Goal: Task Accomplishment & Management: Manage account settings

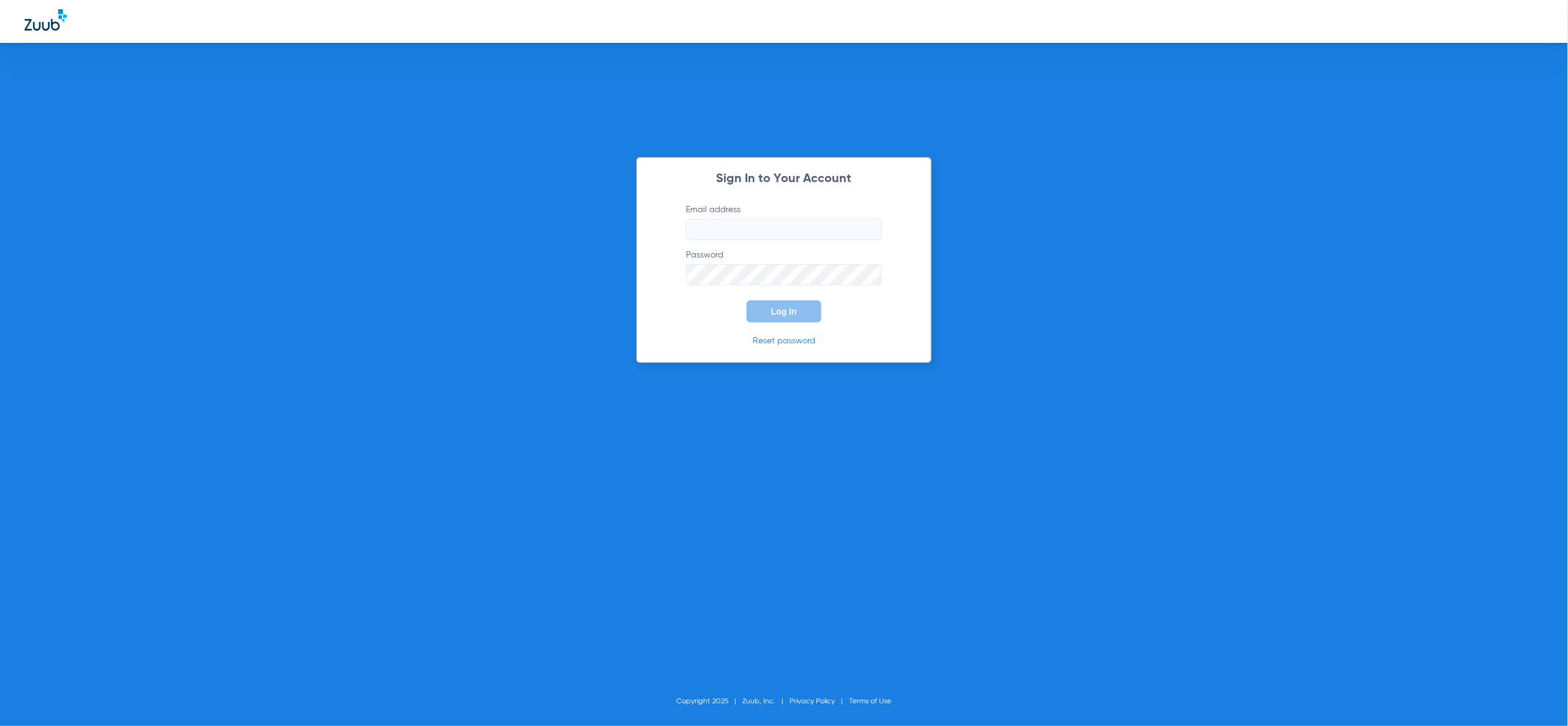
click at [757, 237] on input "Email address" at bounding box center [784, 229] width 196 height 21
type input "[PERSON_NAME][EMAIL_ADDRESS][PERSON_NAME][DOMAIN_NAME]"
click at [803, 303] on button "Log In" at bounding box center [784, 312] width 75 height 22
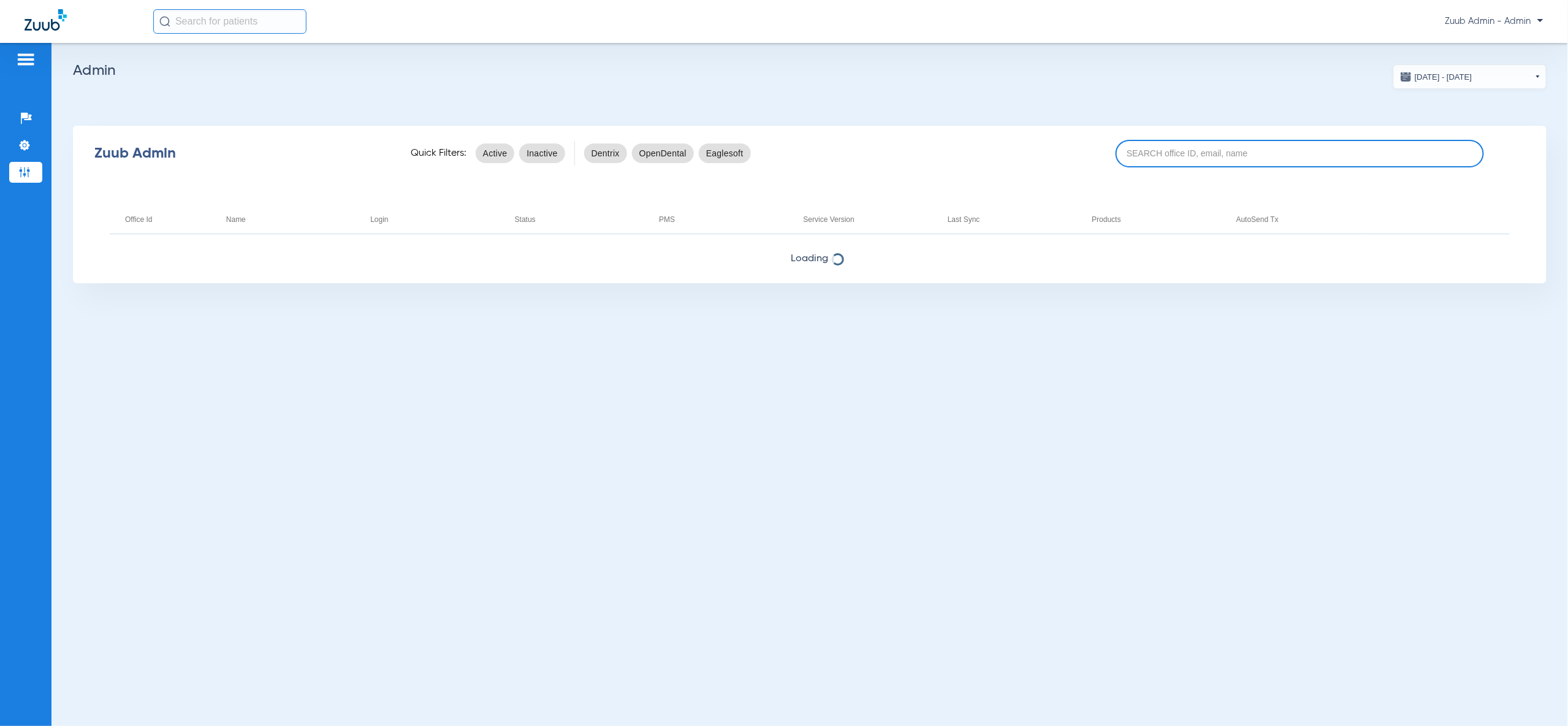
click at [1294, 152] on input at bounding box center [1300, 153] width 369 height 27
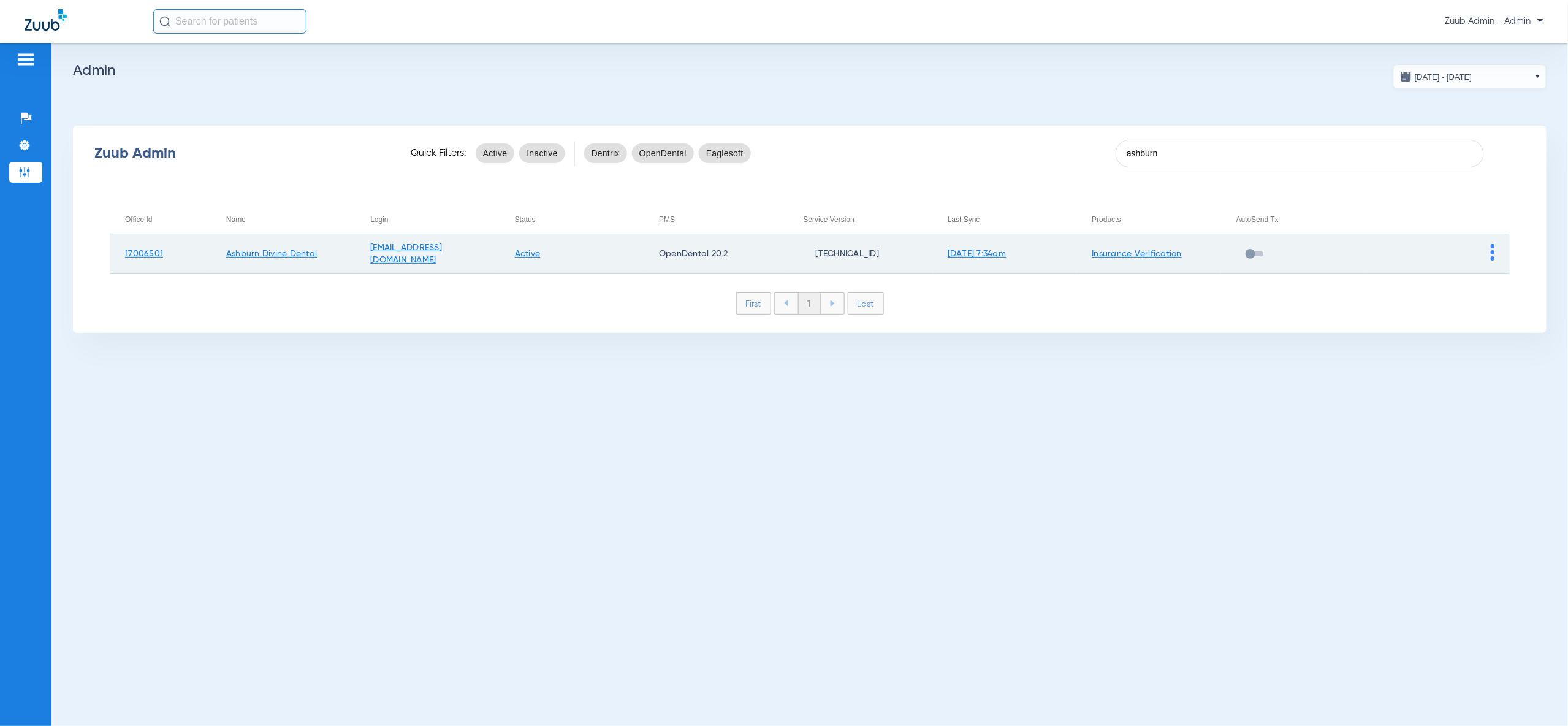
type input "ashburn"
click at [1497, 251] on td at bounding box center [1437, 254] width 144 height 40
click at [1493, 252] on img at bounding box center [1492, 252] width 4 height 16
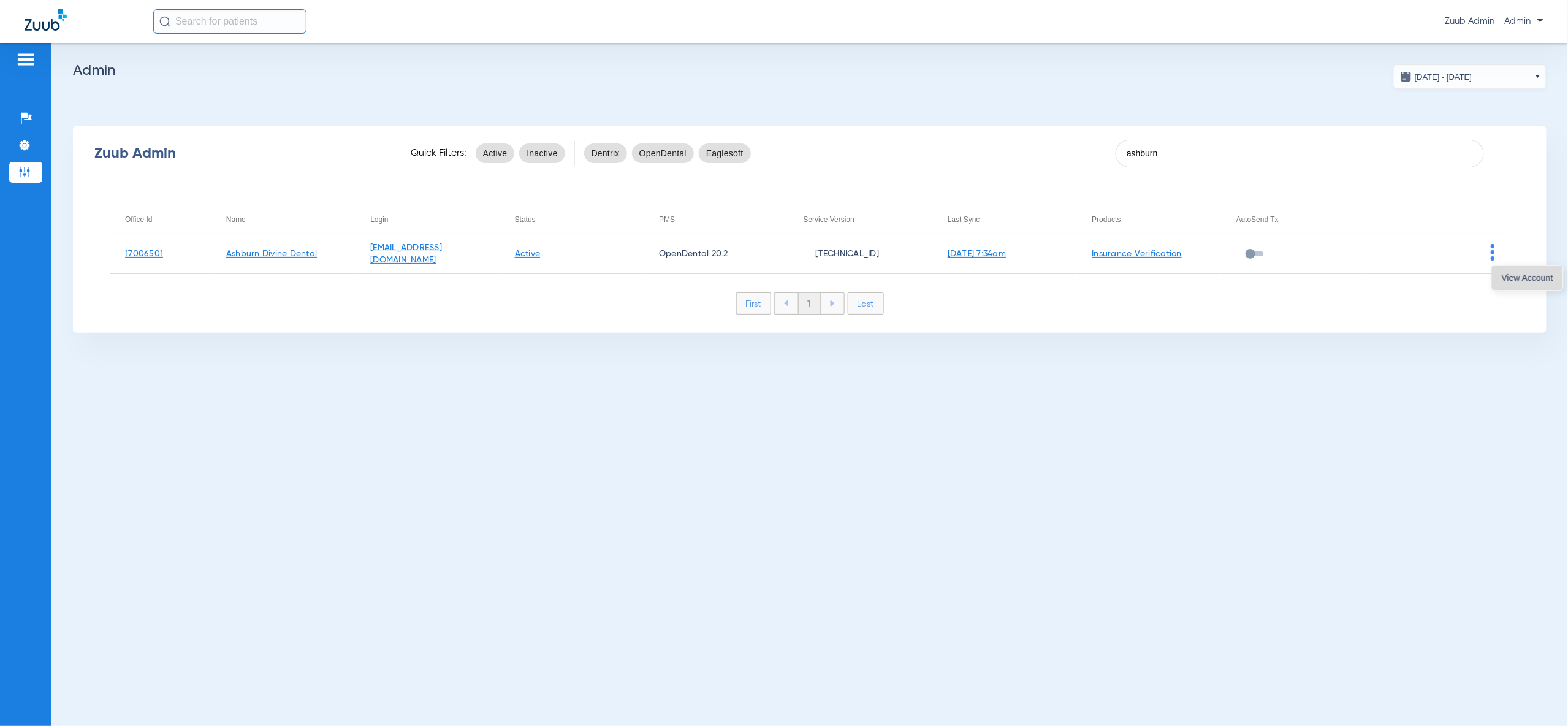
click at [1507, 283] on button "View Account" at bounding box center [1527, 277] width 71 height 24
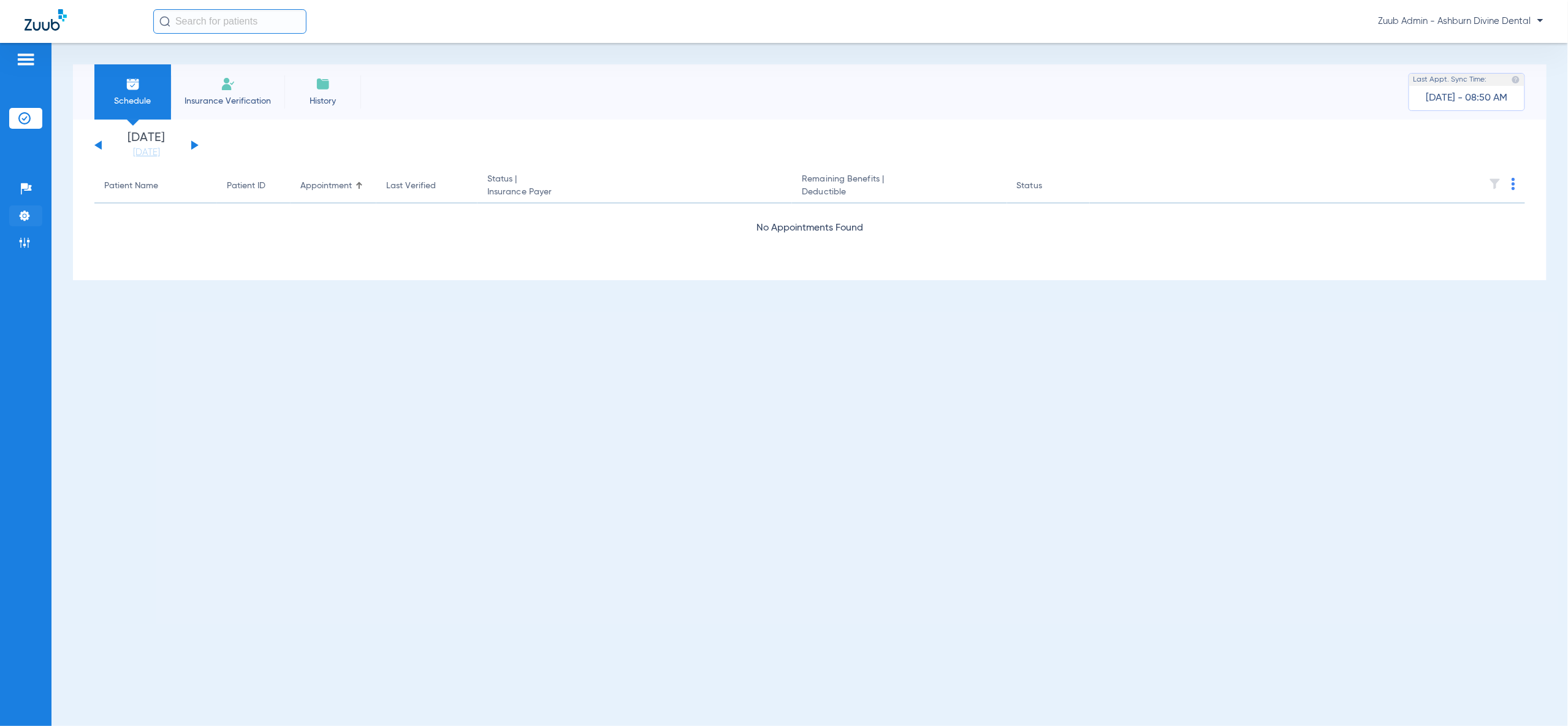
click at [29, 217] on img at bounding box center [24, 216] width 13 height 13
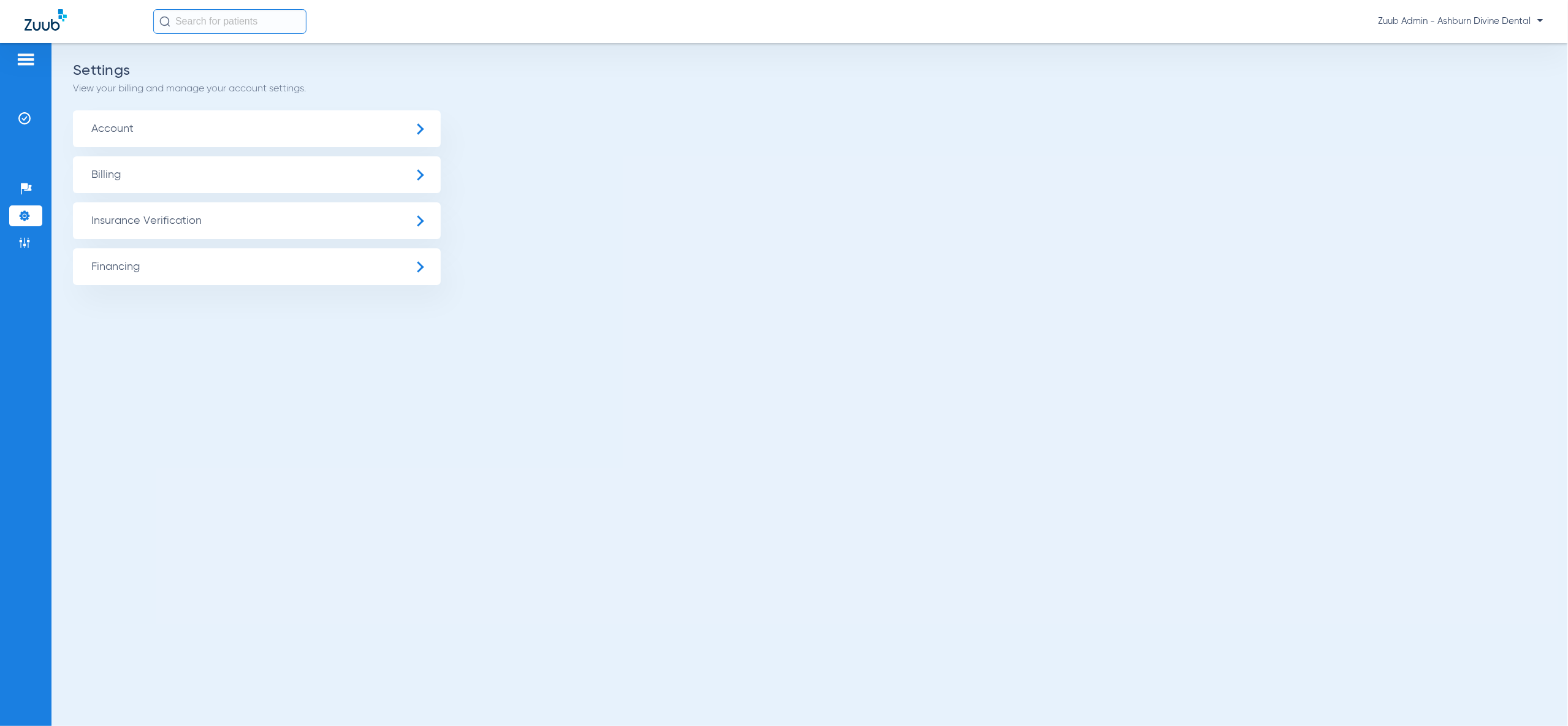
drag, startPoint x: 147, startPoint y: 218, endPoint x: 148, endPoint y: 225, distance: 7.1
click at [146, 218] on span "Insurance Verification" at bounding box center [256, 221] width 368 height 37
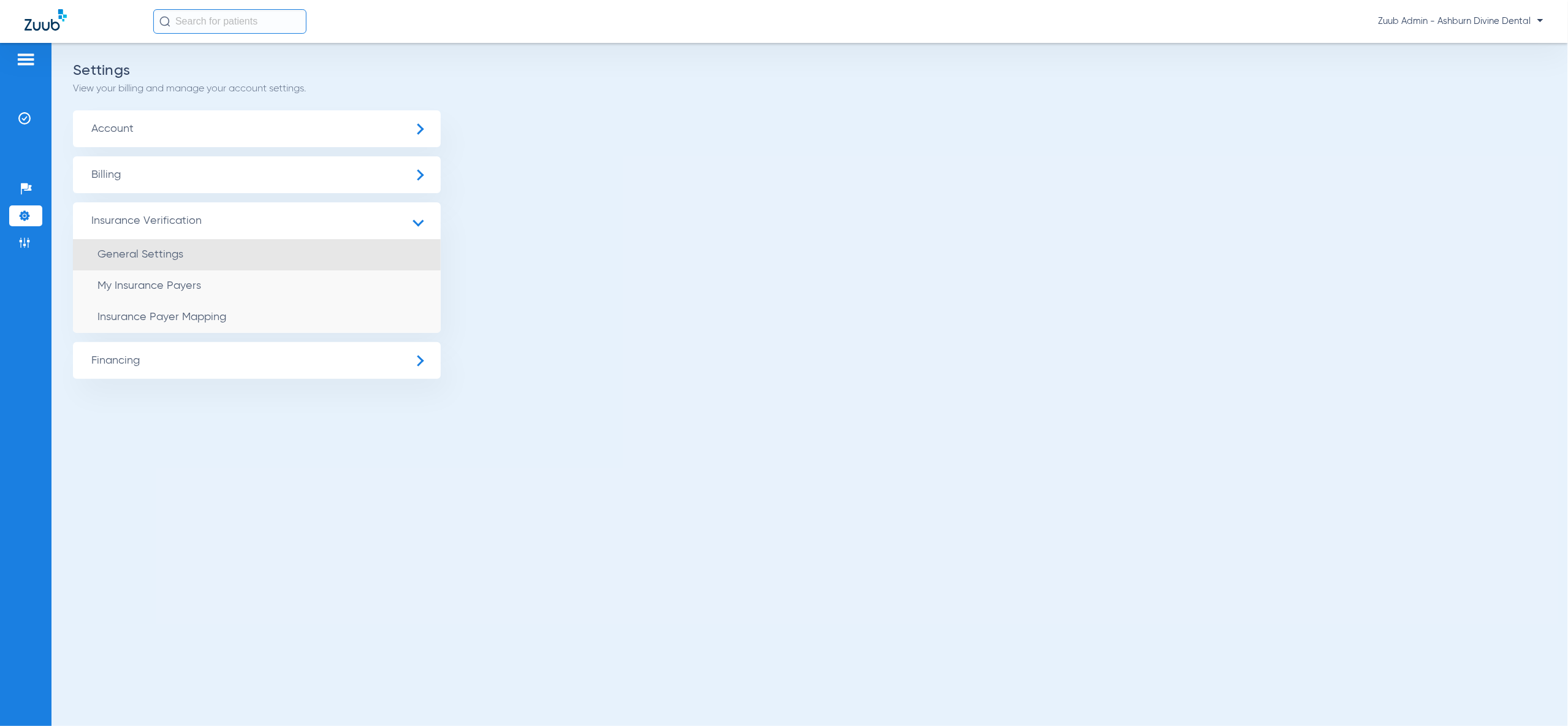
click at [142, 264] on li "General Settings" at bounding box center [256, 255] width 368 height 31
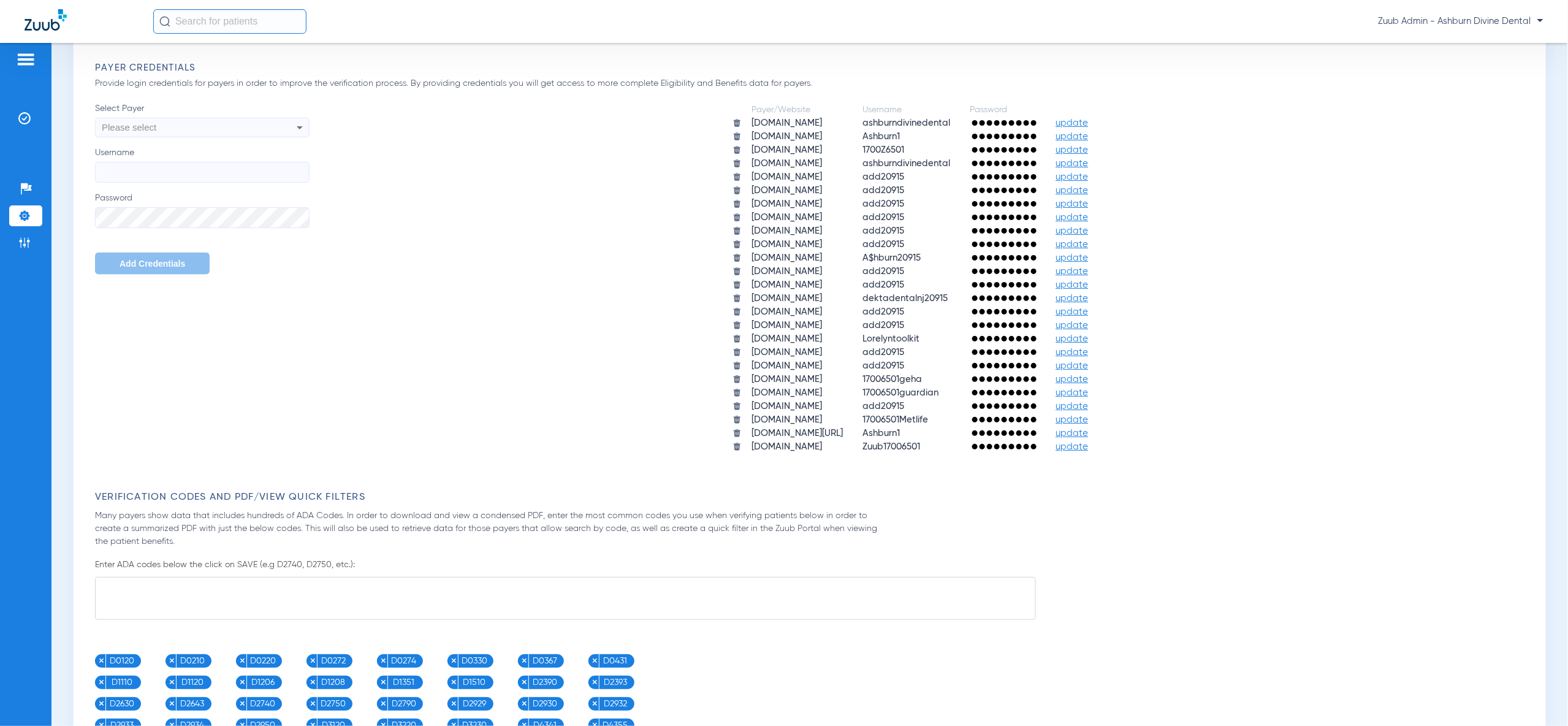
scroll to position [725, 0]
click at [271, 122] on div "Please select" at bounding box center [202, 125] width 213 height 21
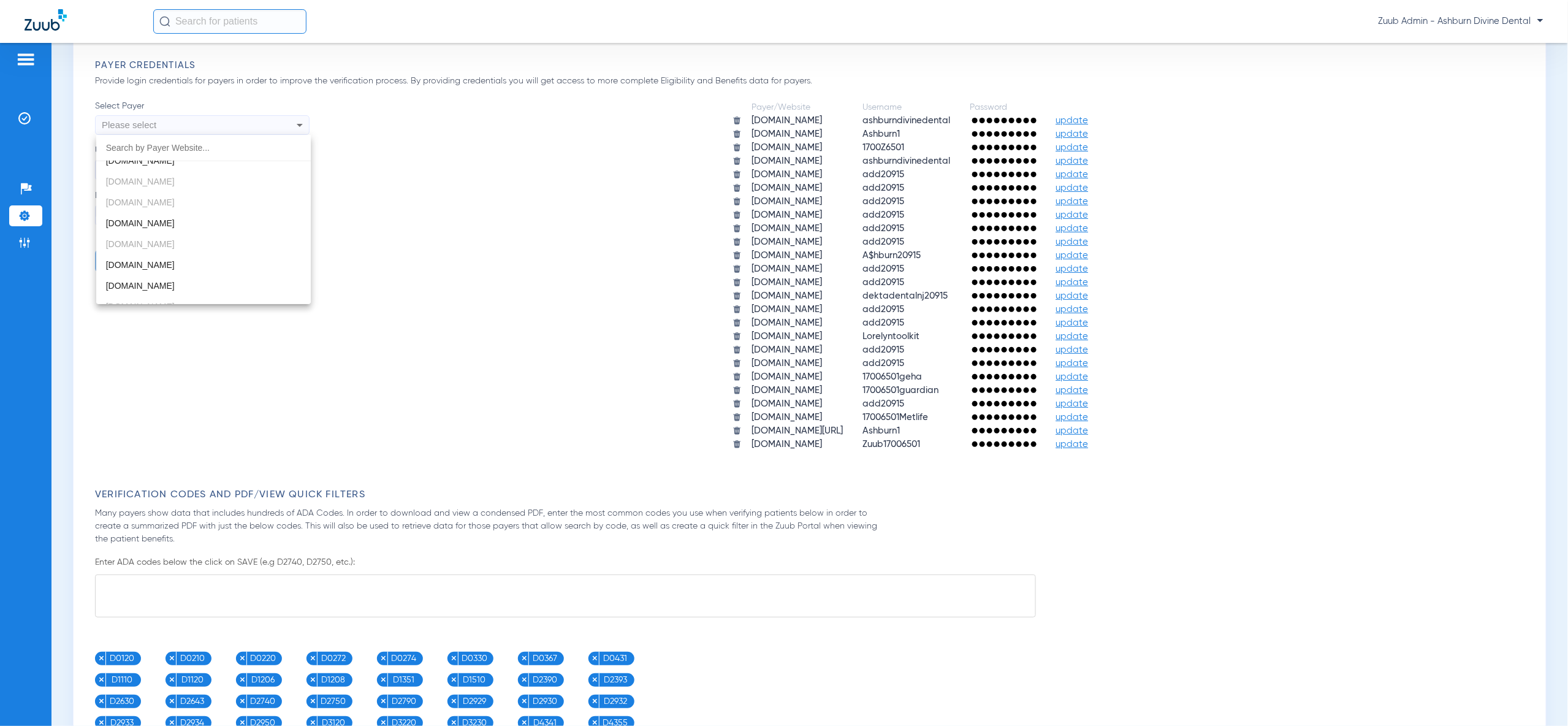
scroll to position [554, 0]
click at [373, 240] on div at bounding box center [784, 363] width 1568 height 726
click at [206, 125] on div "Please select" at bounding box center [182, 125] width 161 height 21
click at [181, 235] on mat-option "[DOMAIN_NAME]" at bounding box center [204, 232] width 215 height 21
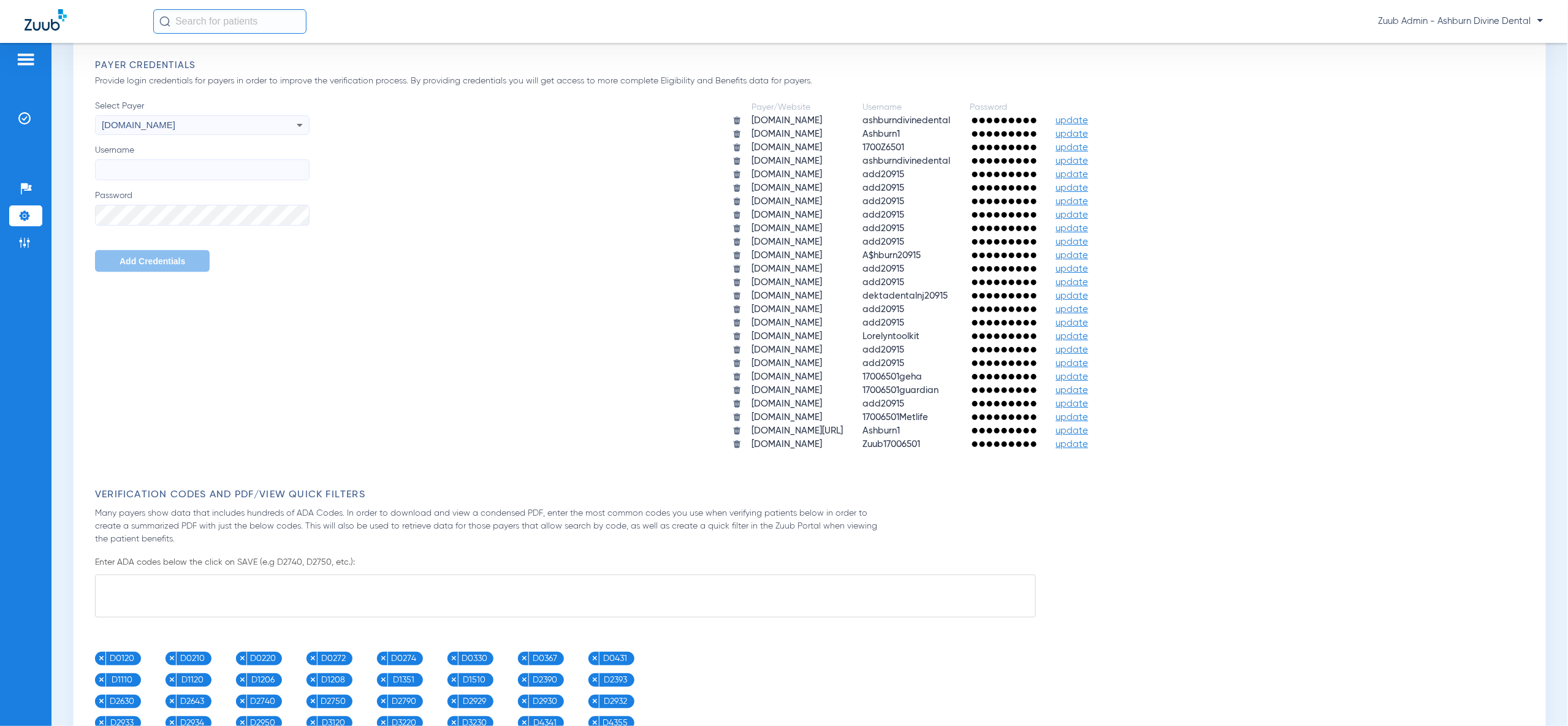
click at [173, 163] on input "Username" at bounding box center [202, 170] width 215 height 21
paste input "ashburndivinedental"
type input "ashburndivinedental"
click at [119, 298] on div "Select Payer [DOMAIN_NAME] Username ashburndivinedental Password Add Credential…" at bounding box center [813, 275] width 1435 height 352
click at [151, 261] on span "Add Credentials" at bounding box center [152, 261] width 66 height 10
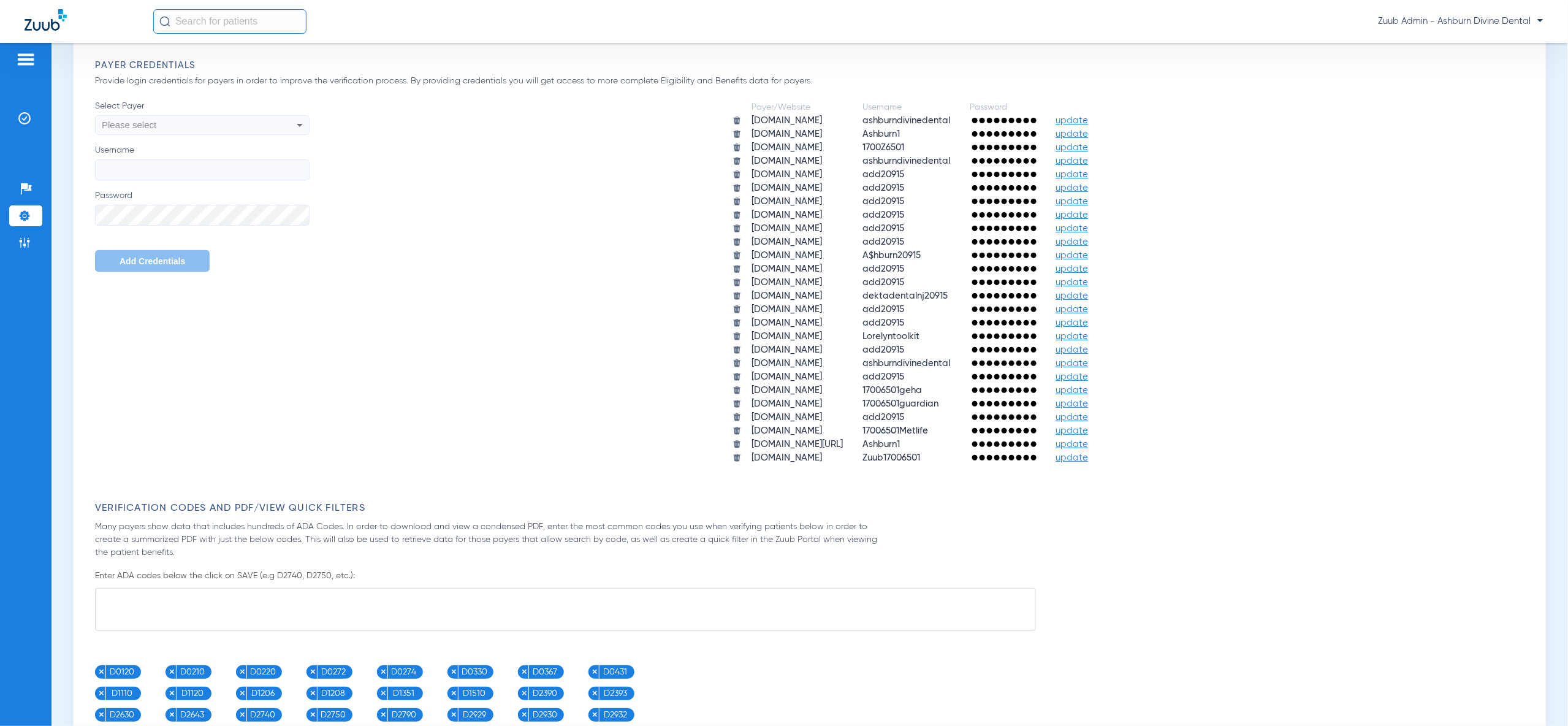
click at [24, 215] on img at bounding box center [24, 216] width 13 height 13
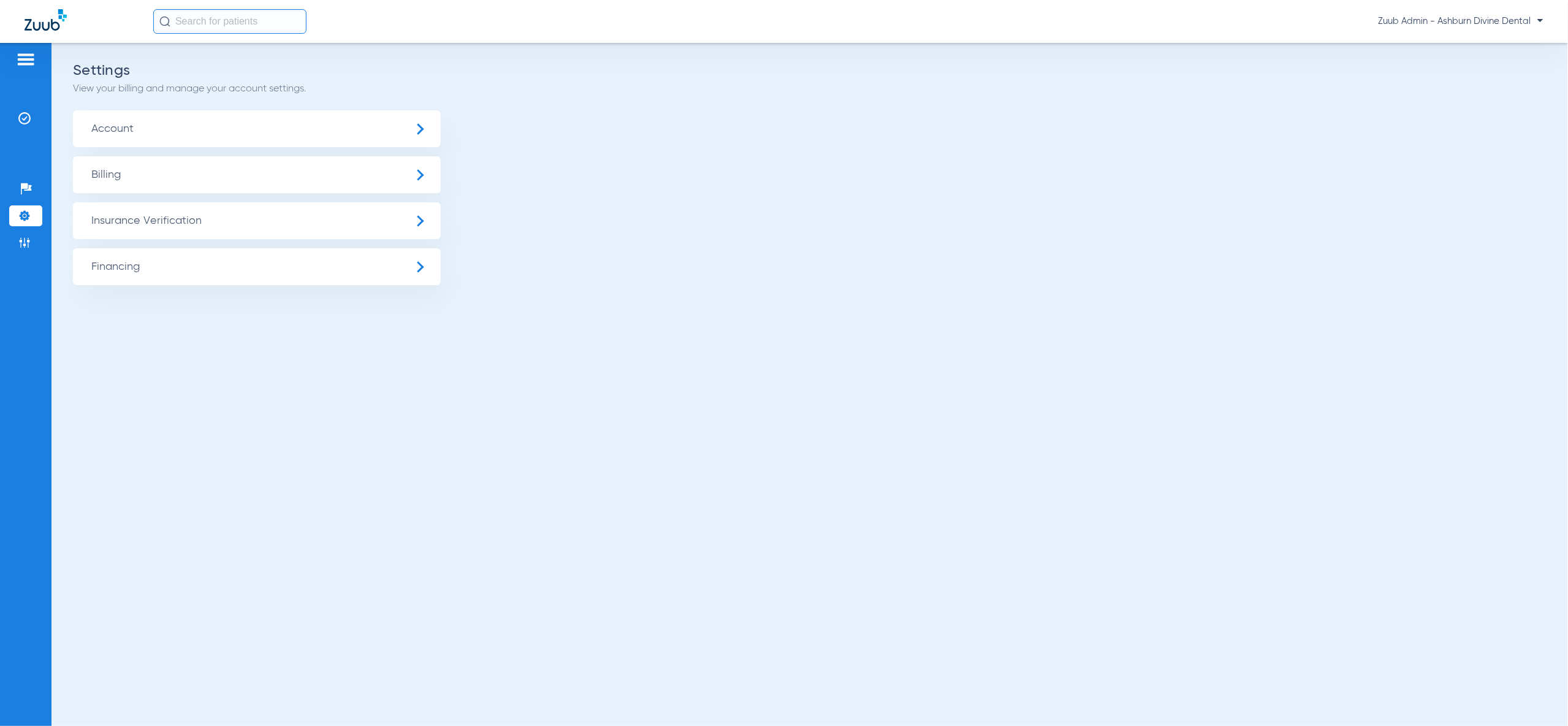
click at [166, 232] on span "Insurance Verification" at bounding box center [256, 221] width 368 height 37
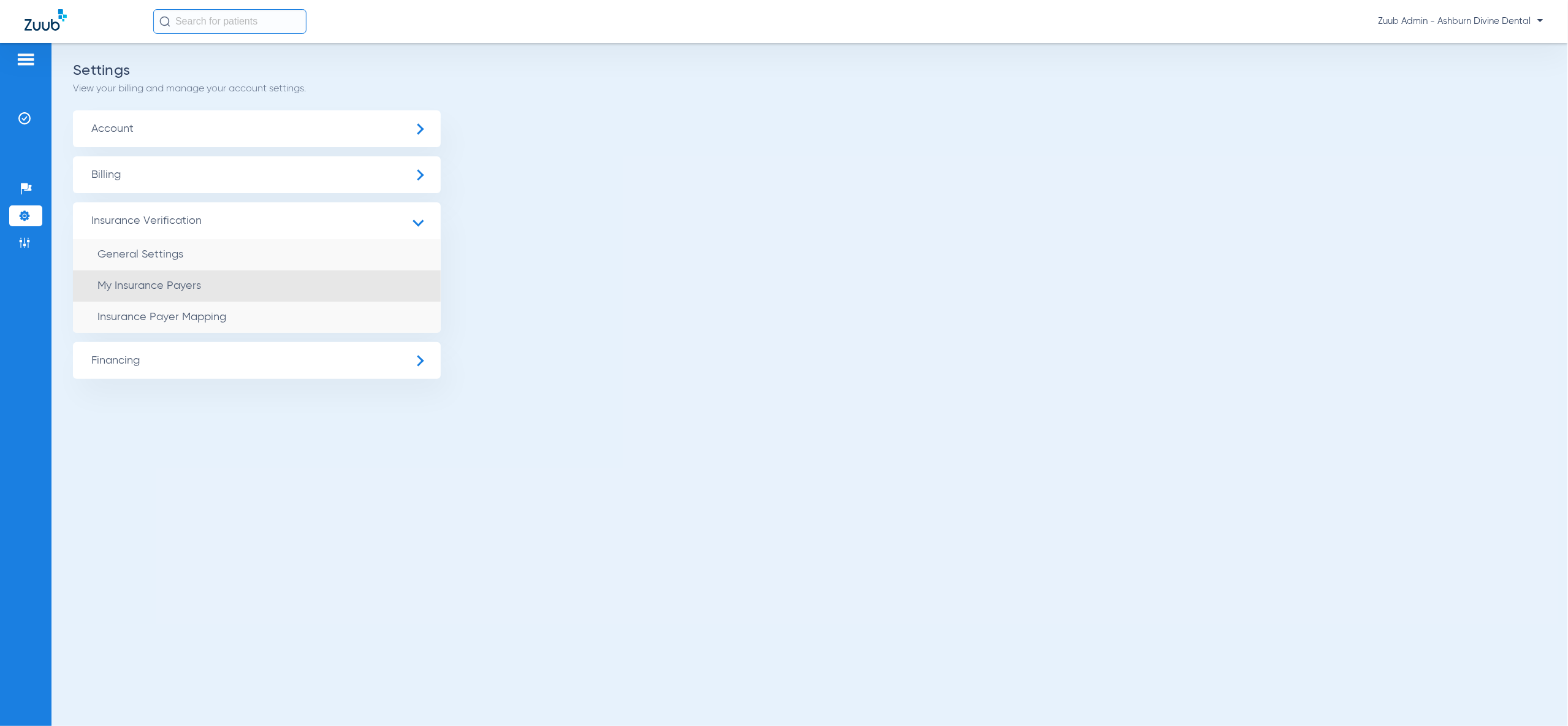
click at [168, 286] on span "My Insurance Payers" at bounding box center [149, 286] width 104 height 11
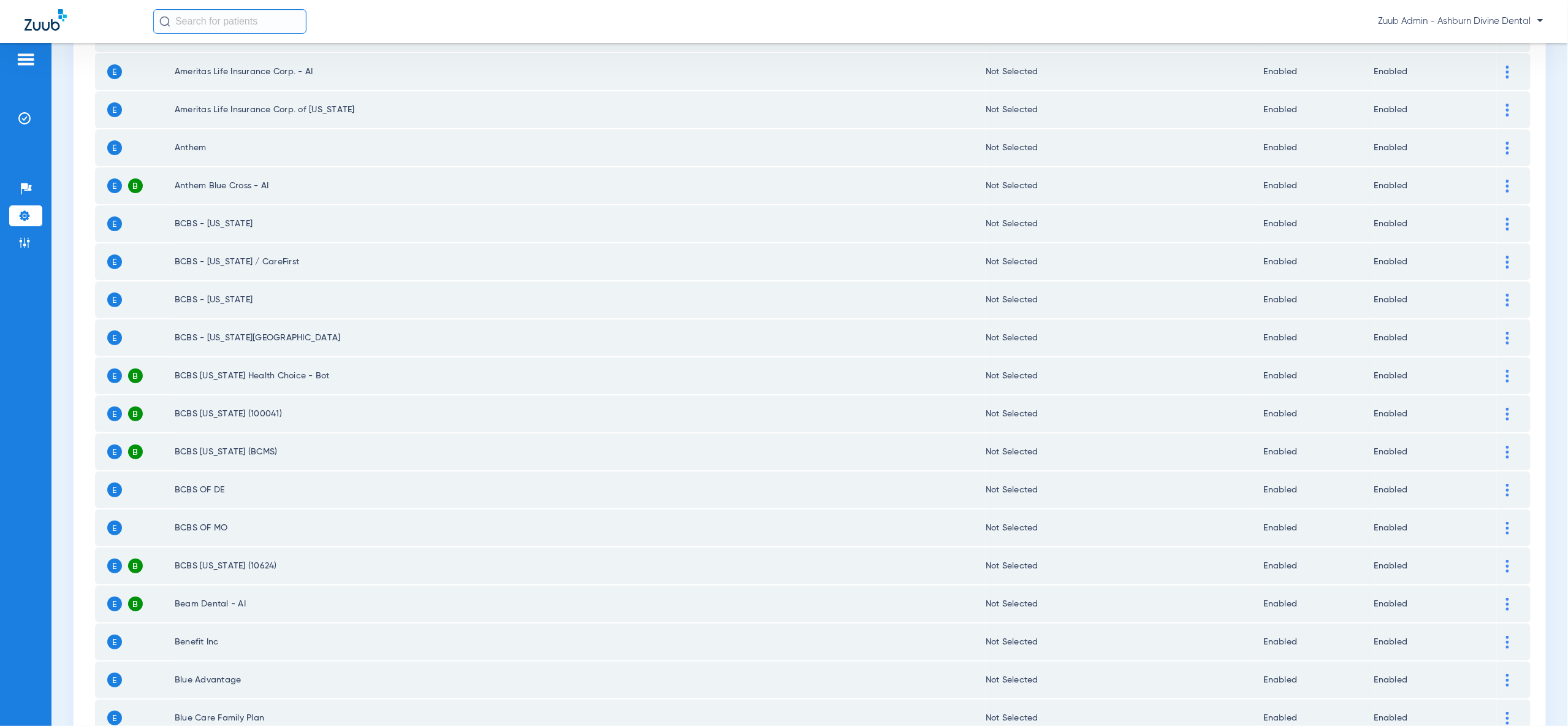
scroll to position [1428, 0]
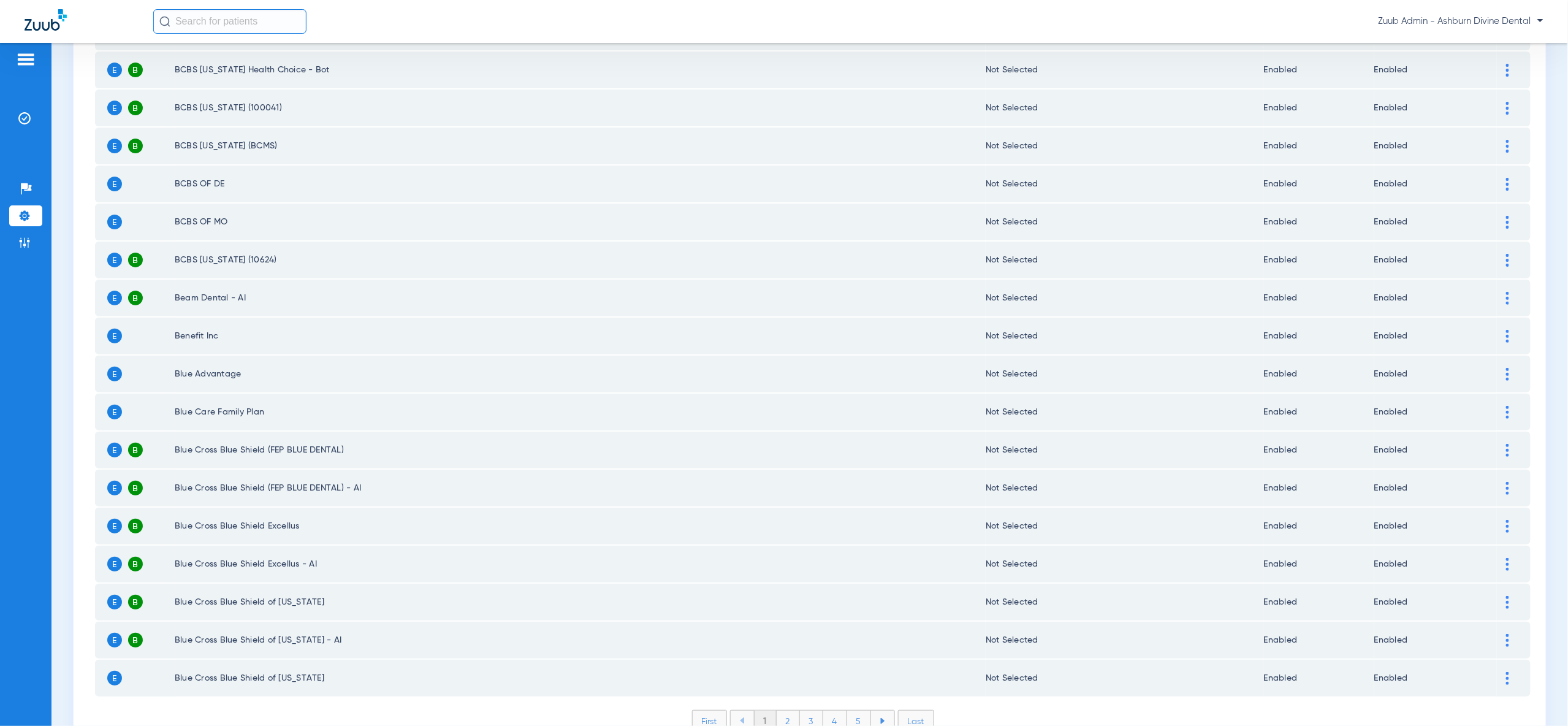
click at [831, 710] on ul "1 2 3 4 5" at bounding box center [813, 721] width 165 height 22
click at [831, 711] on li "4" at bounding box center [835, 721] width 24 height 21
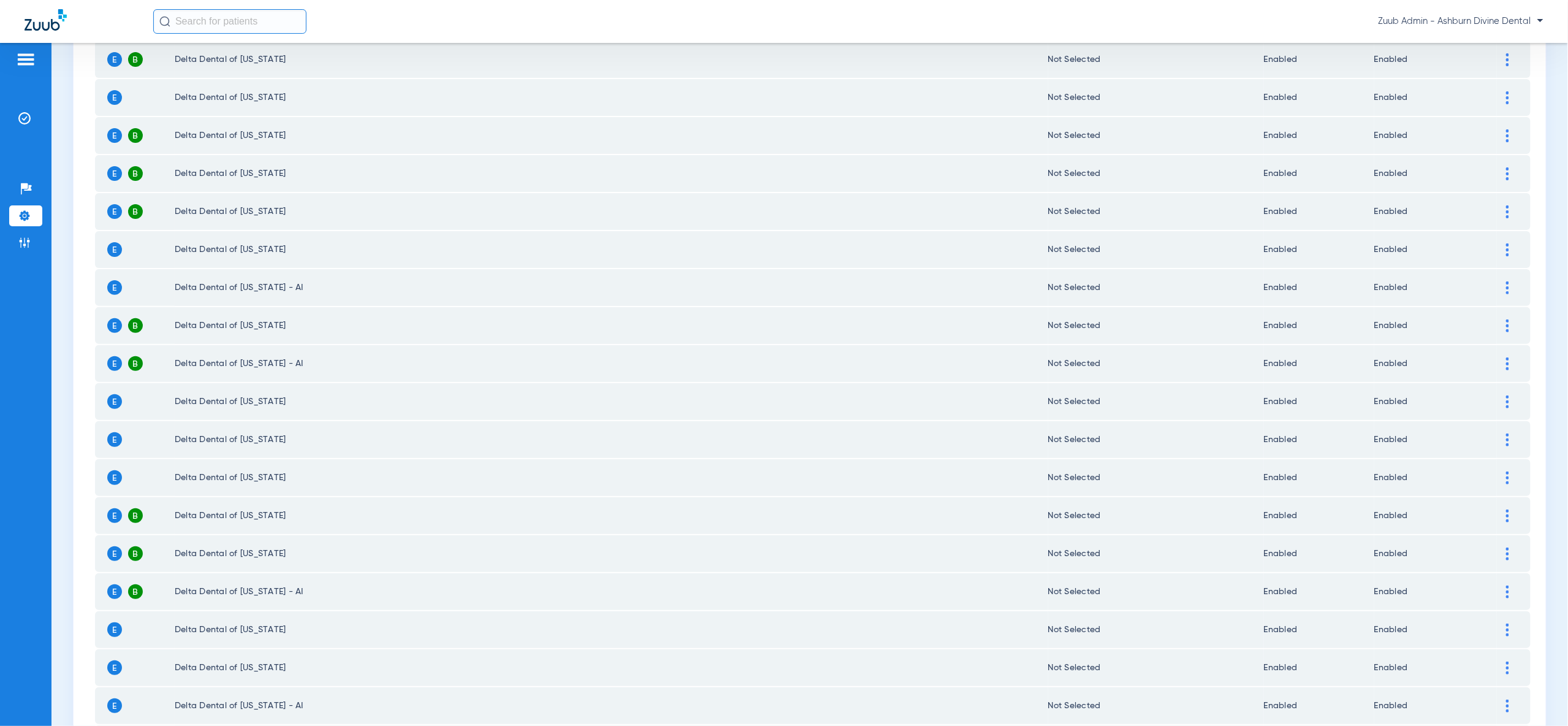
scroll to position [437, 0]
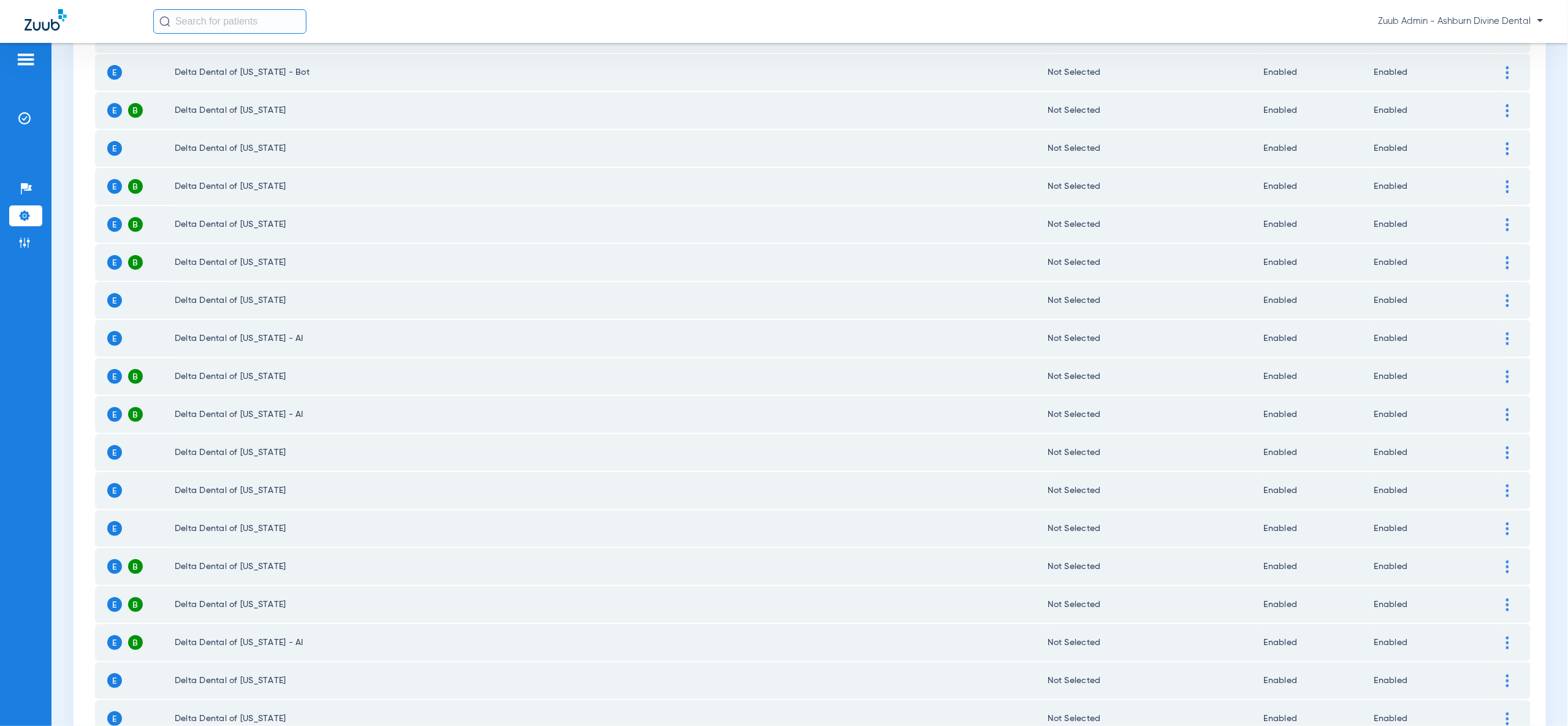
click at [21, 215] on img at bounding box center [24, 216] width 13 height 13
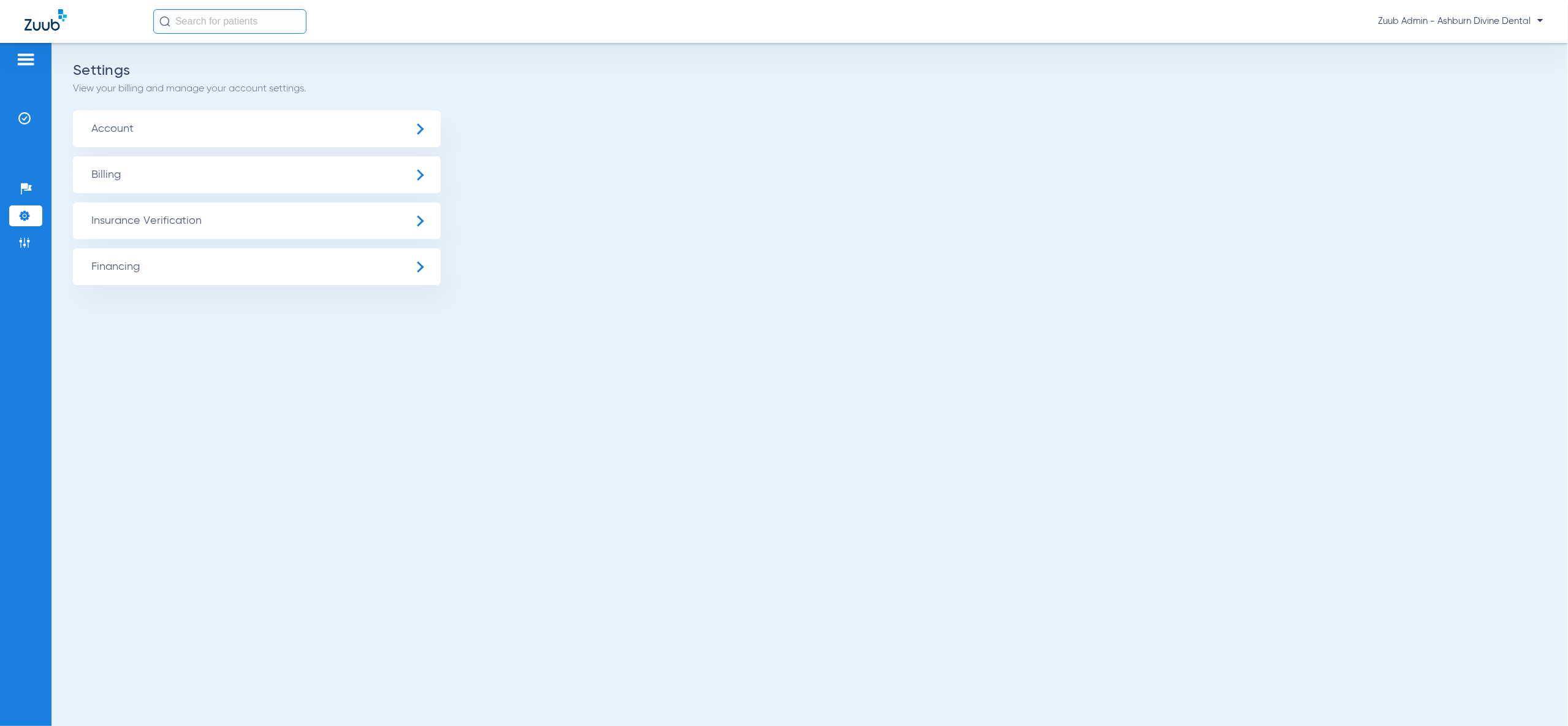
drag, startPoint x: 115, startPoint y: 226, endPoint x: 126, endPoint y: 241, distance: 18.6
click at [115, 226] on span "Insurance Verification" at bounding box center [256, 221] width 368 height 37
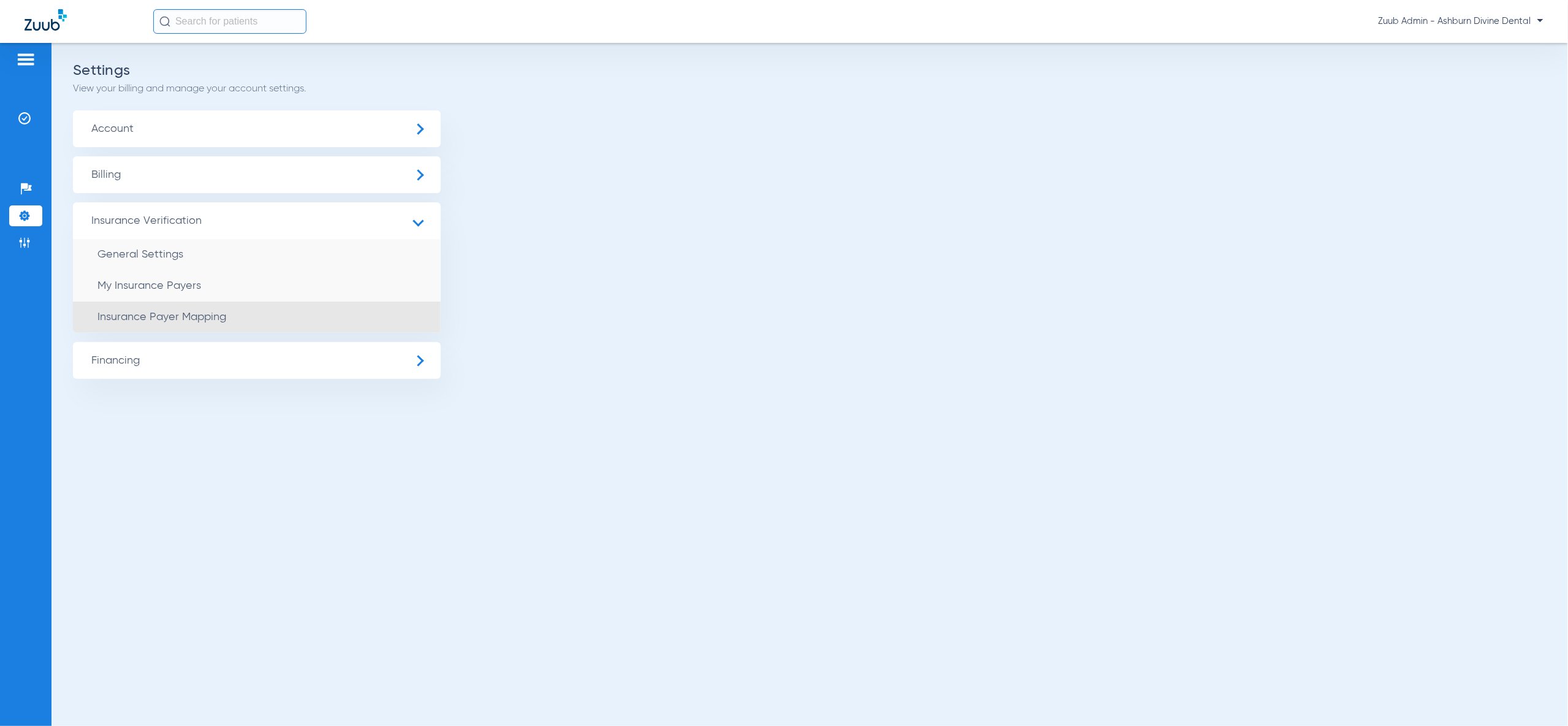
click at [180, 316] on span "Insurance Payer Mapping" at bounding box center [162, 317] width 129 height 11
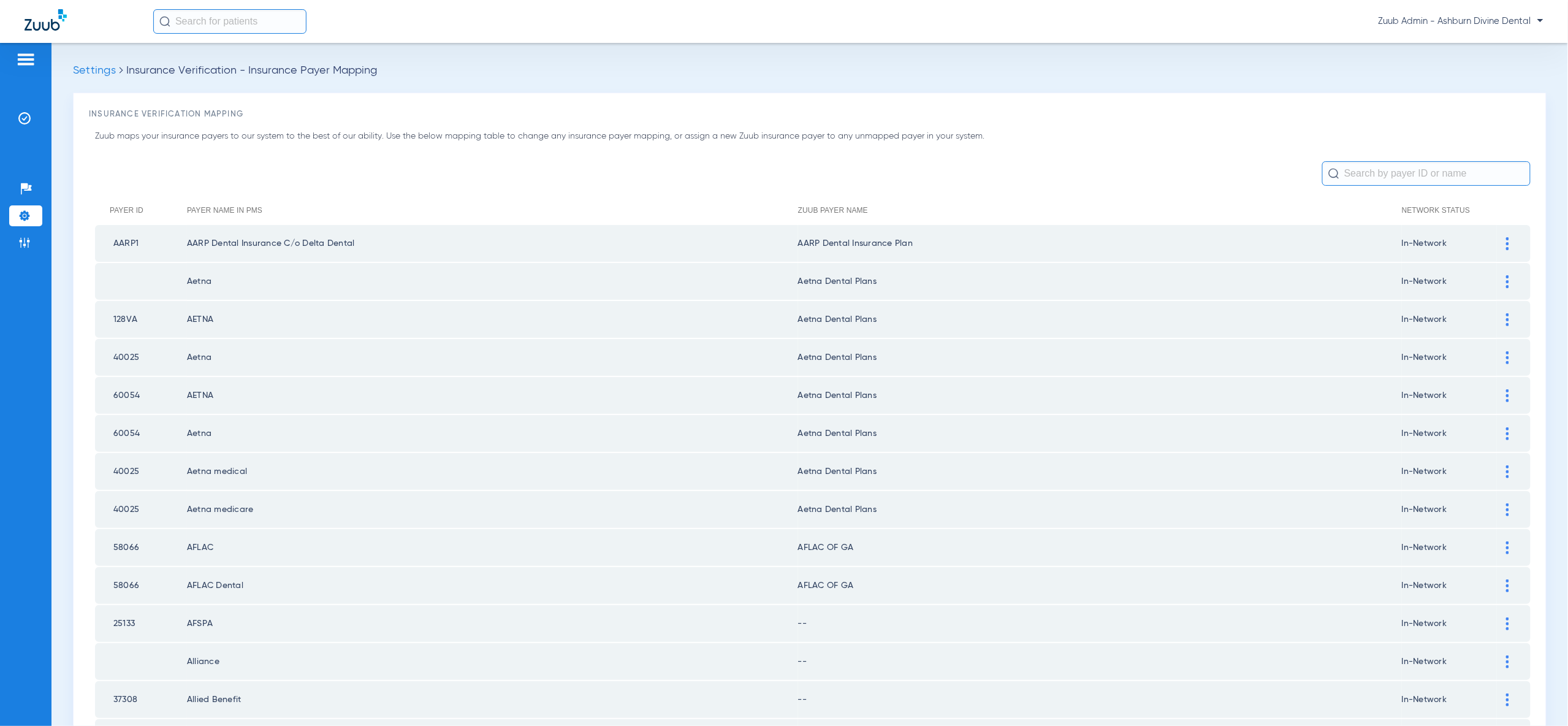
click at [1392, 177] on input "text" at bounding box center [1427, 173] width 209 height 24
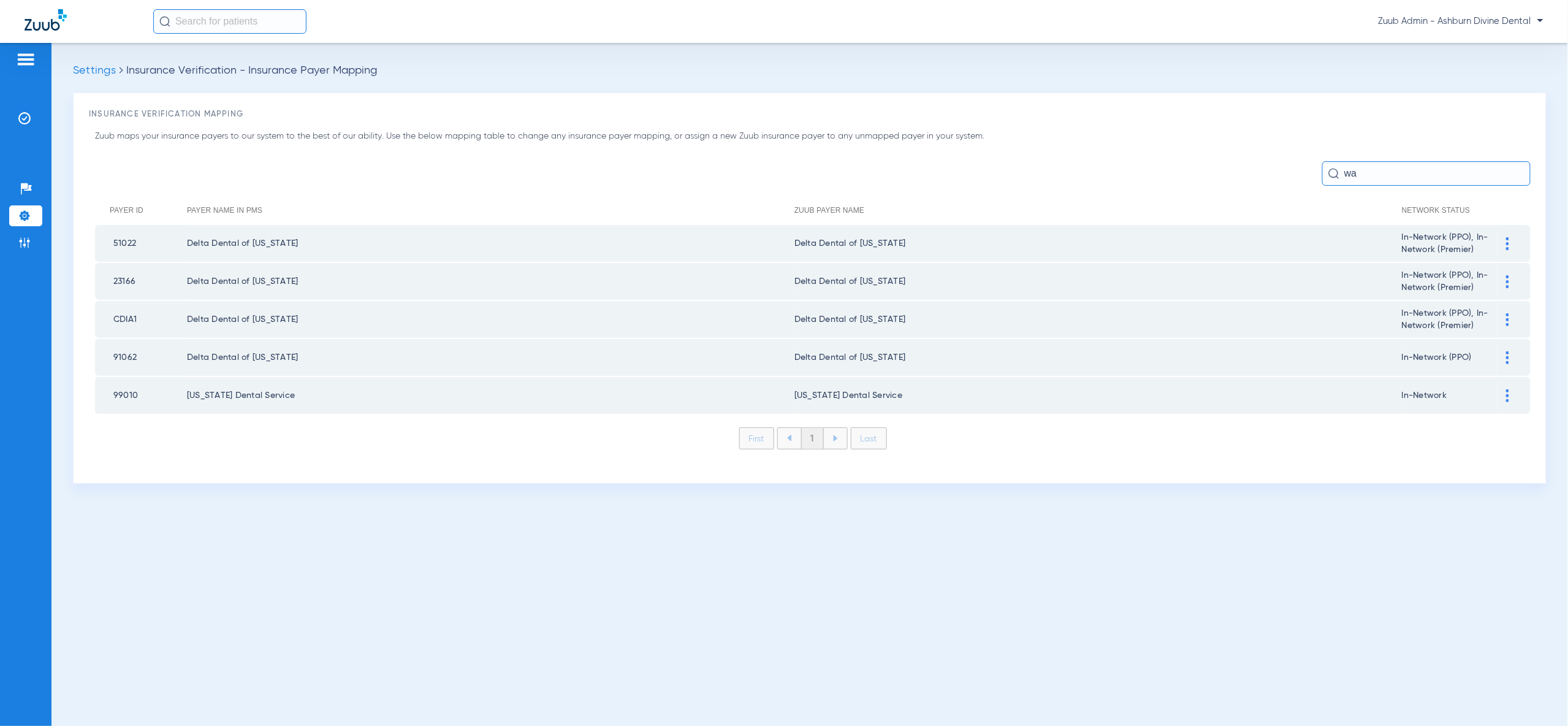
type input "wa"
click at [1512, 352] on div at bounding box center [1507, 358] width 21 height 13
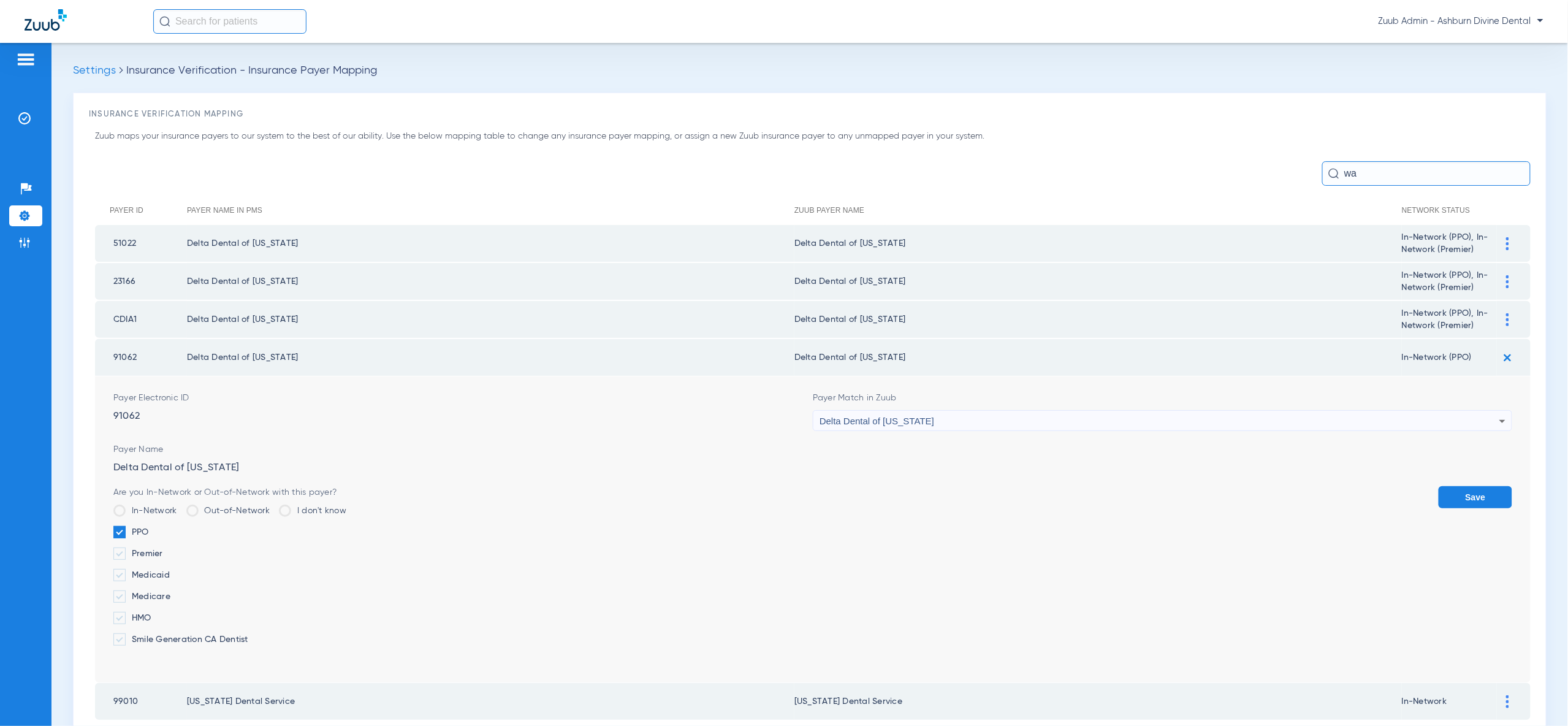
click at [1483, 415] on div "Delta Dental of [US_STATE]" at bounding box center [1159, 421] width 680 height 21
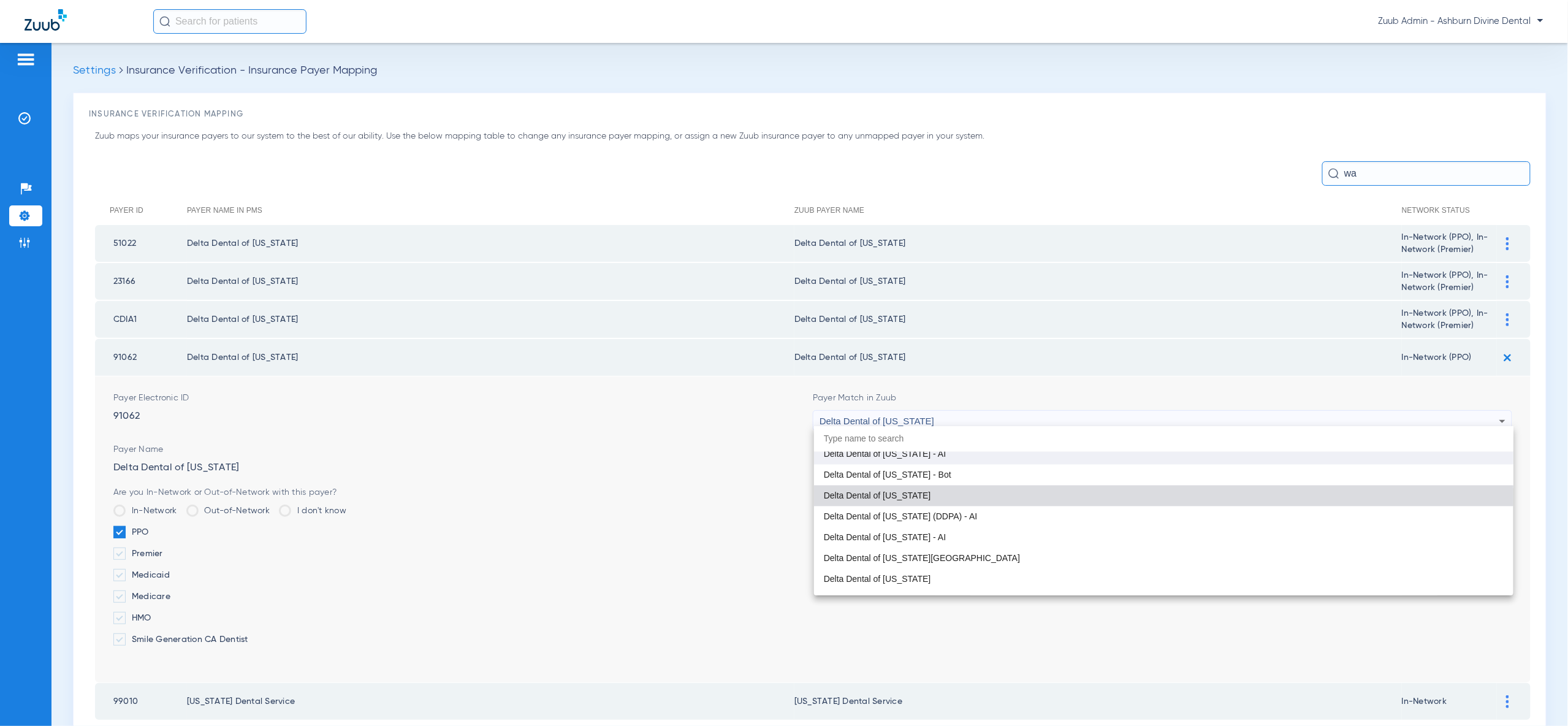
scroll to position [3691, 0]
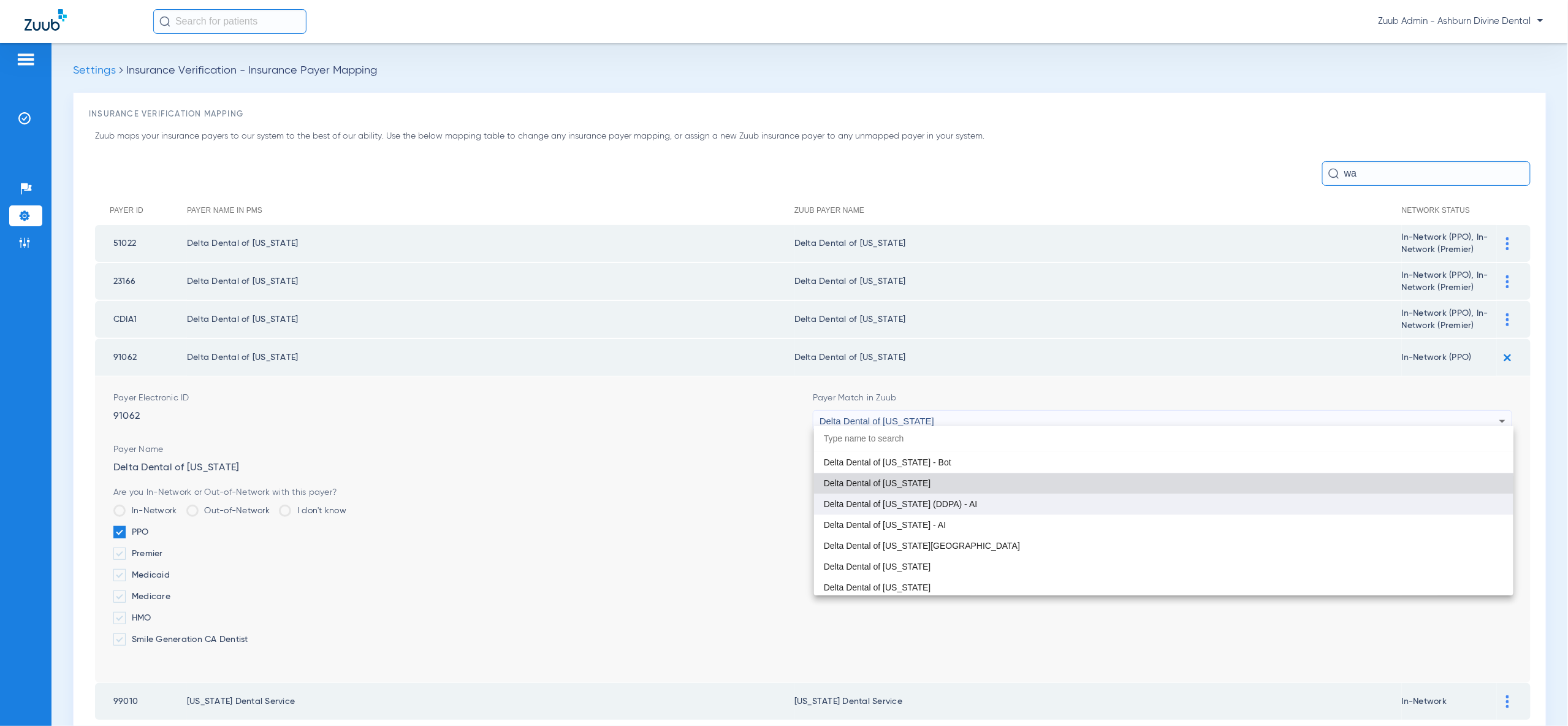
click at [1426, 505] on mat-option "Delta Dental of [US_STATE] (DDPA) - AI" at bounding box center [1164, 505] width 700 height 21
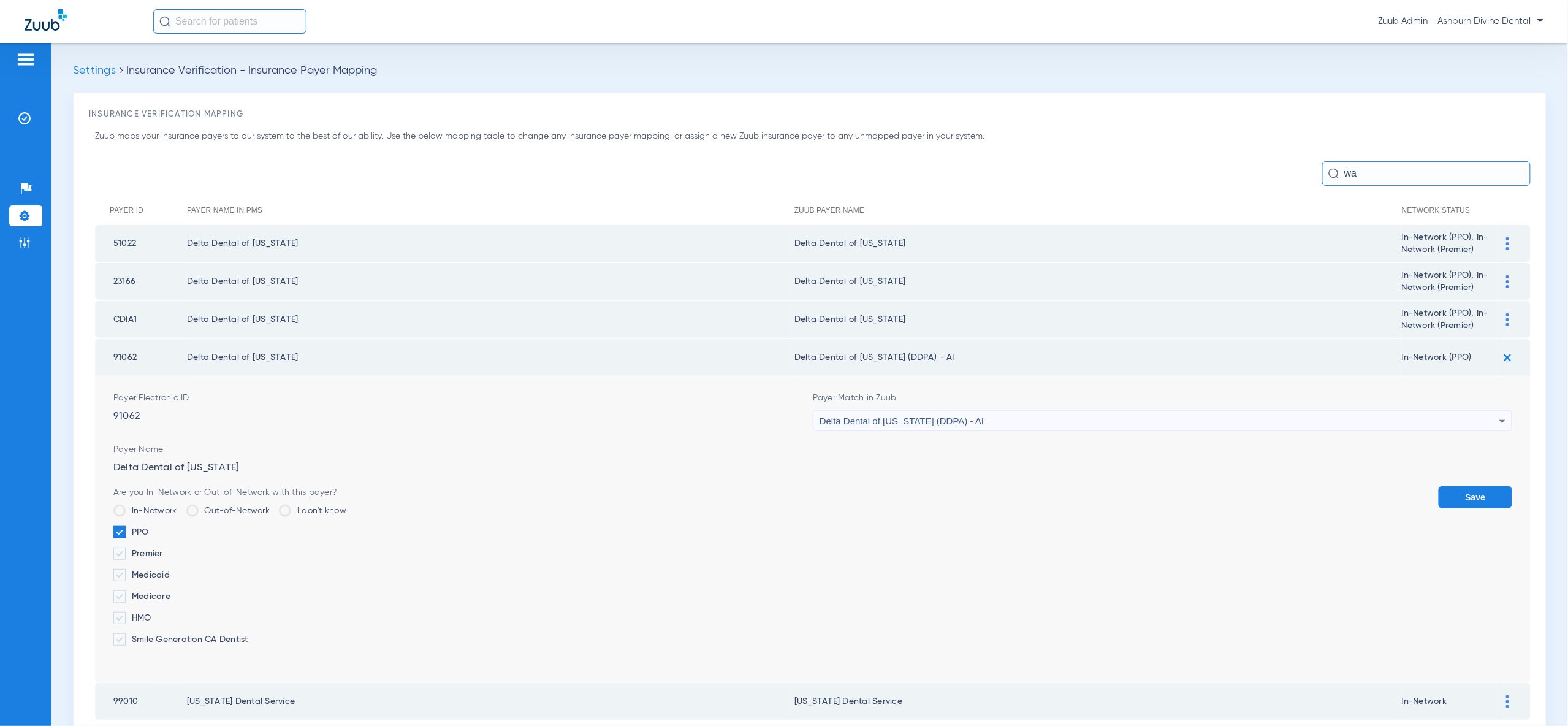
click at [1457, 493] on button "Save" at bounding box center [1475, 498] width 74 height 22
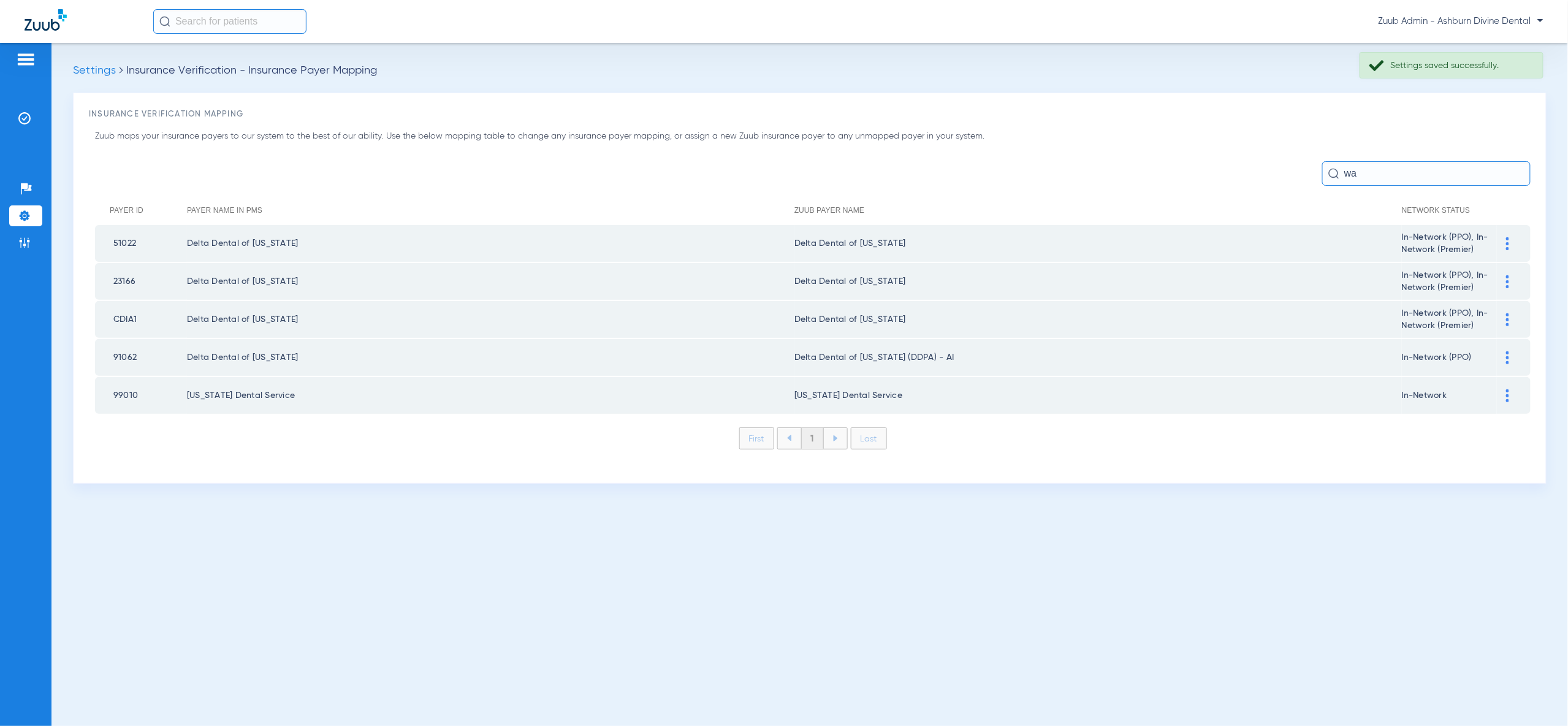
drag, startPoint x: 1388, startPoint y: 175, endPoint x: 1282, endPoint y: 176, distance: 106.0
click at [1282, 176] on div "wa" at bounding box center [813, 173] width 1435 height 24
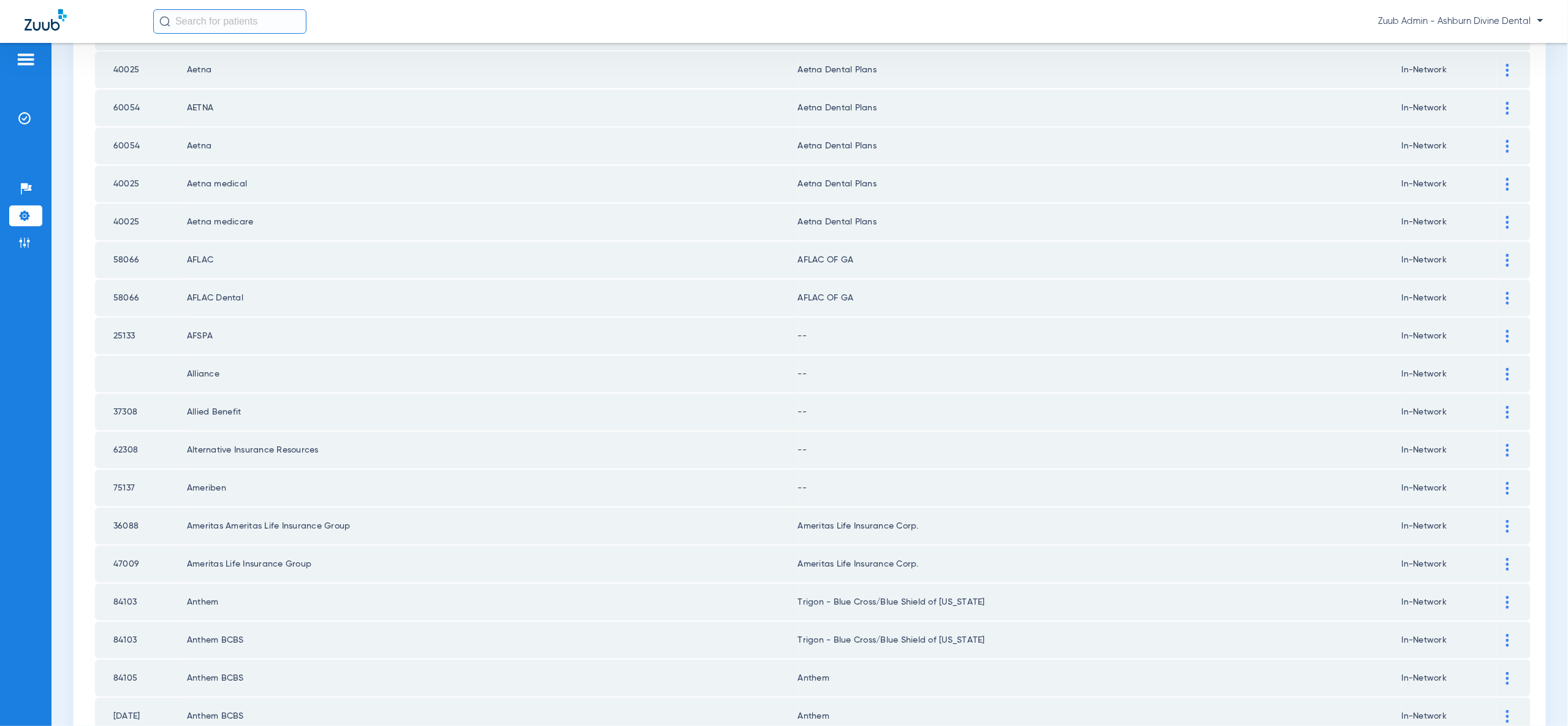
scroll to position [324, 0]
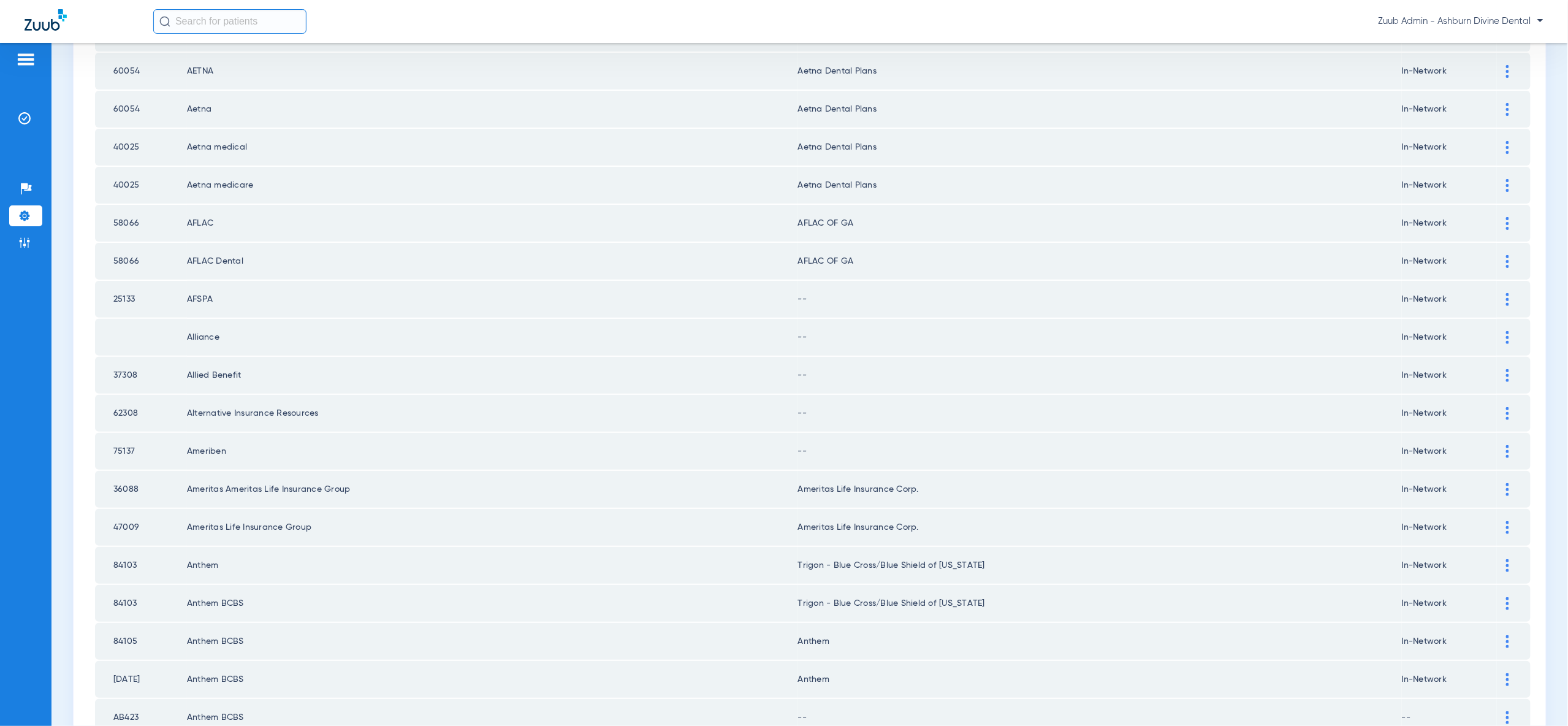
click at [1506, 294] on img at bounding box center [1508, 300] width 3 height 13
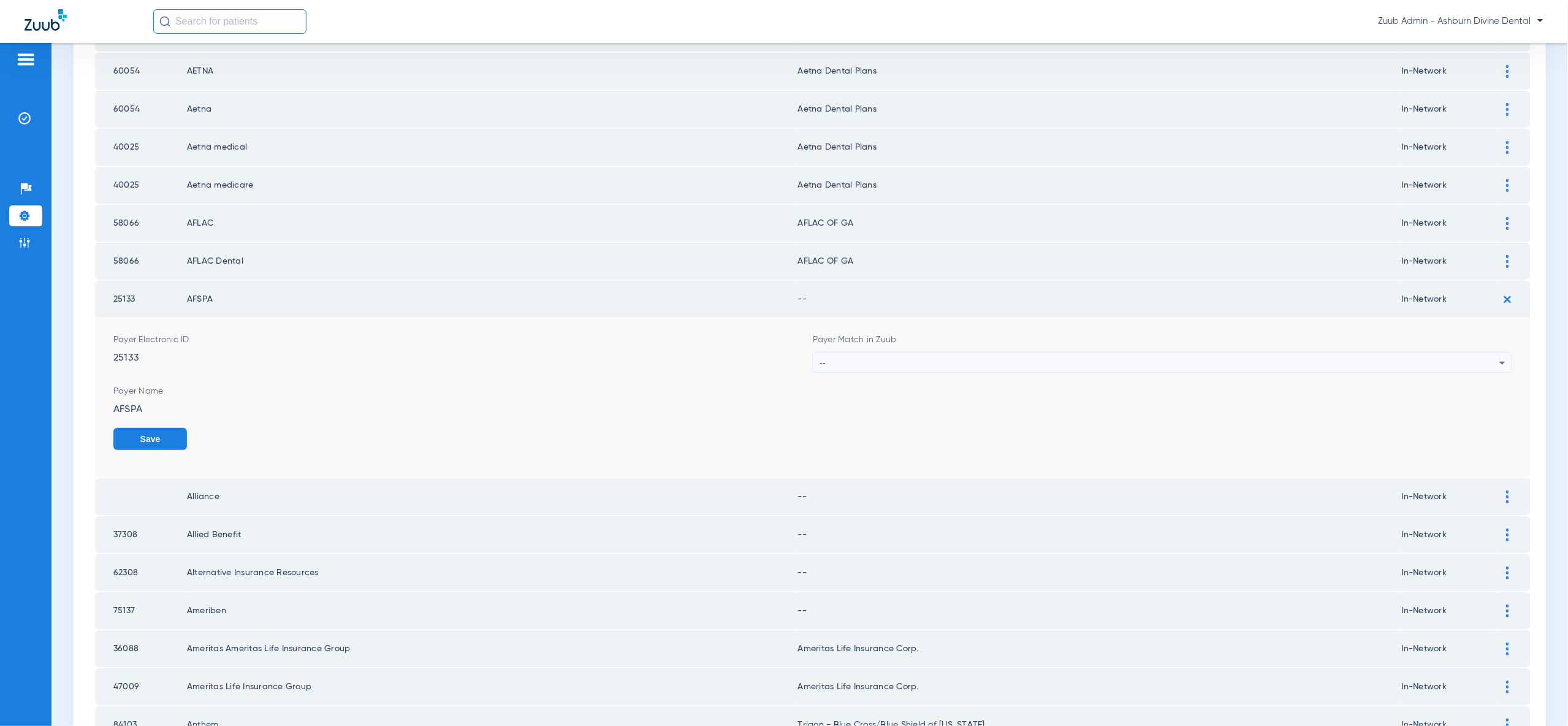
click at [1471, 352] on div "--" at bounding box center [1159, 363] width 680 height 21
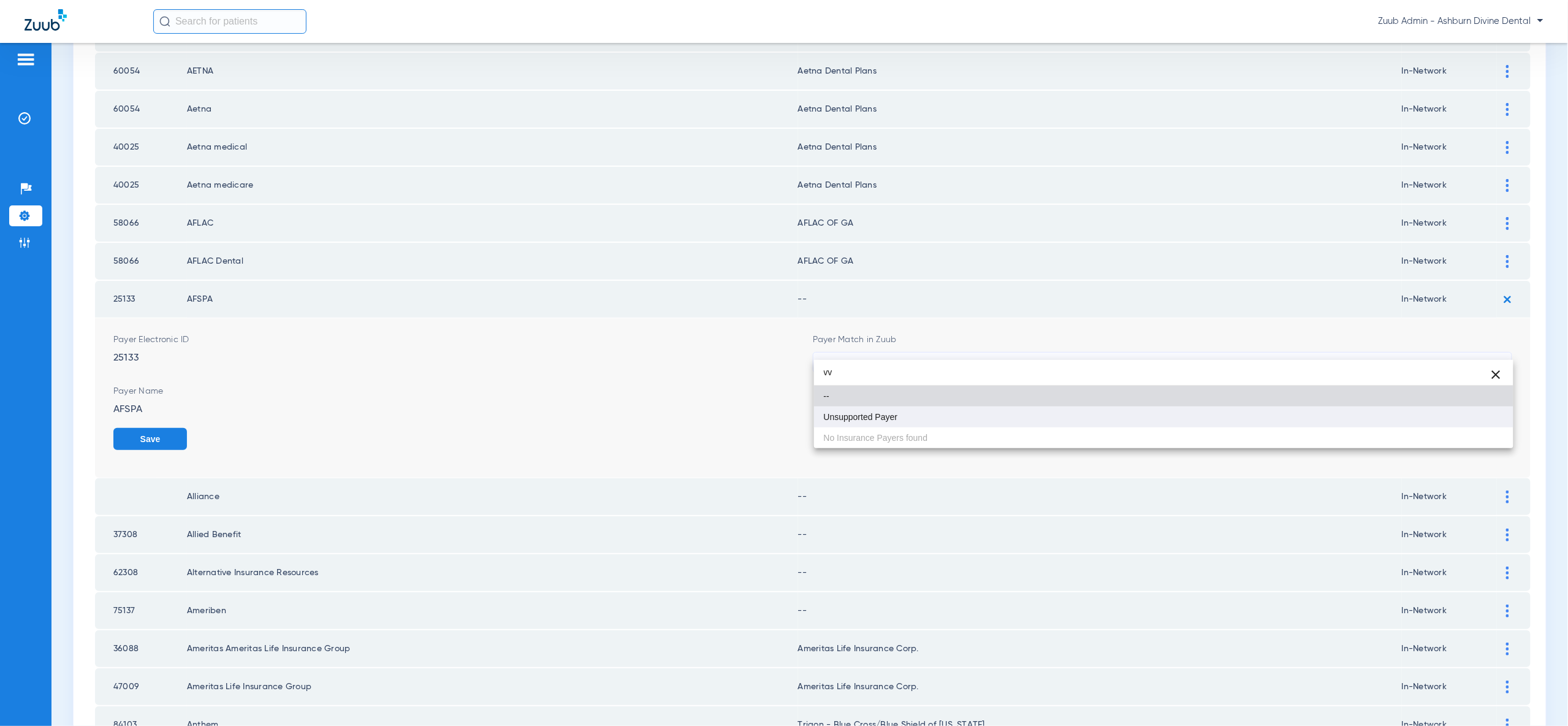
type input "vv"
click at [1483, 421] on mat-option "Unsupported Payer" at bounding box center [1164, 417] width 700 height 21
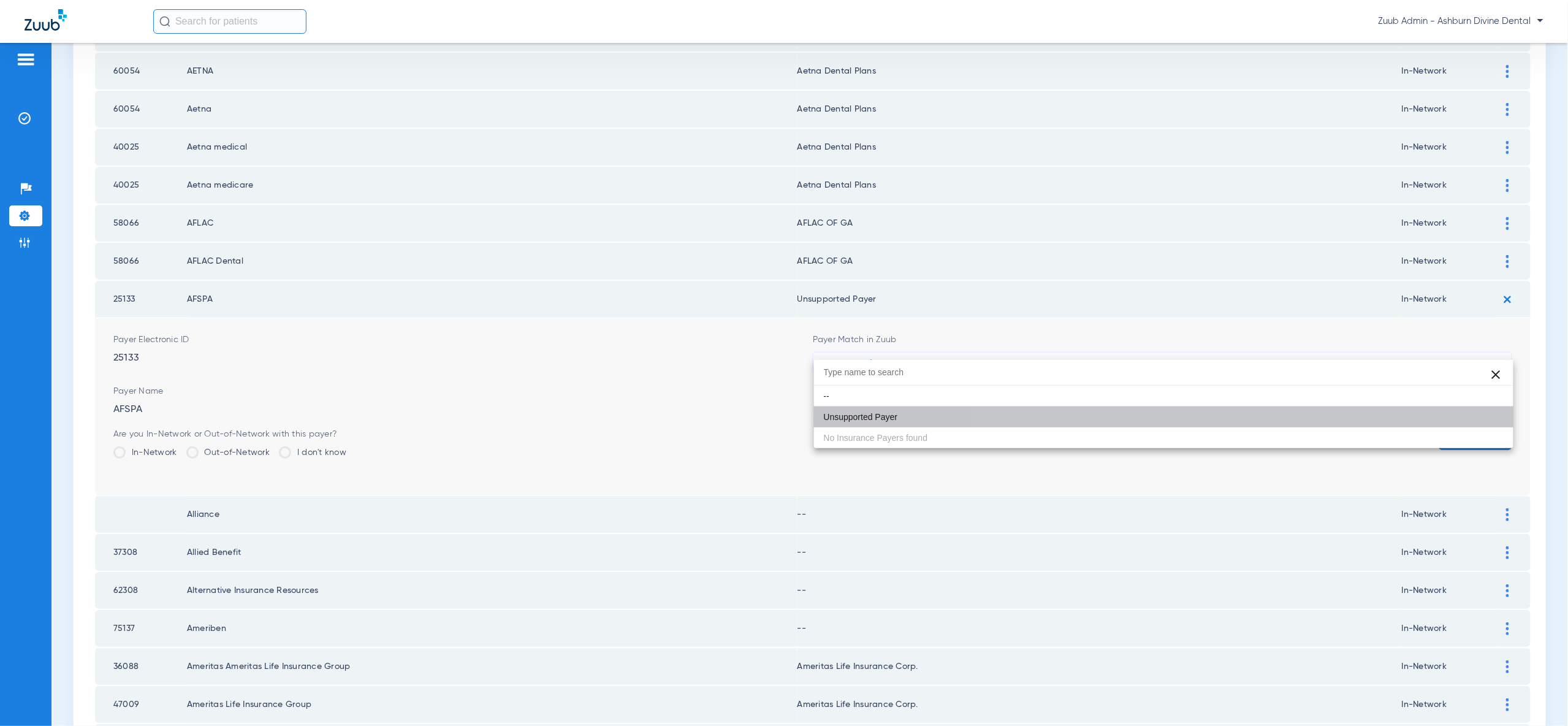
drag, startPoint x: 1483, startPoint y: 421, endPoint x: 1490, endPoint y: 383, distance: 38.6
click at [1483, 428] on button "Save" at bounding box center [1475, 439] width 74 height 22
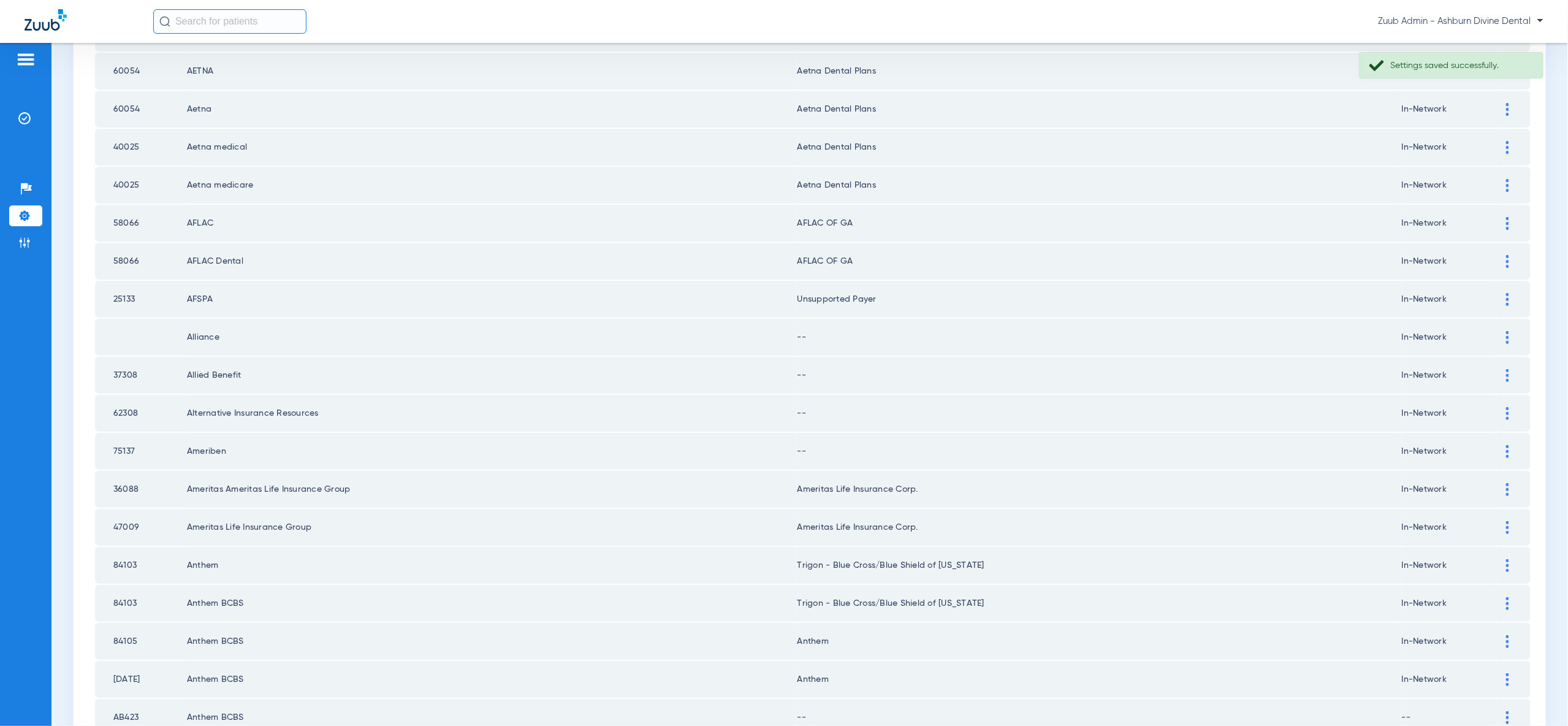
click at [1508, 331] on img at bounding box center [1508, 337] width 3 height 13
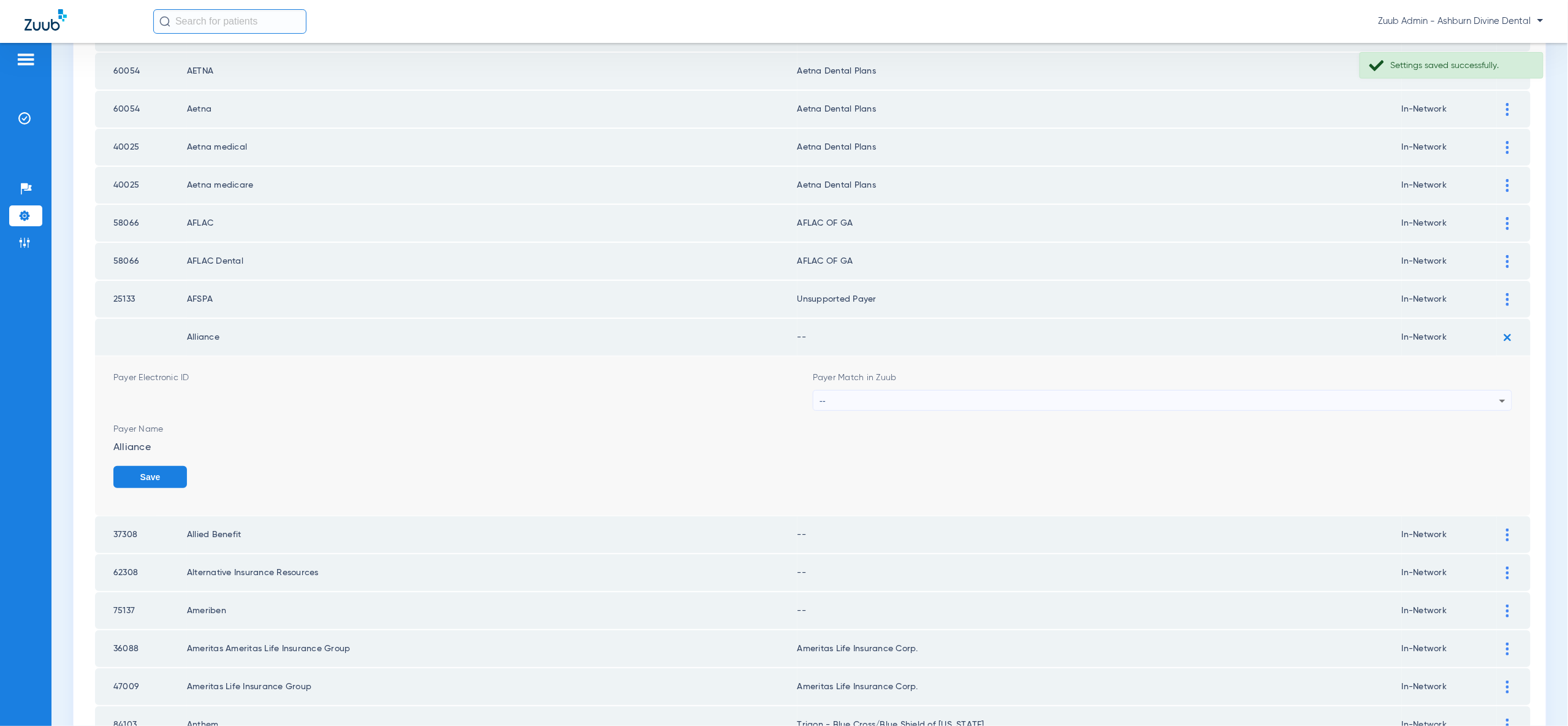
click at [1490, 392] on div "--" at bounding box center [1159, 401] width 680 height 21
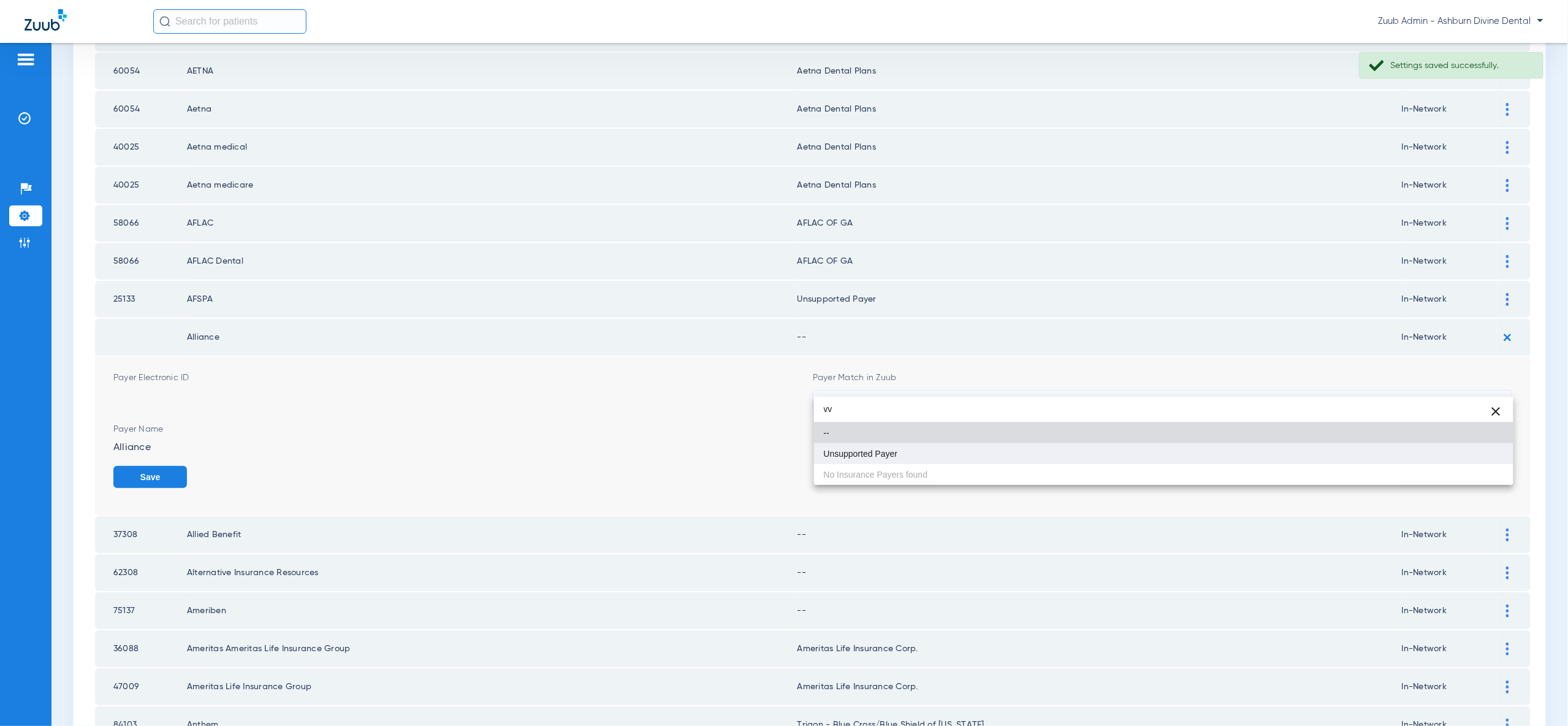
type input "vv"
click at [1483, 452] on mat-option "Unsupported Payer" at bounding box center [1164, 454] width 700 height 21
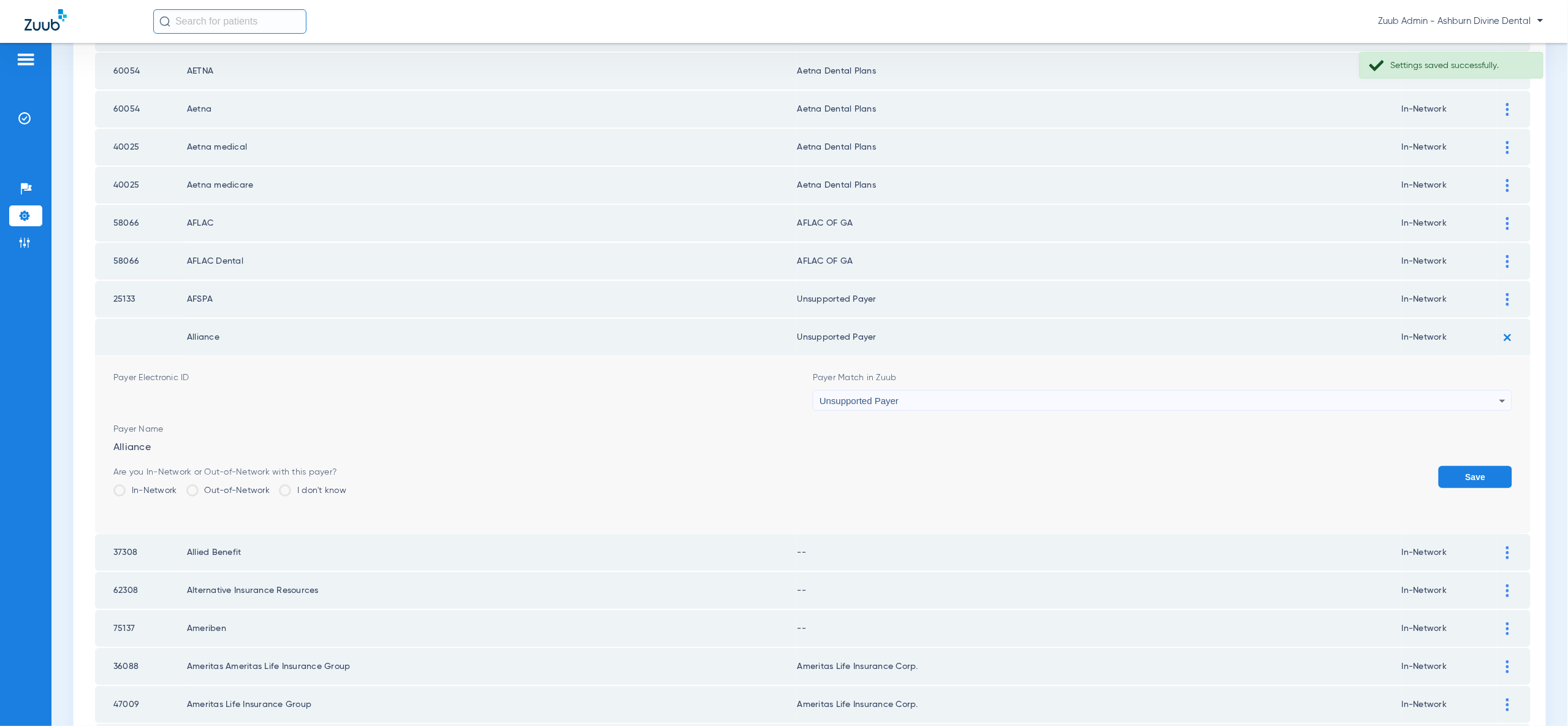
click at [1483, 466] on button "Save" at bounding box center [1475, 477] width 74 height 22
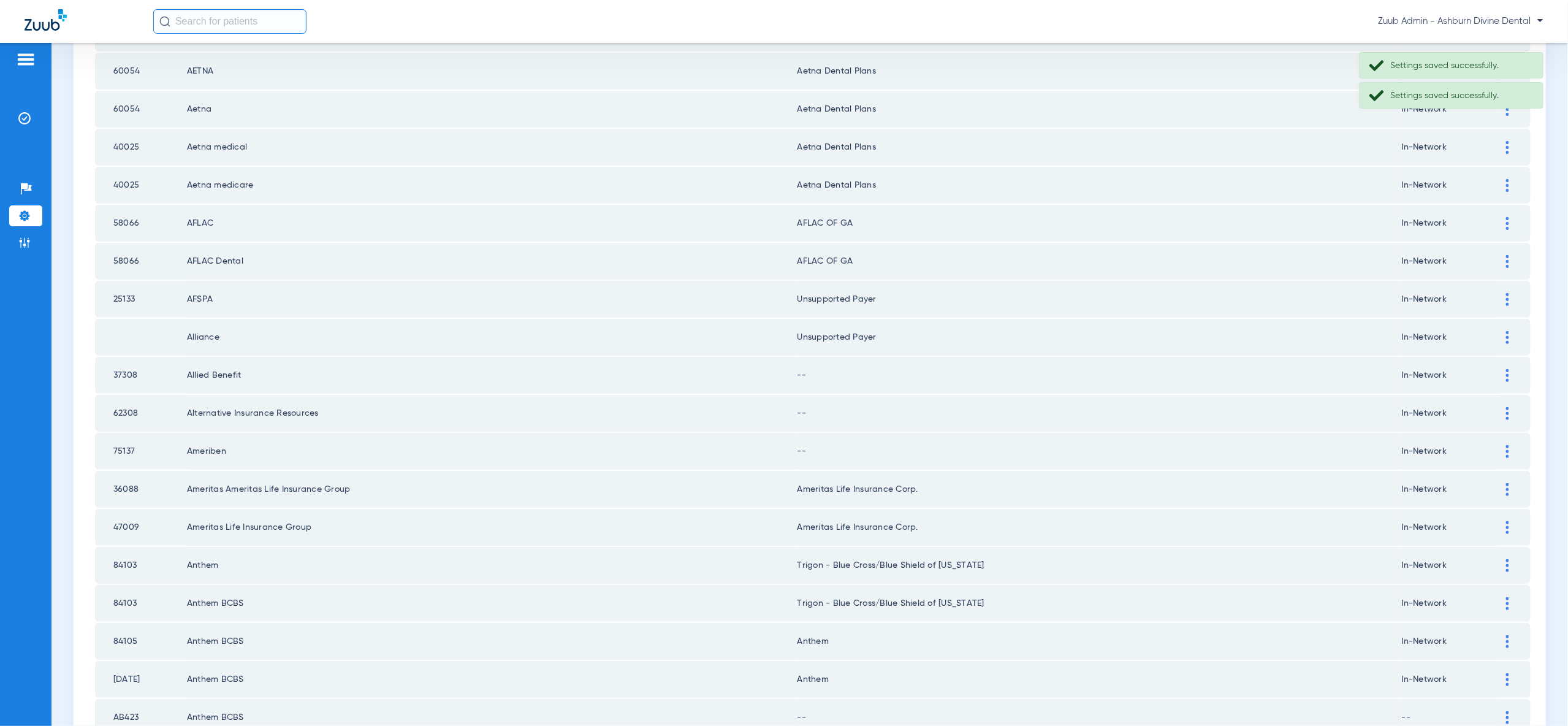
click at [1506, 369] on img at bounding box center [1508, 375] width 3 height 13
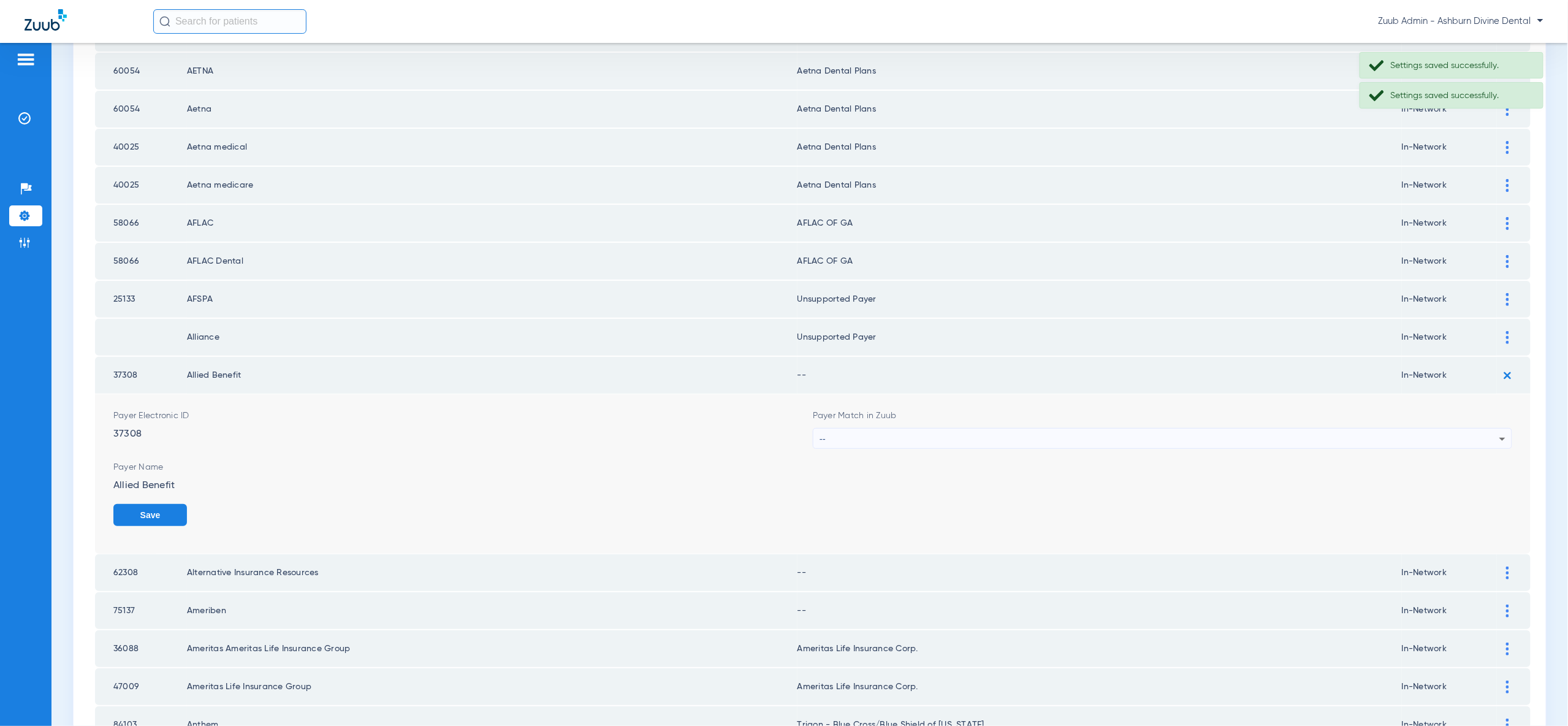
click at [1492, 430] on div "--" at bounding box center [1159, 439] width 680 height 21
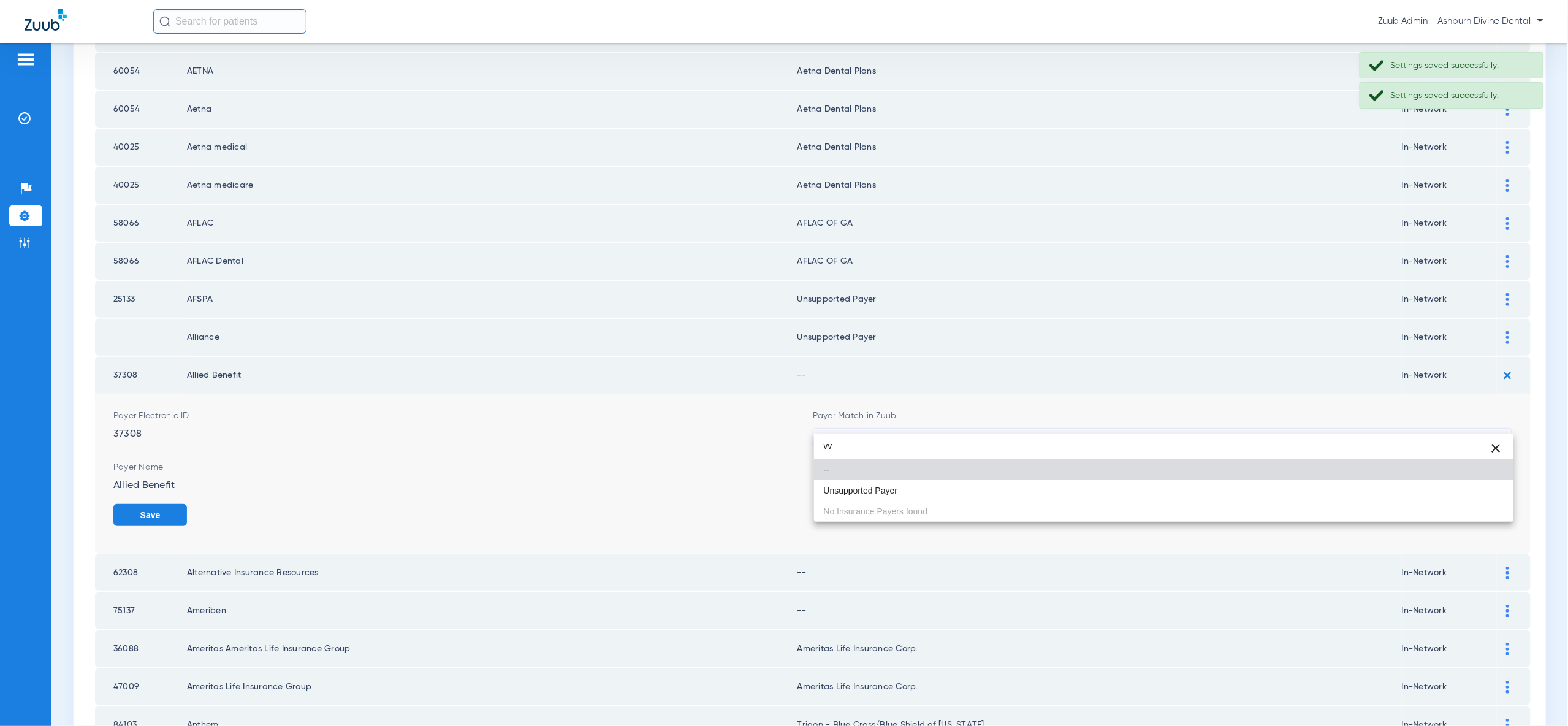
type input "vv"
click at [1488, 505] on div "vv close -- Unsupported Payer No Insurance Payers found" at bounding box center [1164, 477] width 700 height 89
click at [1490, 487] on mat-option "Unsupported Payer" at bounding box center [1164, 491] width 700 height 21
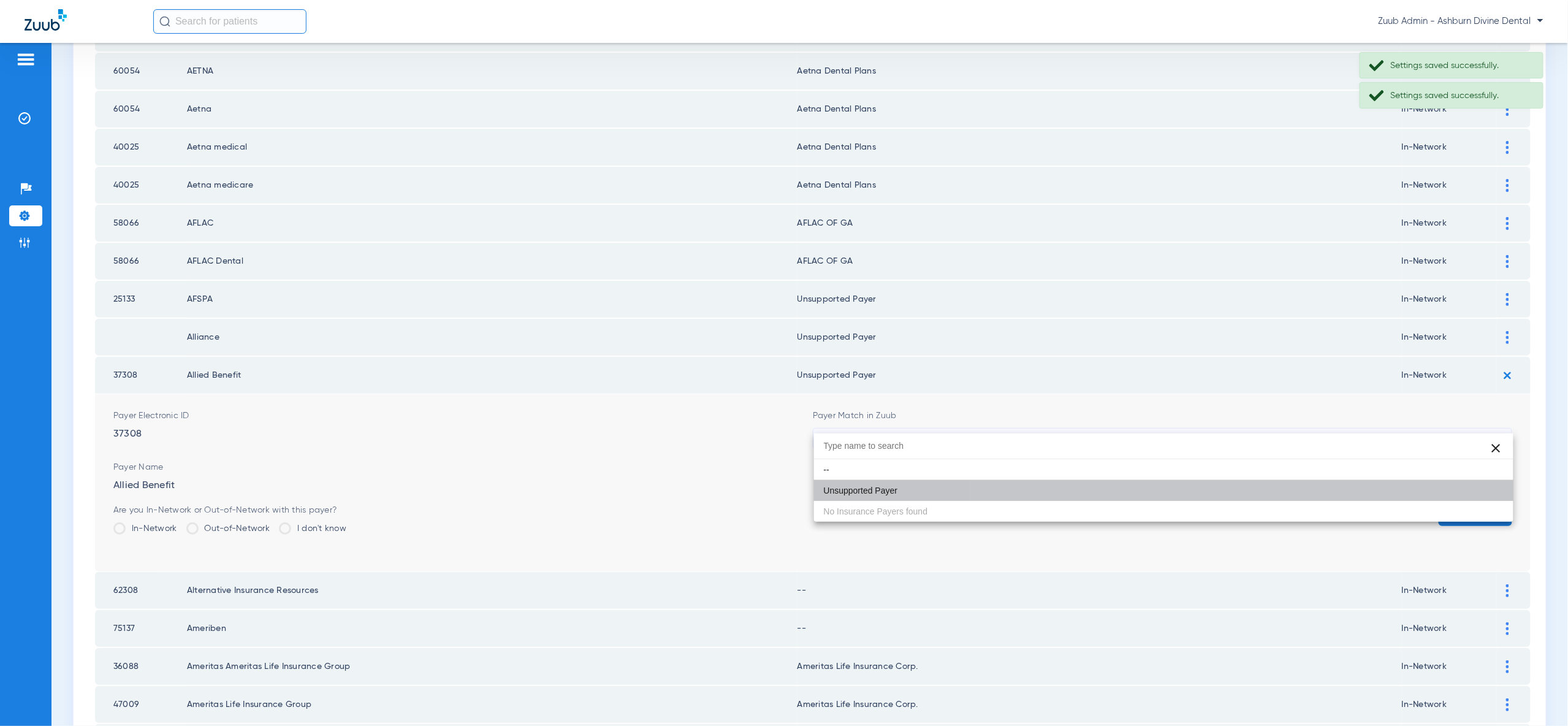
click at [1490, 504] on button "Save" at bounding box center [1475, 515] width 74 height 22
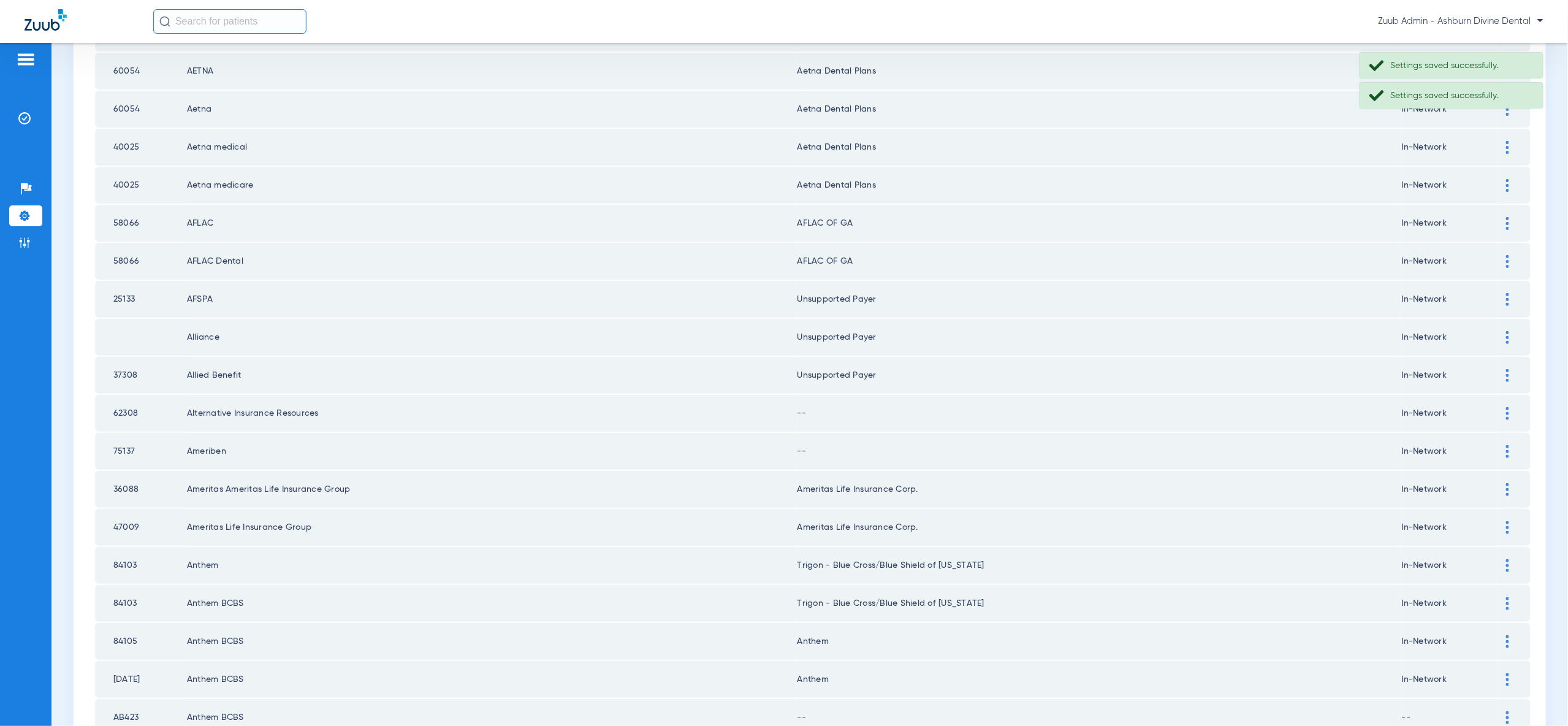
click at [1510, 407] on div at bounding box center [1507, 414] width 21 height 13
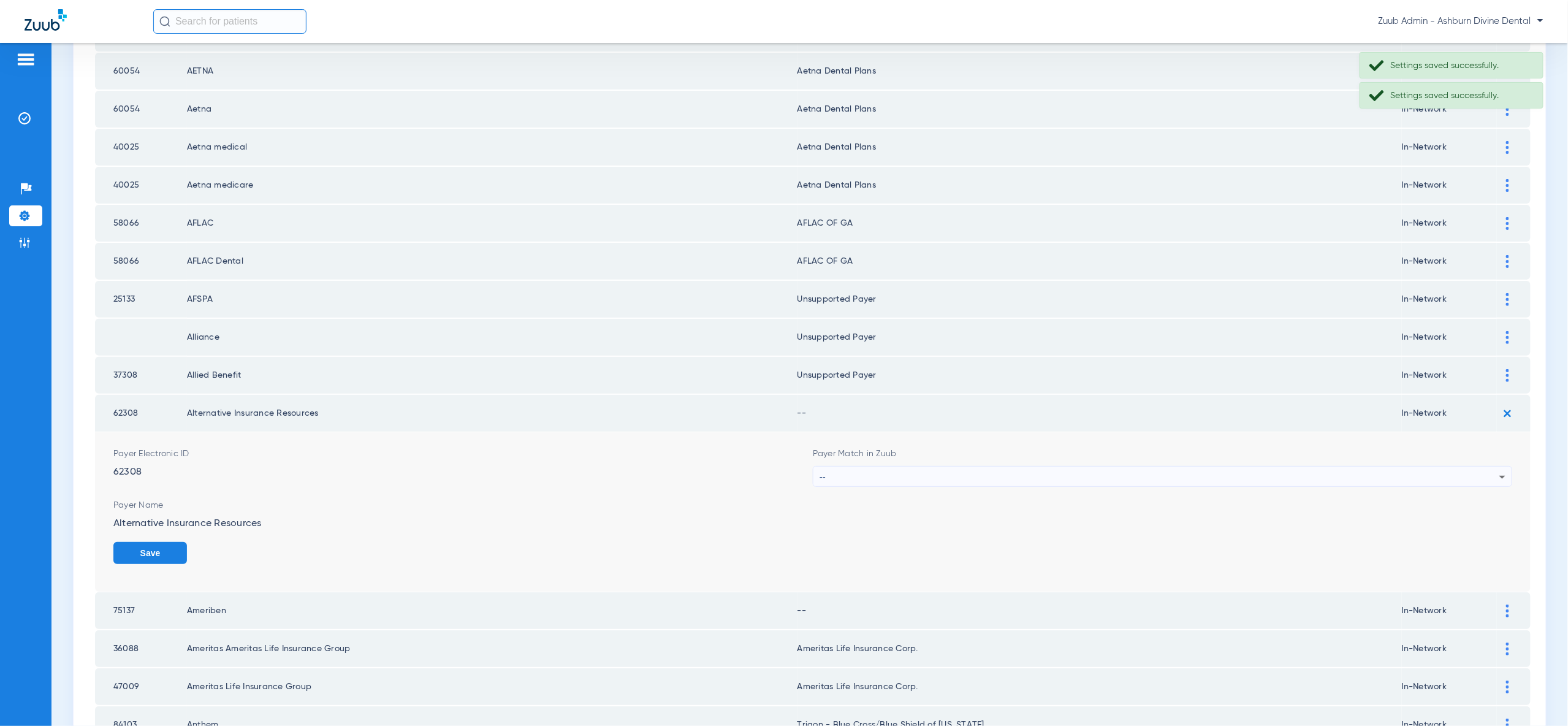
click at [1493, 467] on div "--" at bounding box center [1159, 477] width 680 height 21
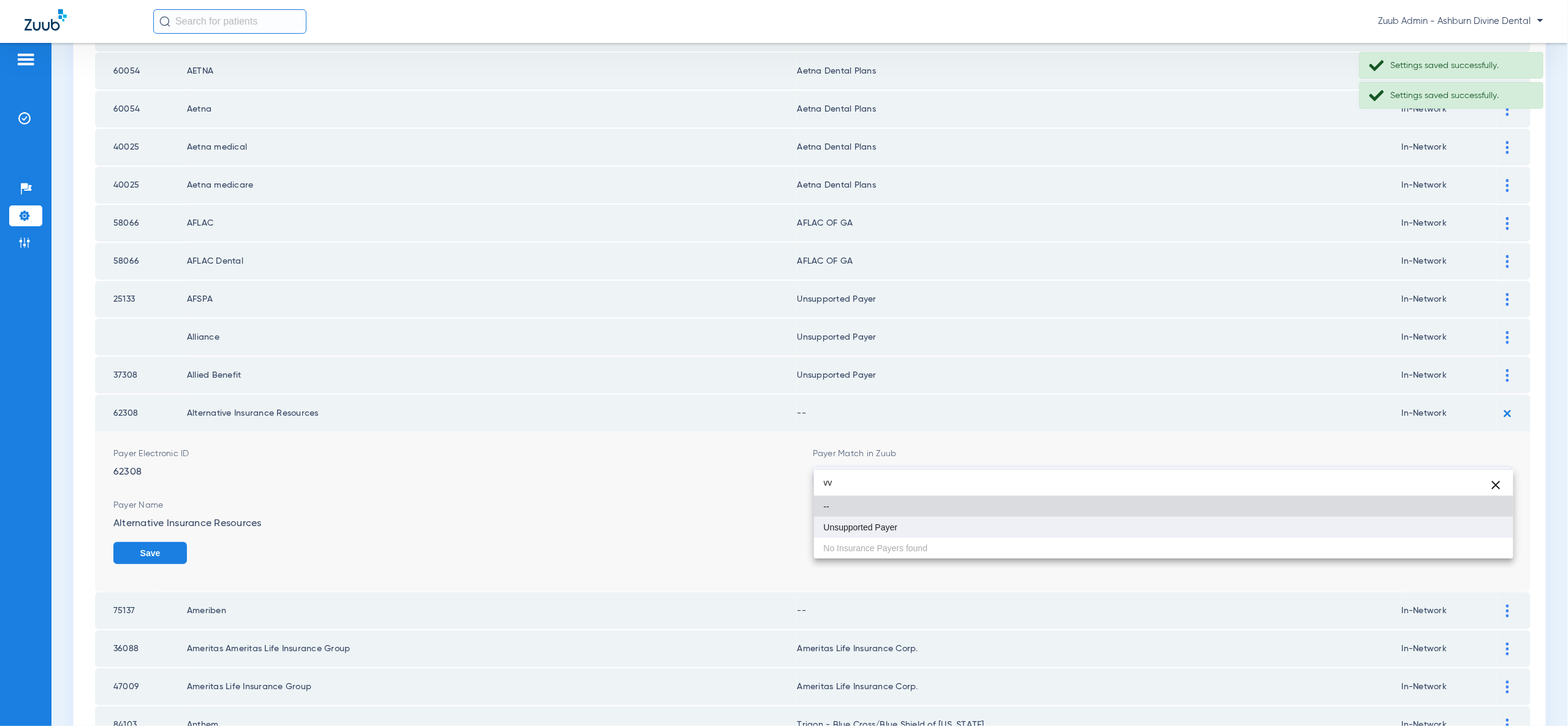
type input "vv"
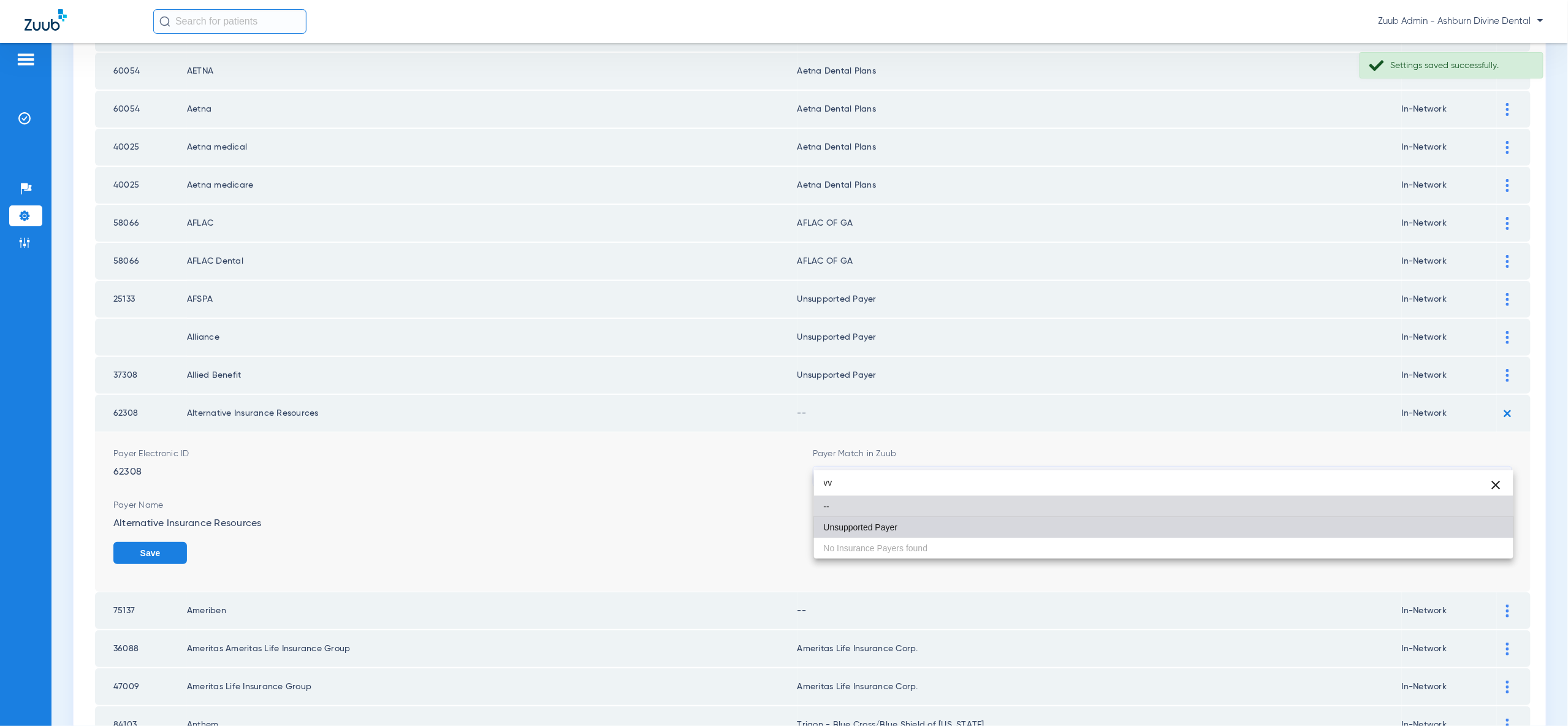
click at [1478, 530] on mat-option "Unsupported Payer" at bounding box center [1164, 527] width 700 height 21
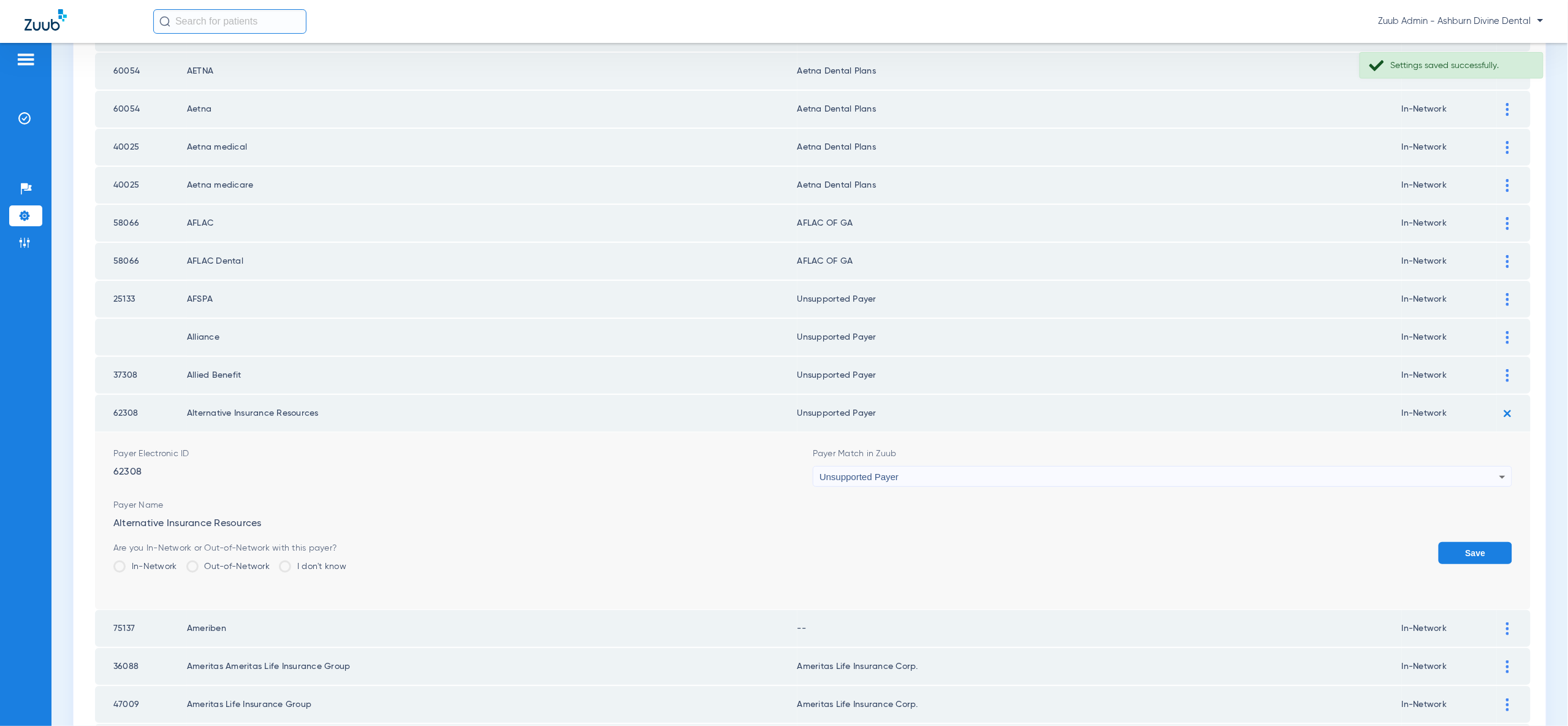
drag, startPoint x: 1479, startPoint y: 532, endPoint x: 1487, endPoint y: 495, distance: 37.9
click at [1480, 542] on button "Save" at bounding box center [1475, 553] width 74 height 22
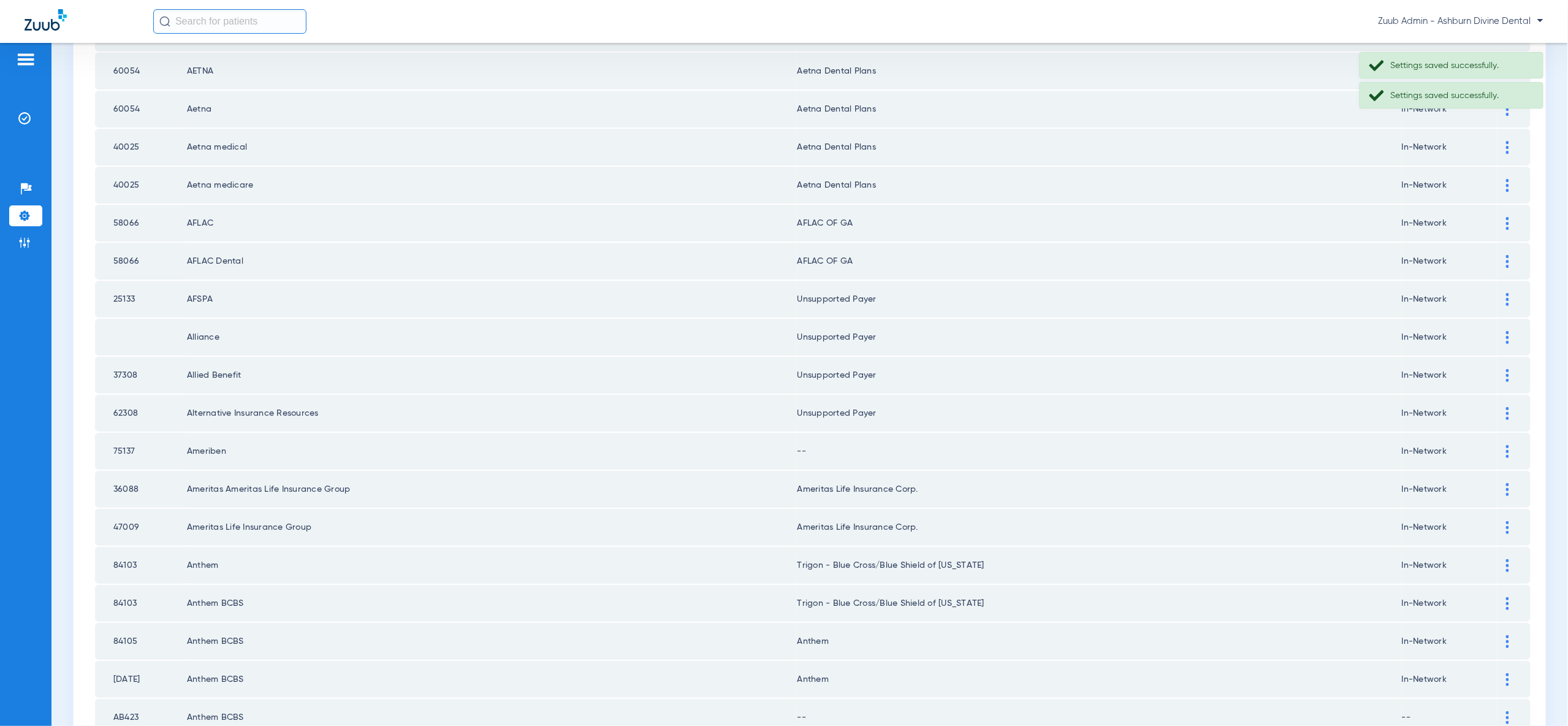
drag, startPoint x: 1510, startPoint y: 438, endPoint x: 1507, endPoint y: 454, distance: 16.3
click at [1510, 445] on div at bounding box center [1507, 451] width 21 height 13
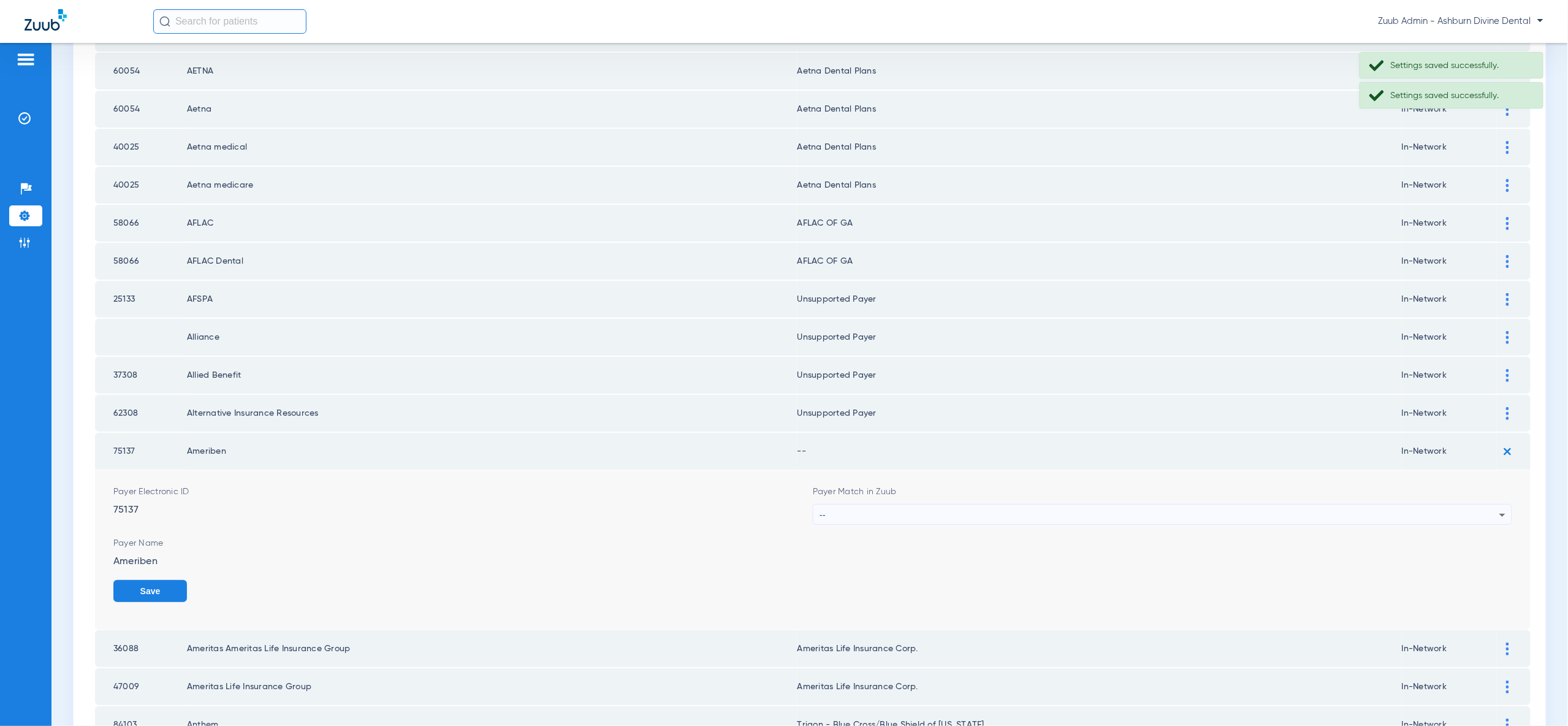
click at [1476, 505] on div "--" at bounding box center [1159, 515] width 680 height 21
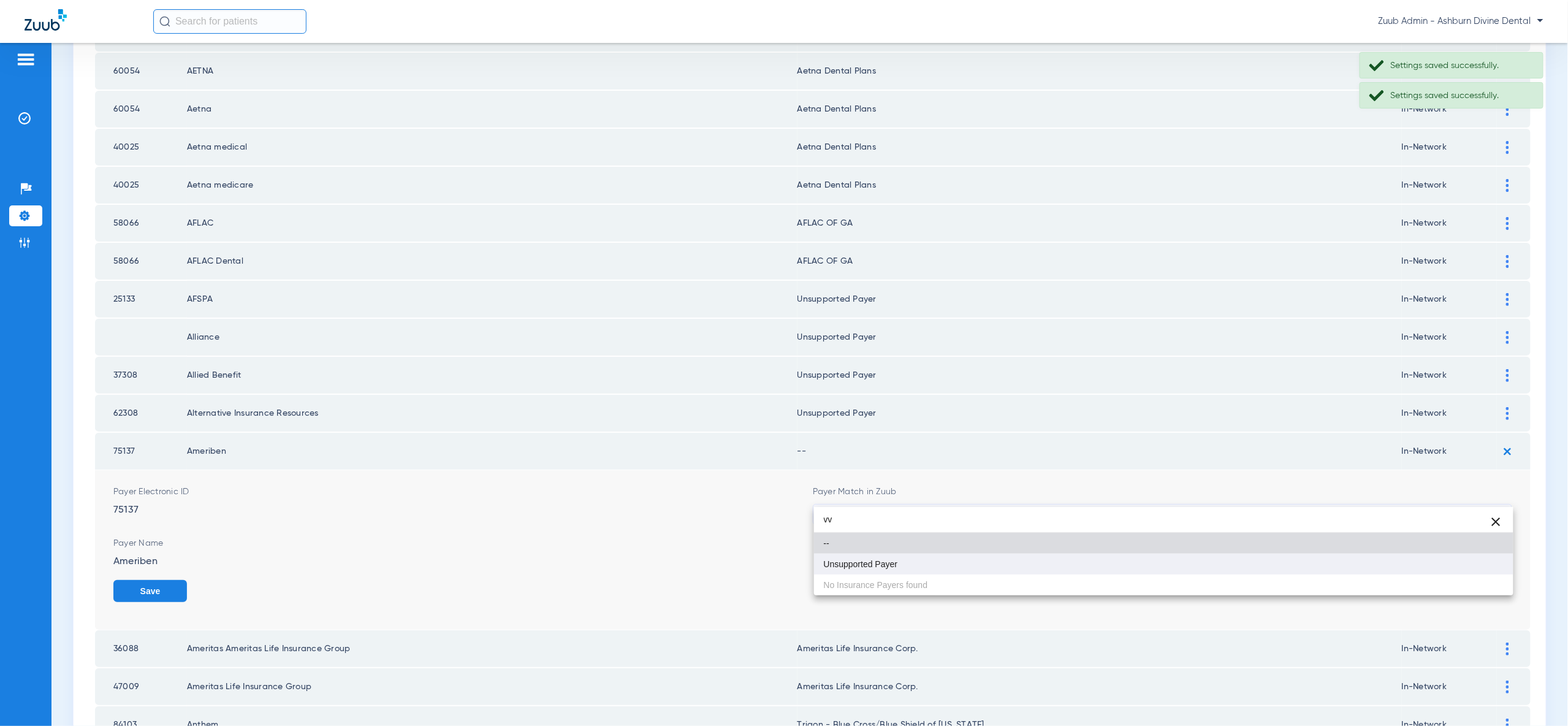
type input "vv"
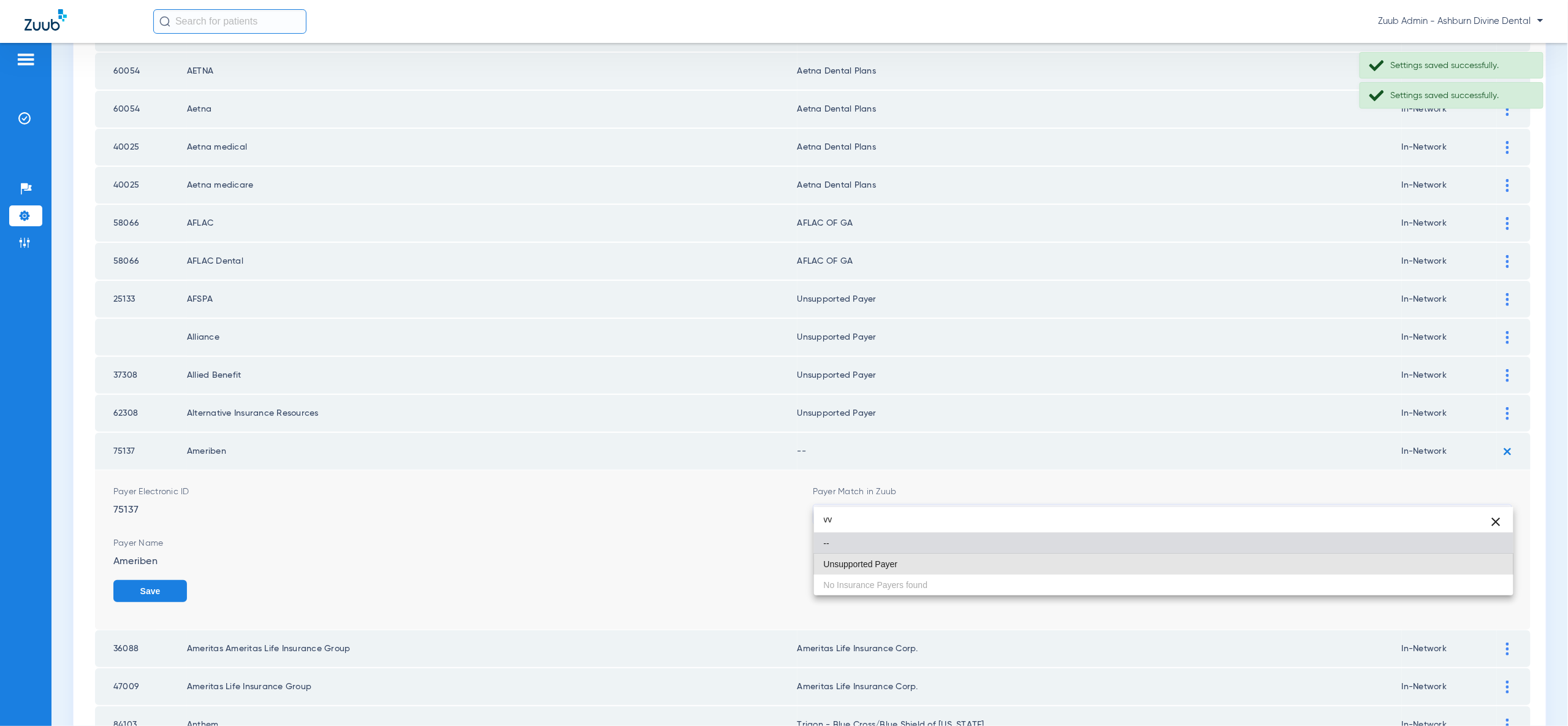
click at [1474, 568] on mat-option "Unsupported Payer" at bounding box center [1164, 564] width 700 height 21
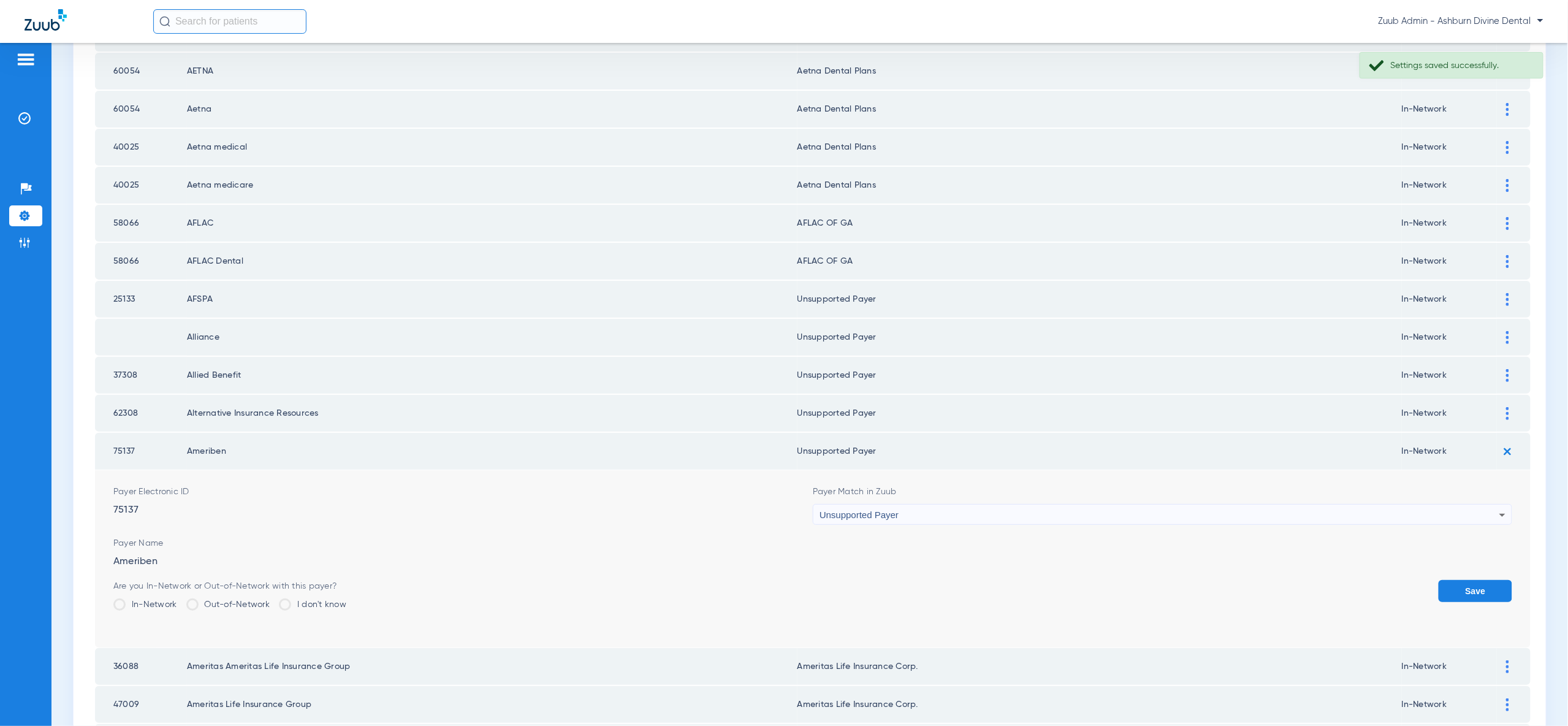
click at [1474, 580] on button "Save" at bounding box center [1475, 591] width 74 height 22
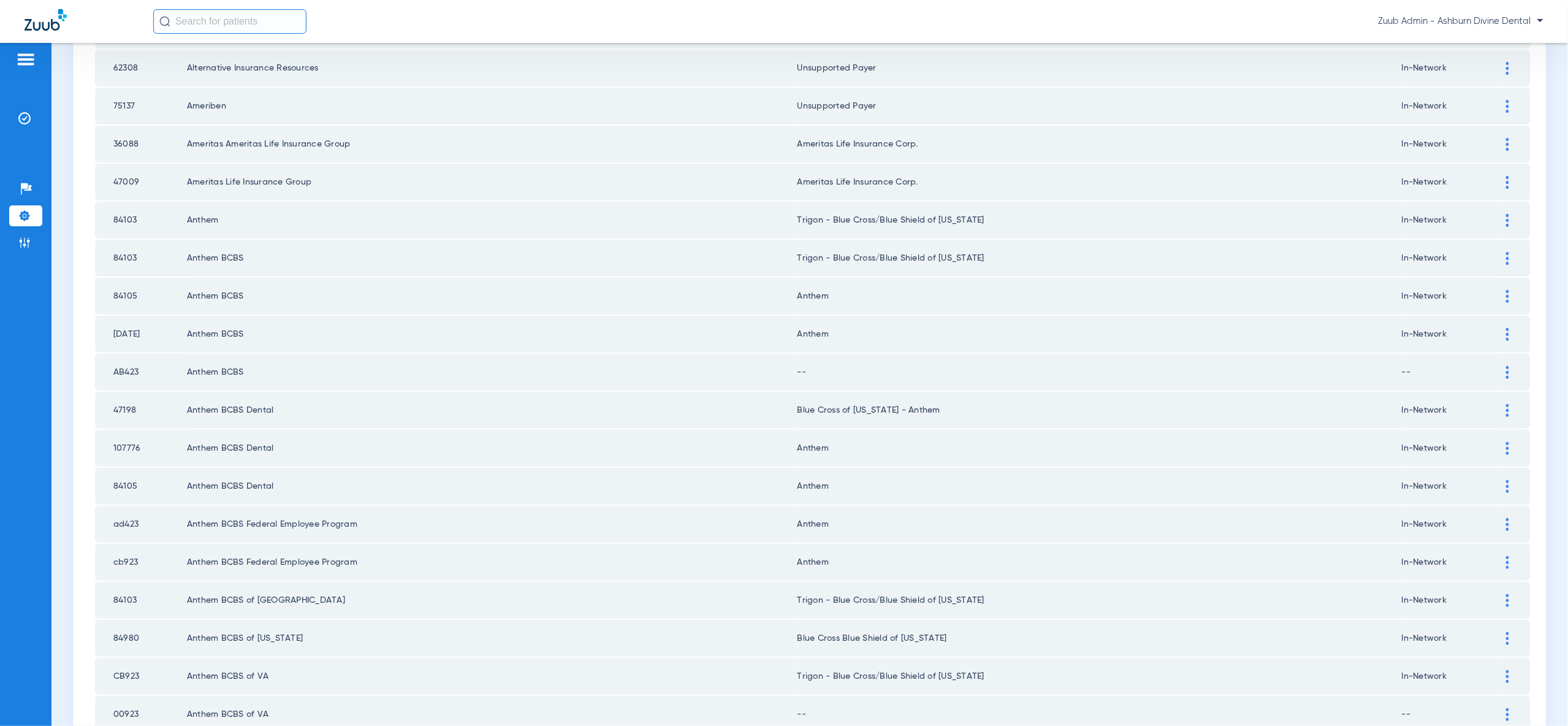
scroll to position [726, 0]
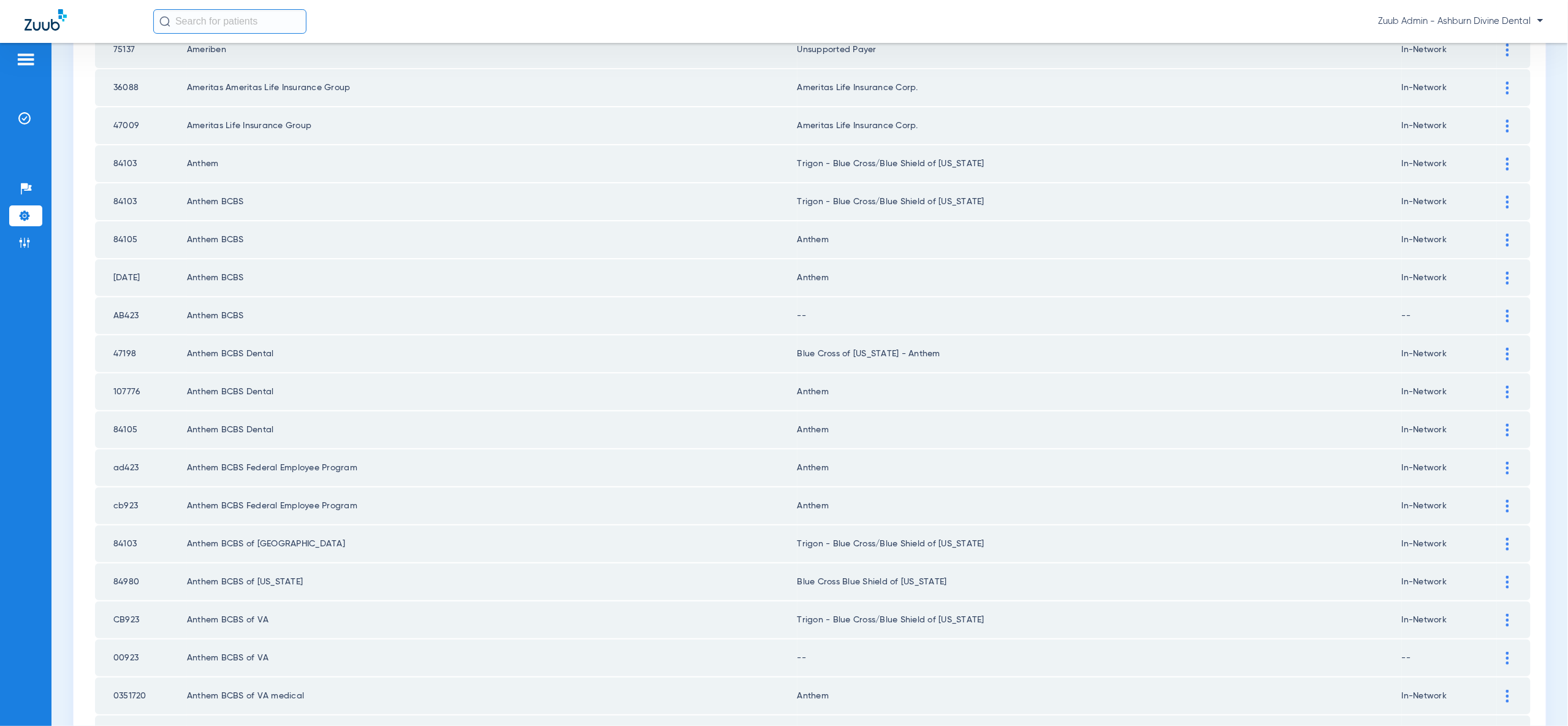
click at [1508, 310] on img at bounding box center [1508, 316] width 3 height 13
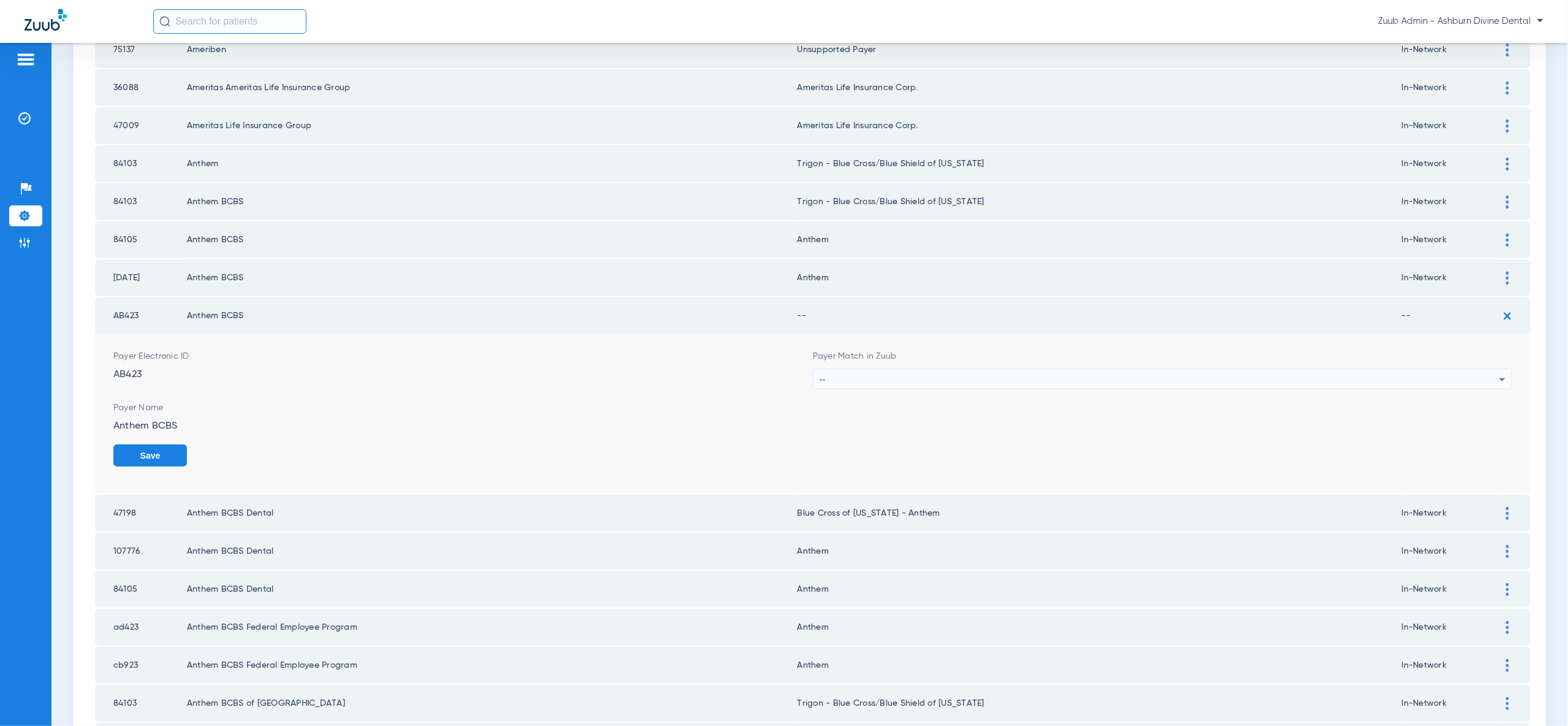
click at [1495, 372] on icon at bounding box center [1502, 379] width 15 height 15
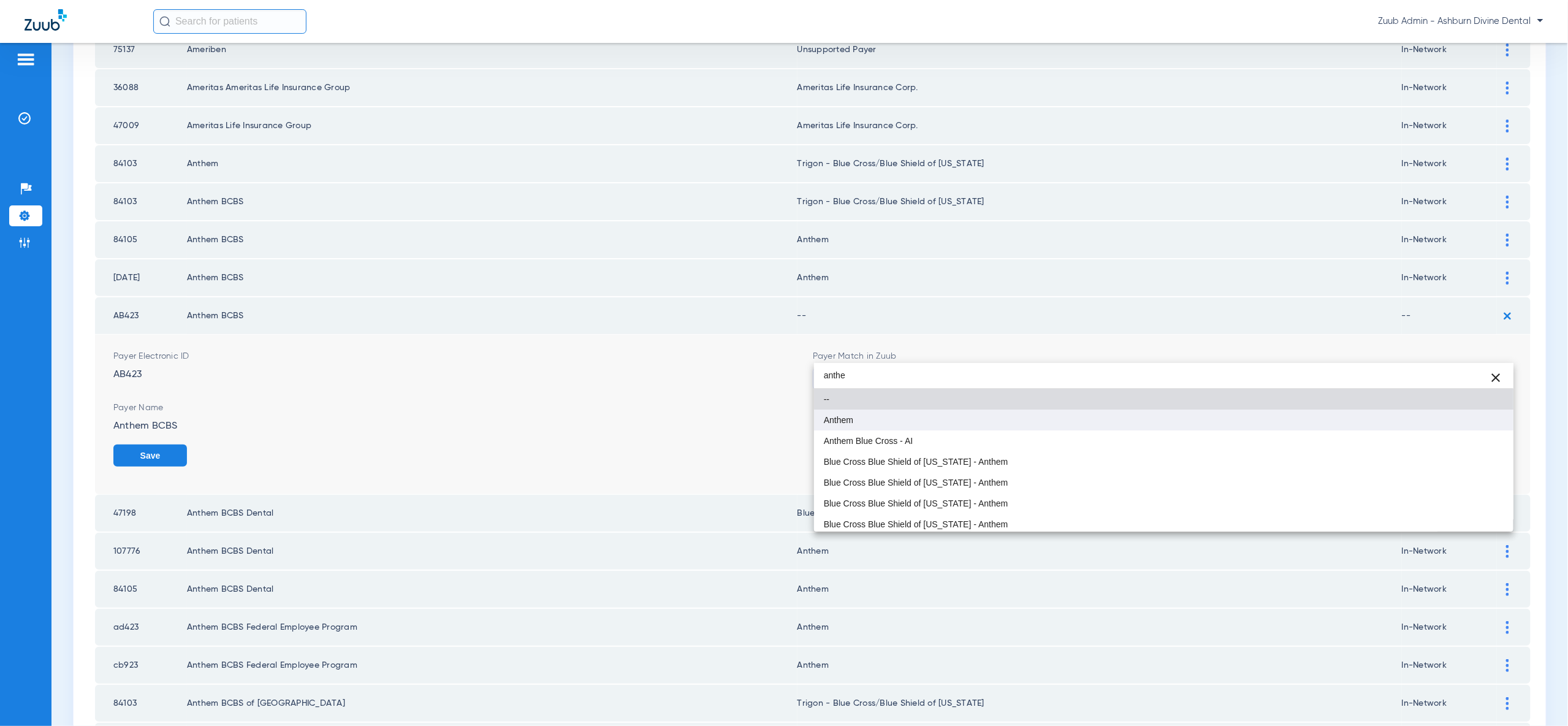
type input "anthe"
click at [1474, 425] on mat-option "Anthem" at bounding box center [1164, 420] width 700 height 21
click at [187, 445] on button "Save" at bounding box center [151, 456] width 74 height 22
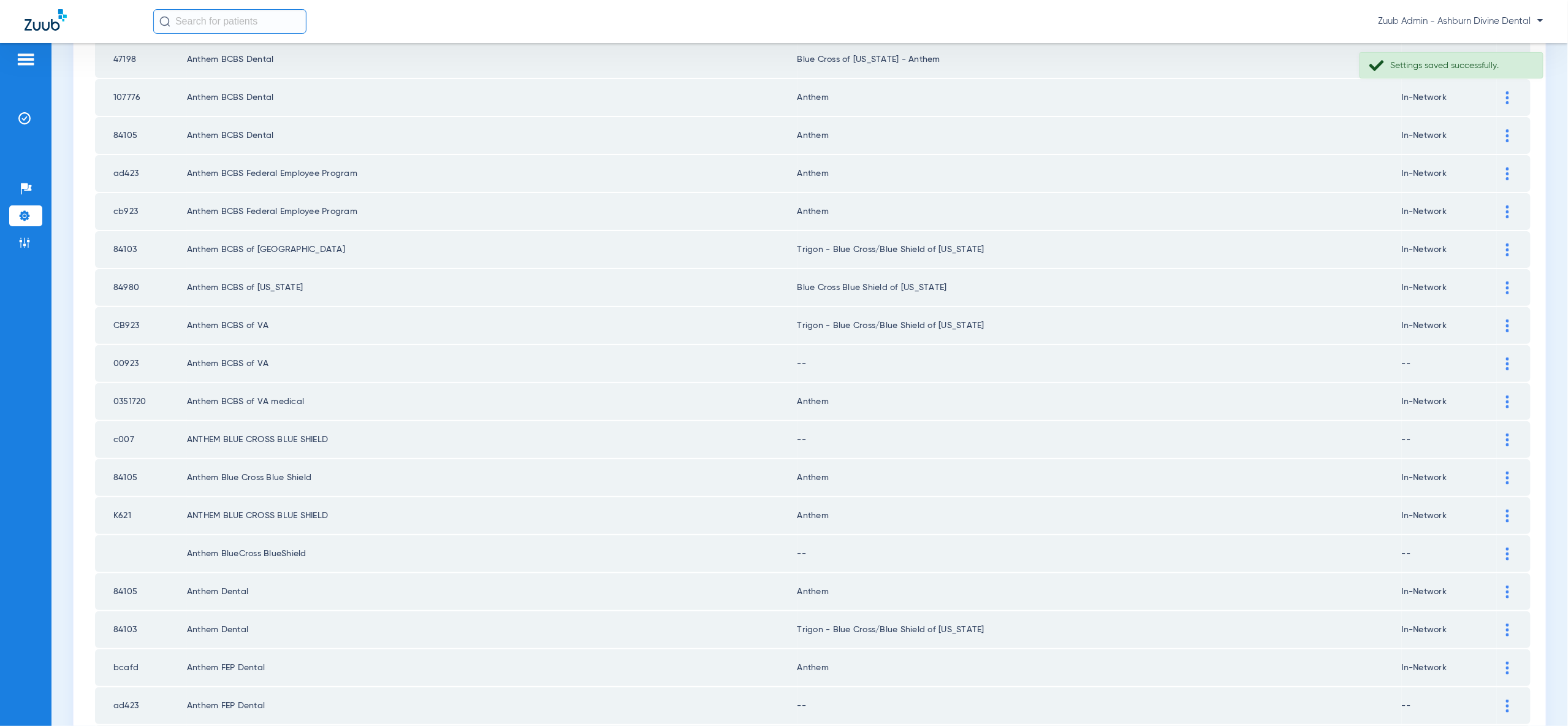
scroll to position [1021, 0]
click at [1503, 357] on div at bounding box center [1507, 363] width 21 height 13
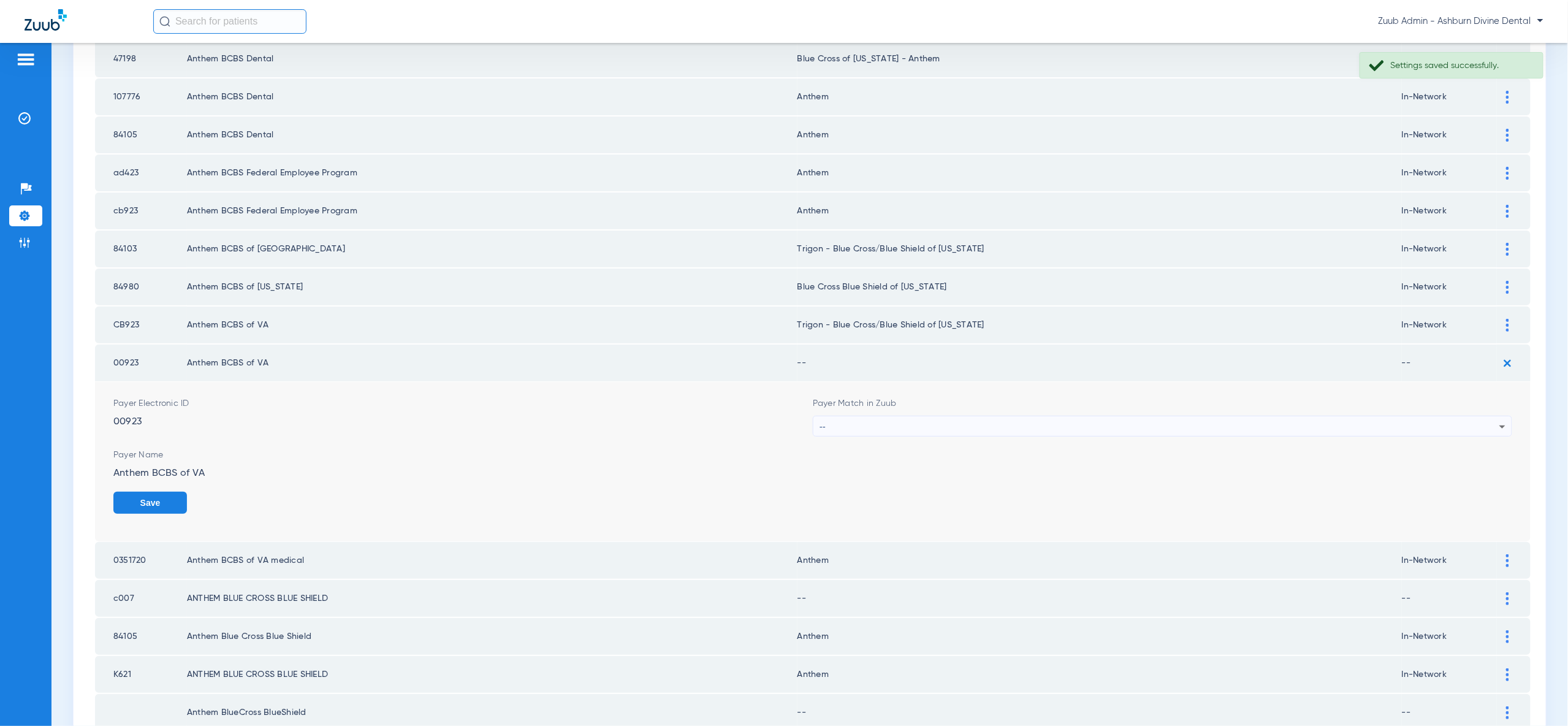
click at [1466, 417] on div "--" at bounding box center [1159, 427] width 680 height 21
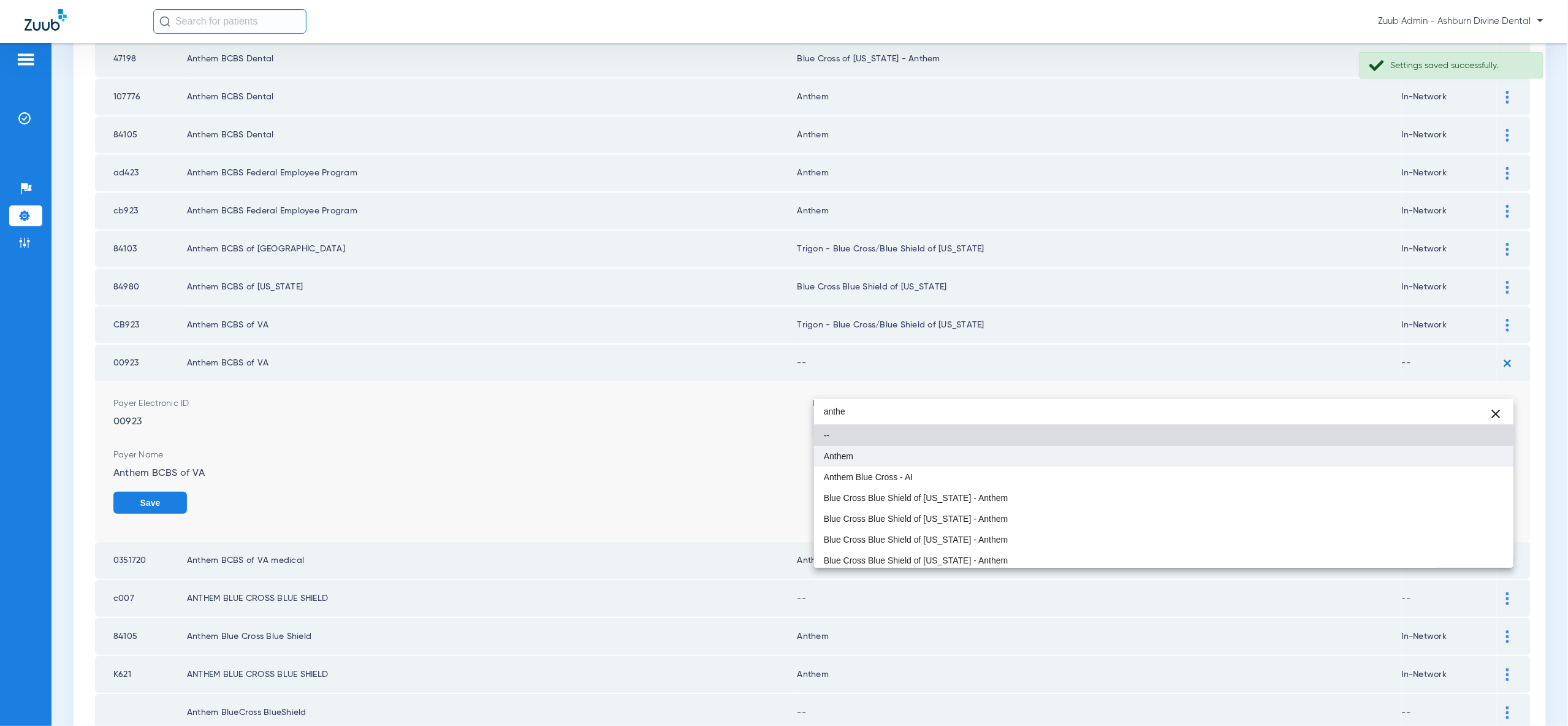
type input "anthe"
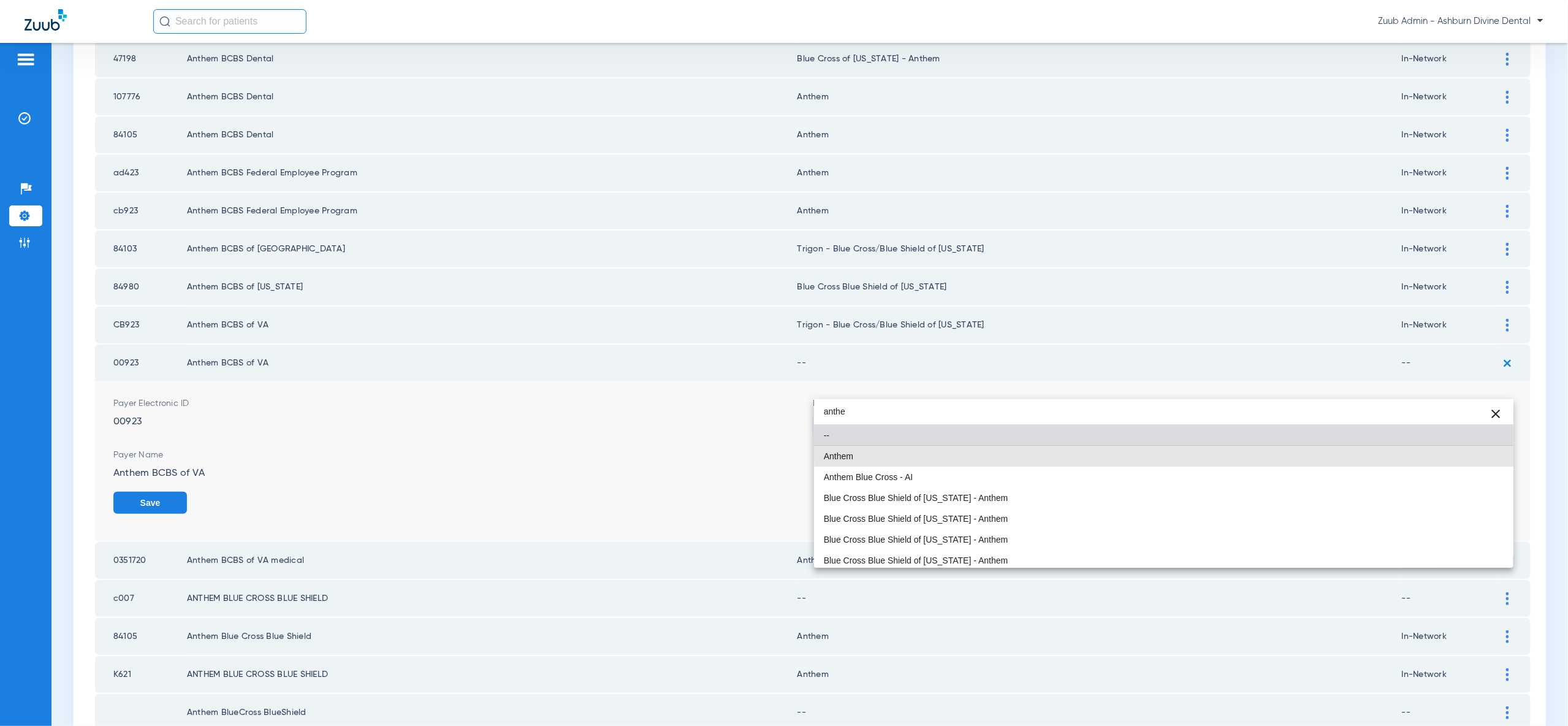
drag, startPoint x: 1463, startPoint y: 456, endPoint x: 1479, endPoint y: 472, distance: 22.6
click at [1463, 456] on mat-option "Anthem" at bounding box center [1164, 456] width 700 height 21
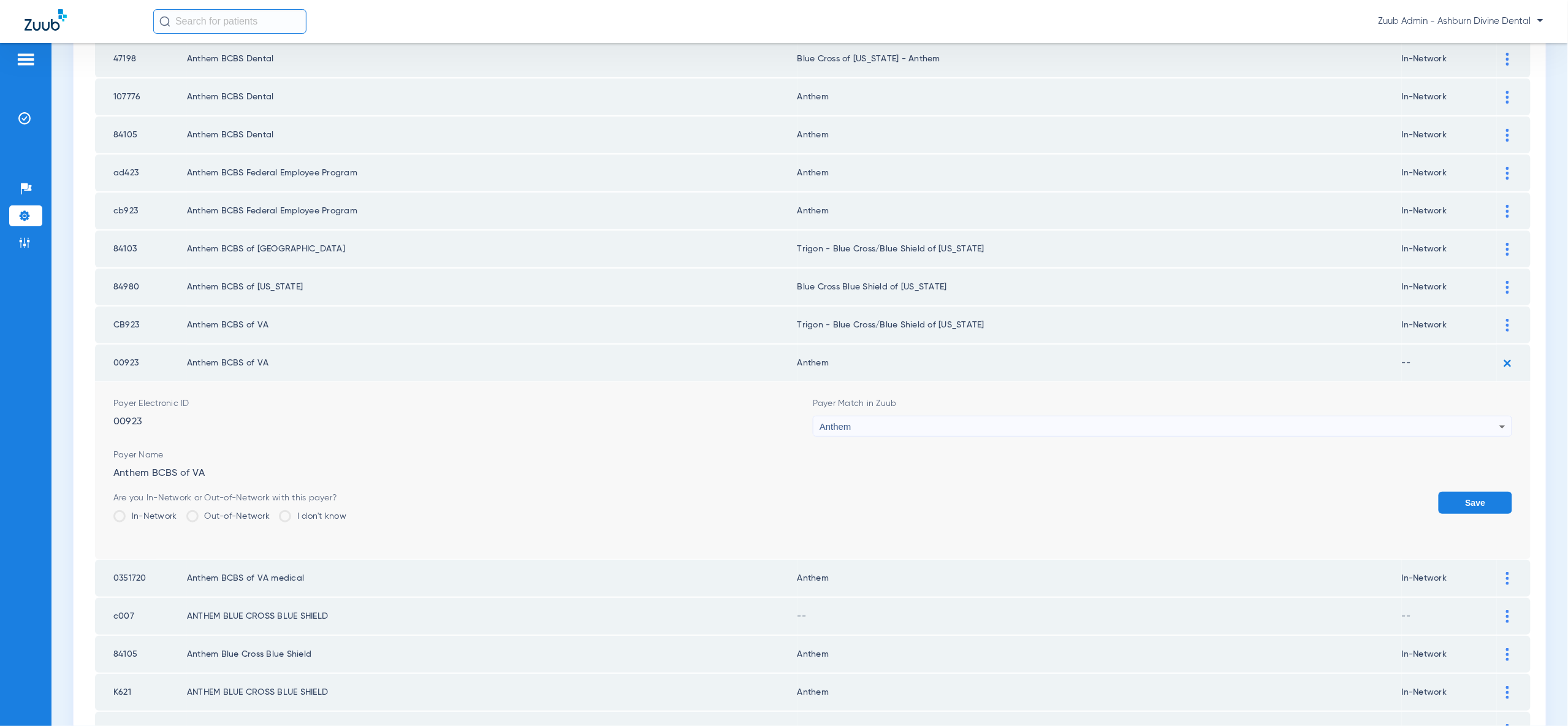
click at [1479, 492] on button "Save" at bounding box center [1475, 503] width 74 height 22
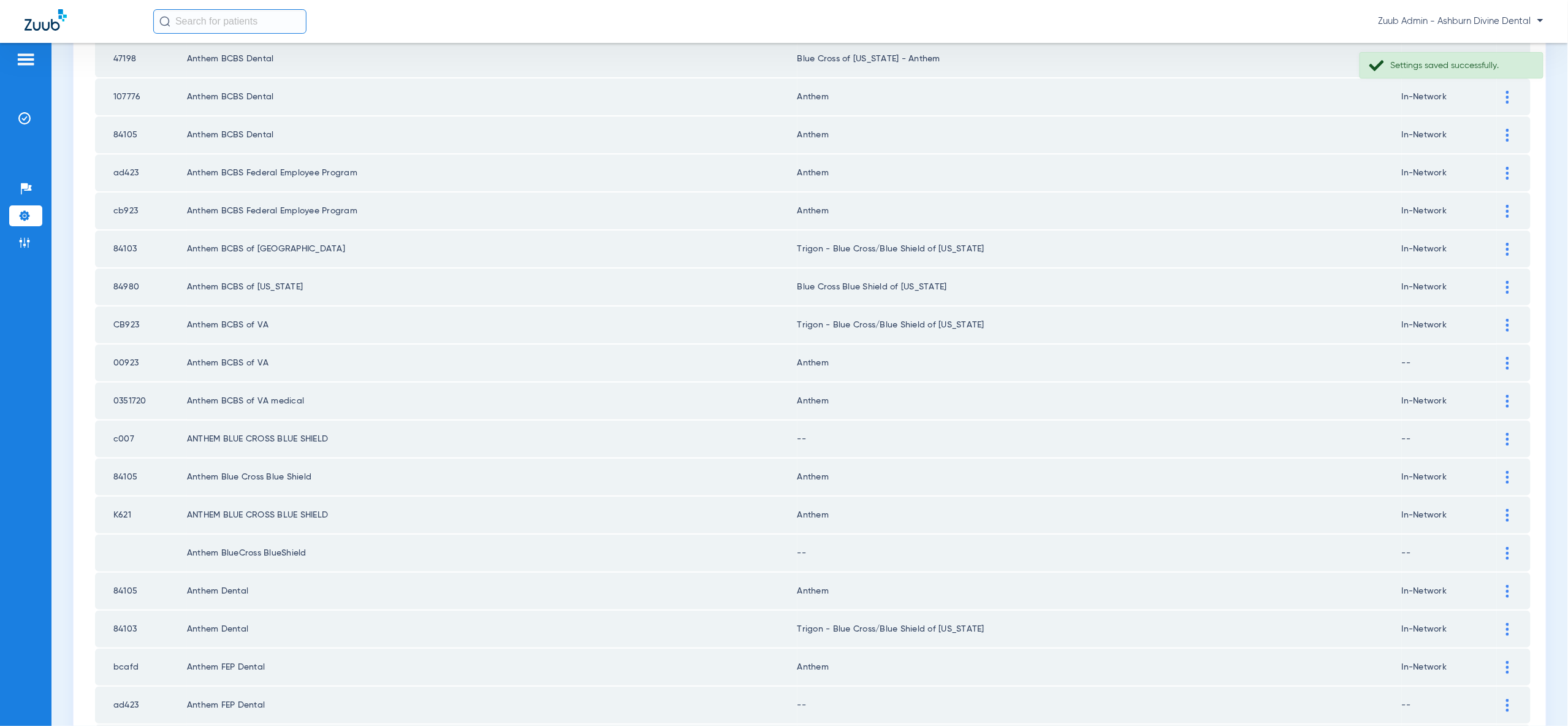
click at [1513, 433] on div at bounding box center [1507, 440] width 21 height 13
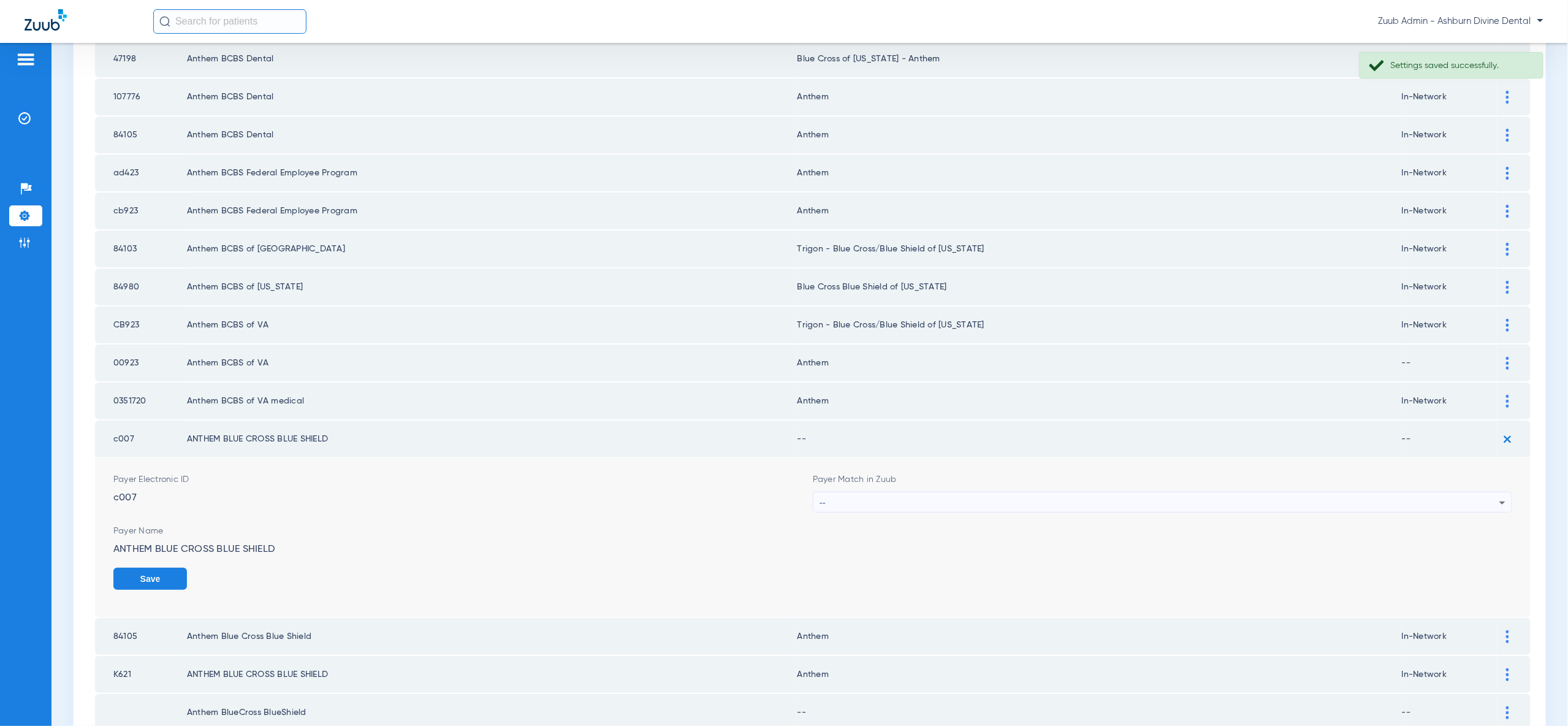
click at [1461, 492] on div "--" at bounding box center [1159, 502] width 680 height 21
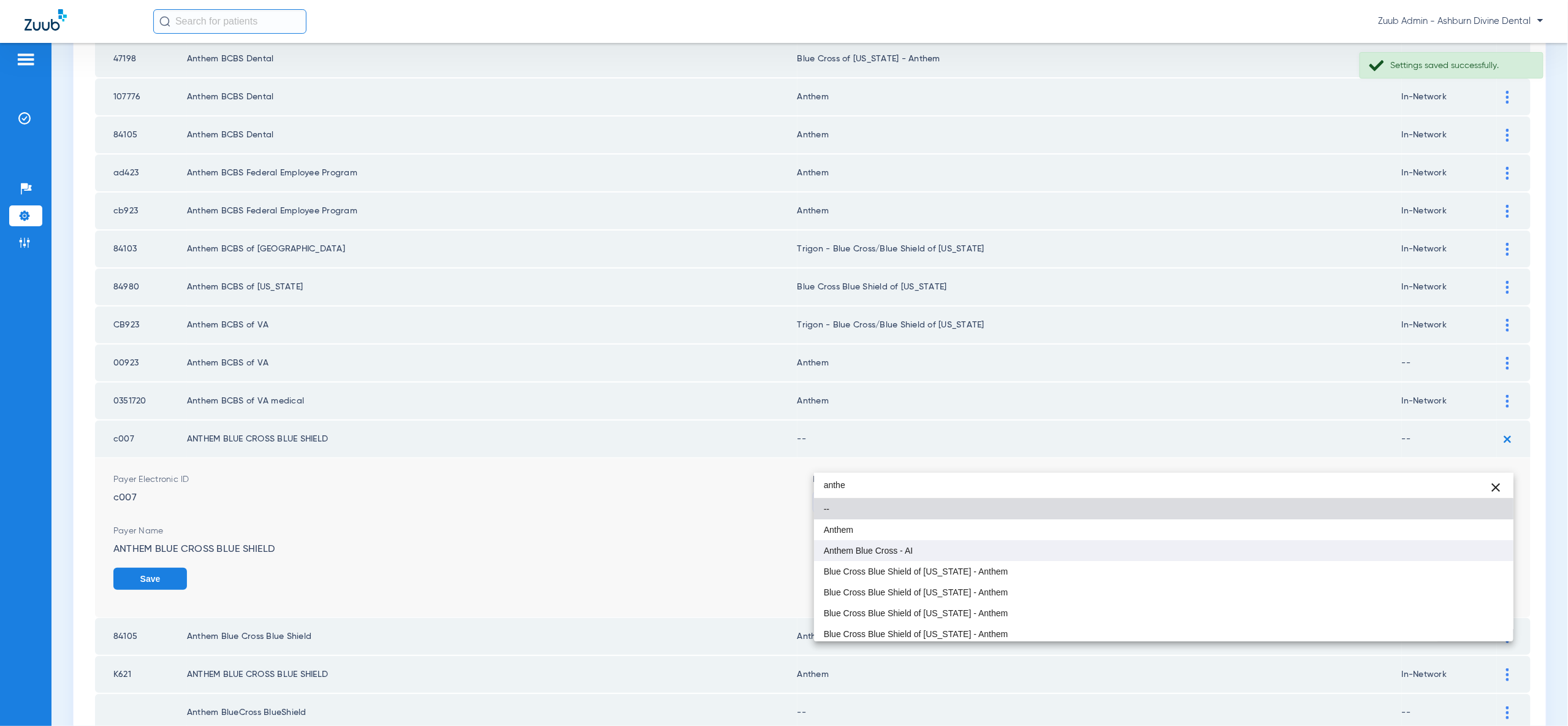
type input "anthe"
drag, startPoint x: 1103, startPoint y: 541, endPoint x: 1094, endPoint y: 537, distance: 9.8
click at [1101, 540] on mat-option "Anthem Blue Cross - AI" at bounding box center [1164, 550] width 700 height 21
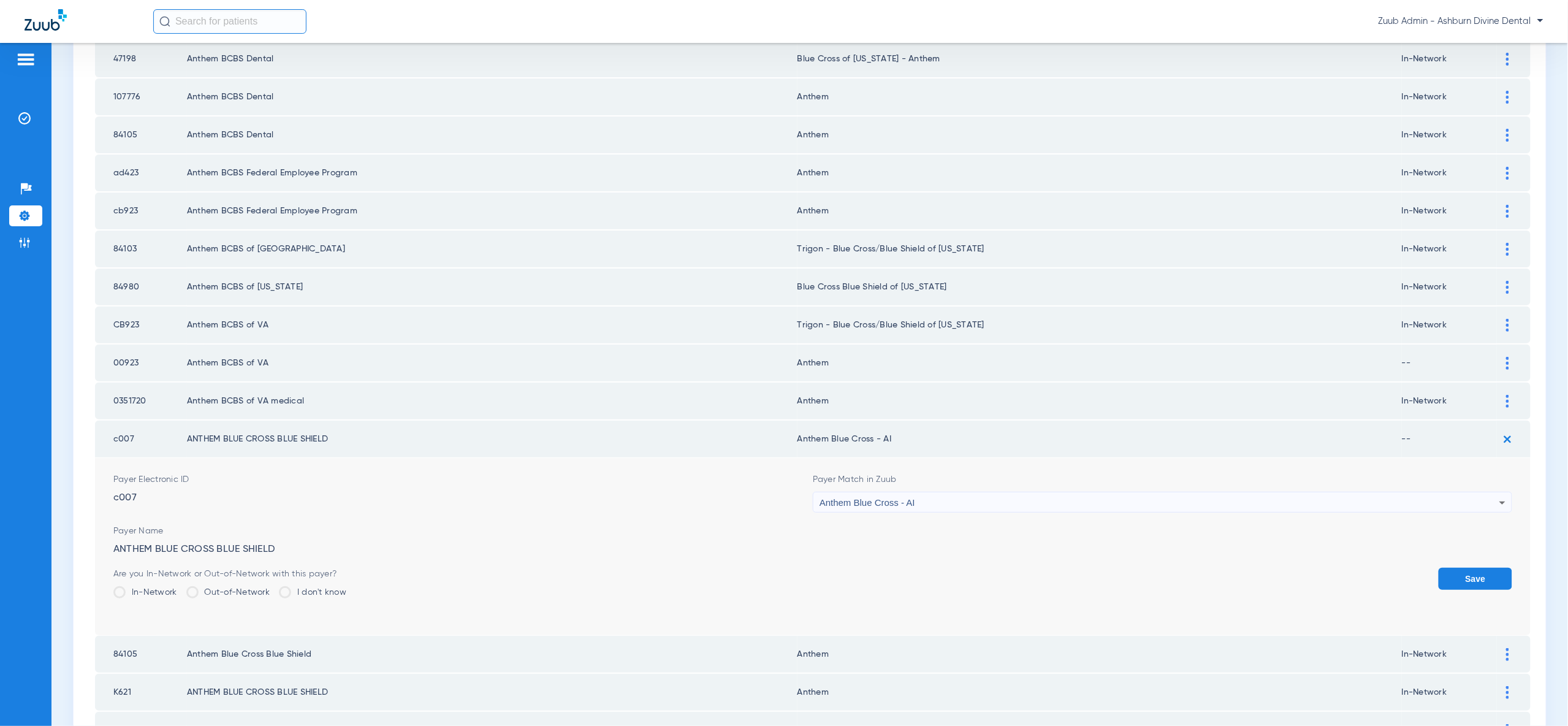
drag, startPoint x: 157, startPoint y: 548, endPoint x: 193, endPoint y: 549, distance: 36.0
click at [157, 586] on label "In-Network" at bounding box center [145, 593] width 64 height 13
click at [180, 588] on input "In-Network" at bounding box center [180, 588] width 0 height 0
click at [1490, 568] on button "Save" at bounding box center [1475, 579] width 74 height 22
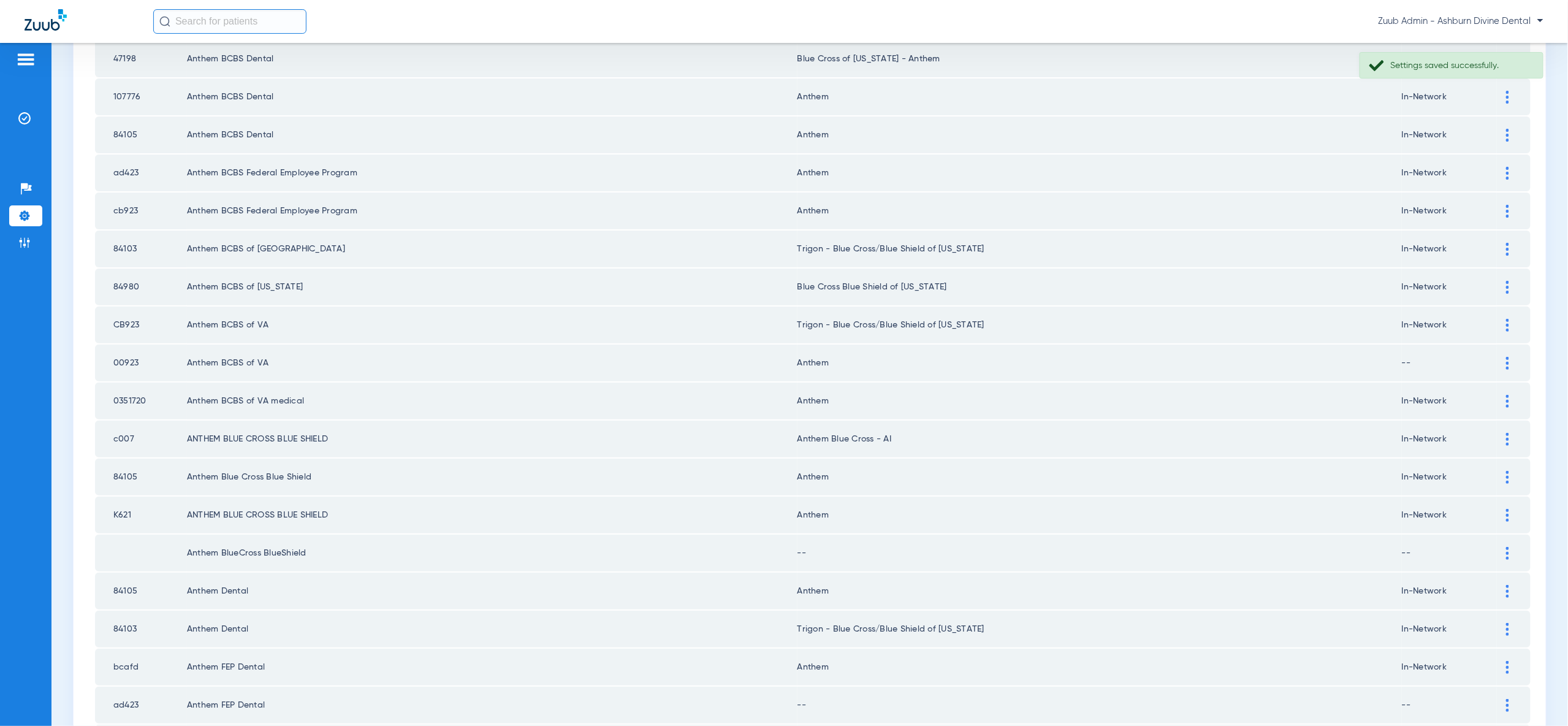
click at [1502, 357] on div at bounding box center [1507, 363] width 21 height 13
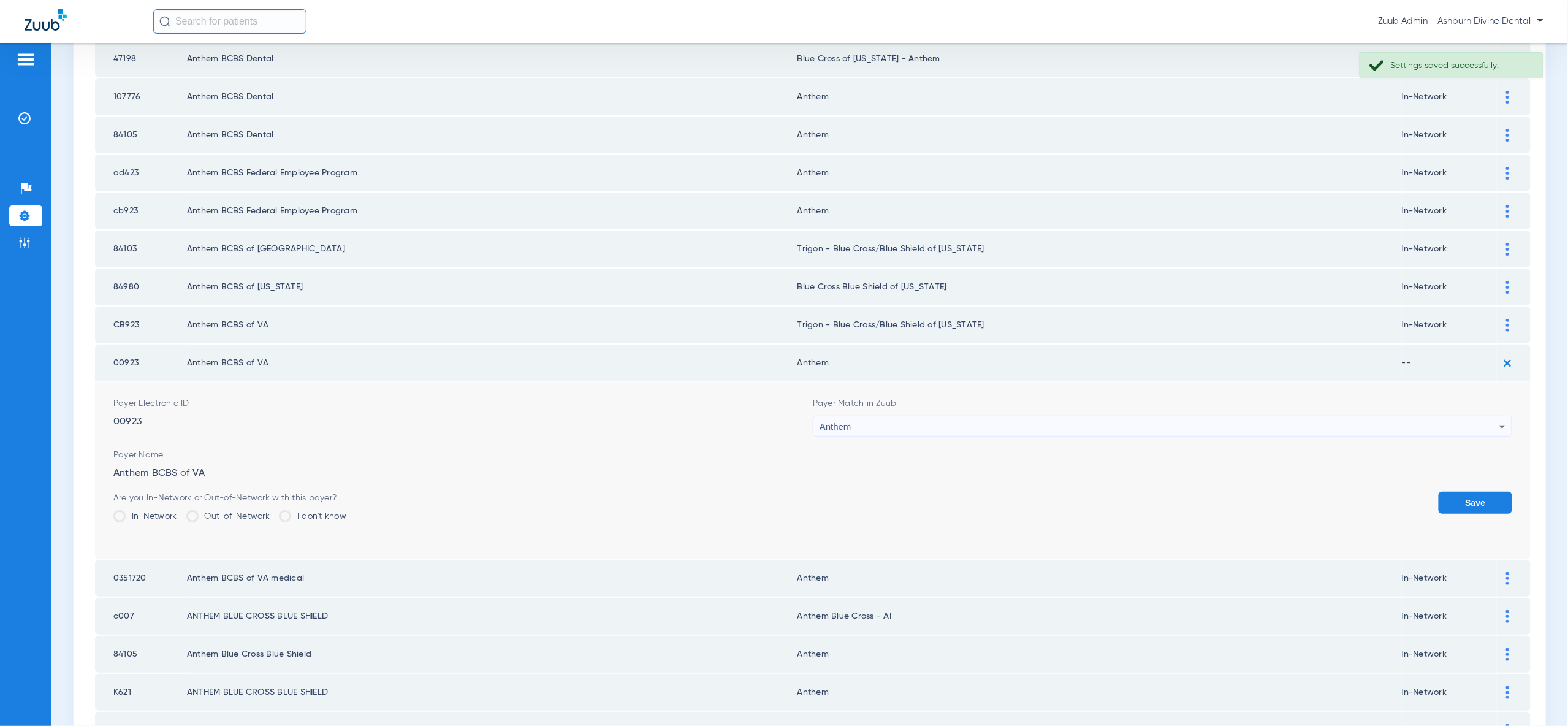
drag, startPoint x: 145, startPoint y: 479, endPoint x: 260, endPoint y: 471, distance: 115.3
click at [147, 510] on label "In-Network" at bounding box center [145, 516] width 64 height 13
click at [180, 513] on input "In-Network" at bounding box center [180, 513] width 0 height 0
click at [1484, 492] on button "Save" at bounding box center [1475, 503] width 74 height 22
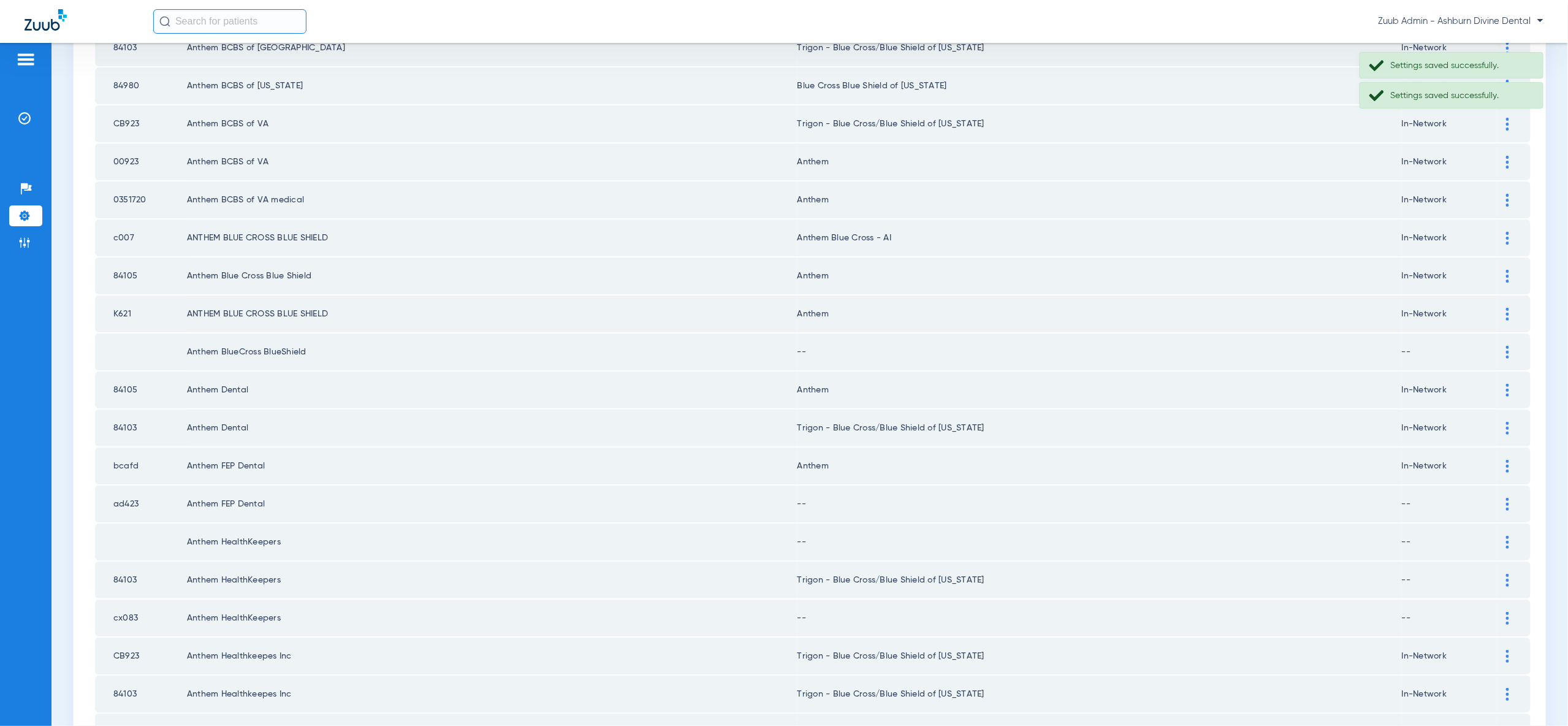
scroll to position [1259, 0]
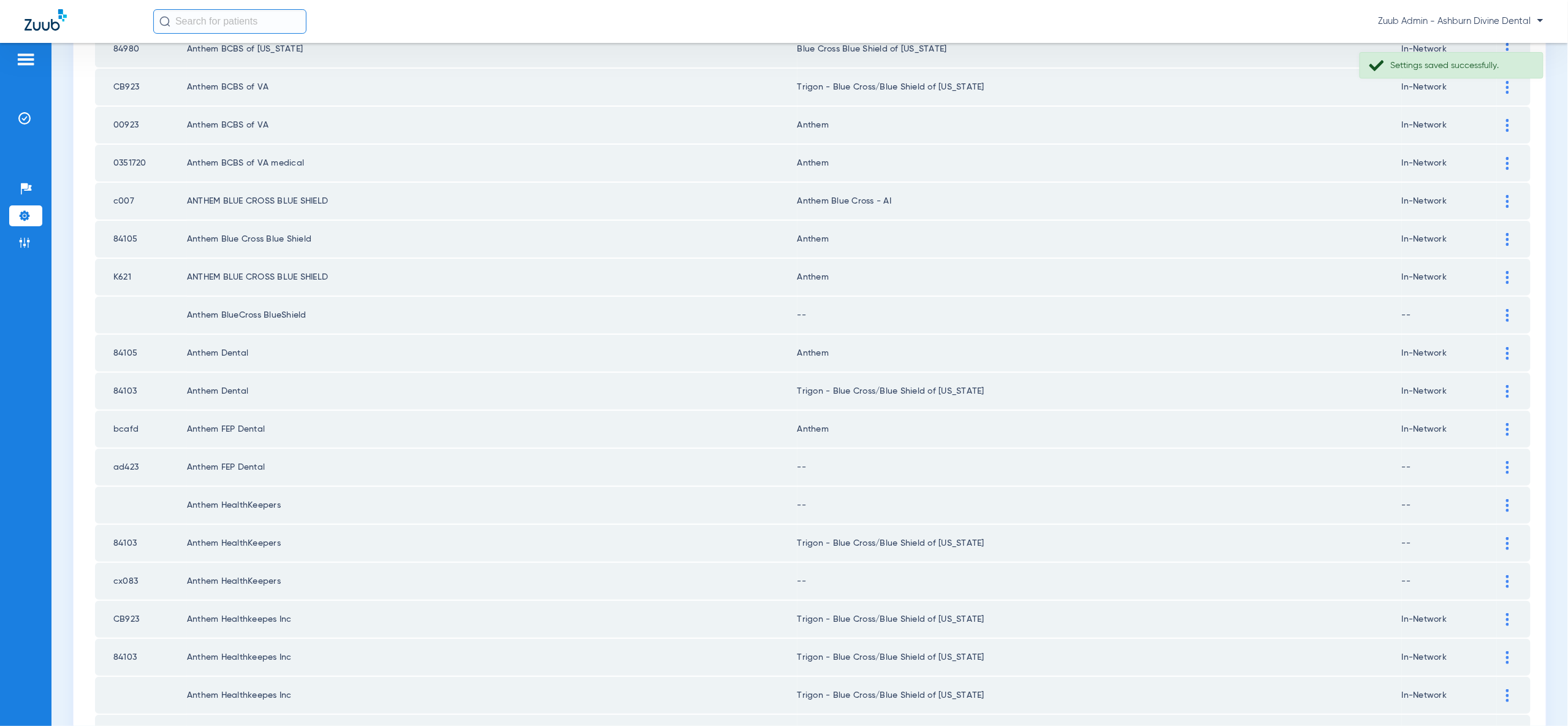
click at [1508, 309] on img at bounding box center [1508, 316] width 3 height 13
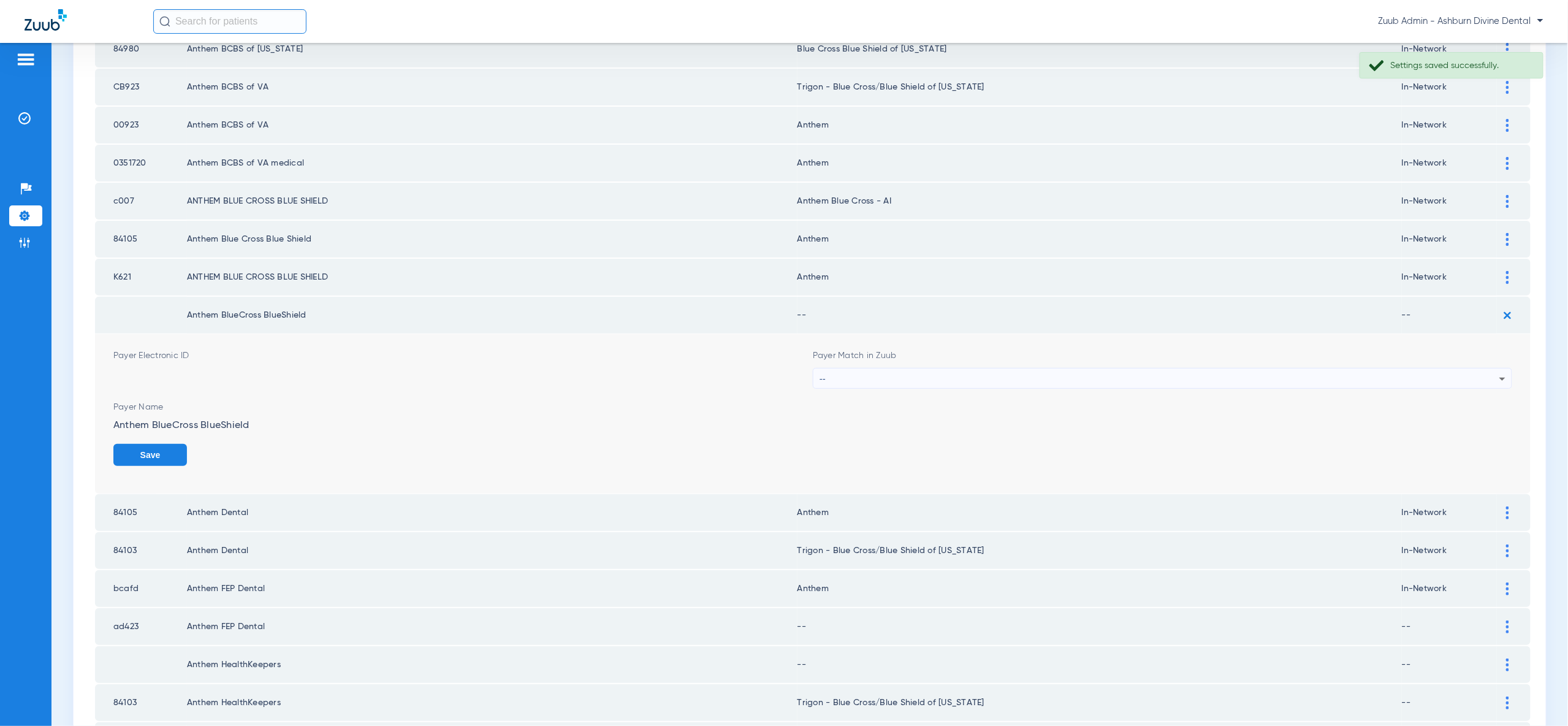
click at [1402, 369] on div "--" at bounding box center [1159, 379] width 680 height 21
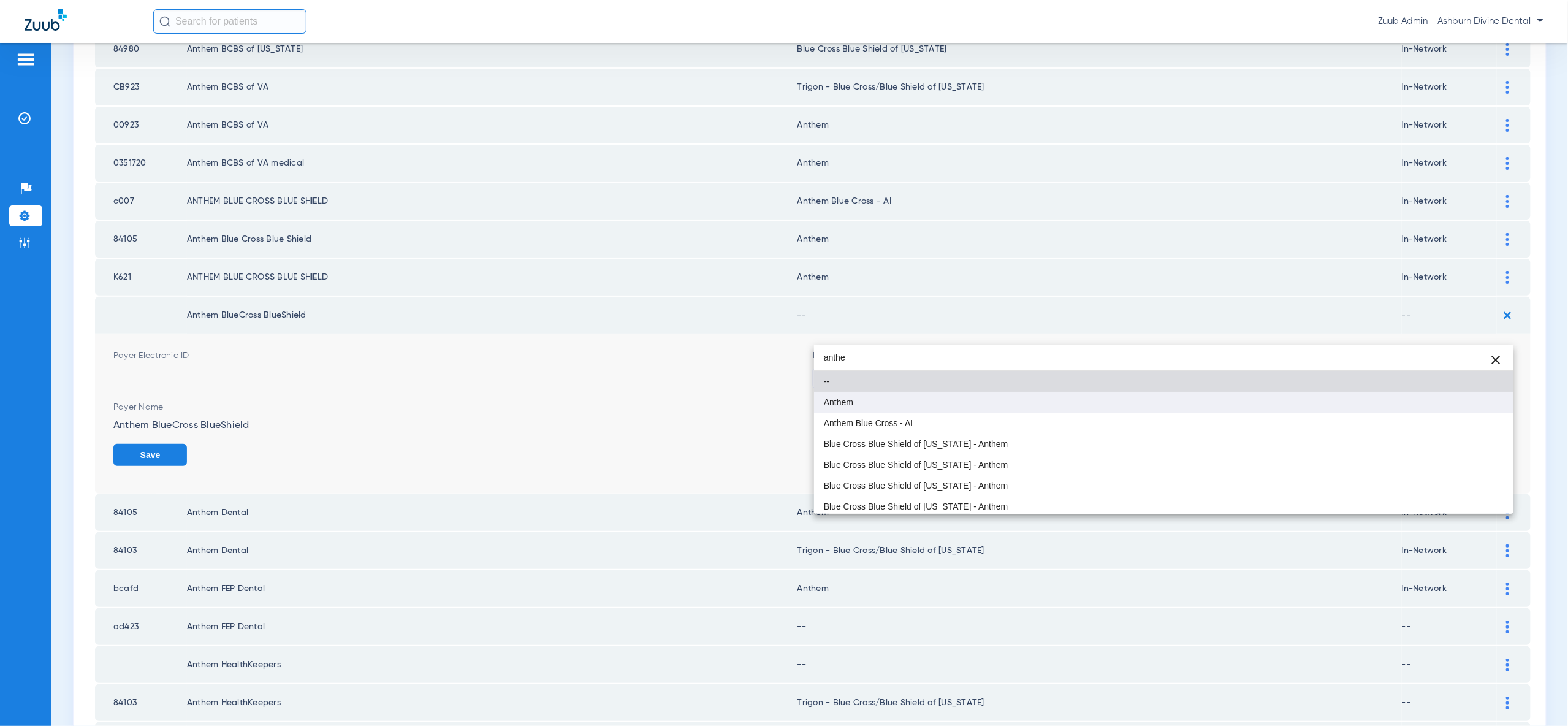
type input "anthe"
drag, startPoint x: 1395, startPoint y: 405, endPoint x: 1281, endPoint y: 401, distance: 114.1
click at [1395, 405] on mat-option "Anthem" at bounding box center [1164, 402] width 700 height 21
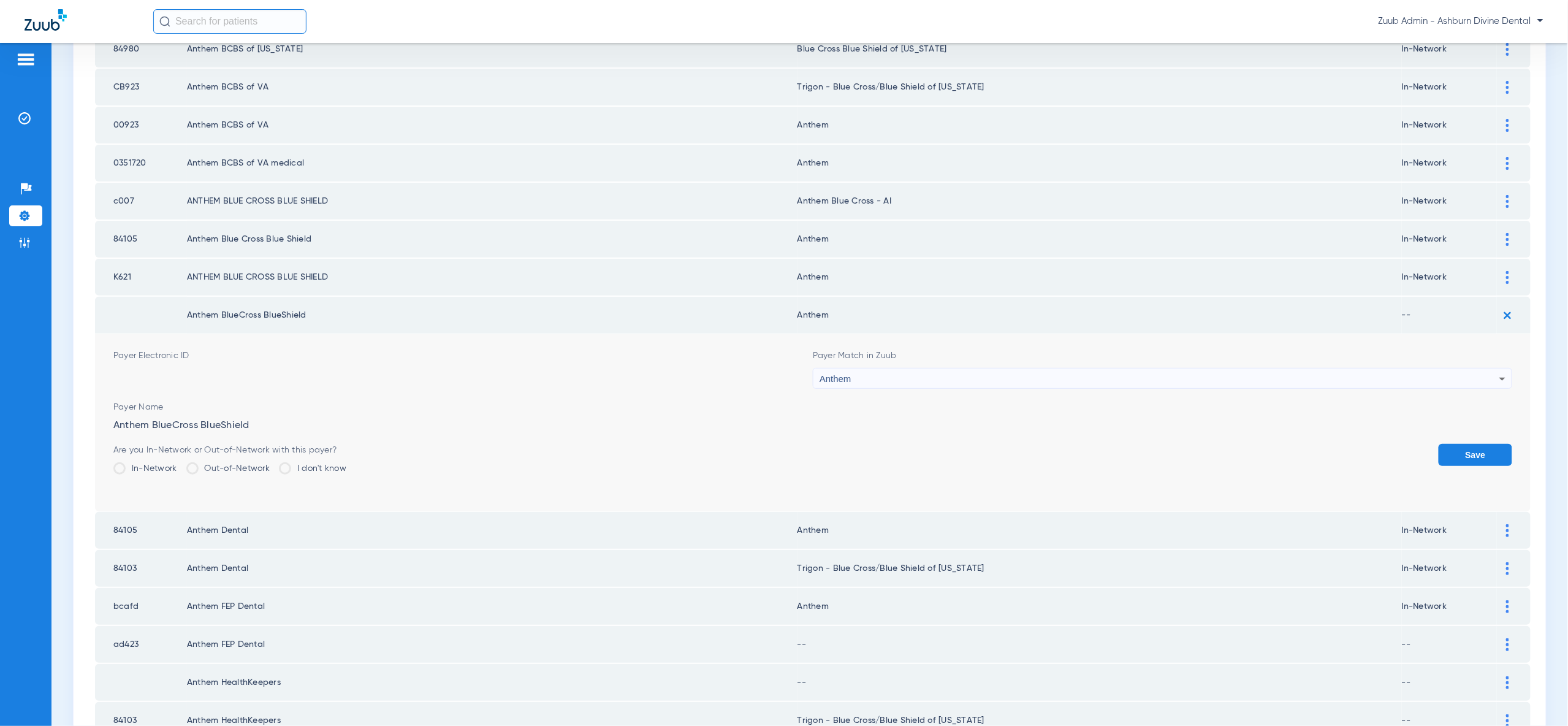
click at [133, 444] on div "Are you In-Network or Out-of-Network with this payer? In-Network Out-of-Network…" at bounding box center [230, 464] width 233 height 40
click at [158, 462] on li "In-Network" at bounding box center [145, 472] width 64 height 21
click at [158, 462] on label "In-Network" at bounding box center [145, 469] width 64 height 13
click at [180, 465] on input "In-Network" at bounding box center [180, 465] width 0 height 0
click at [1472, 444] on button "Save" at bounding box center [1475, 455] width 74 height 22
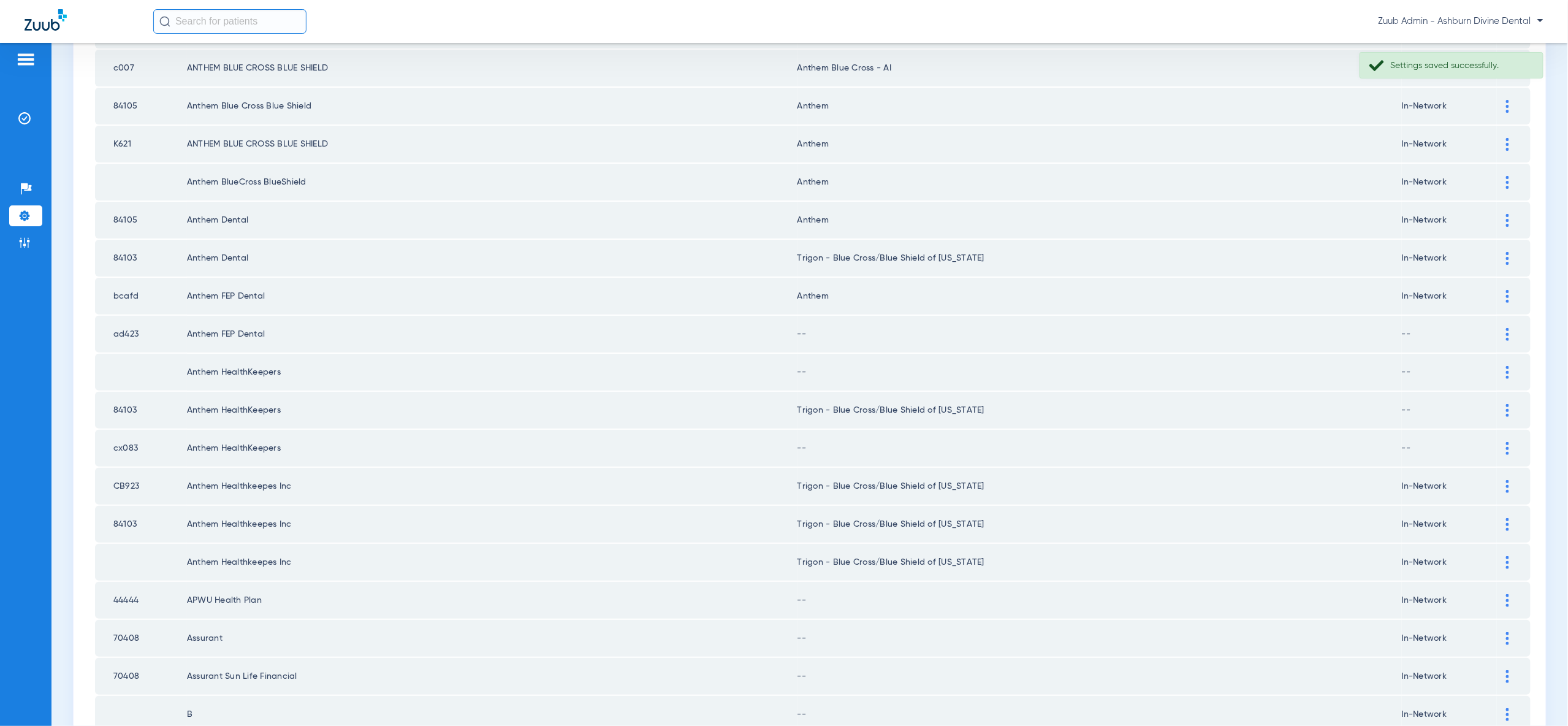
scroll to position [1409, 0]
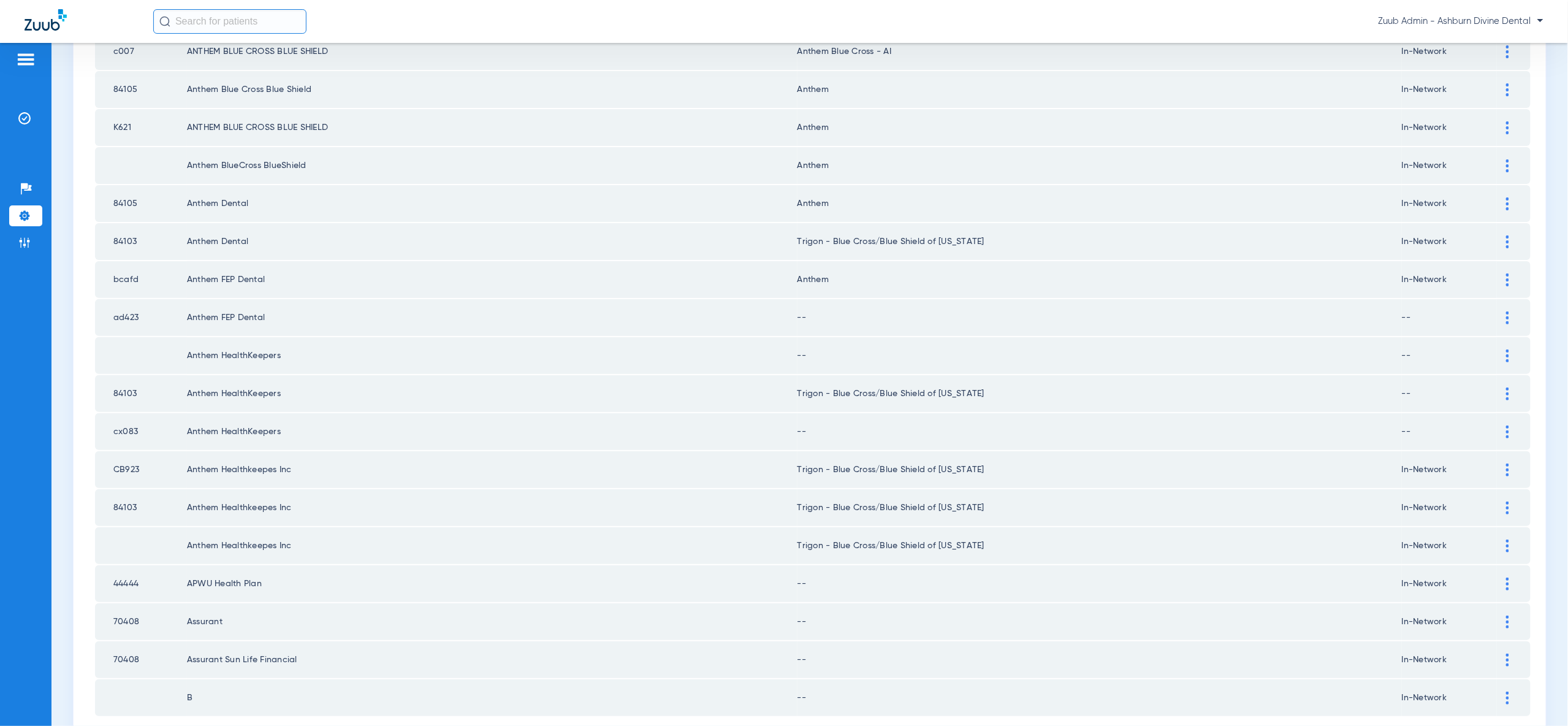
click at [1508, 312] on img at bounding box center [1508, 318] width 3 height 13
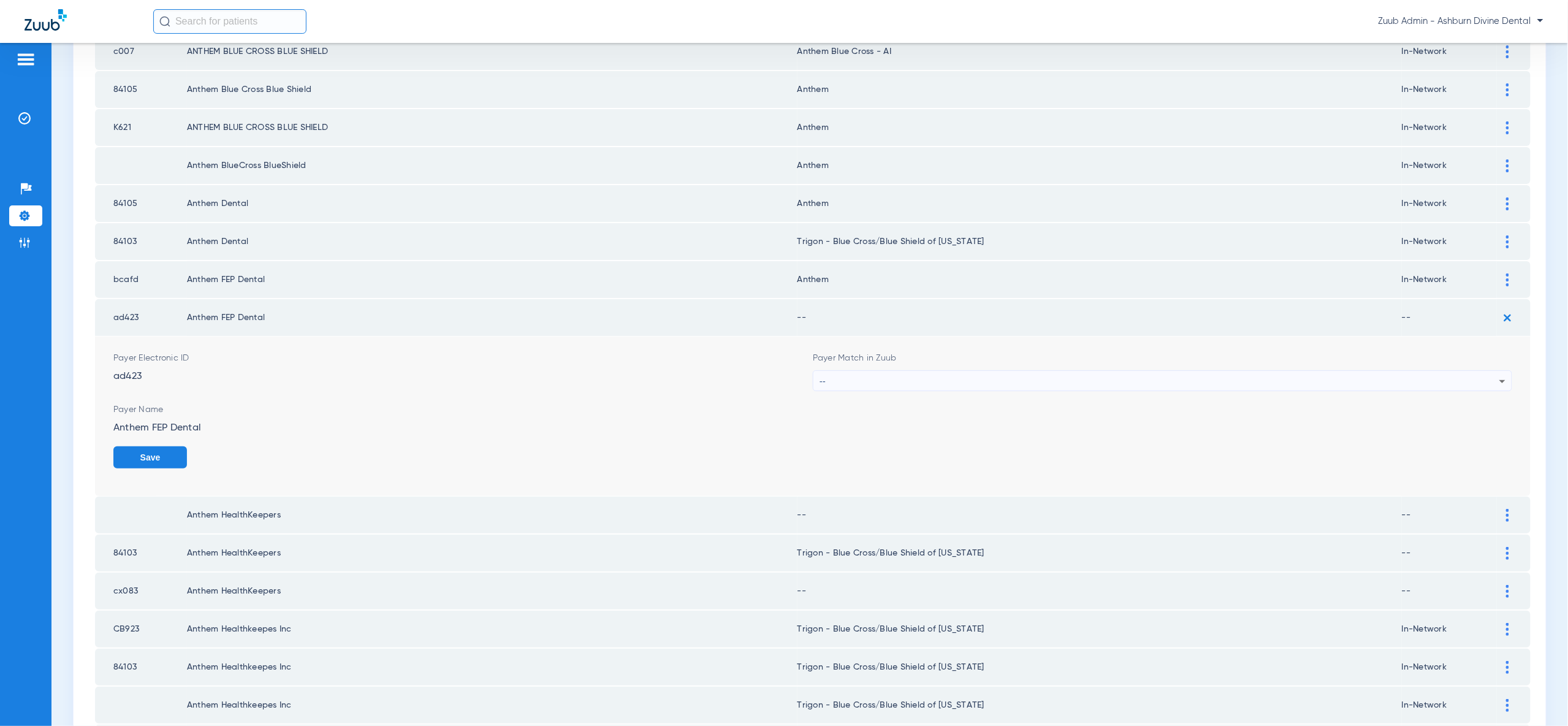
click at [1474, 371] on div "--" at bounding box center [1159, 381] width 680 height 21
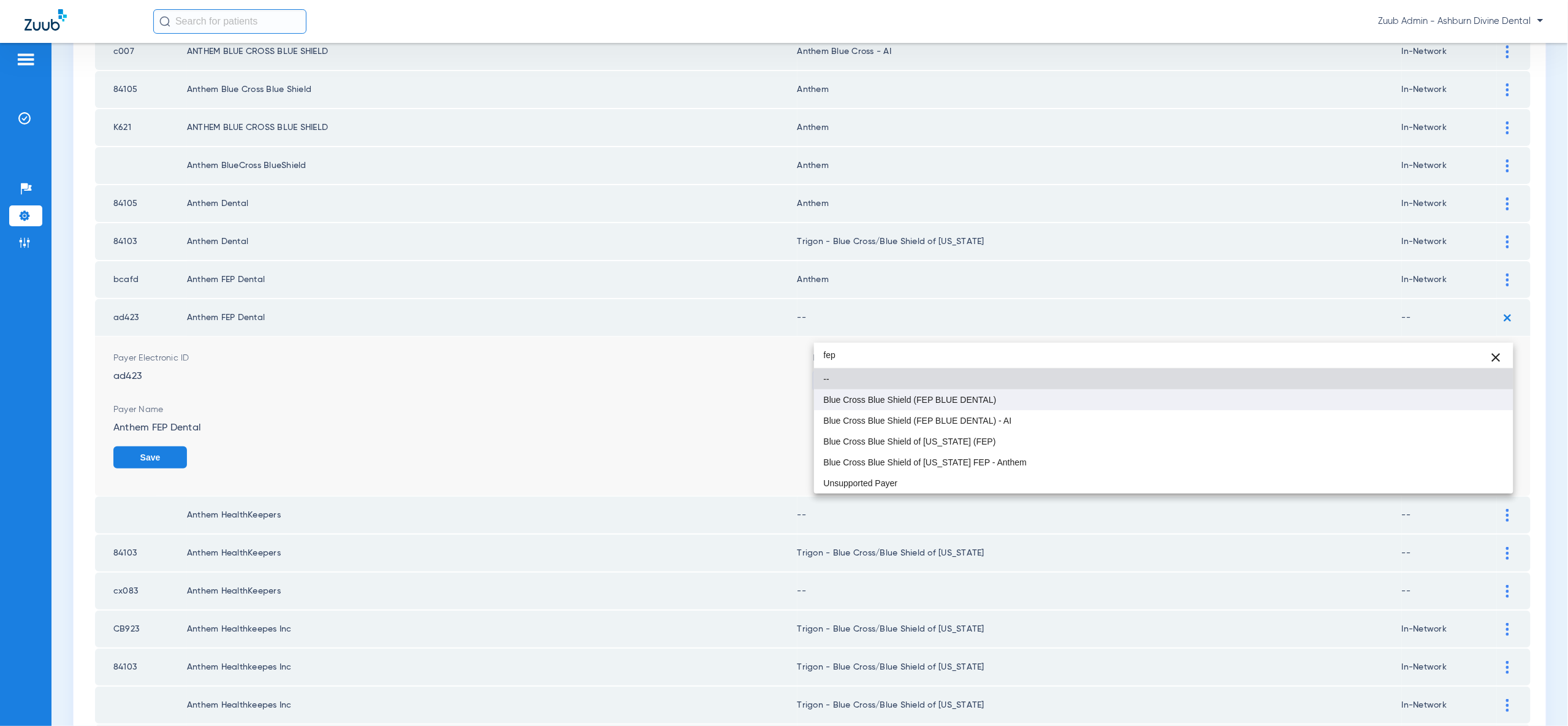
type input "fep"
click at [1446, 399] on mat-option "Blue Cross Blue Shield (FEP BLUE DENTAL)" at bounding box center [1164, 399] width 700 height 21
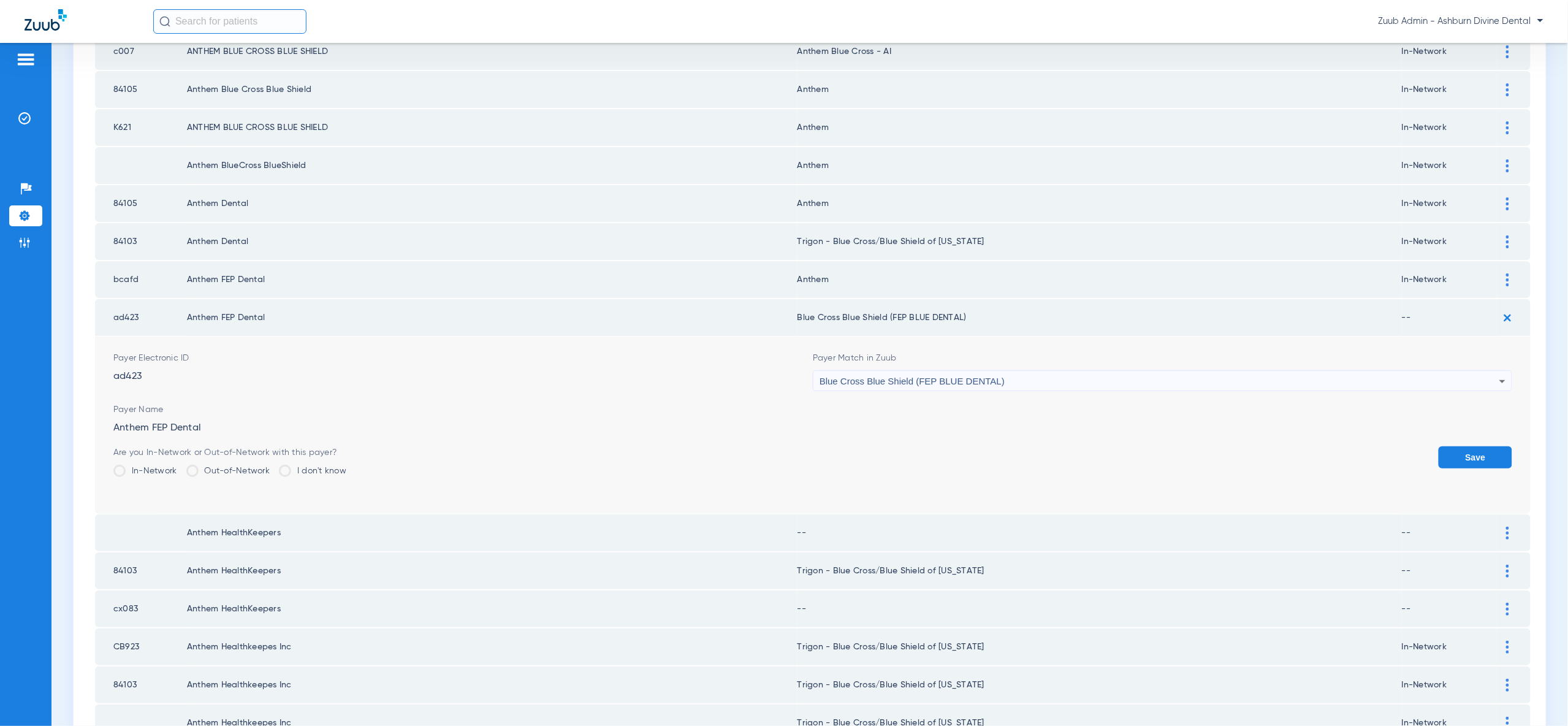
click at [1453, 447] on button "Save" at bounding box center [1475, 458] width 74 height 22
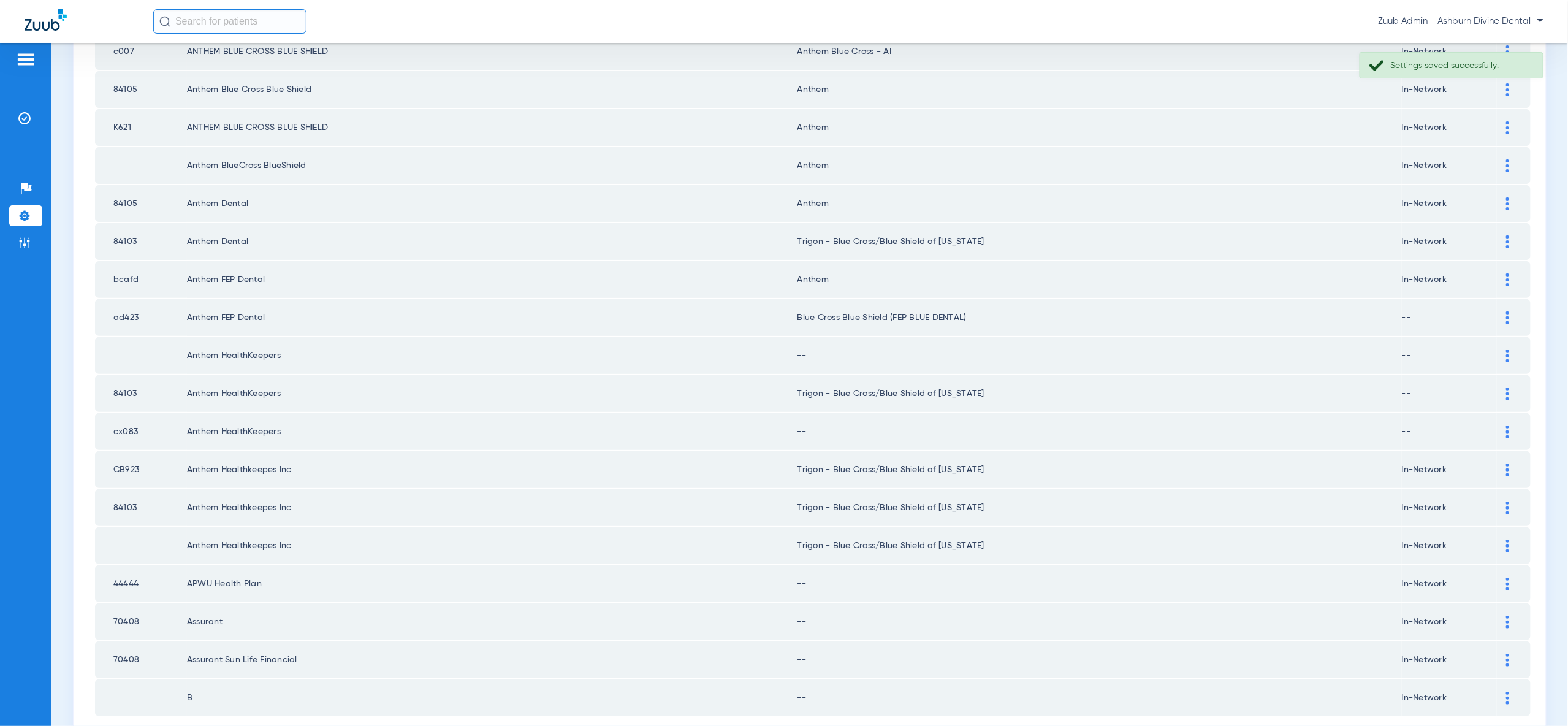
click at [1508, 349] on img at bounding box center [1508, 356] width 3 height 13
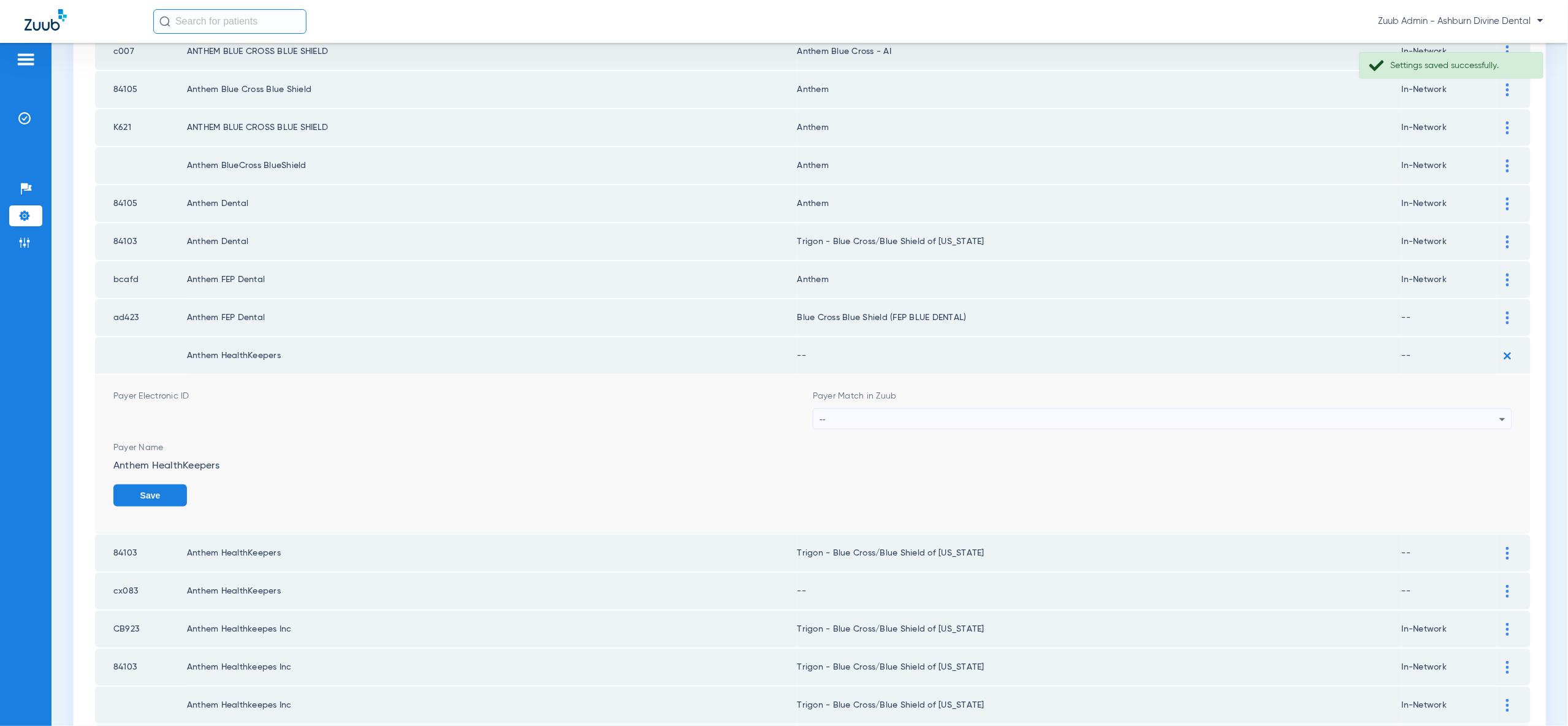
click at [1436, 409] on div "--" at bounding box center [1159, 419] width 680 height 21
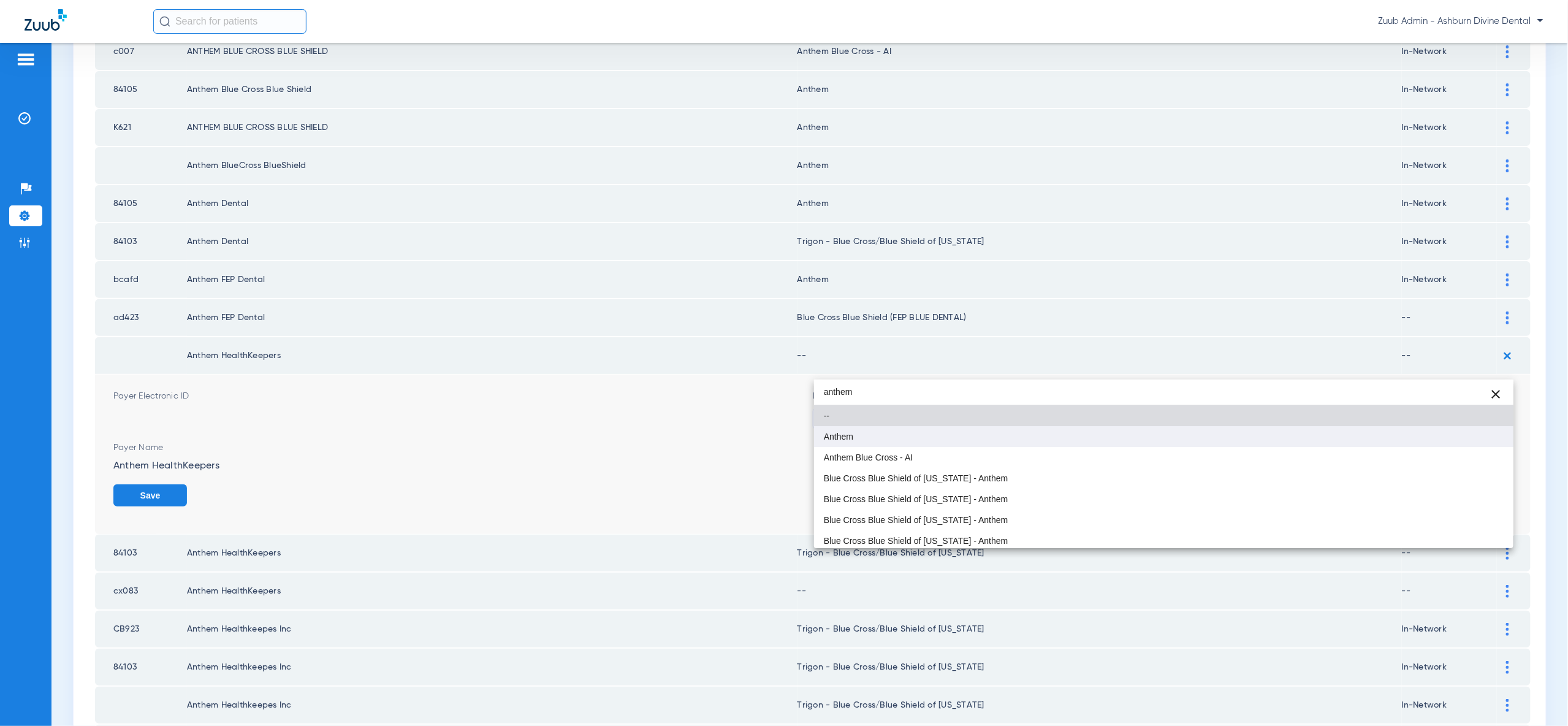
type input "anthem"
drag, startPoint x: 831, startPoint y: 440, endPoint x: 767, endPoint y: 420, distance: 67.1
click at [827, 438] on span "Anthem" at bounding box center [839, 436] width 30 height 9
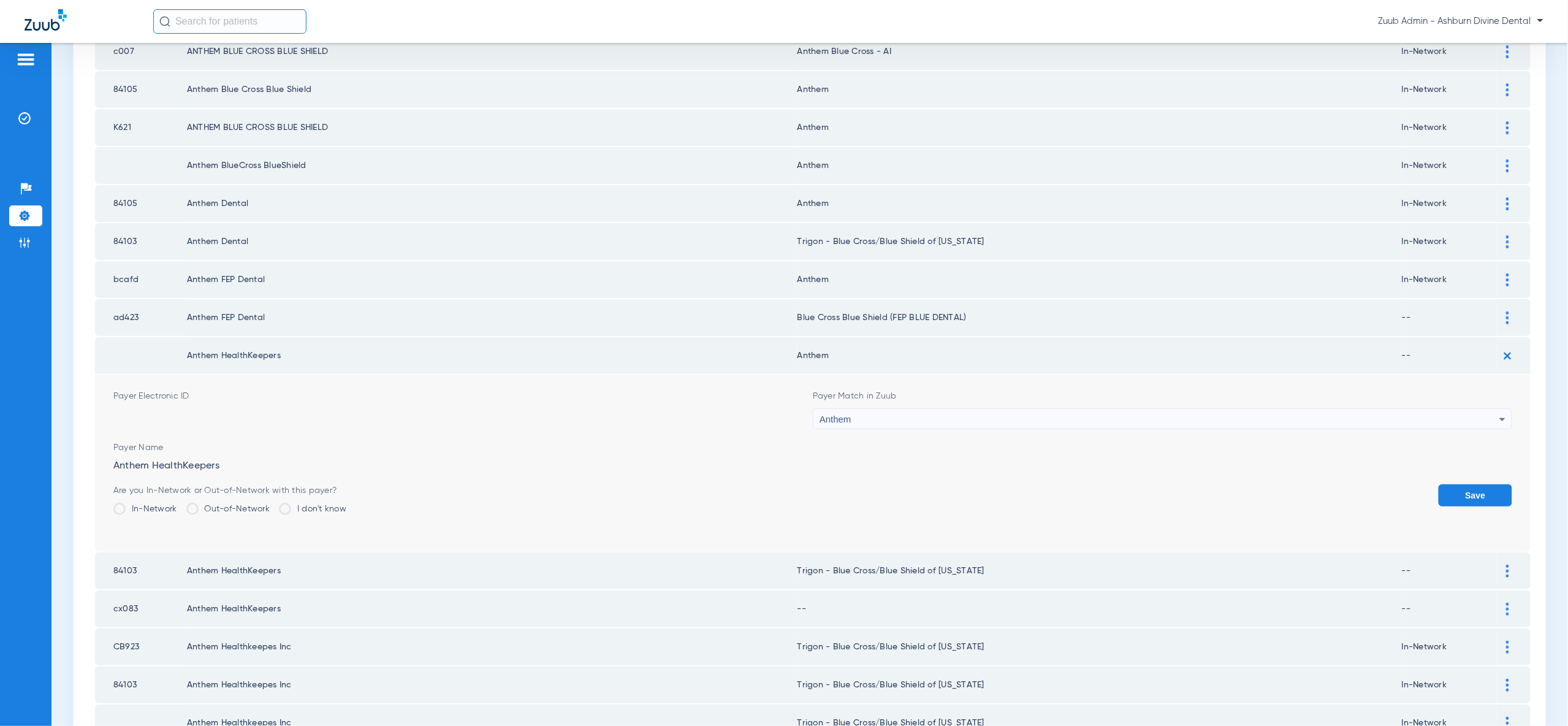
drag, startPoint x: 151, startPoint y: 459, endPoint x: 713, endPoint y: 462, distance: 562.0
click at [152, 503] on label "In-Network" at bounding box center [145, 509] width 64 height 13
click at [180, 505] on input "In-Network" at bounding box center [180, 505] width 0 height 0
drag, startPoint x: 1473, startPoint y: 451, endPoint x: 1472, endPoint y: 419, distance: 32.0
click at [1473, 484] on button "Save" at bounding box center [1475, 495] width 74 height 22
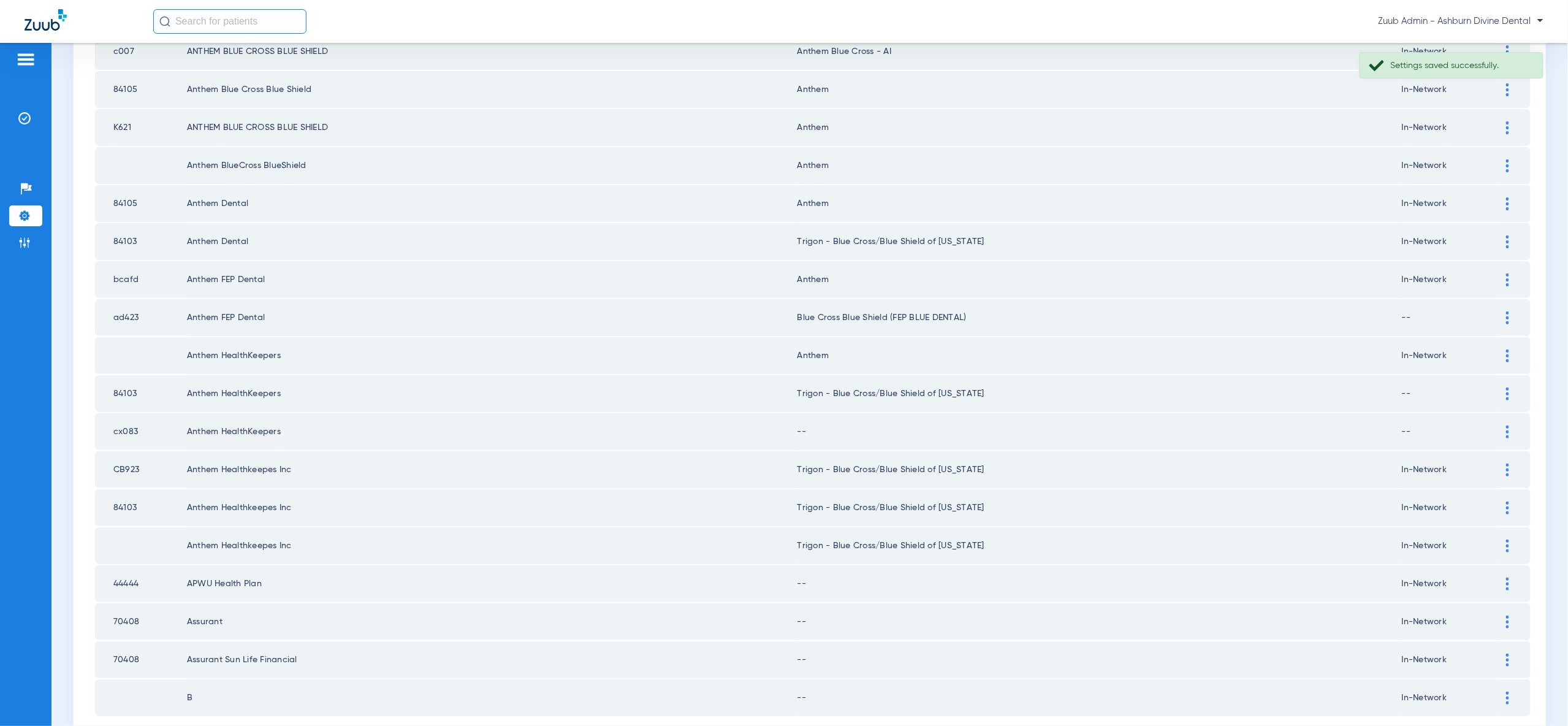
click at [1505, 299] on td at bounding box center [1513, 317] width 34 height 37
click at [1504, 312] on div at bounding box center [1507, 318] width 21 height 13
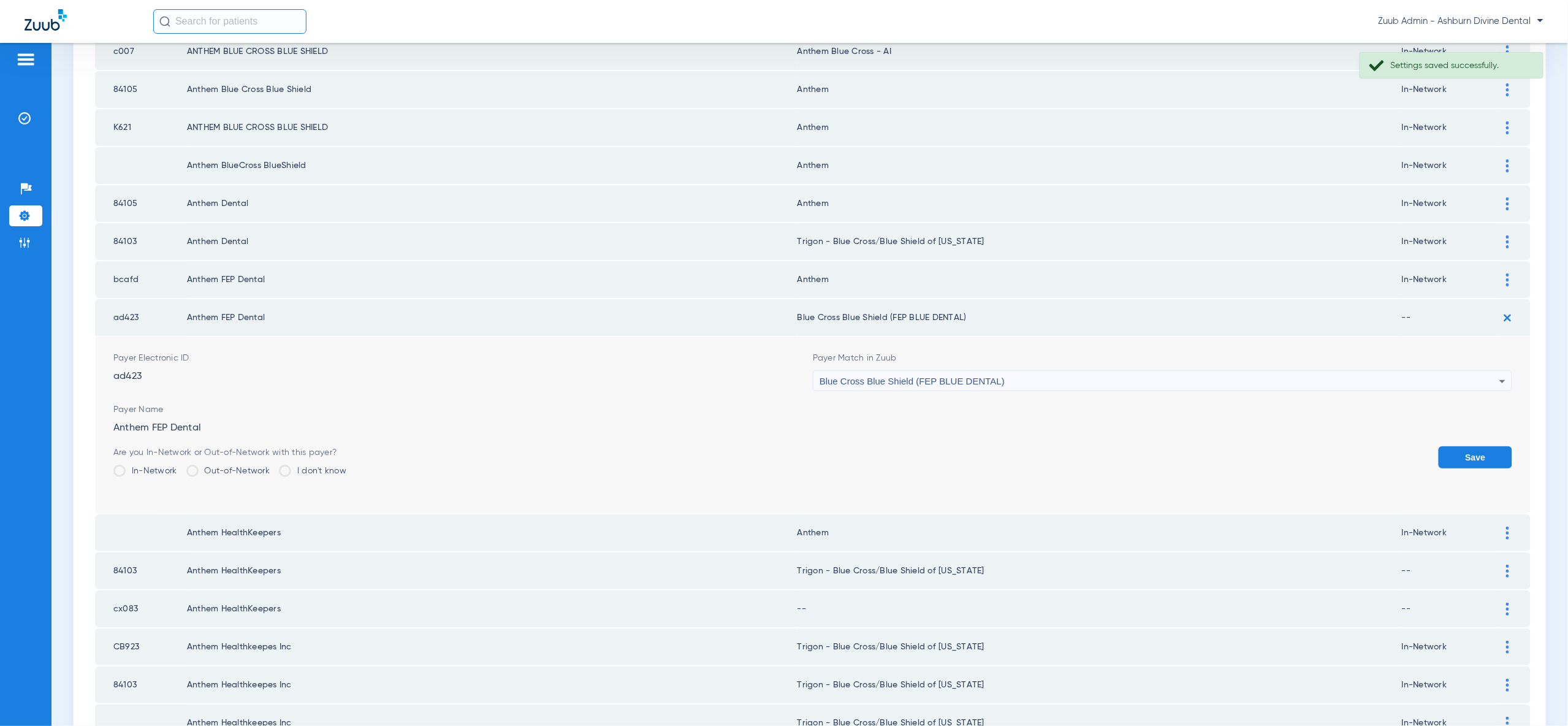
drag, startPoint x: 148, startPoint y: 422, endPoint x: 155, endPoint y: 421, distance: 7.1
click at [149, 465] on label "In-Network" at bounding box center [145, 471] width 64 height 13
click at [180, 467] on input "In-Network" at bounding box center [180, 467] width 0 height 0
click at [1502, 308] on img at bounding box center [1508, 318] width 20 height 20
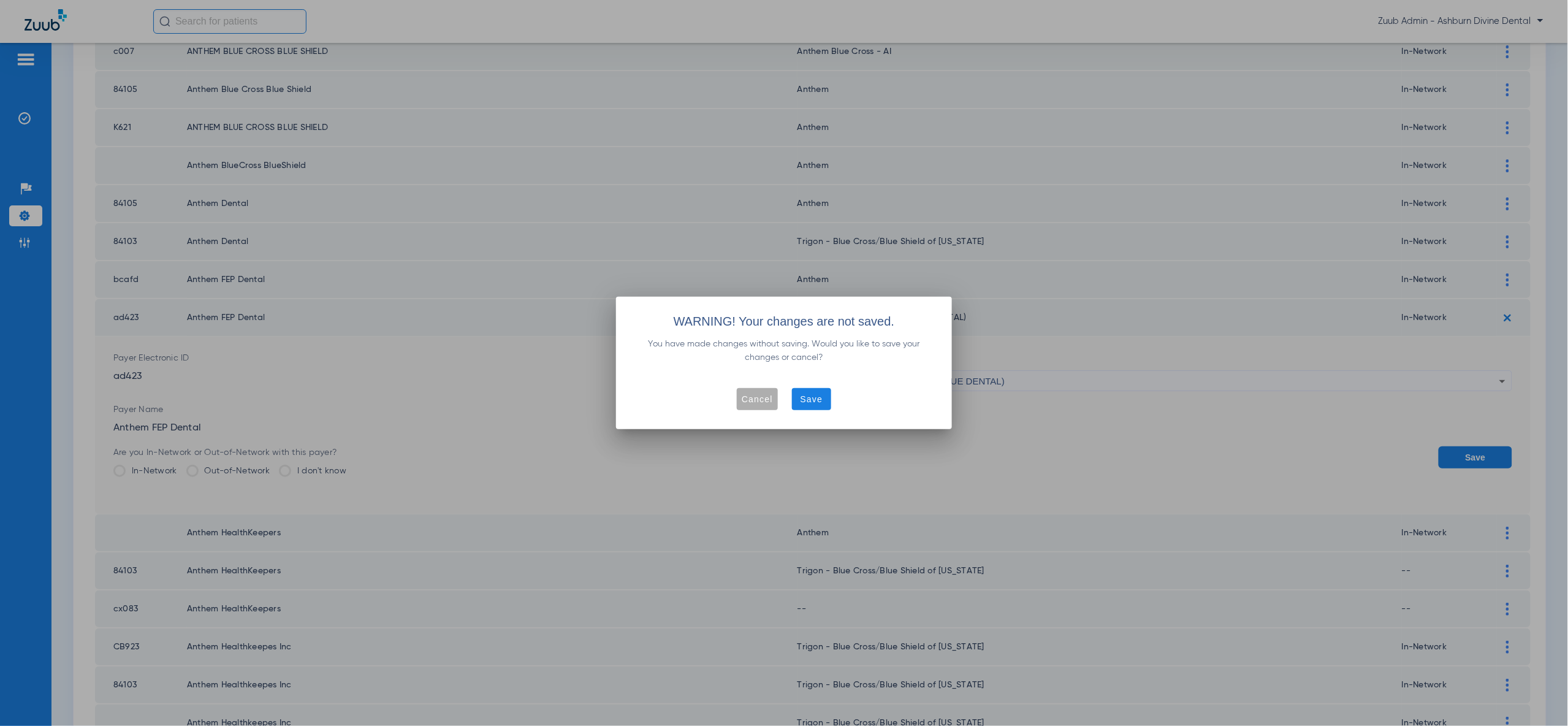
click at [756, 400] on span "Cancel" at bounding box center [758, 399] width 31 height 13
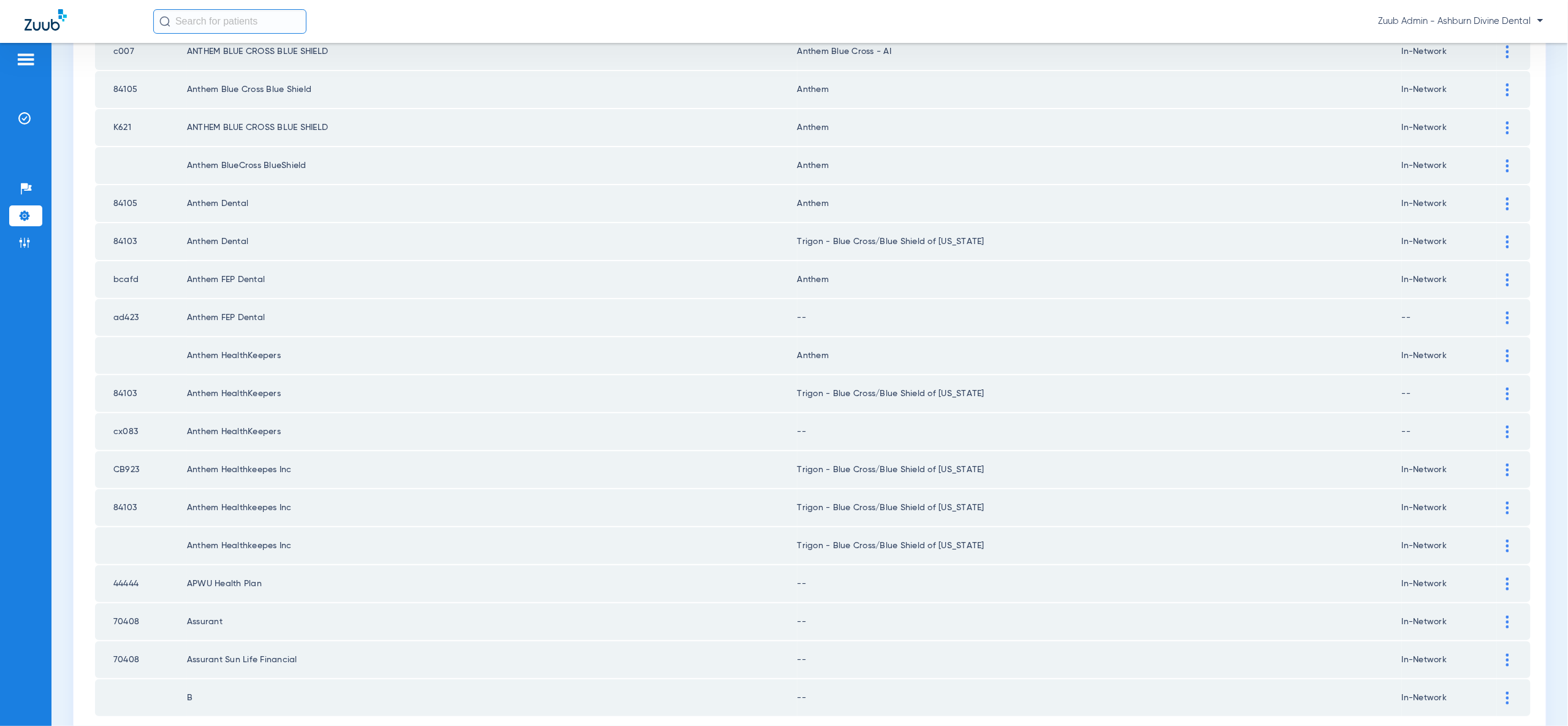
click at [1508, 312] on img at bounding box center [1508, 318] width 3 height 13
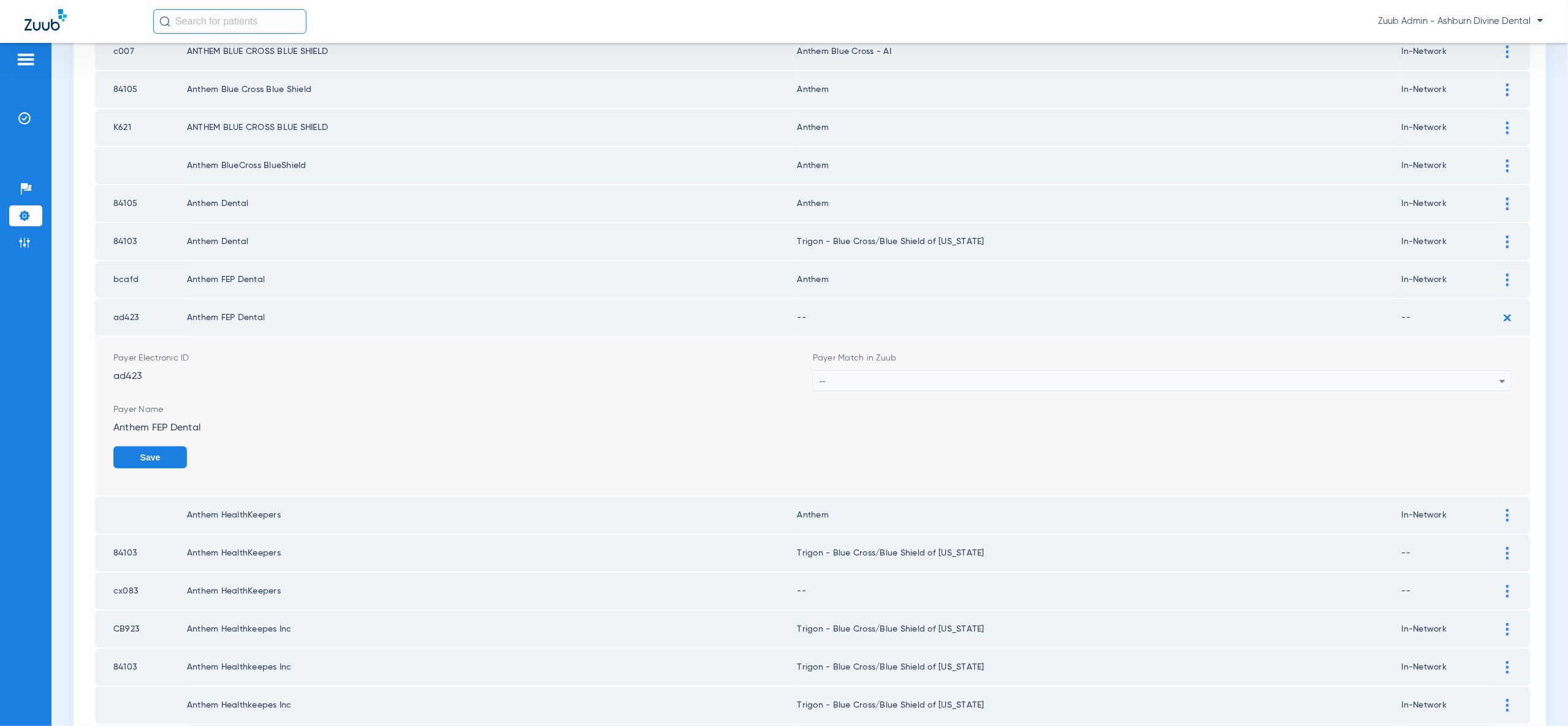
click at [1415, 371] on div "--" at bounding box center [1159, 381] width 680 height 21
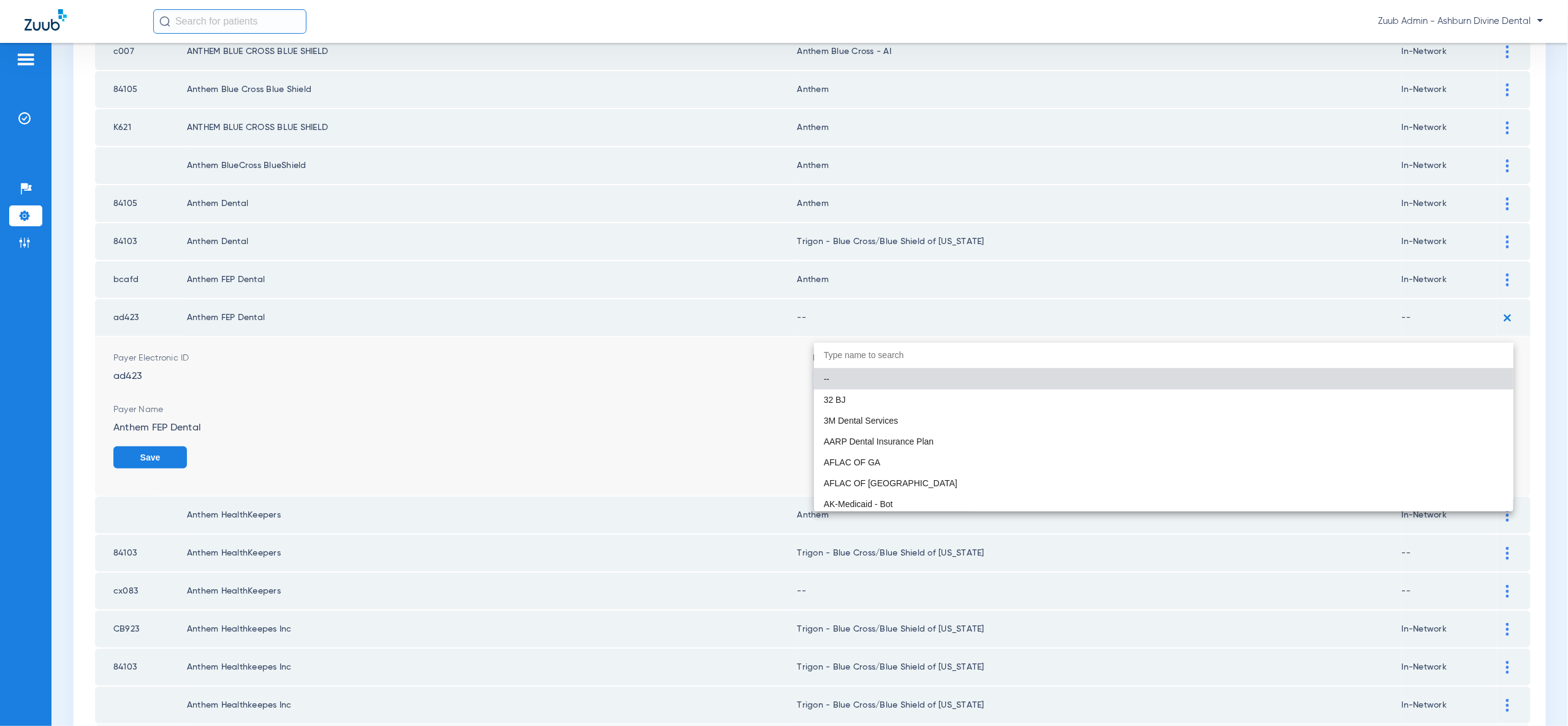
type input "e"
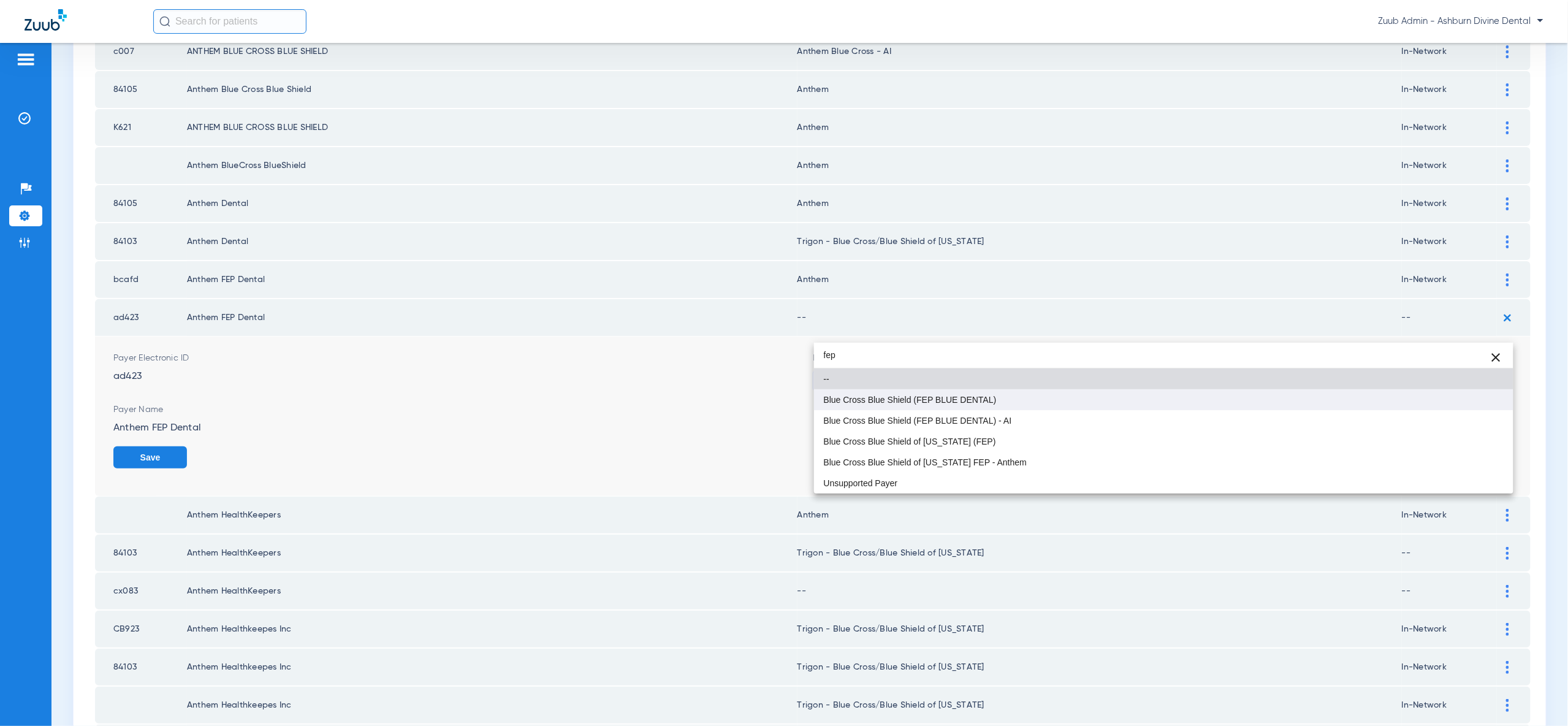
type input "fep"
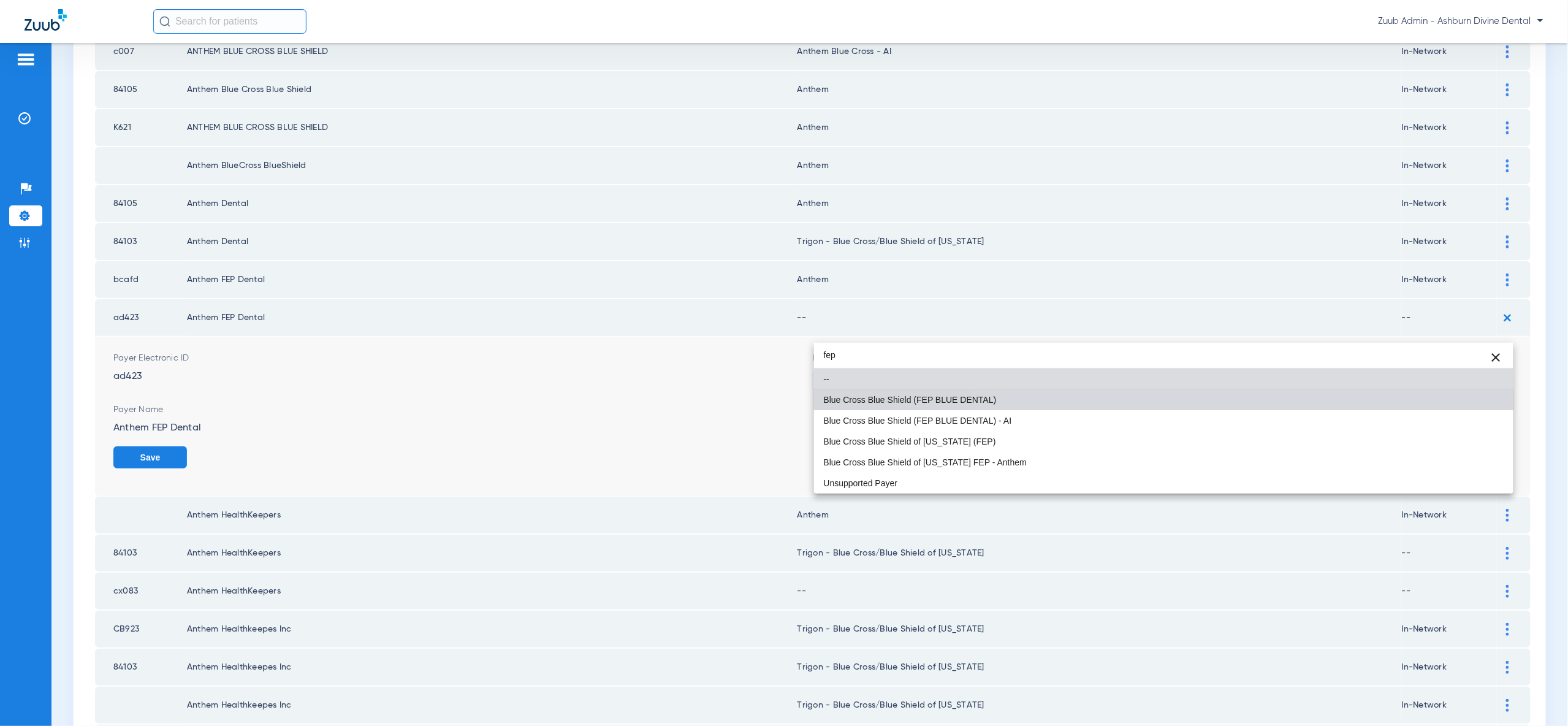
click at [1412, 403] on mat-option "Blue Cross Blue Shield (FEP BLUE DENTAL)" at bounding box center [1164, 399] width 700 height 21
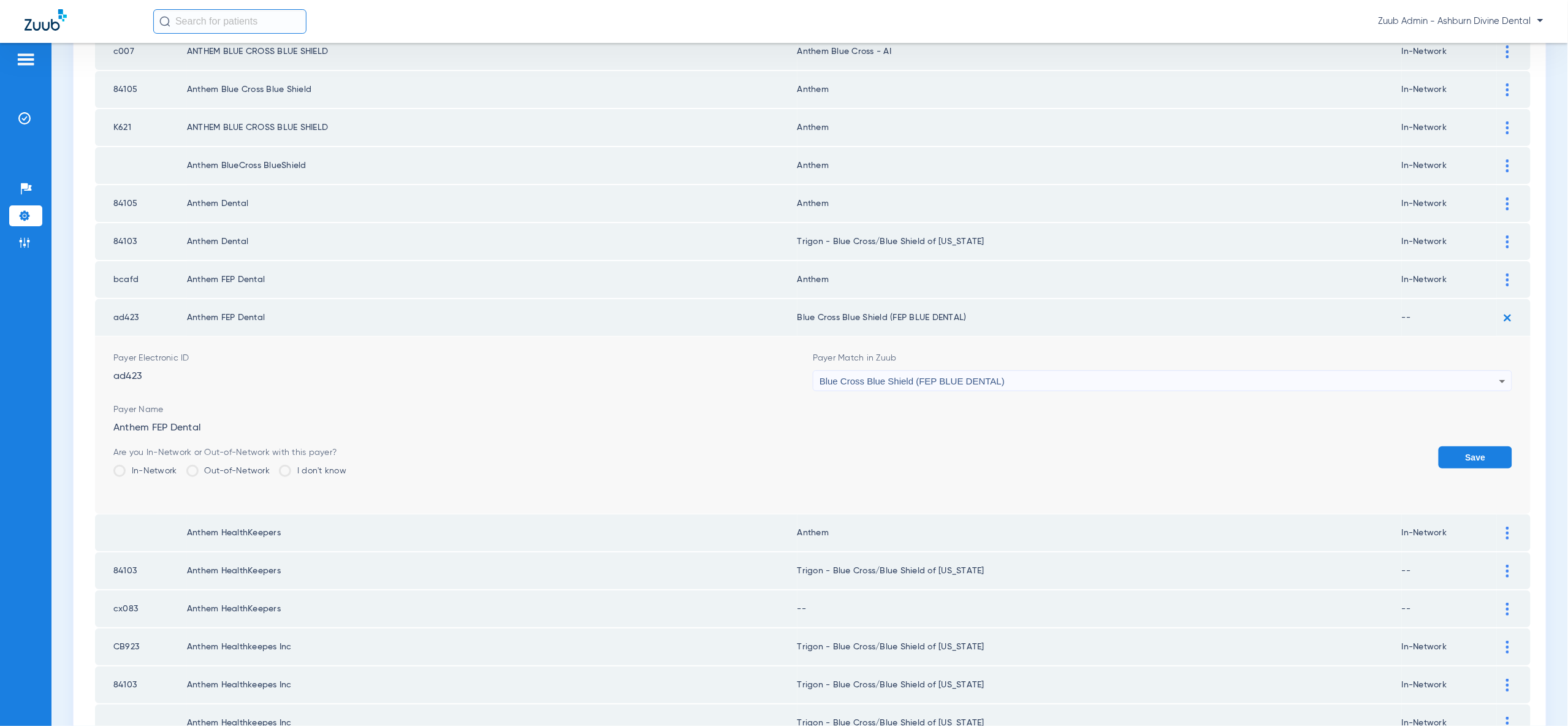
click at [1465, 447] on button "Save" at bounding box center [1475, 458] width 74 height 22
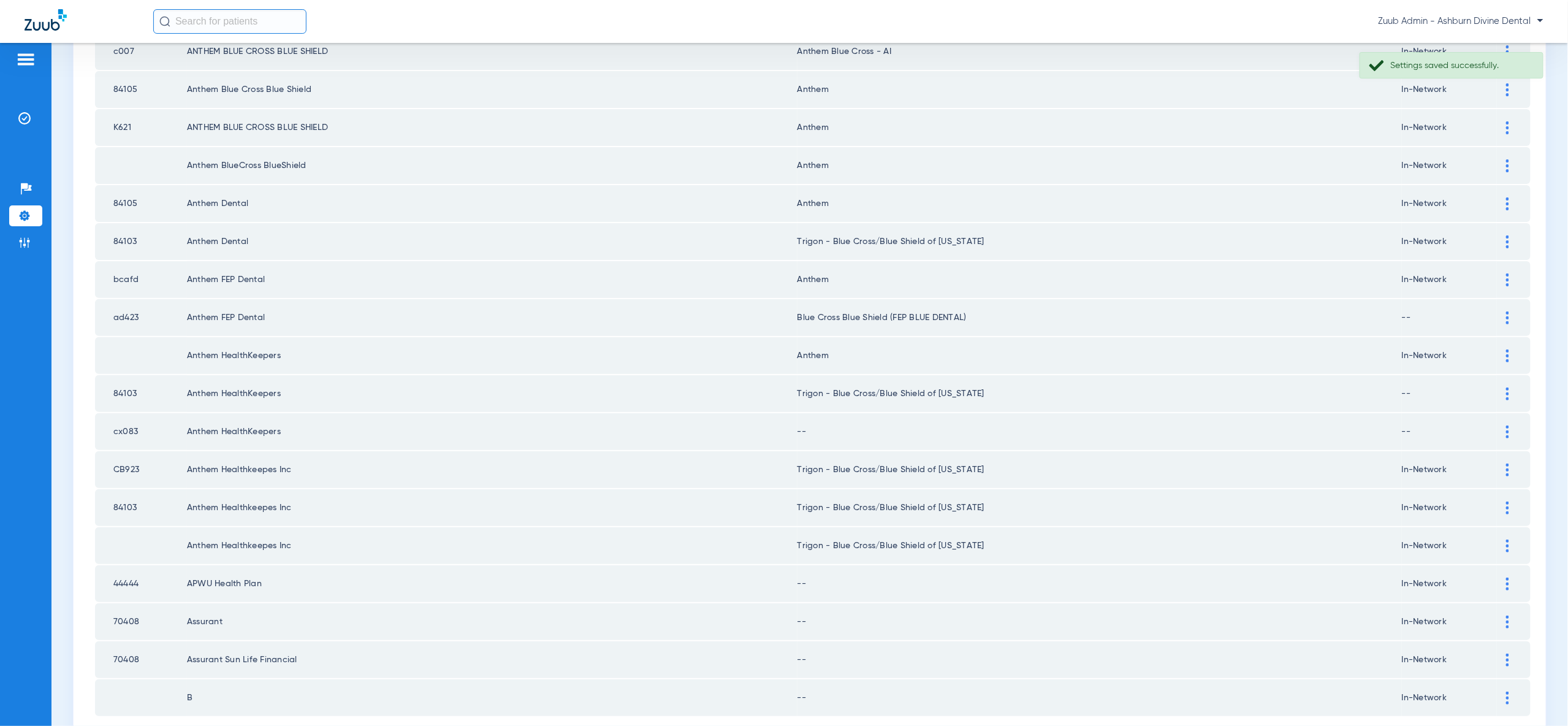
click at [1504, 425] on div at bounding box center [1507, 432] width 21 height 13
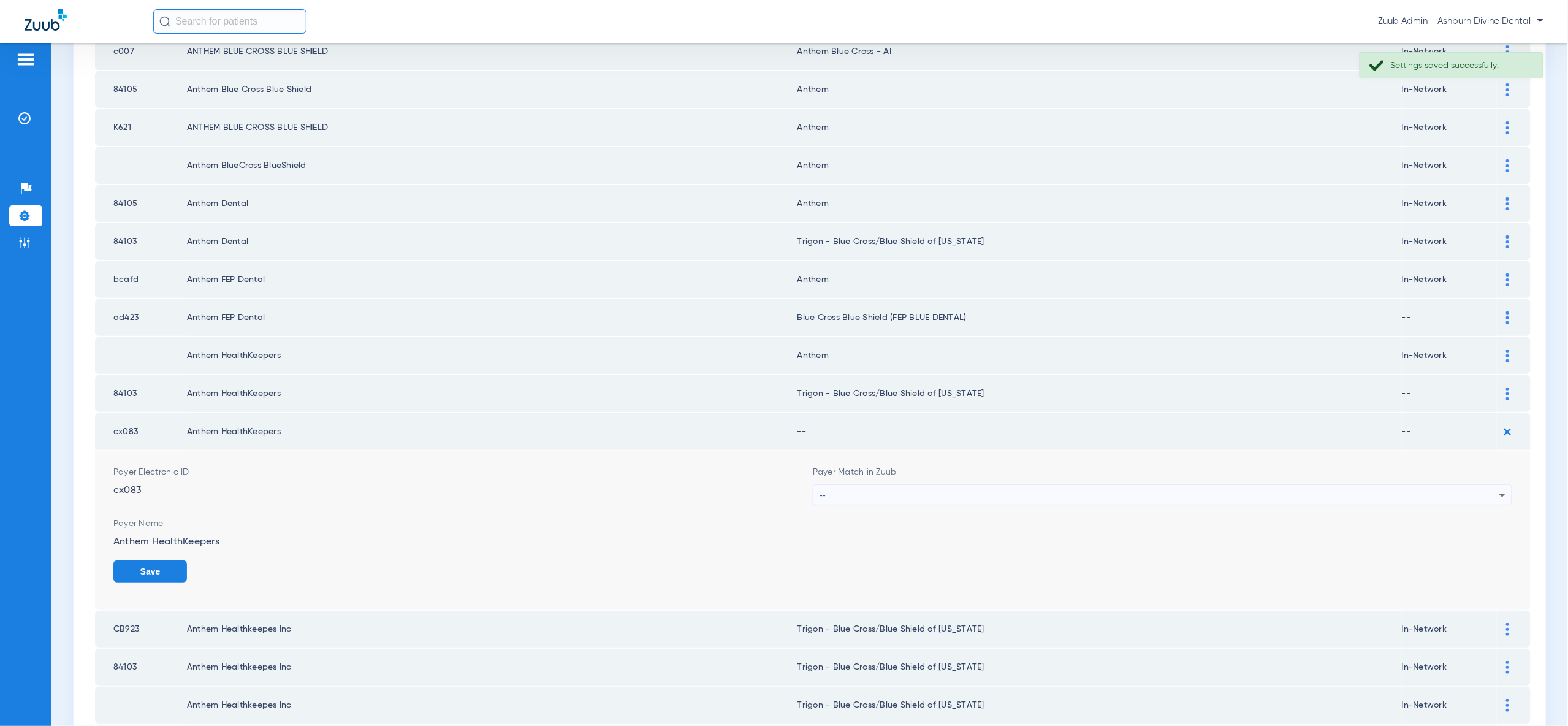
click at [1187, 485] on div "--" at bounding box center [1159, 495] width 680 height 21
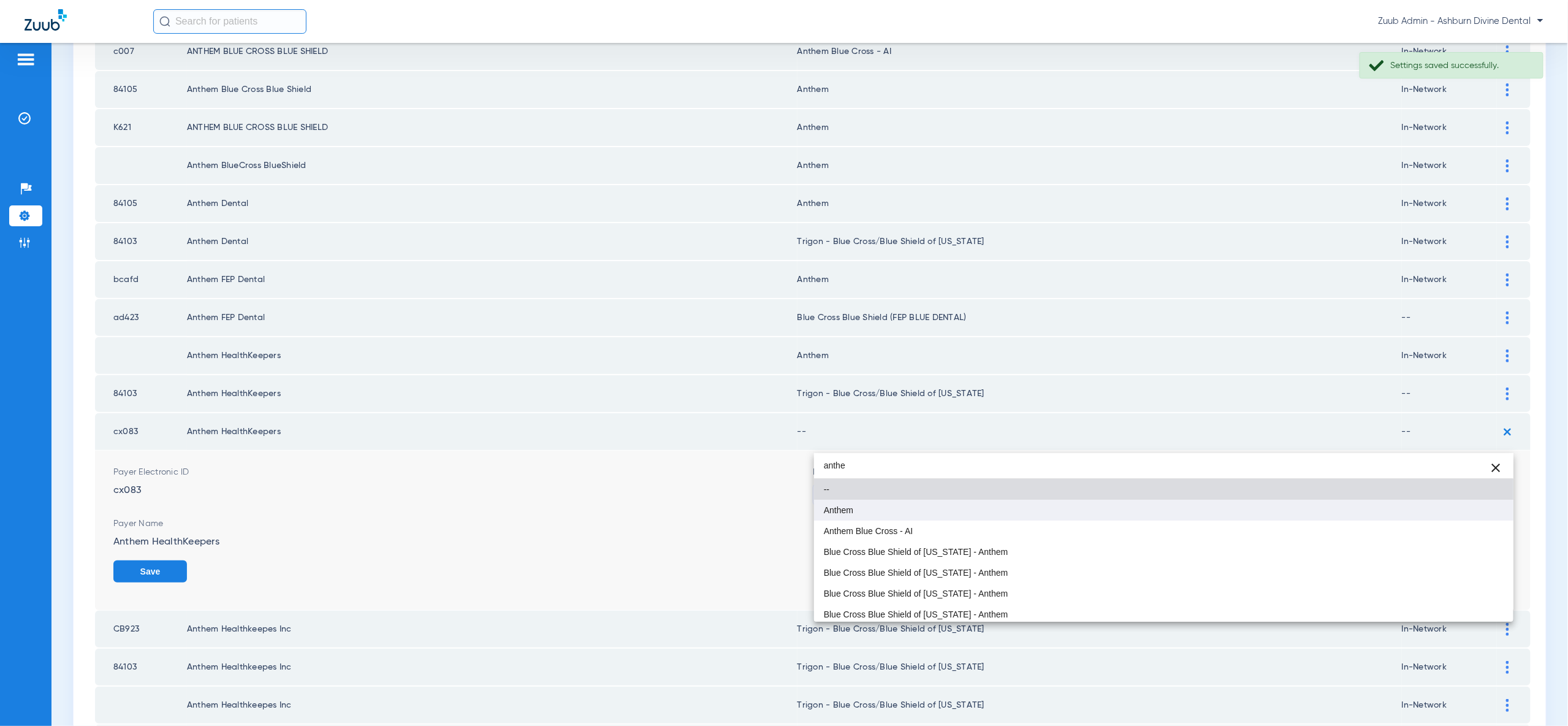
type input "anthe"
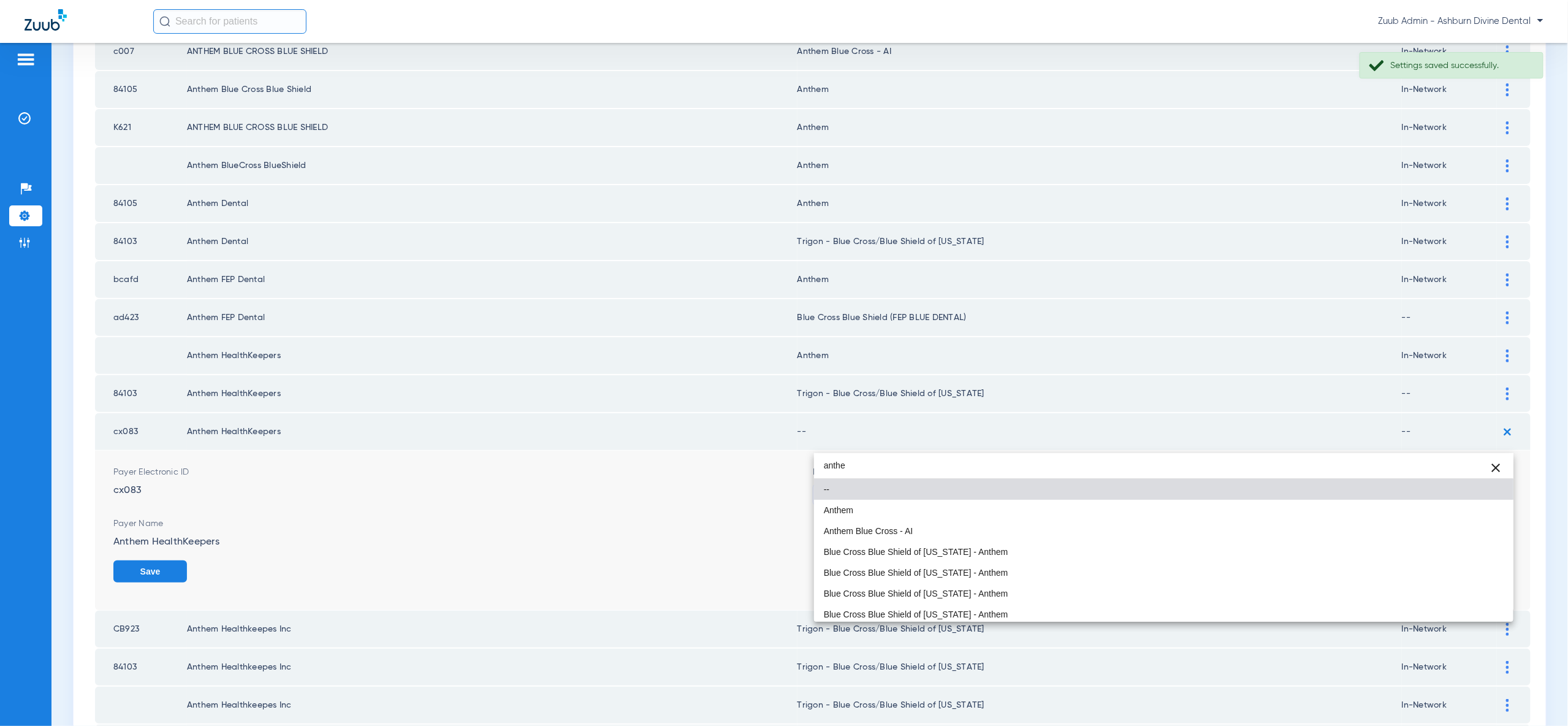
drag, startPoint x: 1242, startPoint y: 513, endPoint x: 1530, endPoint y: 536, distance: 288.9
click at [1246, 513] on mat-option "Anthem" at bounding box center [1164, 510] width 700 height 21
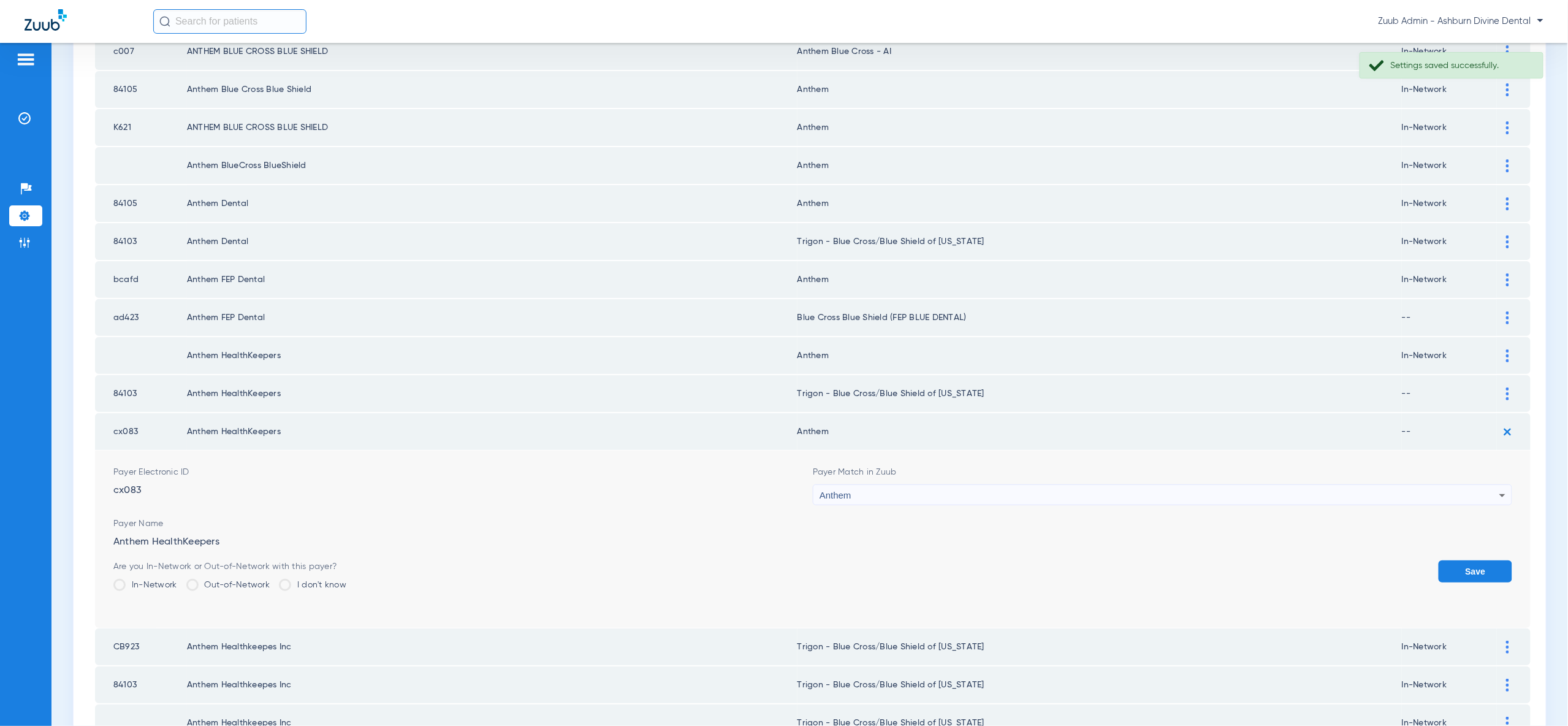
click at [1471, 560] on button "Save" at bounding box center [1475, 571] width 74 height 22
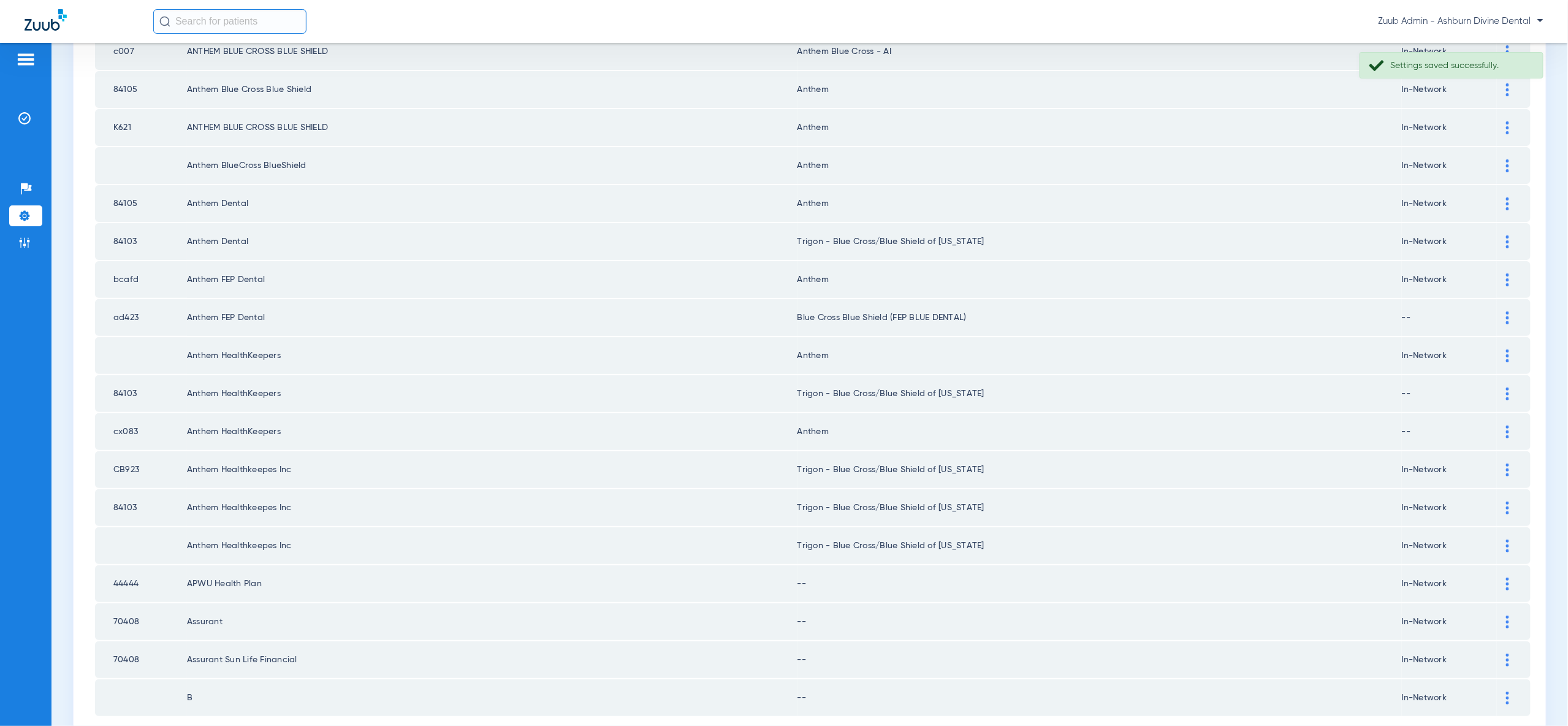
scroll to position [1428, 0]
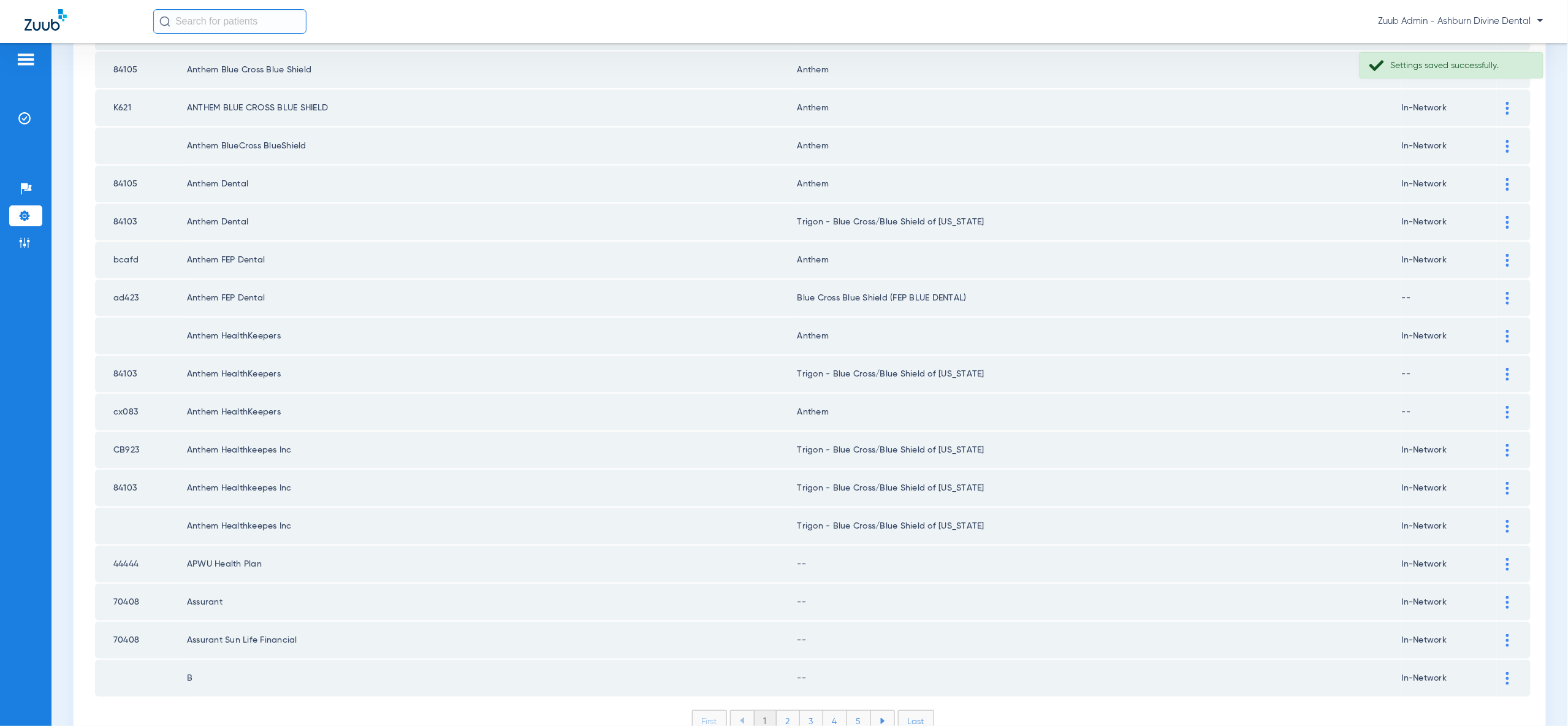
drag, startPoint x: 1510, startPoint y: 511, endPoint x: 1513, endPoint y: 533, distance: 22.2
click at [1510, 558] on div at bounding box center [1507, 564] width 21 height 13
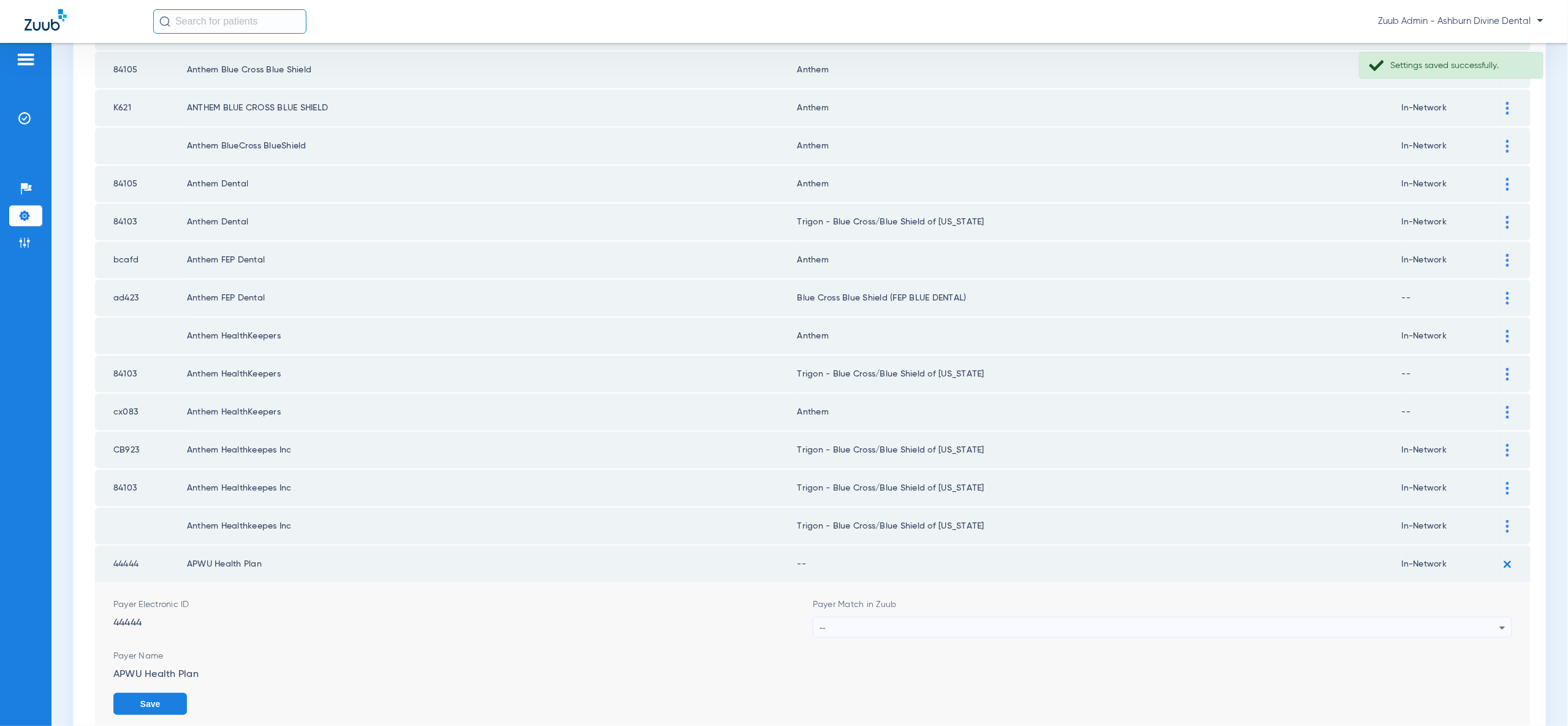
click at [1500, 621] on icon at bounding box center [1502, 628] width 15 height 15
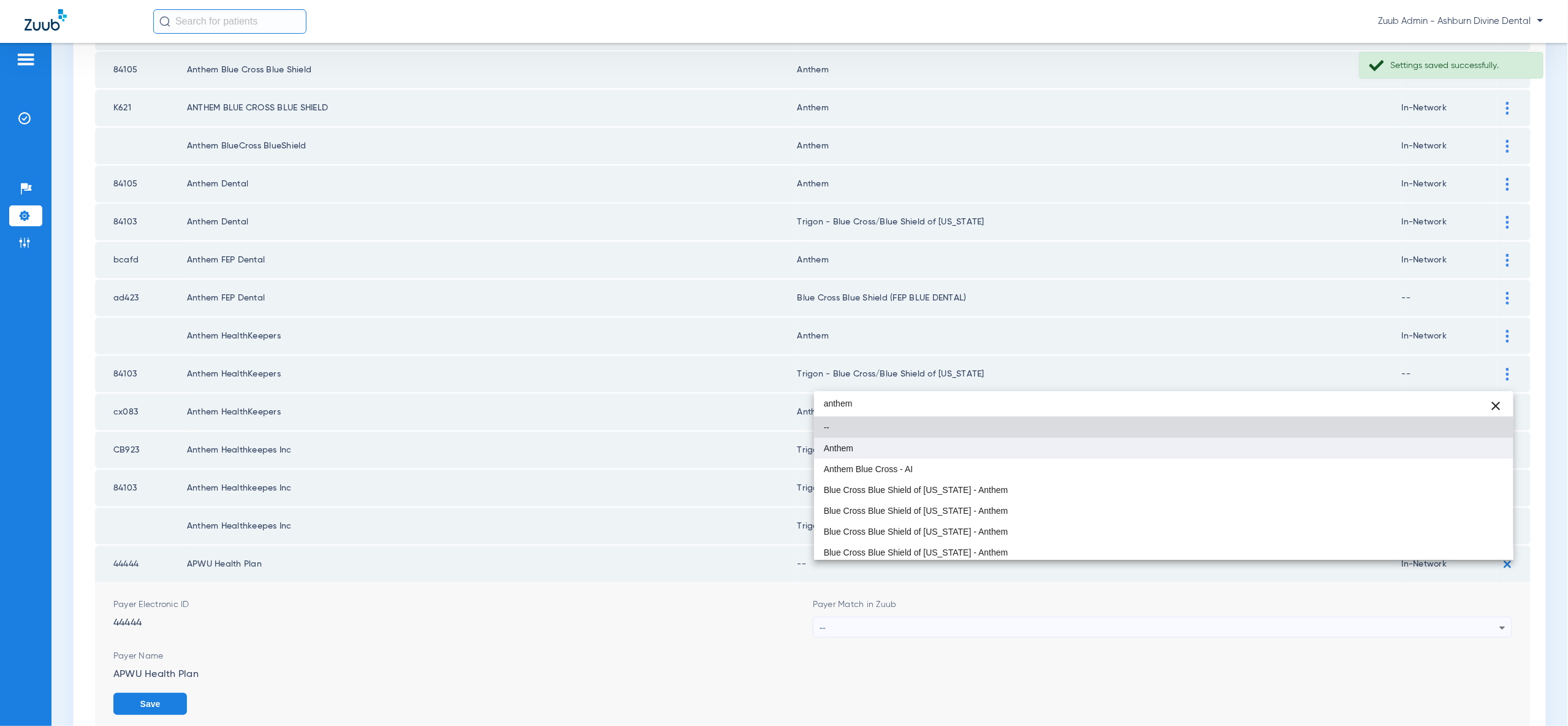
type input "anthem"
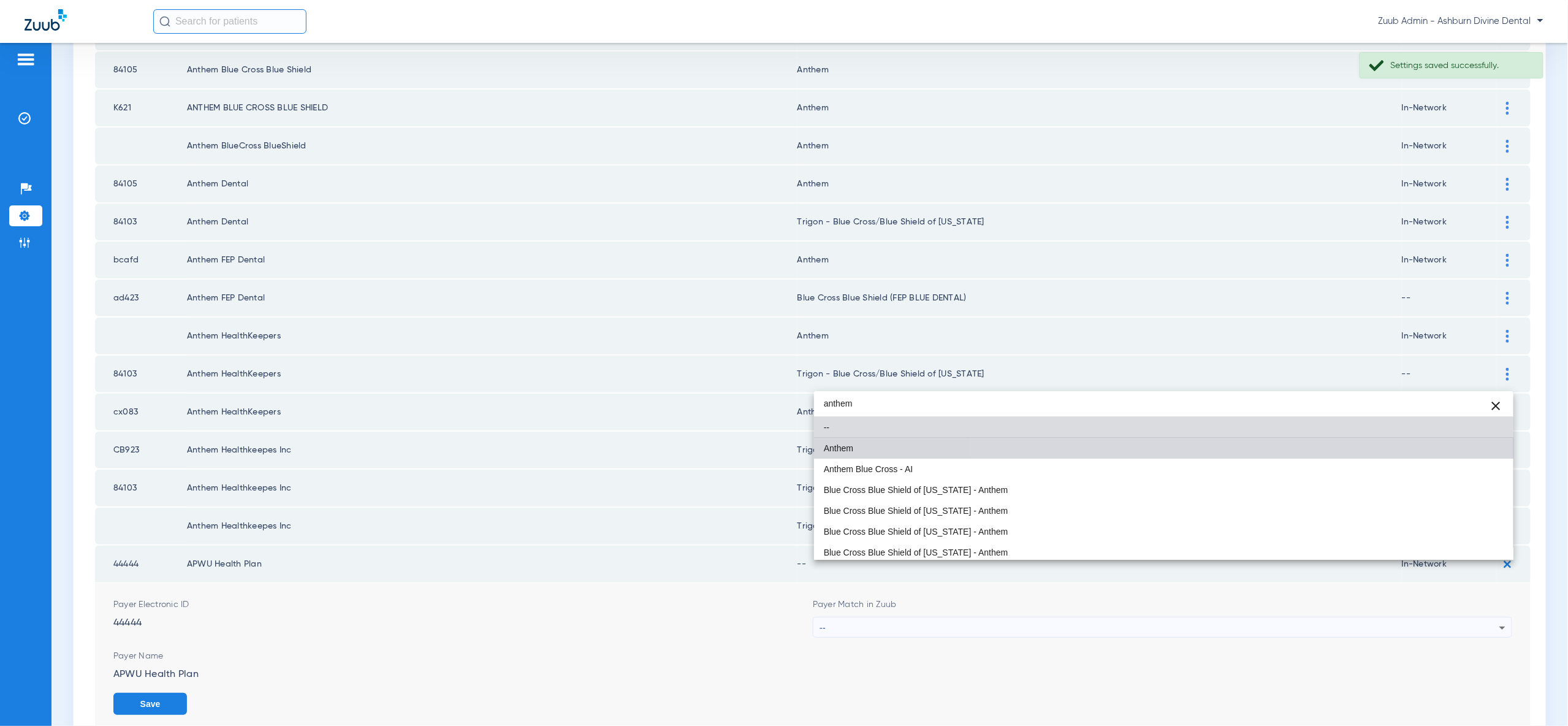
click at [1475, 445] on mat-option "Anthem" at bounding box center [1164, 448] width 700 height 21
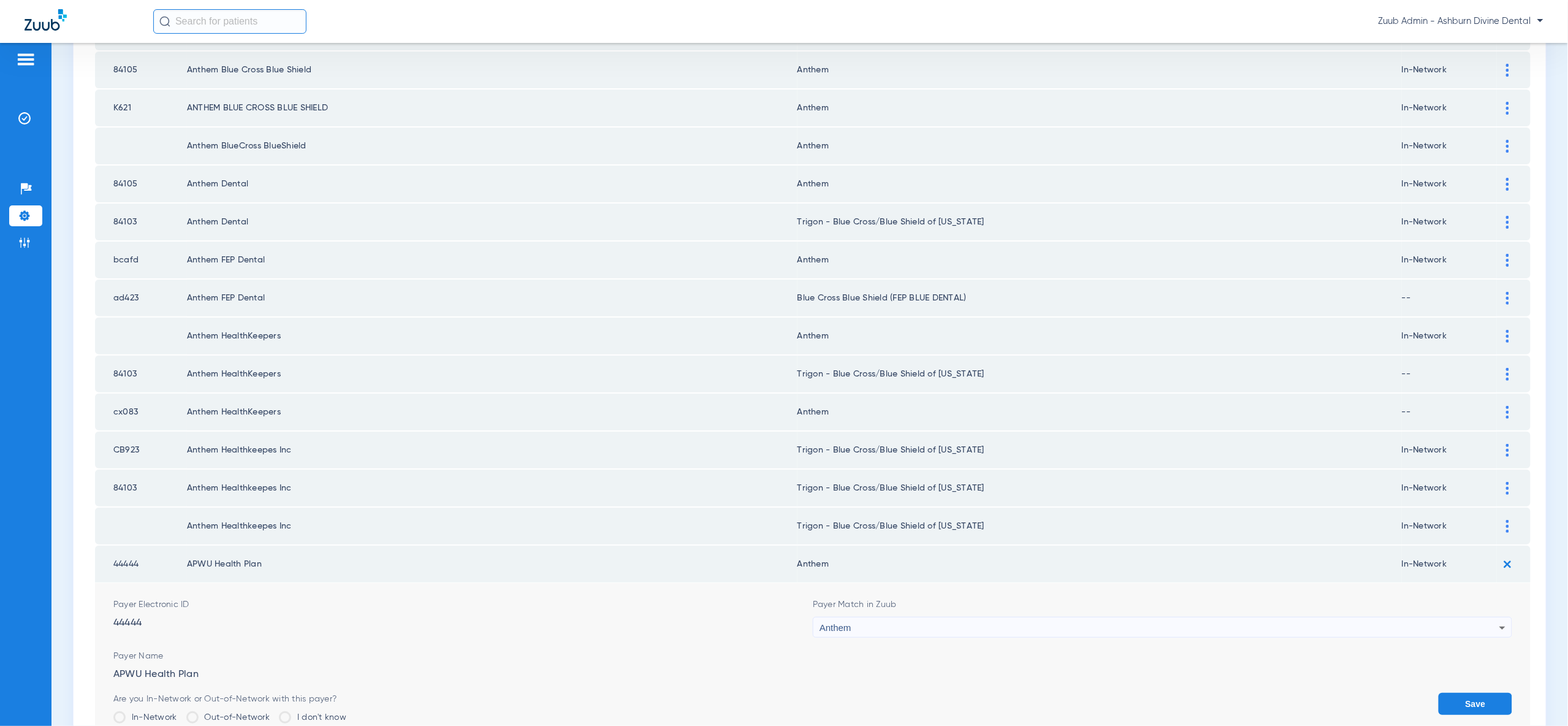
drag, startPoint x: 1456, startPoint y: 636, endPoint x: 1480, endPoint y: 609, distance: 36.1
click at [1456, 693] on button "Save" at bounding box center [1475, 704] width 74 height 22
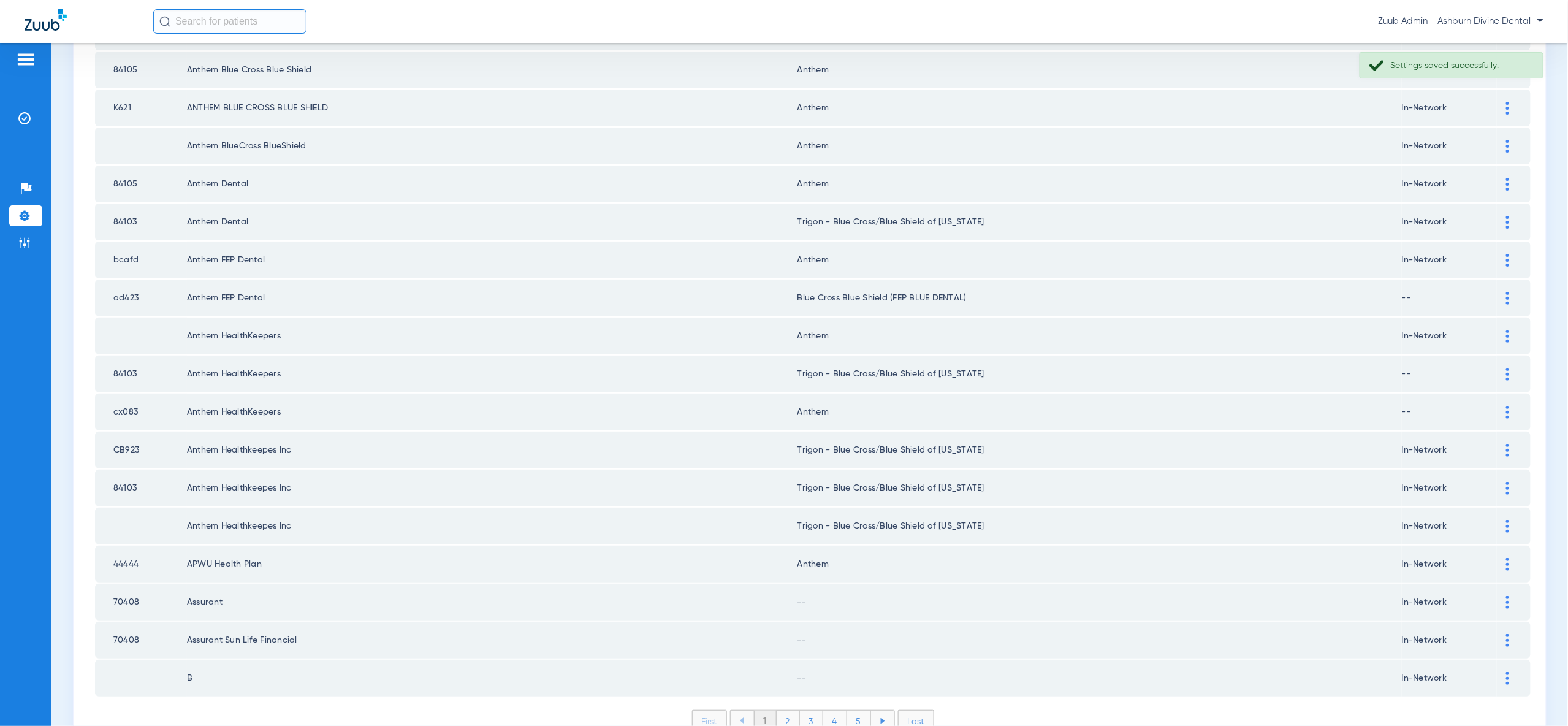
click at [1504, 596] on div at bounding box center [1507, 603] width 21 height 13
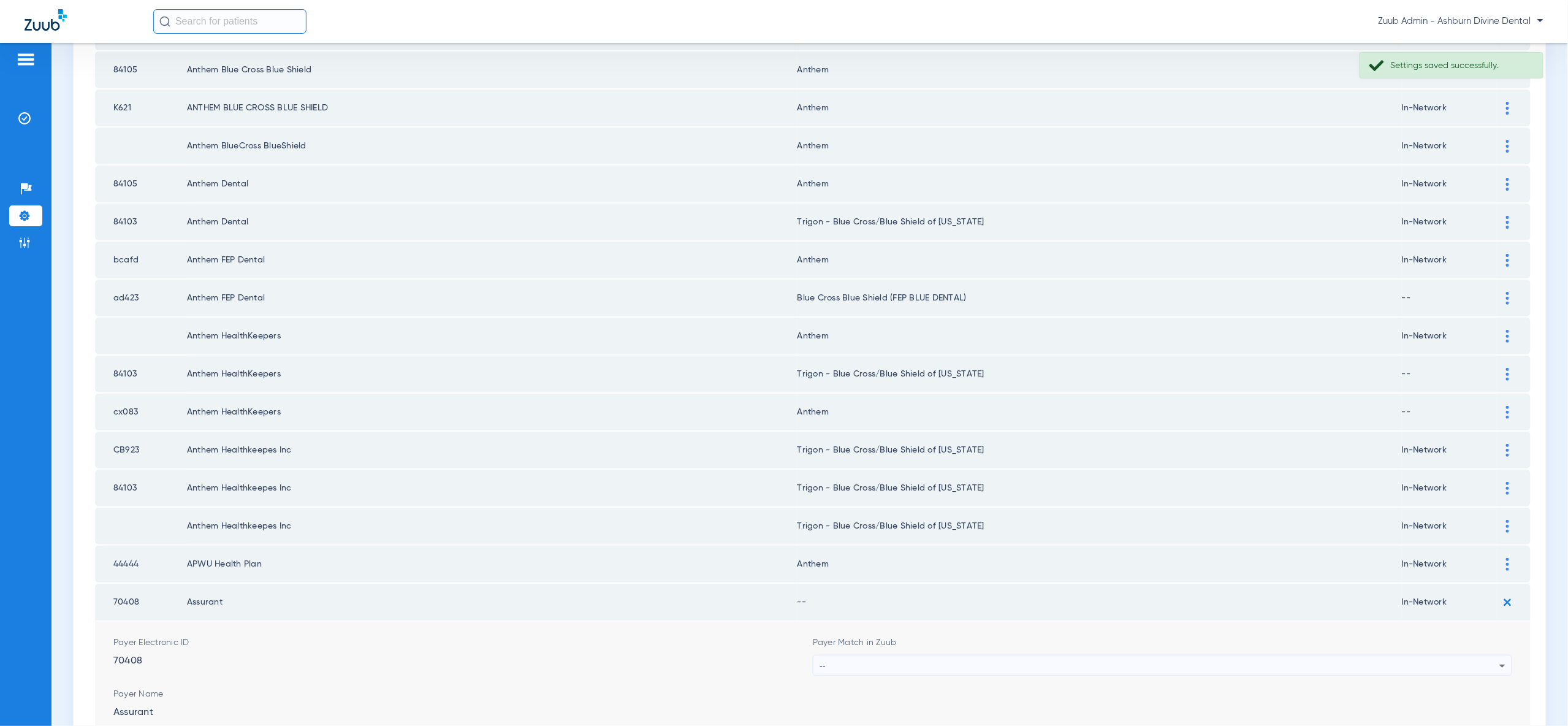
click at [1454, 655] on div "--" at bounding box center [1159, 666] width 680 height 21
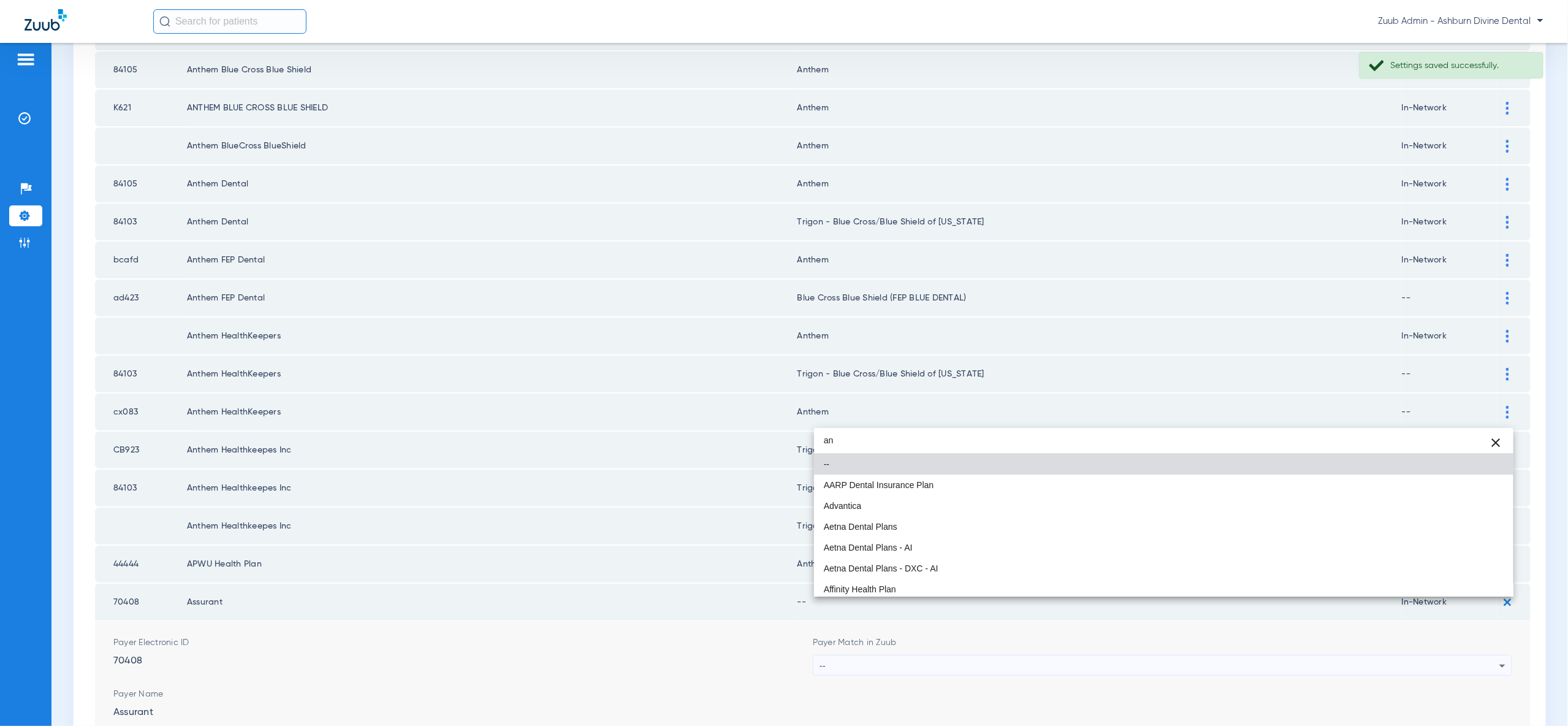
type input "a"
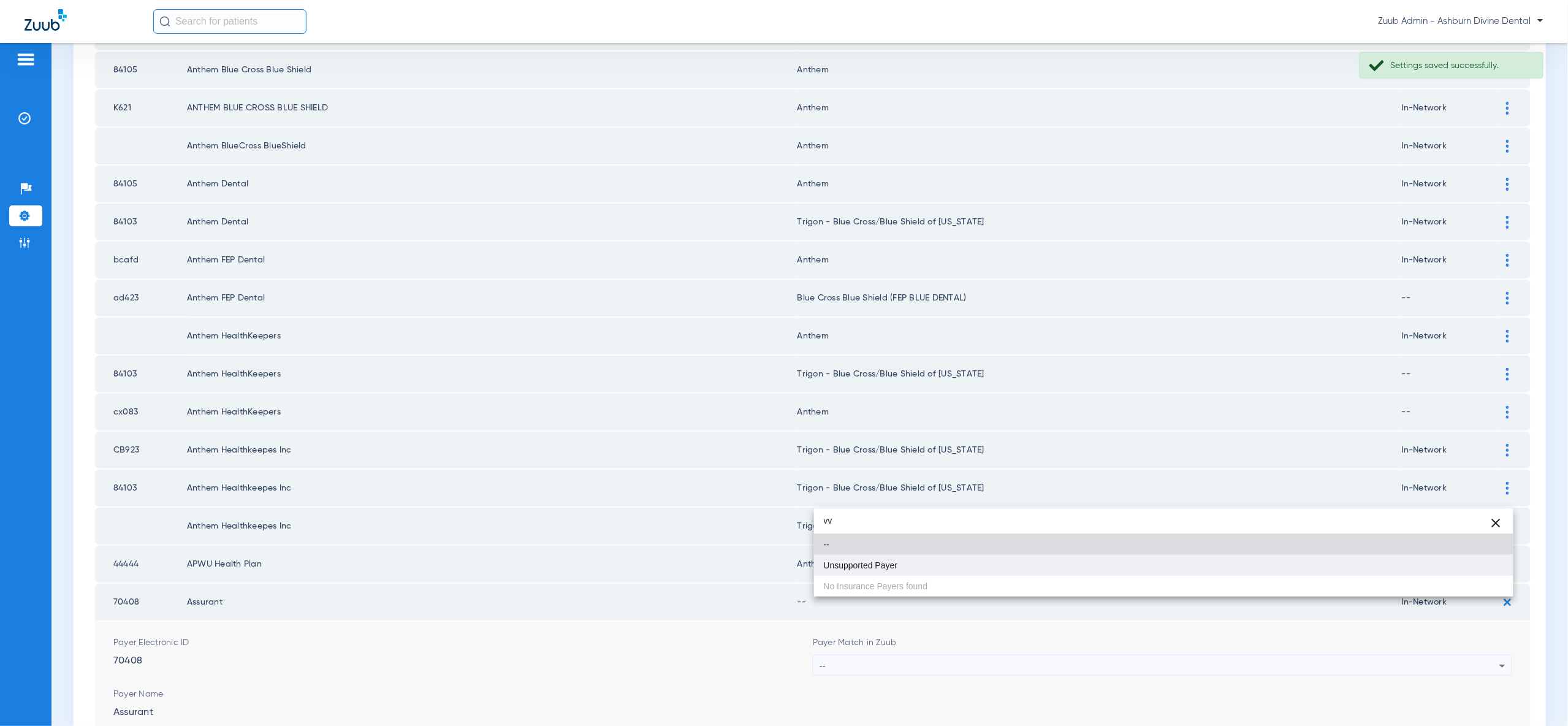
type input "vv"
drag, startPoint x: 1477, startPoint y: 560, endPoint x: 1479, endPoint y: 631, distance: 71.0
click at [1477, 560] on mat-option "Unsupported Payer" at bounding box center [1164, 565] width 700 height 21
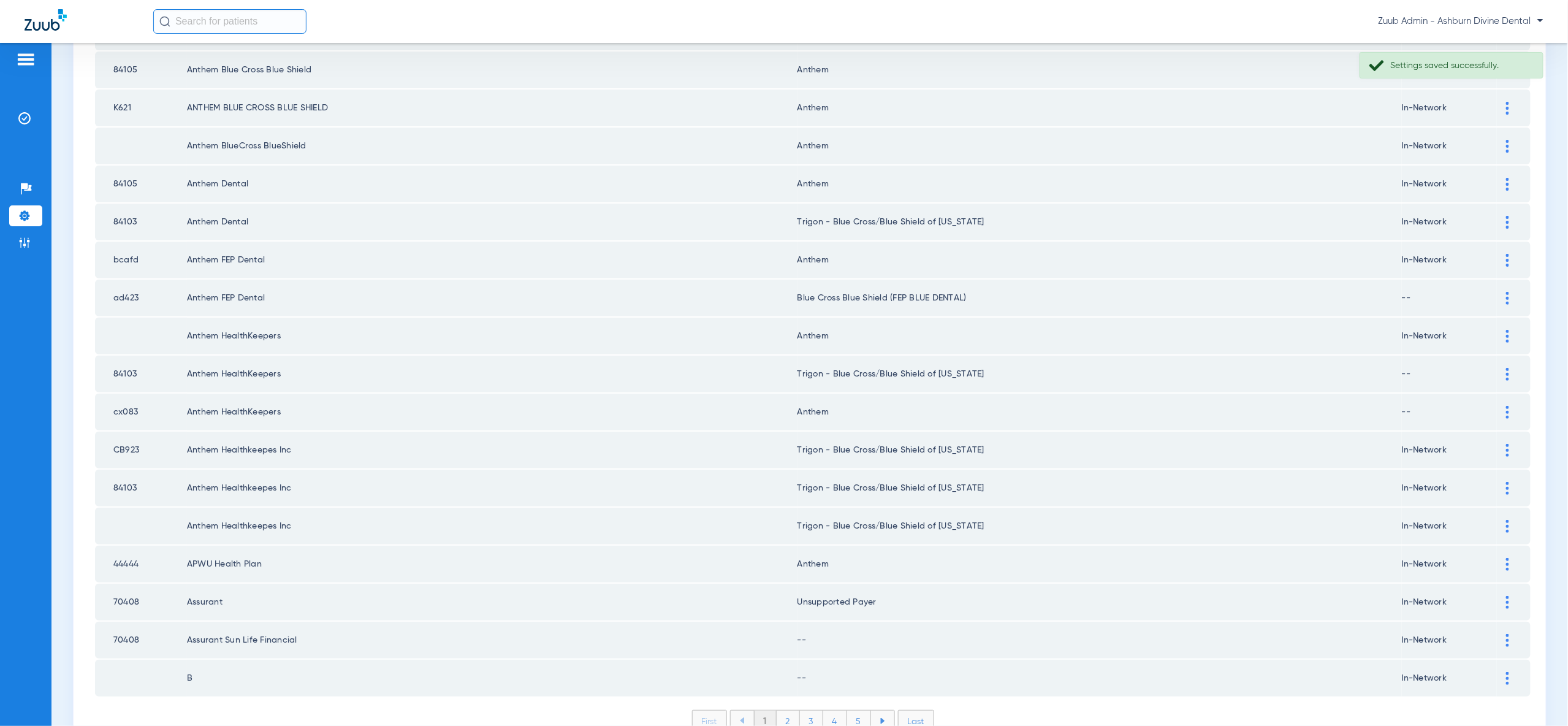
click at [1508, 634] on img at bounding box center [1508, 640] width 3 height 13
click at [1452, 659] on form "Payer Electronic ID 70408 Payer Match in Zuub -- Payer Name Assurant Sun Life F…" at bounding box center [813, 739] width 1399 height 159
click at [1451, 694] on div "--" at bounding box center [1159, 704] width 680 height 21
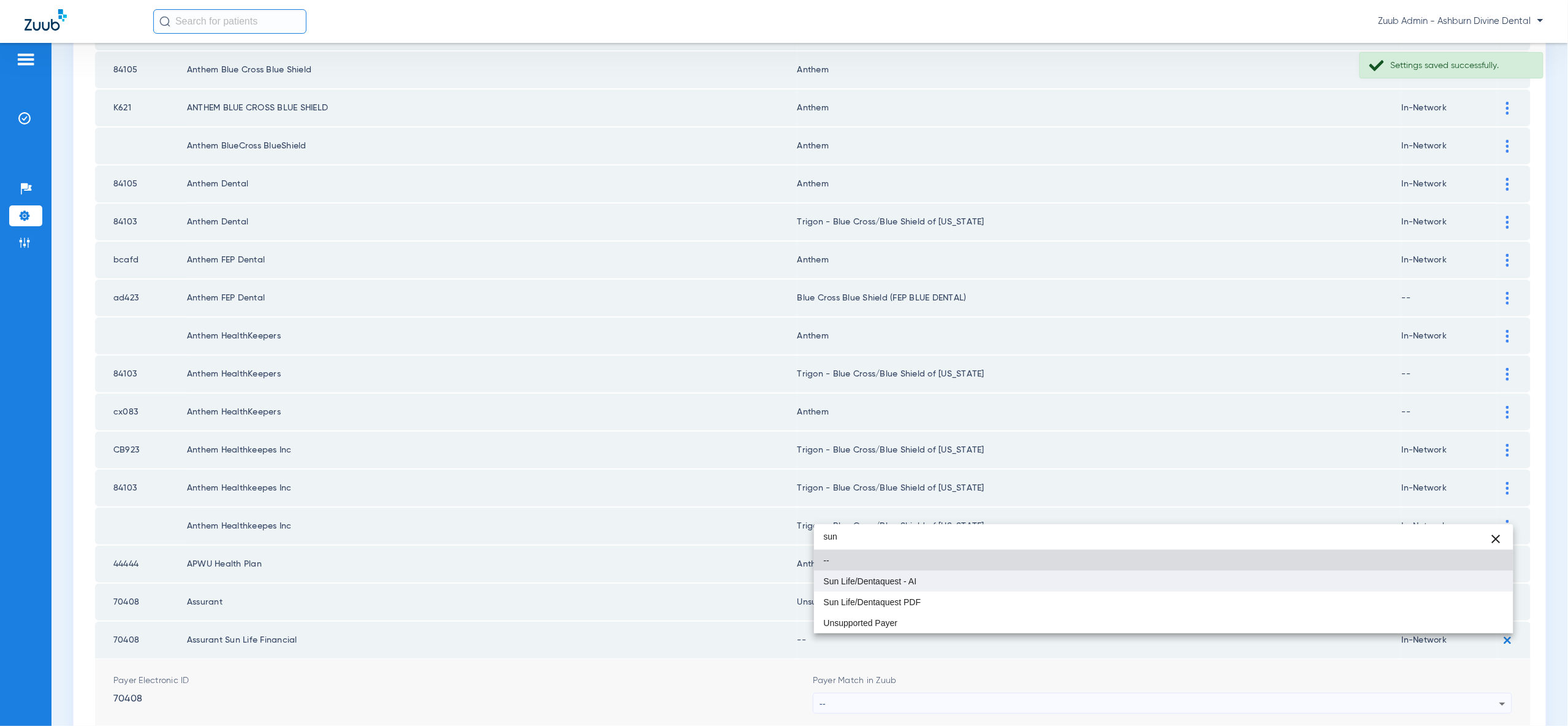
type input "sun"
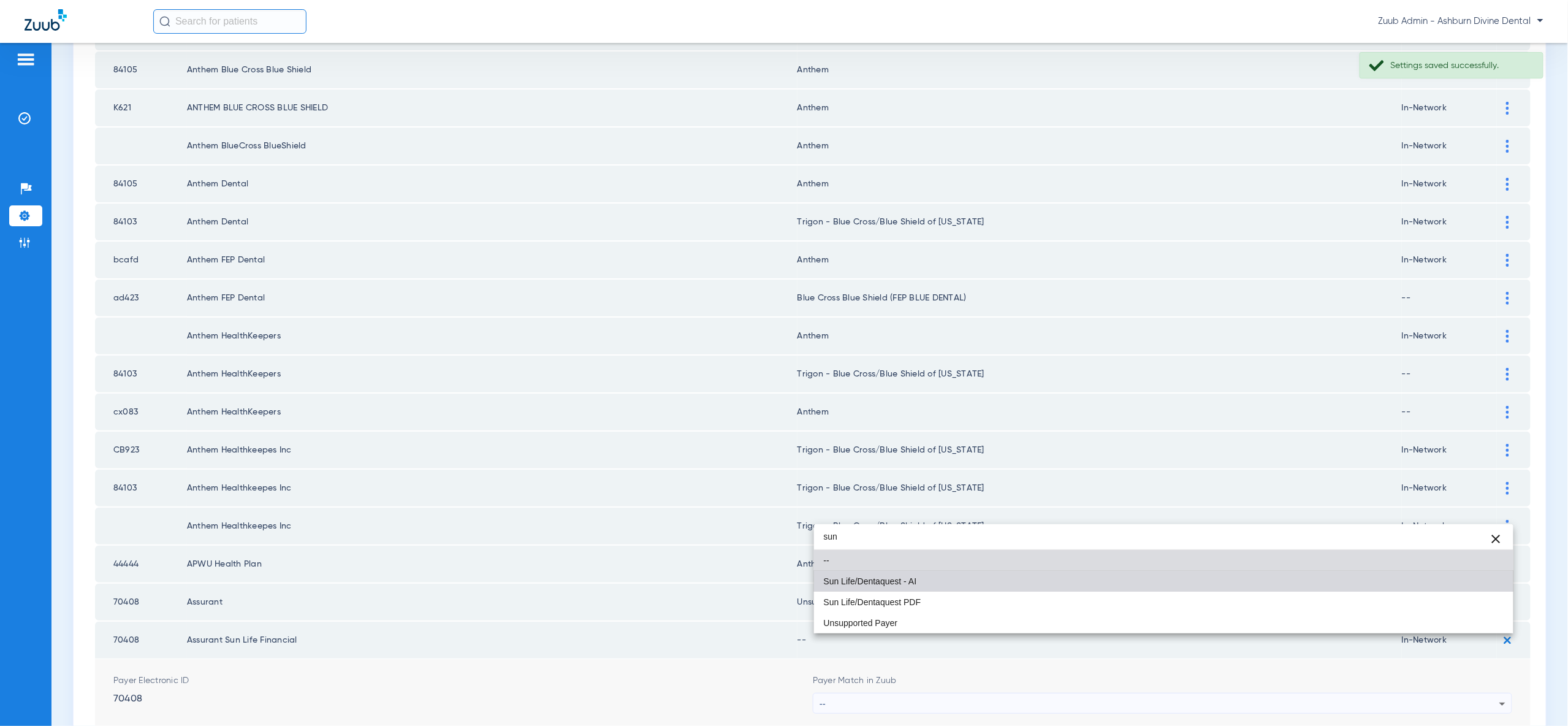
click at [1412, 579] on mat-option "Sun Life/Dentaquest - AI" at bounding box center [1164, 582] width 700 height 21
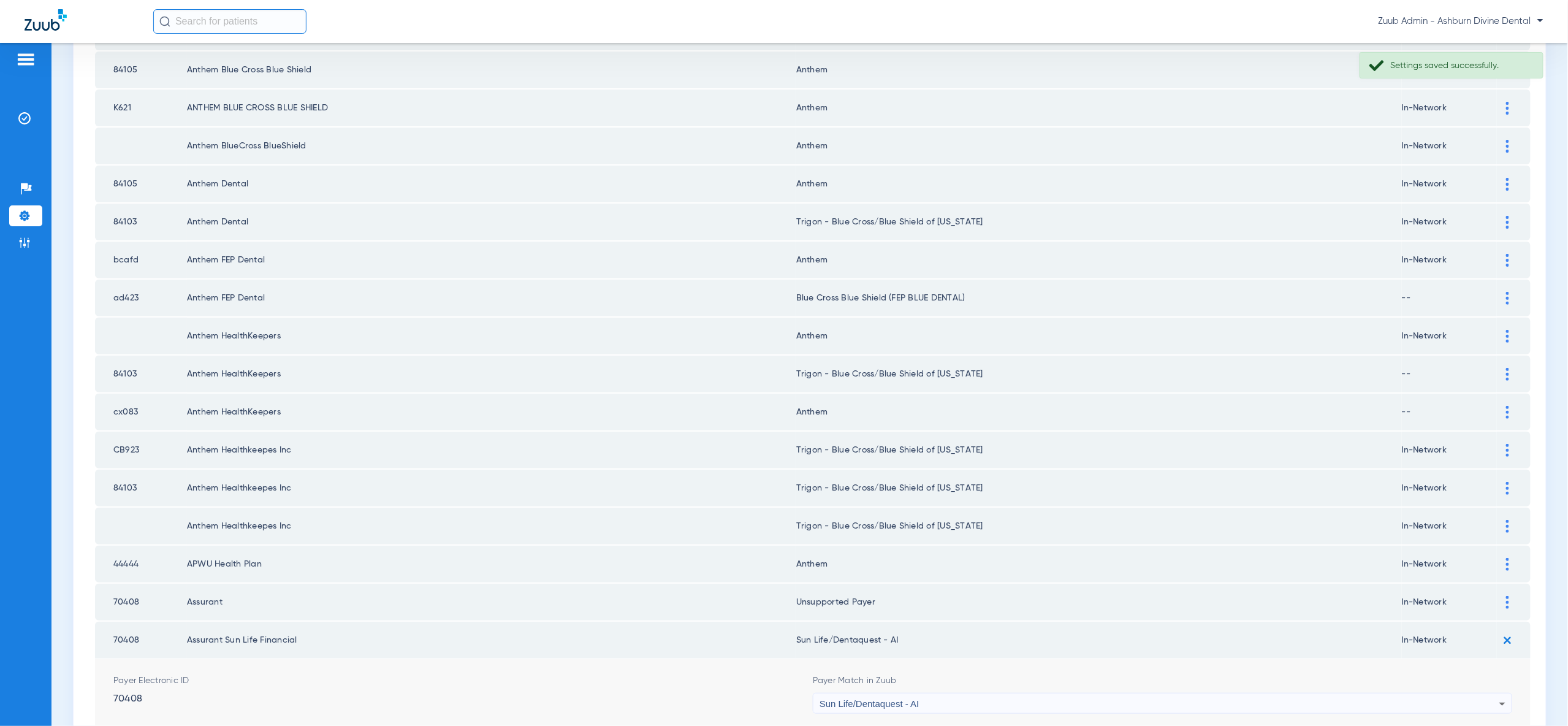
drag, startPoint x: 1467, startPoint y: 723, endPoint x: 1482, endPoint y: 688, distance: 38.1
click at [1508, 672] on img at bounding box center [1508, 678] width 3 height 13
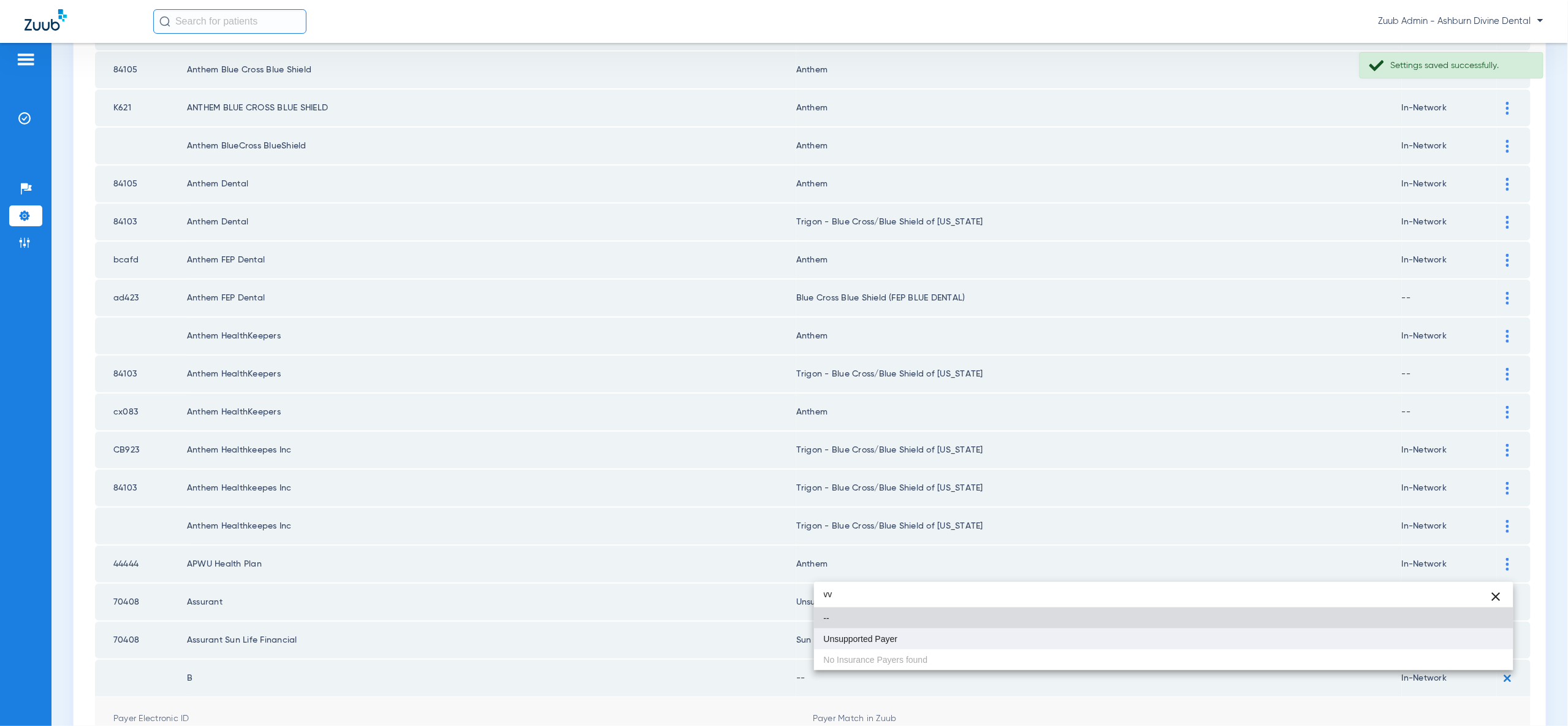
type input "vv"
click at [1420, 646] on mat-option "Unsupported Payer" at bounding box center [1164, 639] width 700 height 21
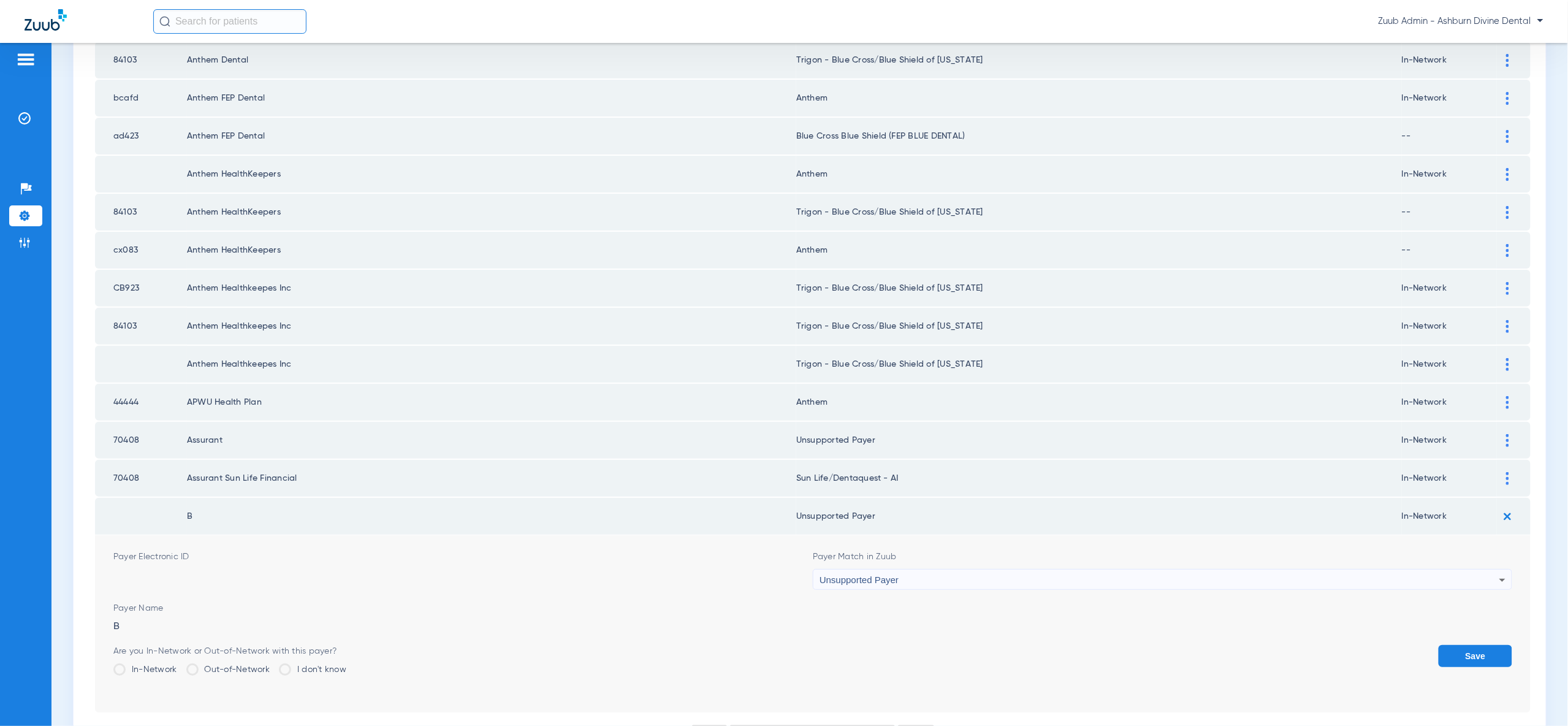
click at [1463, 645] on button "Save" at bounding box center [1475, 656] width 74 height 22
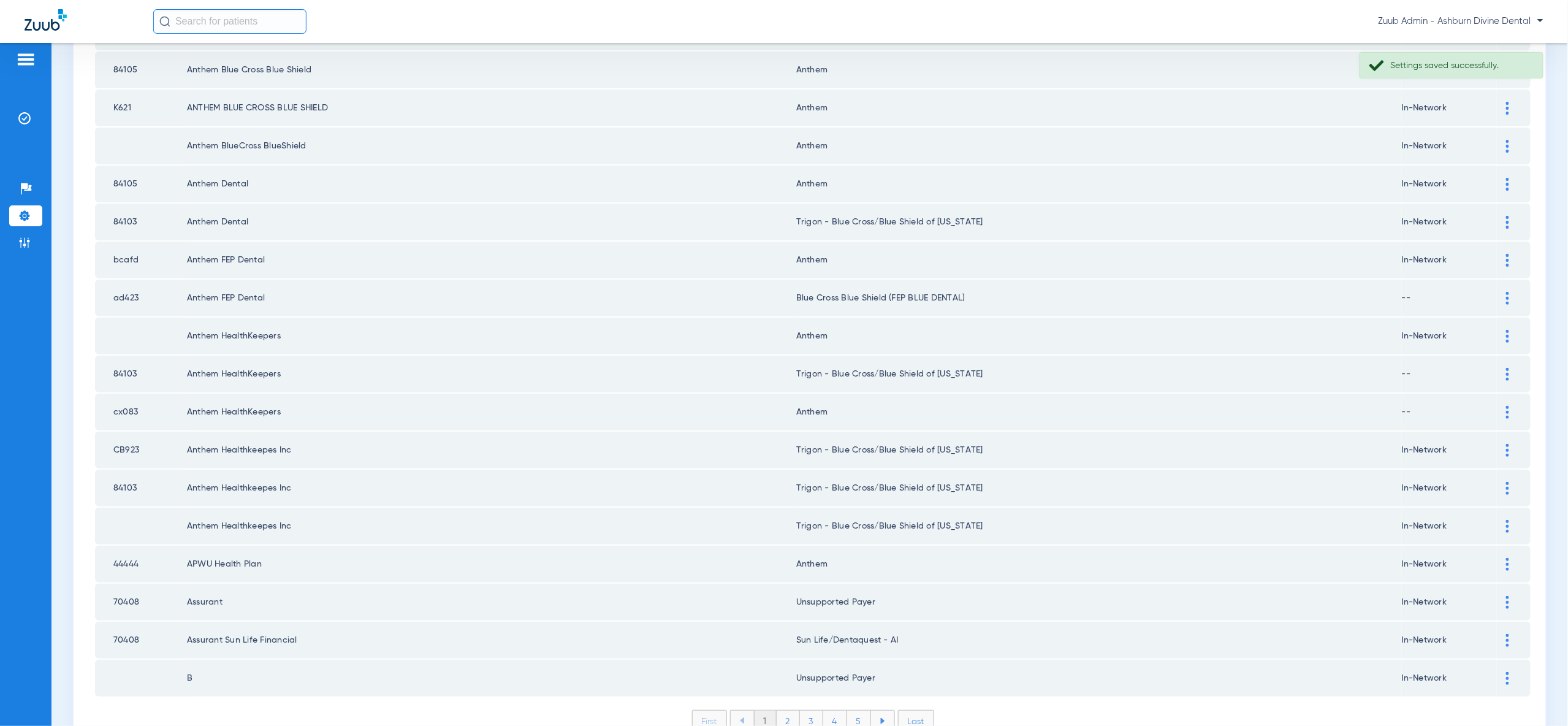
click at [909, 710] on li "Last" at bounding box center [916, 721] width 36 height 22
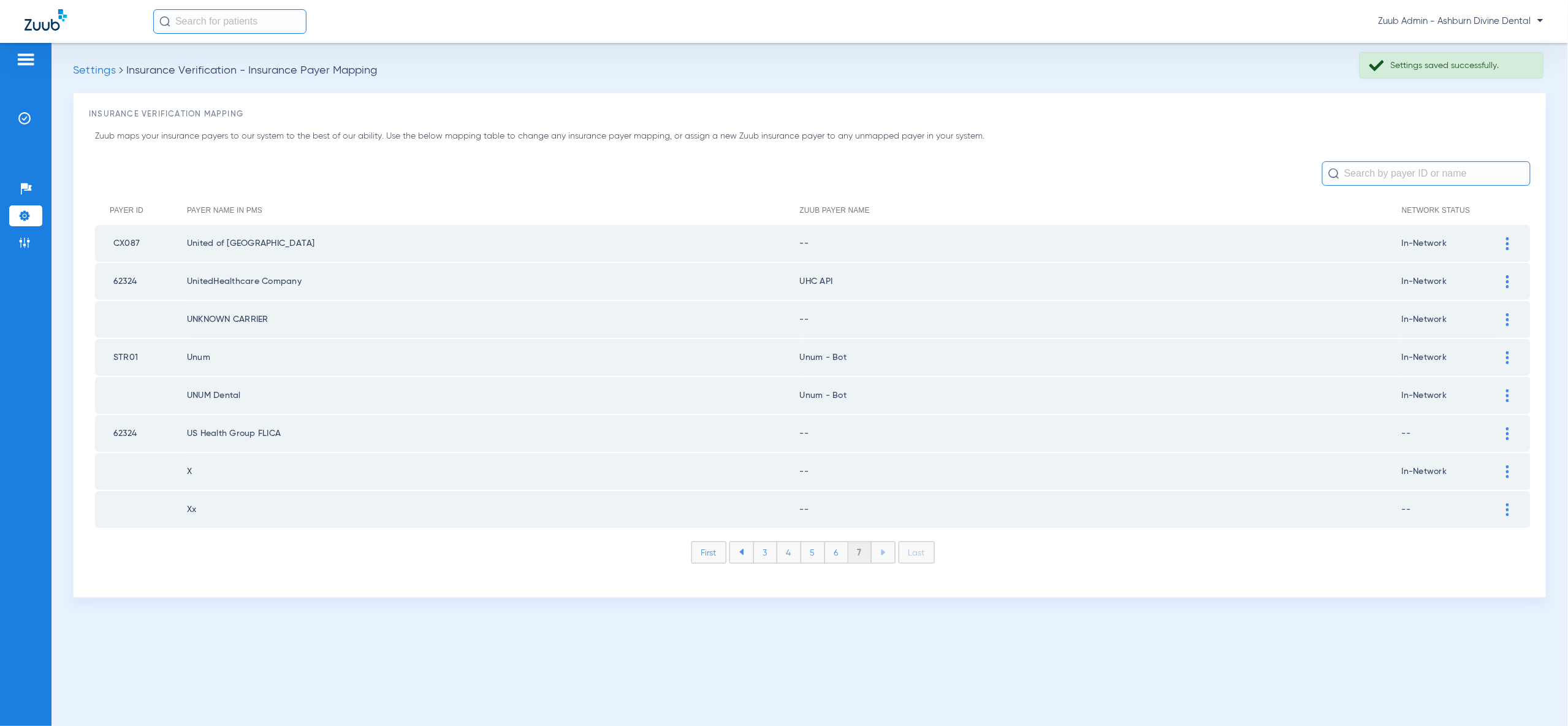
click at [703, 542] on li "First" at bounding box center [708, 553] width 35 height 22
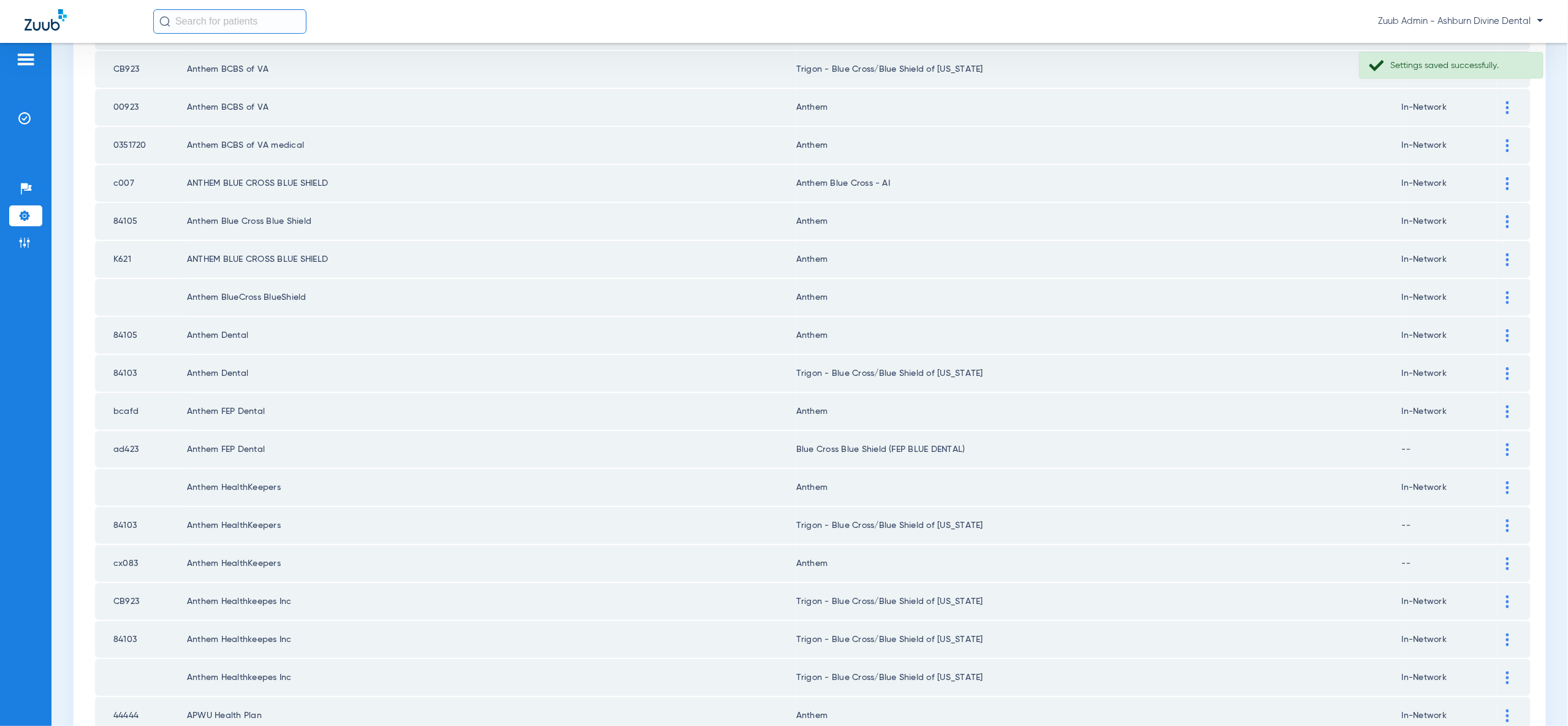
scroll to position [1428, 0]
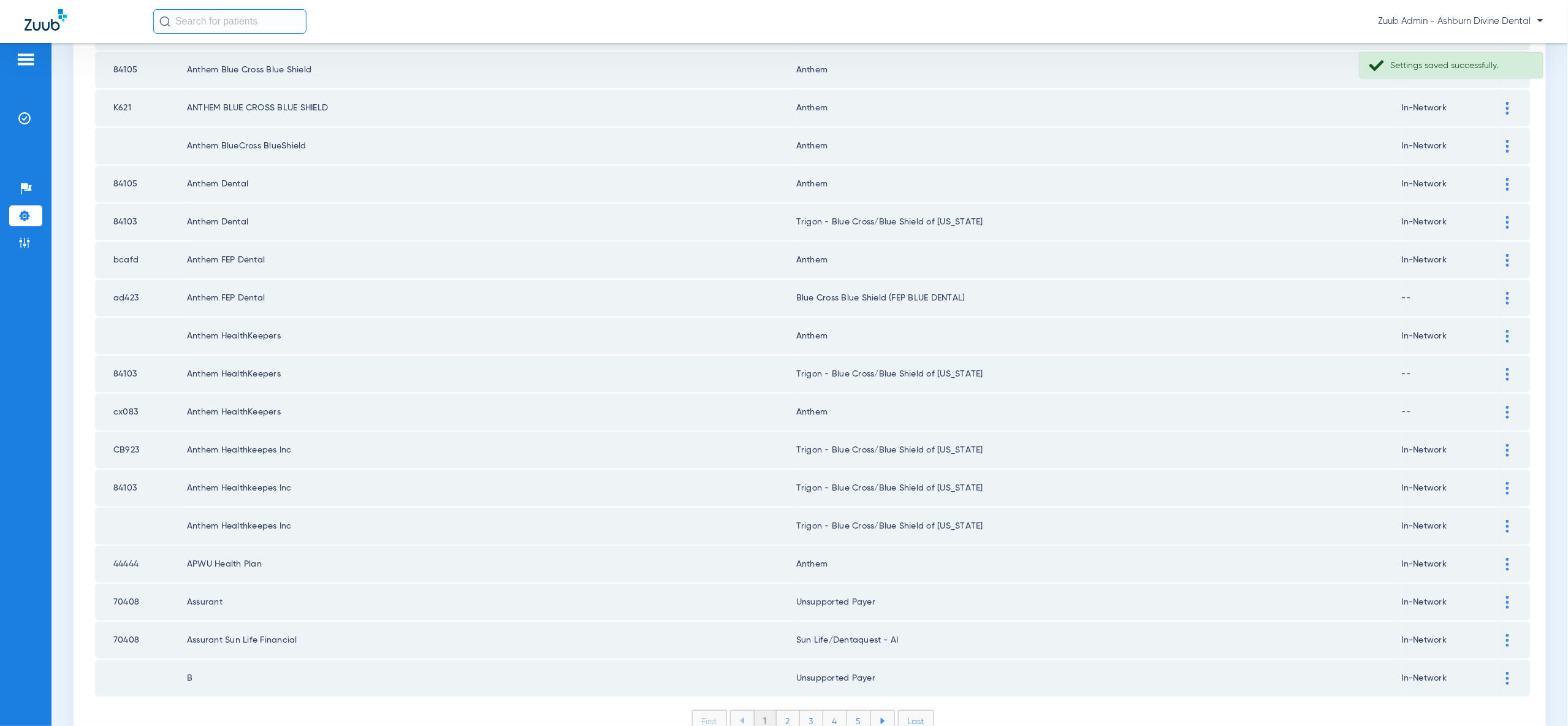
click at [784, 711] on li "2" at bounding box center [788, 721] width 24 height 21
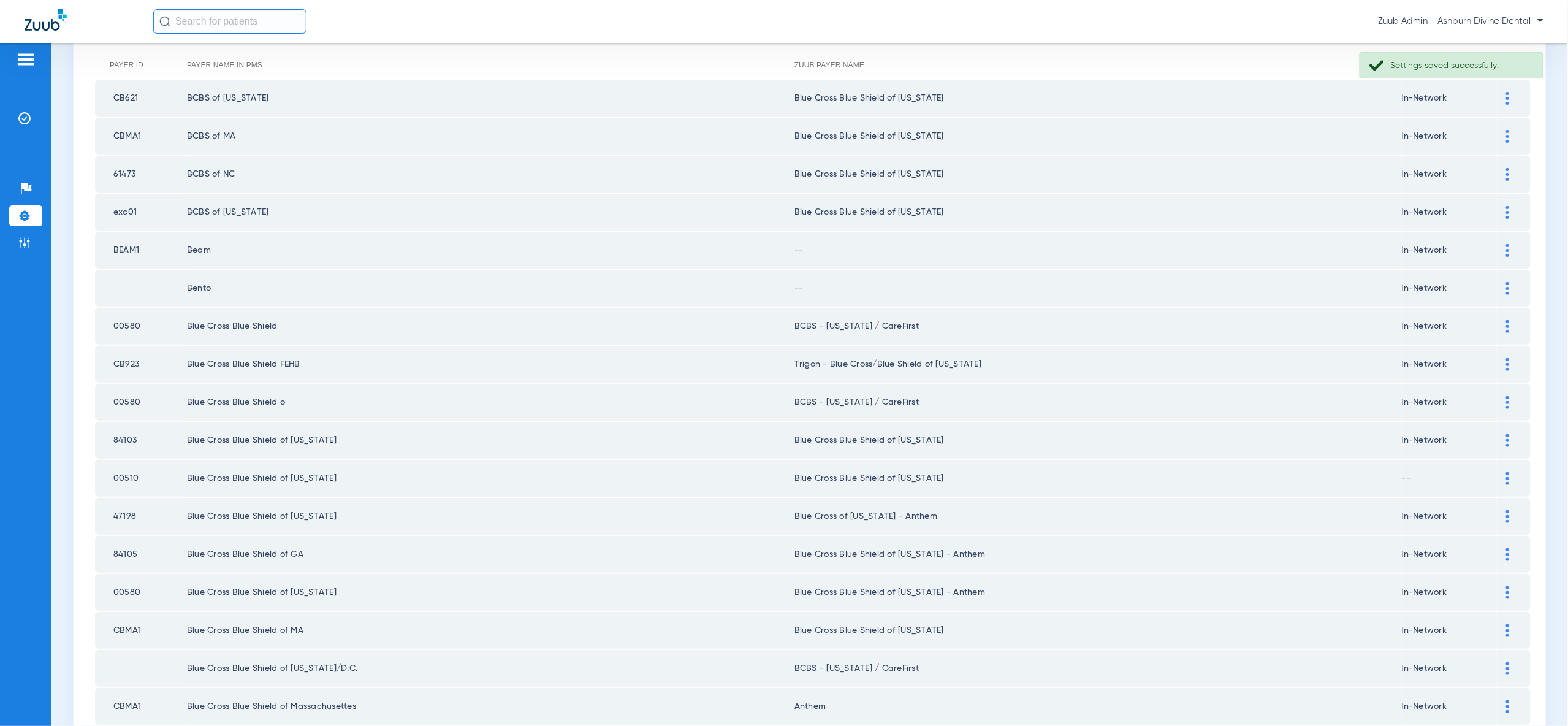
scroll to position [0, 0]
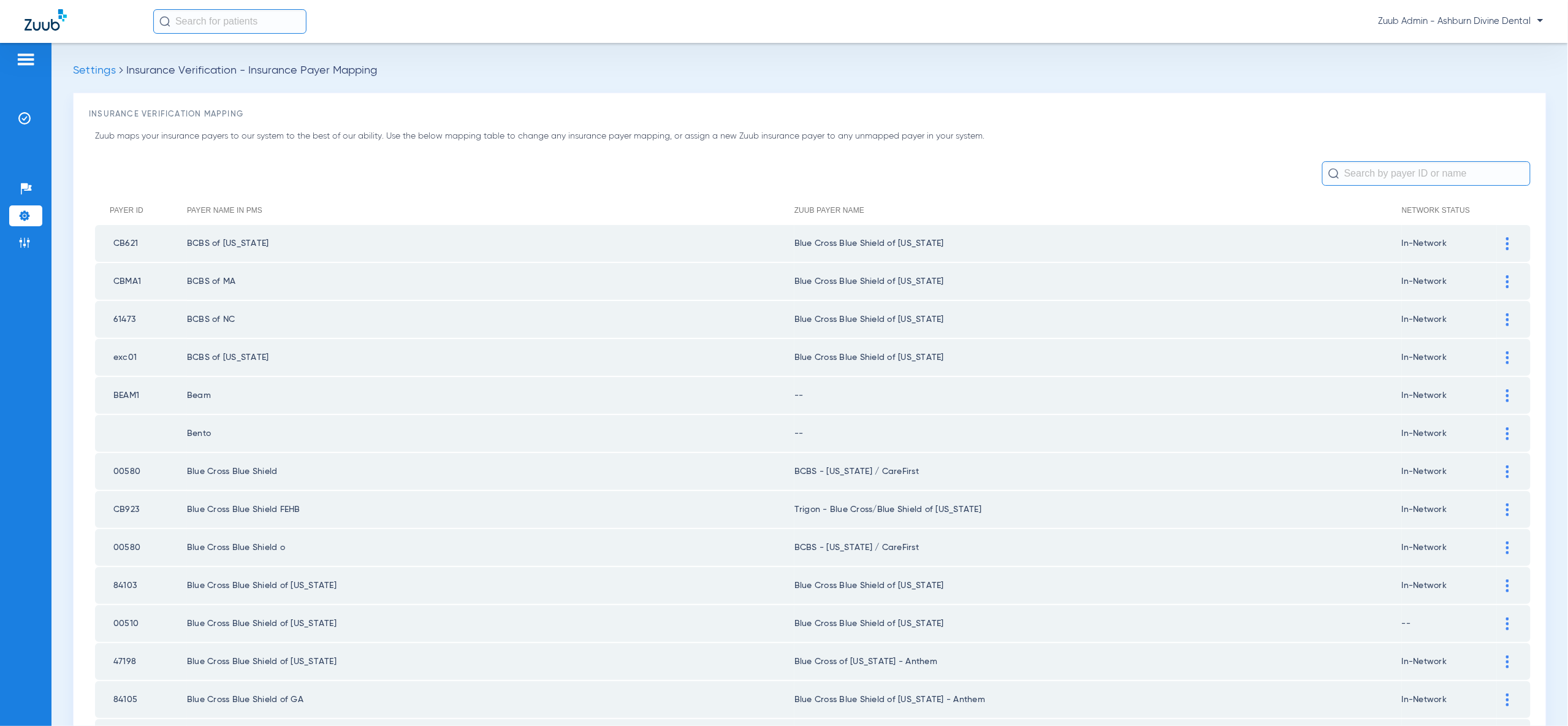
drag, startPoint x: 1508, startPoint y: 386, endPoint x: 1490, endPoint y: 414, distance: 33.3
click at [1508, 389] on img at bounding box center [1508, 396] width 3 height 13
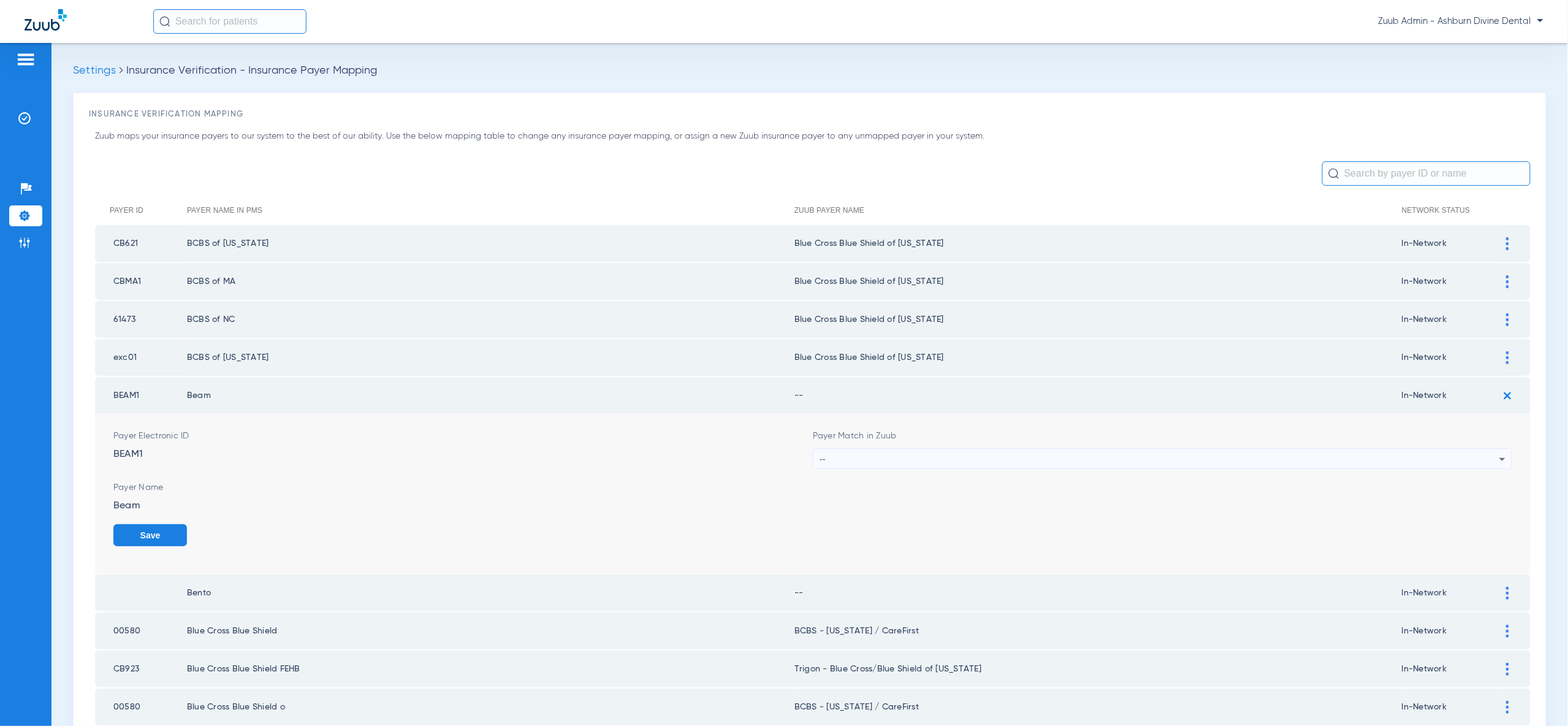
click at [1473, 451] on div "--" at bounding box center [1159, 459] width 680 height 21
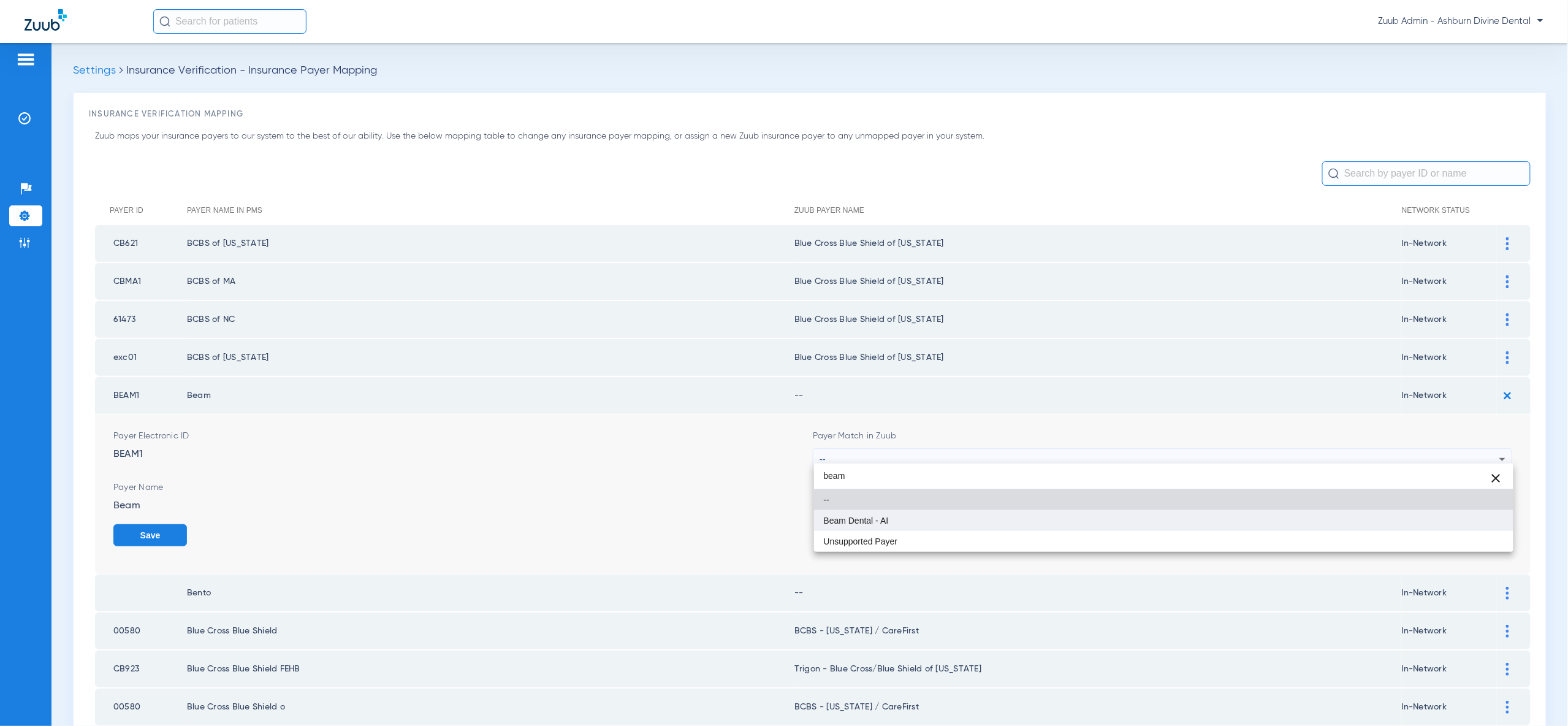
type input "beam"
click at [1463, 524] on mat-option "Beam Dental - AI" at bounding box center [1164, 520] width 700 height 21
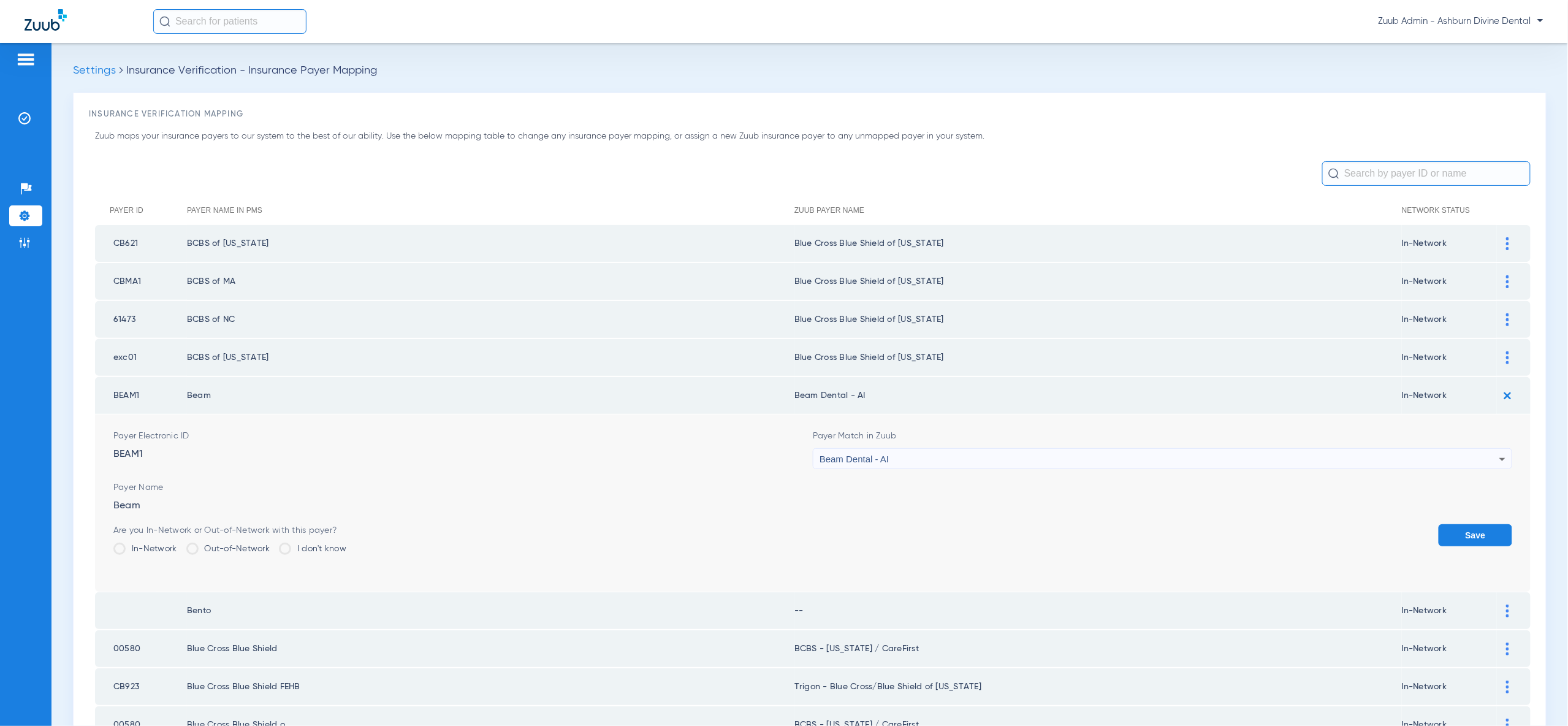
drag, startPoint x: 1488, startPoint y: 541, endPoint x: 1488, endPoint y: 534, distance: 7.0
click at [1488, 539] on div "Save" at bounding box center [1475, 544] width 74 height 40
click at [1490, 527] on button "Save" at bounding box center [1475, 535] width 74 height 22
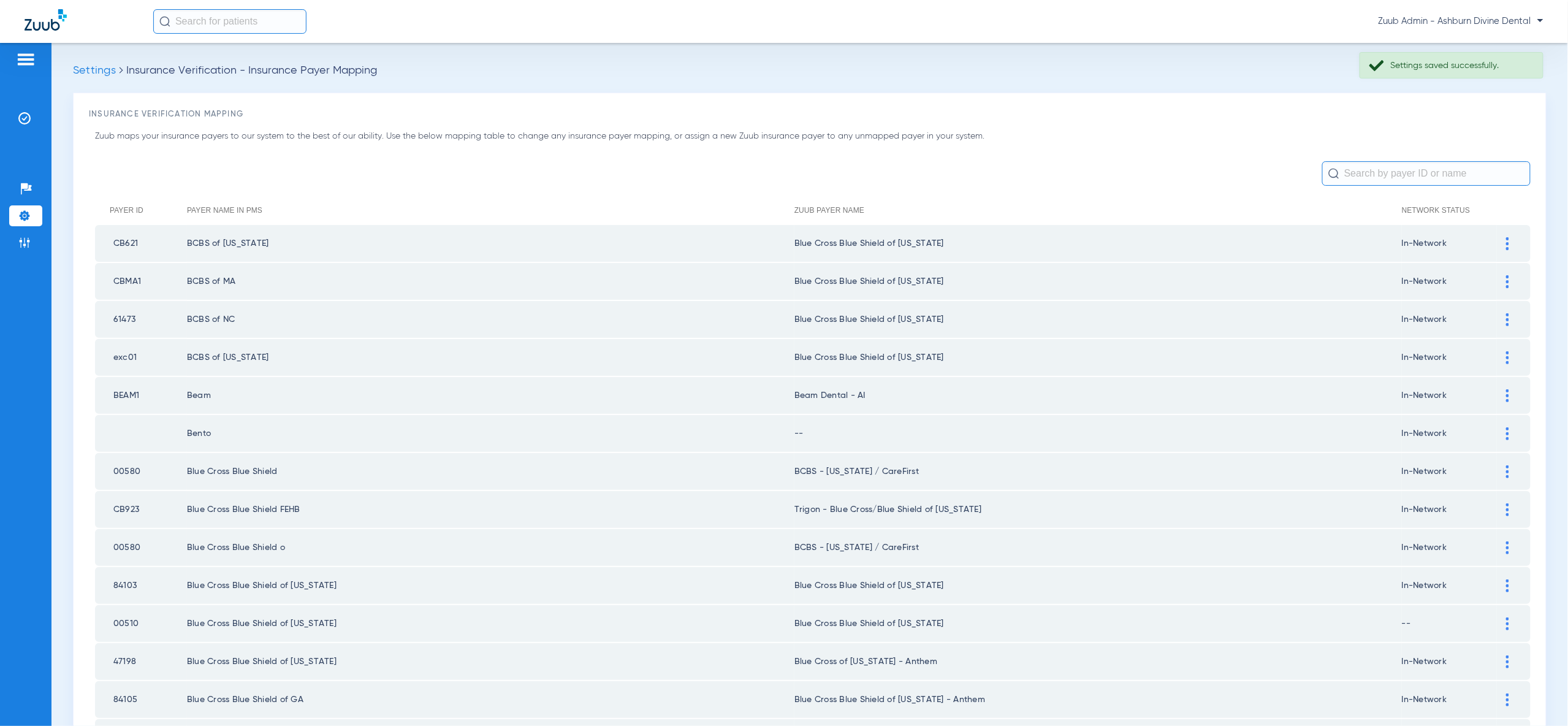
click at [1509, 428] on div at bounding box center [1507, 434] width 21 height 13
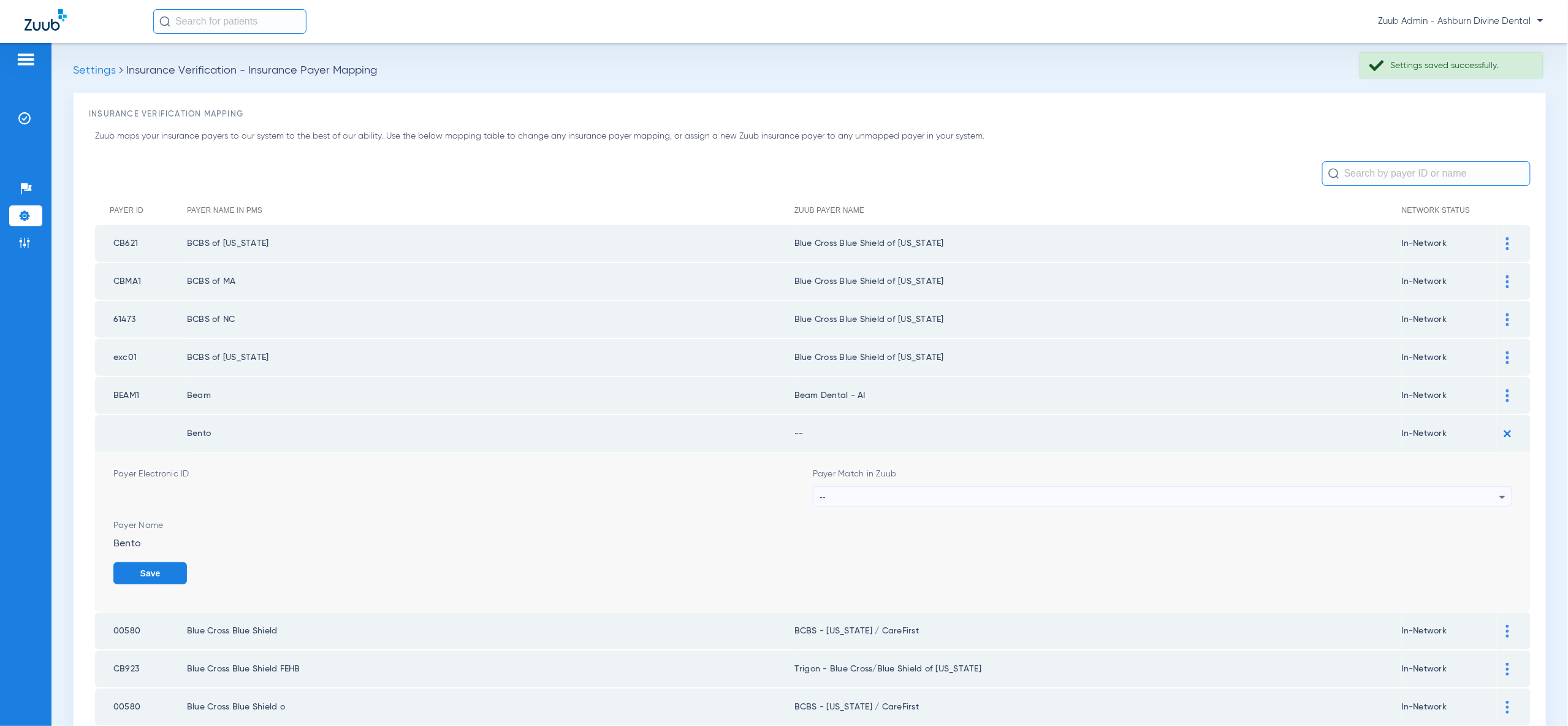
click at [1486, 487] on div "--" at bounding box center [1159, 497] width 680 height 21
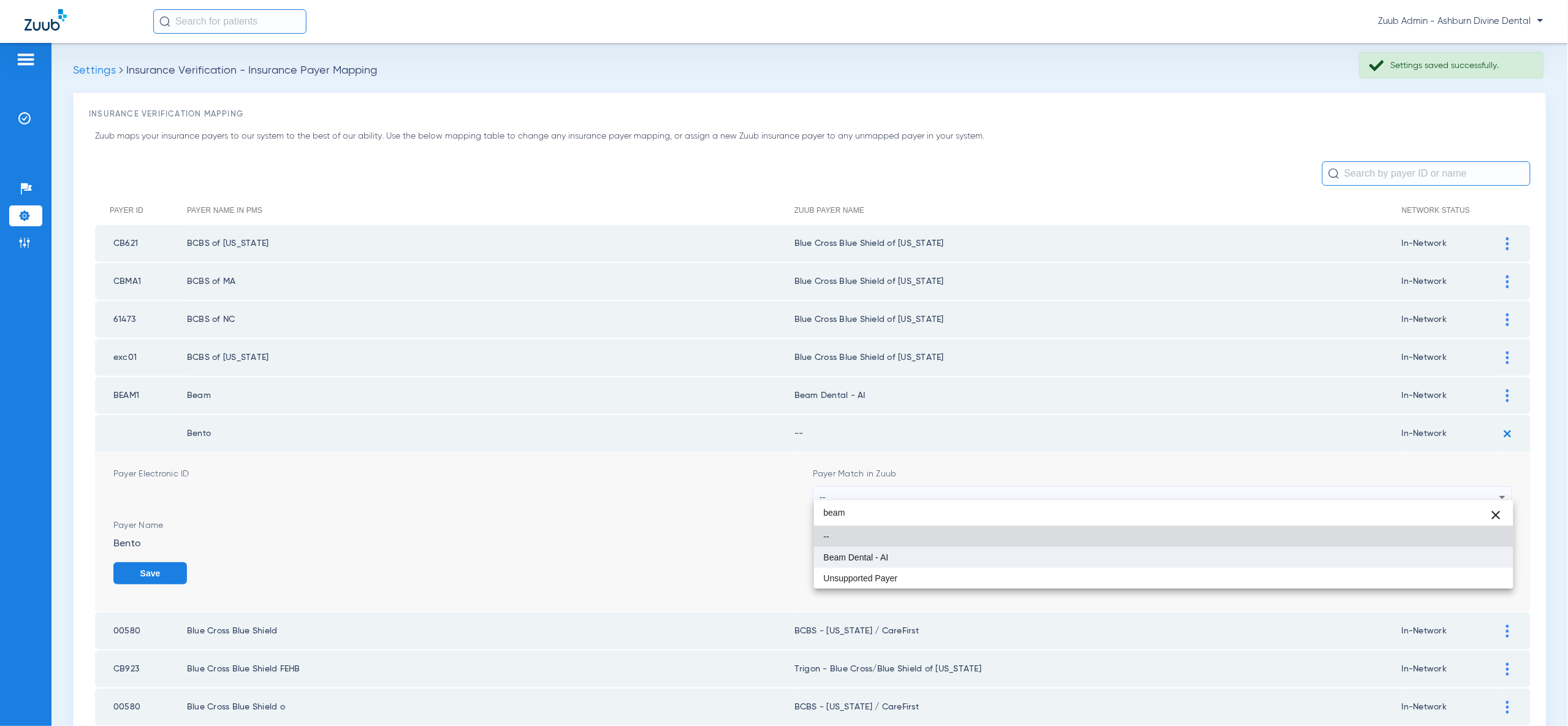
type input "beam"
click at [1487, 560] on mat-option "Beam Dental - AI" at bounding box center [1164, 557] width 700 height 21
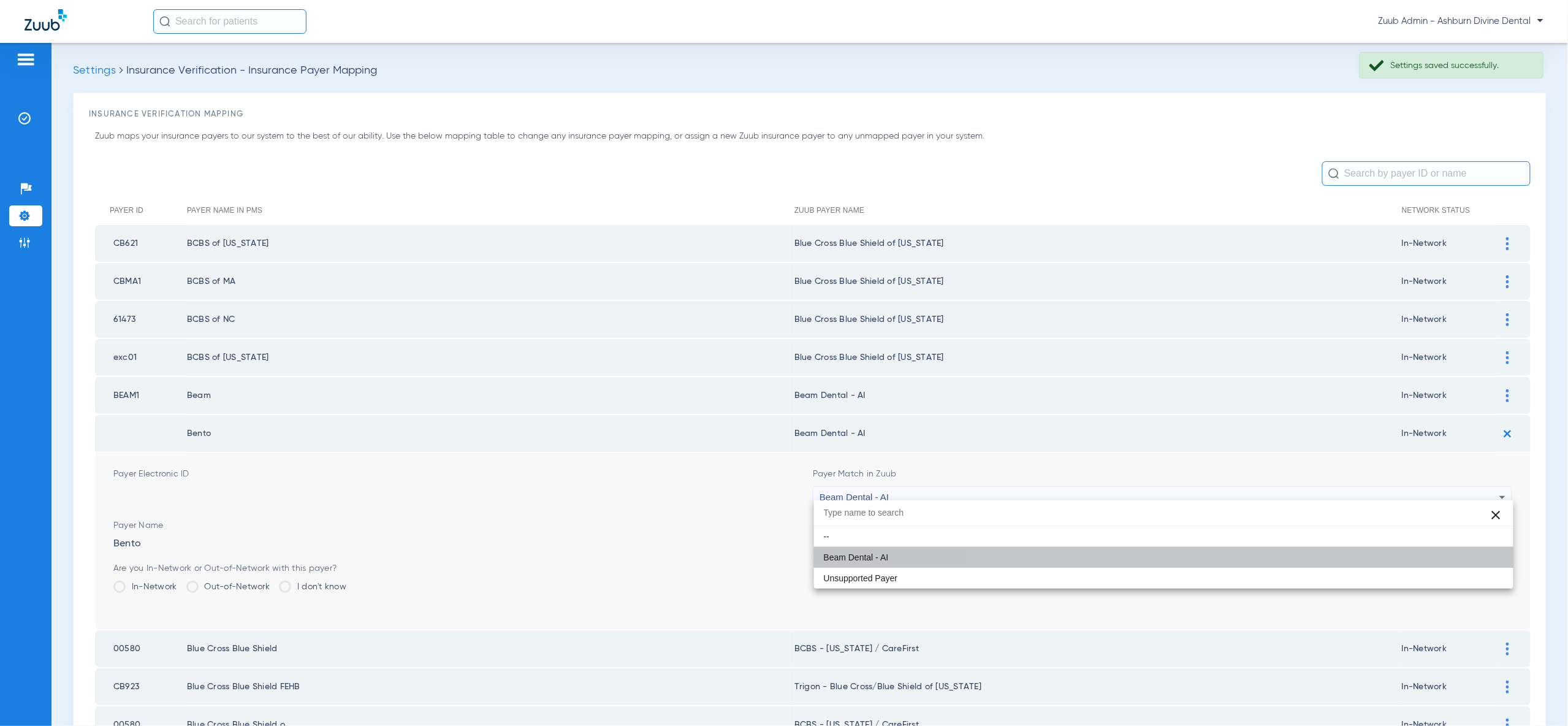
click at [1487, 563] on button "Save" at bounding box center [1475, 574] width 74 height 22
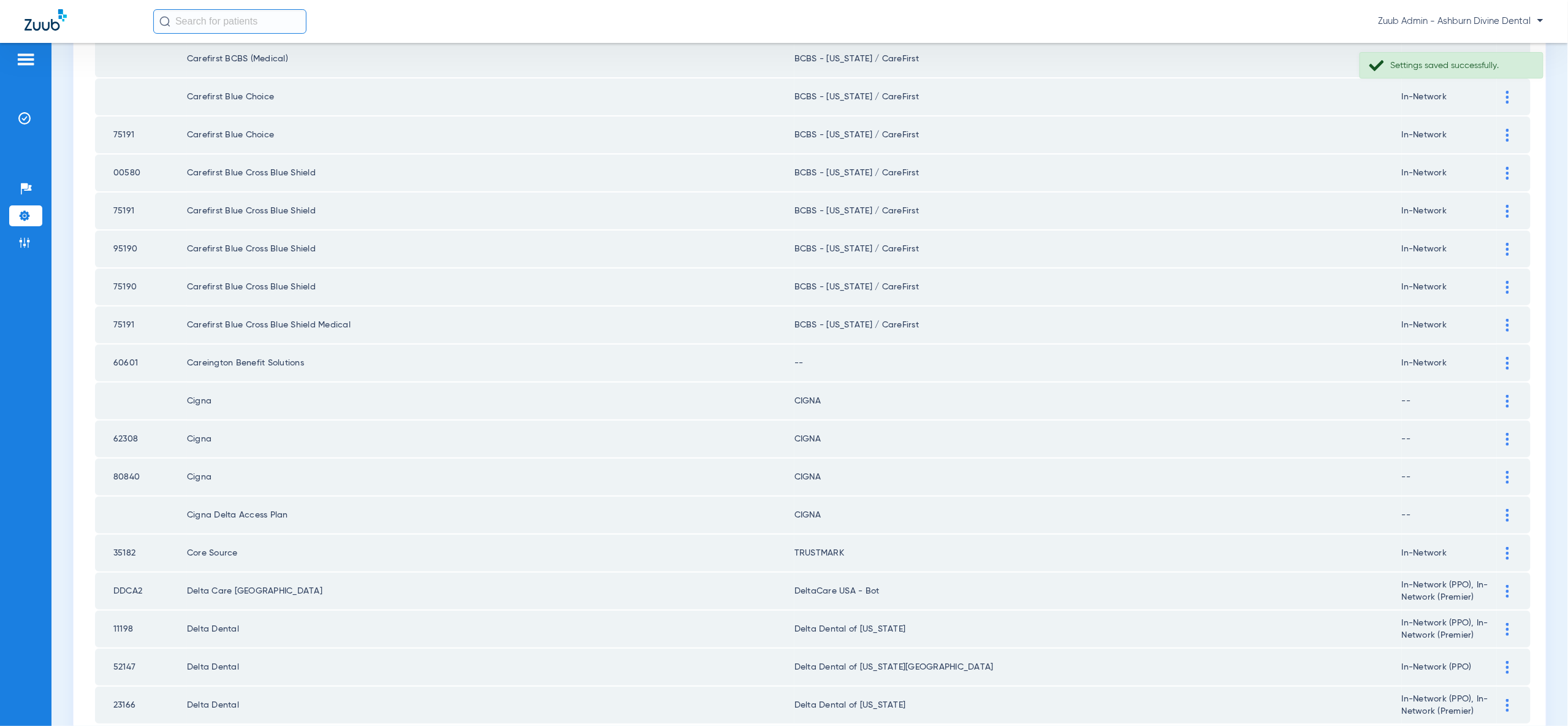
scroll to position [1402, 0]
drag, startPoint x: 1510, startPoint y: 317, endPoint x: 1508, endPoint y: 324, distance: 7.3
click at [1510, 356] on div at bounding box center [1507, 363] width 21 height 13
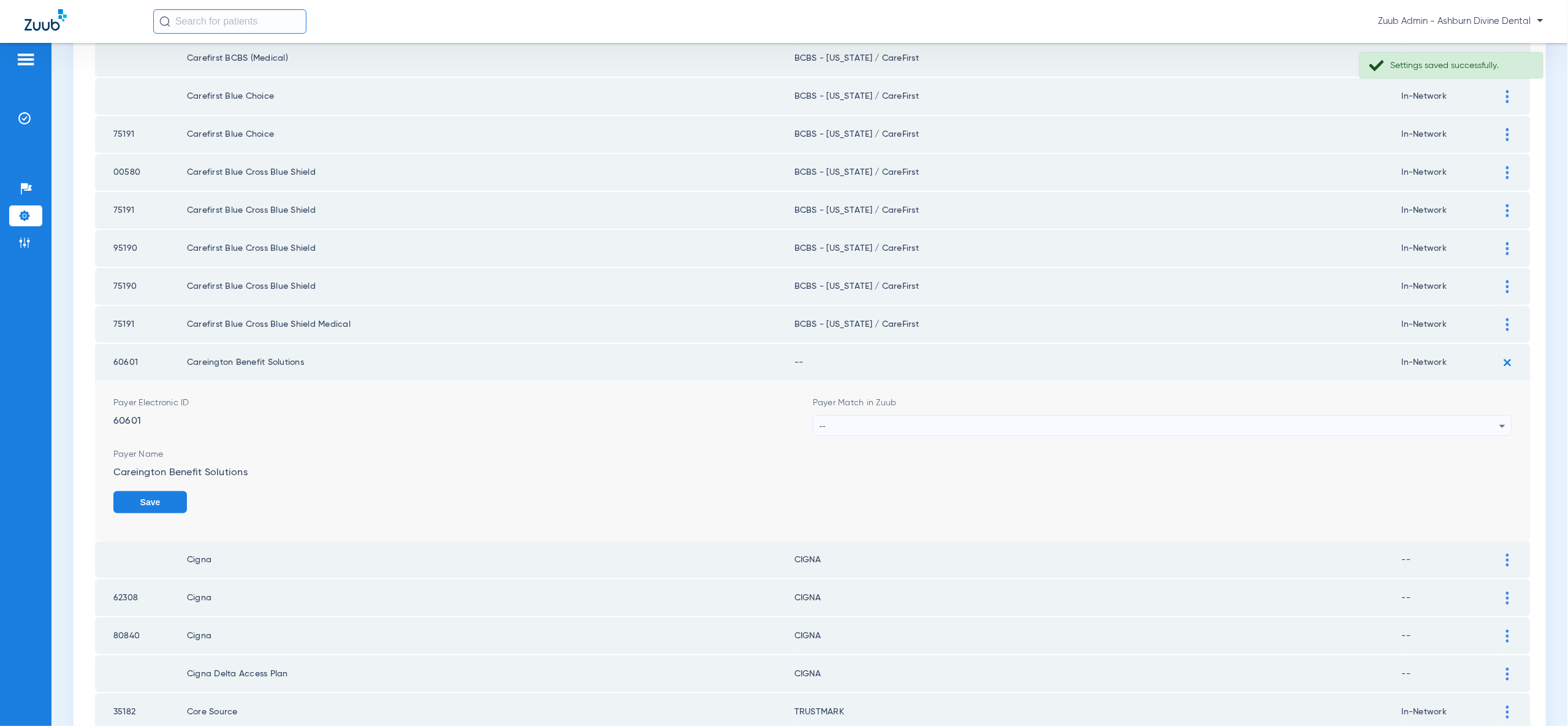
click at [1481, 416] on div "--" at bounding box center [1159, 426] width 680 height 21
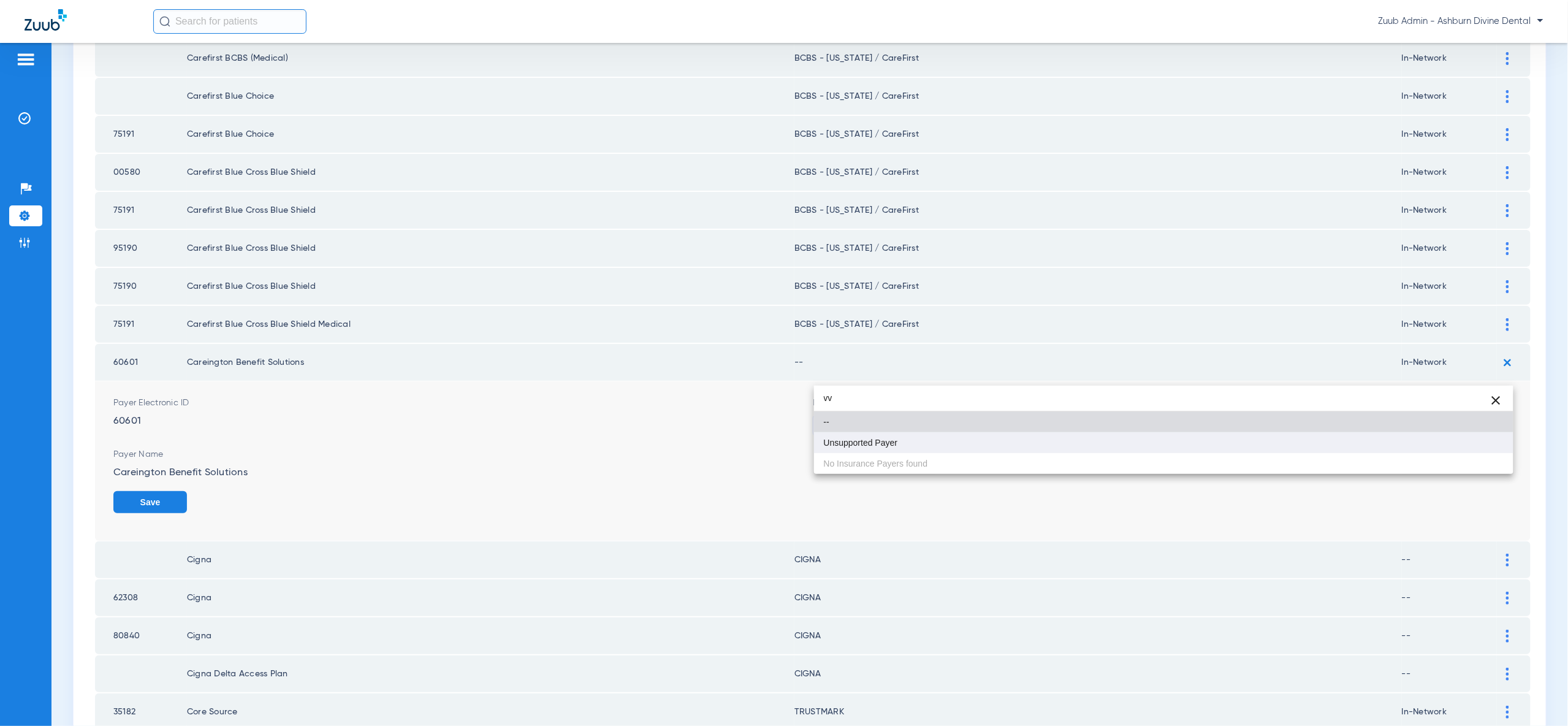
type input "vv"
click at [1468, 445] on mat-option "Unsupported Payer" at bounding box center [1164, 443] width 700 height 21
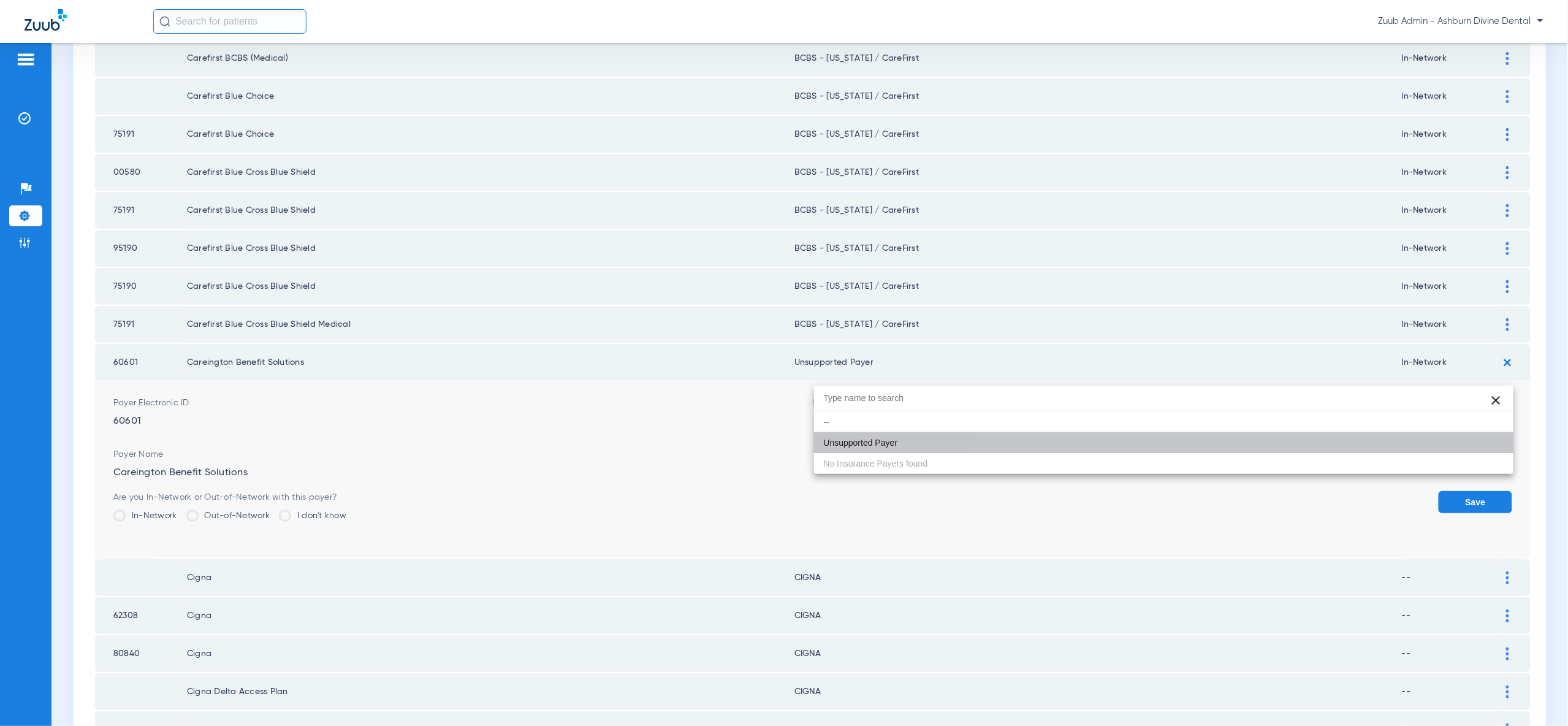
click at [1475, 491] on button "Save" at bounding box center [1475, 502] width 74 height 22
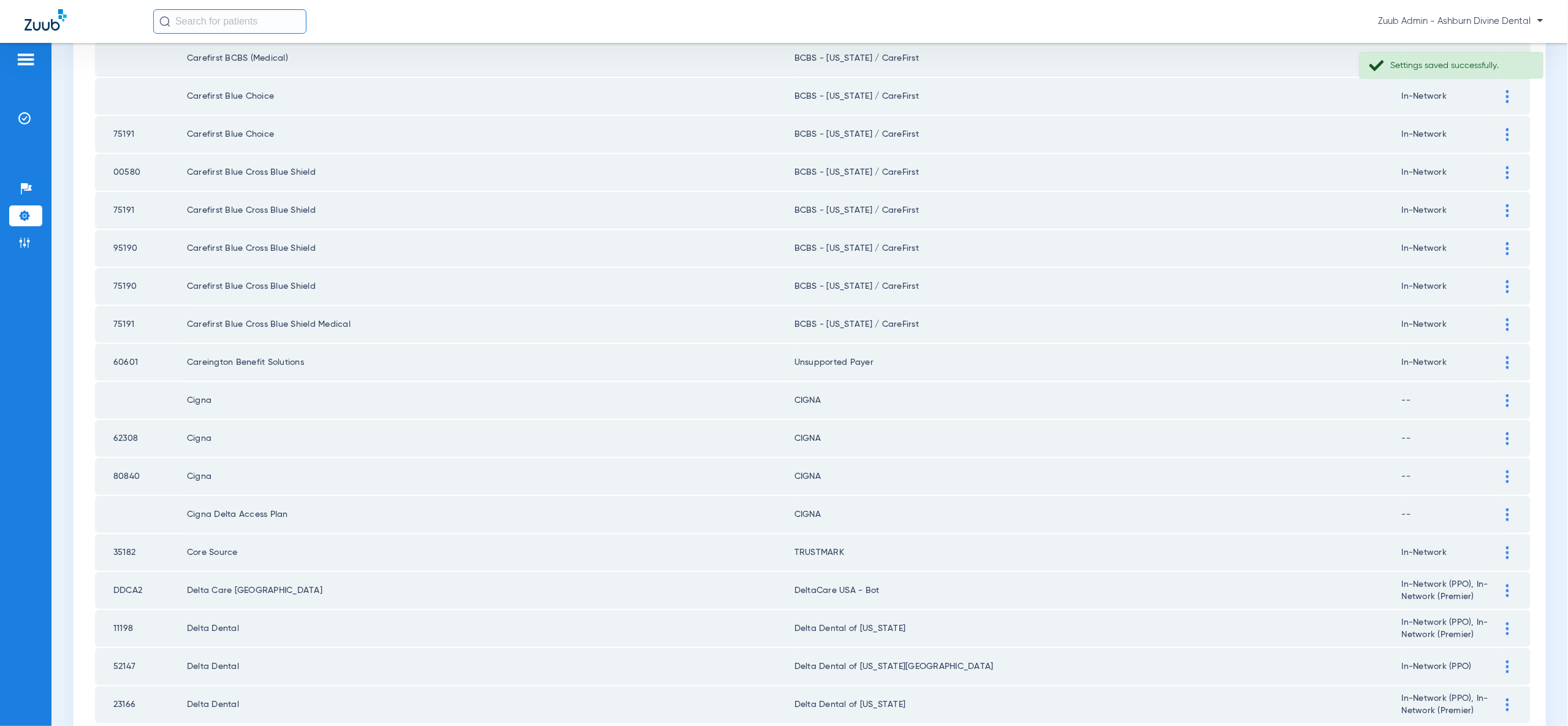
scroll to position [1428, 0]
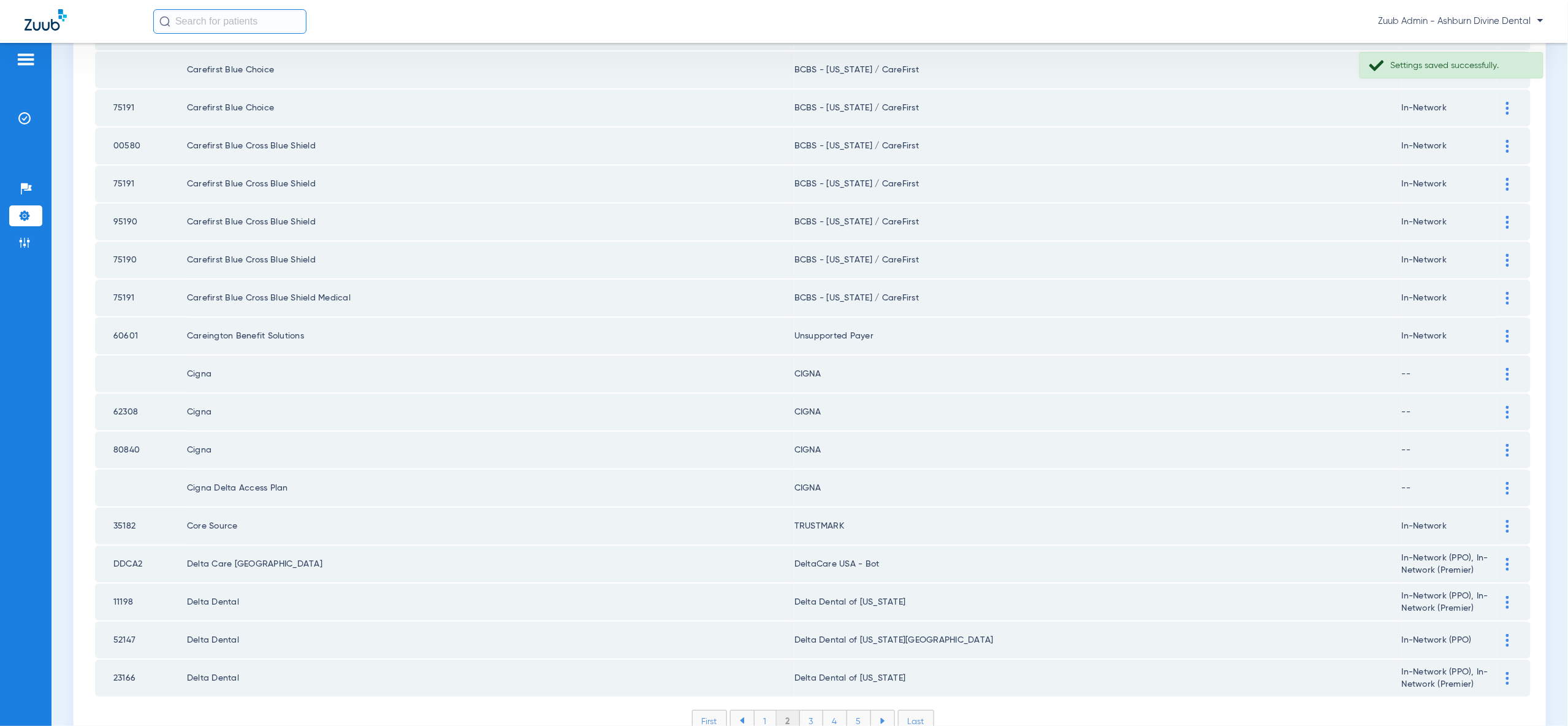
click at [803, 711] on li "3" at bounding box center [812, 721] width 24 height 21
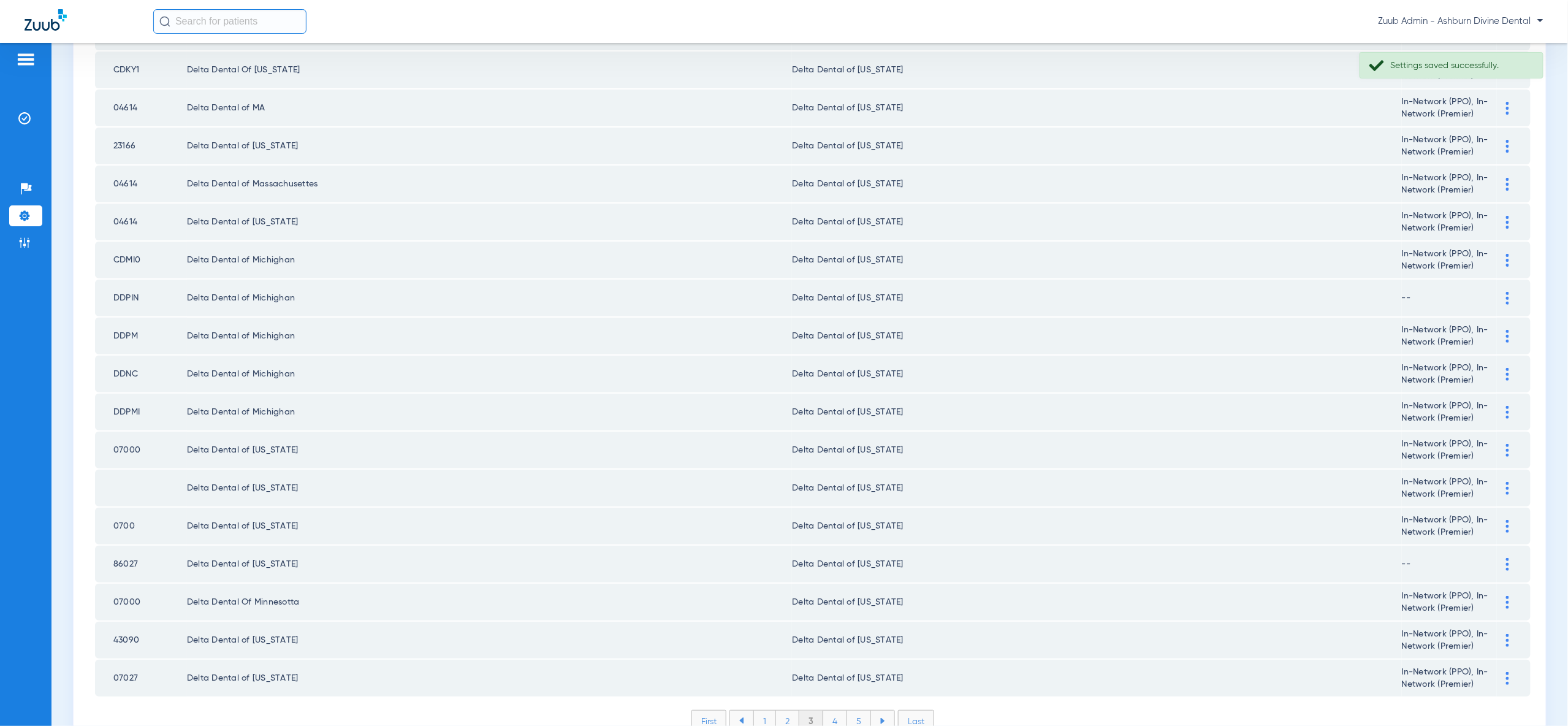
drag, startPoint x: 835, startPoint y: 660, endPoint x: 935, endPoint y: 645, distance: 101.1
click at [835, 711] on li "4" at bounding box center [835, 721] width 24 height 21
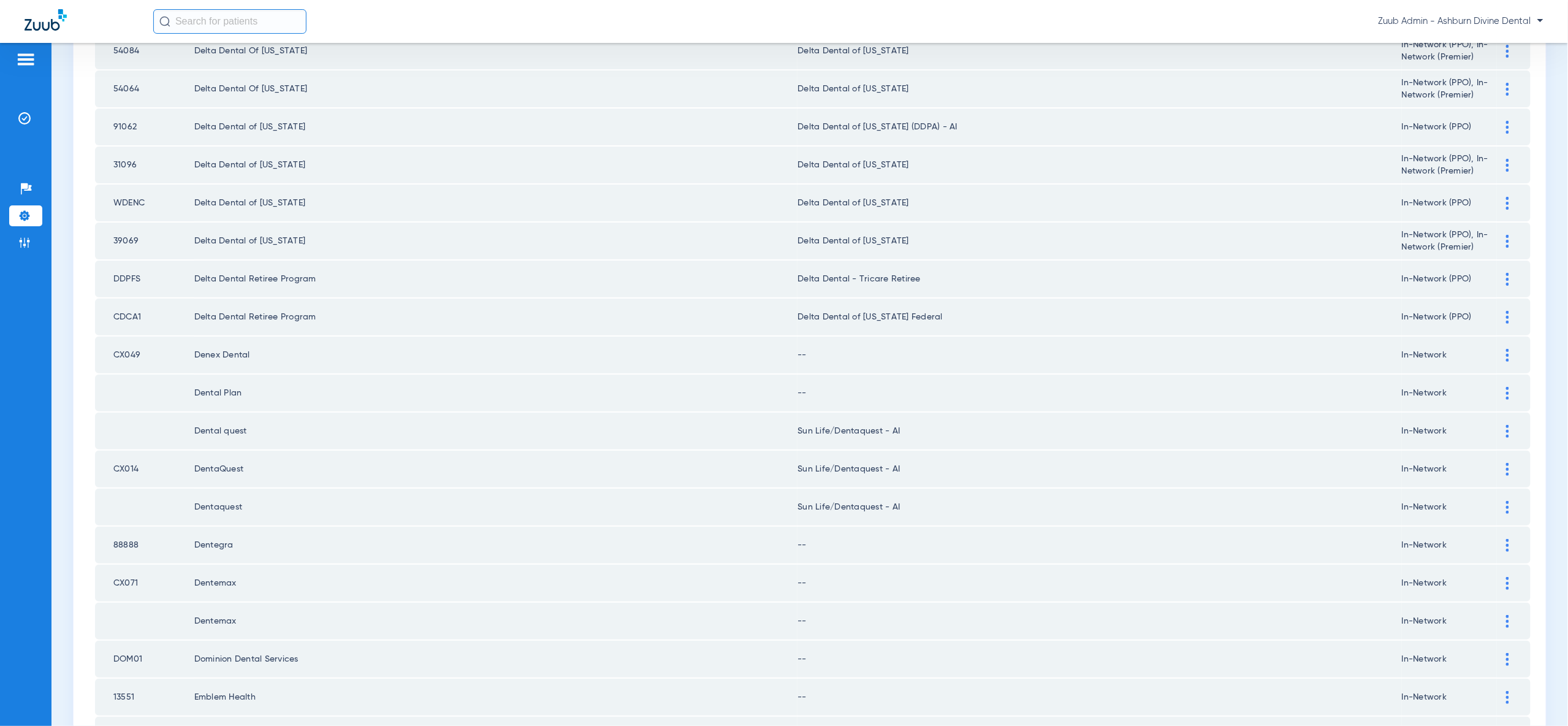
scroll to position [840, 0]
click at [1506, 348] on img at bounding box center [1508, 355] width 3 height 13
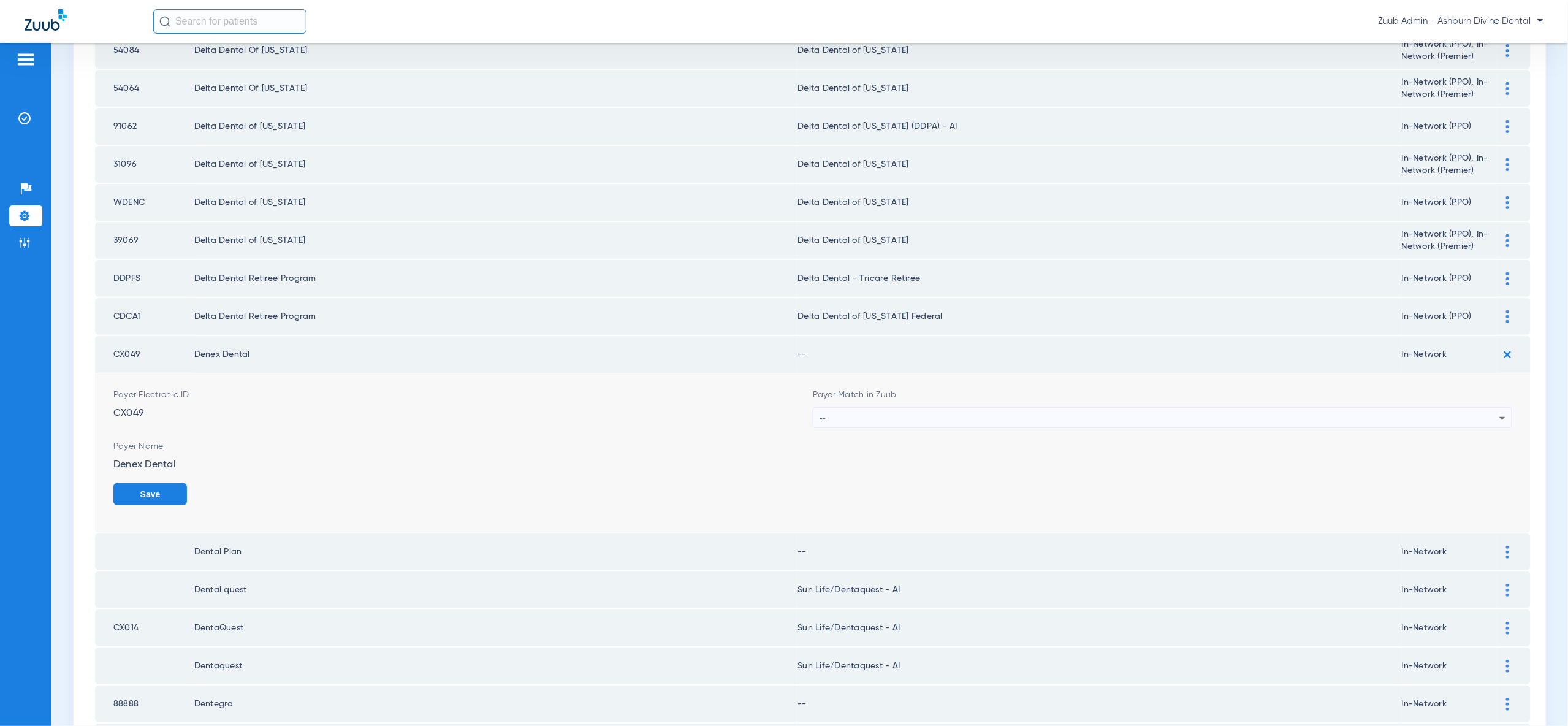
click at [1477, 408] on div "--" at bounding box center [1159, 418] width 680 height 21
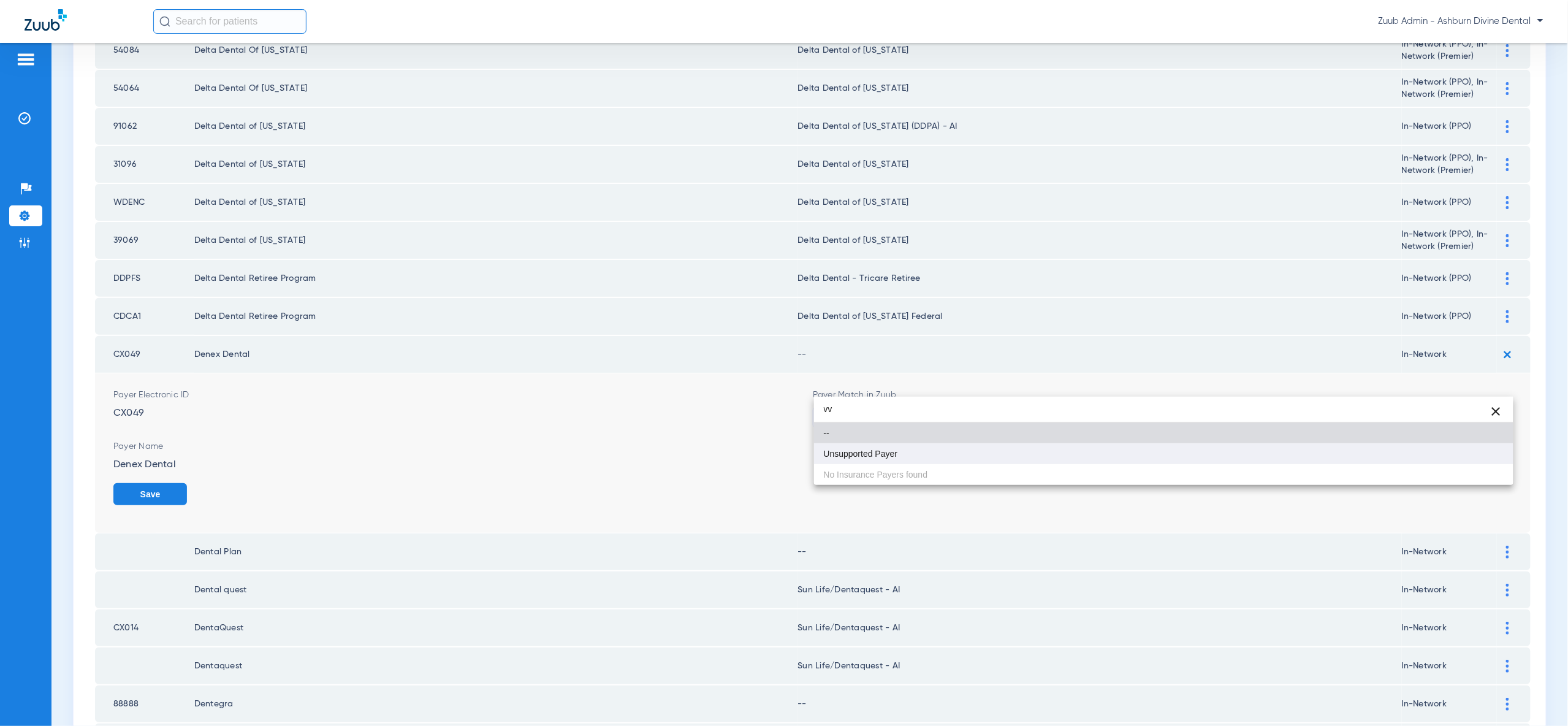
type input "vv"
click at [1459, 450] on mat-option "Unsupported Payer" at bounding box center [1164, 454] width 700 height 21
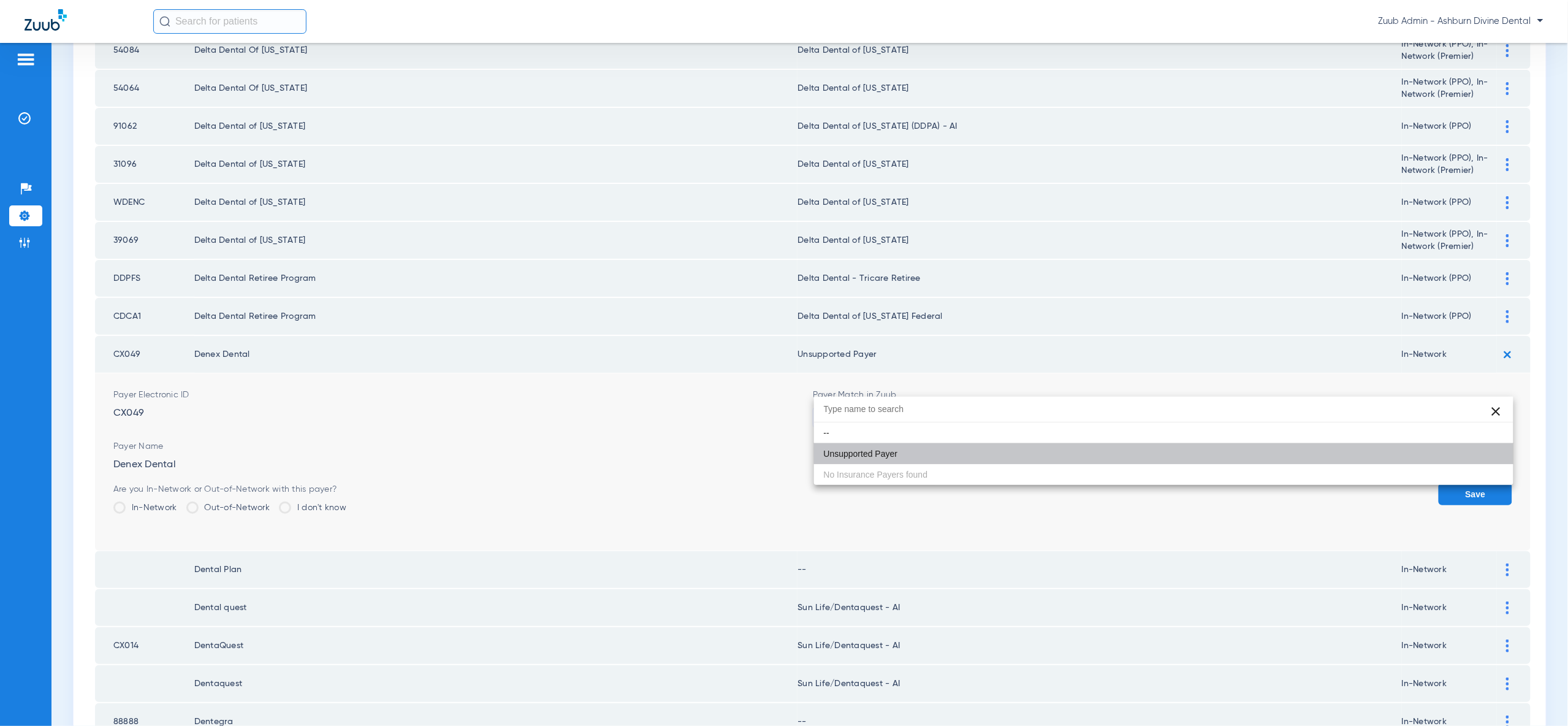
click at [1459, 483] on div "Save" at bounding box center [1475, 503] width 74 height 40
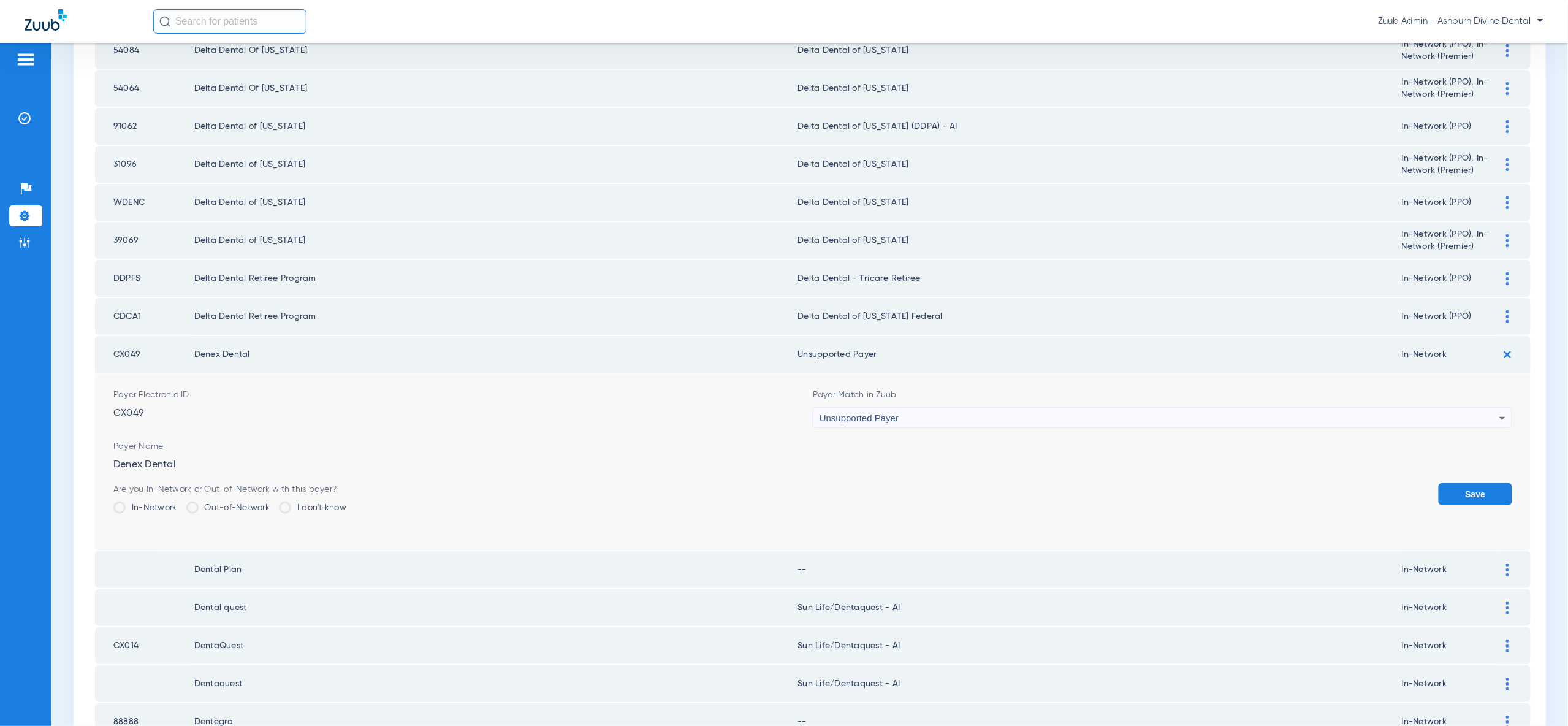
drag, startPoint x: 1471, startPoint y: 460, endPoint x: 1479, endPoint y: 441, distance: 20.6
click at [1472, 483] on button "Save" at bounding box center [1475, 494] width 74 height 22
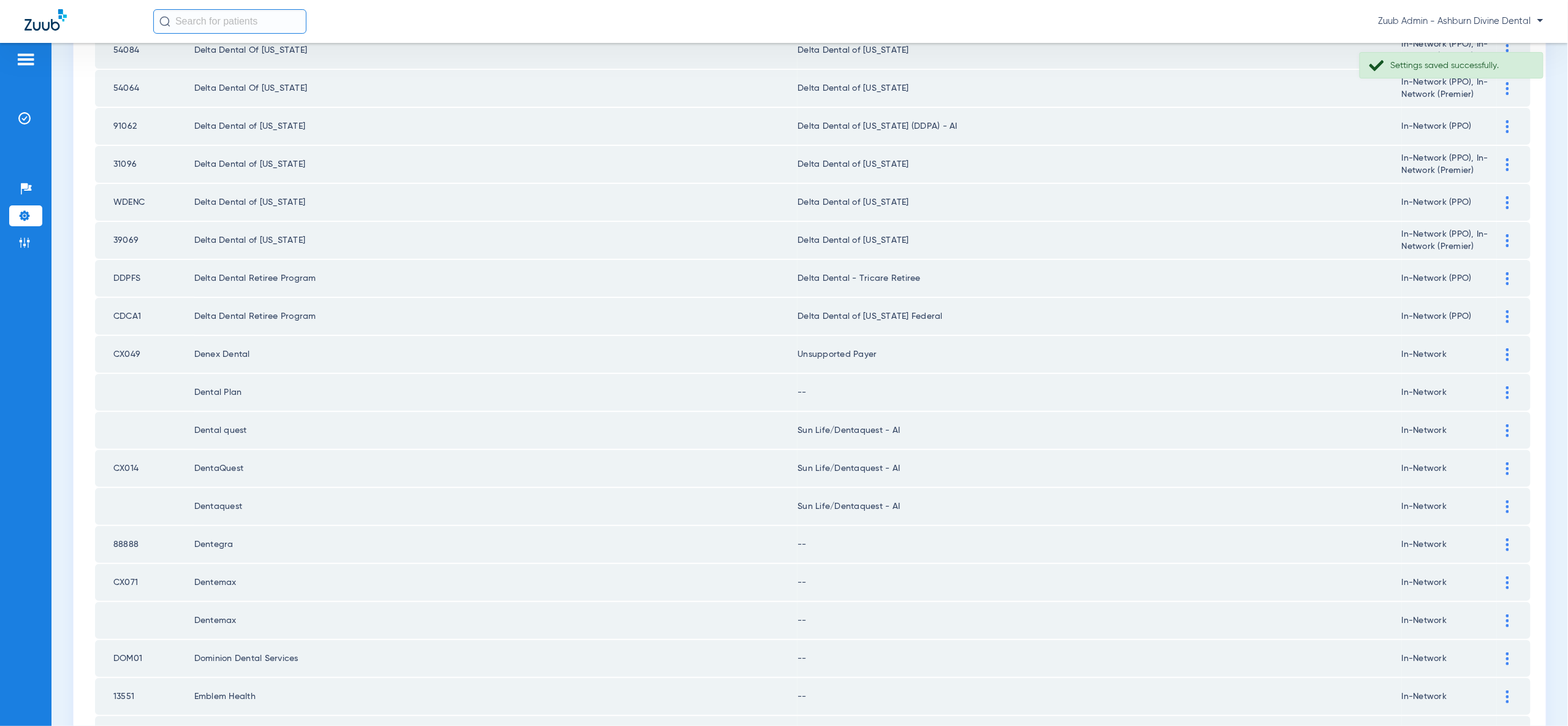
click at [1508, 386] on img at bounding box center [1508, 392] width 3 height 13
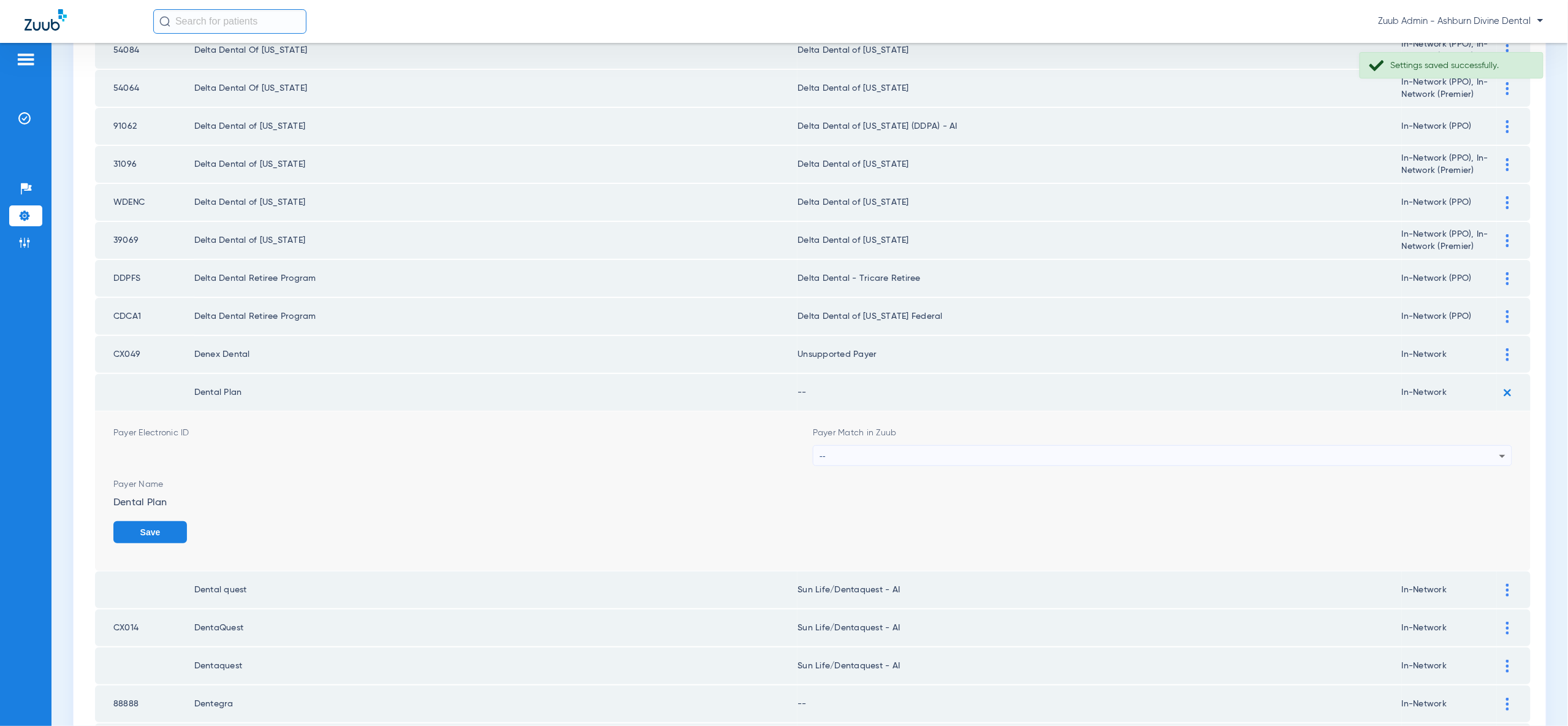
click at [1495, 449] on icon at bounding box center [1502, 456] width 15 height 15
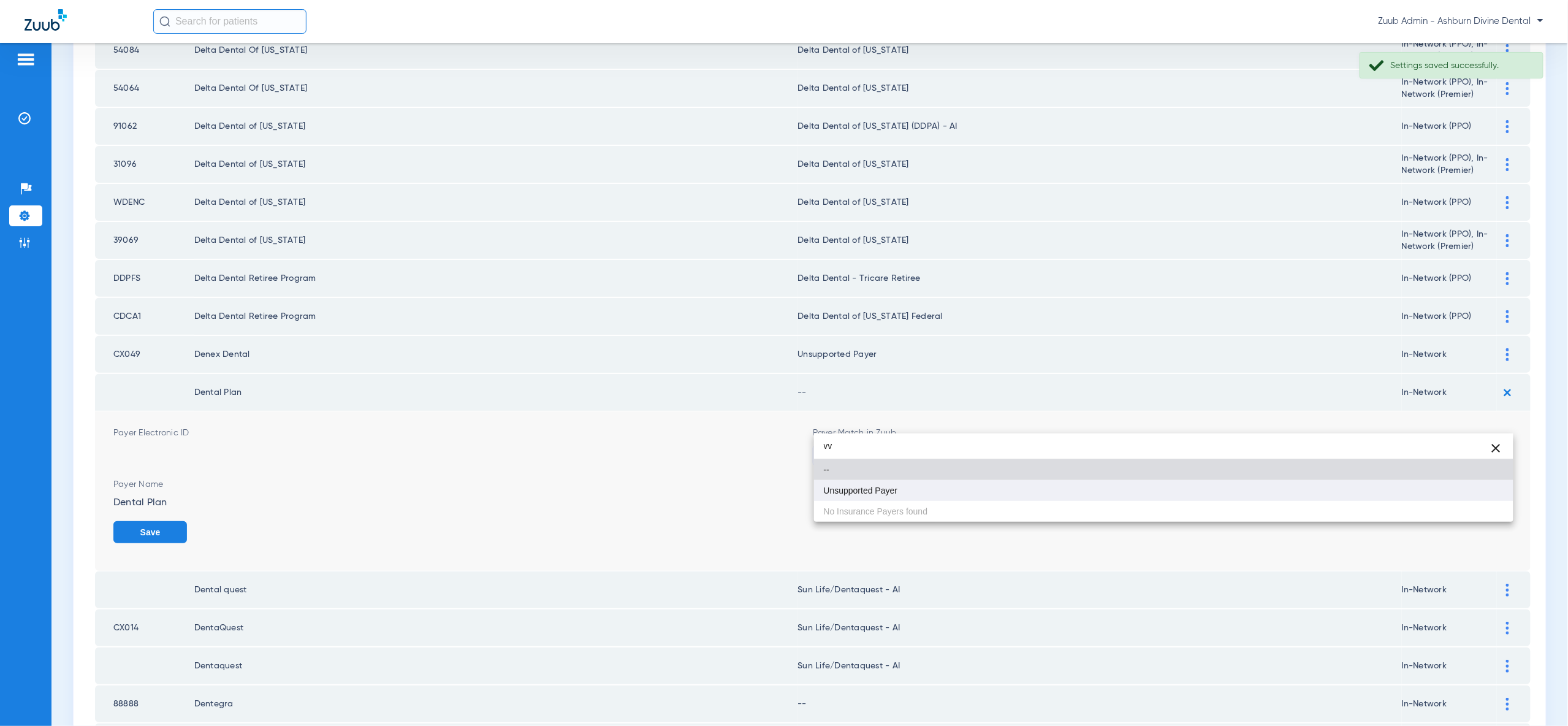
type input "vv"
click at [1490, 486] on mat-option "Unsupported Payer" at bounding box center [1164, 491] width 700 height 21
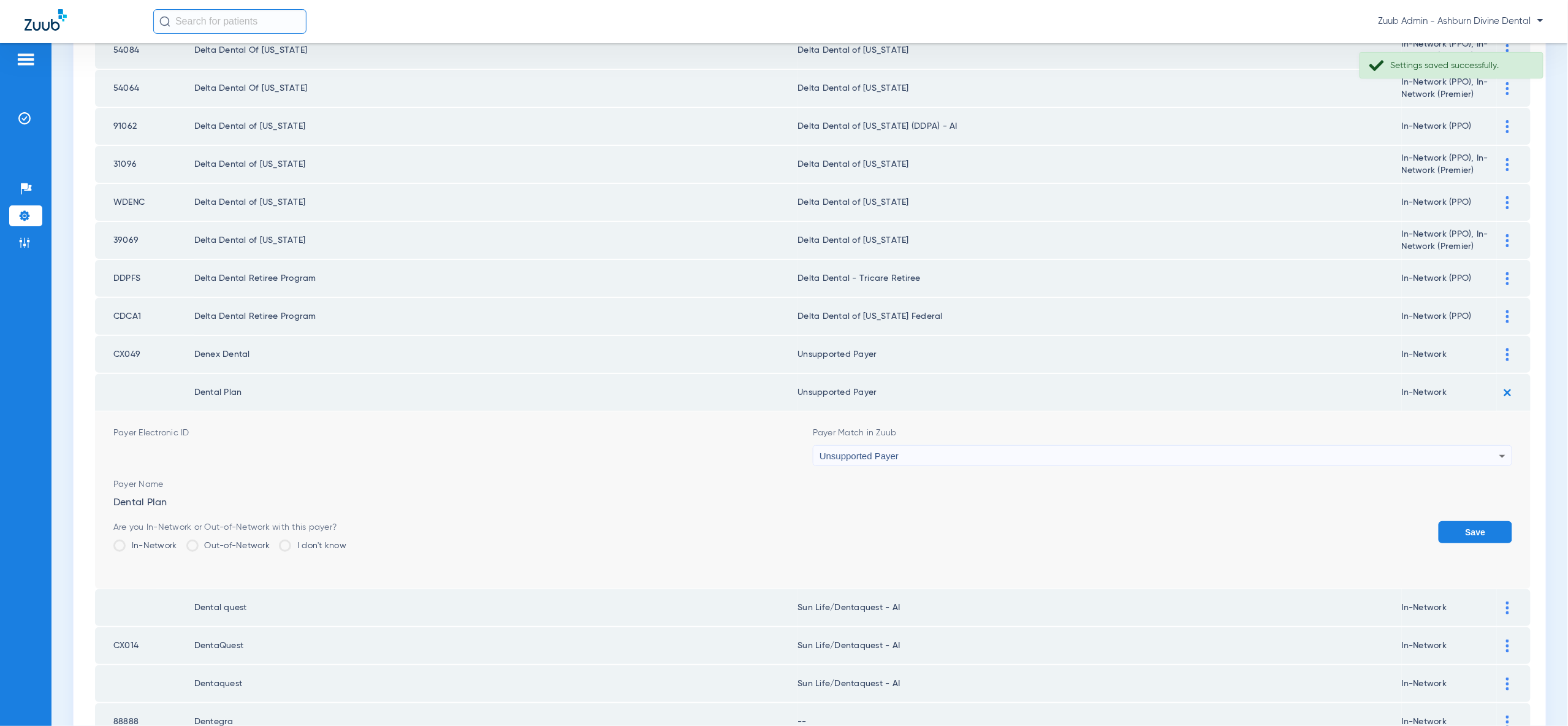
click at [1490, 521] on button "Save" at bounding box center [1475, 532] width 74 height 22
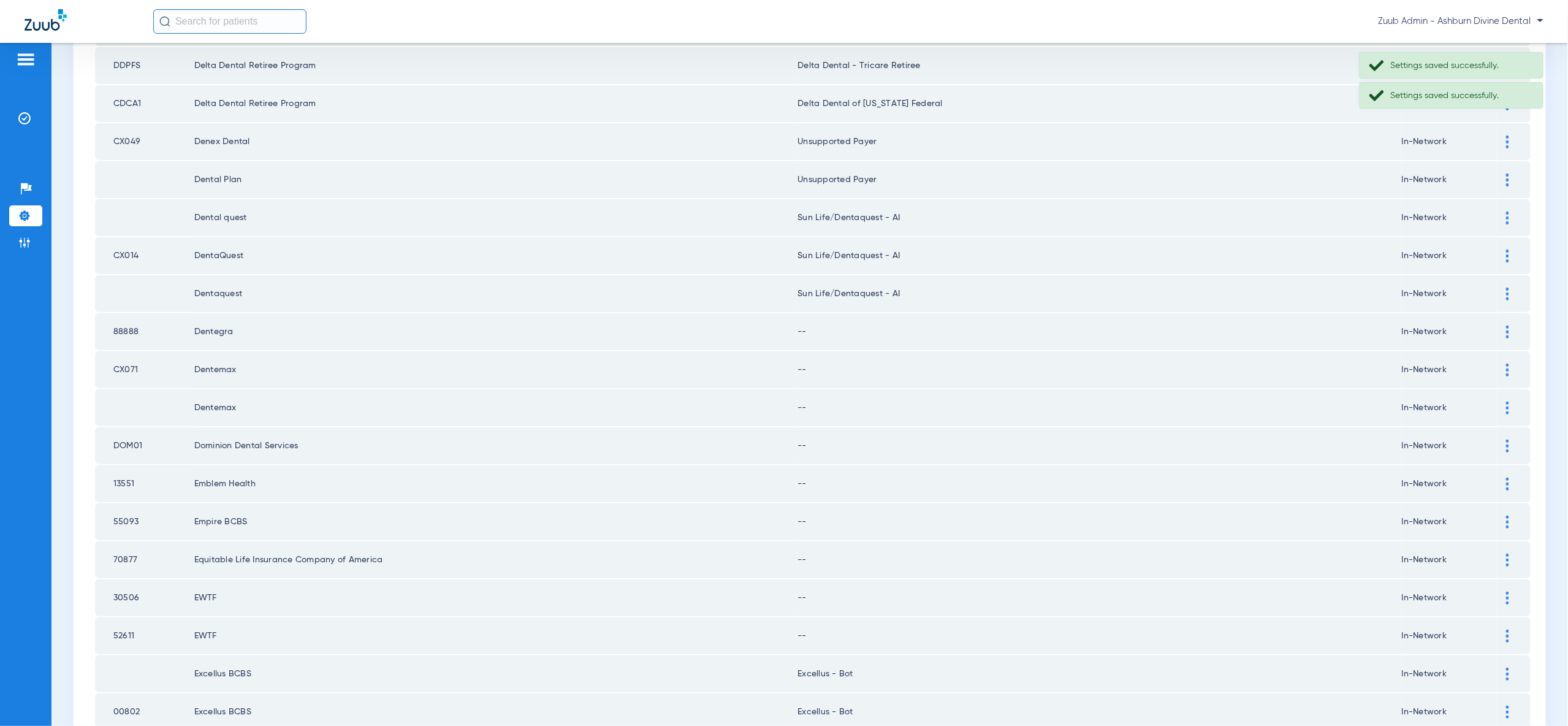
scroll to position [1115, 0]
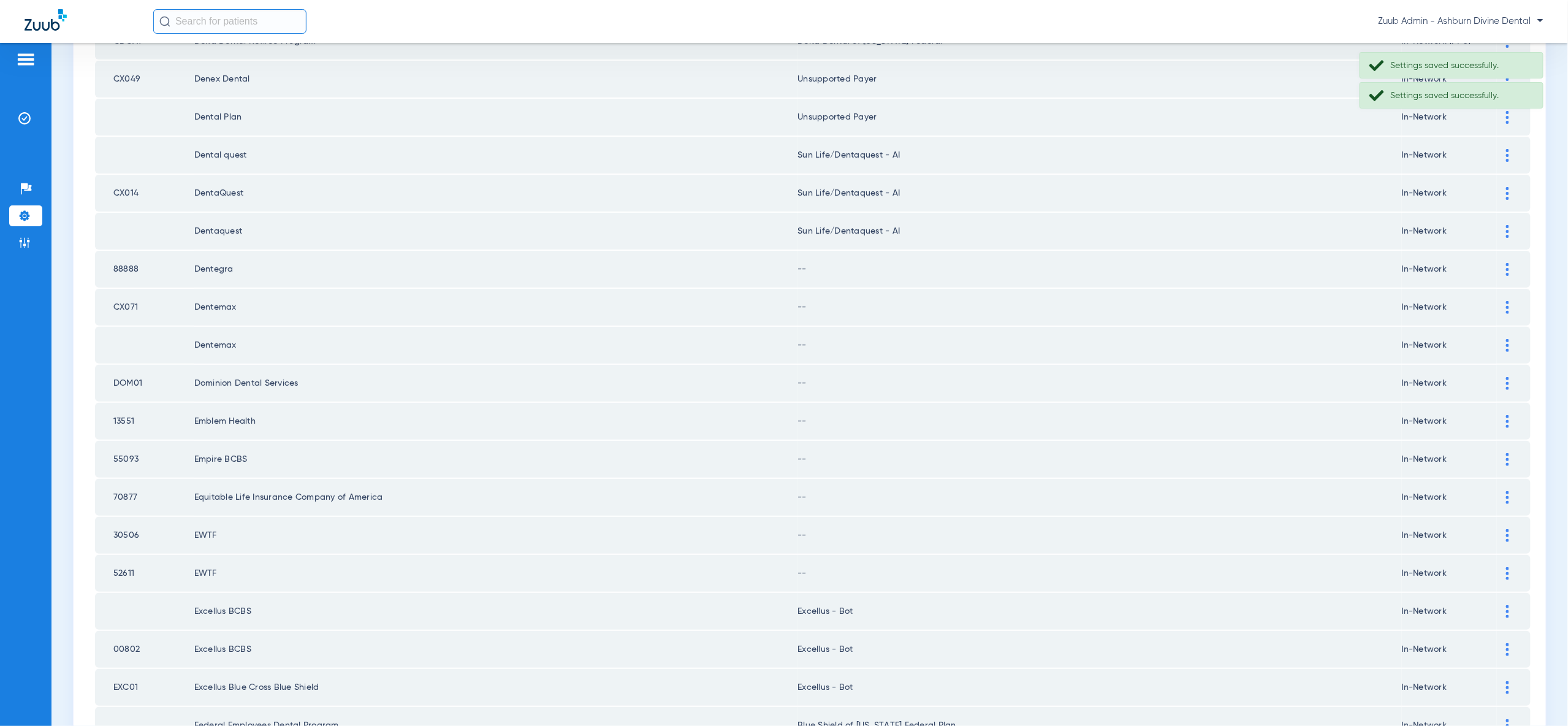
click at [1512, 263] on div at bounding box center [1507, 269] width 21 height 13
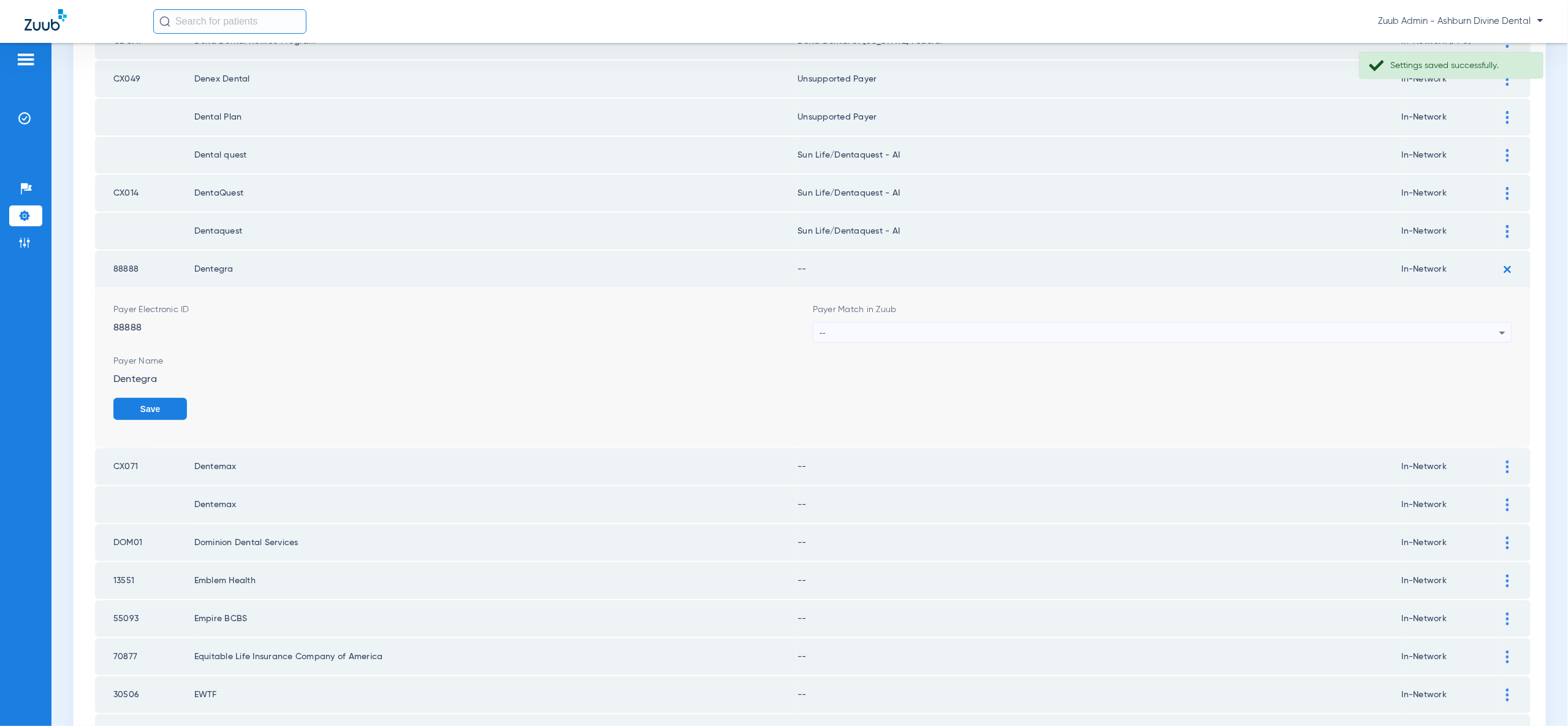
click at [1492, 323] on div "--" at bounding box center [1159, 333] width 680 height 21
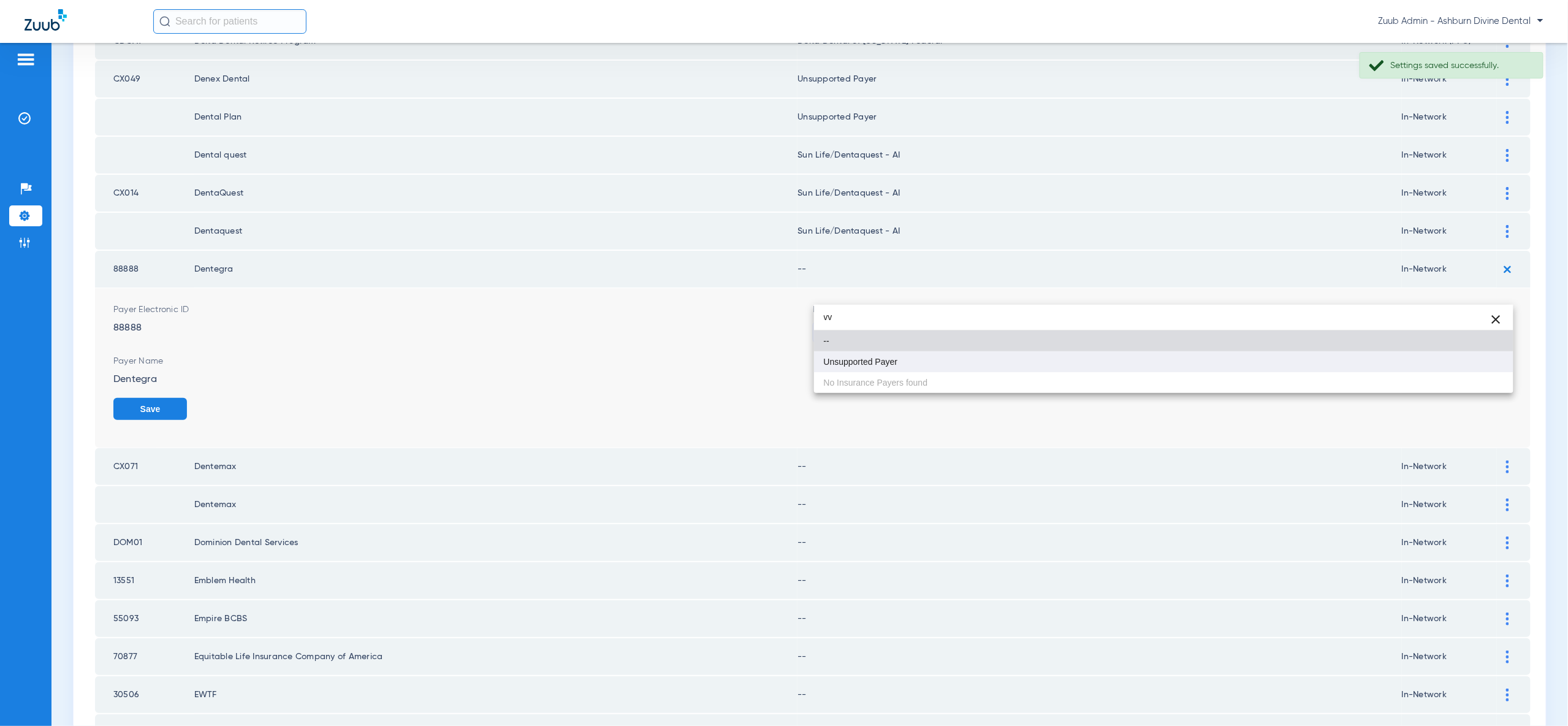
type input "vv"
click at [1485, 366] on mat-option "Unsupported Payer" at bounding box center [1164, 362] width 700 height 21
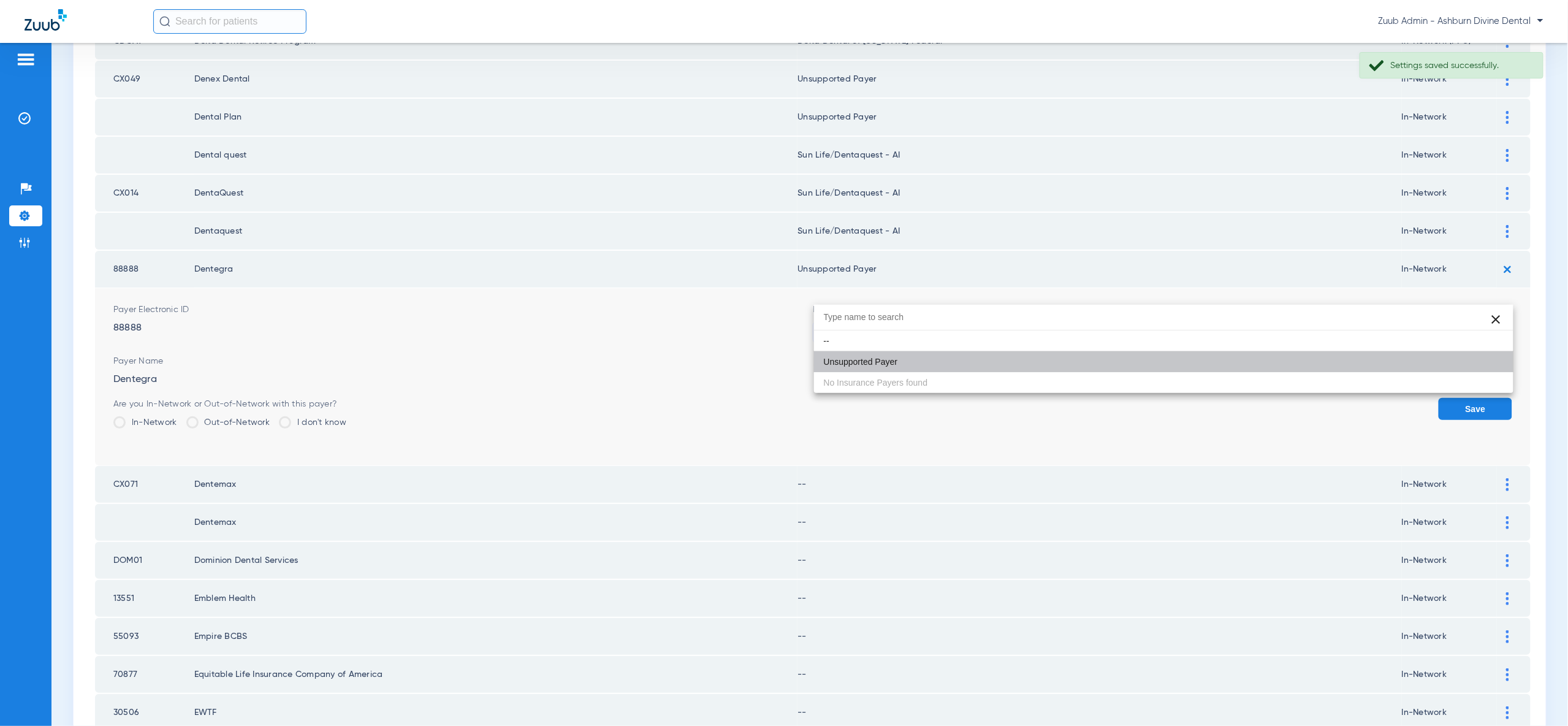
click at [1485, 398] on button "Save" at bounding box center [1475, 409] width 74 height 22
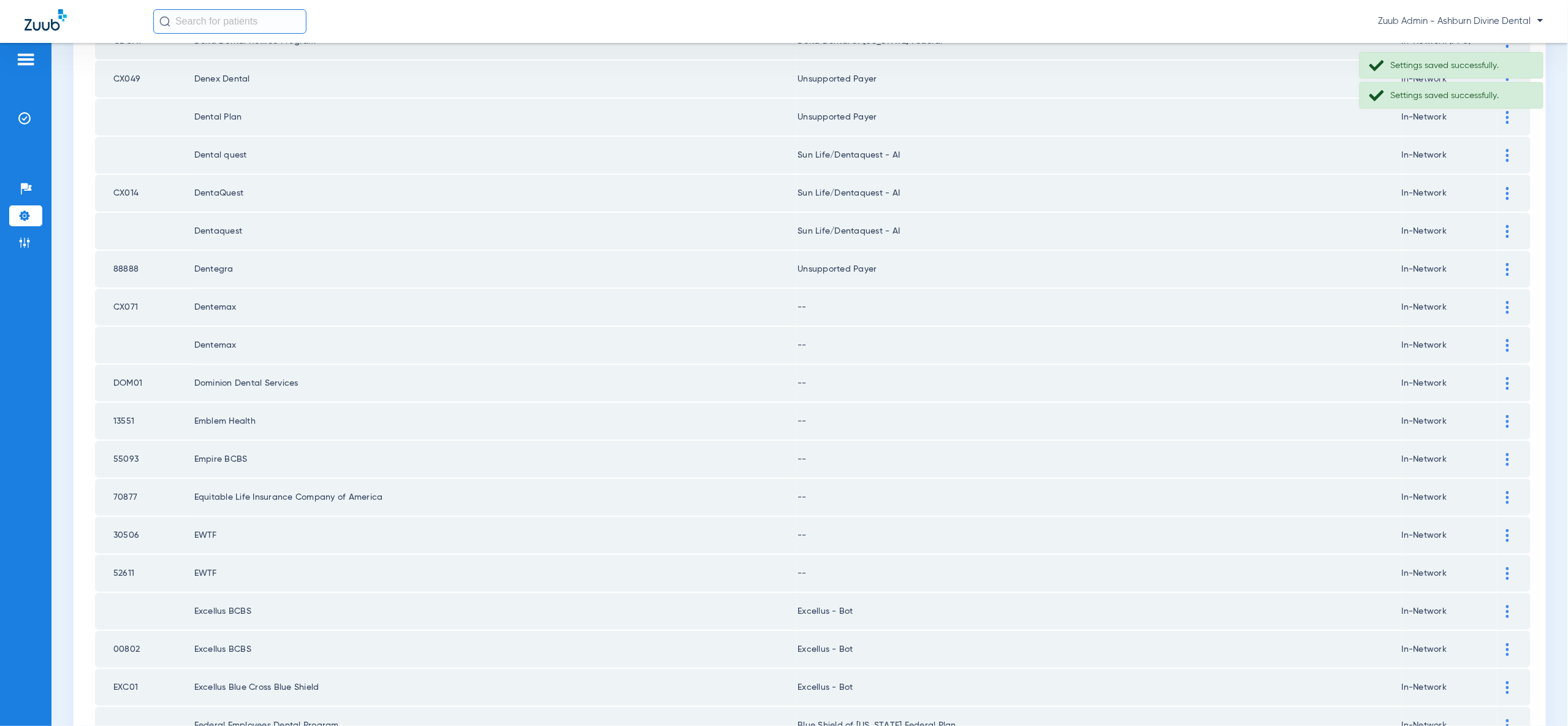
click at [1507, 301] on img at bounding box center [1508, 308] width 3 height 13
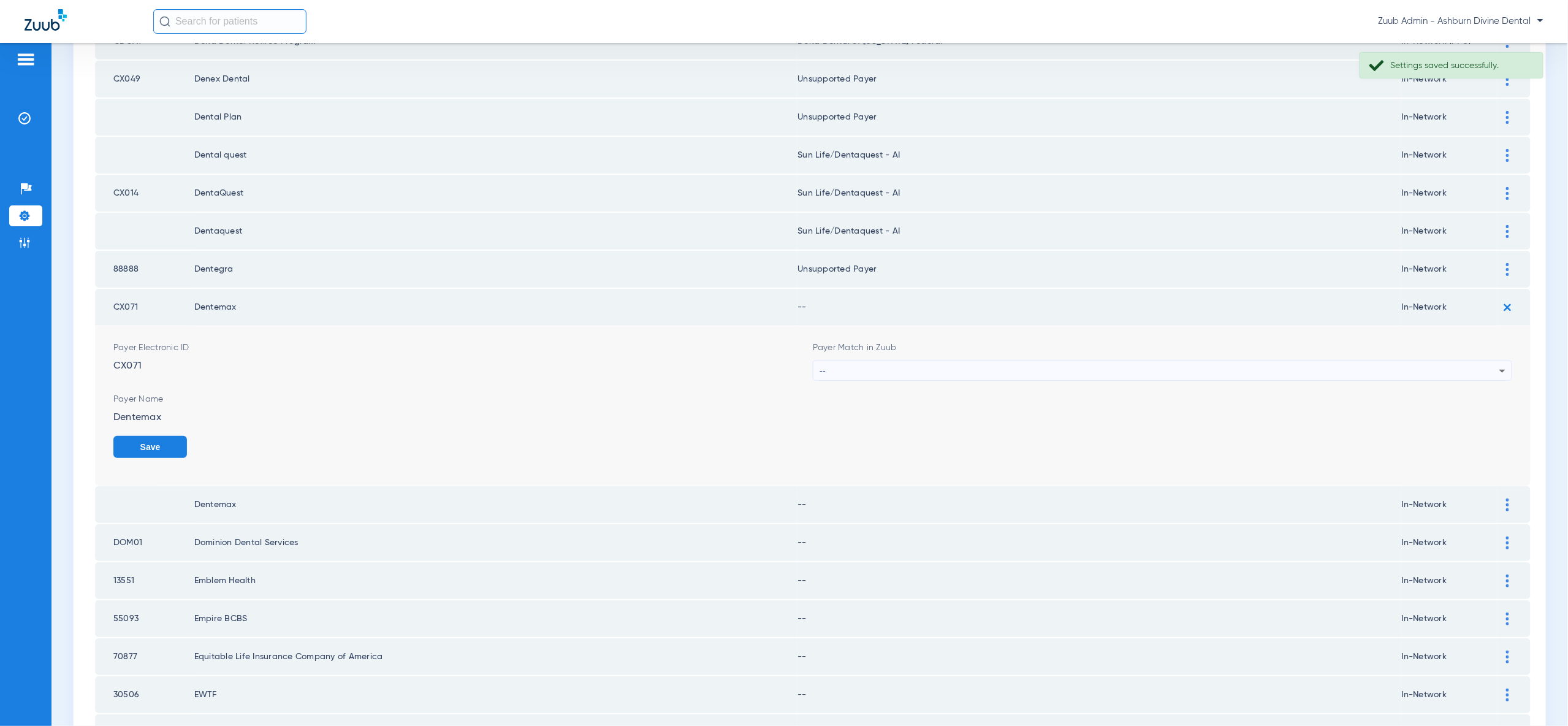
click at [1503, 363] on icon at bounding box center [1502, 370] width 15 height 15
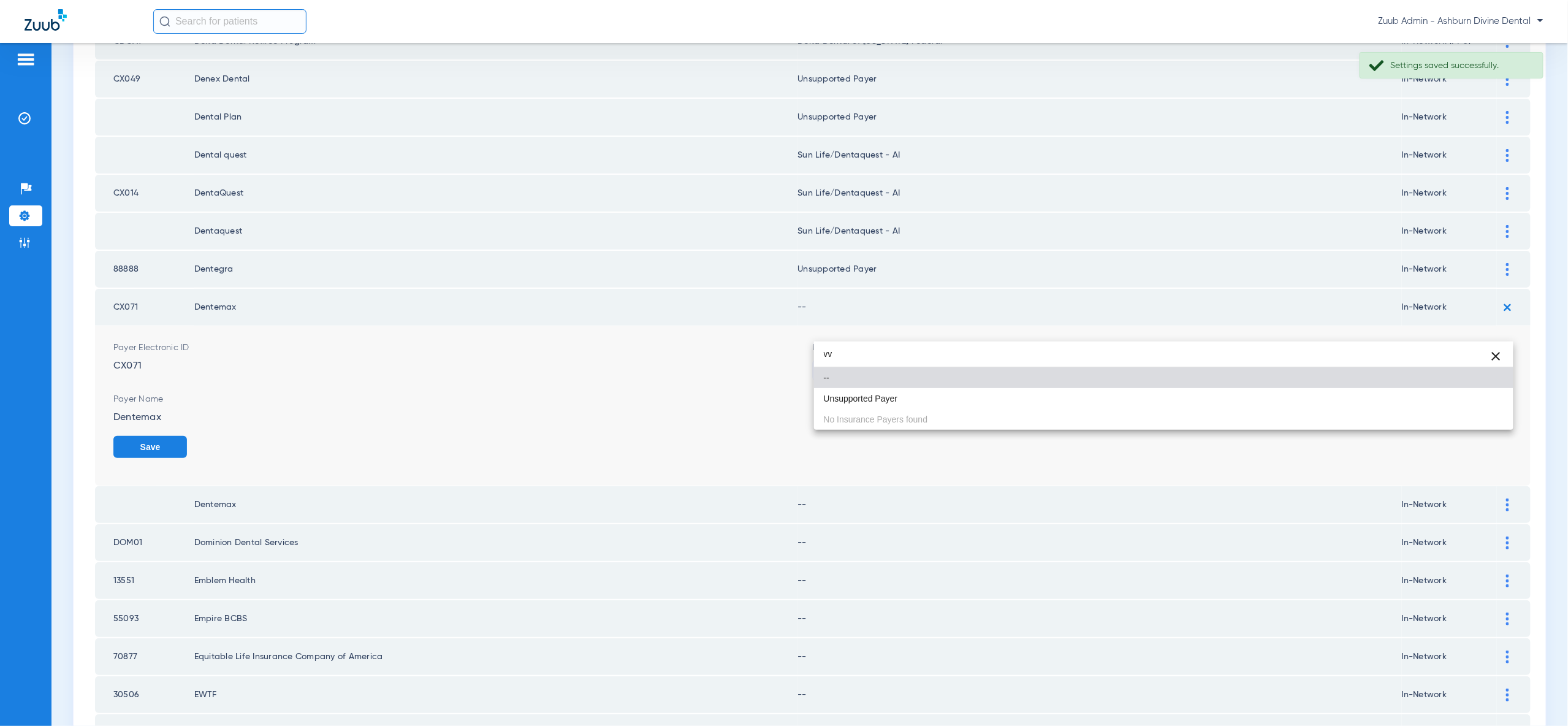
type input "vv"
click at [1482, 399] on mat-option "Unsupported Payer" at bounding box center [1164, 399] width 700 height 21
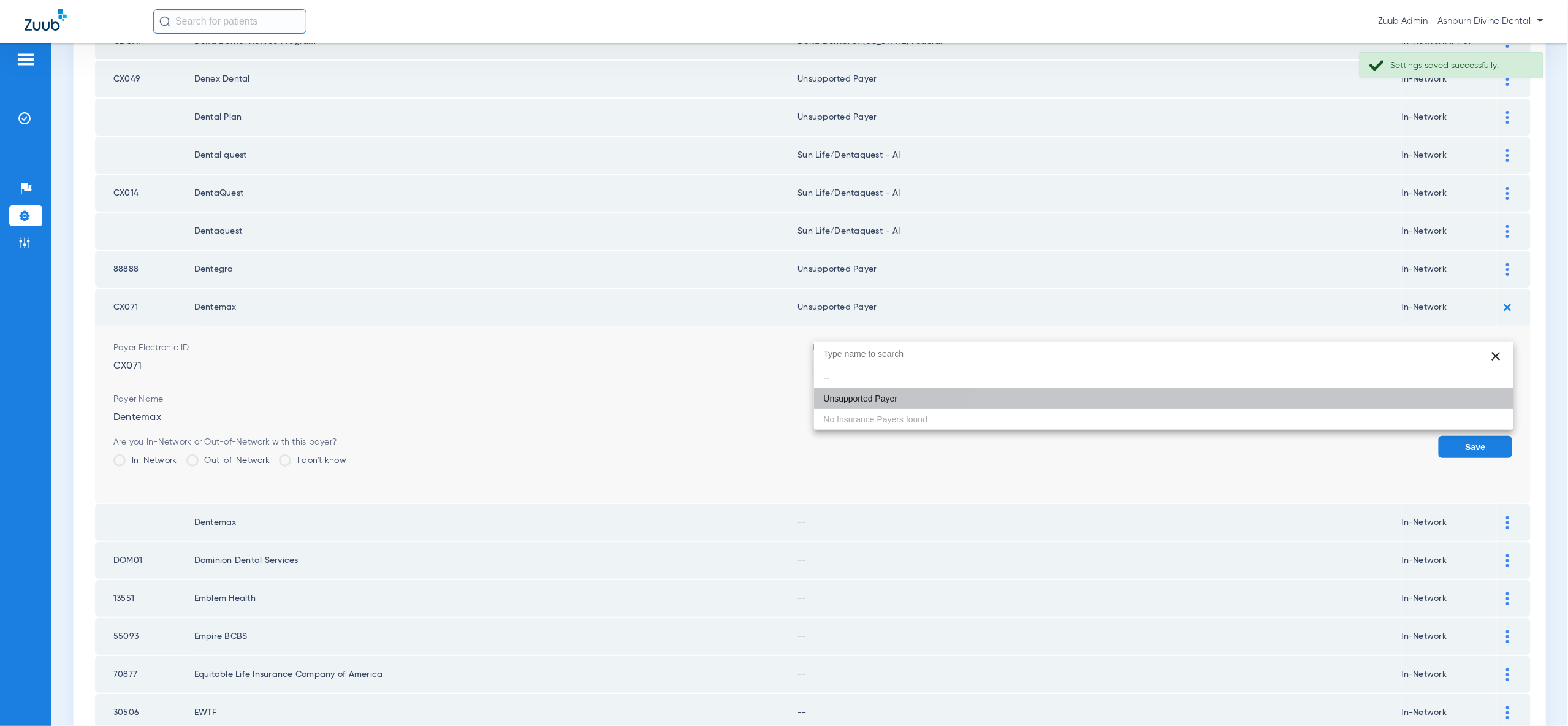
click at [1482, 436] on button "Save" at bounding box center [1475, 447] width 74 height 22
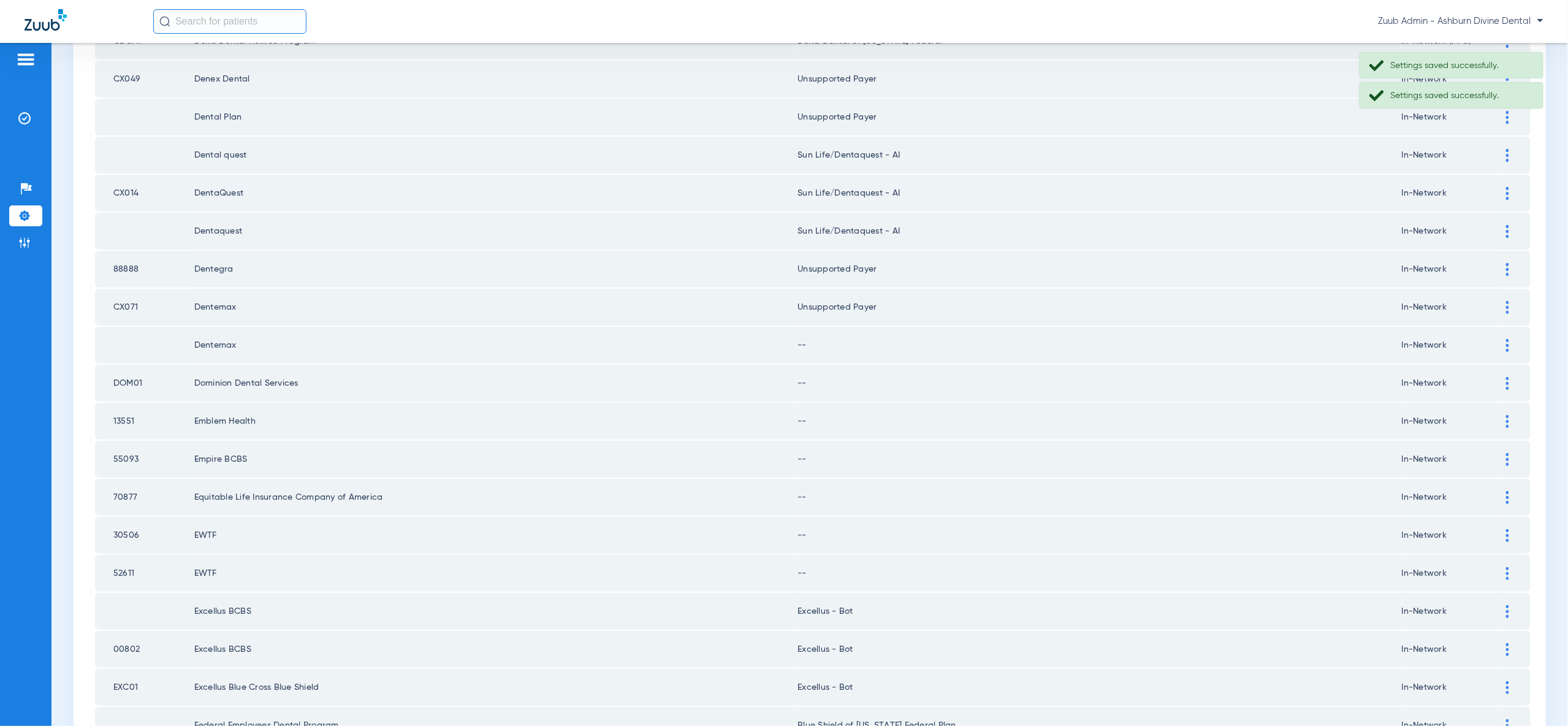
click at [1504, 339] on div at bounding box center [1507, 345] width 21 height 13
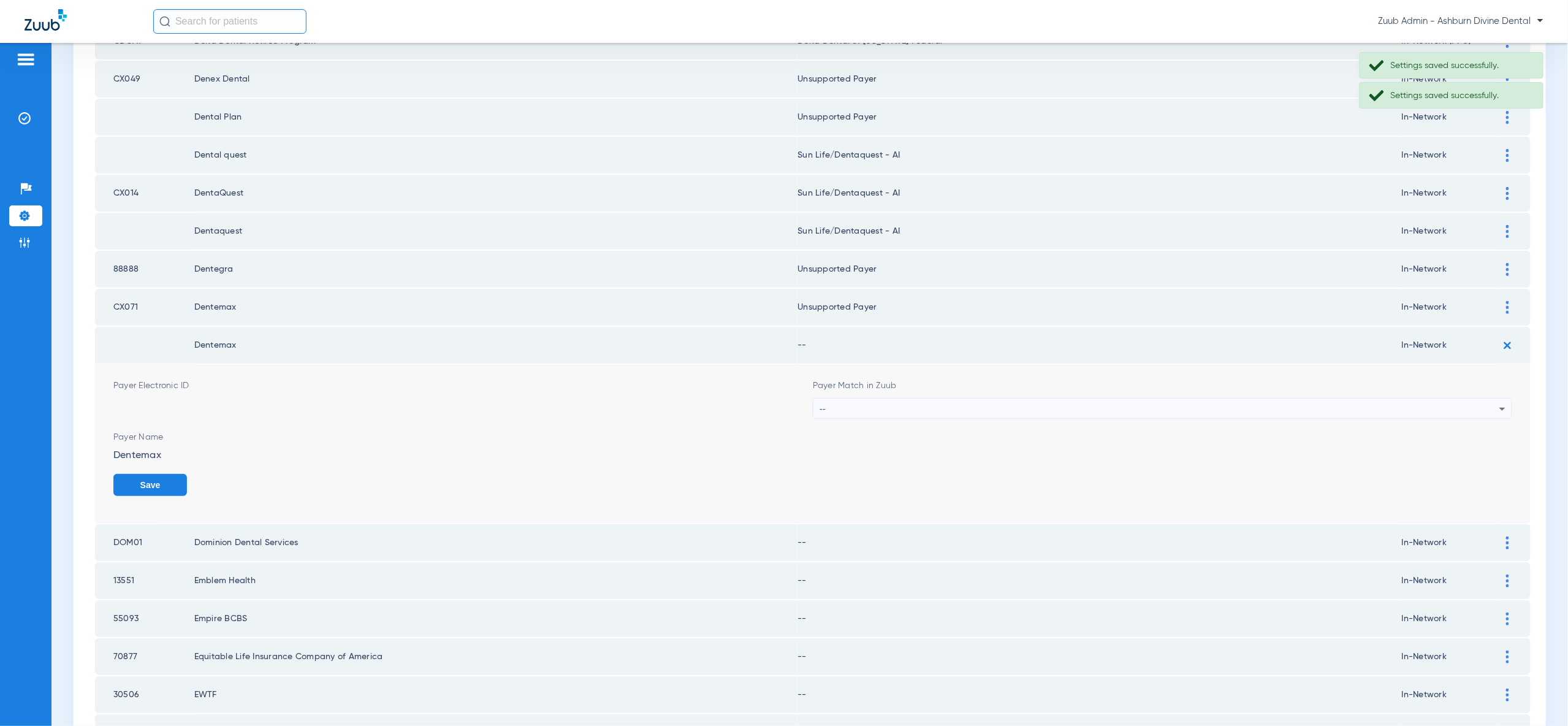
click at [1493, 399] on div "--" at bounding box center [1159, 409] width 680 height 21
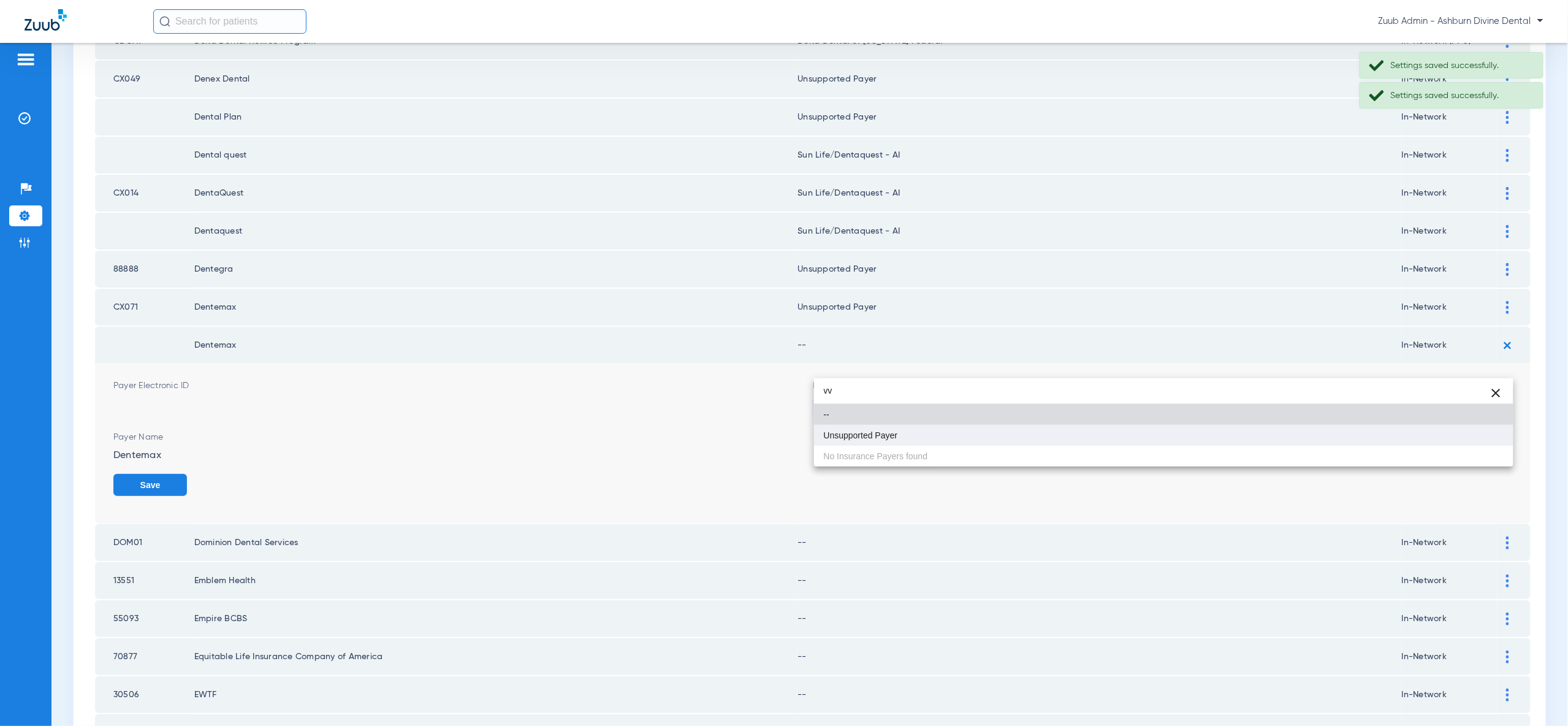
type input "vv"
click at [1490, 440] on mat-option "Unsupported Payer" at bounding box center [1164, 436] width 700 height 21
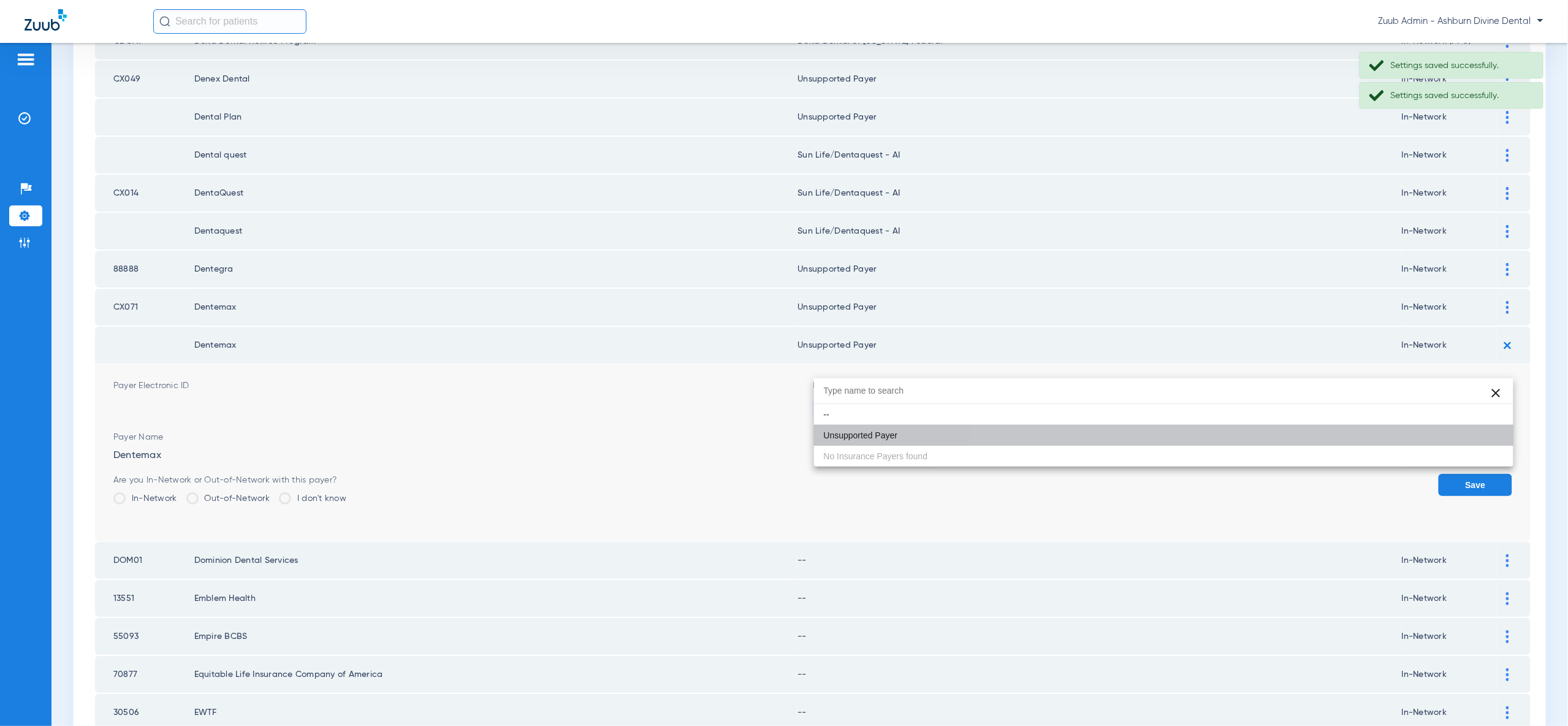
click at [1494, 474] on button "Save" at bounding box center [1475, 485] width 74 height 22
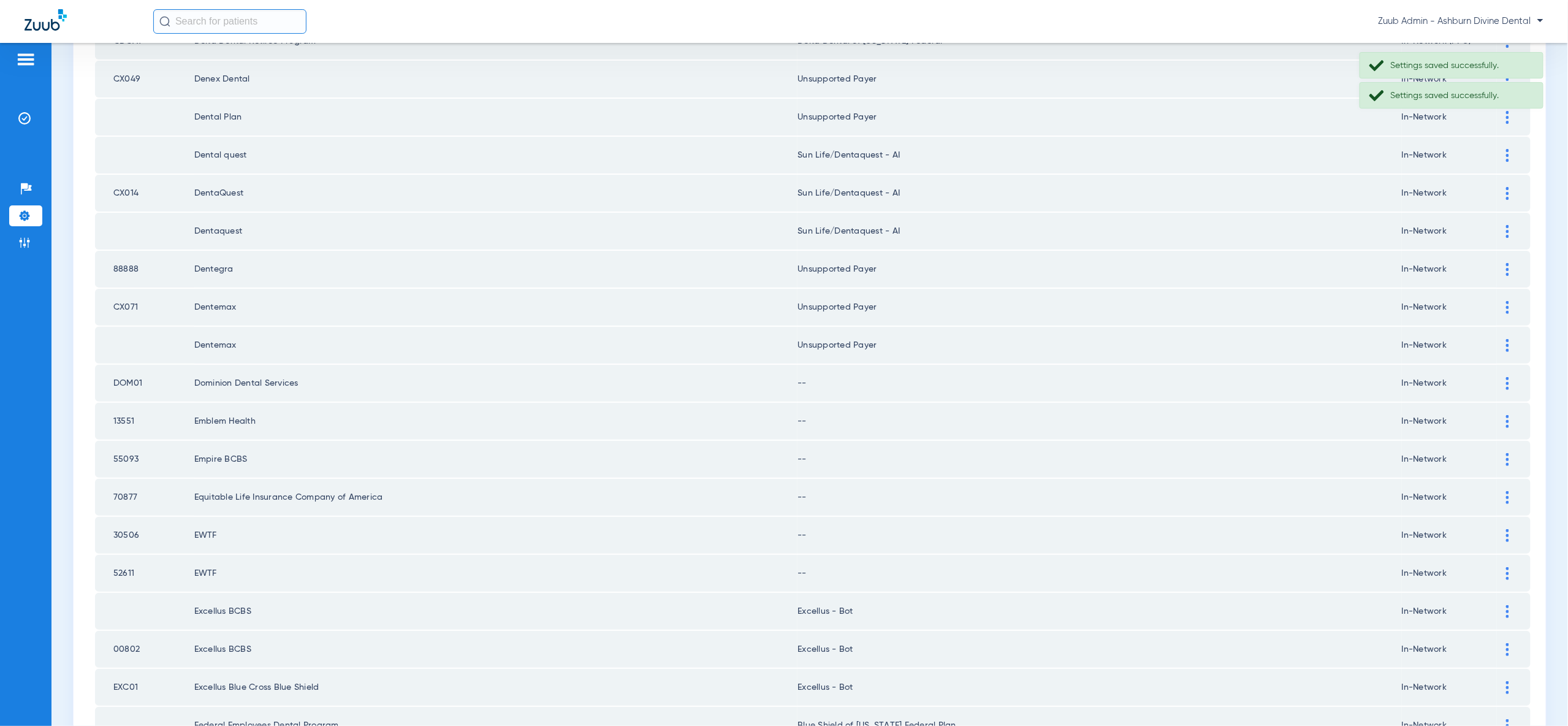
click at [1508, 378] on img at bounding box center [1508, 384] width 3 height 13
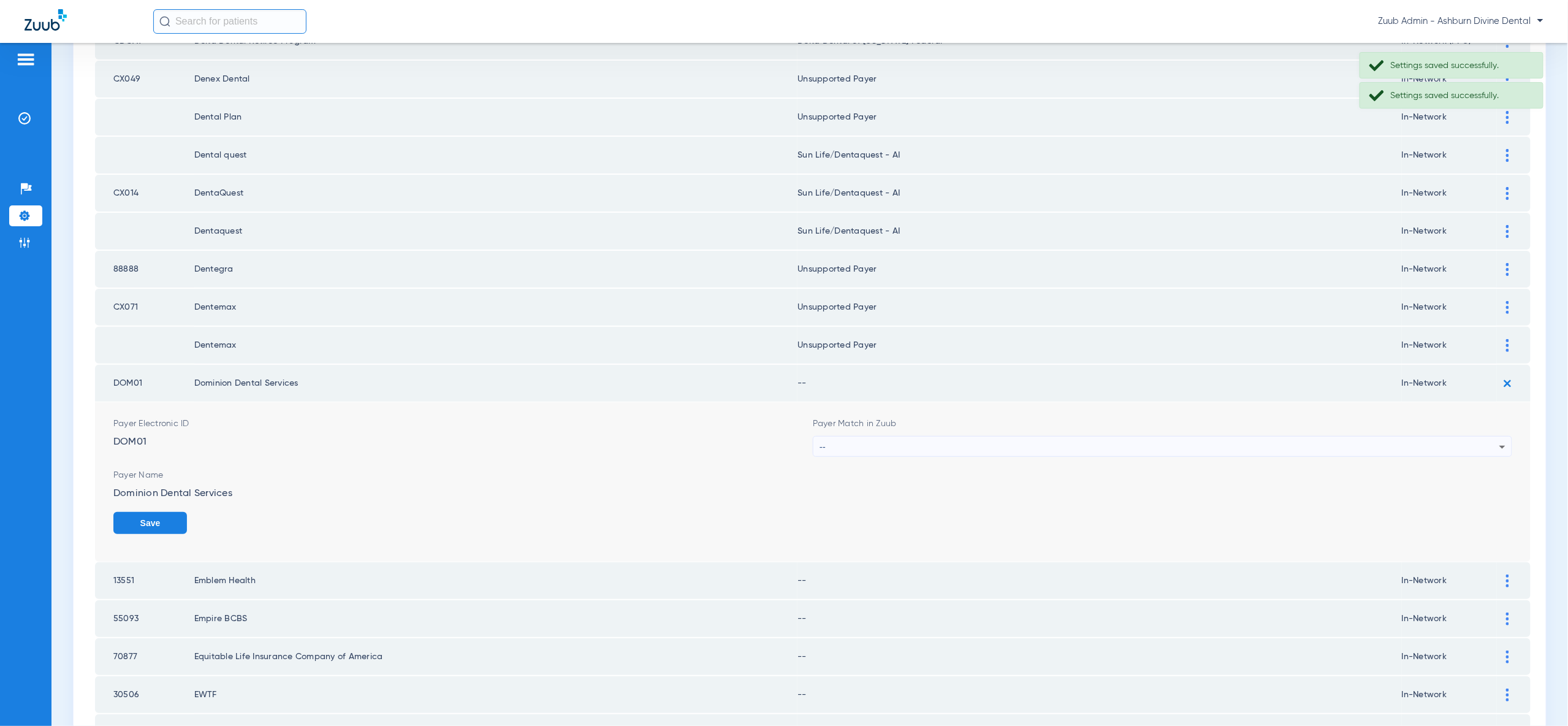
click at [1499, 440] on icon at bounding box center [1502, 447] width 15 height 15
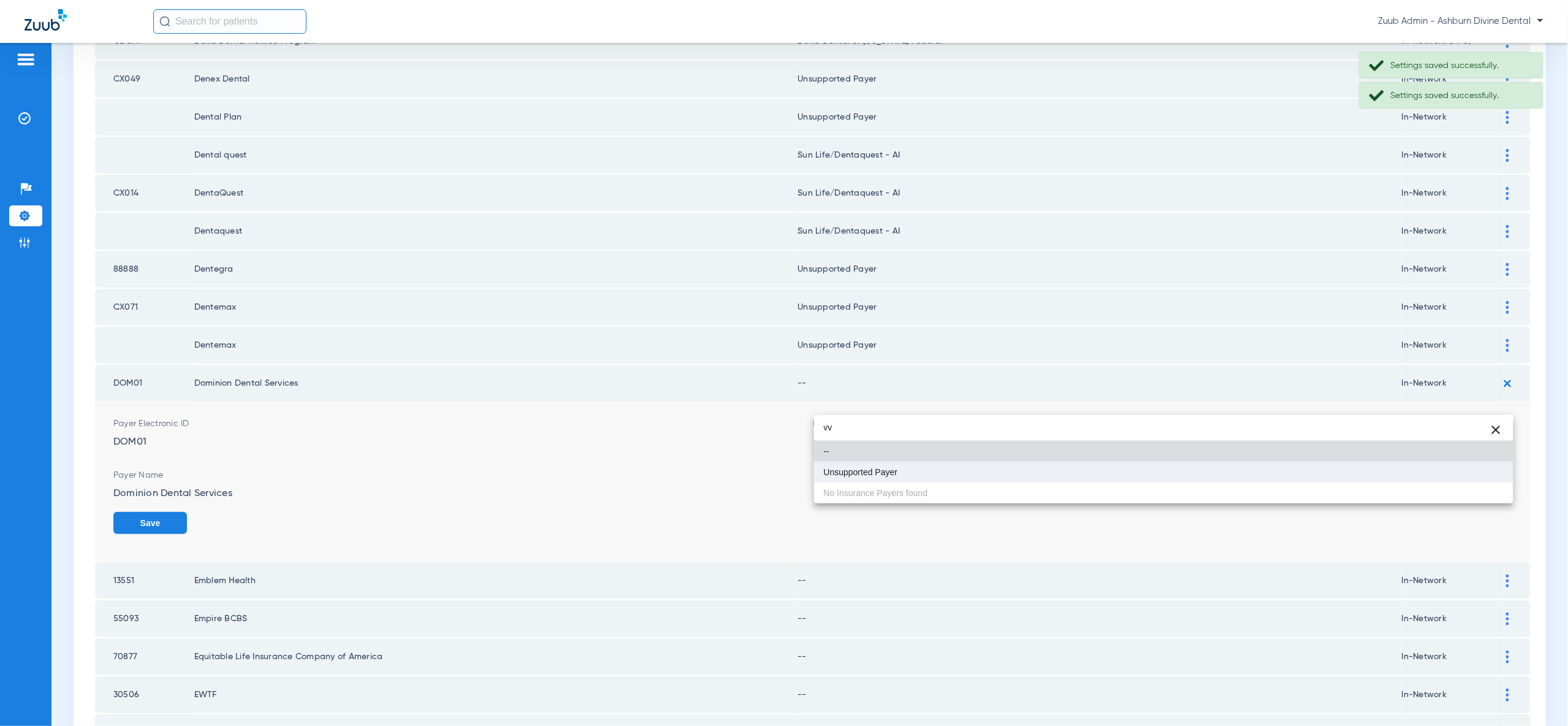
type input "vv"
click at [1477, 480] on mat-option "Unsupported Payer" at bounding box center [1164, 472] width 700 height 21
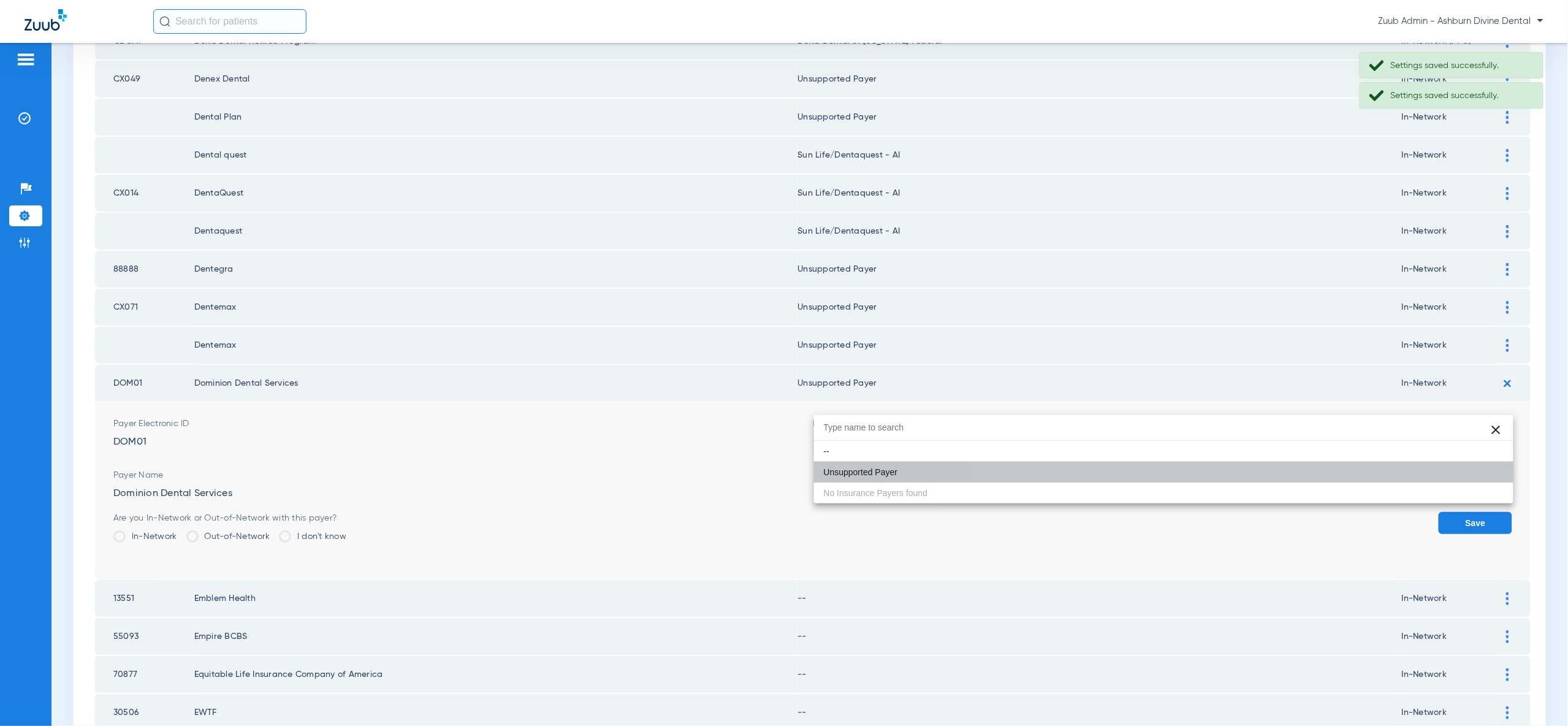
click at [1479, 513] on button "Save" at bounding box center [1475, 524] width 74 height 22
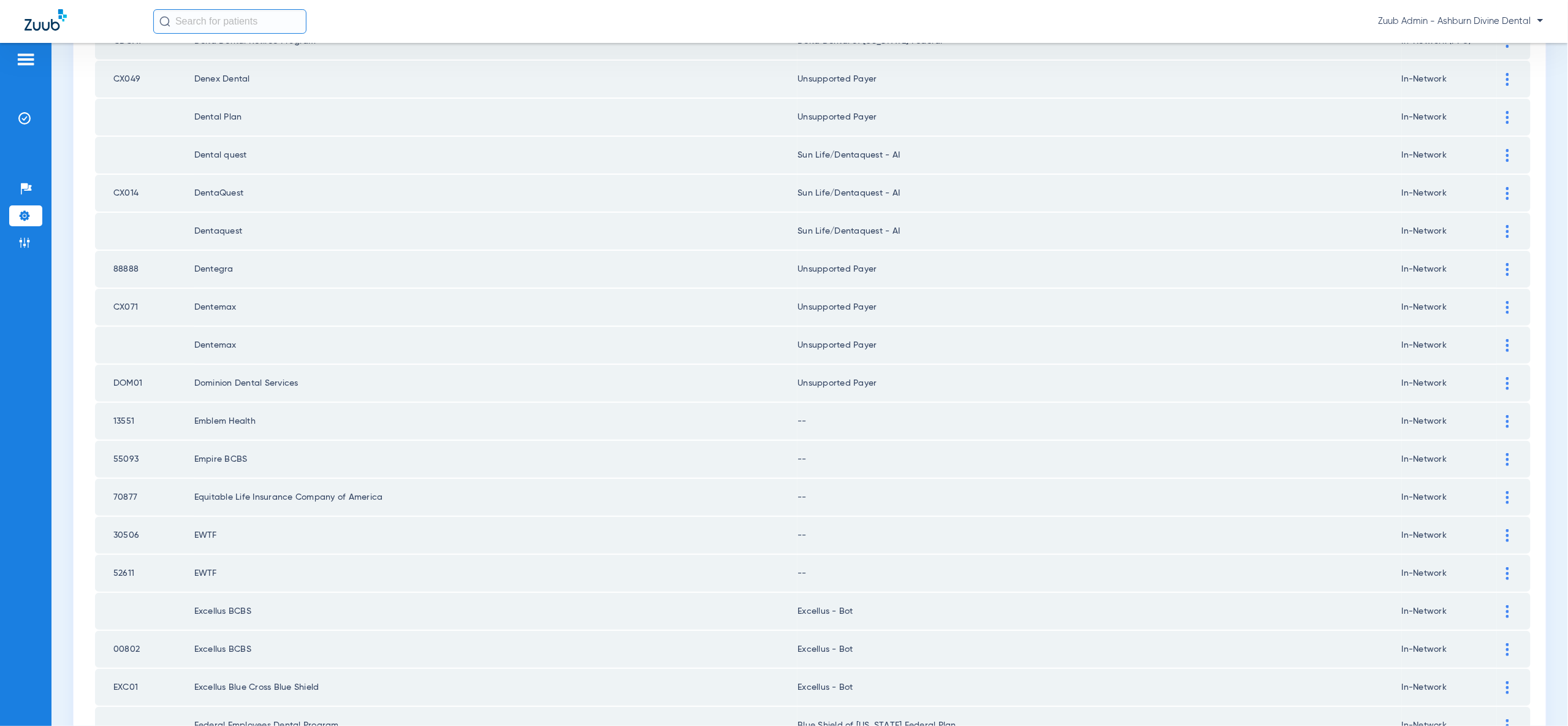
click at [1506, 415] on img at bounding box center [1508, 421] width 3 height 13
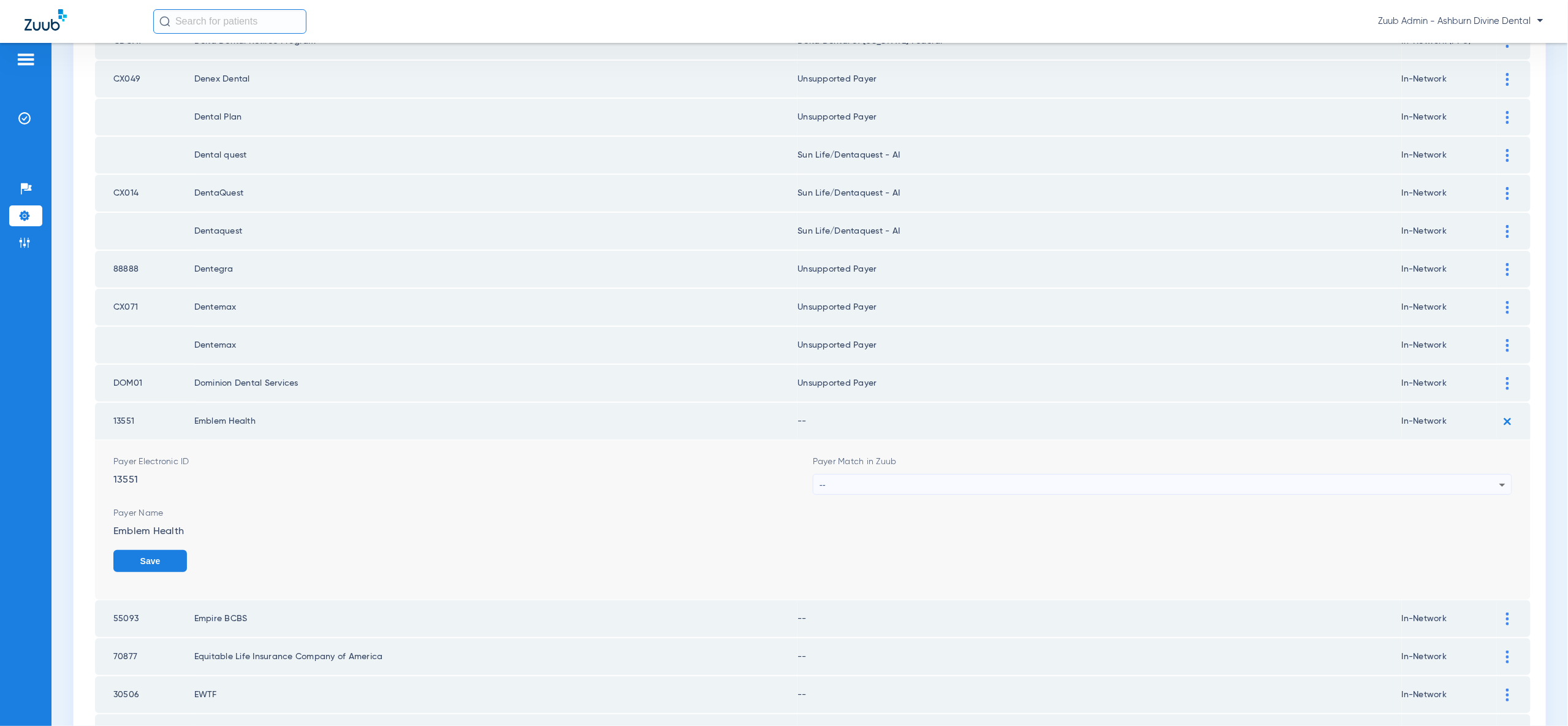
click at [1479, 475] on div "--" at bounding box center [1159, 485] width 680 height 21
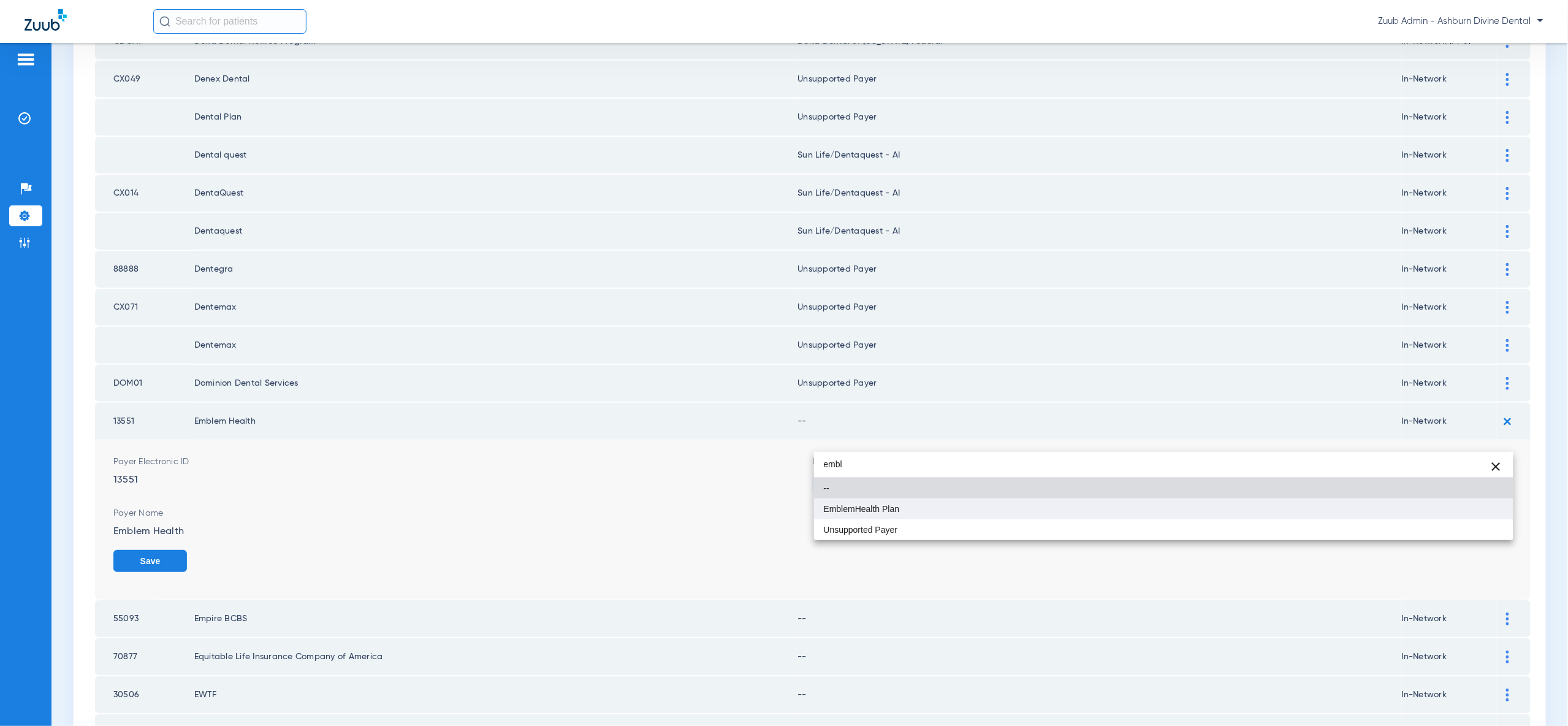
type input "embl"
click at [1500, 512] on mat-option "EmblemHealth Plan" at bounding box center [1164, 509] width 700 height 21
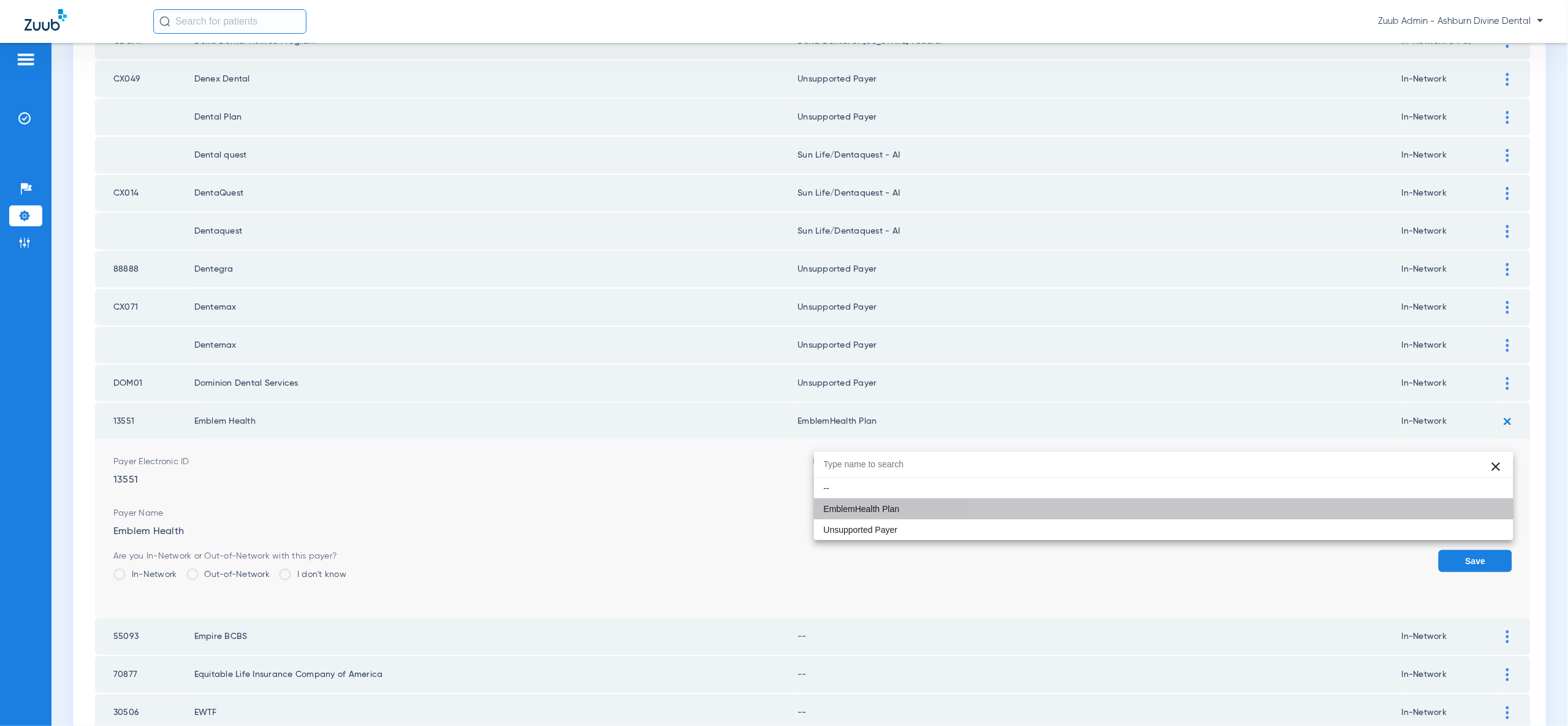
click at [1495, 550] on button "Save" at bounding box center [1475, 561] width 74 height 22
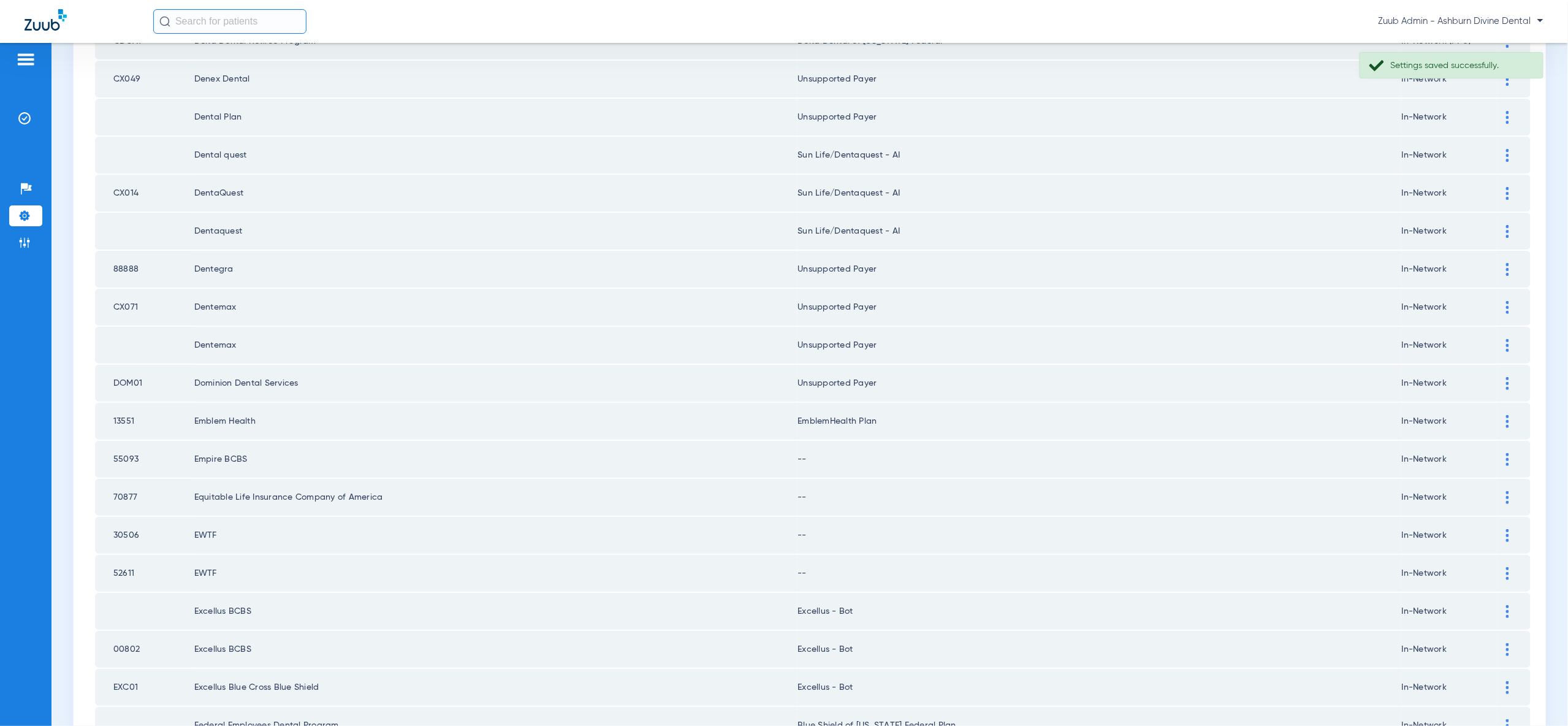
click at [1513, 453] on div at bounding box center [1507, 459] width 21 height 13
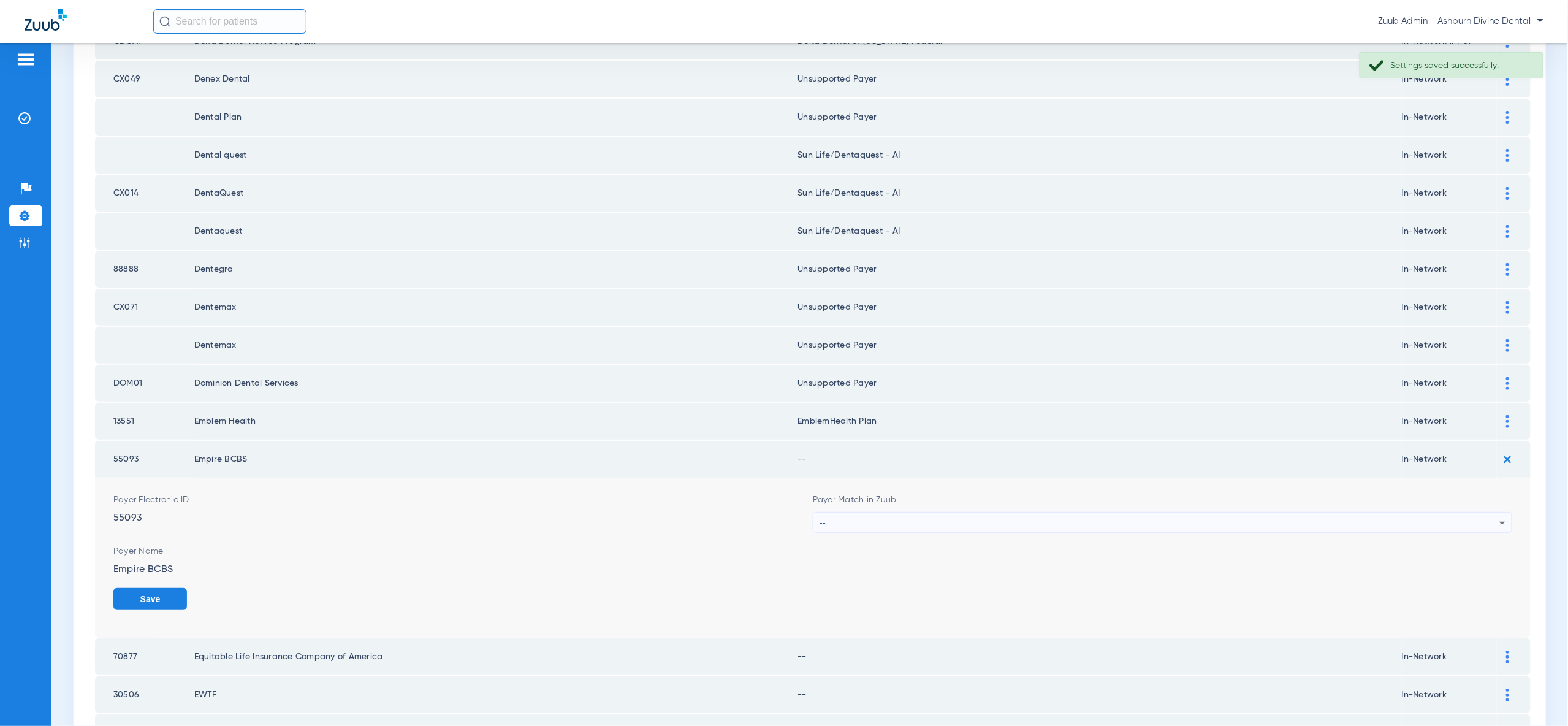
click at [1413, 513] on div "--" at bounding box center [1159, 523] width 680 height 21
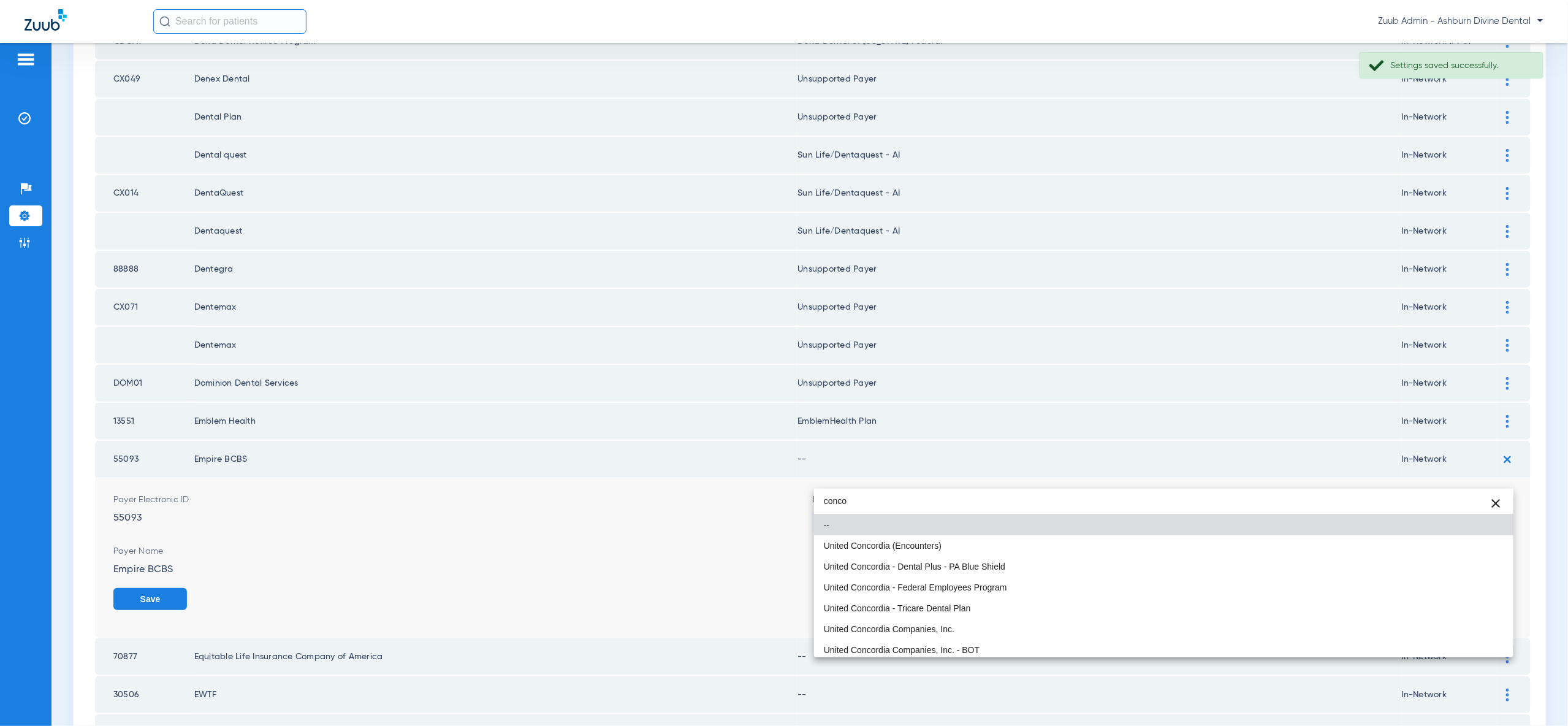
type input "conco"
click at [1437, 628] on mat-option "United Concordia Companies, Inc." at bounding box center [1164, 629] width 700 height 21
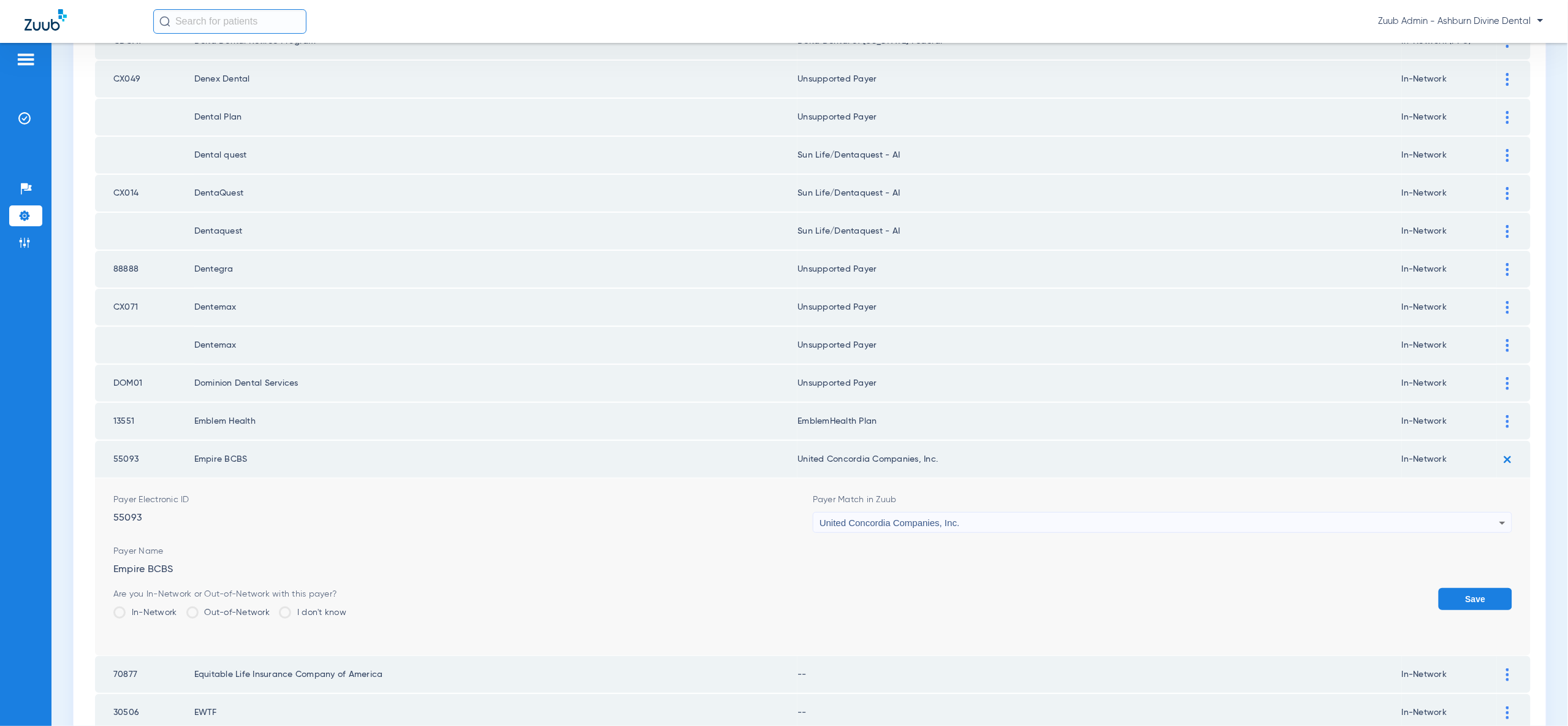
click at [1466, 588] on button "Save" at bounding box center [1475, 599] width 74 height 22
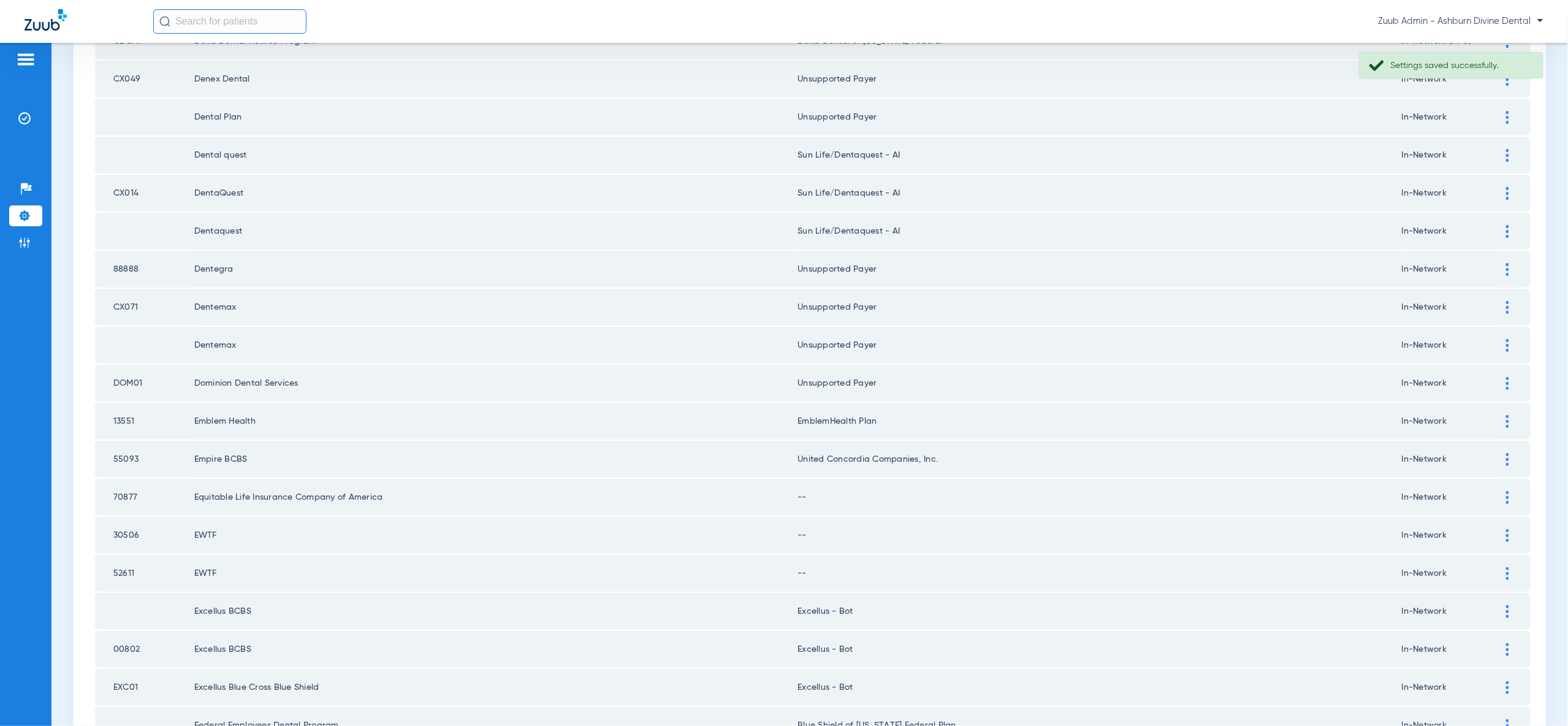
click at [1506, 491] on img at bounding box center [1508, 498] width 3 height 13
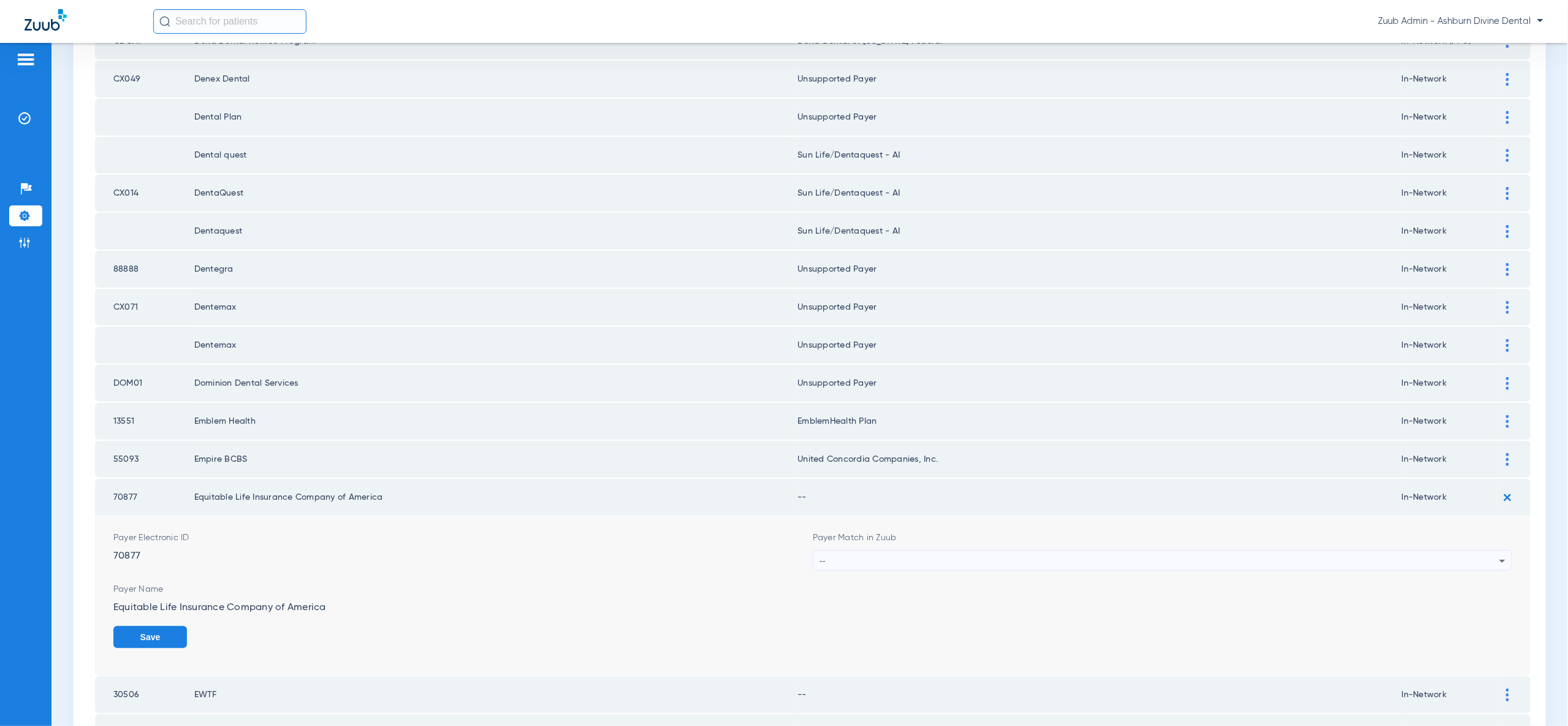
click at [1465, 551] on div "--" at bounding box center [1159, 561] width 680 height 21
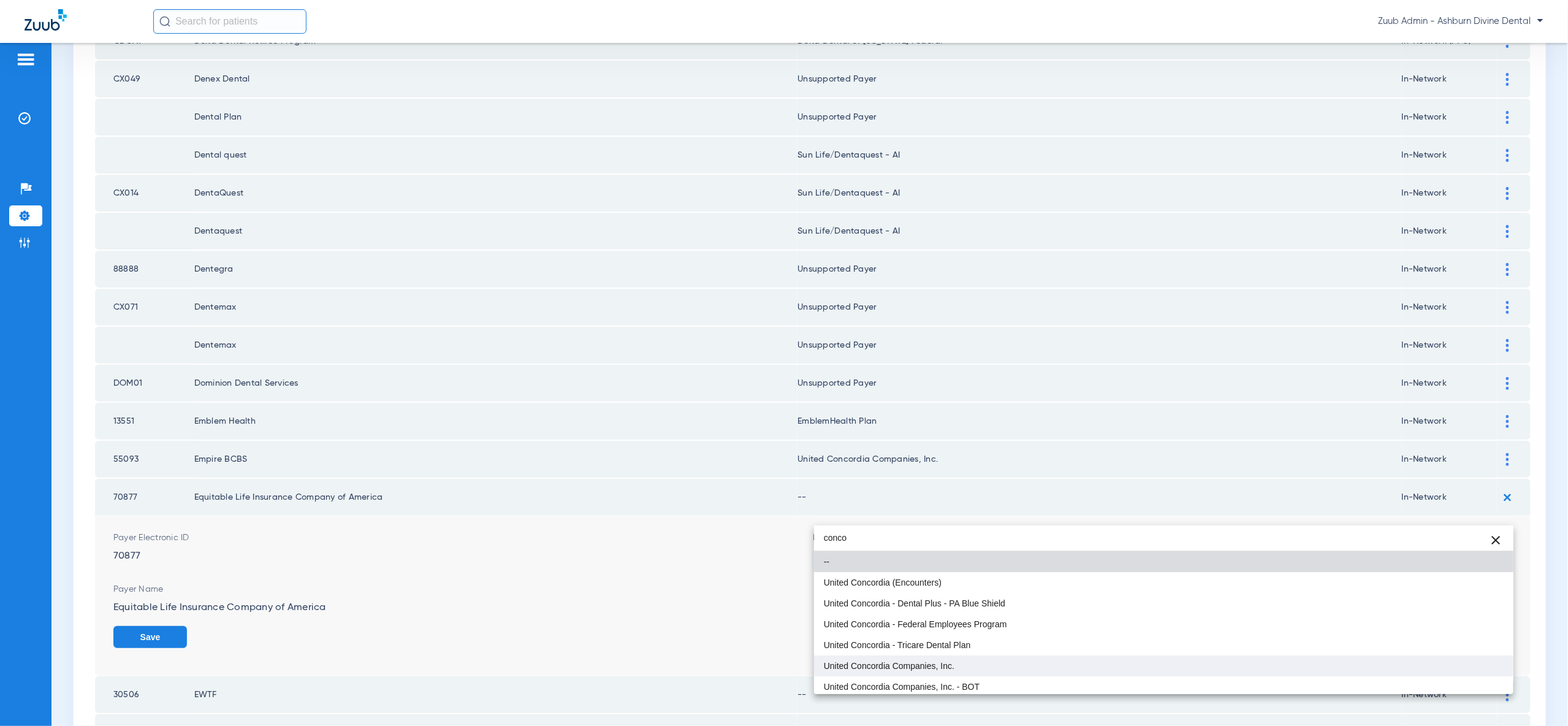
type input "conco"
click at [1427, 662] on mat-option "United Concordia Companies, Inc." at bounding box center [1164, 666] width 700 height 21
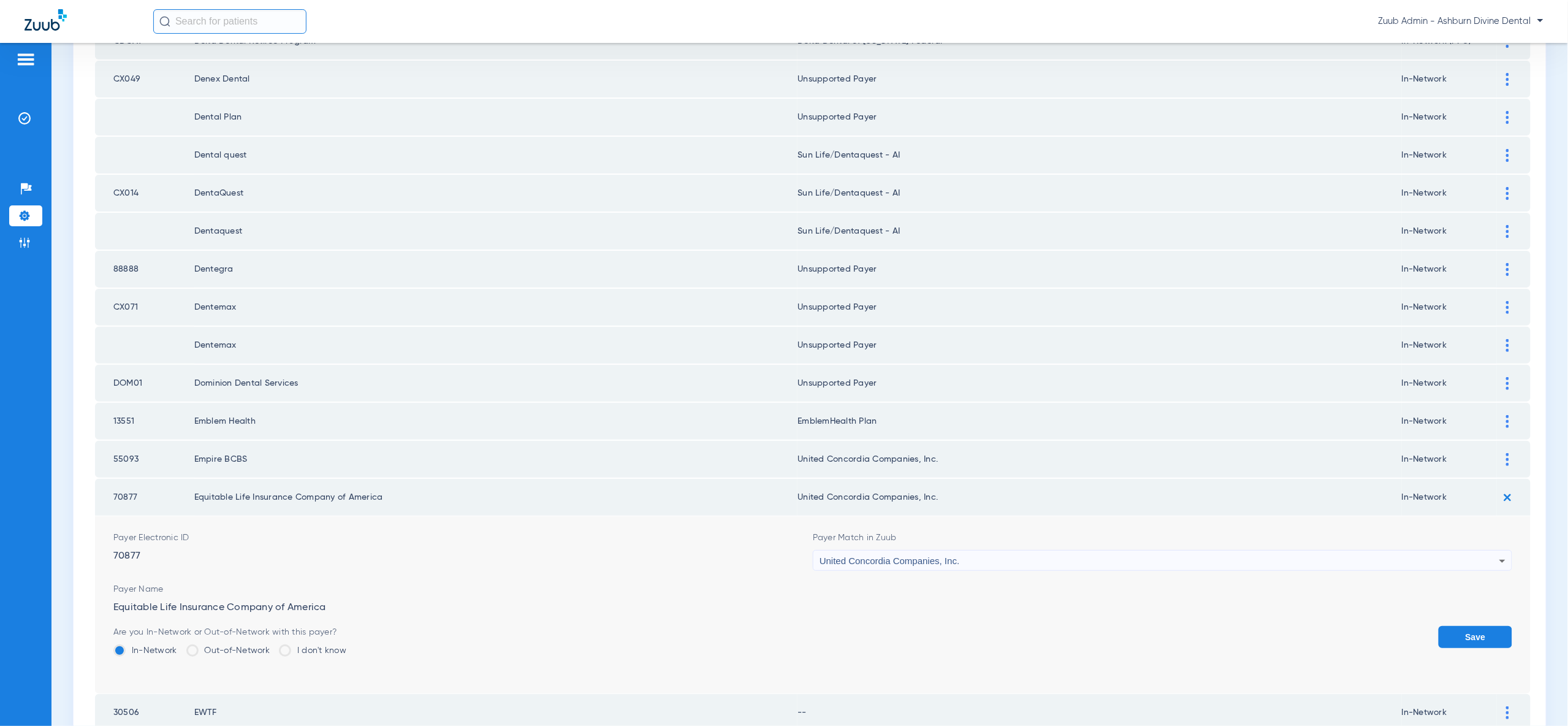
drag, startPoint x: 1465, startPoint y: 589, endPoint x: 1466, endPoint y: 562, distance: 27.0
click at [1465, 626] on button "Save" at bounding box center [1475, 637] width 74 height 22
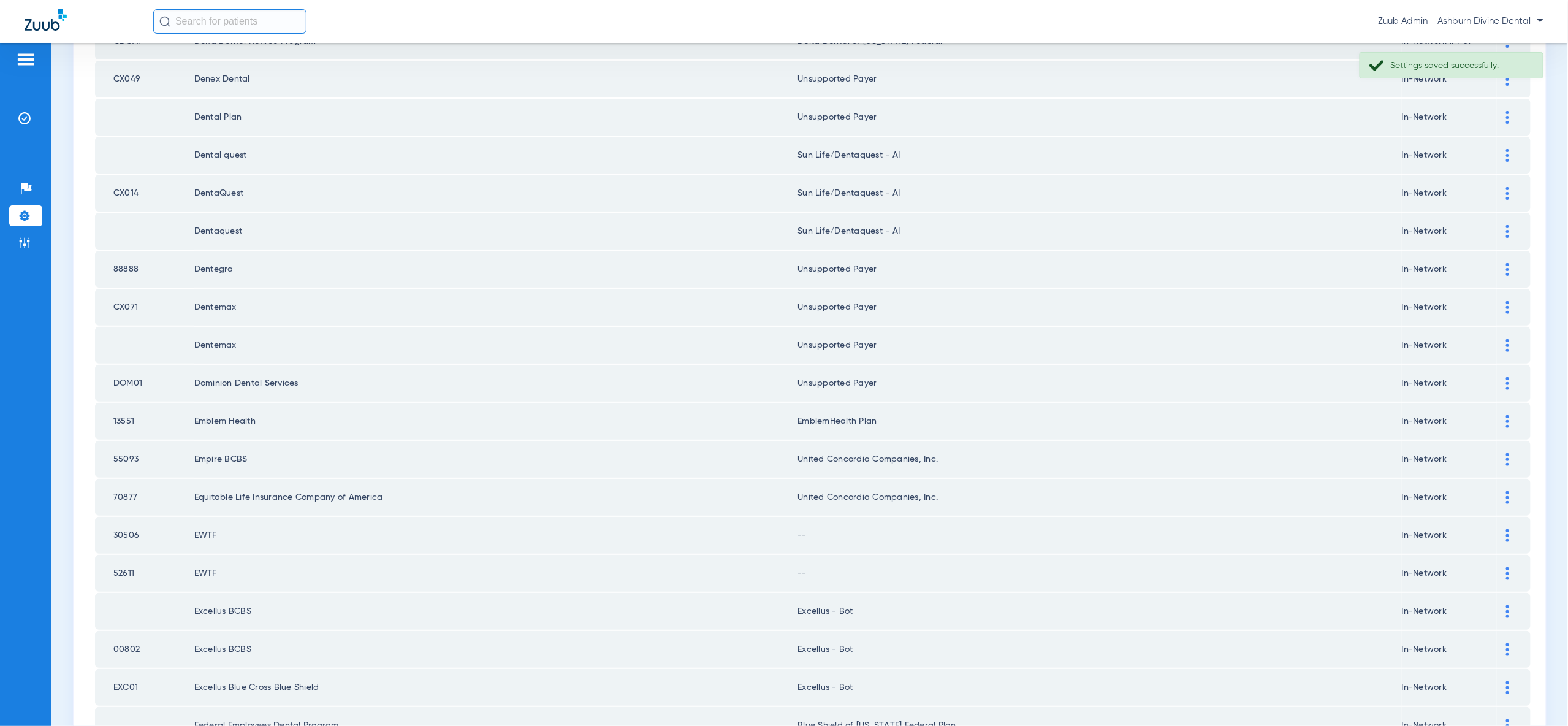
click at [1503, 453] on div at bounding box center [1507, 459] width 21 height 13
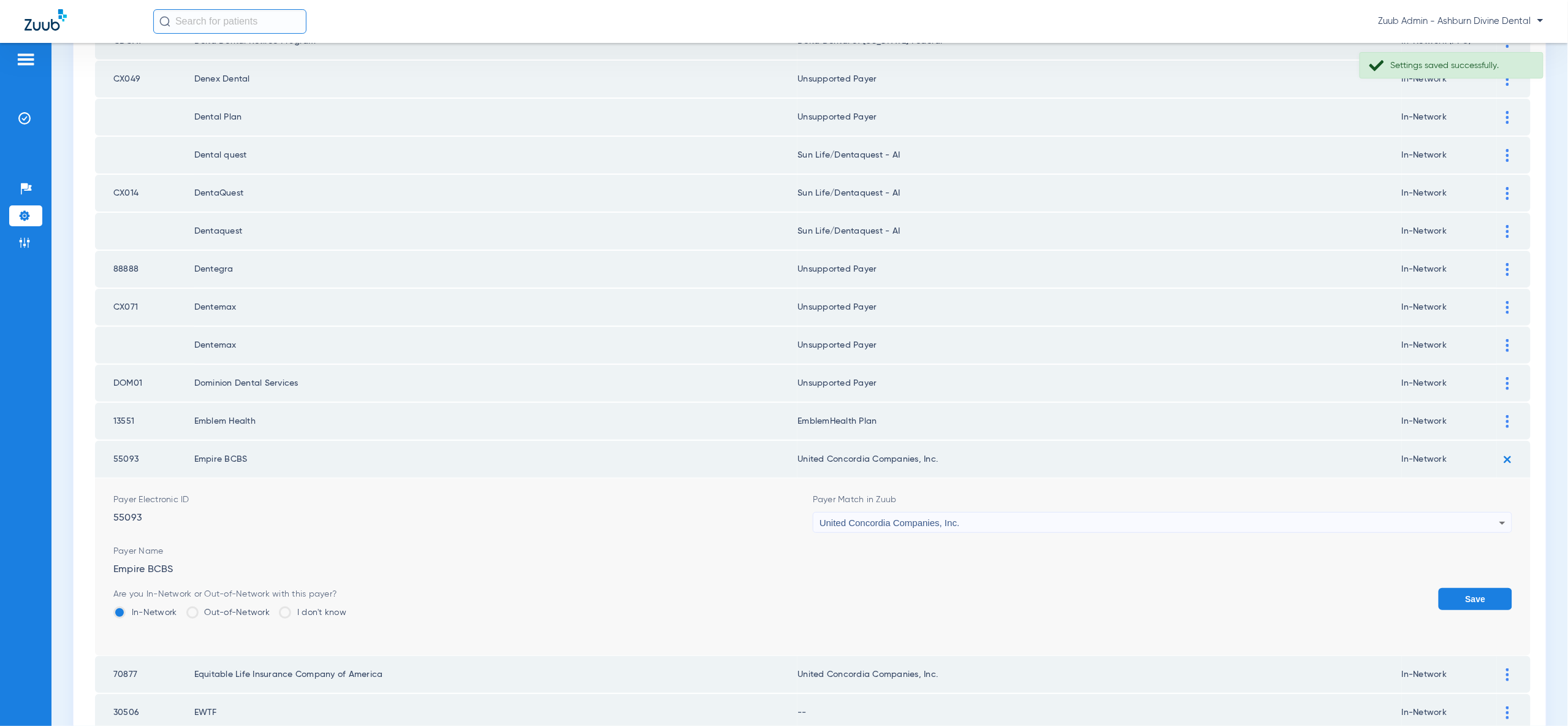
click at [1457, 513] on div "United Concordia Companies, Inc." at bounding box center [1159, 523] width 680 height 21
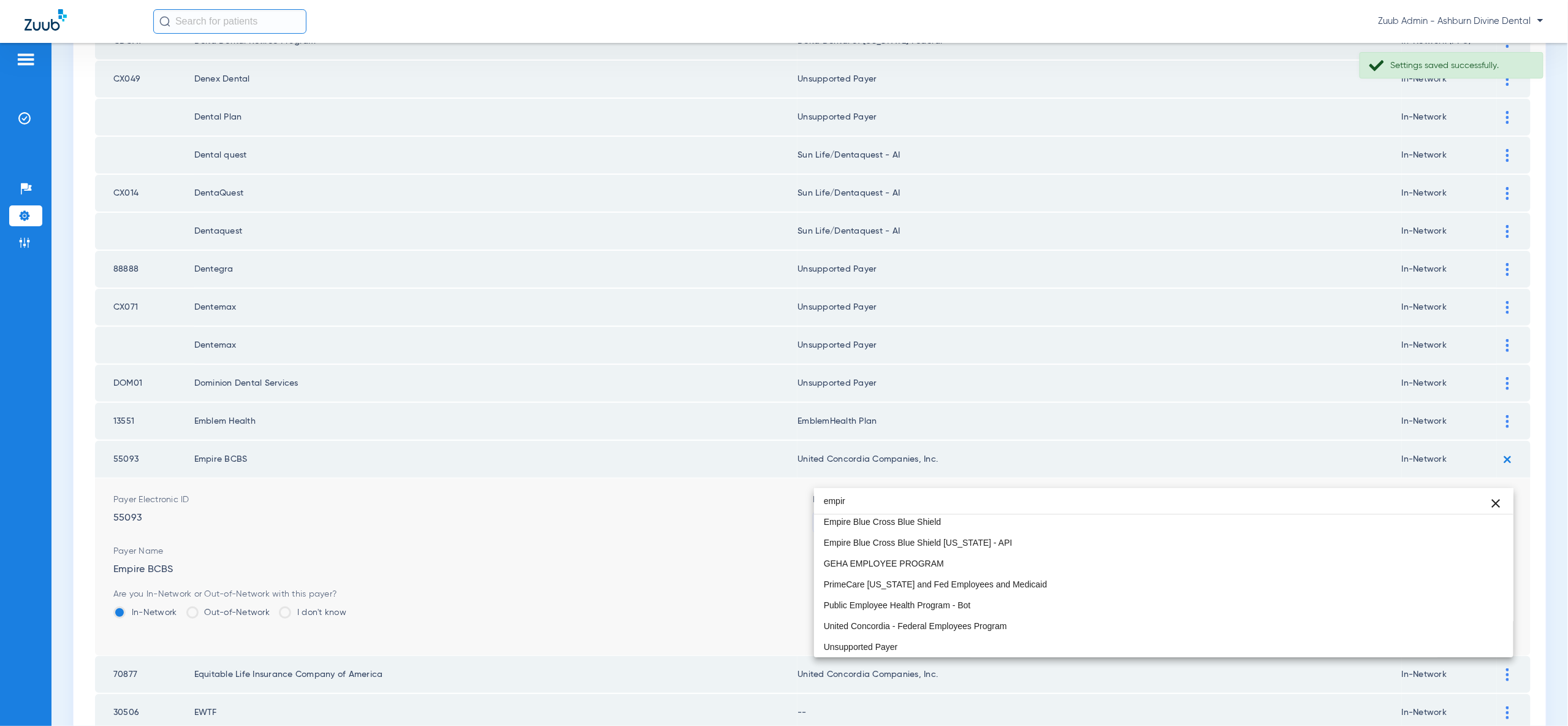
scroll to position [0, 0]
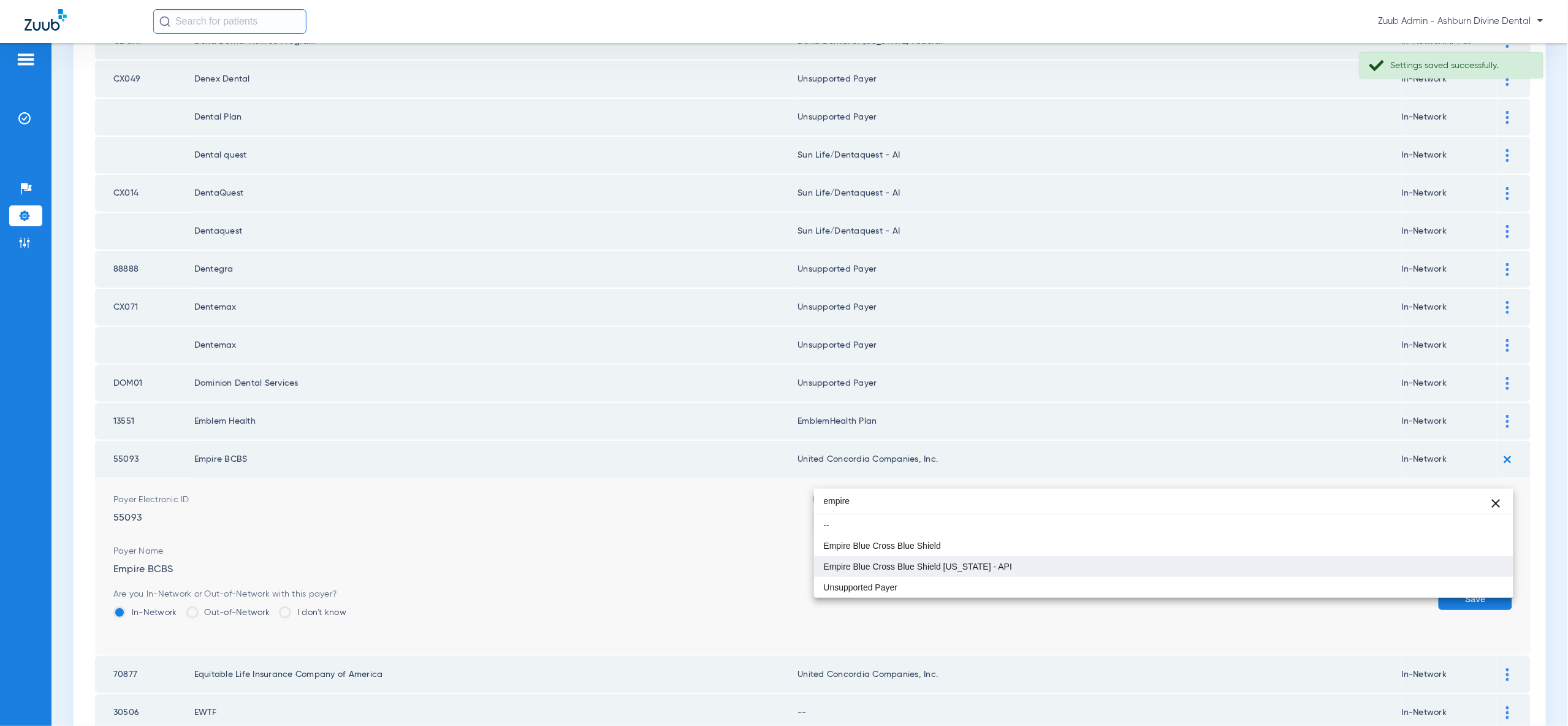
type input "empire"
click at [1462, 572] on mat-option "Empire Blue Cross Blue Shield [US_STATE] - API" at bounding box center [1164, 567] width 700 height 21
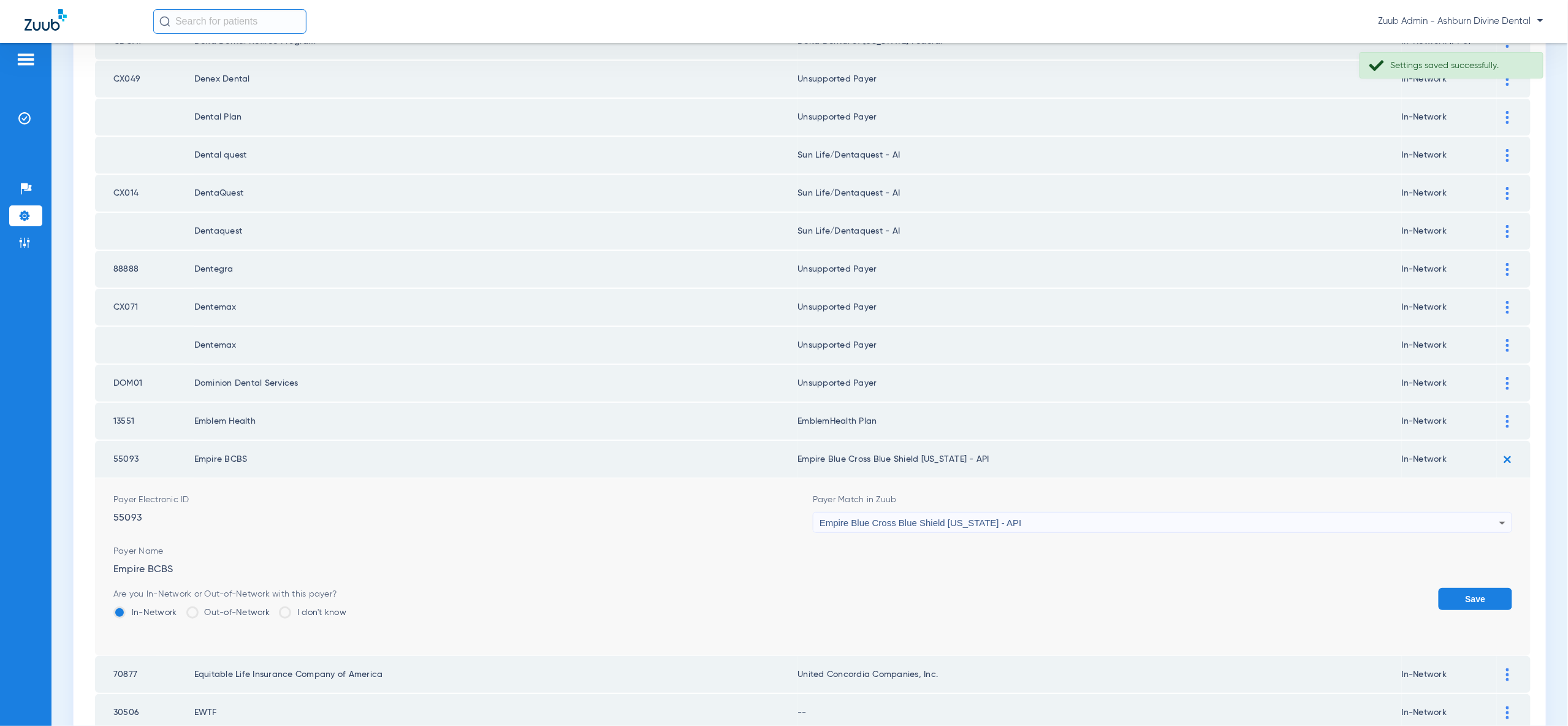
drag, startPoint x: 1470, startPoint y: 558, endPoint x: 897, endPoint y: 287, distance: 633.9
click at [1470, 588] on button "Save" at bounding box center [1475, 599] width 74 height 22
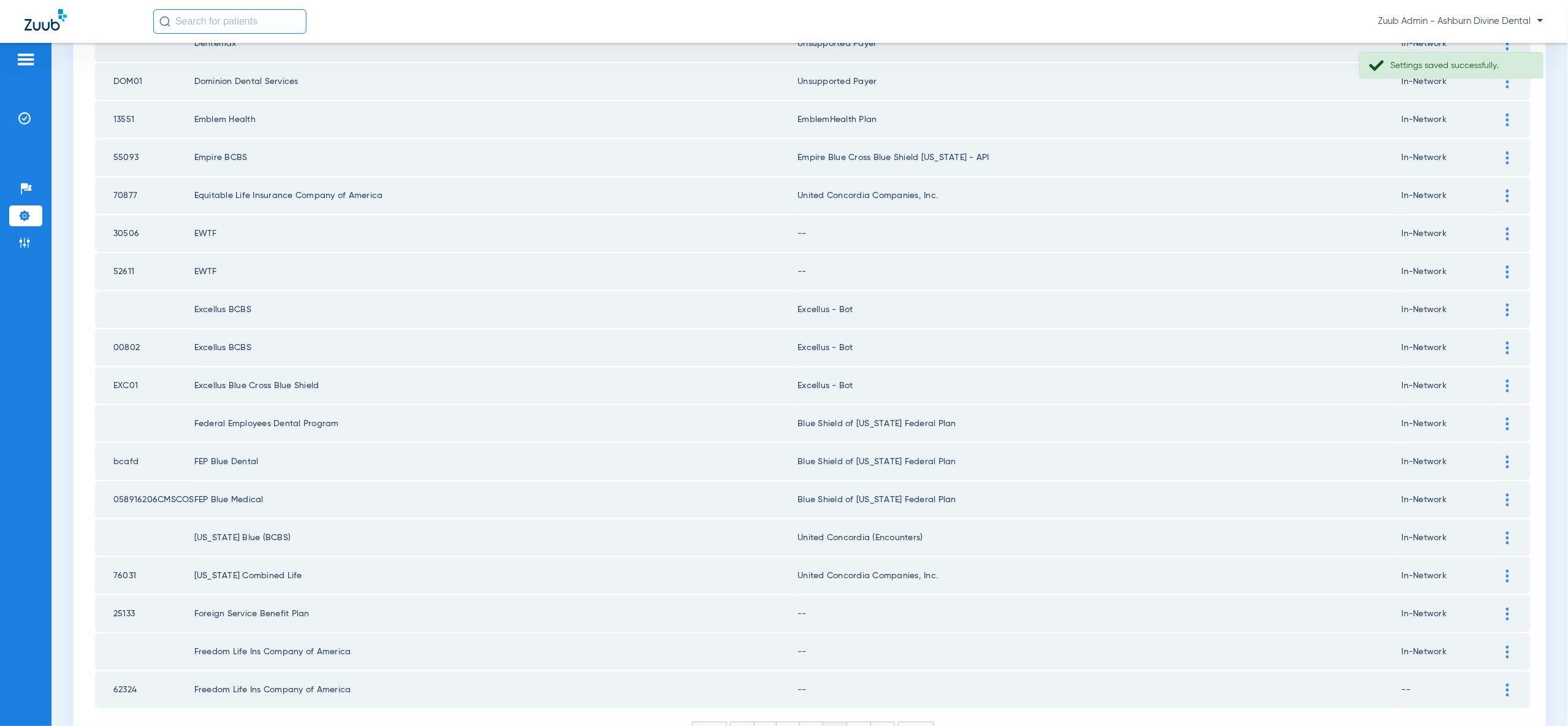
scroll to position [1428, 0]
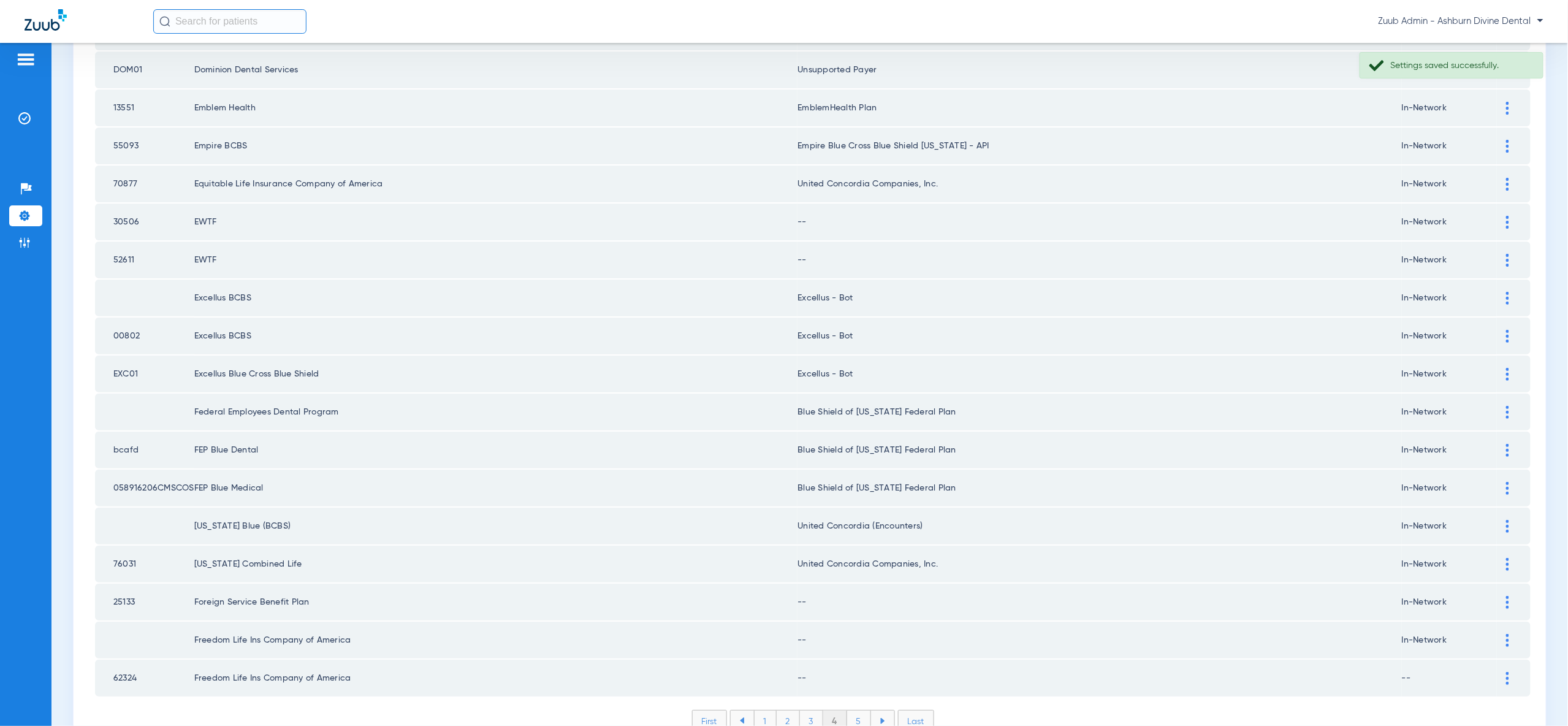
click at [1499, 216] on div at bounding box center [1507, 222] width 21 height 13
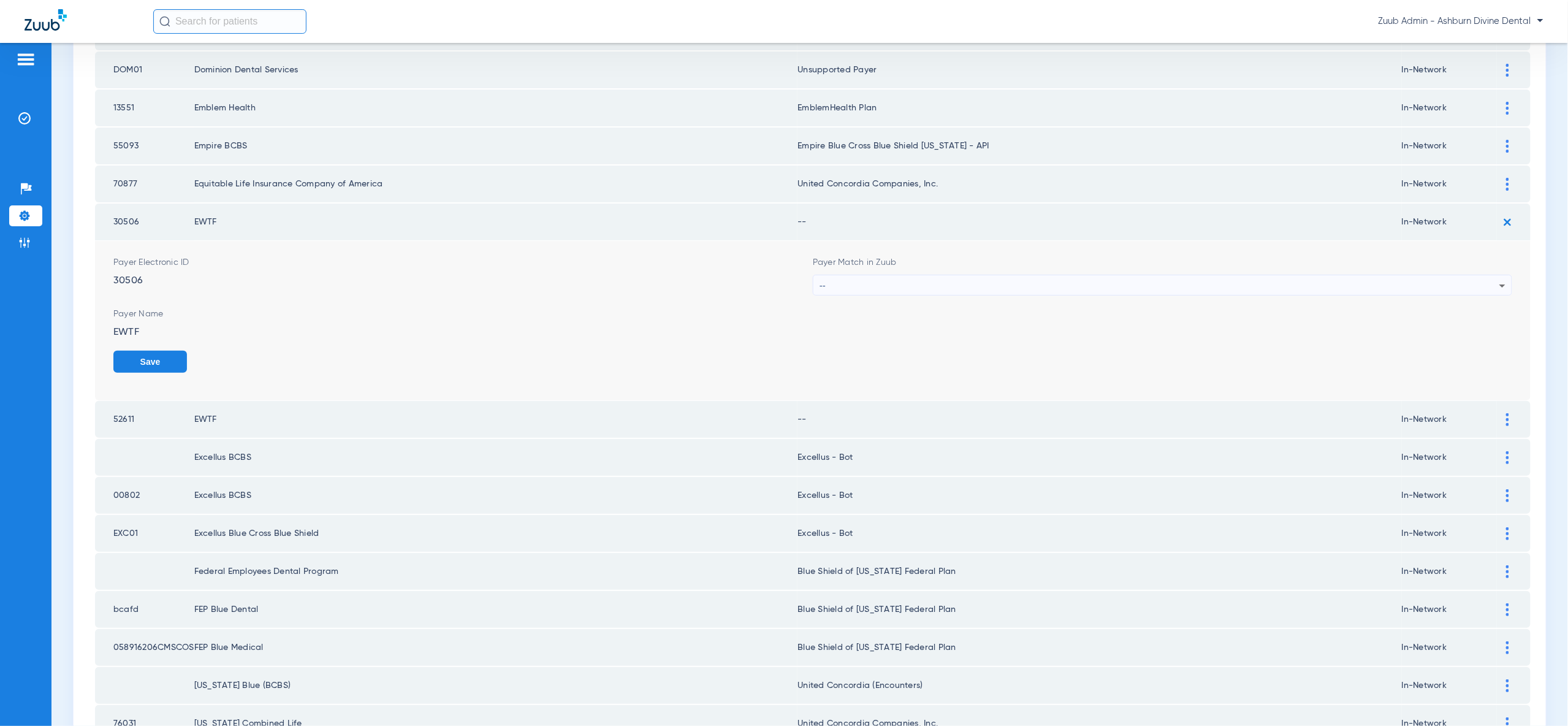
click at [1489, 275] on div "--" at bounding box center [1159, 286] width 680 height 21
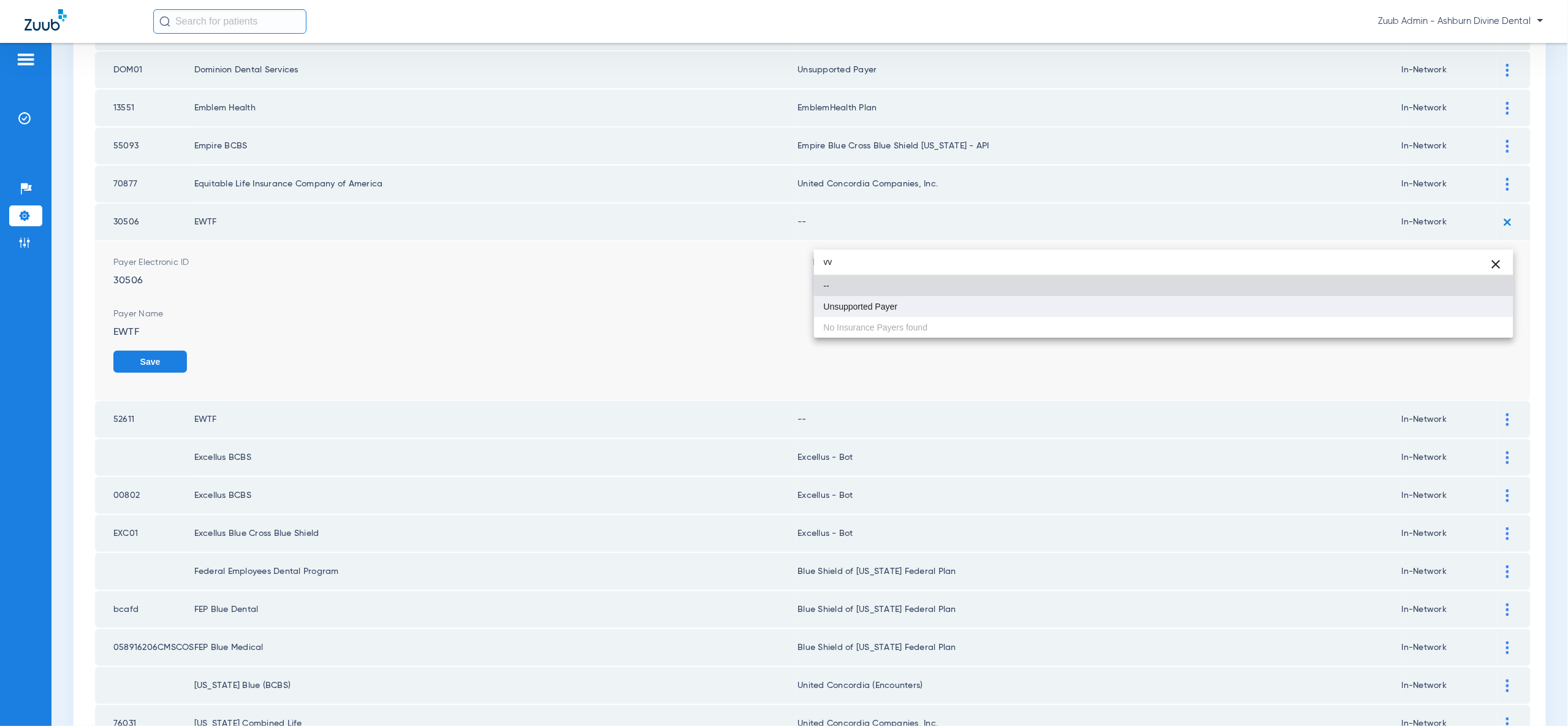
type input "vv"
click at [1465, 312] on mat-option "Unsupported Payer" at bounding box center [1164, 306] width 700 height 21
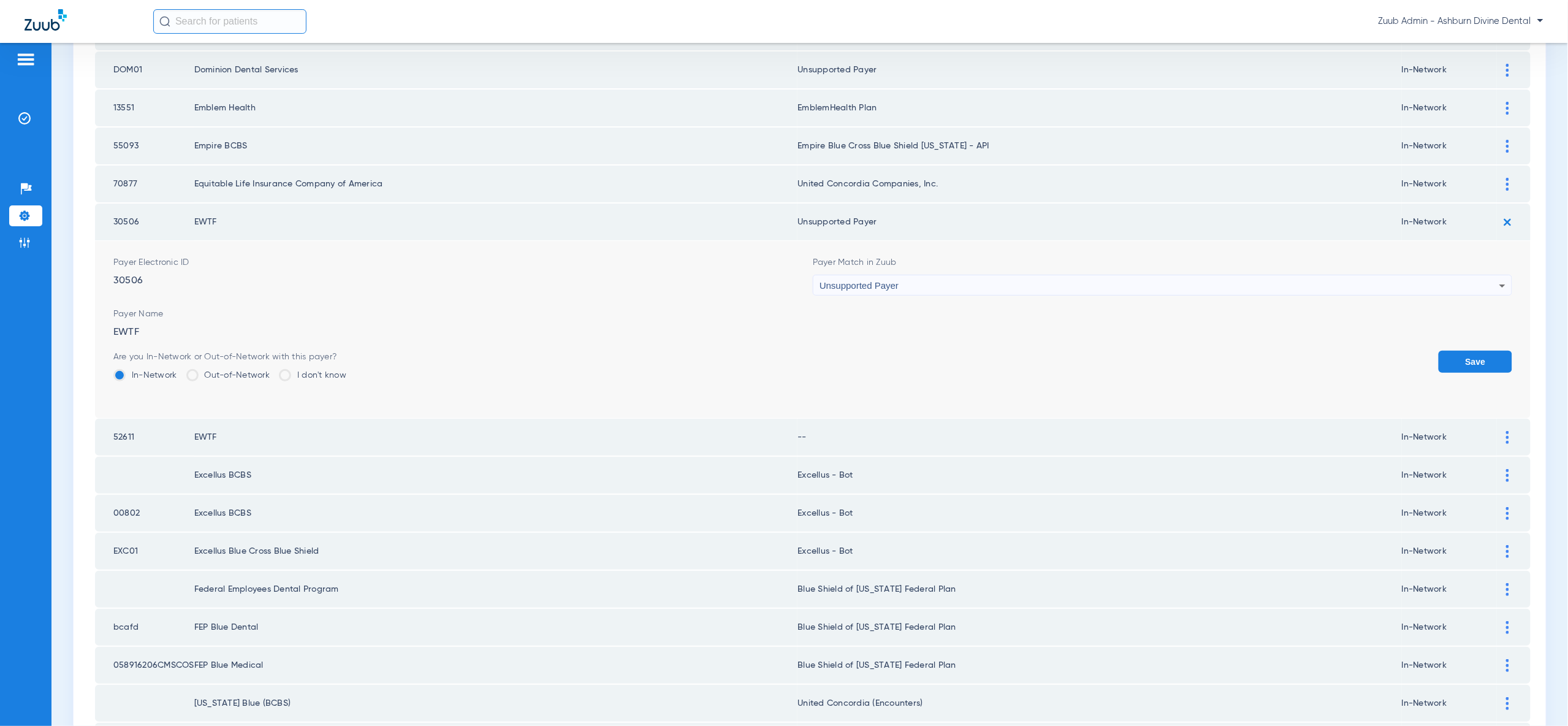
click at [1465, 351] on button "Save" at bounding box center [1475, 362] width 74 height 22
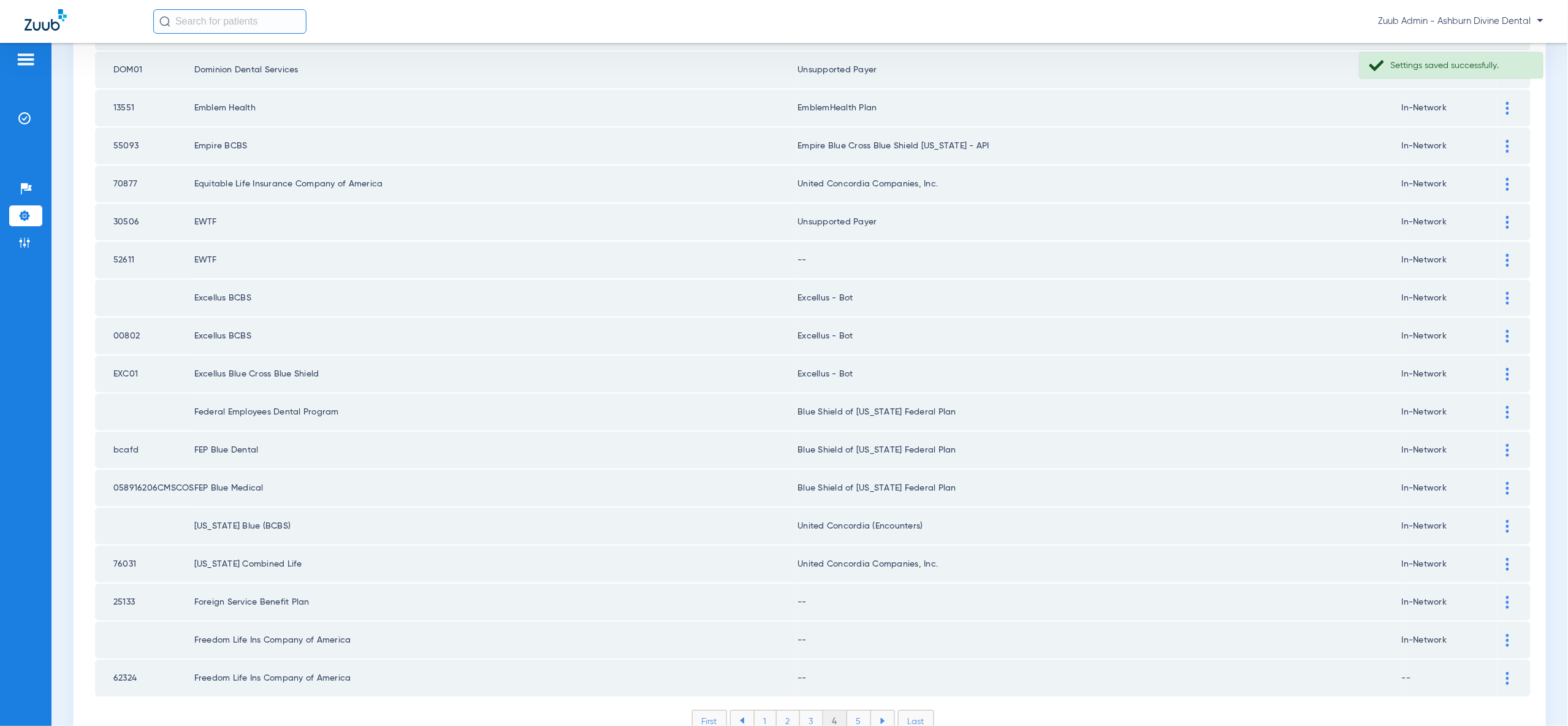
click at [1509, 254] on div at bounding box center [1507, 261] width 21 height 13
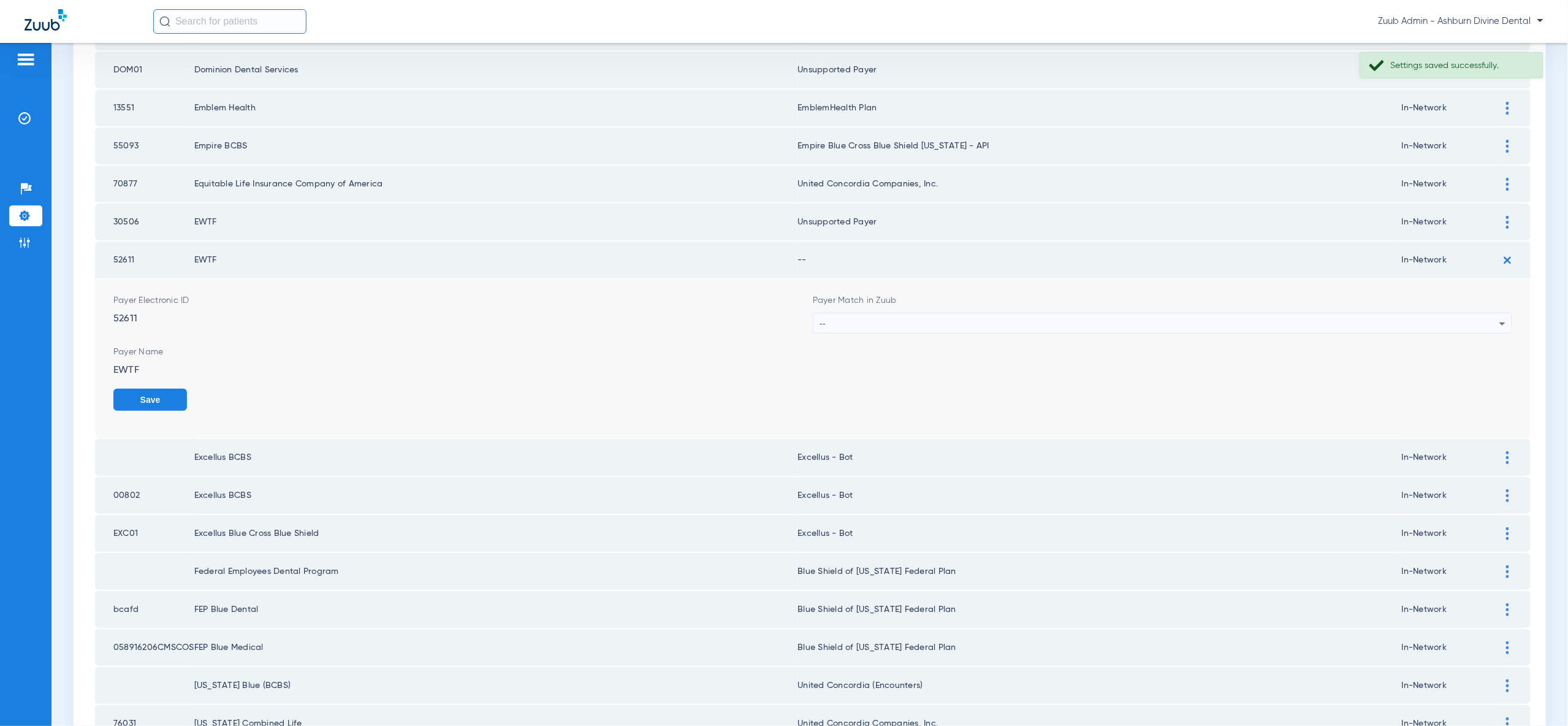
click at [1460, 313] on div "--" at bounding box center [1159, 323] width 680 height 21
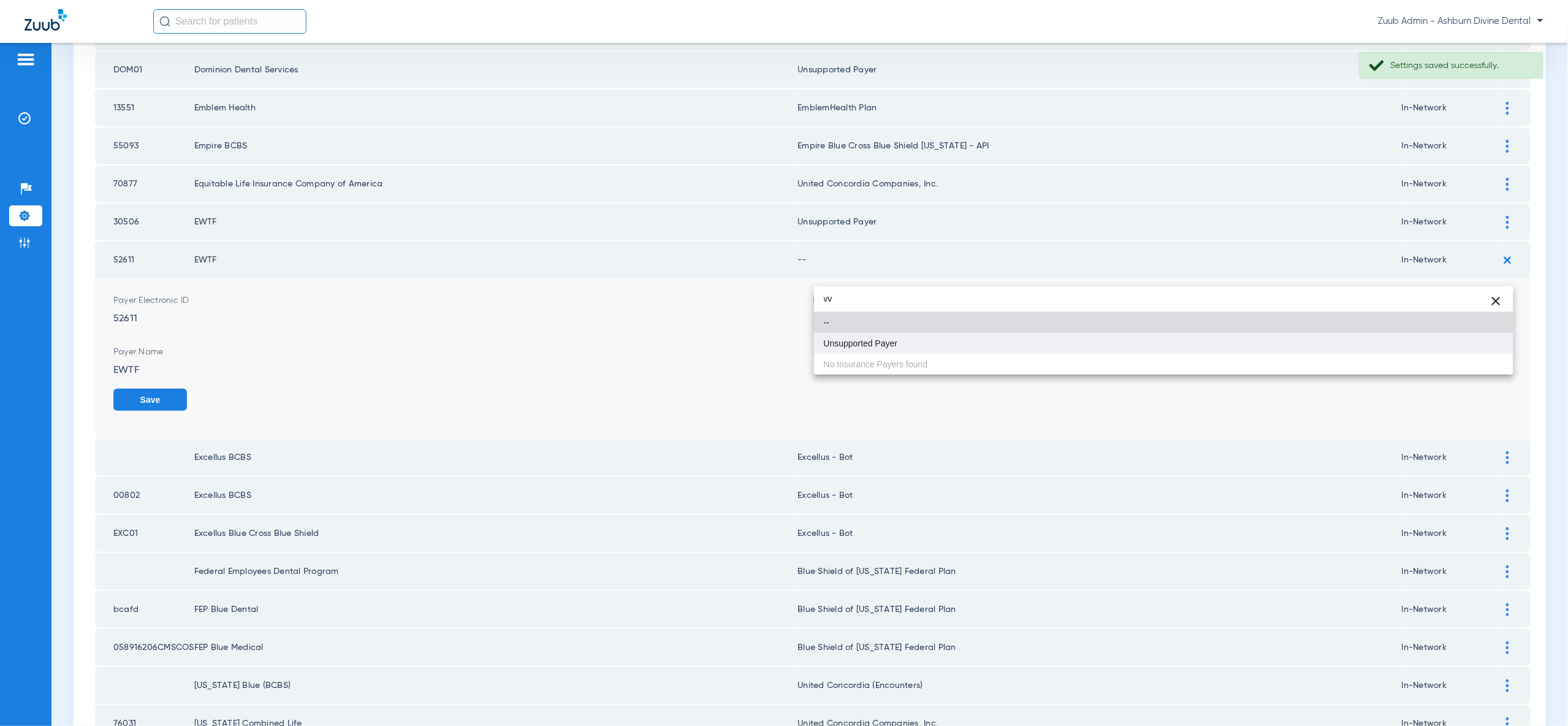
type input "vv"
drag, startPoint x: 1457, startPoint y: 343, endPoint x: 1472, endPoint y: 360, distance: 22.7
click at [1457, 344] on mat-option "Unsupported Payer" at bounding box center [1164, 343] width 700 height 21
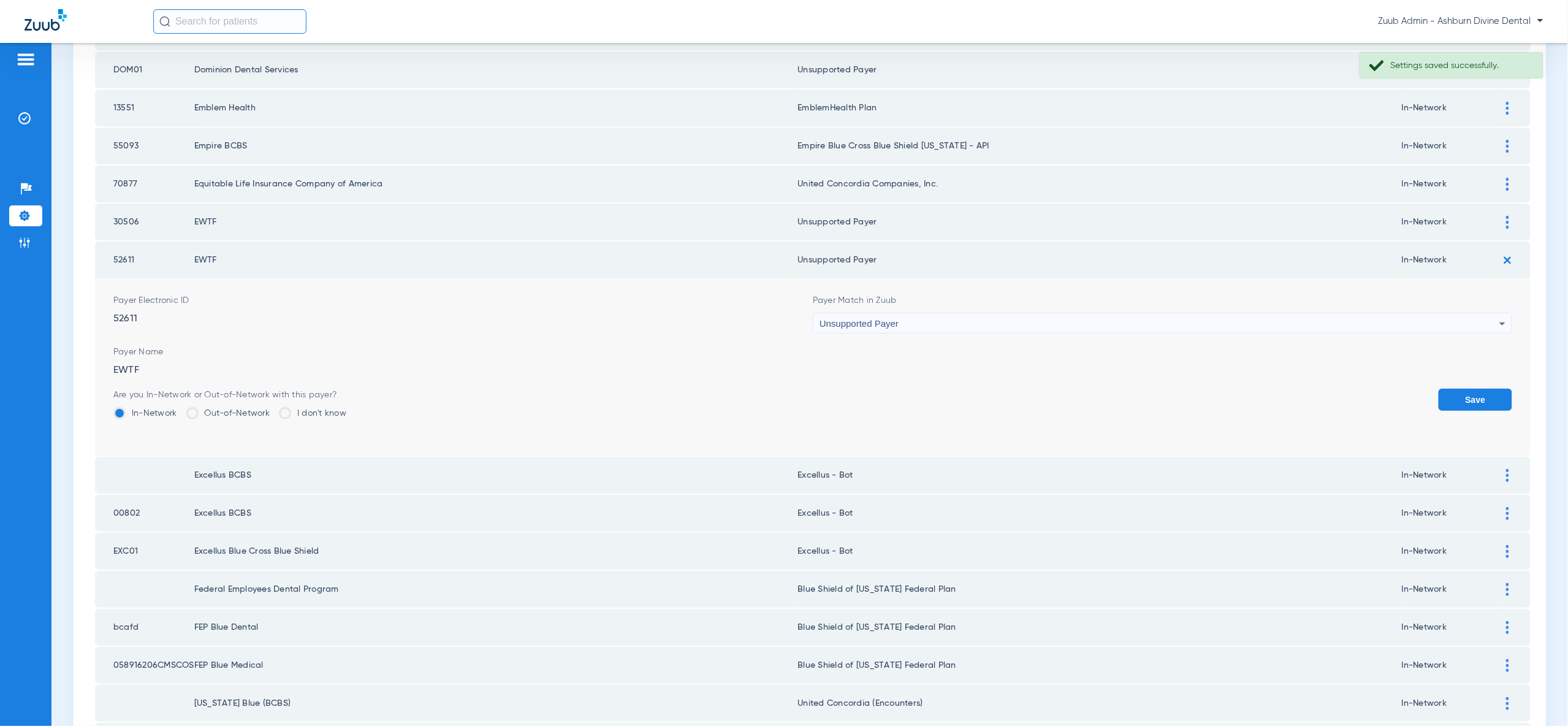
click at [1472, 389] on button "Save" at bounding box center [1475, 399] width 74 height 22
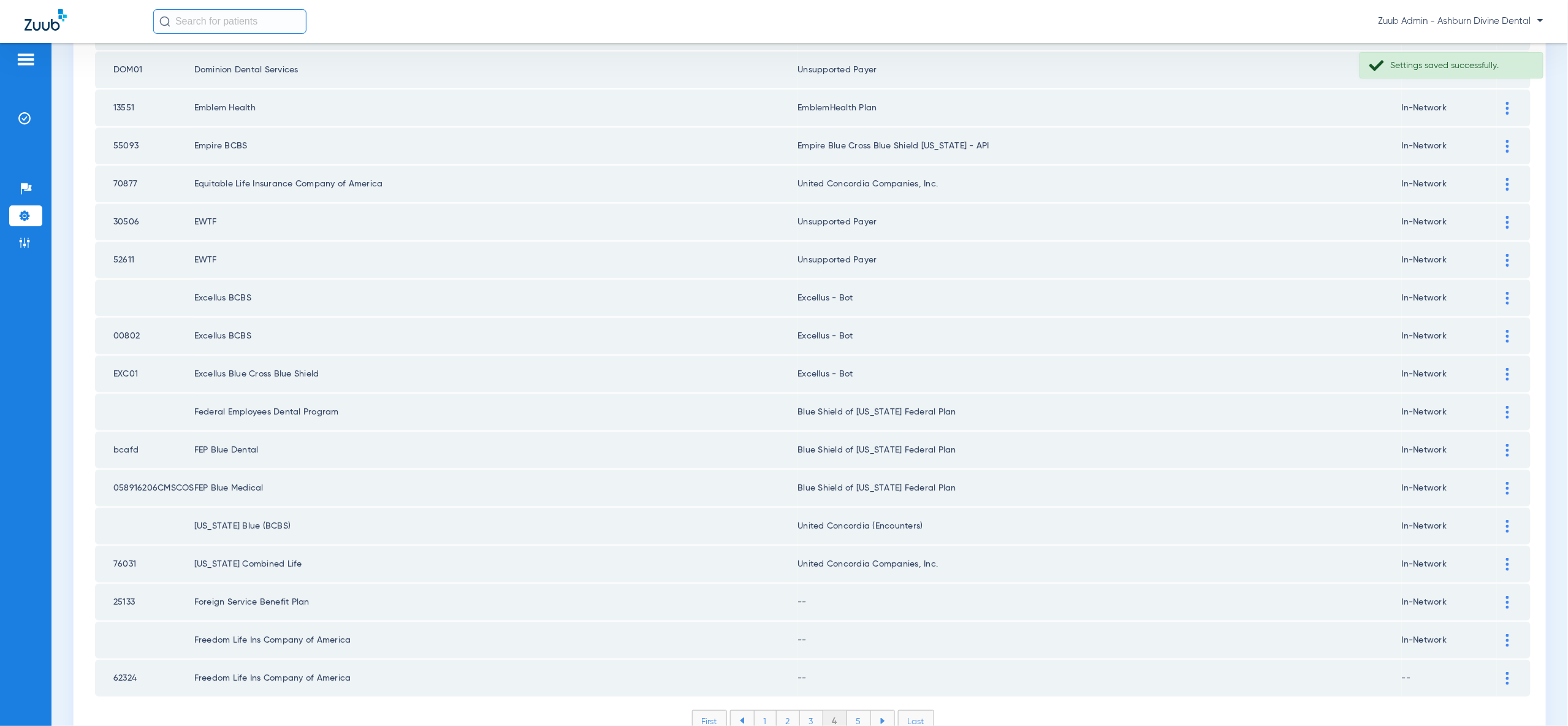
click at [1511, 596] on div at bounding box center [1507, 603] width 21 height 13
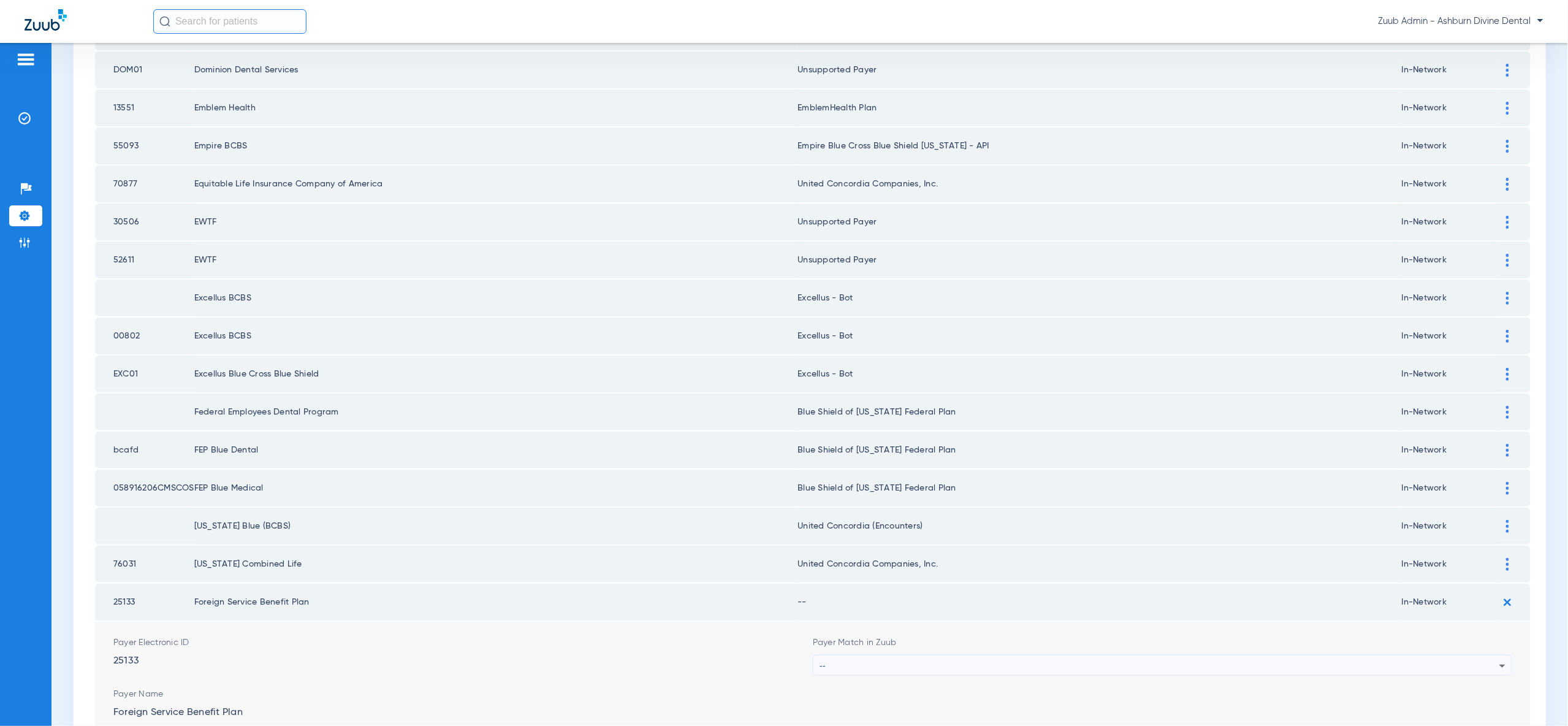
click at [1508, 520] on img at bounding box center [1508, 527] width 3 height 13
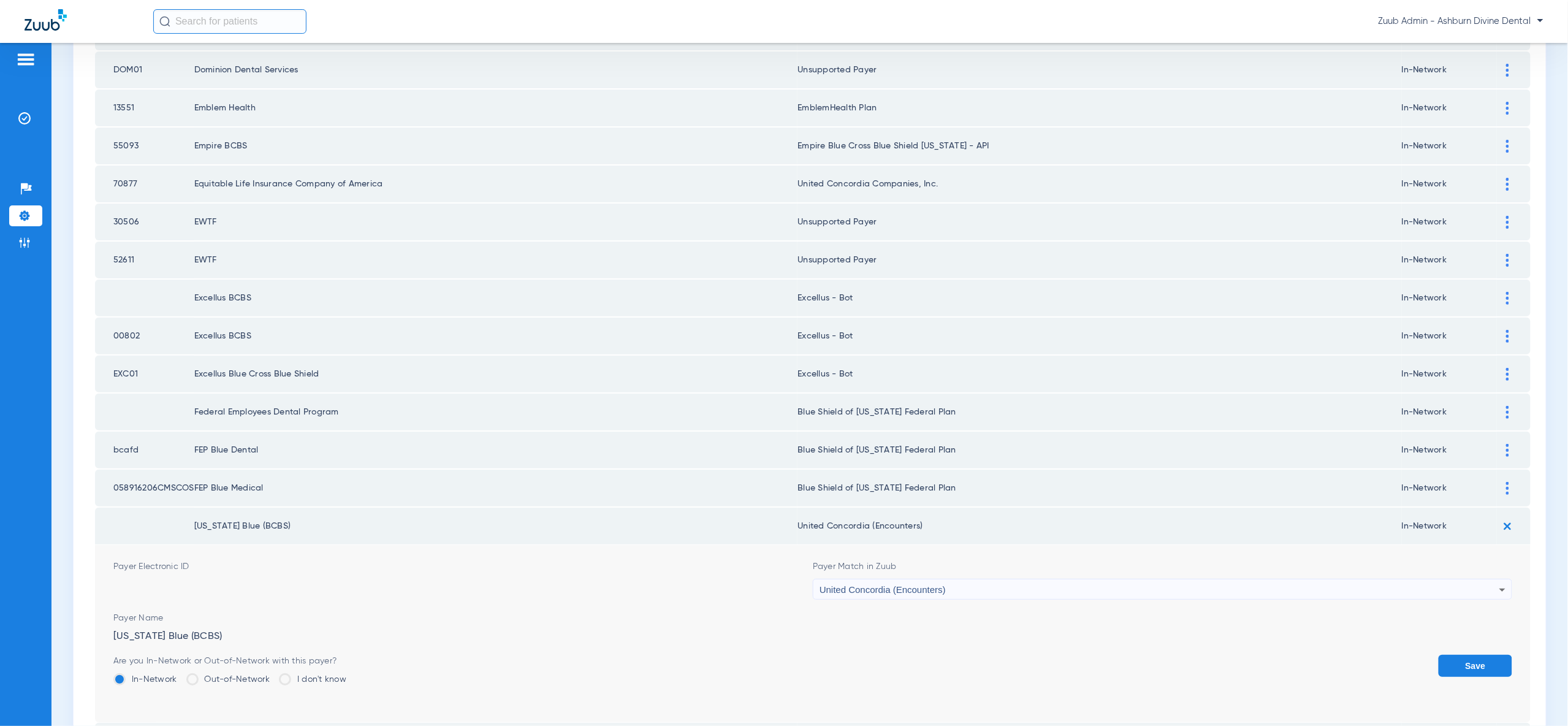
click at [1166, 579] on div "United Concordia (Encounters)" at bounding box center [1159, 589] width 680 height 21
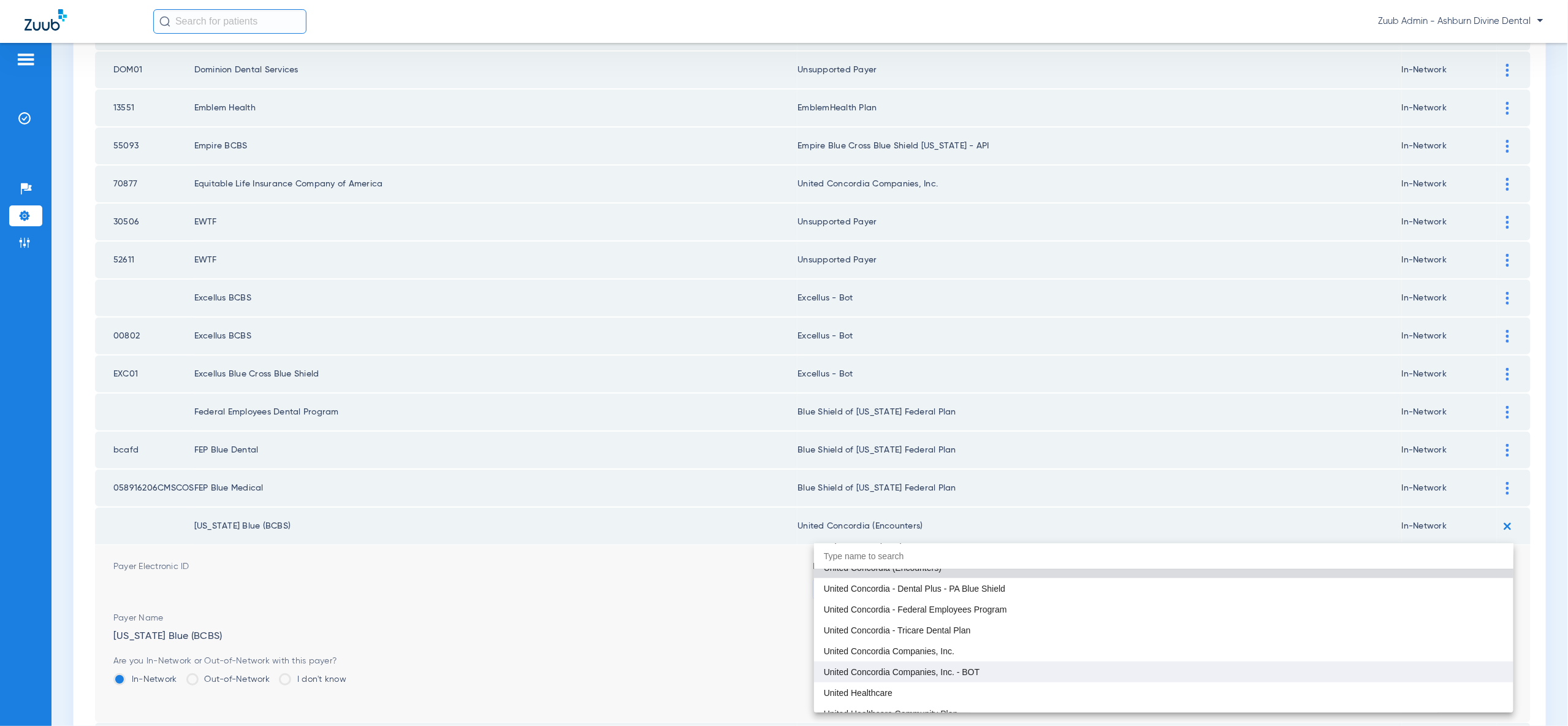
scroll to position [7937, 0]
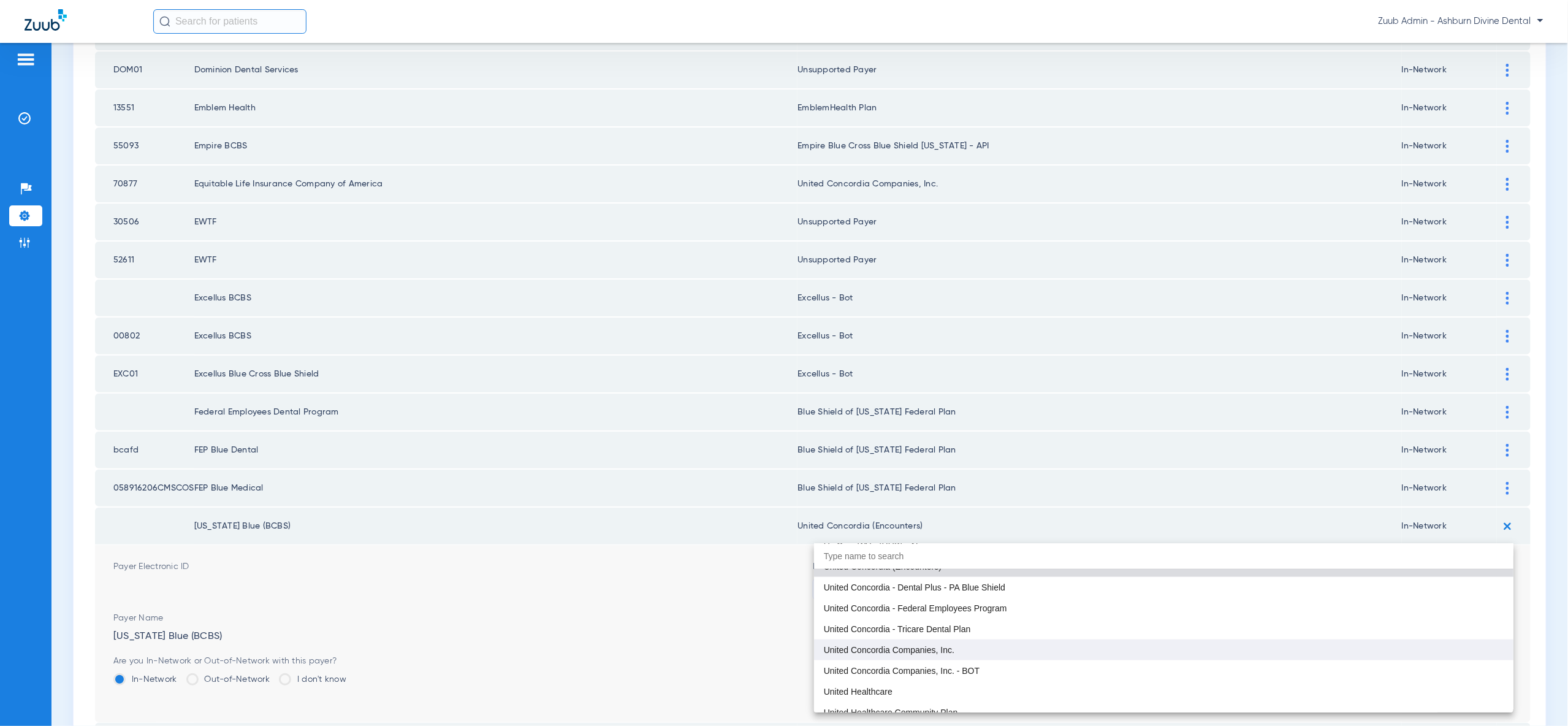
click at [1130, 645] on mat-option "United Concordia Companies, Inc." at bounding box center [1164, 650] width 700 height 21
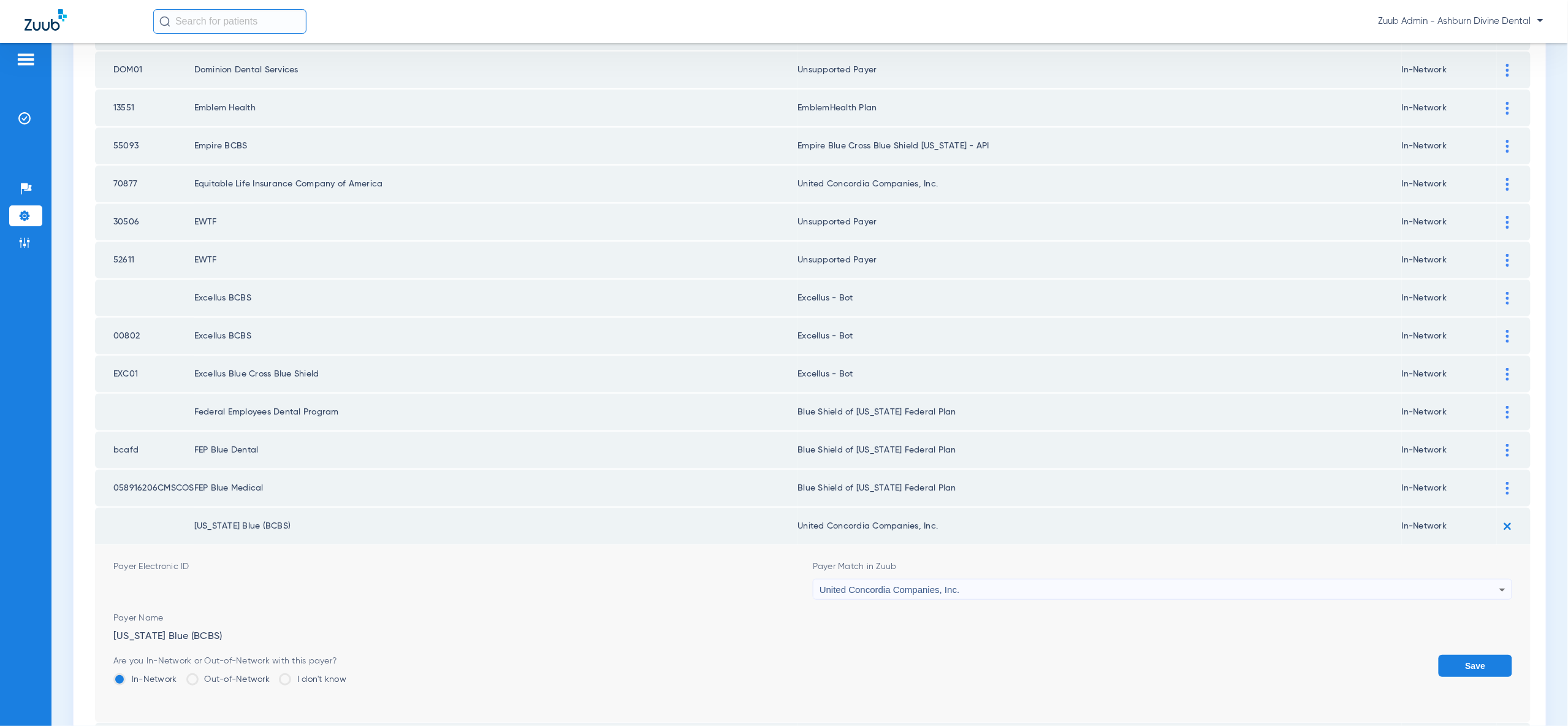
drag, startPoint x: 1450, startPoint y: 613, endPoint x: 1451, endPoint y: 606, distance: 7.1
click at [1450, 655] on button "Save" at bounding box center [1475, 666] width 74 height 22
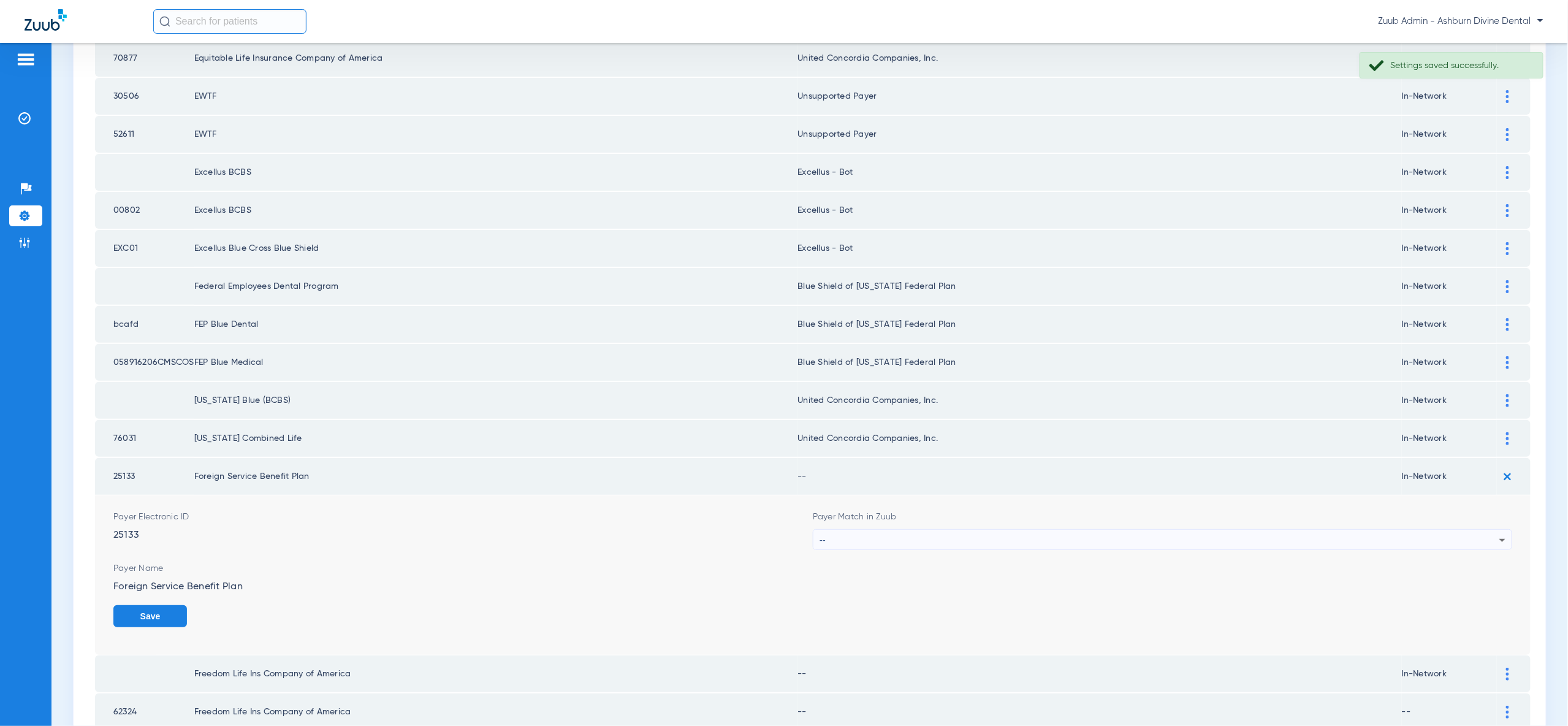
scroll to position [1559, 0]
click at [876, 525] on div "--" at bounding box center [1159, 535] width 680 height 21
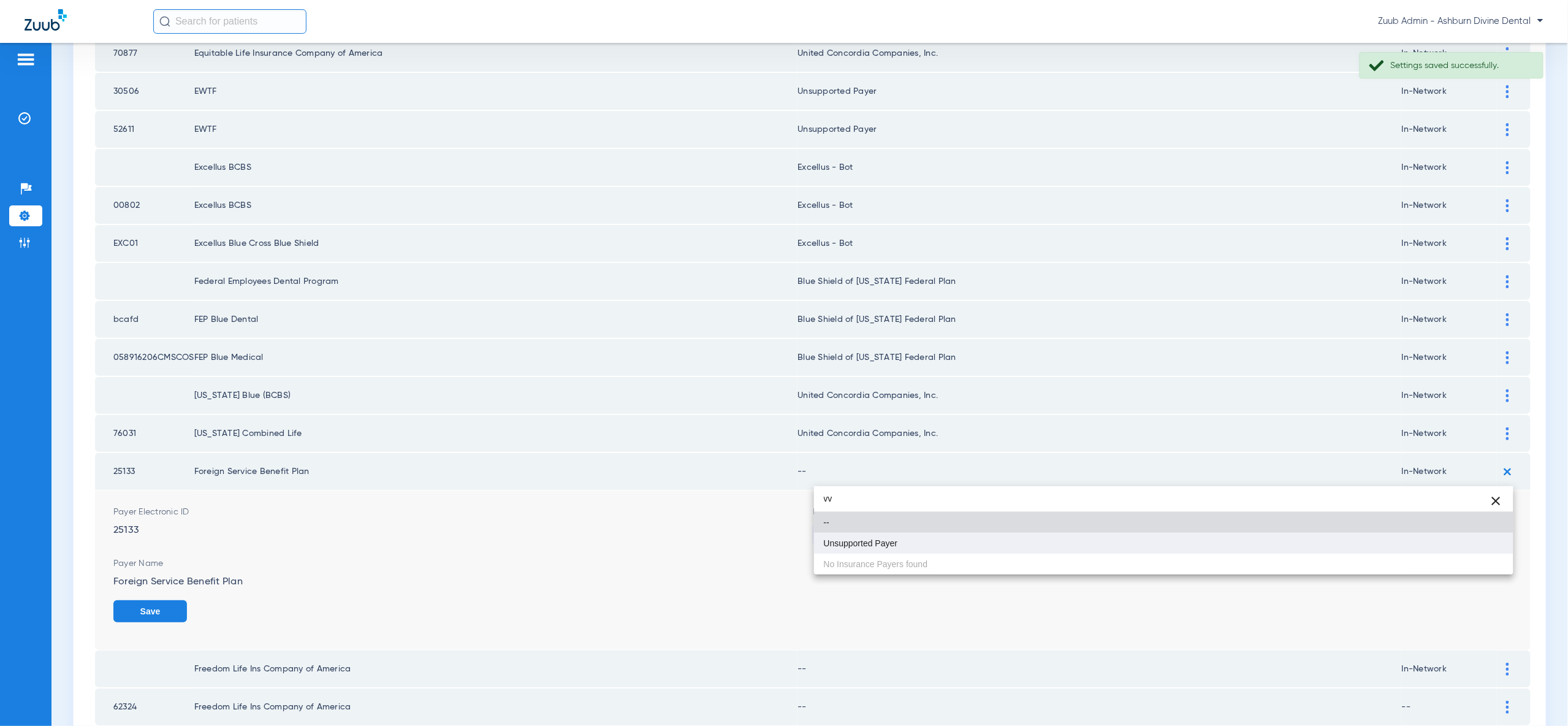
type input "vv"
click at [904, 541] on mat-option "Unsupported Payer" at bounding box center [1164, 543] width 700 height 21
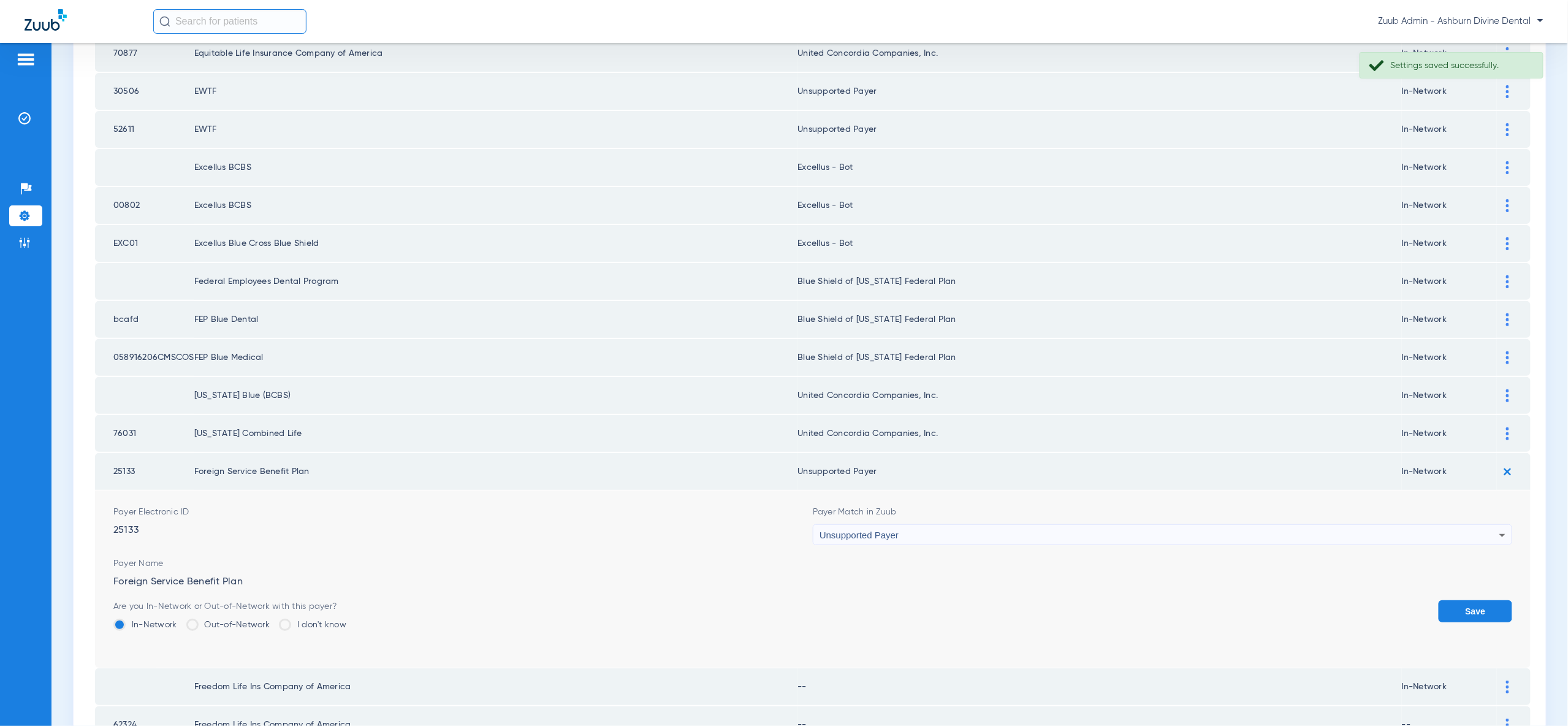
drag, startPoint x: 1452, startPoint y: 553, endPoint x: 1488, endPoint y: 521, distance: 48.2
click at [1452, 600] on button "Save" at bounding box center [1475, 611] width 74 height 22
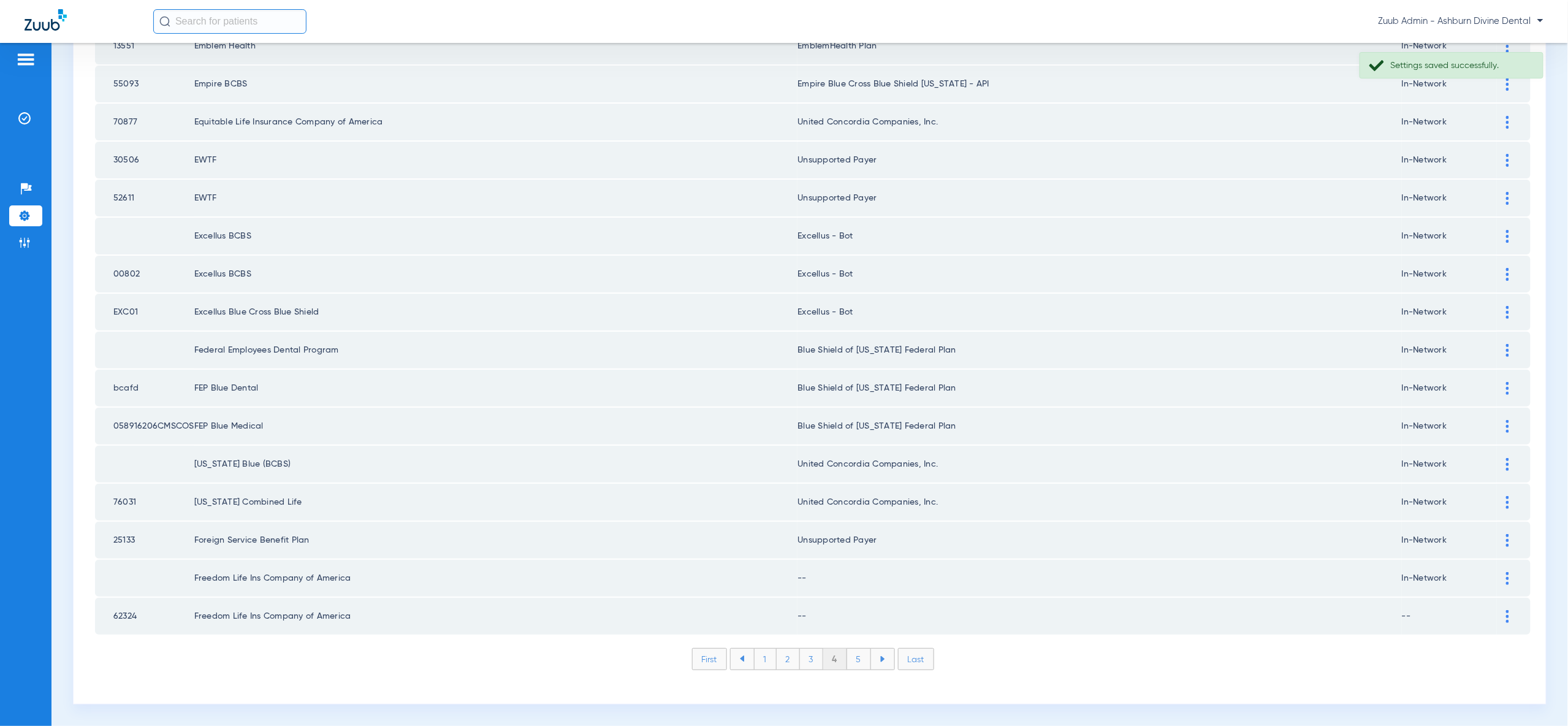
scroll to position [1428, 0]
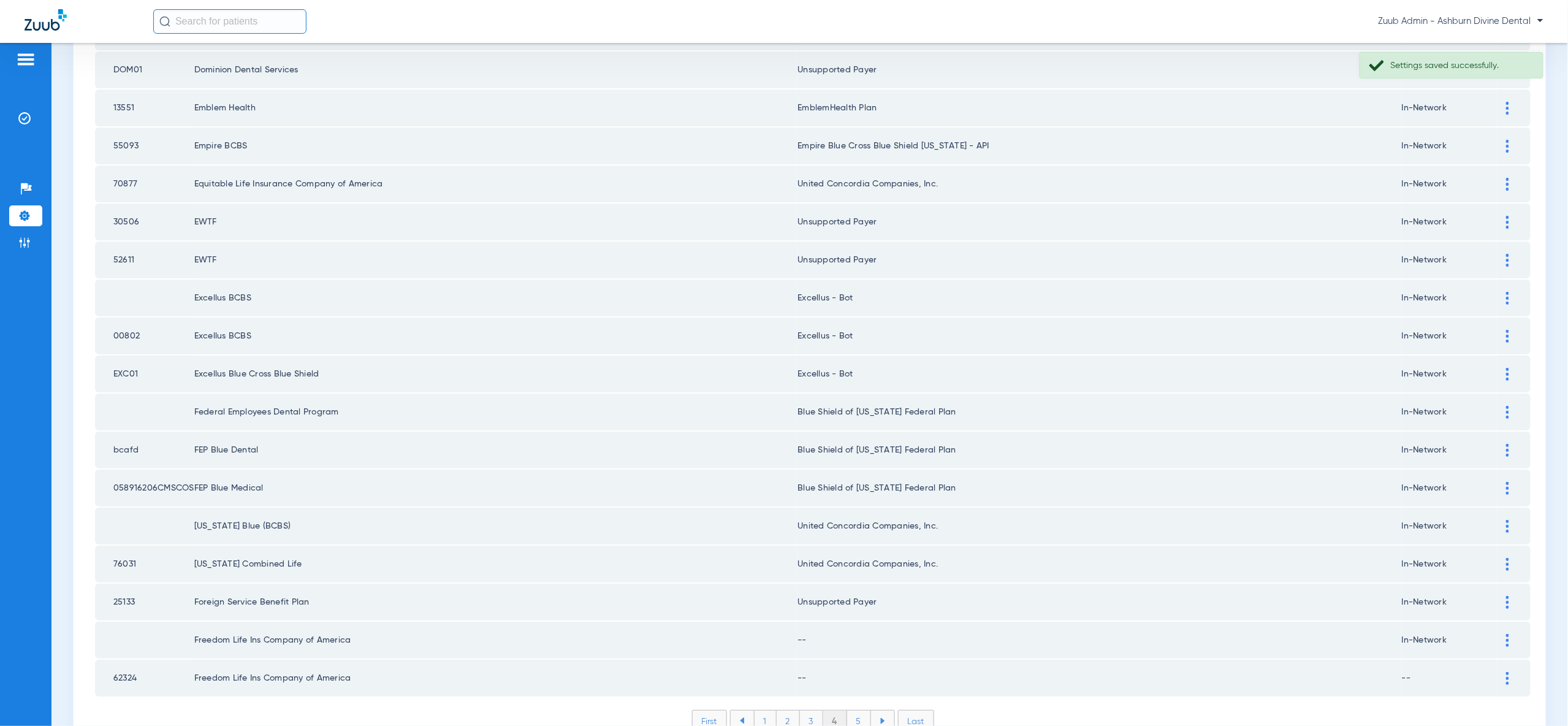
click at [1506, 672] on img at bounding box center [1508, 678] width 3 height 13
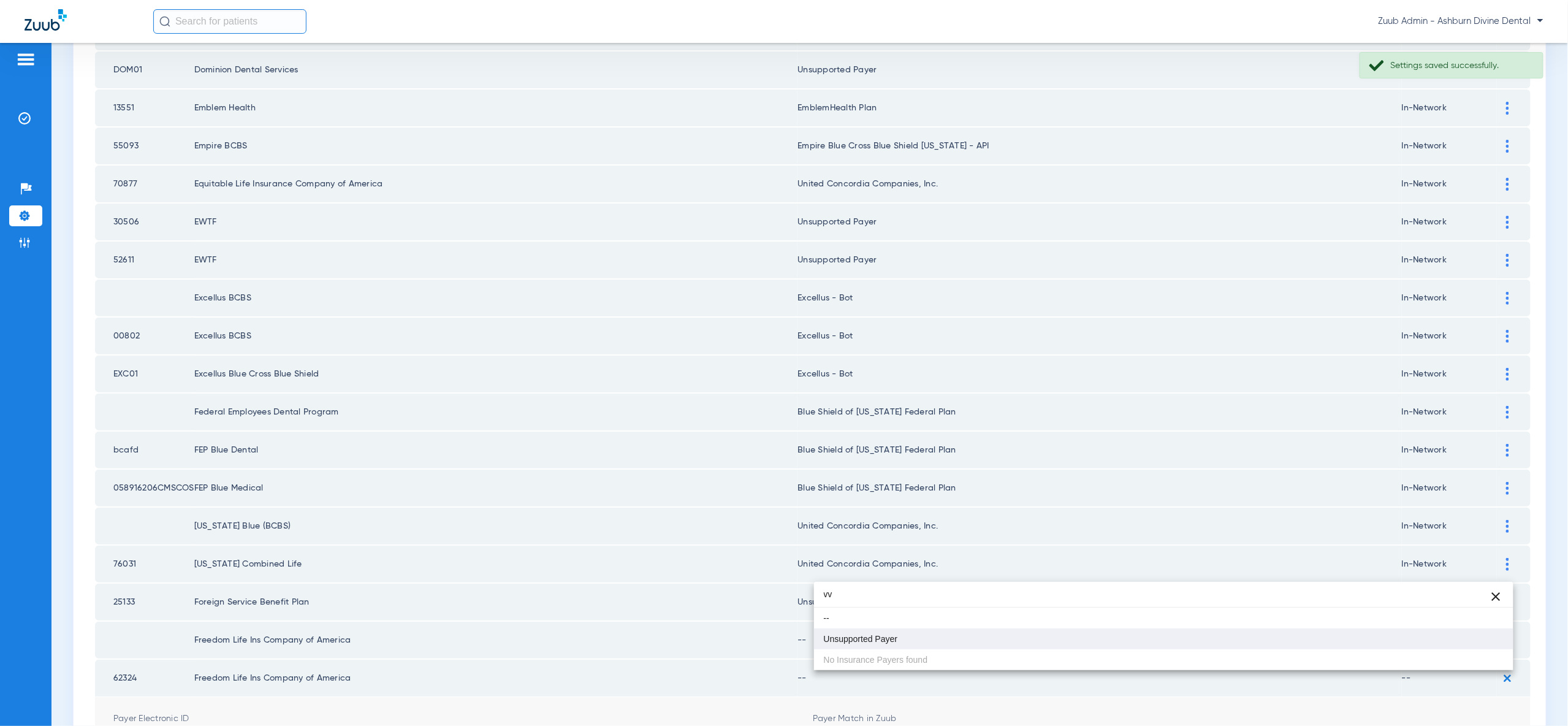
type input "vv"
click at [882, 633] on mat-option "Unsupported Payer" at bounding box center [1164, 639] width 700 height 21
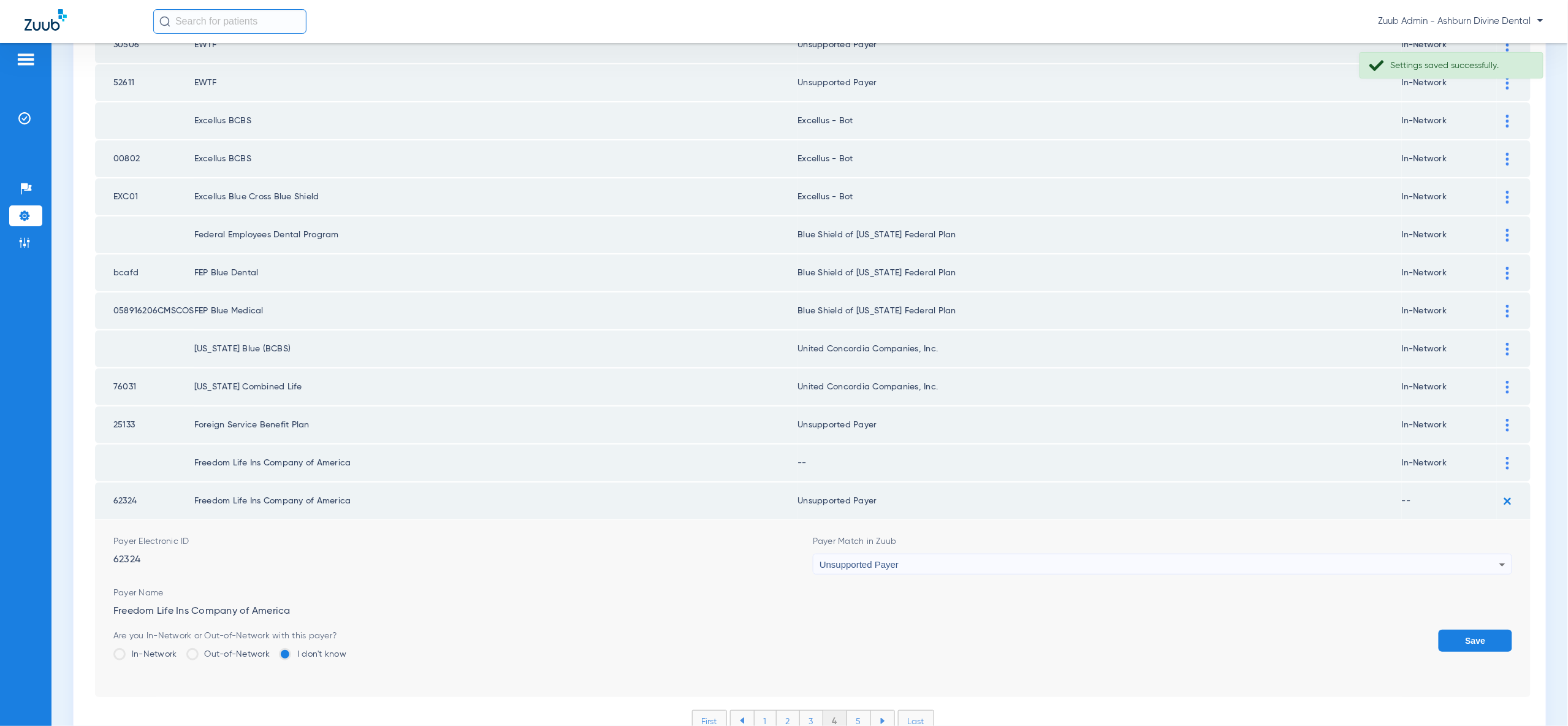
click at [1476, 630] on button "Save" at bounding box center [1475, 641] width 74 height 22
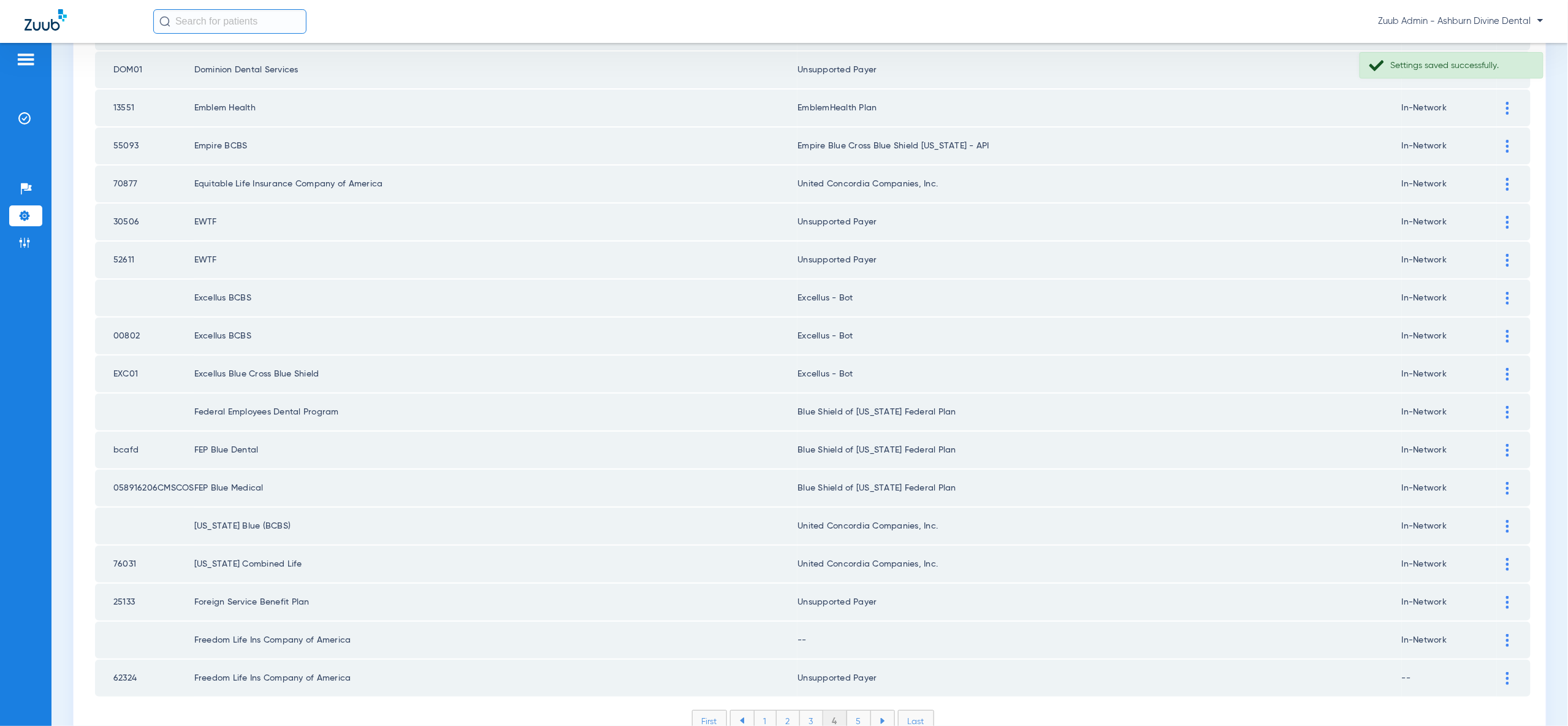
click at [871, 711] on li "5" at bounding box center [859, 721] width 24 height 21
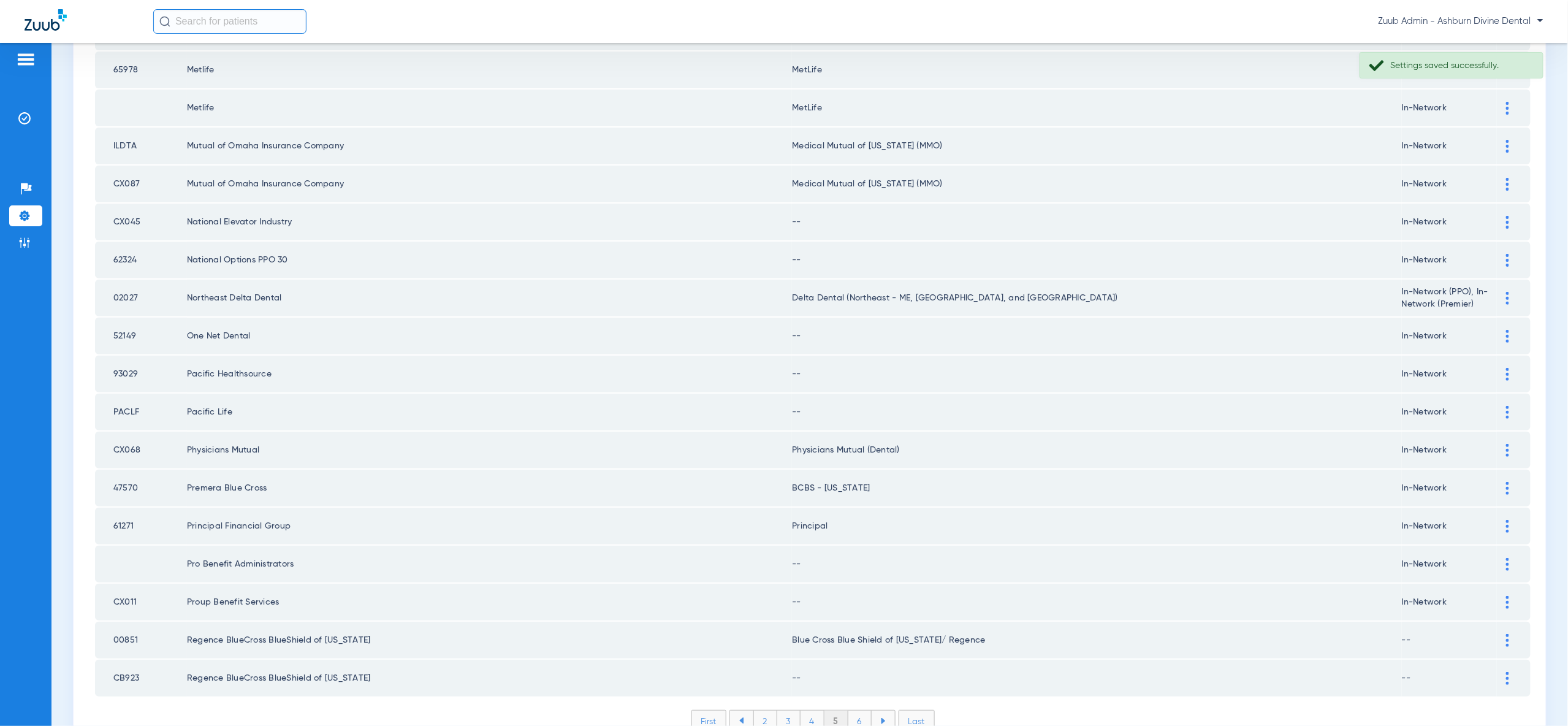
click at [816, 711] on li "4" at bounding box center [813, 721] width 24 height 21
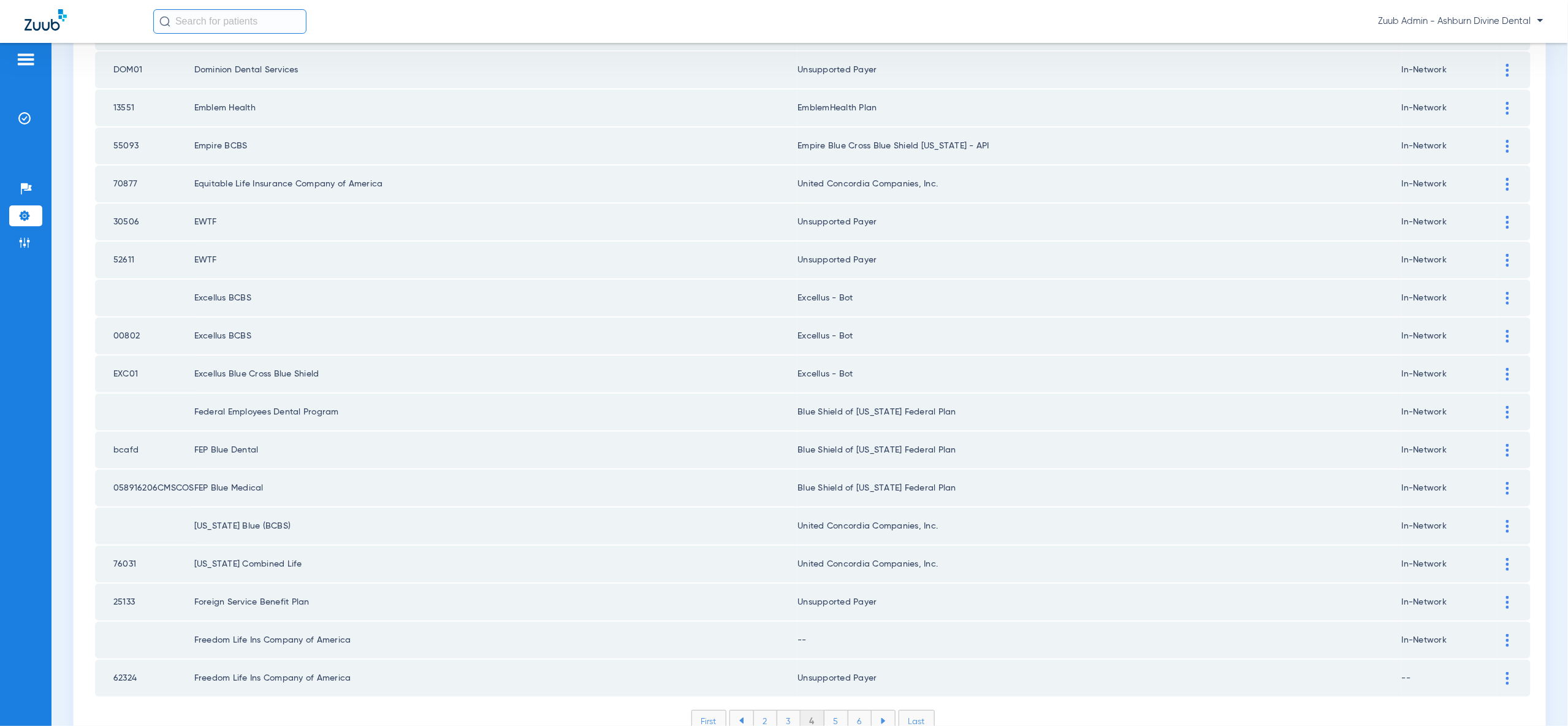
click at [1507, 634] on img at bounding box center [1508, 640] width 3 height 13
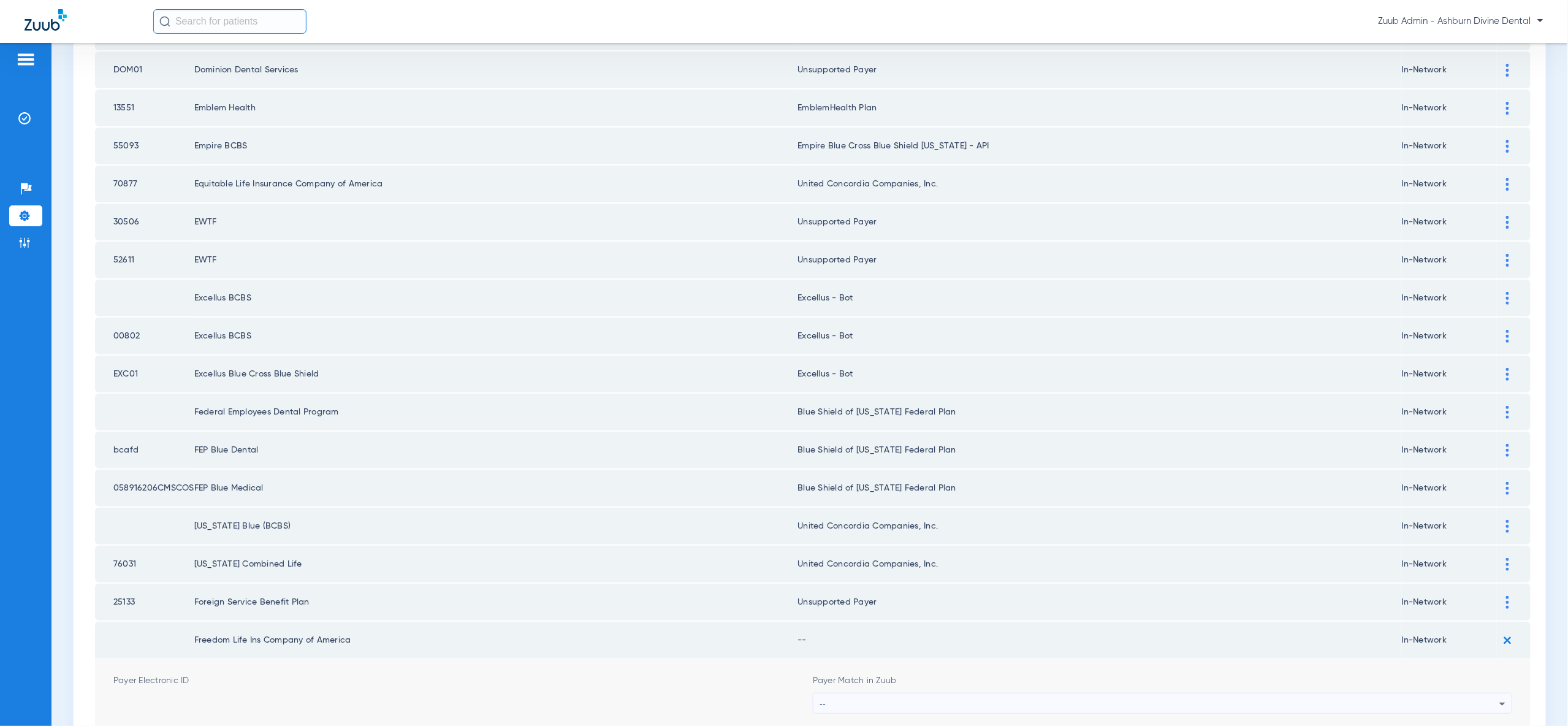
click at [1457, 694] on div "--" at bounding box center [1159, 704] width 680 height 21
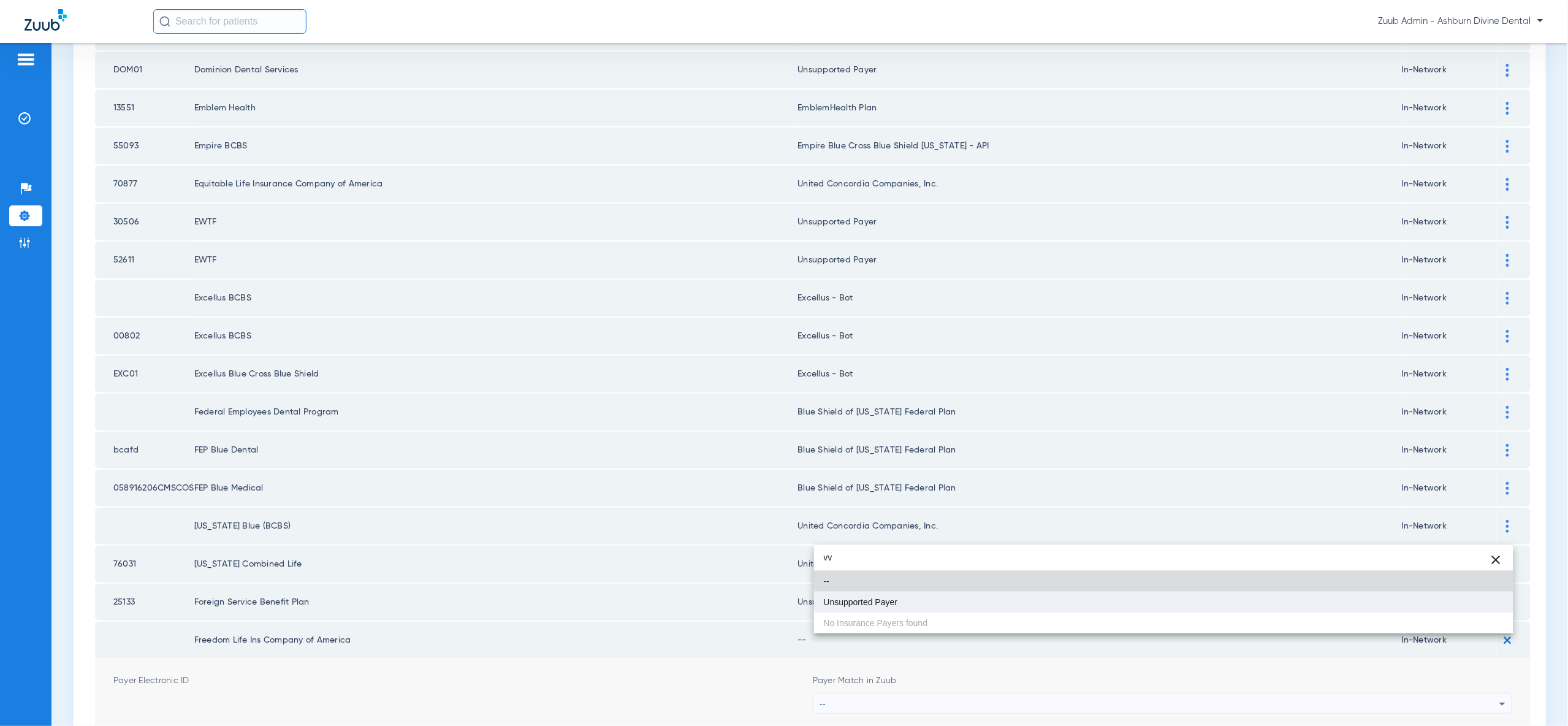
type input "vv"
click at [1457, 604] on mat-option "Unsupported Payer" at bounding box center [1164, 602] width 700 height 21
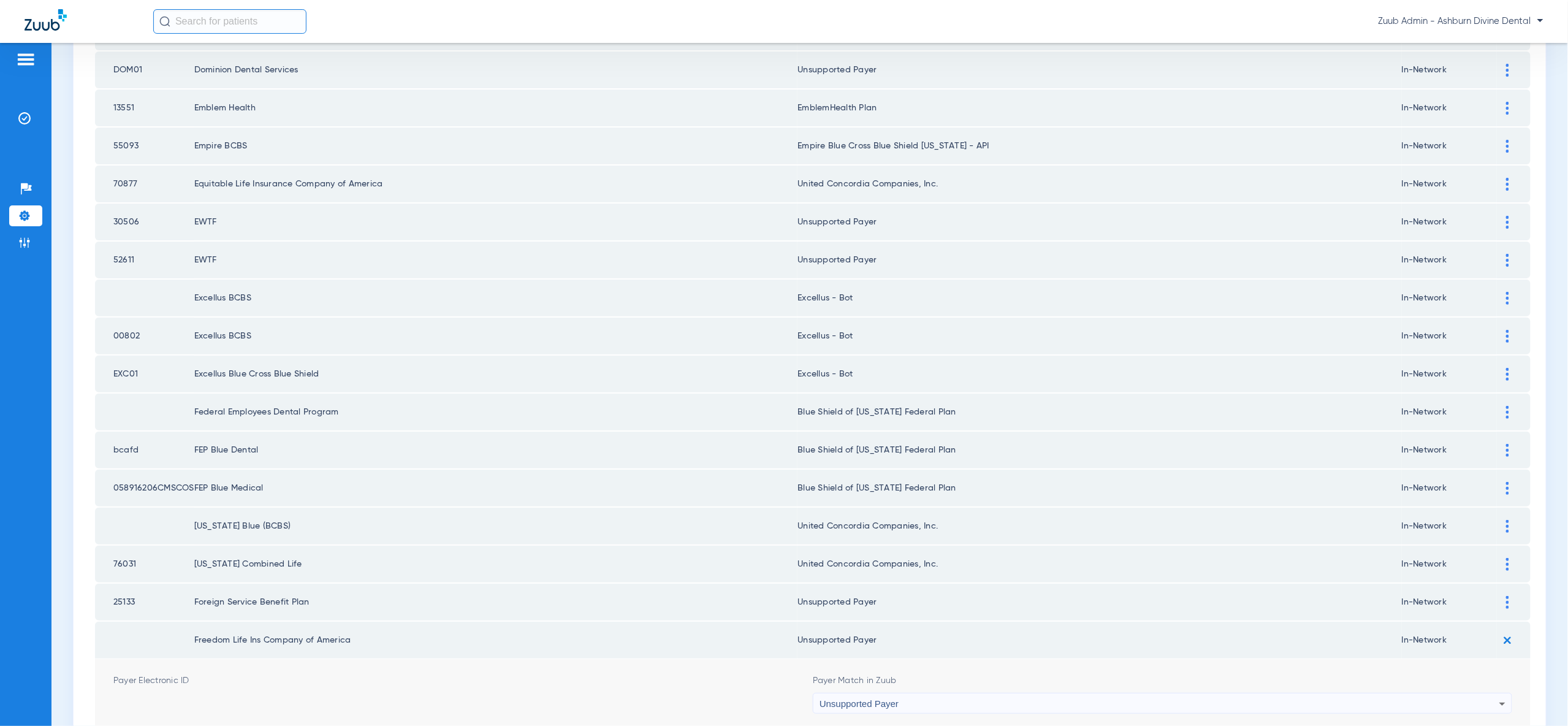
drag, startPoint x: 1475, startPoint y: 717, endPoint x: 1433, endPoint y: 710, distance: 42.6
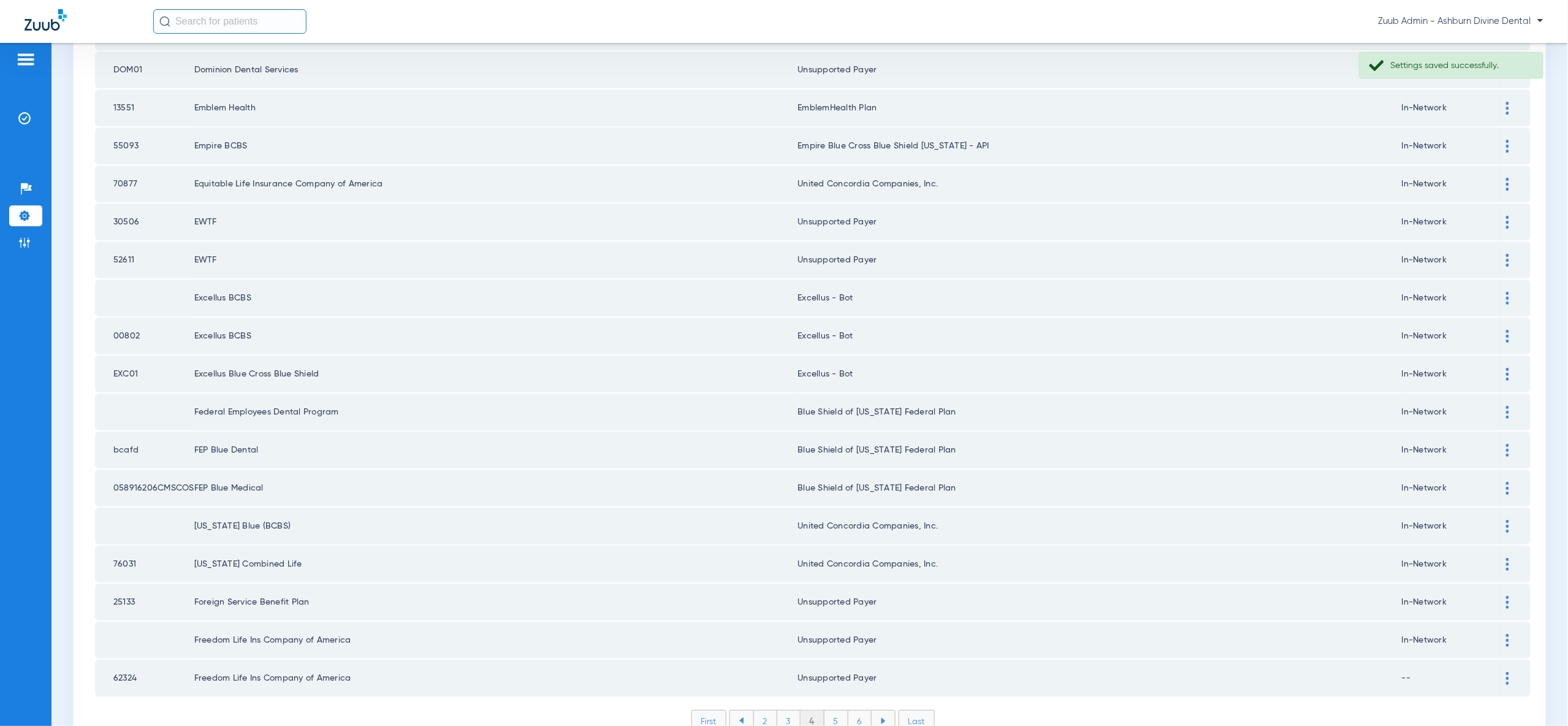
click at [834, 711] on li "5" at bounding box center [836, 721] width 24 height 21
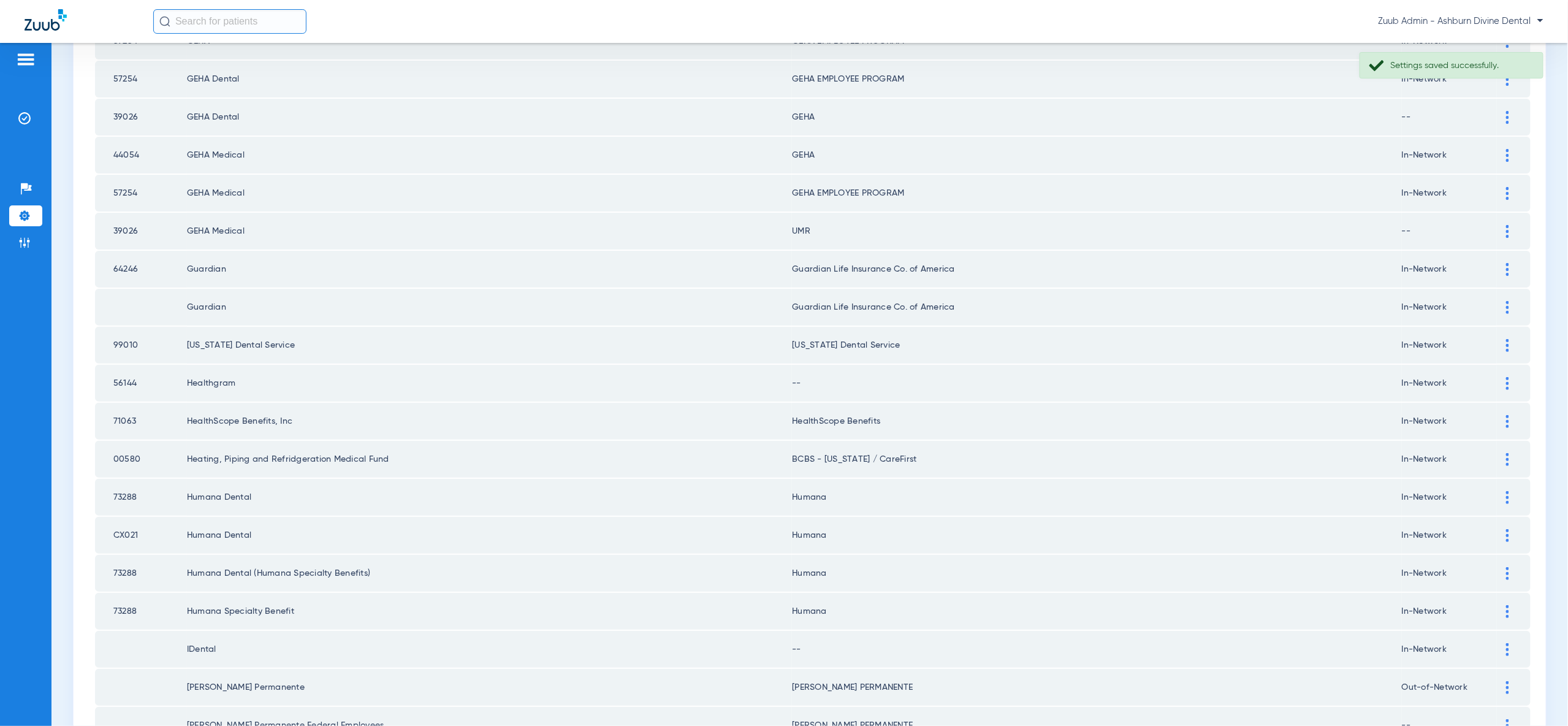
scroll to position [0, 0]
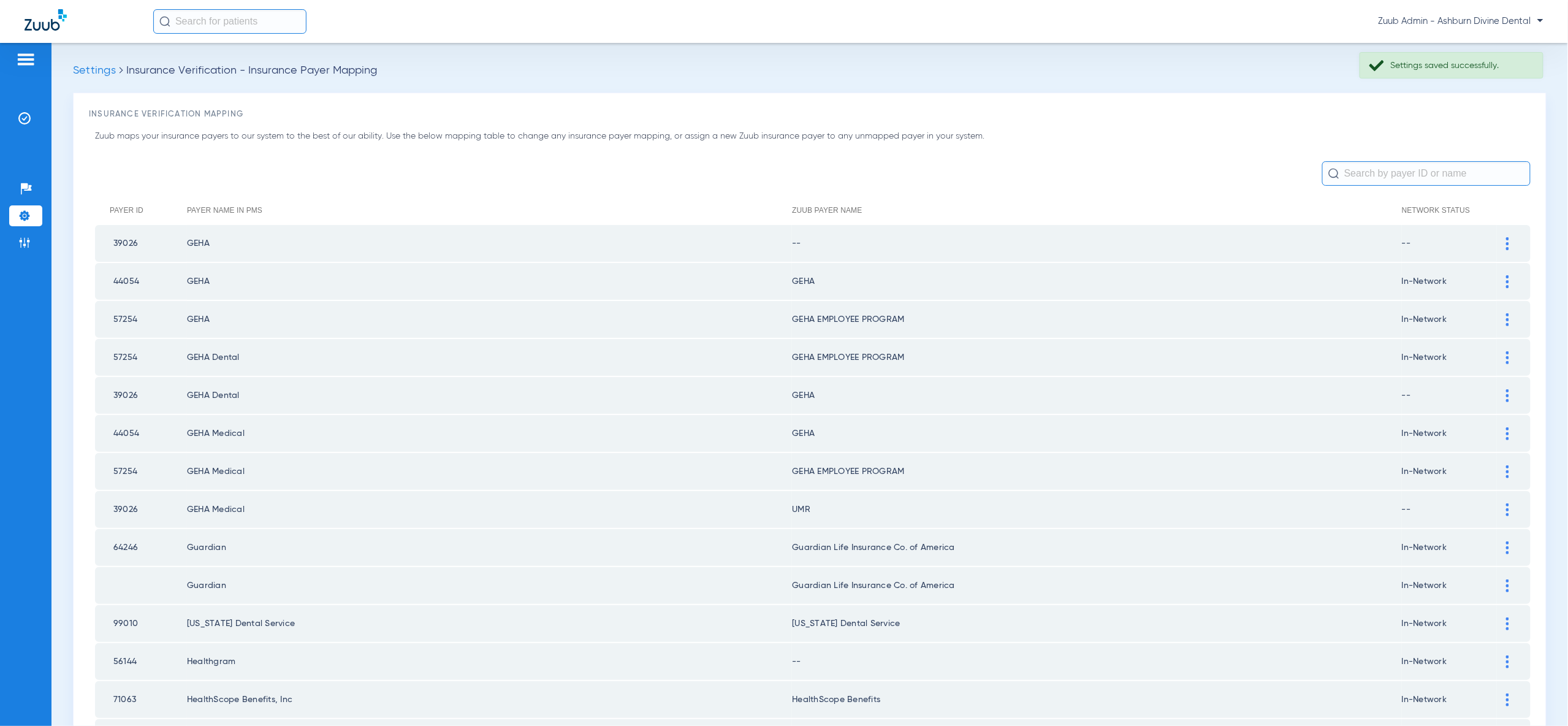
drag, startPoint x: 1502, startPoint y: 239, endPoint x: 1410, endPoint y: 287, distance: 103.8
click at [1501, 239] on div at bounding box center [1507, 243] width 21 height 13
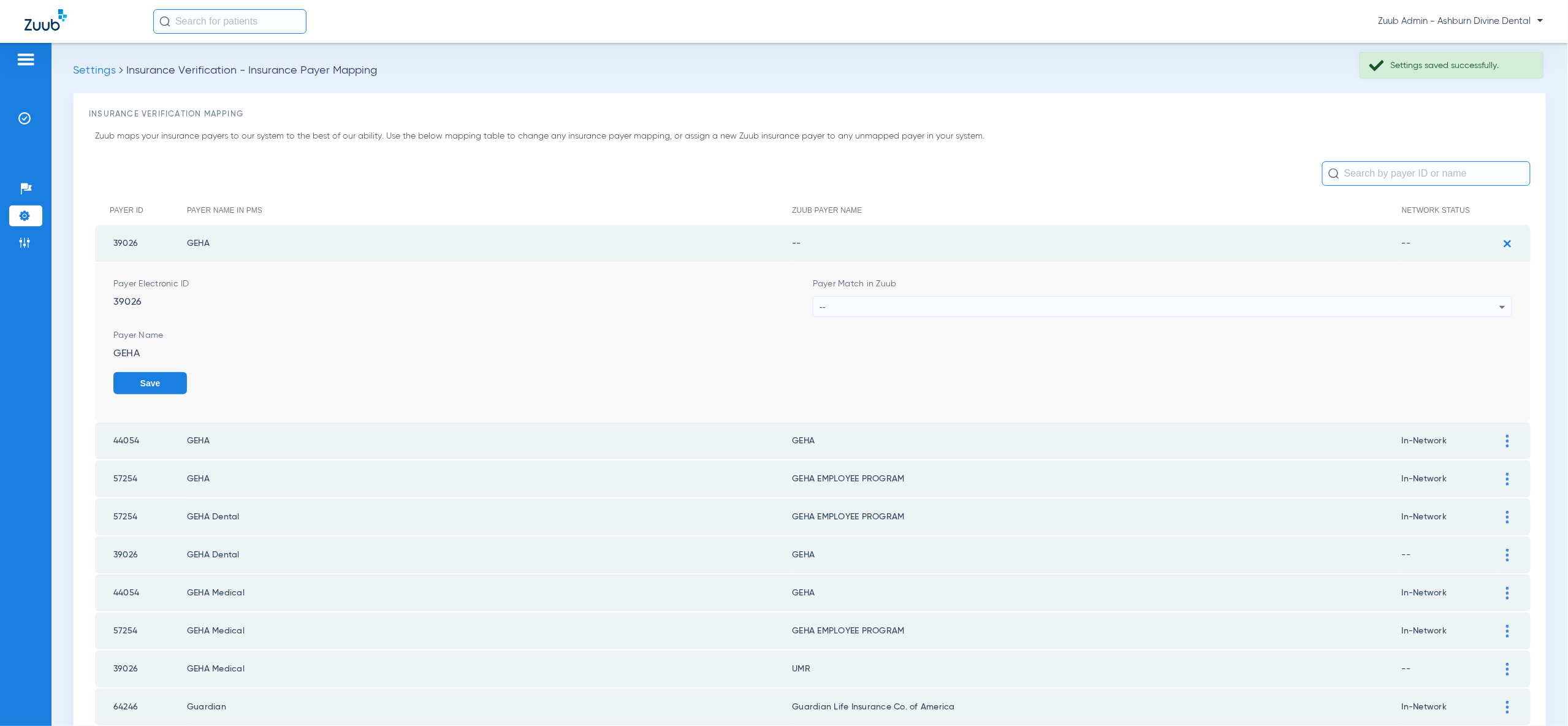
click at [1387, 310] on div "--" at bounding box center [1159, 307] width 680 height 21
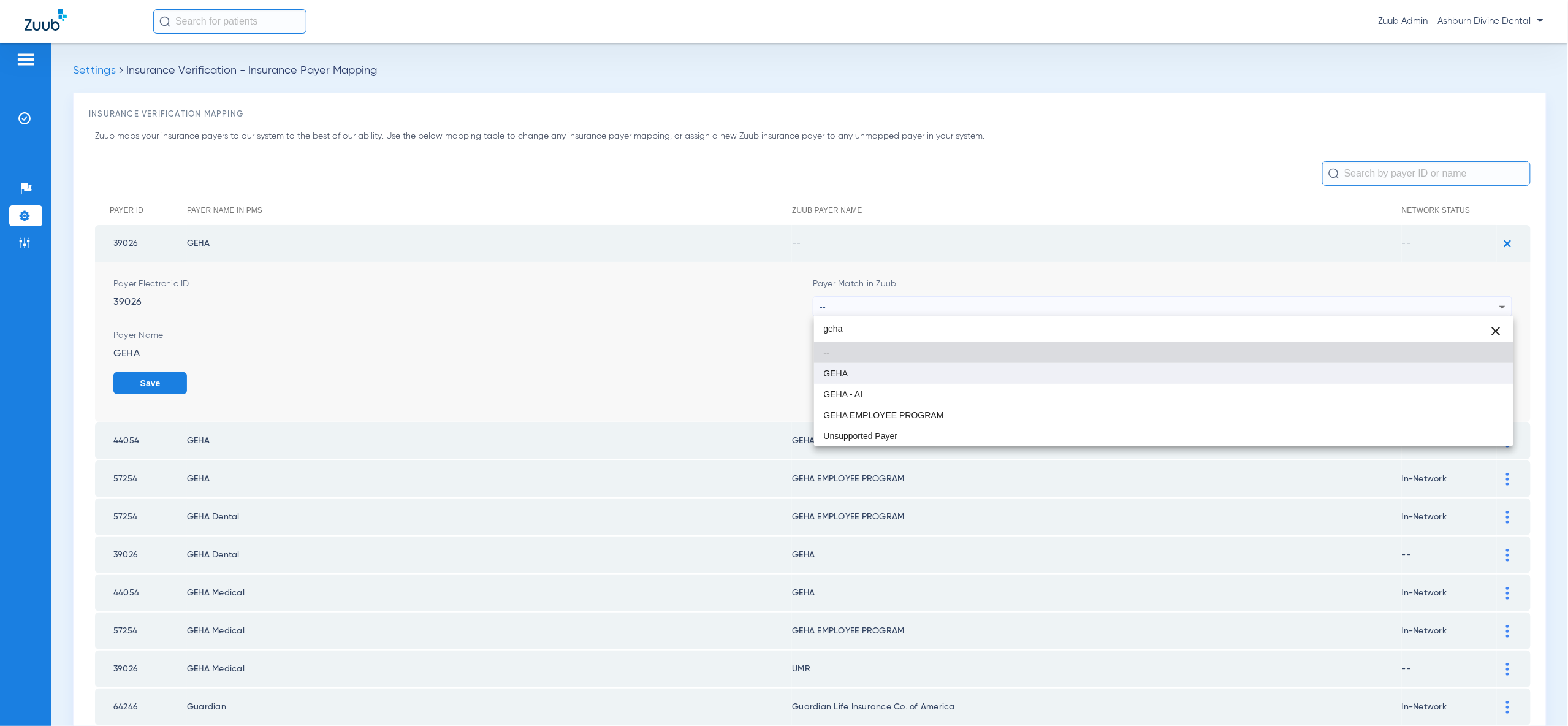
type input "geha"
click at [1365, 376] on mat-option "GEHA" at bounding box center [1164, 374] width 700 height 21
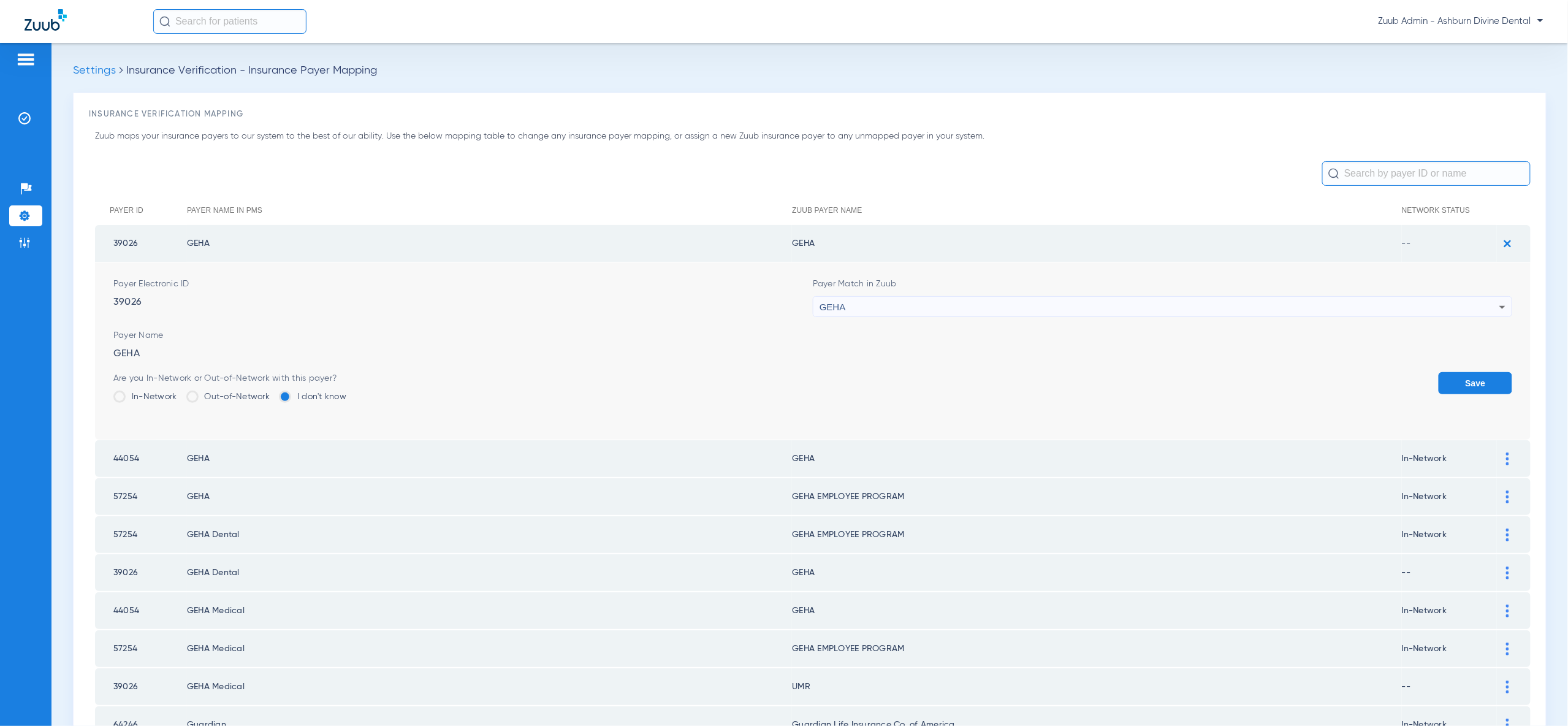
click at [1485, 373] on button "Save" at bounding box center [1475, 383] width 74 height 22
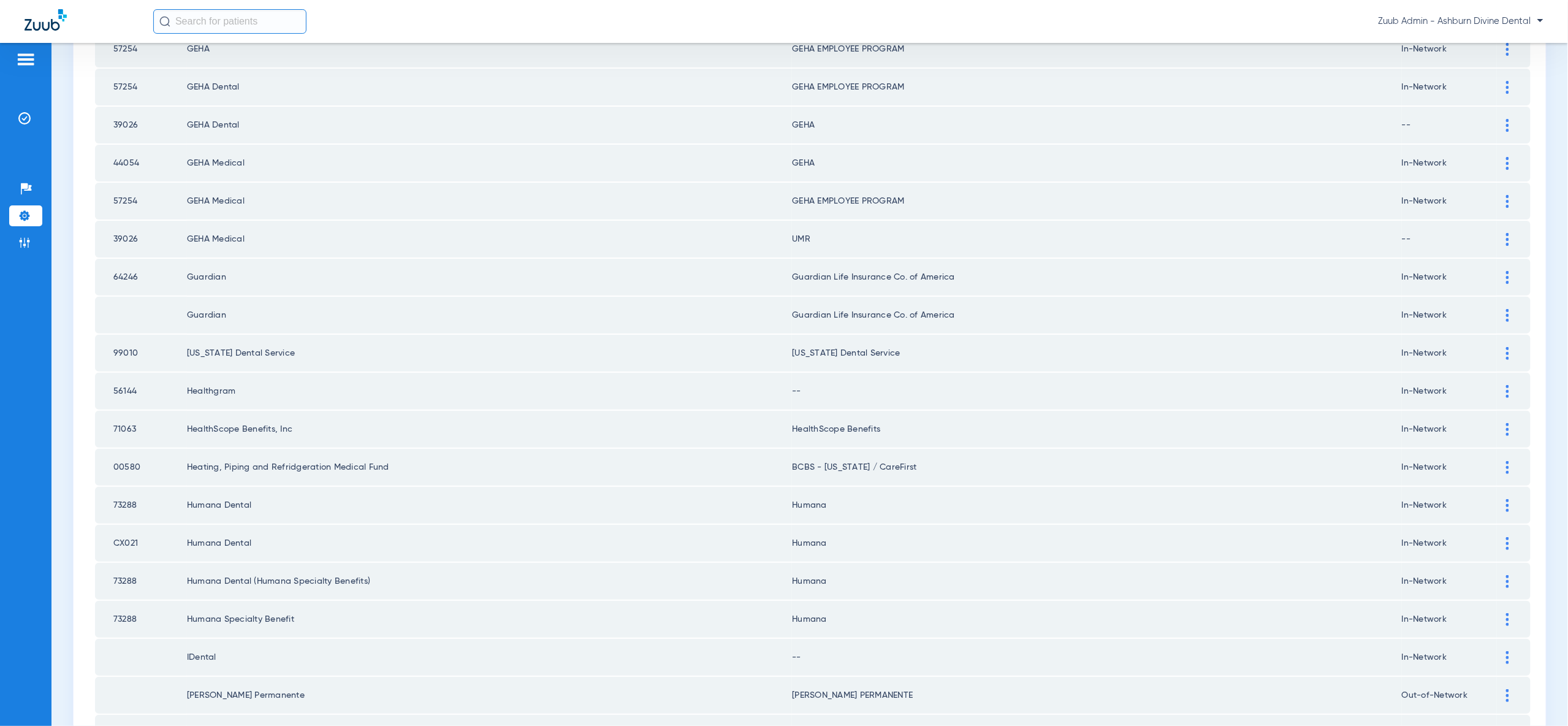
scroll to position [271, 0]
click at [1502, 385] on div at bounding box center [1507, 391] width 21 height 13
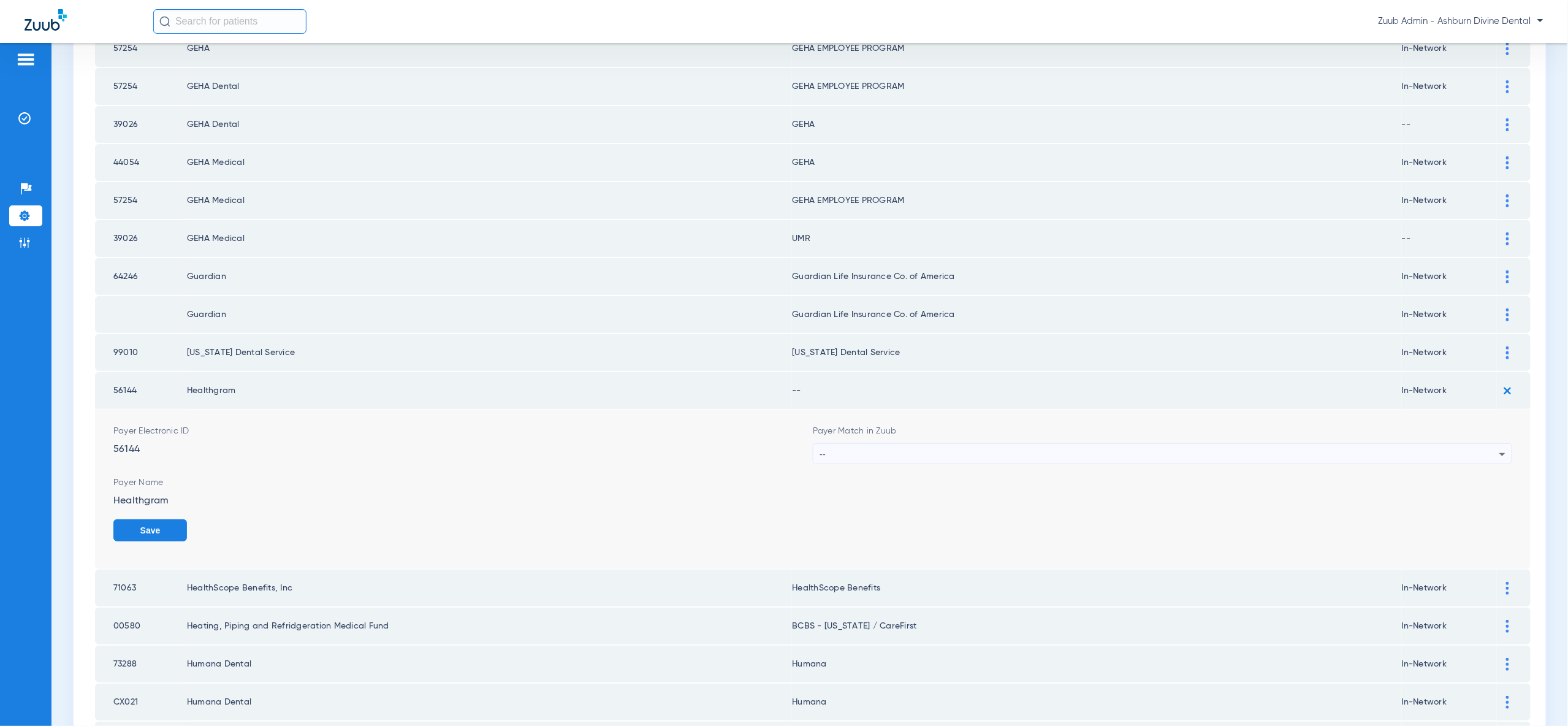
click at [1454, 444] on div "--" at bounding box center [1159, 454] width 680 height 21
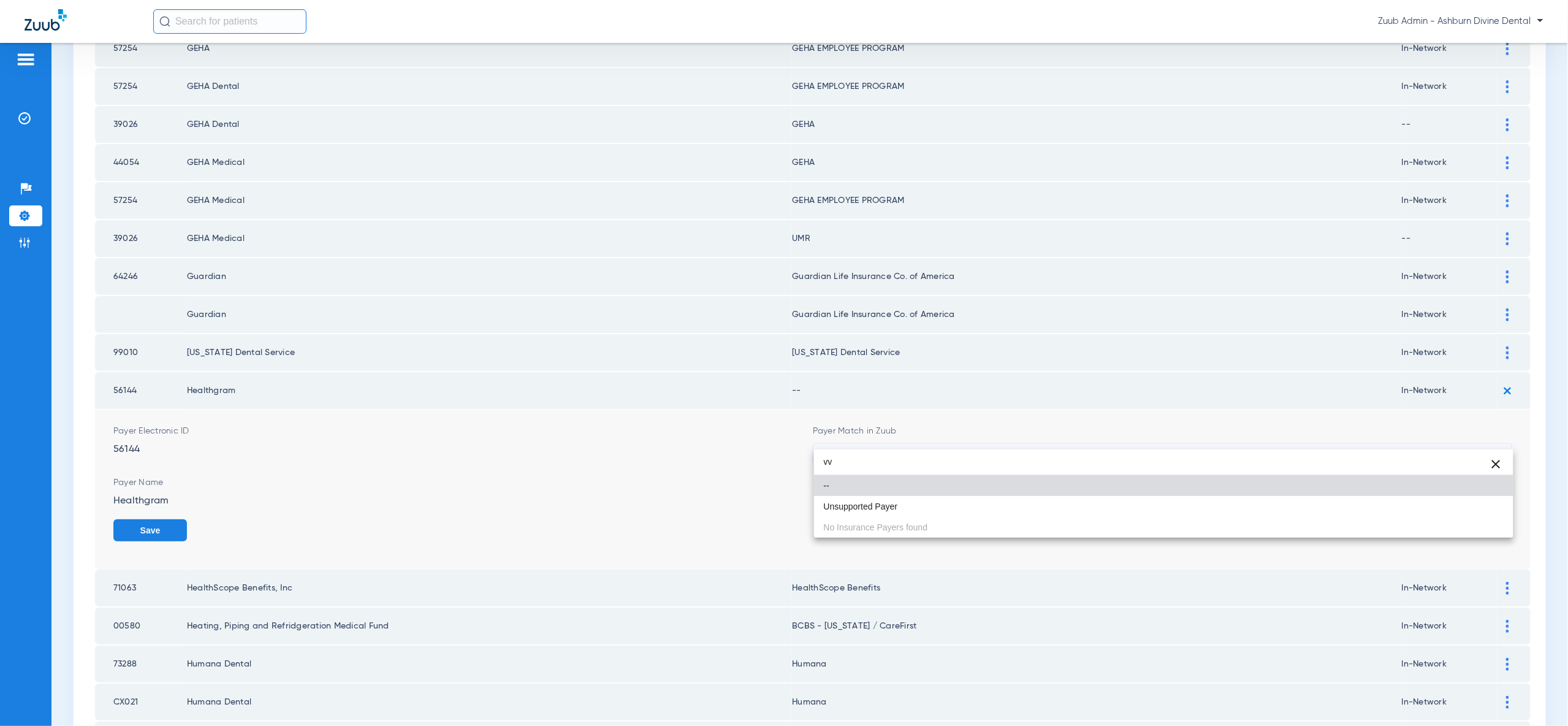
type input "vv"
drag, startPoint x: 1441, startPoint y: 492, endPoint x: 1455, endPoint y: 508, distance: 21.3
click at [1441, 493] on mat-option "--" at bounding box center [1164, 486] width 700 height 21
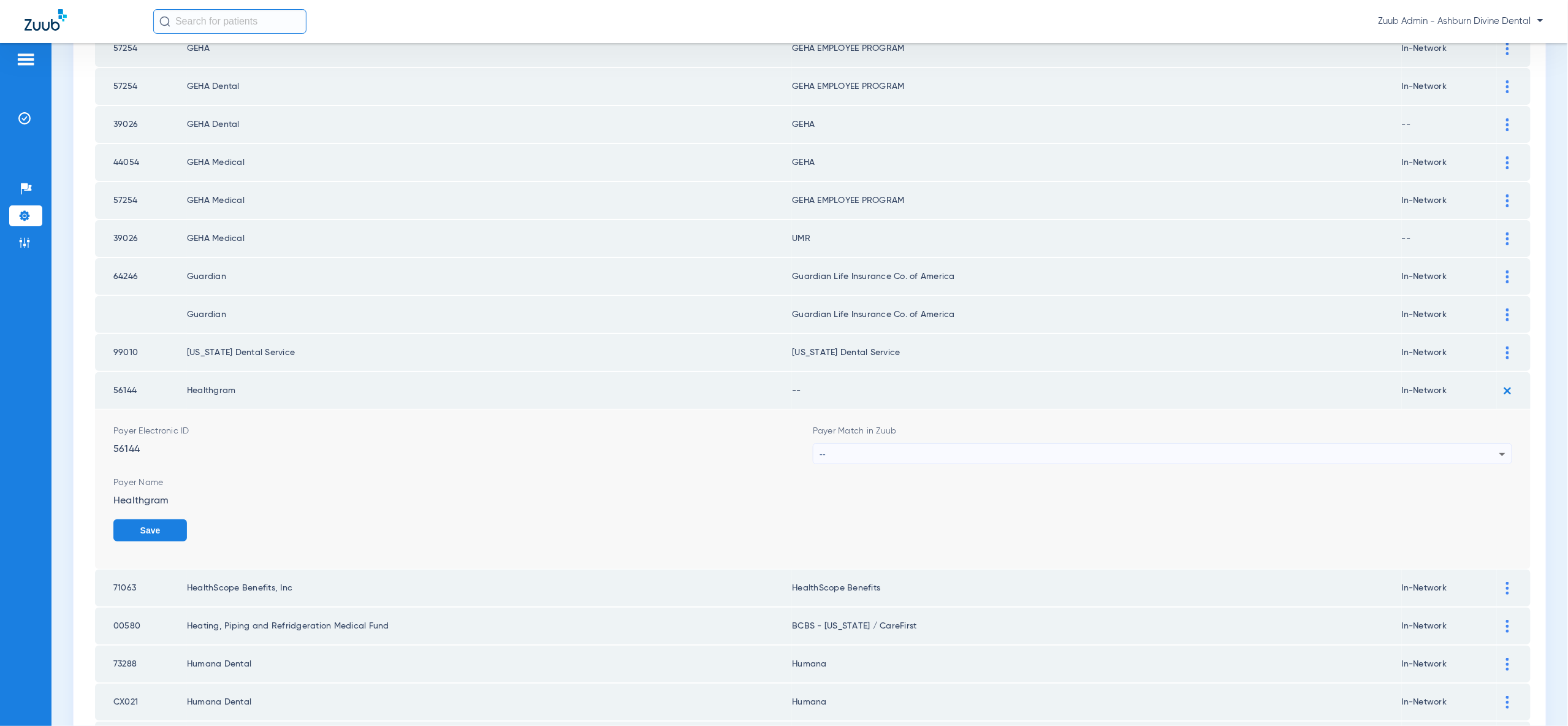
click at [1451, 451] on form "Payer Electronic ID 56144 Payer Match in Zuub -- Payer Name Healthgram Save" at bounding box center [813, 489] width 1399 height 159
click at [1448, 444] on div "--" at bounding box center [1159, 454] width 680 height 21
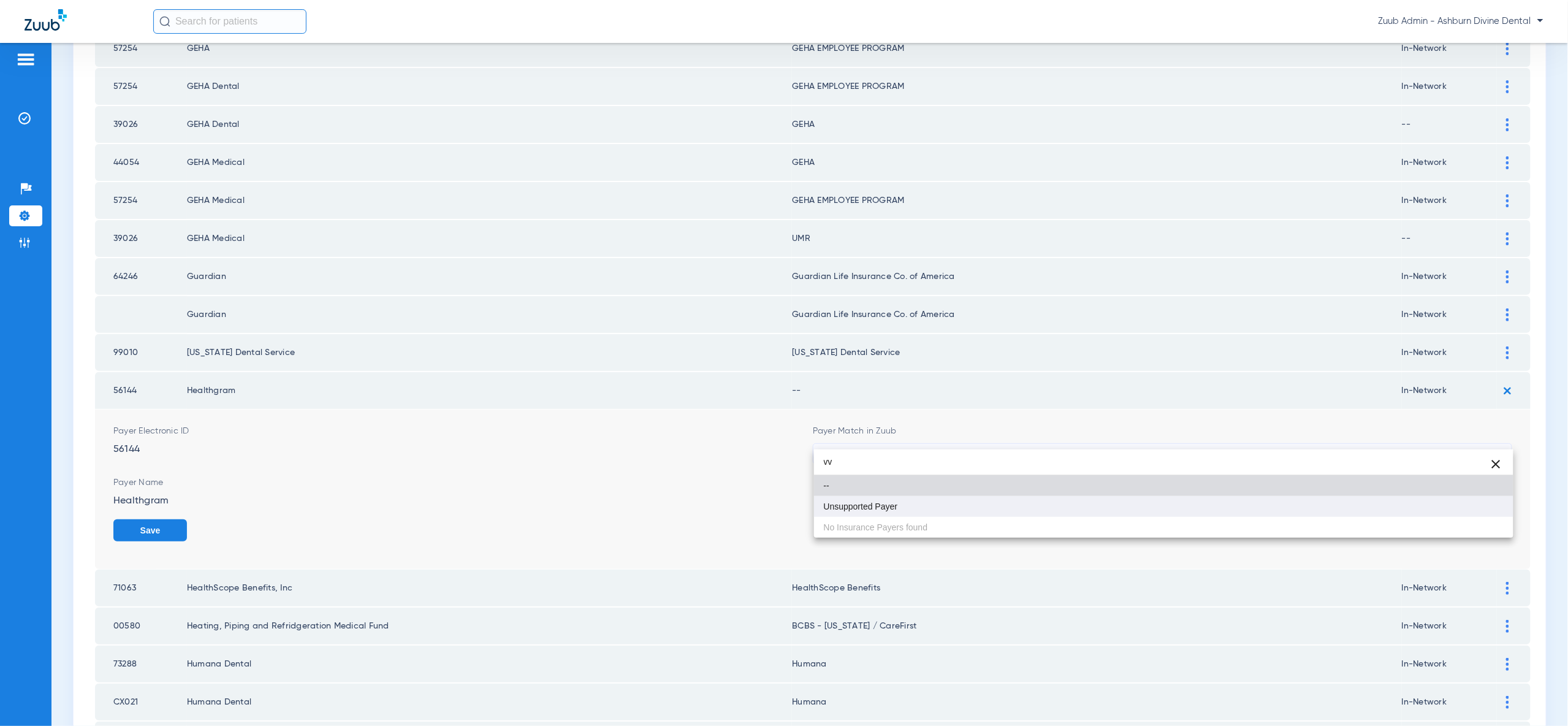
type input "vv"
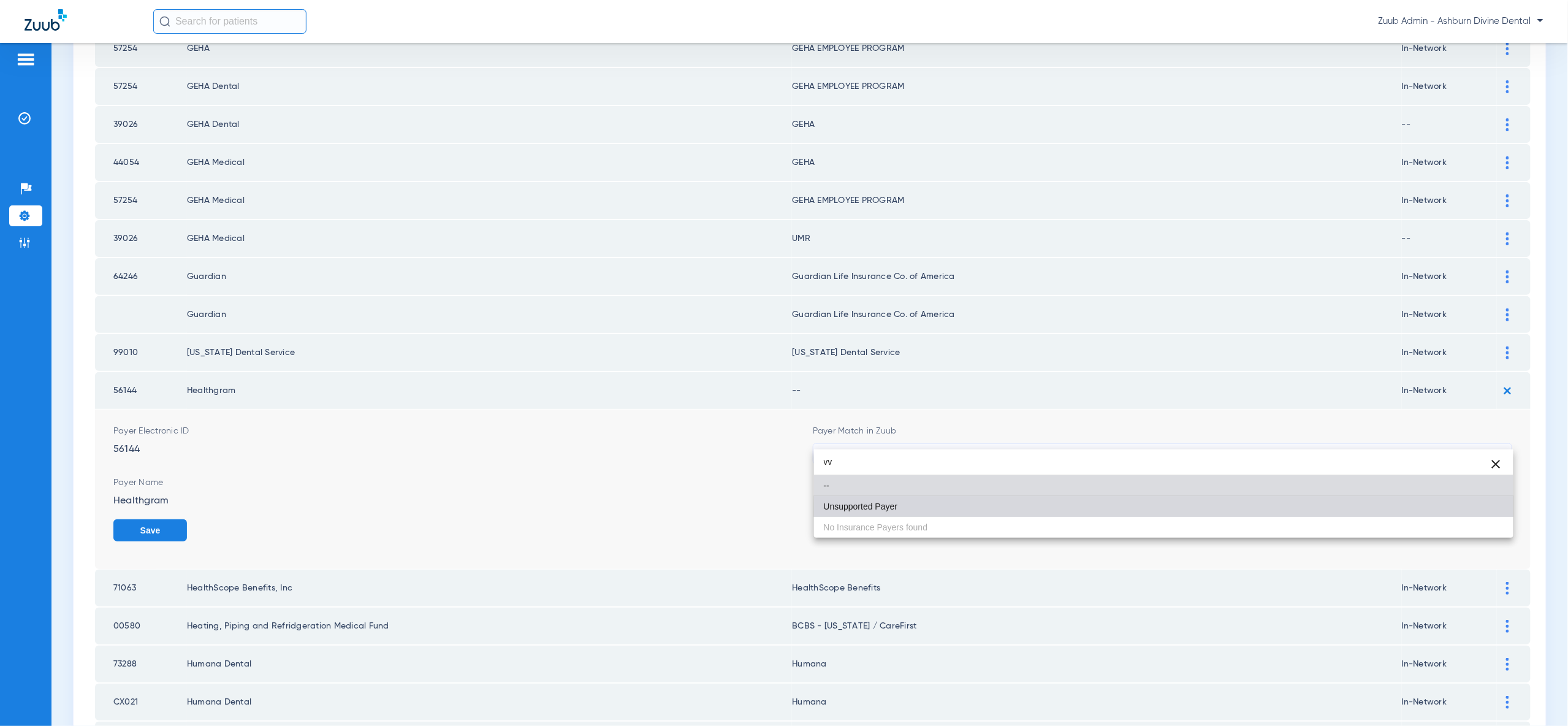
click at [1457, 515] on mat-option "Unsupported Payer" at bounding box center [1164, 506] width 700 height 21
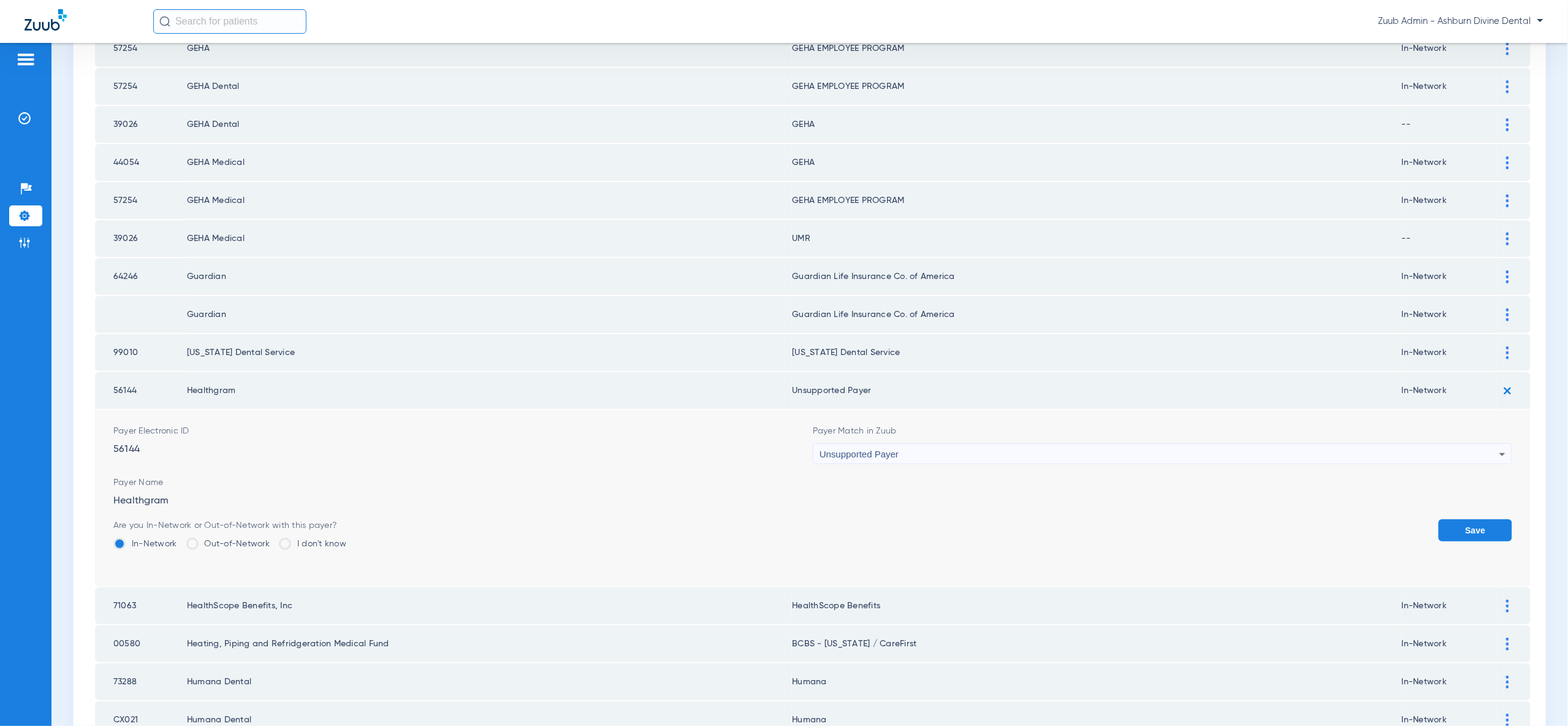
click at [1465, 520] on button "Save" at bounding box center [1475, 531] width 74 height 22
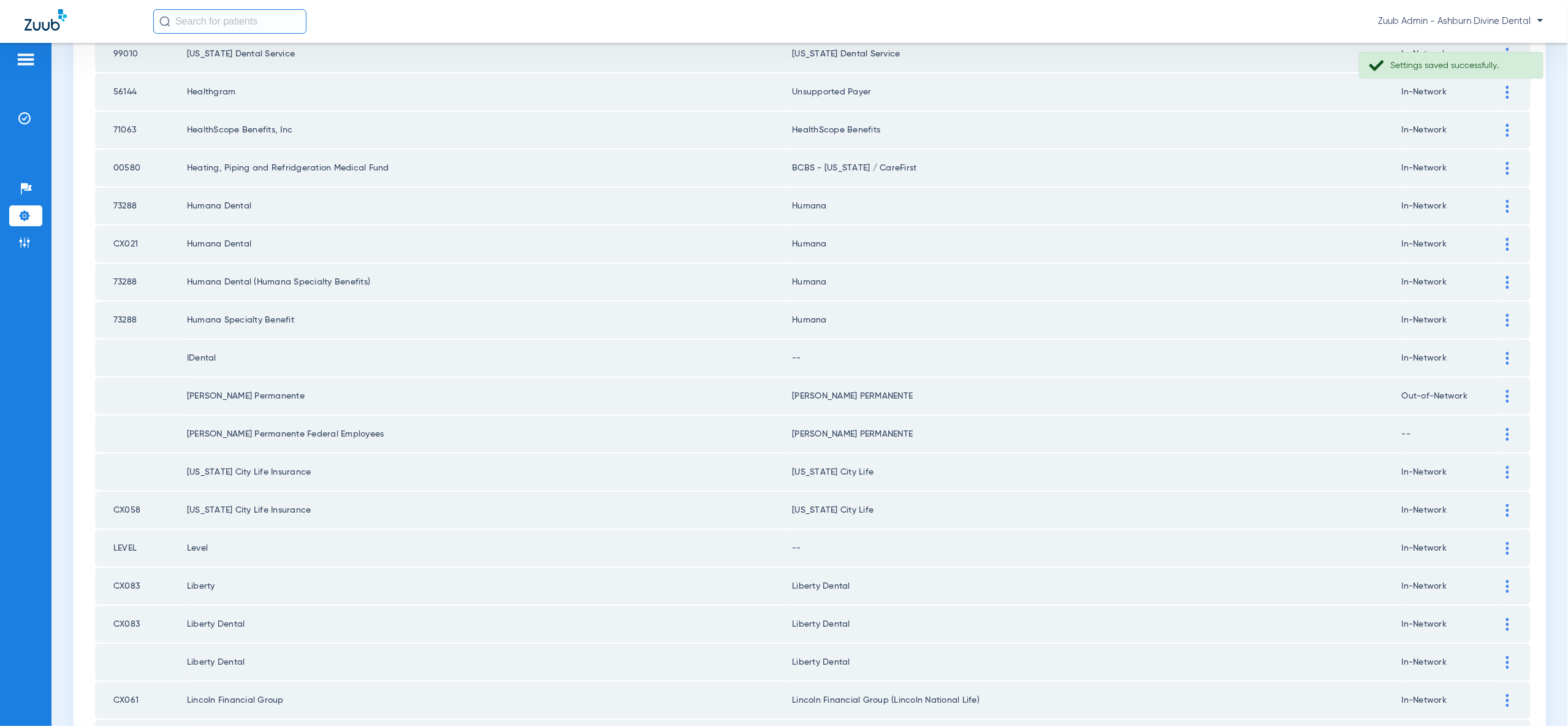
scroll to position [571, 0]
click at [1506, 352] on img at bounding box center [1508, 358] width 3 height 13
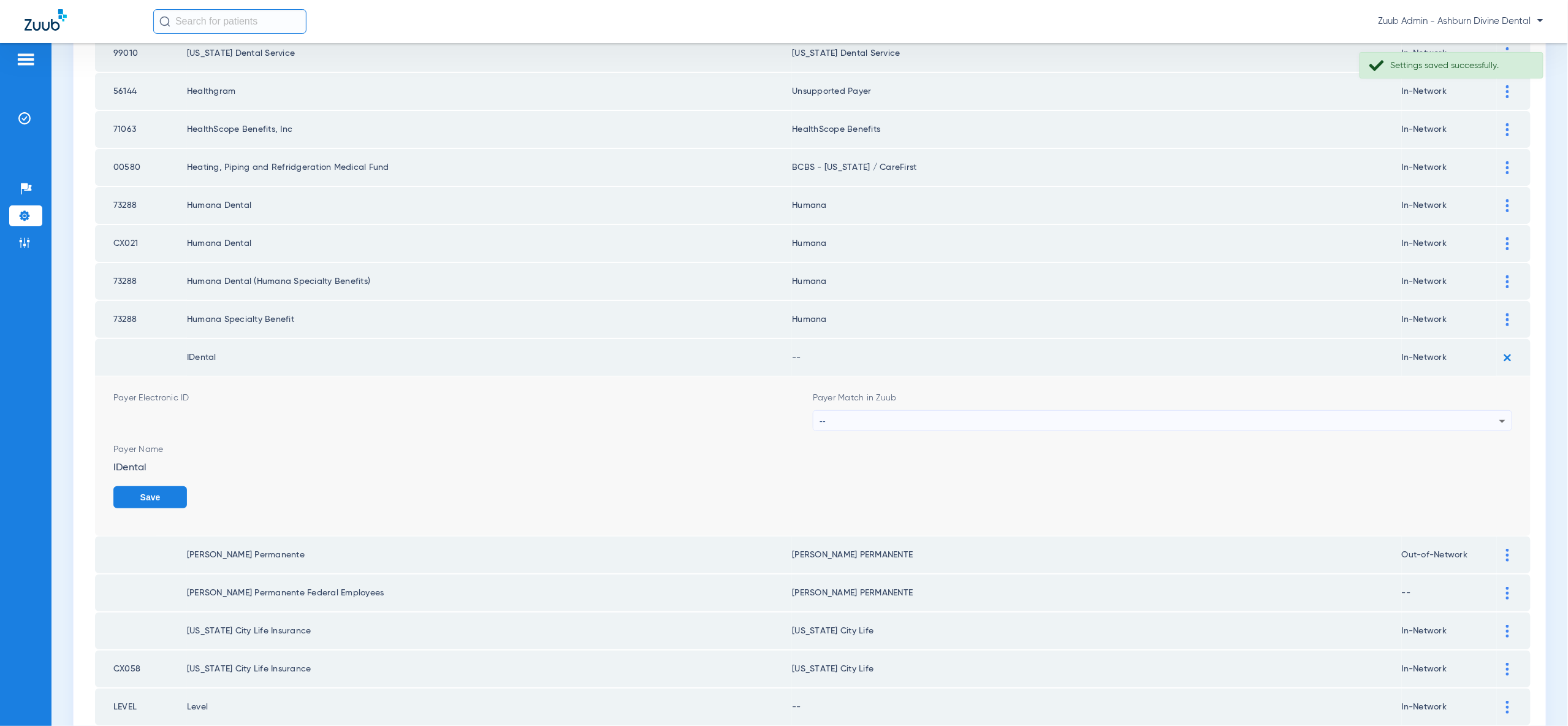
click at [1503, 414] on icon at bounding box center [1502, 421] width 15 height 15
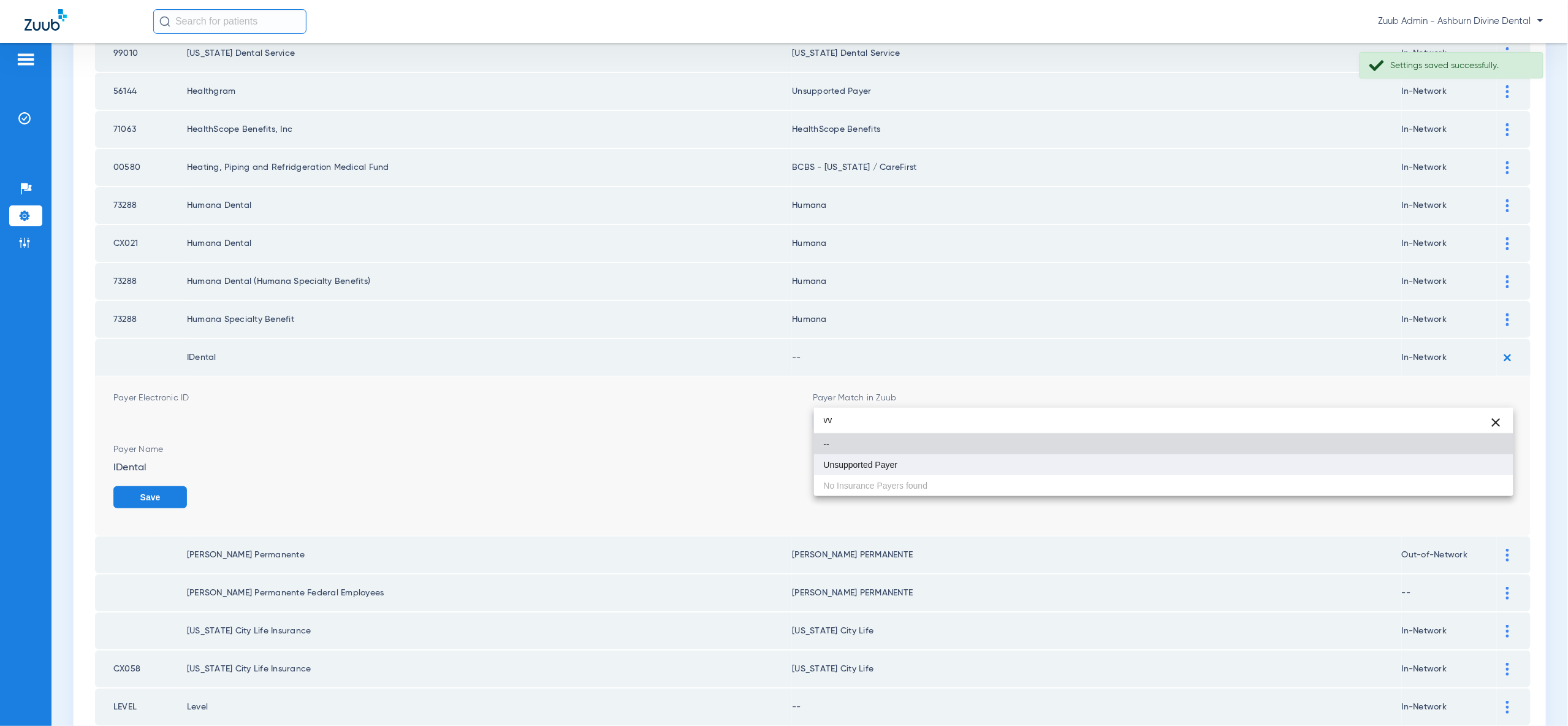
type input "vv"
click at [1465, 469] on mat-option "Unsupported Payer" at bounding box center [1164, 465] width 700 height 21
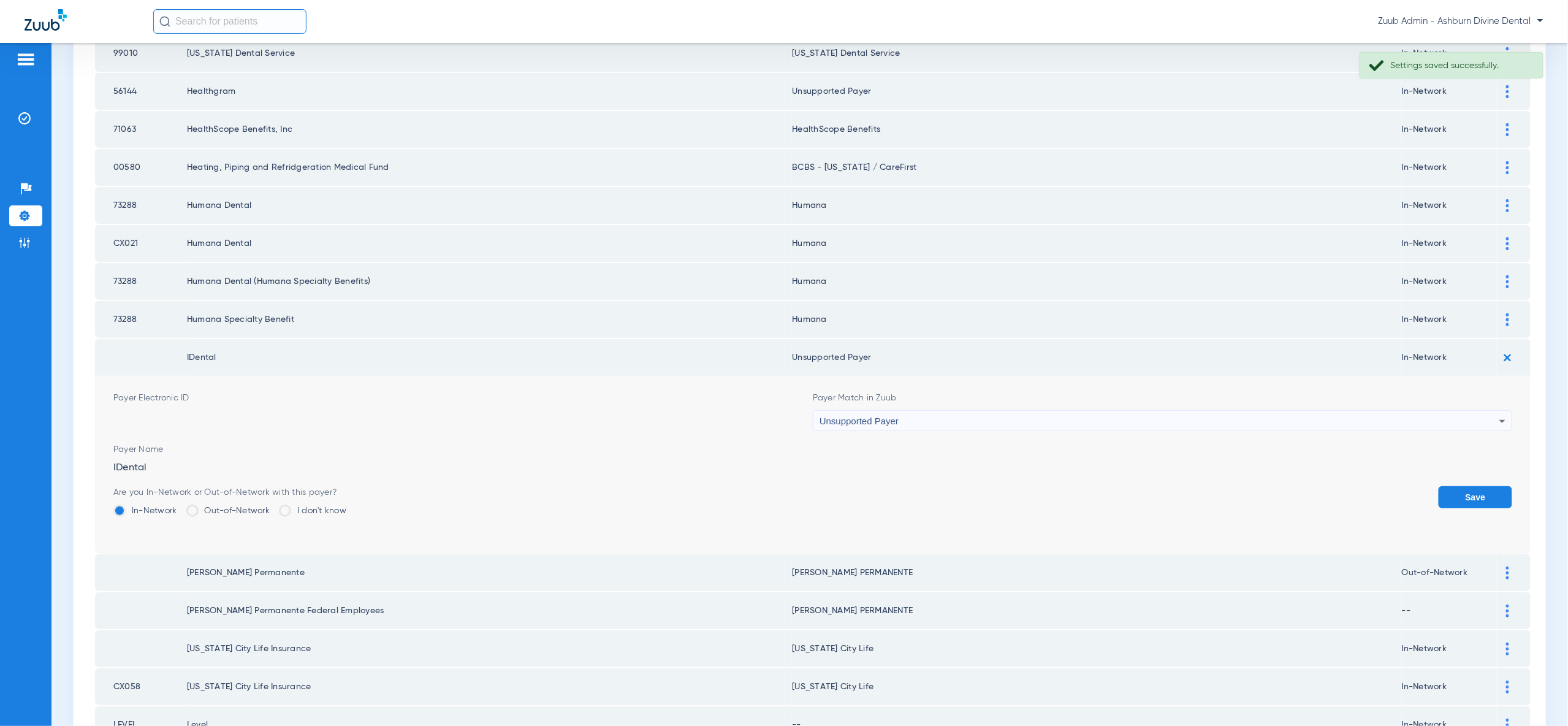
click at [1472, 487] on button "Save" at bounding box center [1475, 498] width 74 height 22
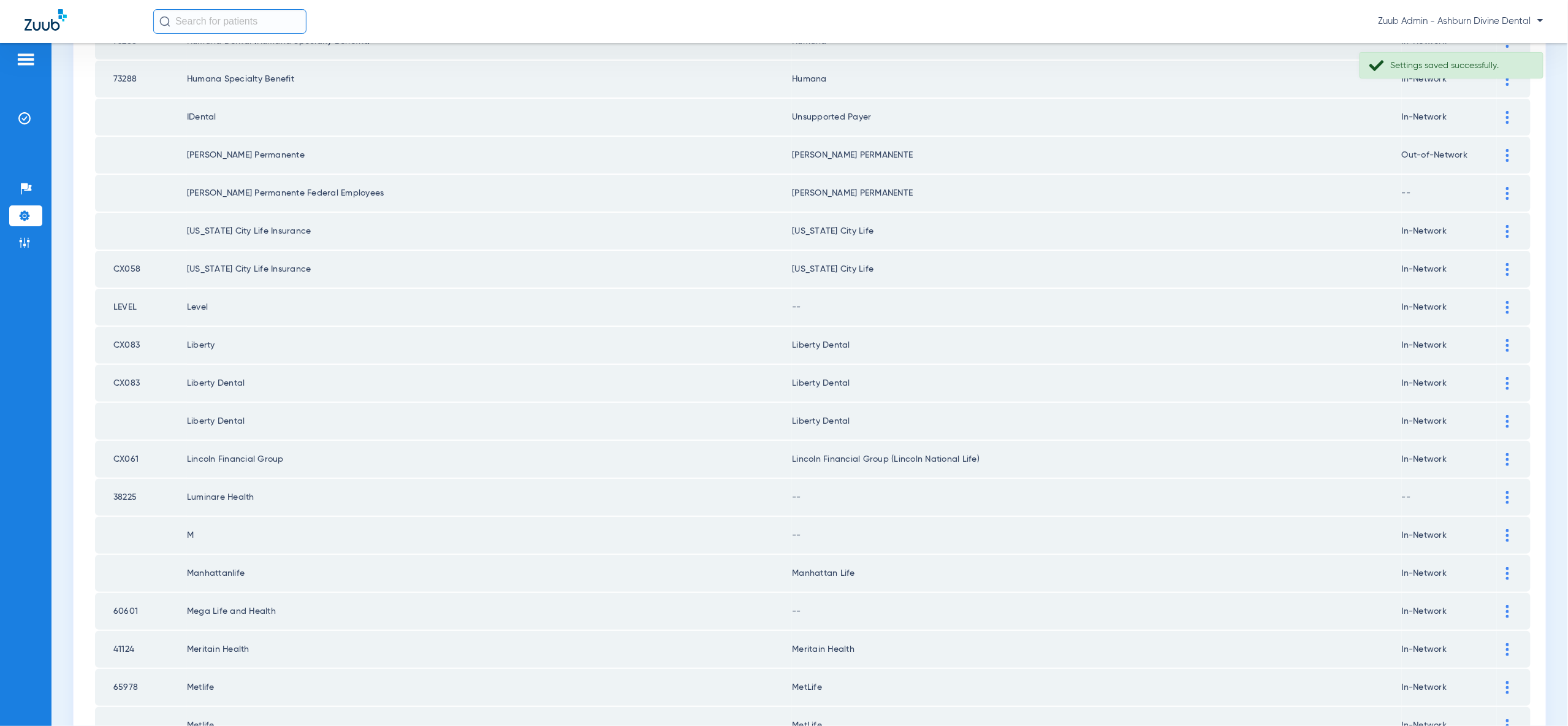
scroll to position [812, 0]
click at [1506, 300] on img at bounding box center [1508, 306] width 3 height 13
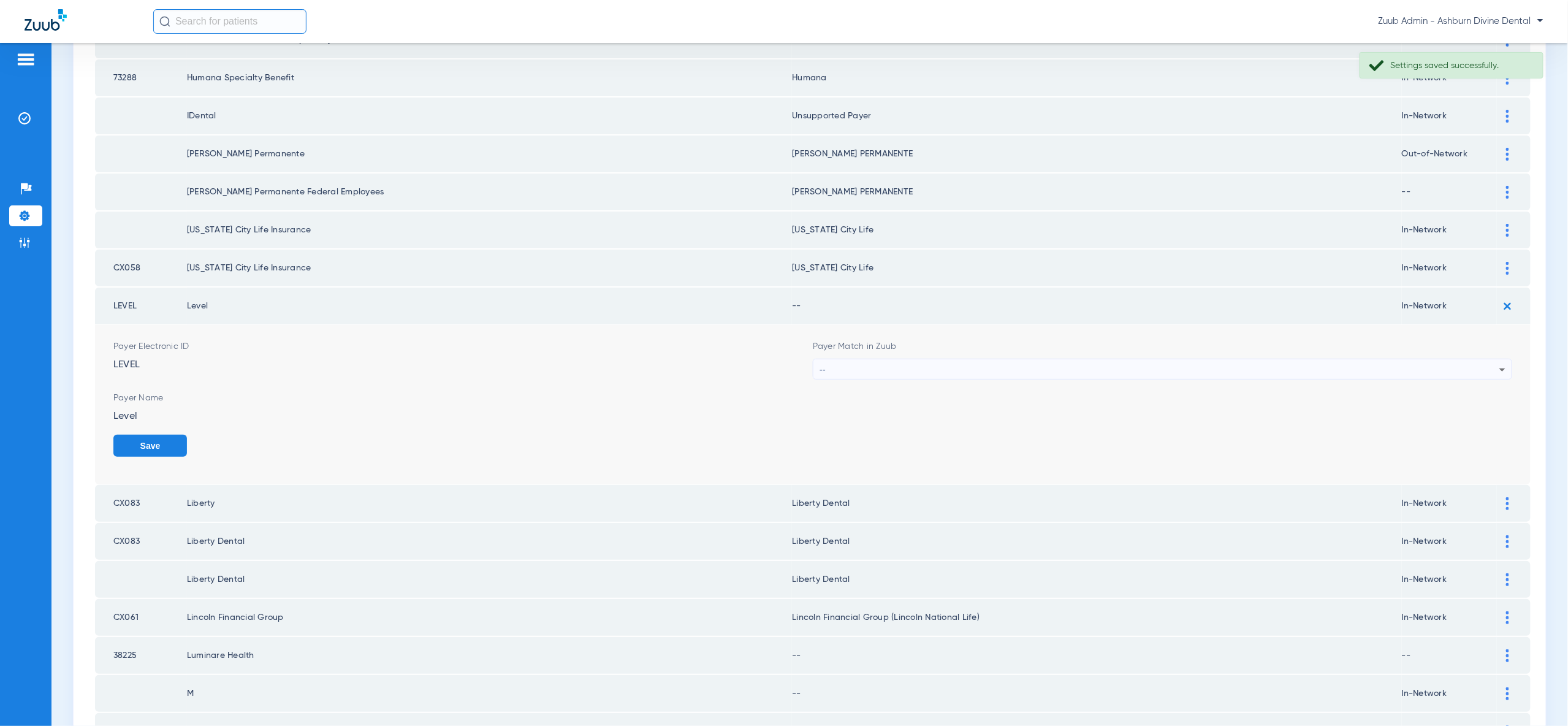
click at [1493, 359] on div "--" at bounding box center [1159, 370] width 680 height 21
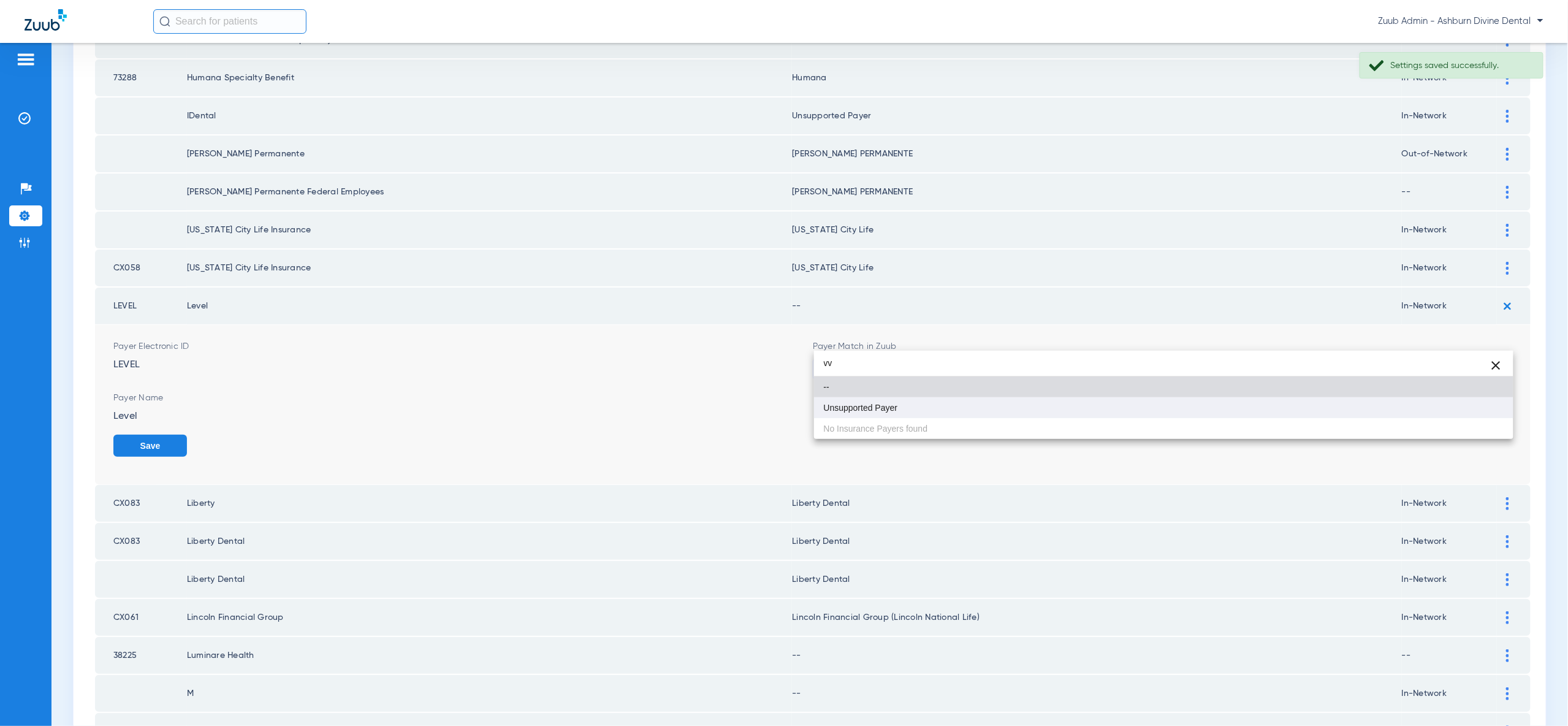
type input "vv"
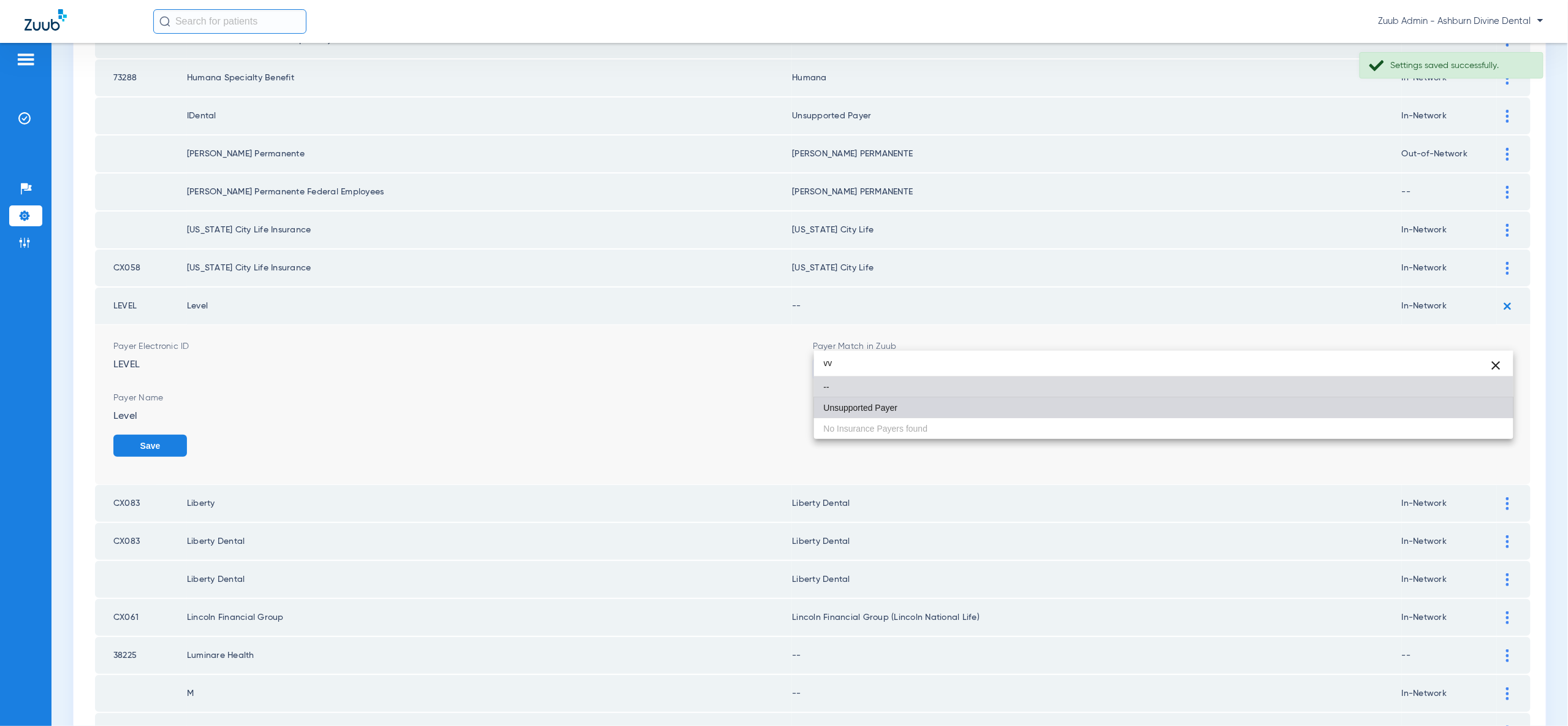
click at [1465, 406] on mat-option "Unsupported Payer" at bounding box center [1164, 407] width 700 height 21
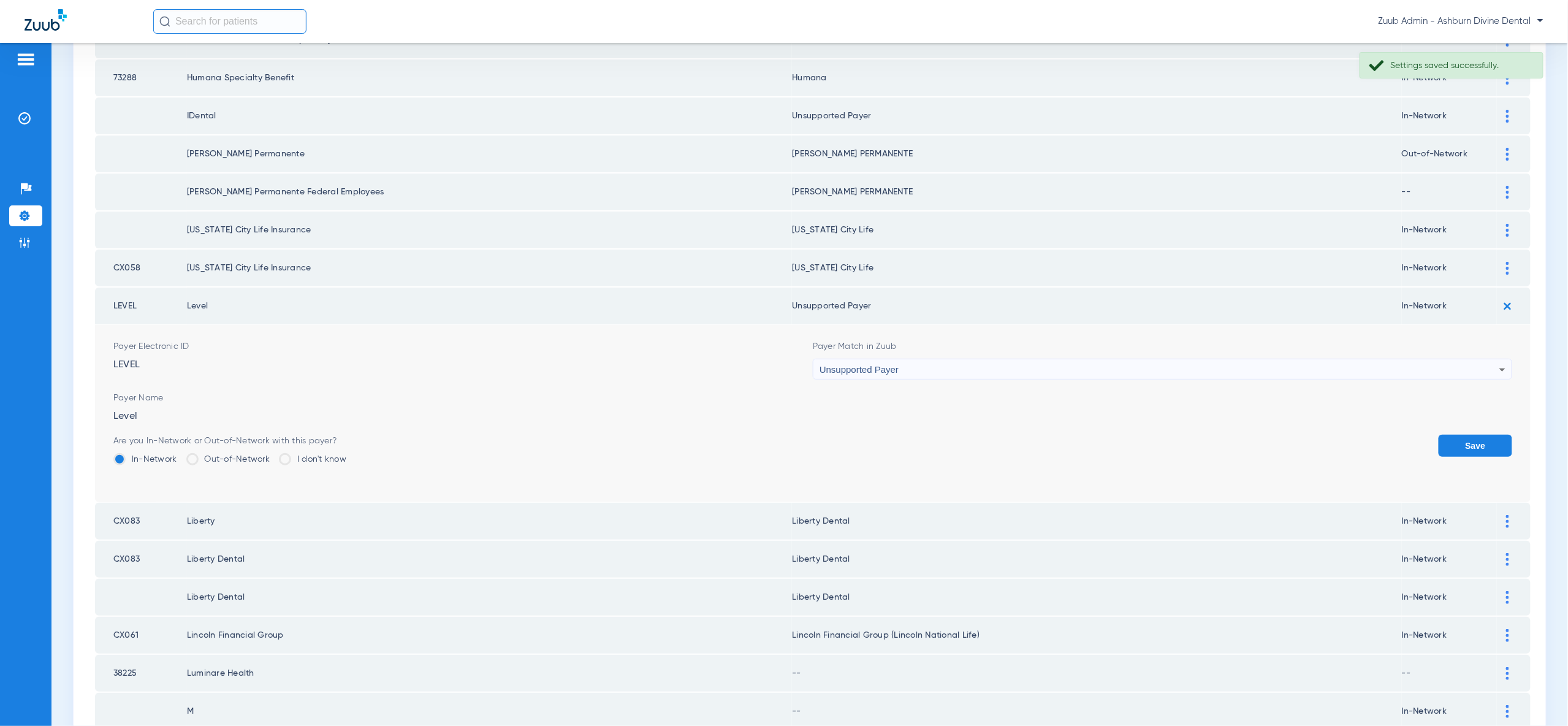
click at [1465, 435] on button "Save" at bounding box center [1475, 446] width 74 height 22
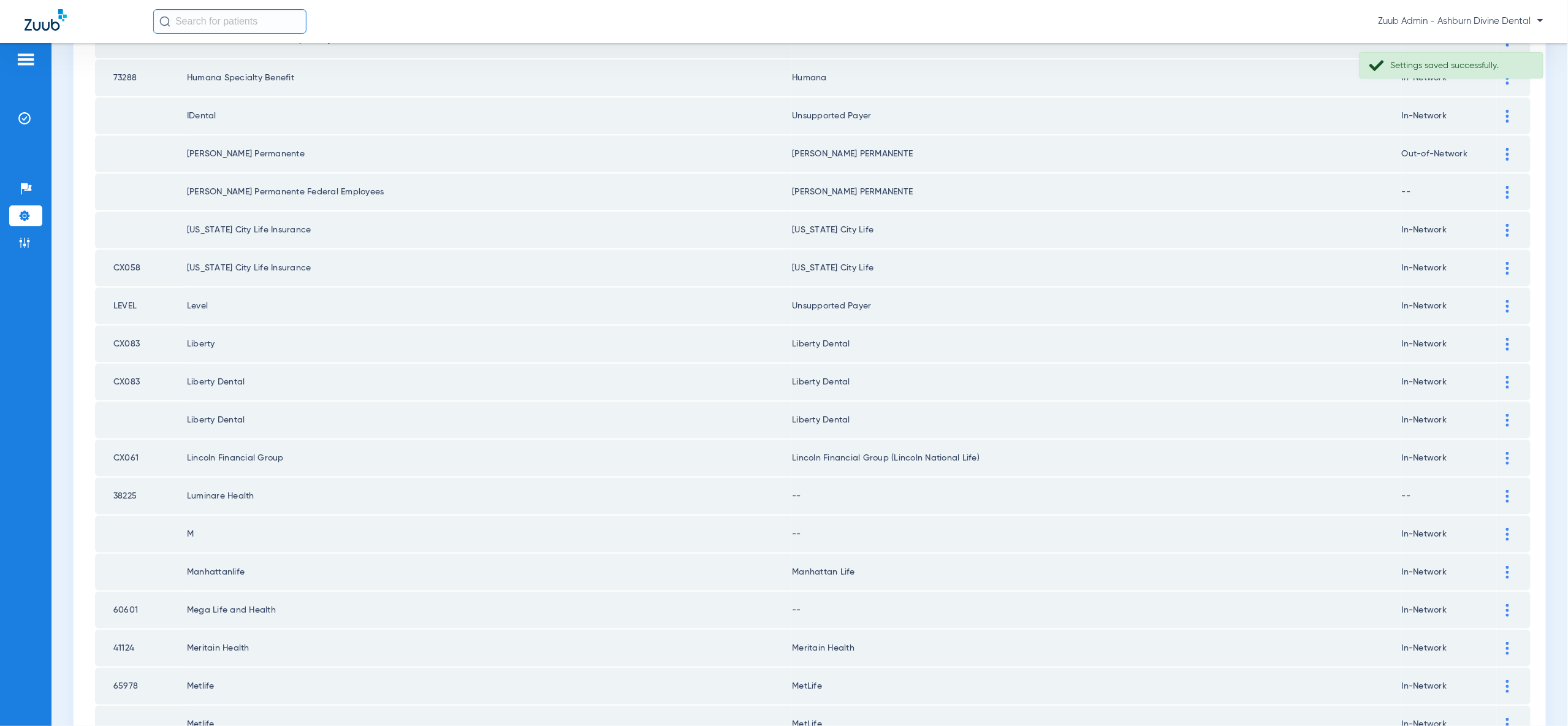
click at [1504, 490] on div at bounding box center [1507, 496] width 21 height 13
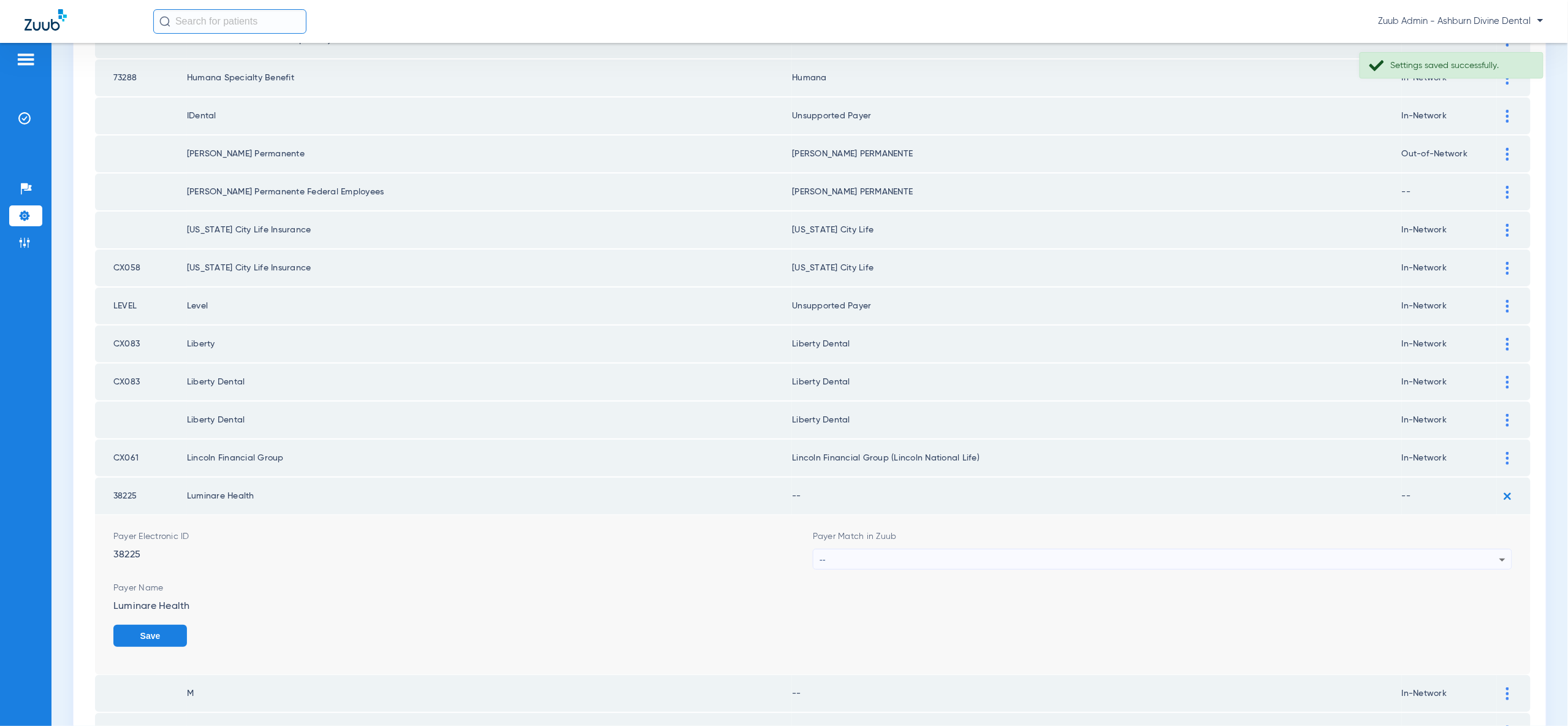
click at [1481, 549] on div "--" at bounding box center [1159, 560] width 680 height 21
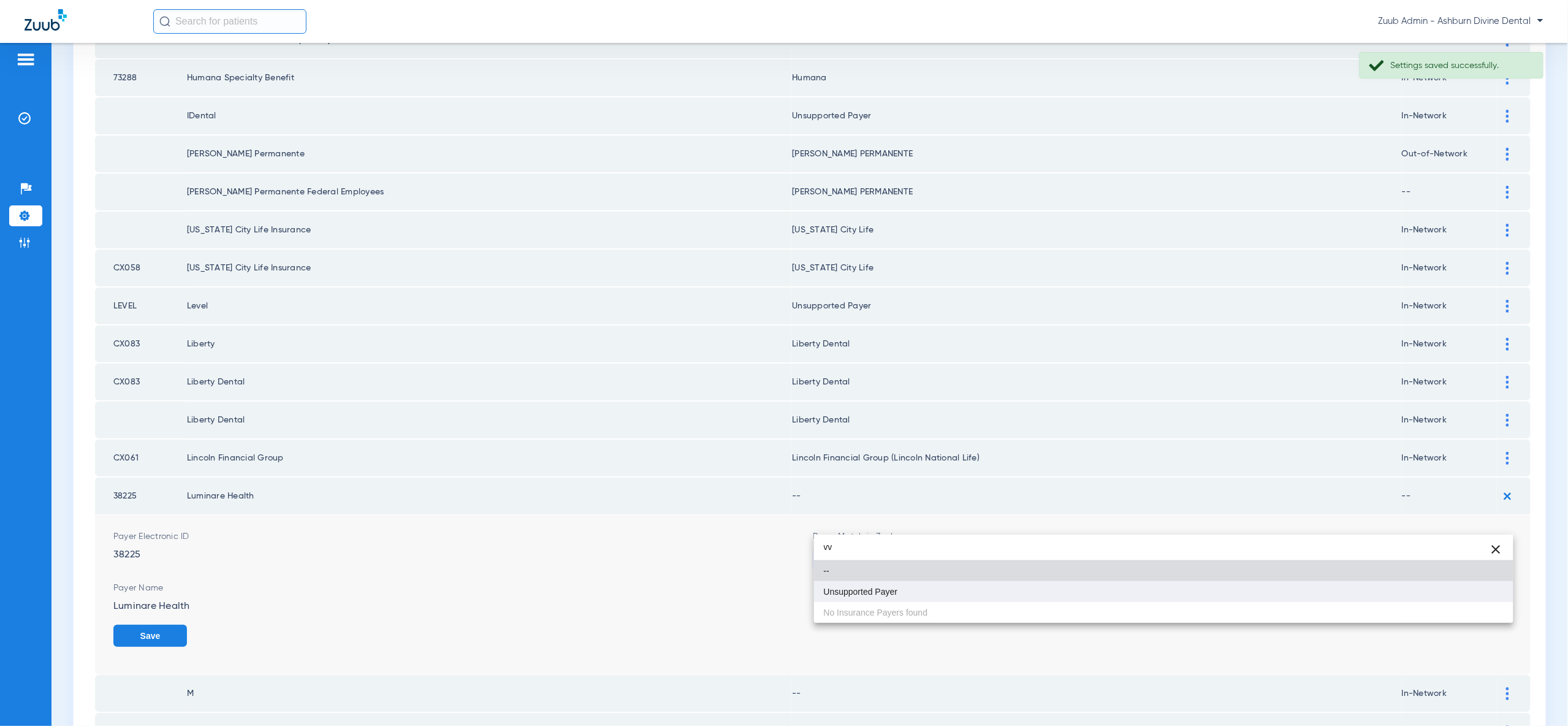
type input "vv"
click at [1474, 598] on mat-option "Unsupported Payer" at bounding box center [1164, 592] width 700 height 21
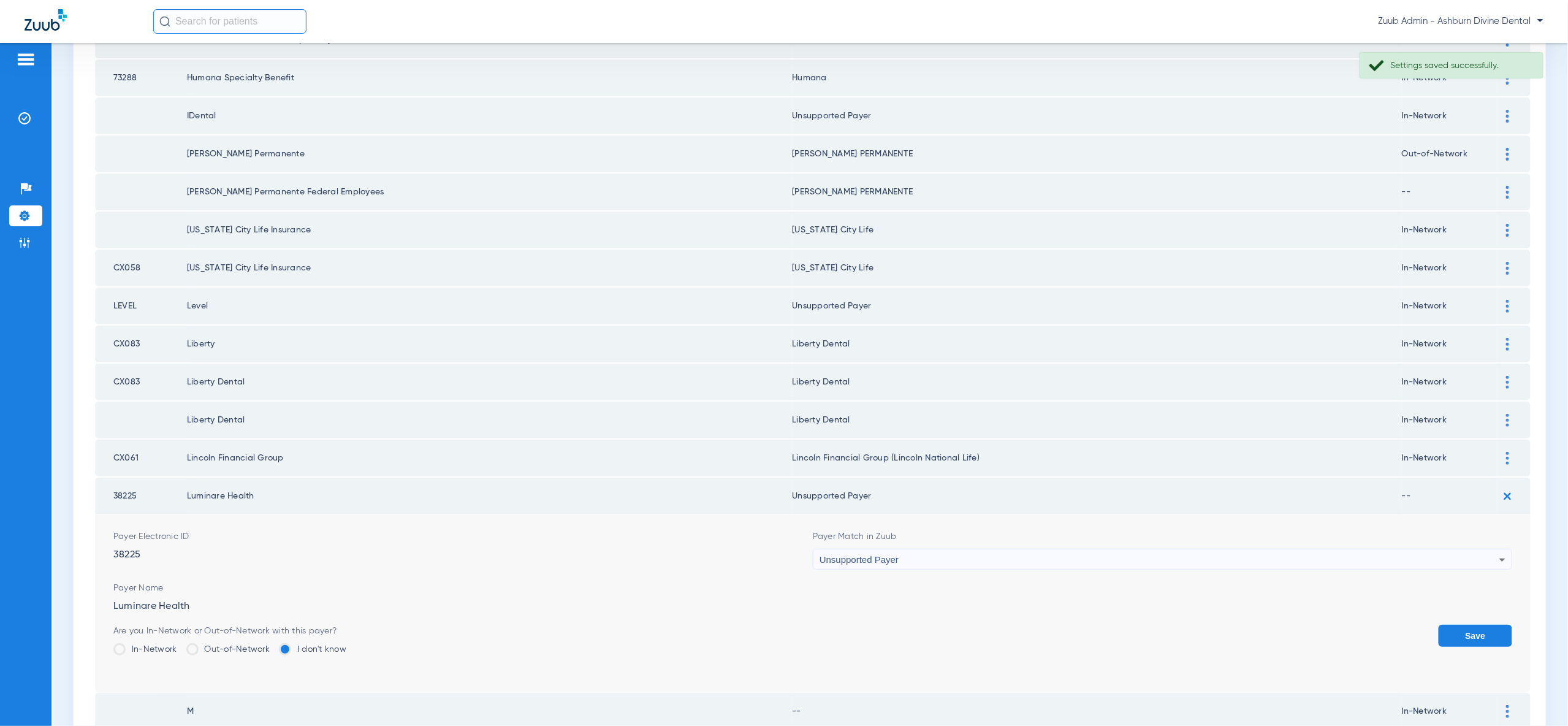
click at [1474, 625] on button "Save" at bounding box center [1475, 636] width 74 height 22
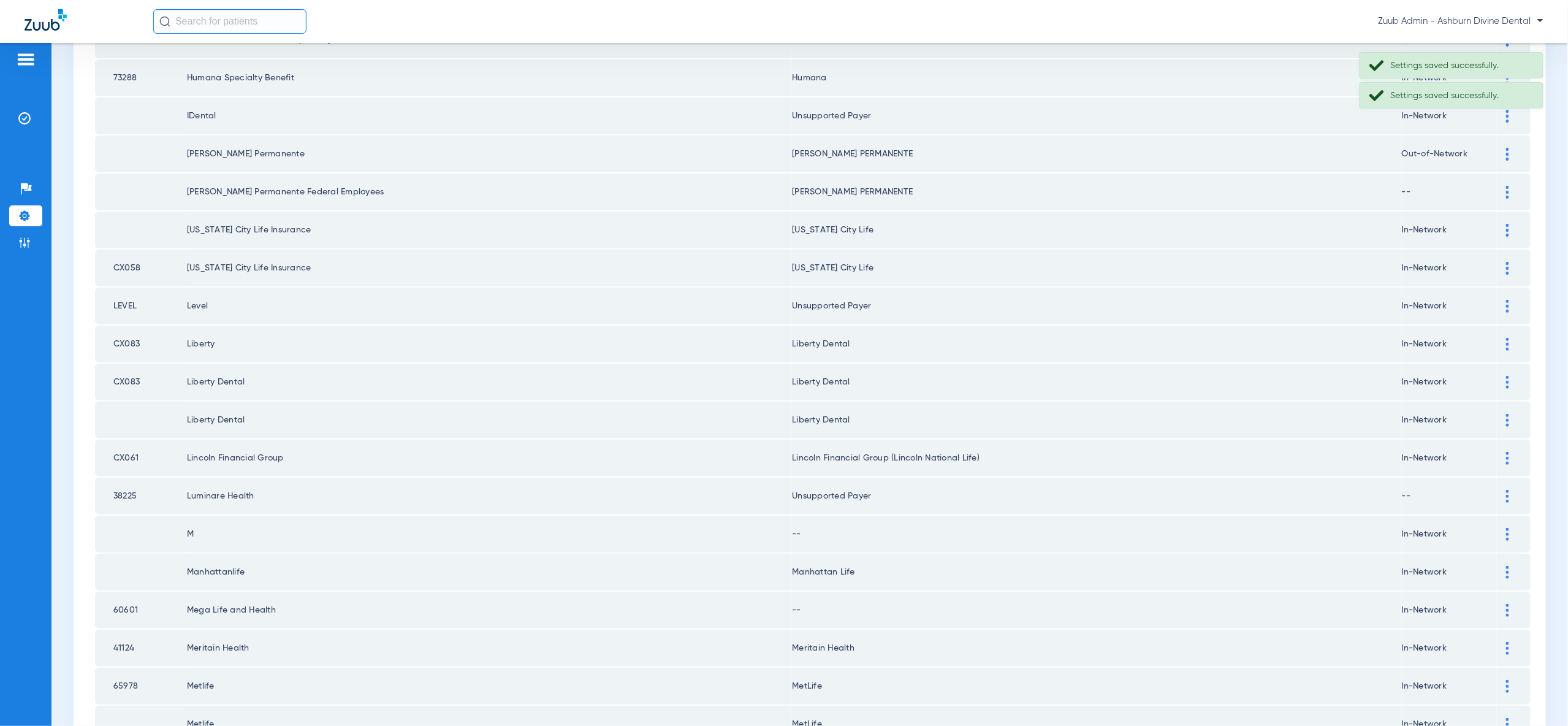
click at [1508, 528] on img at bounding box center [1508, 534] width 3 height 13
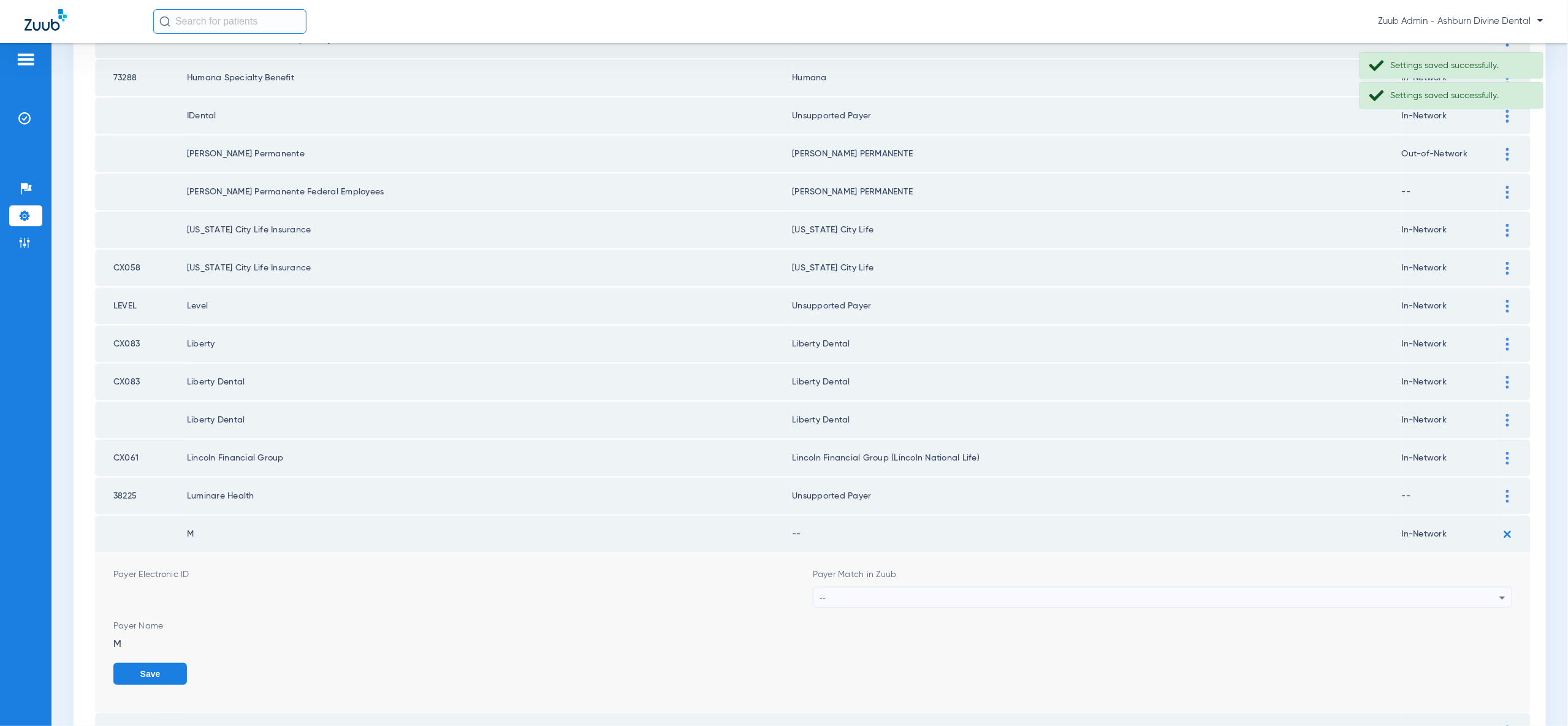
click at [1486, 588] on div "--" at bounding box center [1159, 598] width 680 height 21
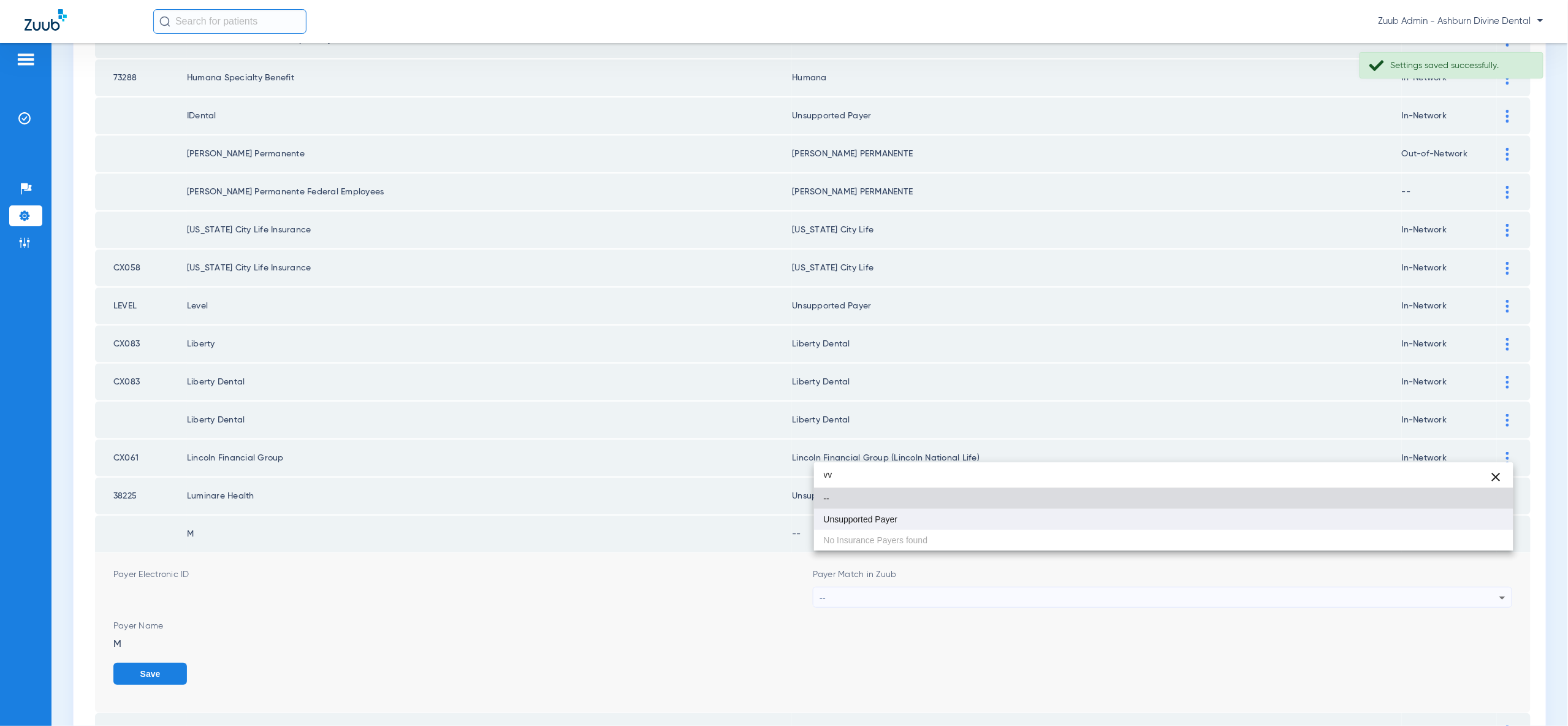
type input "vv"
click at [1483, 526] on mat-option "Unsupported Payer" at bounding box center [1164, 520] width 700 height 21
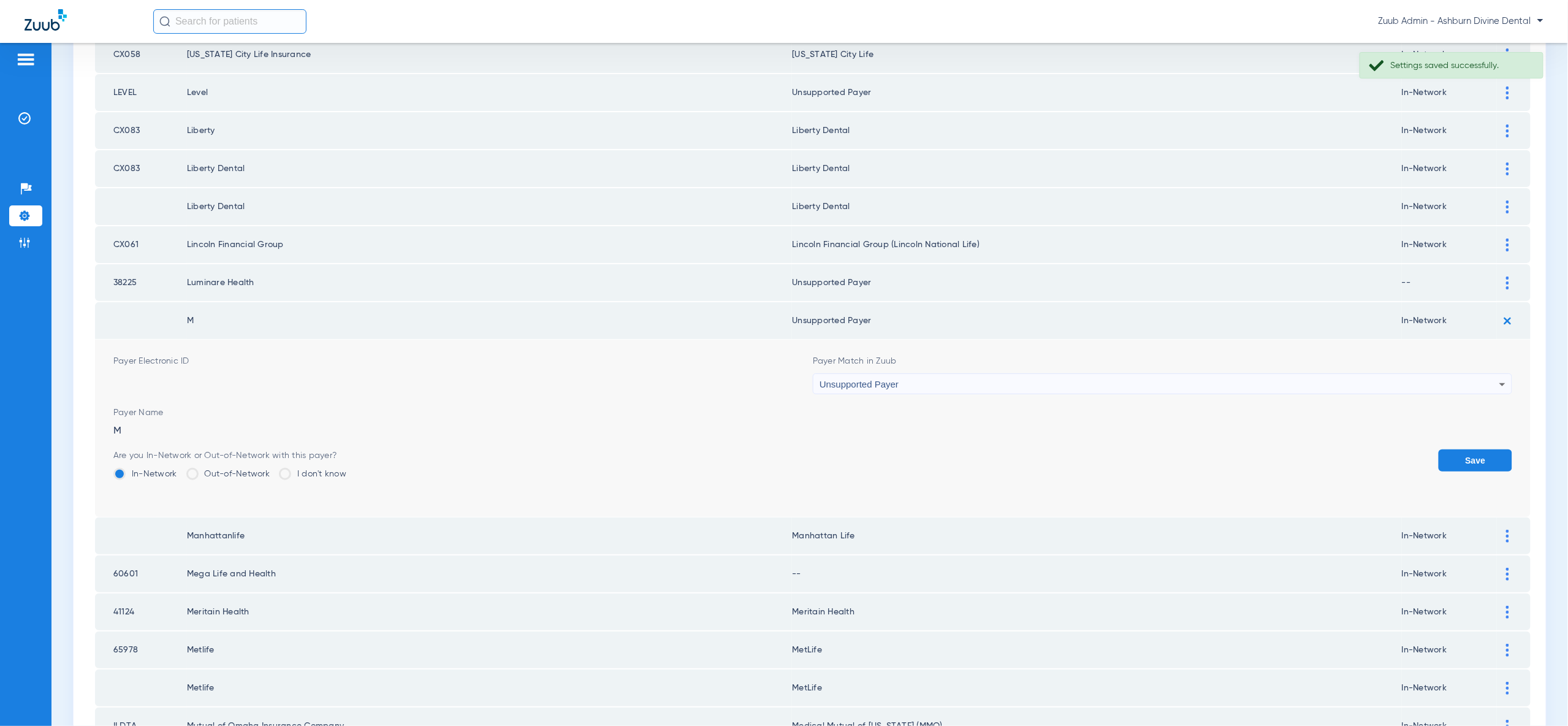
scroll to position [1111, 0]
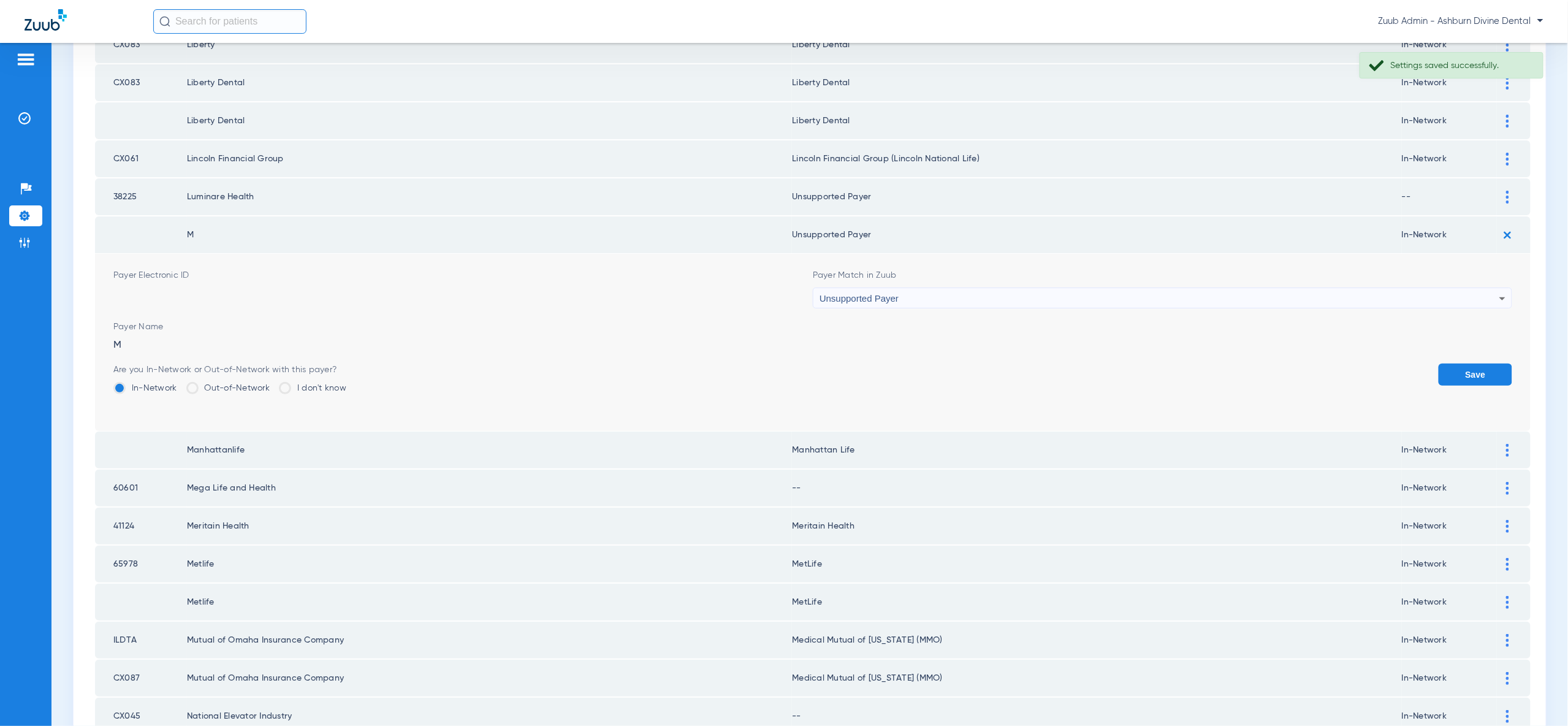
click at [1478, 363] on button "Save" at bounding box center [1475, 374] width 74 height 22
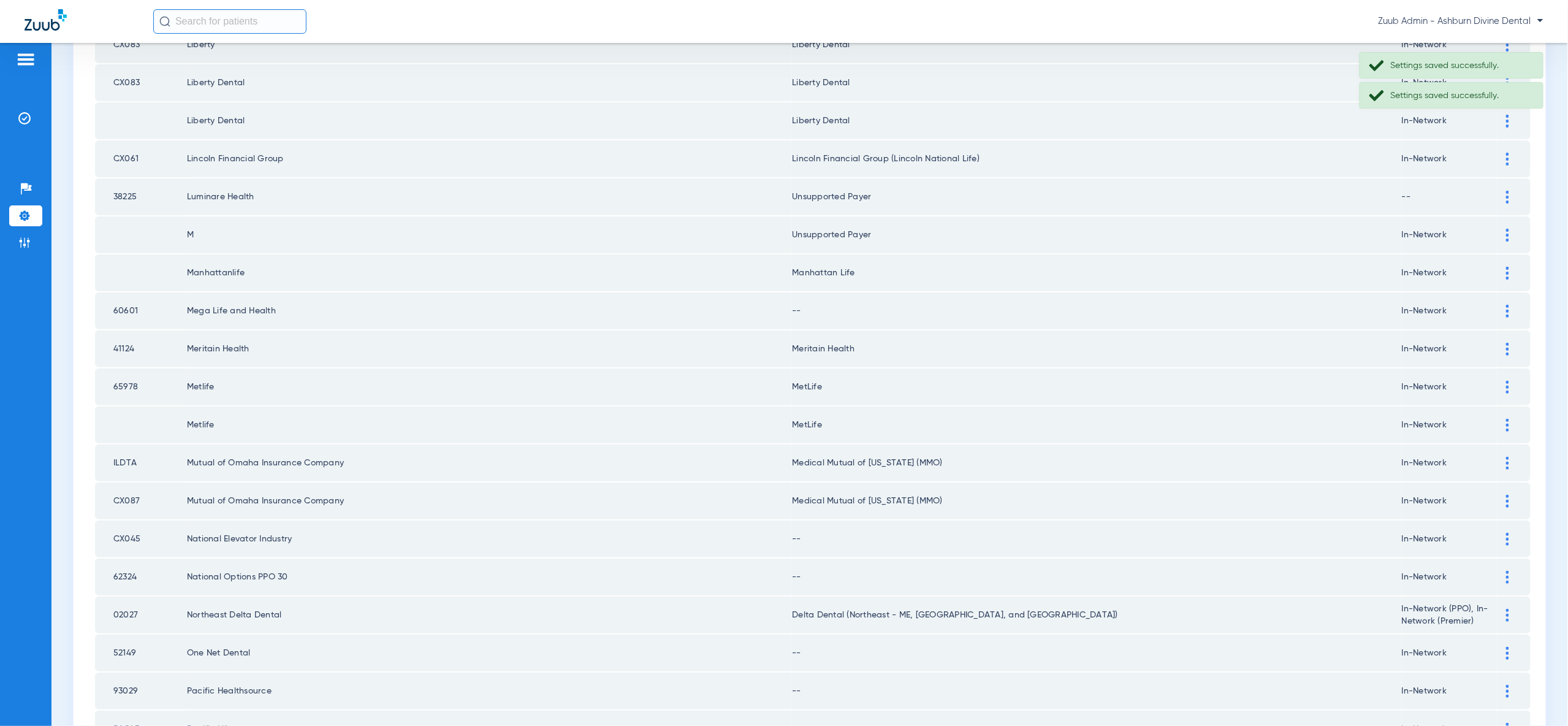
click at [1507, 305] on img at bounding box center [1508, 311] width 3 height 13
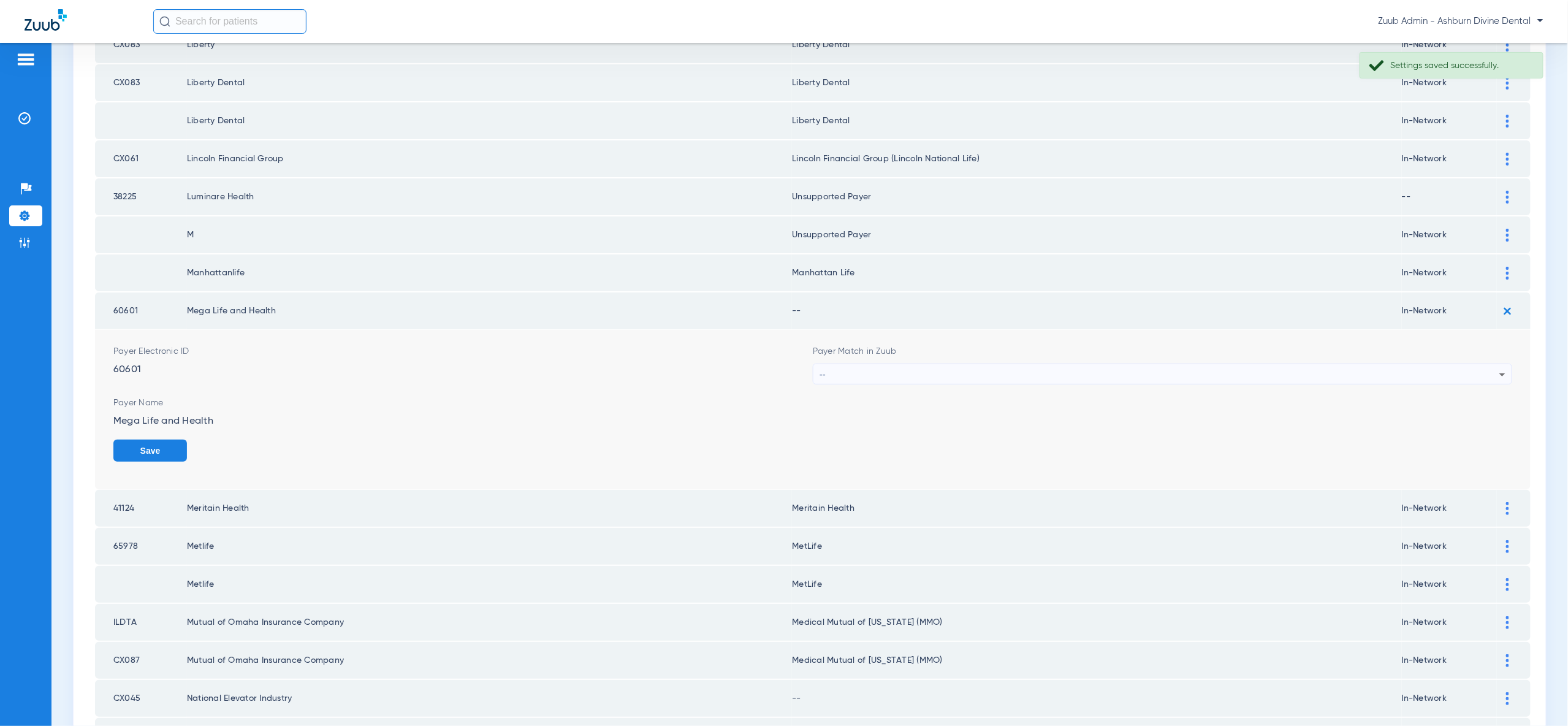
click at [1455, 364] on div "--" at bounding box center [1159, 374] width 680 height 21
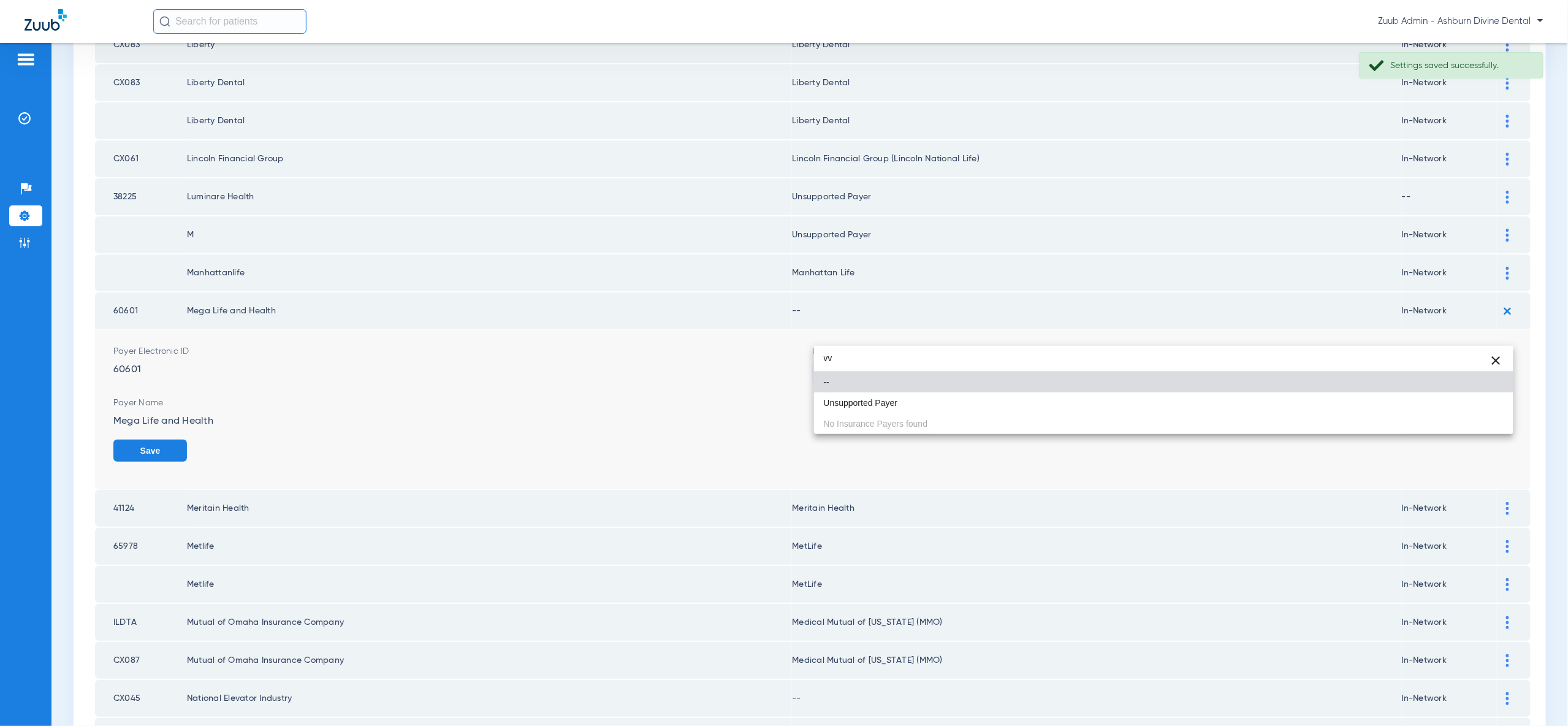
type input "vv"
click at [1450, 405] on mat-option "Unsupported Payer" at bounding box center [1164, 403] width 700 height 21
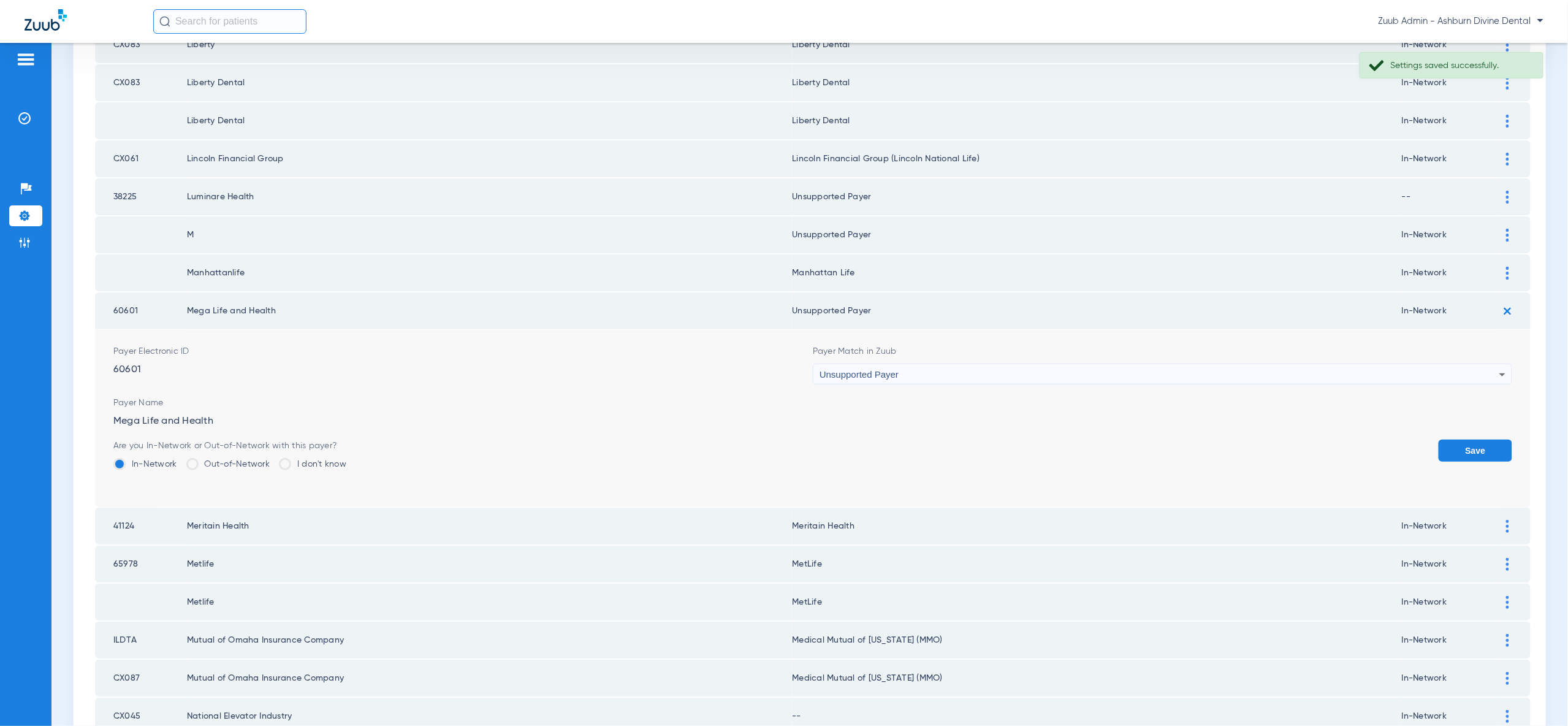
click at [1480, 440] on button "Save" at bounding box center [1475, 451] width 74 height 22
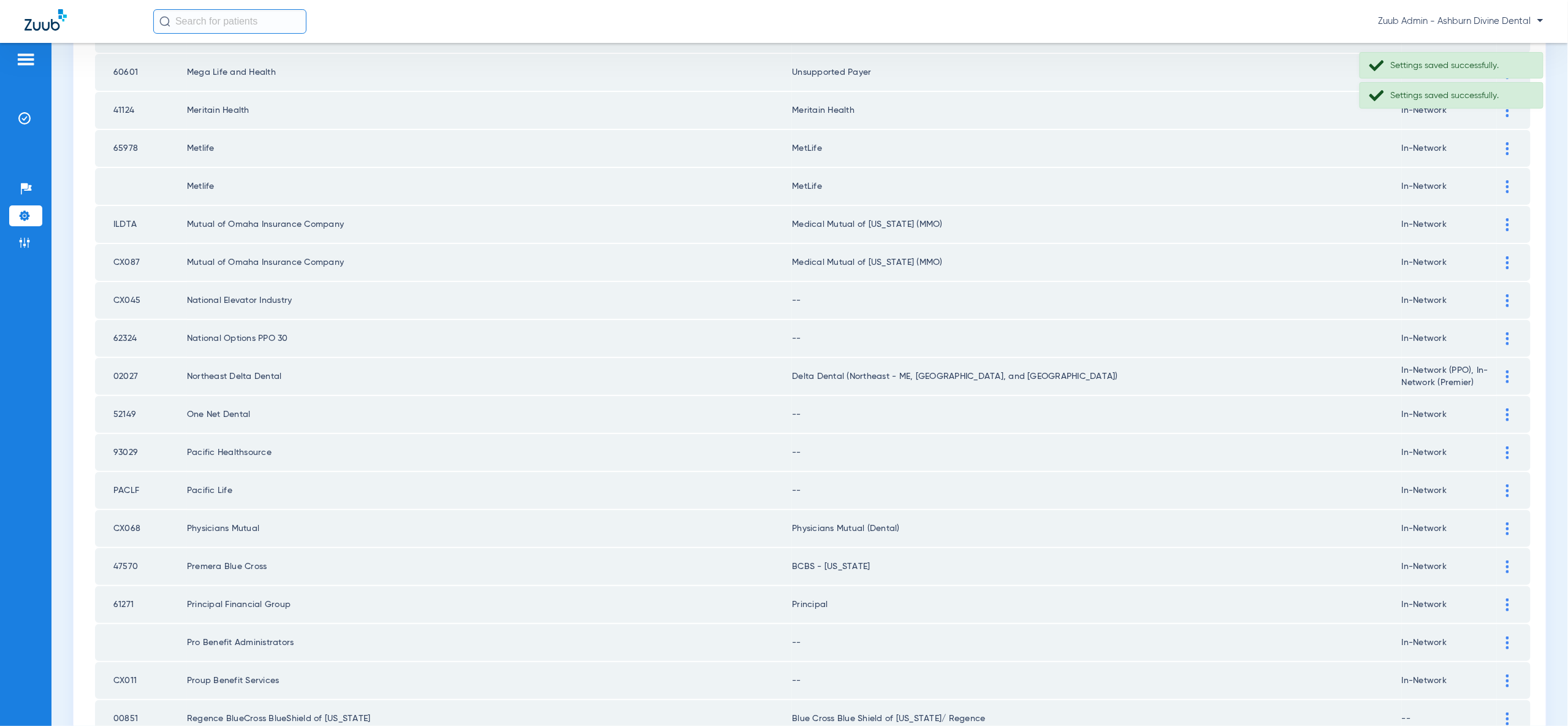
scroll to position [1351, 0]
click at [1510, 282] on td at bounding box center [1513, 300] width 34 height 37
drag, startPoint x: 1504, startPoint y: 254, endPoint x: 1499, endPoint y: 275, distance: 21.6
click at [1505, 294] on div at bounding box center [1507, 300] width 21 height 13
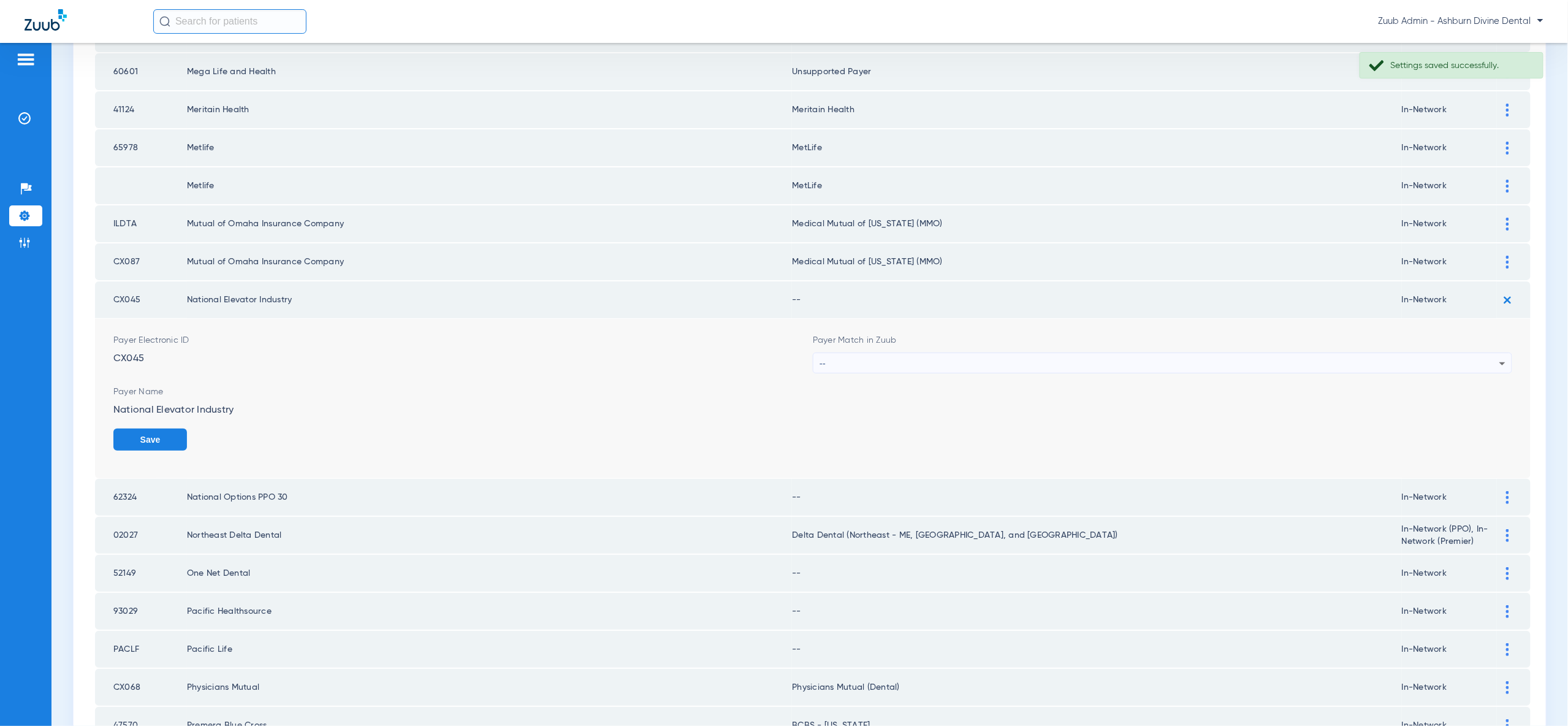
click at [1493, 353] on div "--" at bounding box center [1159, 363] width 680 height 21
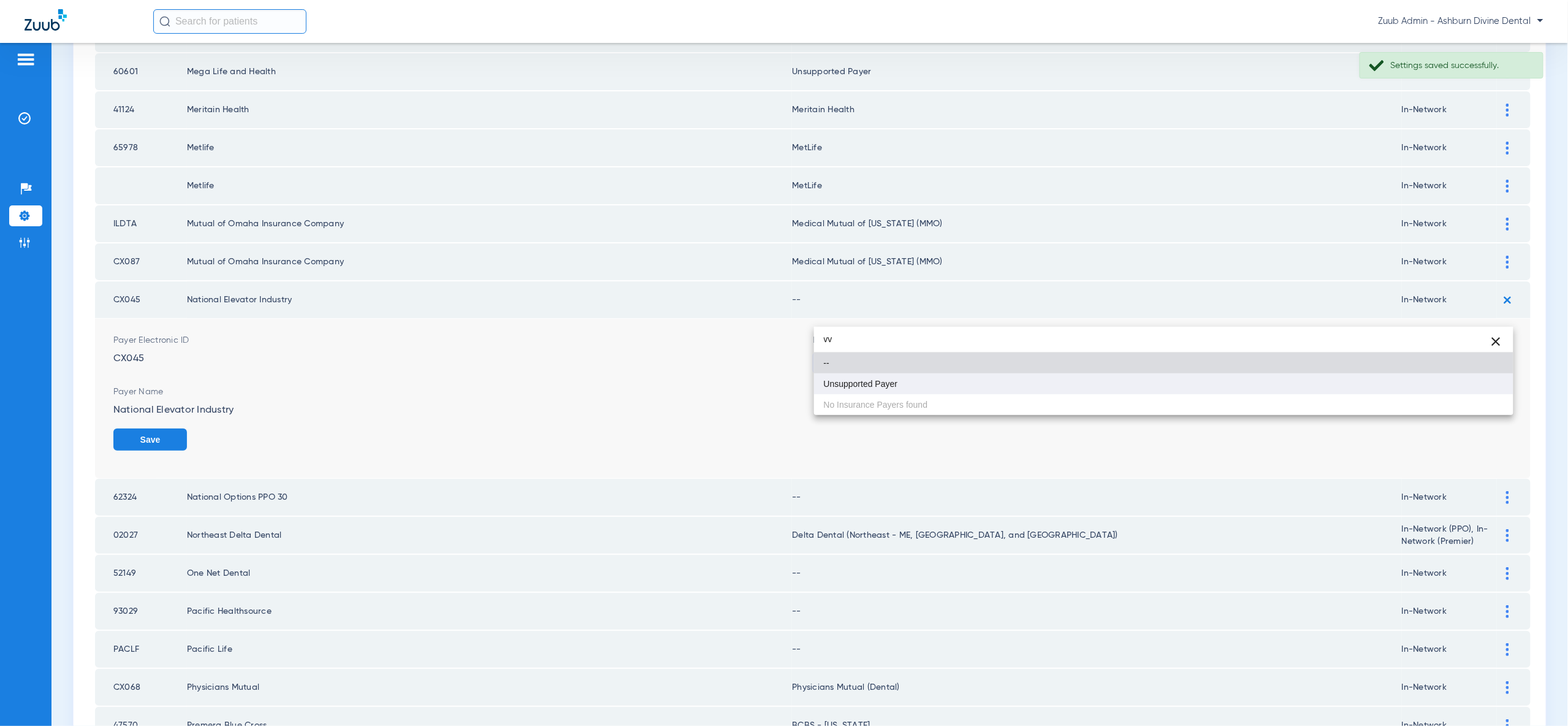
type input "vv"
click at [1479, 383] on mat-option "Unsupported Payer" at bounding box center [1164, 384] width 700 height 21
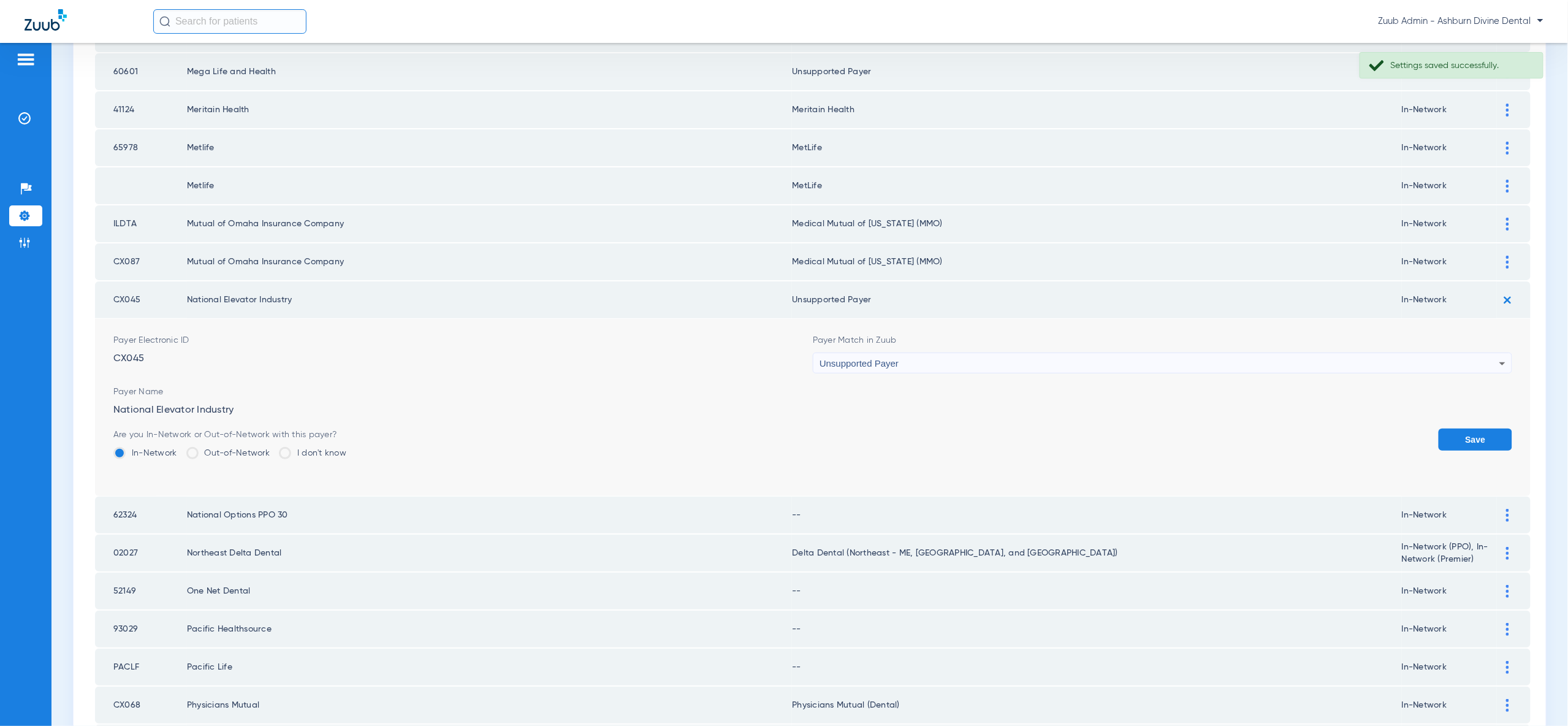
click at [1479, 429] on button "Save" at bounding box center [1475, 440] width 74 height 22
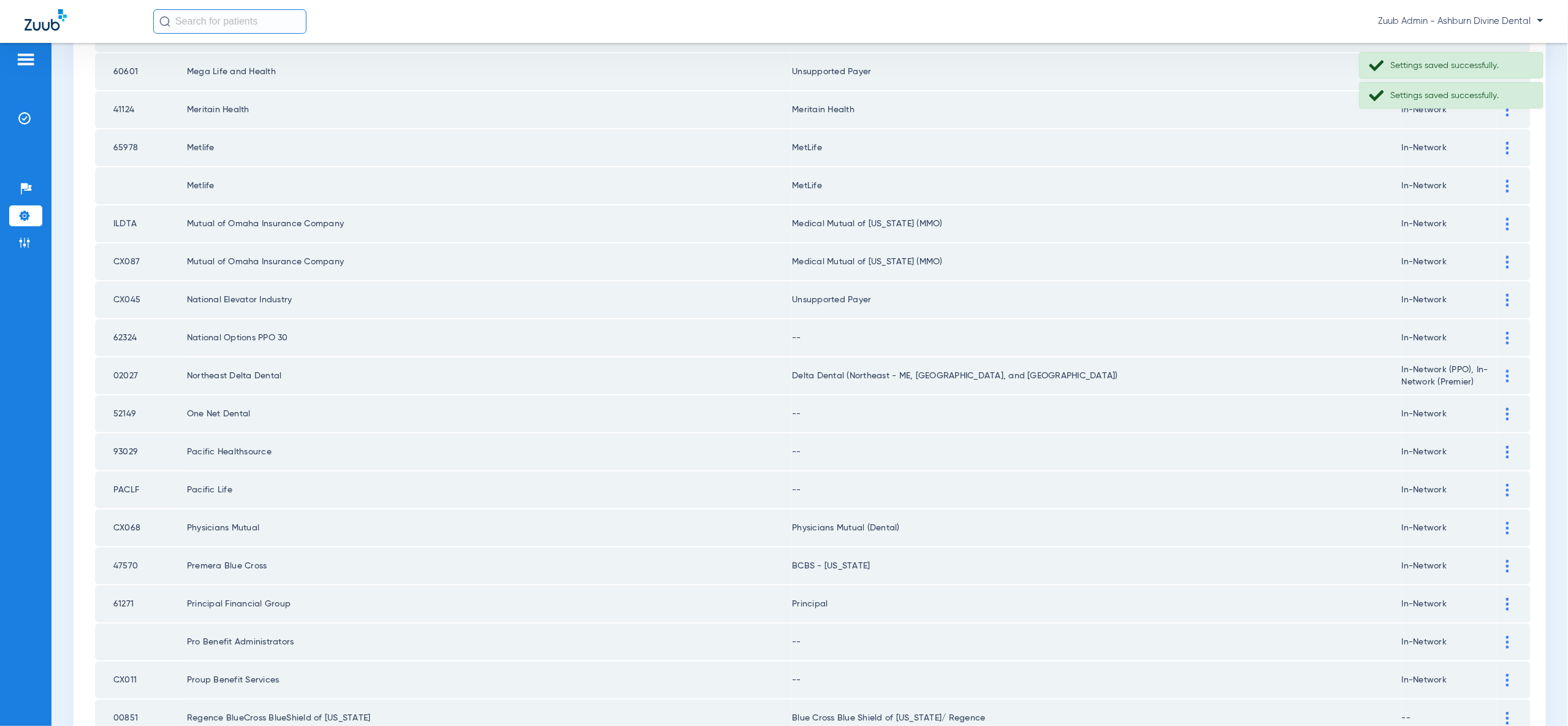
drag, startPoint x: 1503, startPoint y: 294, endPoint x: 1485, endPoint y: 327, distance: 37.6
click at [1503, 332] on div at bounding box center [1507, 338] width 21 height 13
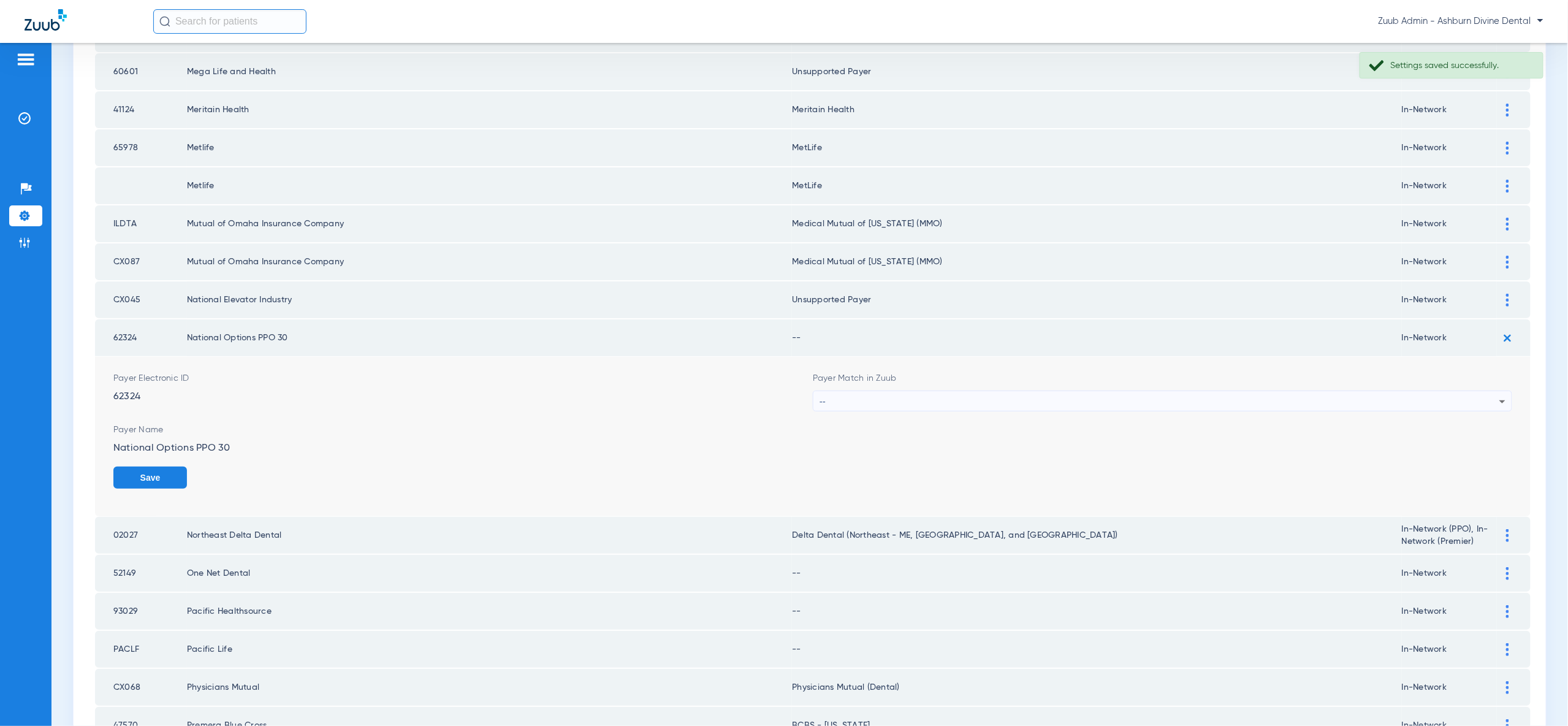
click at [1478, 392] on div "--" at bounding box center [1159, 402] width 680 height 21
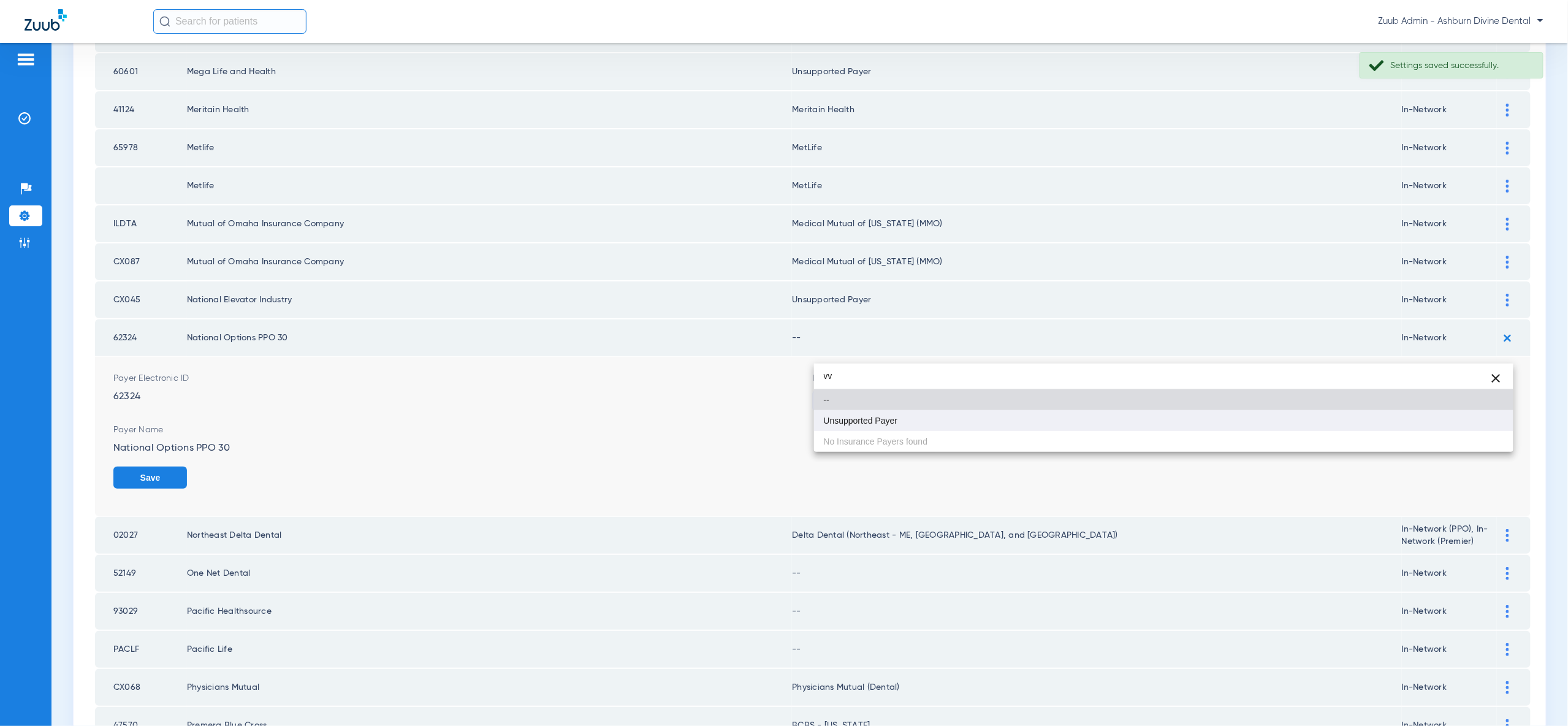
type input "vv"
click at [1461, 428] on mat-option "Unsupported Payer" at bounding box center [1164, 421] width 700 height 21
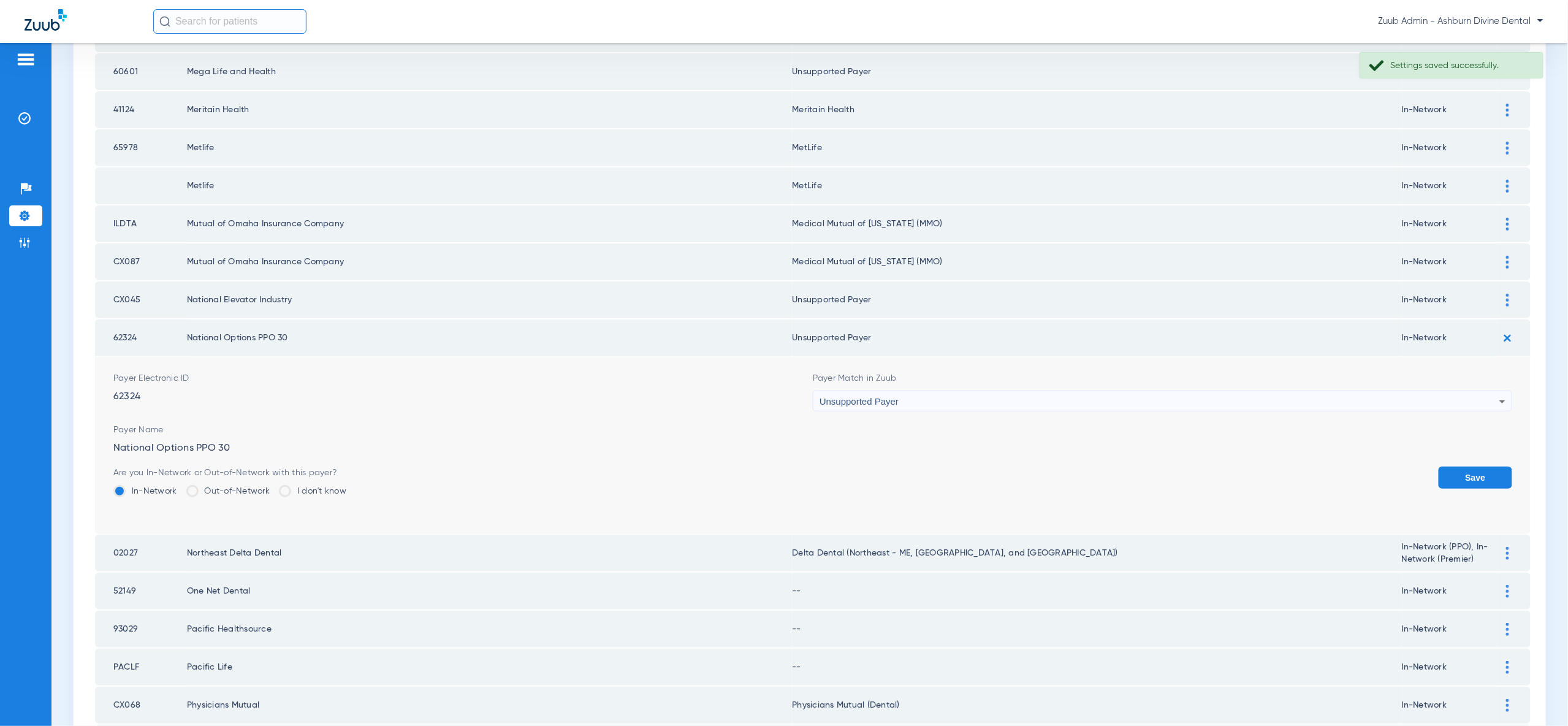
drag, startPoint x: 1483, startPoint y: 431, endPoint x: 790, endPoint y: 157, distance: 745.2
click at [1468, 467] on button "Save" at bounding box center [1475, 478] width 74 height 22
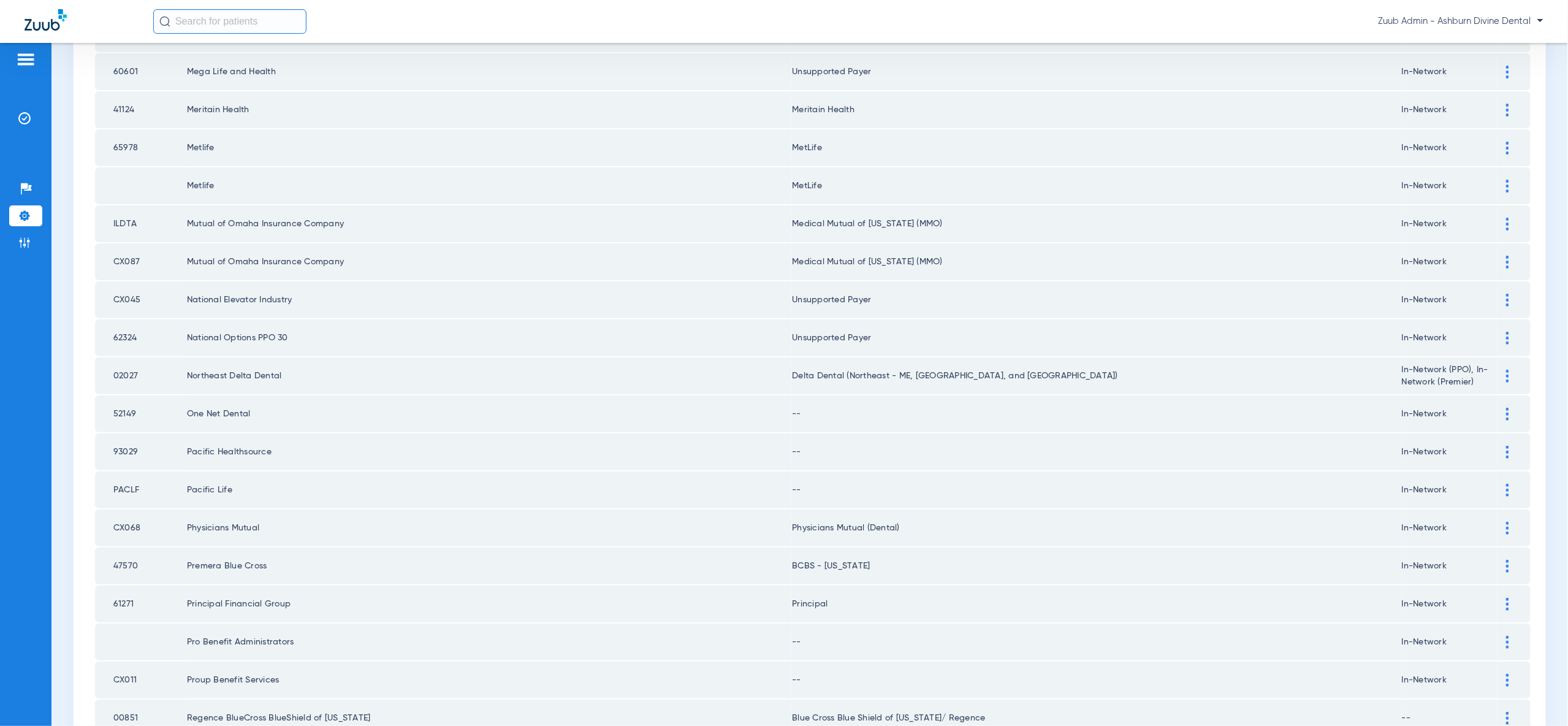
click at [1506, 408] on img at bounding box center [1508, 414] width 3 height 13
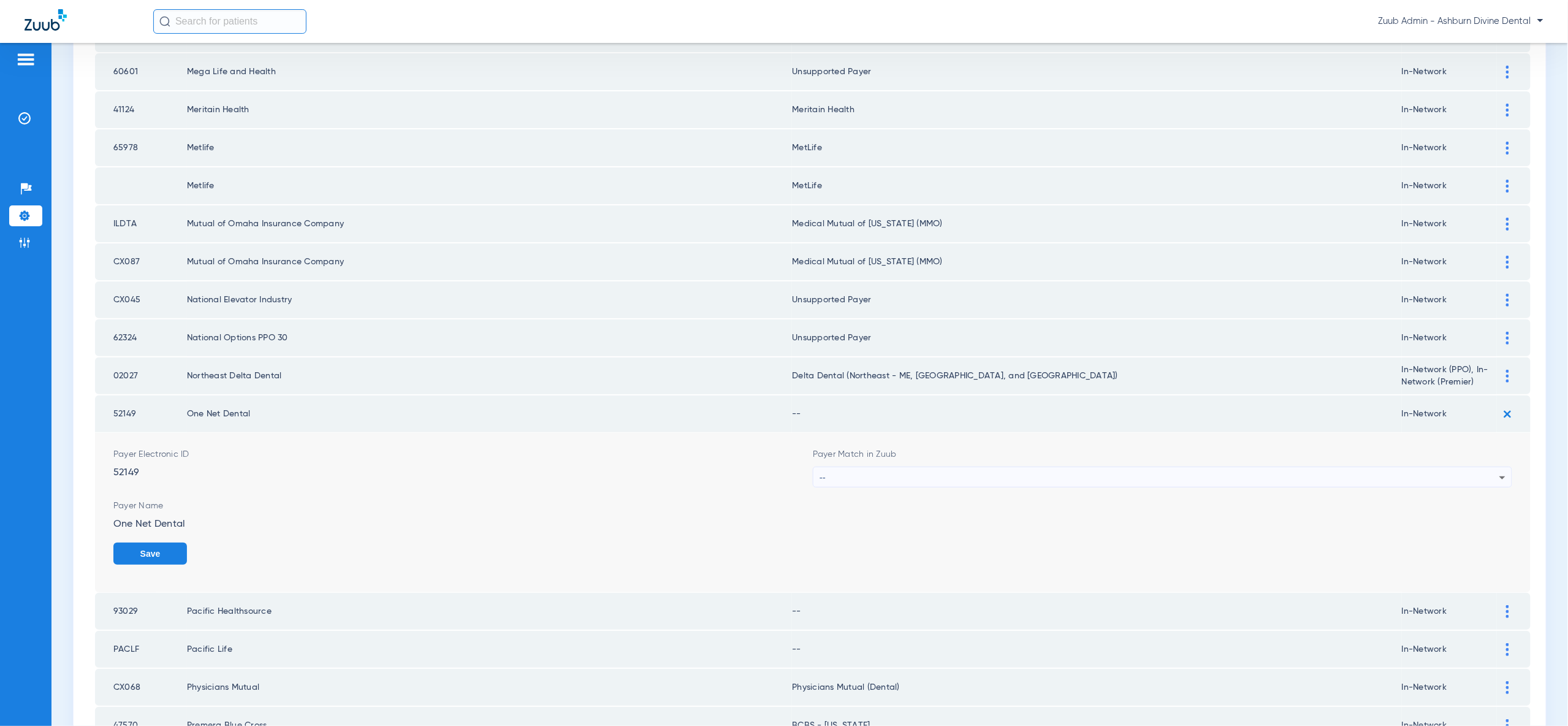
click at [1483, 467] on div "--" at bounding box center [1159, 477] width 680 height 21
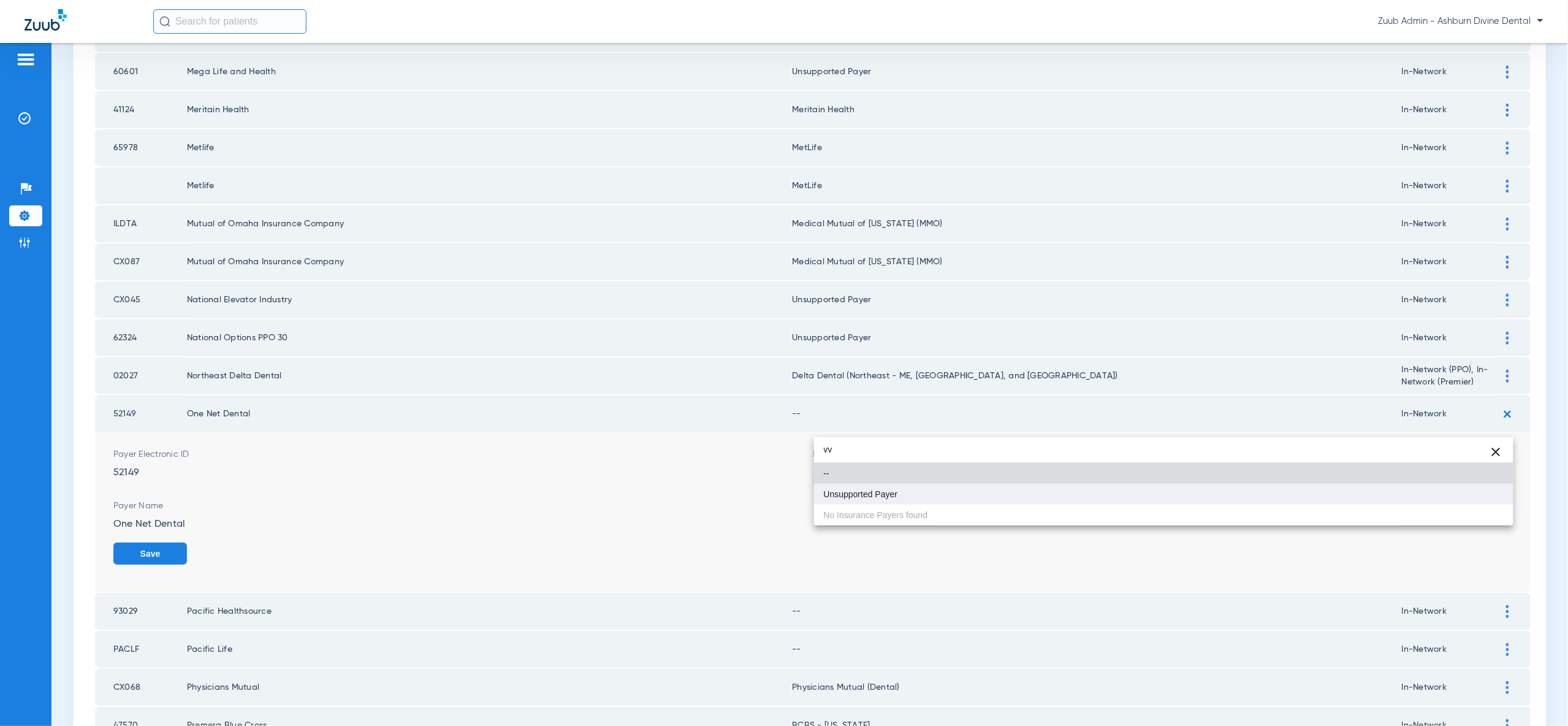
type input "vv"
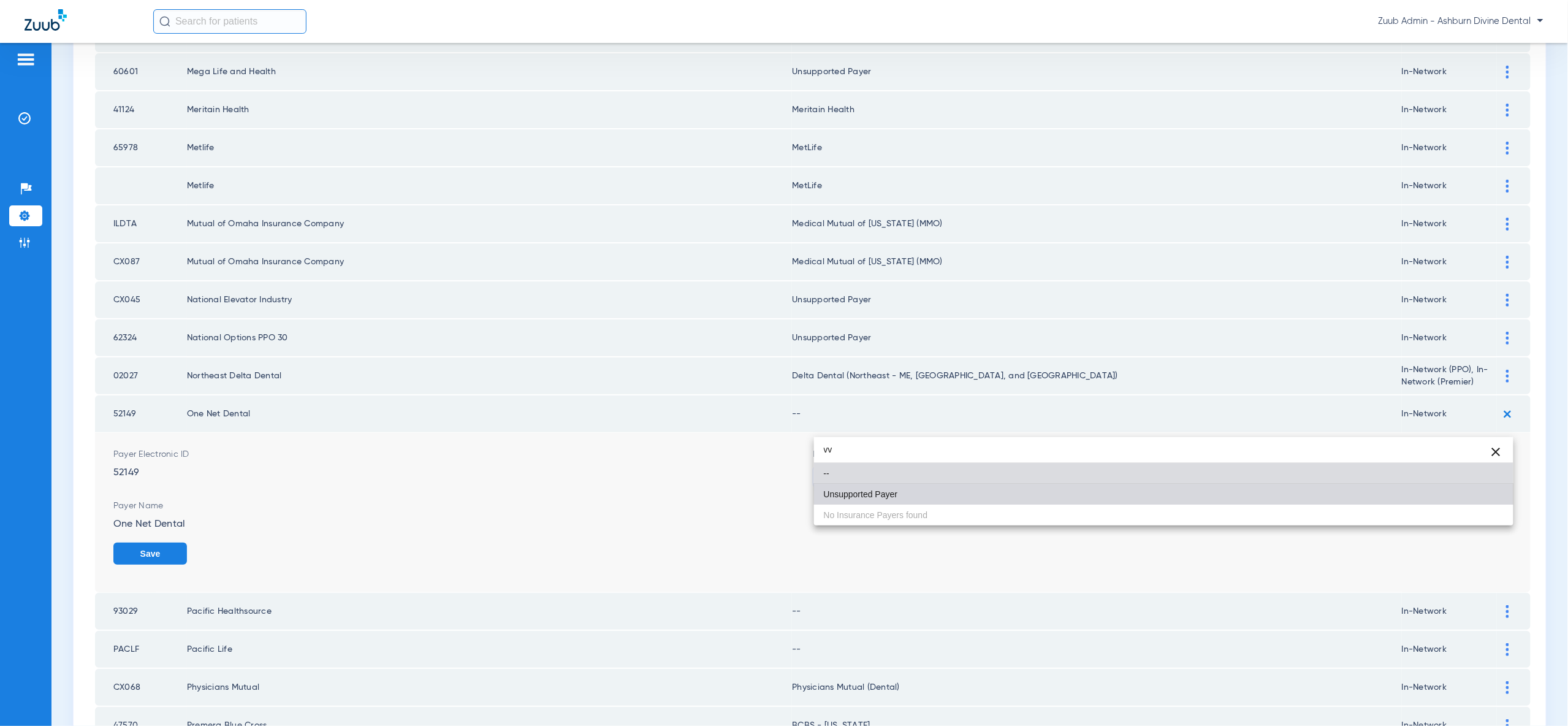
click at [1476, 486] on mat-option "Unsupported Payer" at bounding box center [1164, 494] width 700 height 21
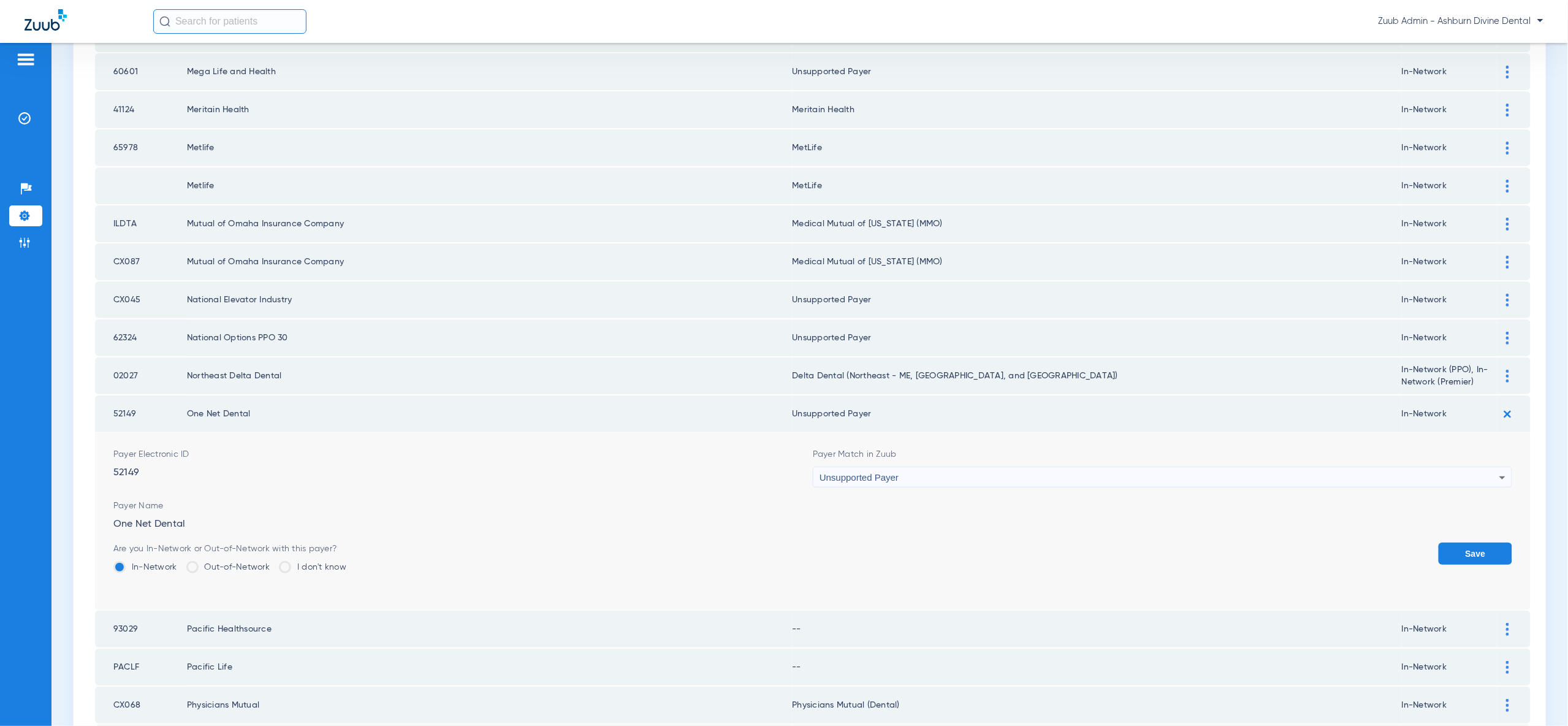
drag, startPoint x: 1483, startPoint y: 497, endPoint x: 1509, endPoint y: 416, distance: 85.1
click at [1483, 543] on button "Save" at bounding box center [1475, 554] width 74 height 22
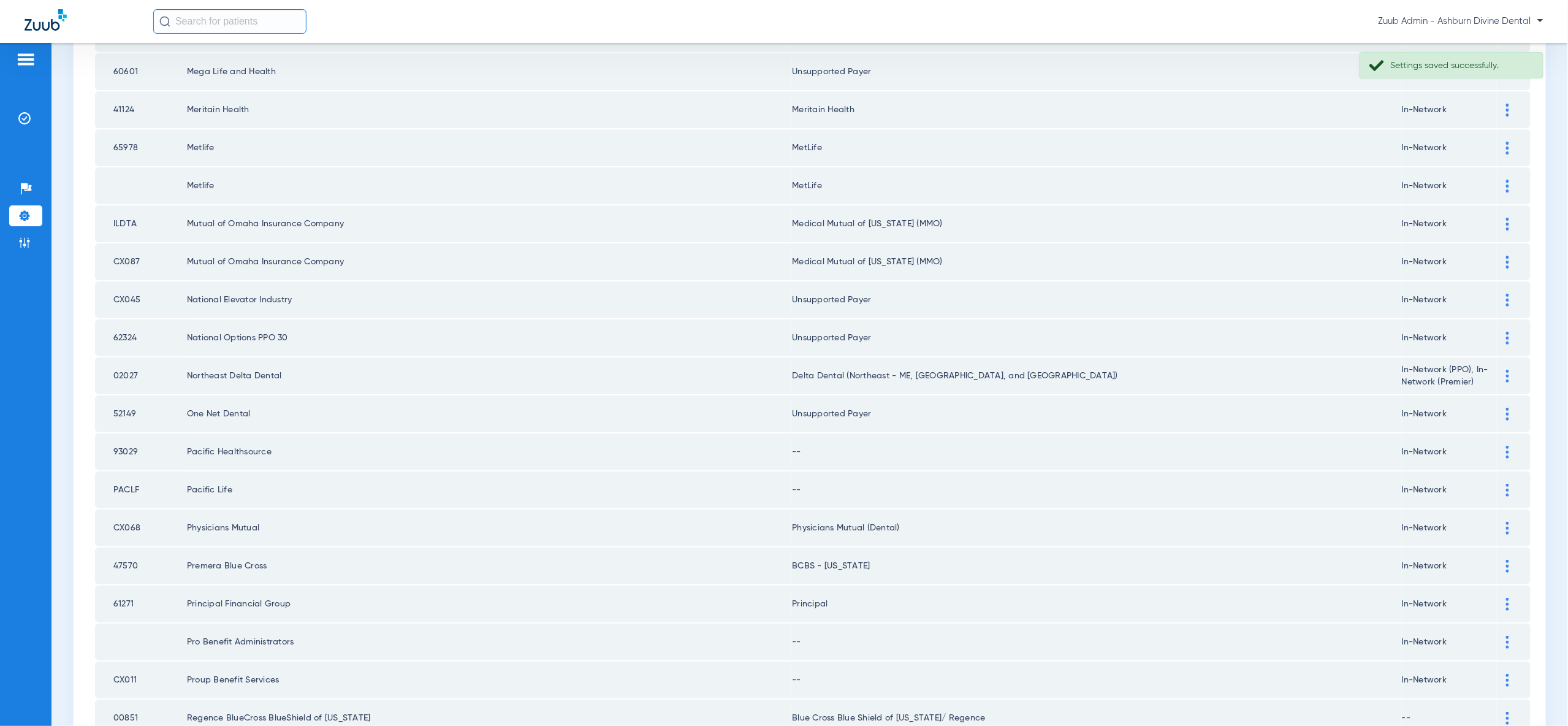
click at [1506, 446] on img at bounding box center [1508, 452] width 3 height 13
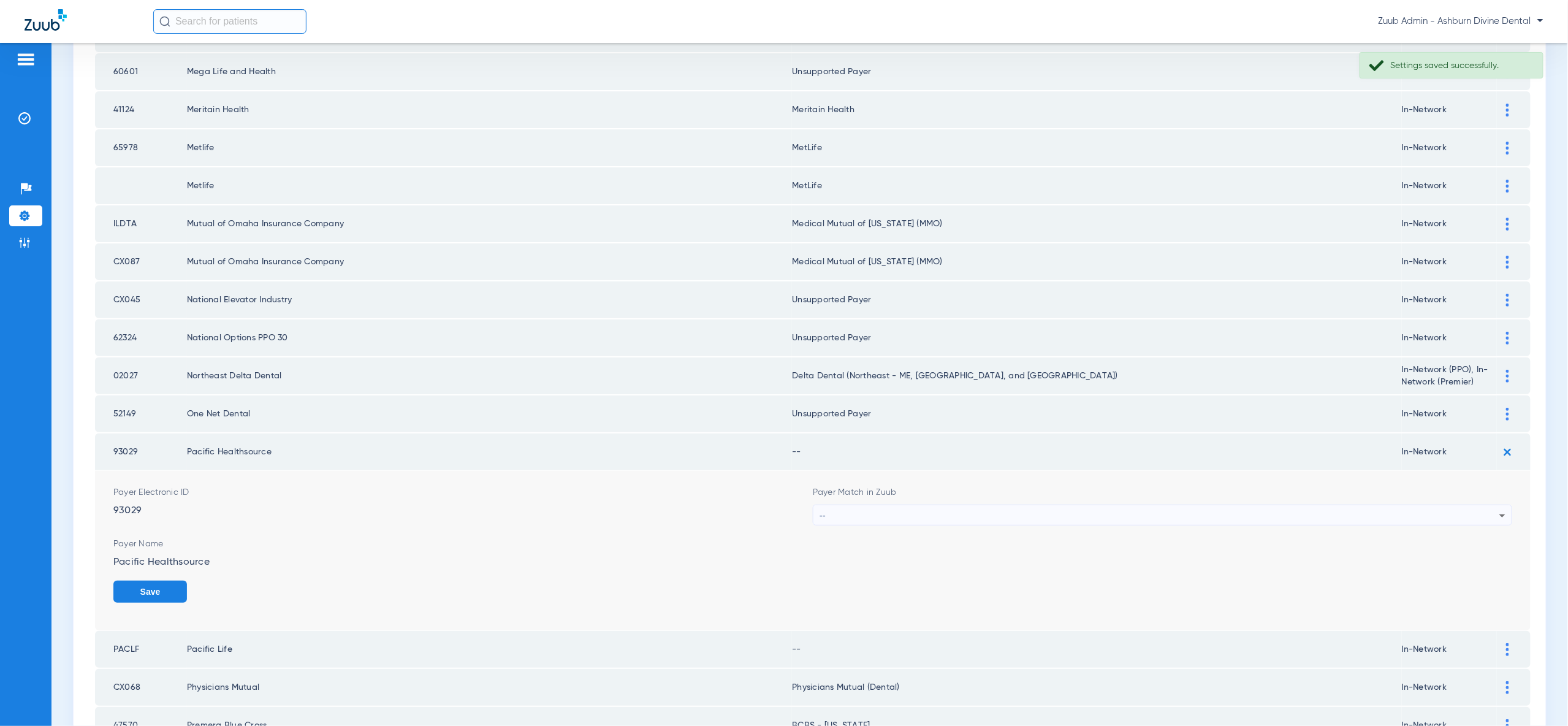
click at [1490, 505] on div "--" at bounding box center [1159, 516] width 680 height 21
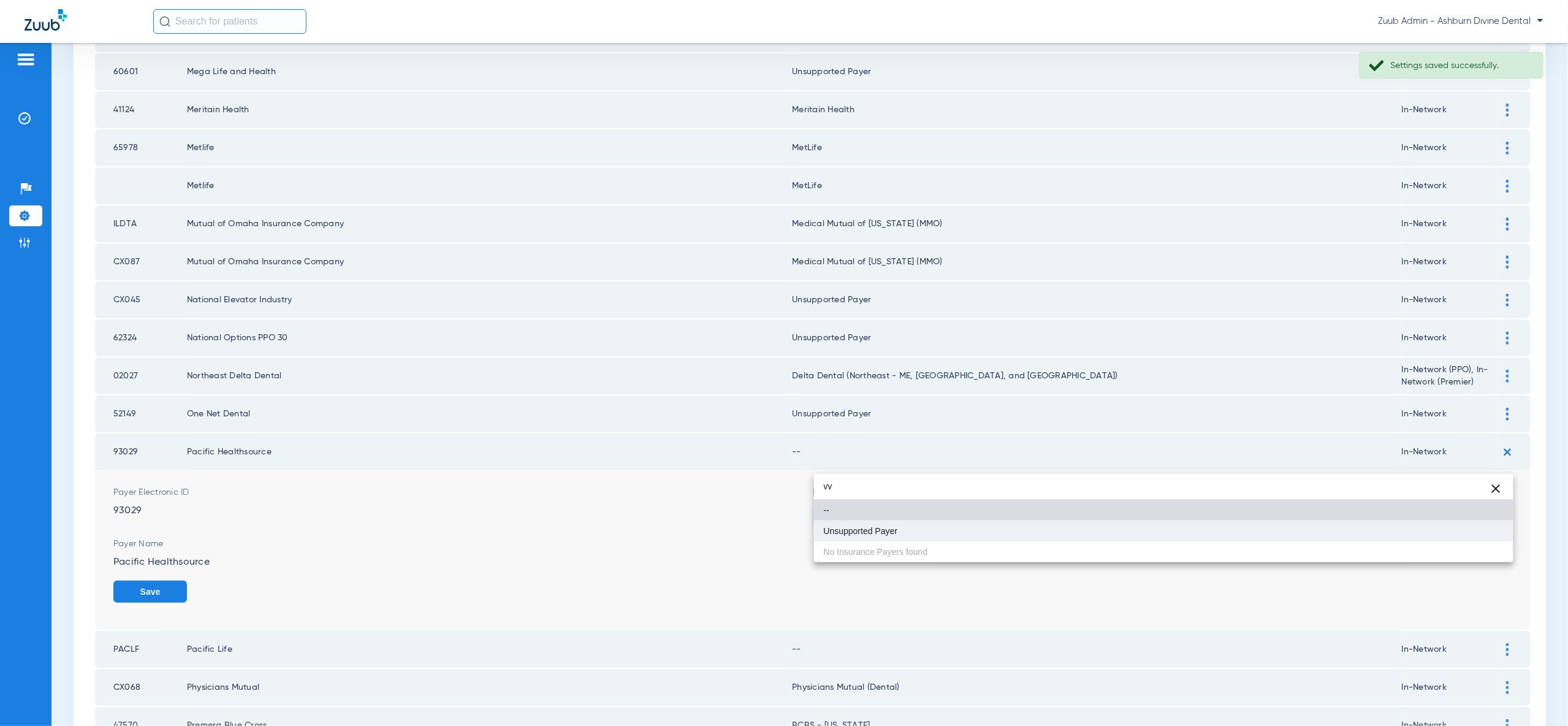
type input "vv"
click at [1476, 523] on mat-option "Unsupported Payer" at bounding box center [1164, 531] width 700 height 21
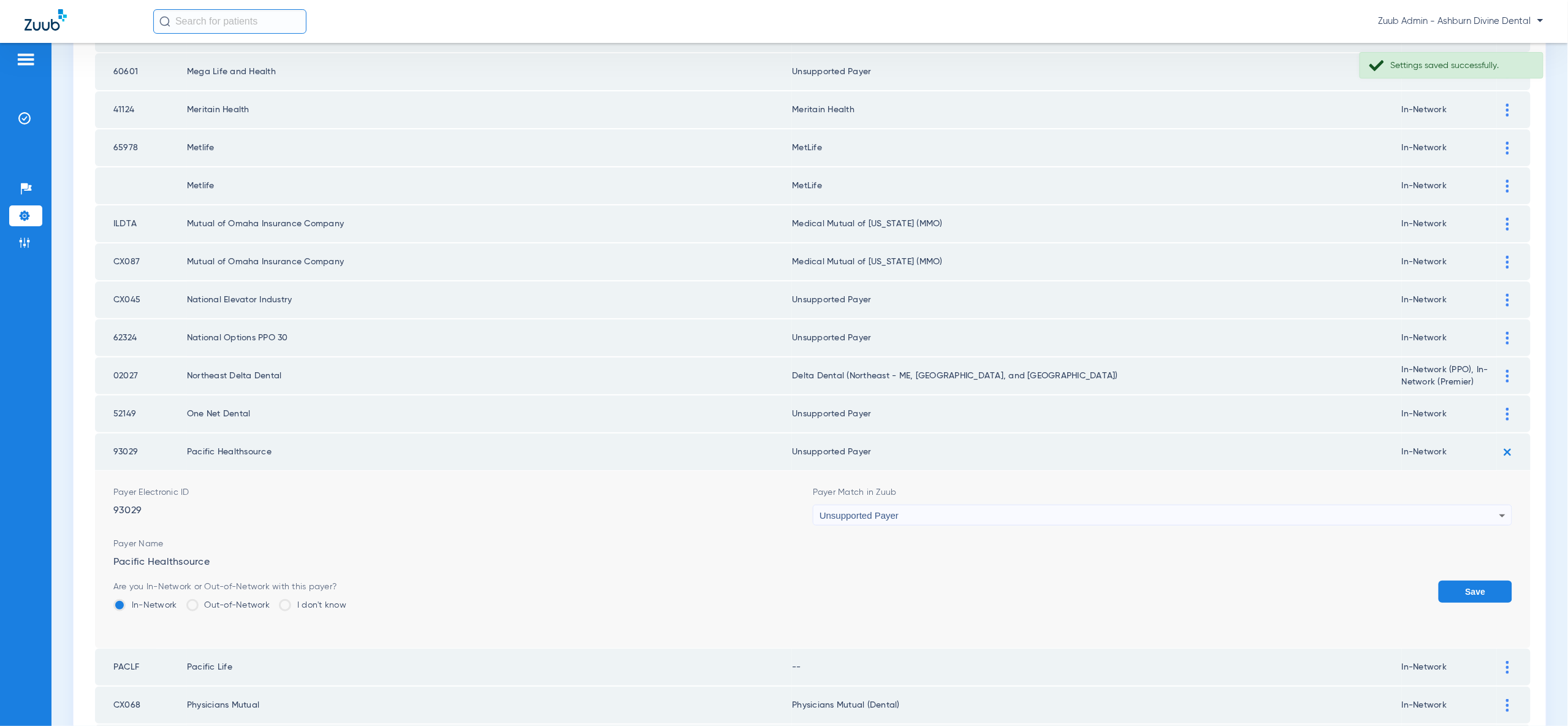
click at [1479, 581] on button "Save" at bounding box center [1475, 592] width 74 height 22
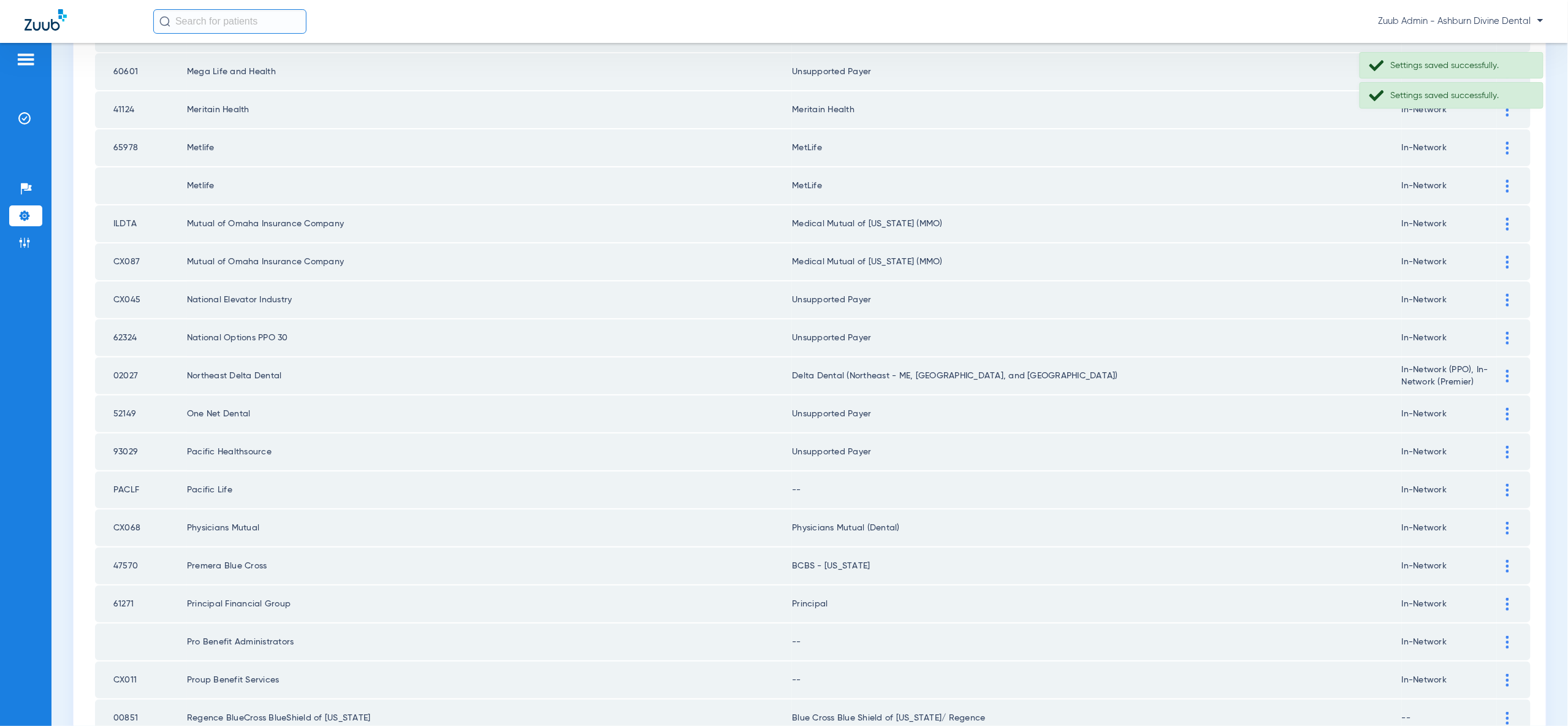
click at [1504, 484] on div at bounding box center [1507, 491] width 21 height 13
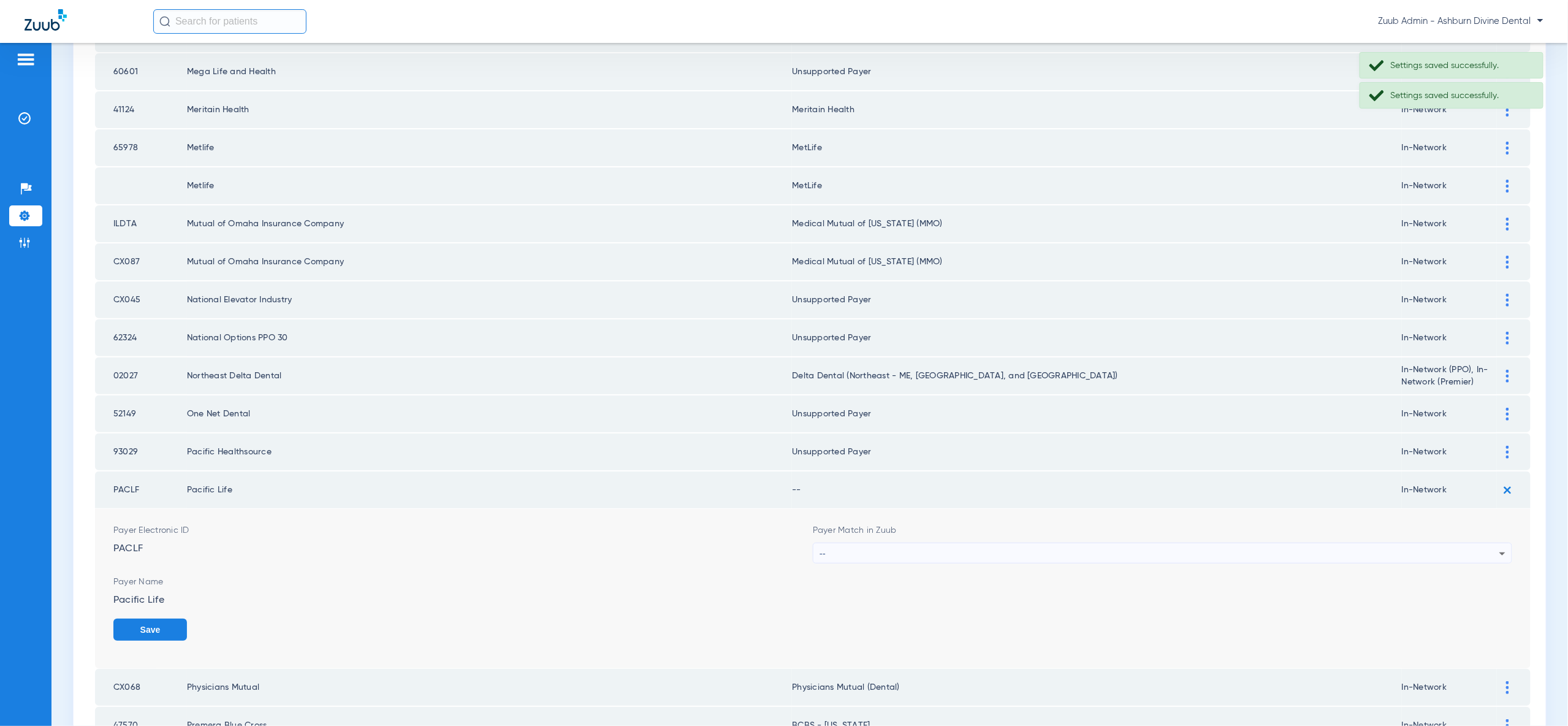
click at [1490, 543] on div "--" at bounding box center [1159, 553] width 680 height 21
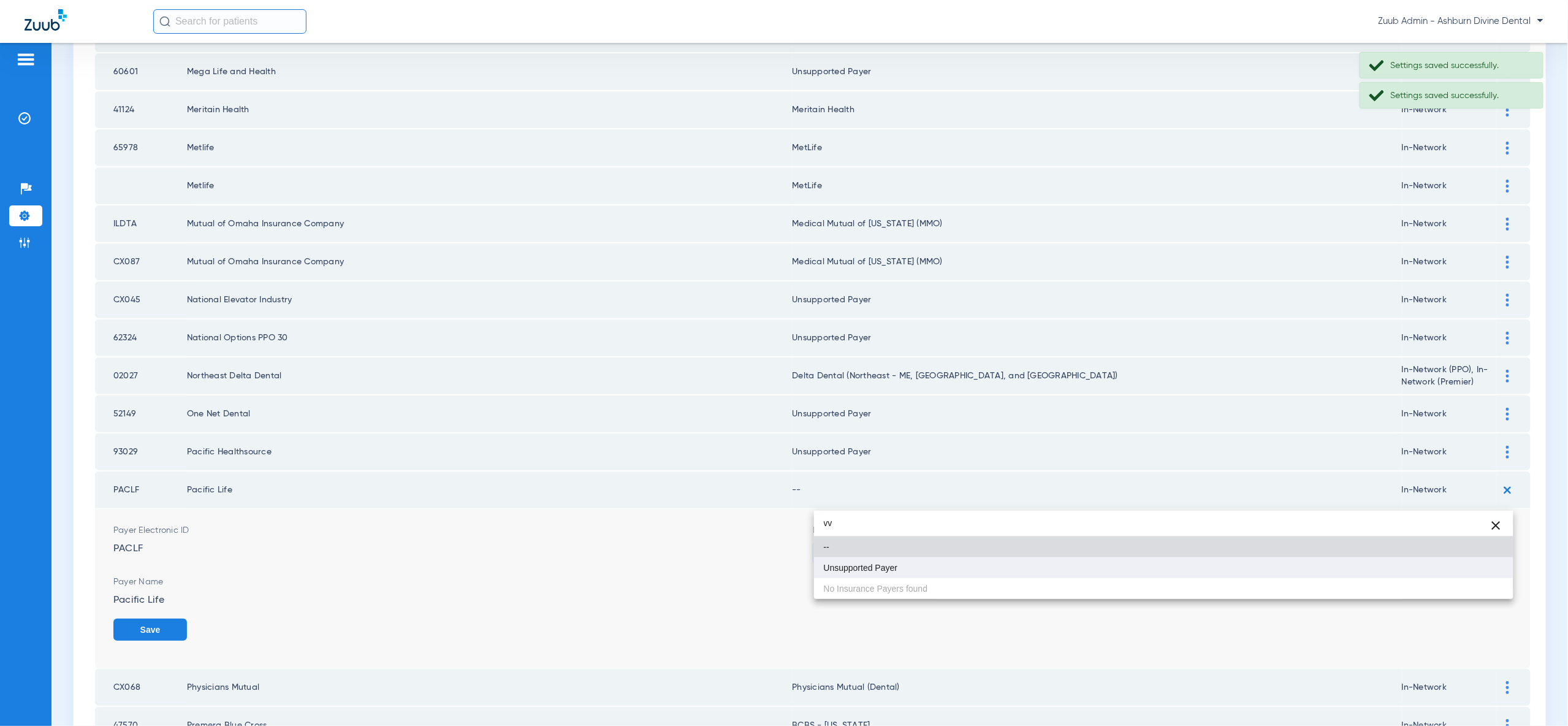
type input "vv"
click at [1477, 567] on mat-option "Unsupported Payer" at bounding box center [1164, 567] width 700 height 21
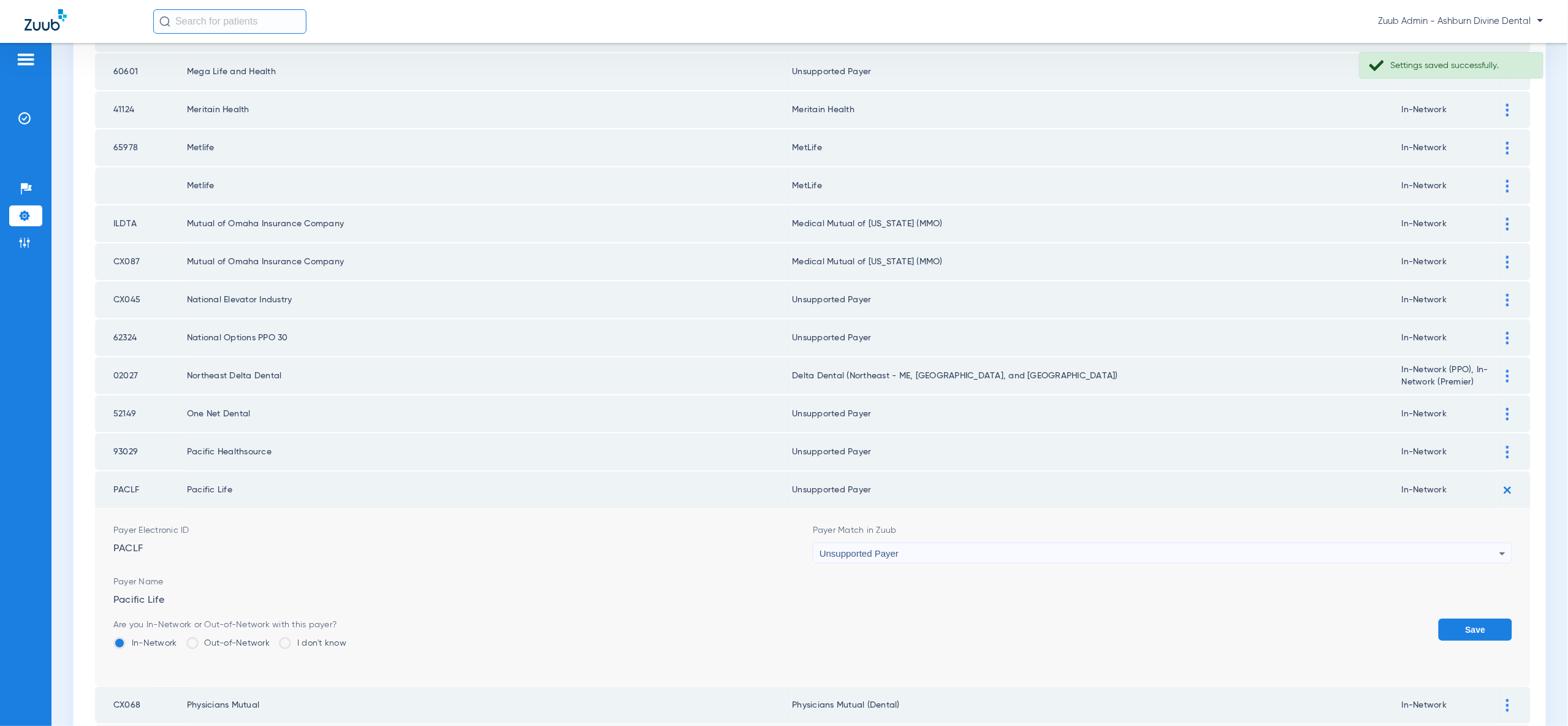
click at [1481, 618] on button "Save" at bounding box center [1475, 629] width 74 height 22
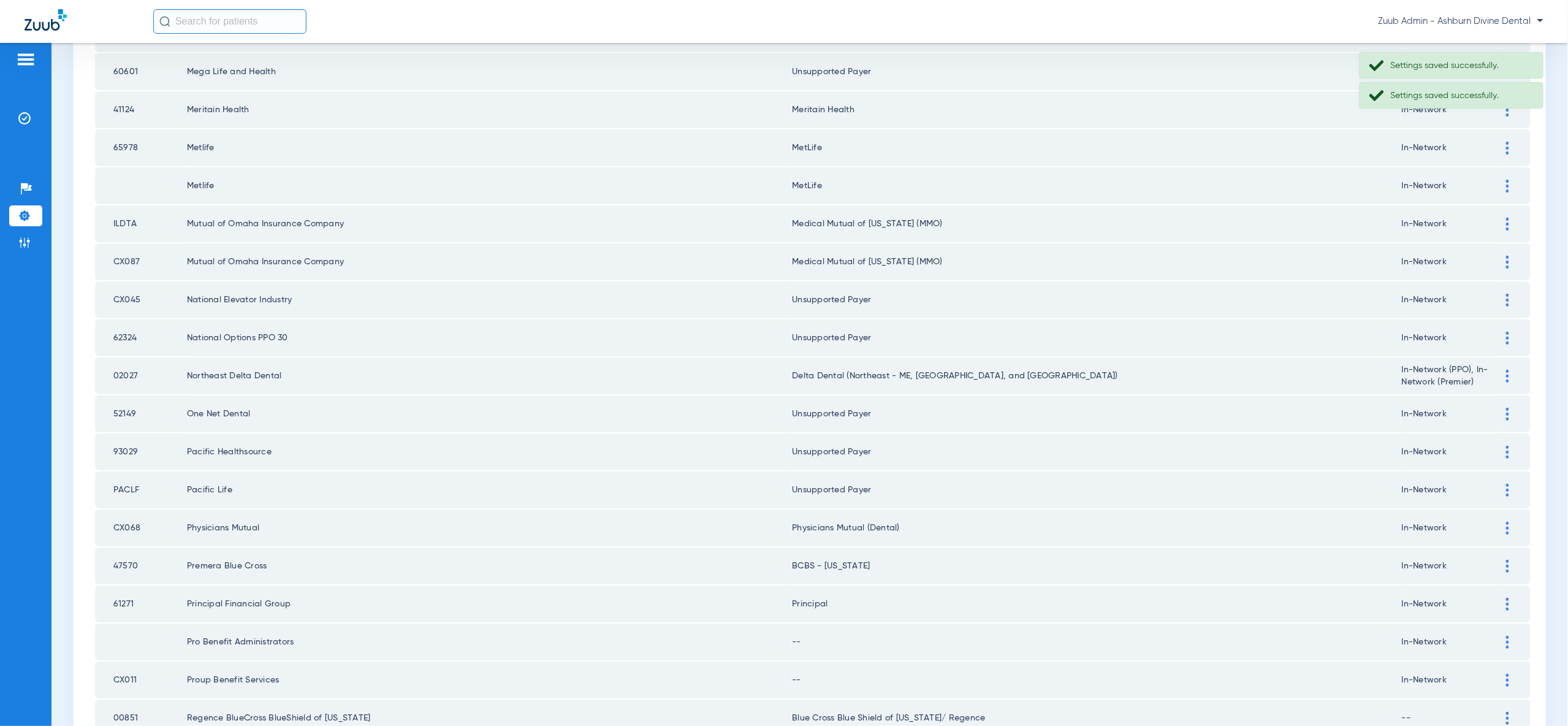
scroll to position [1428, 0]
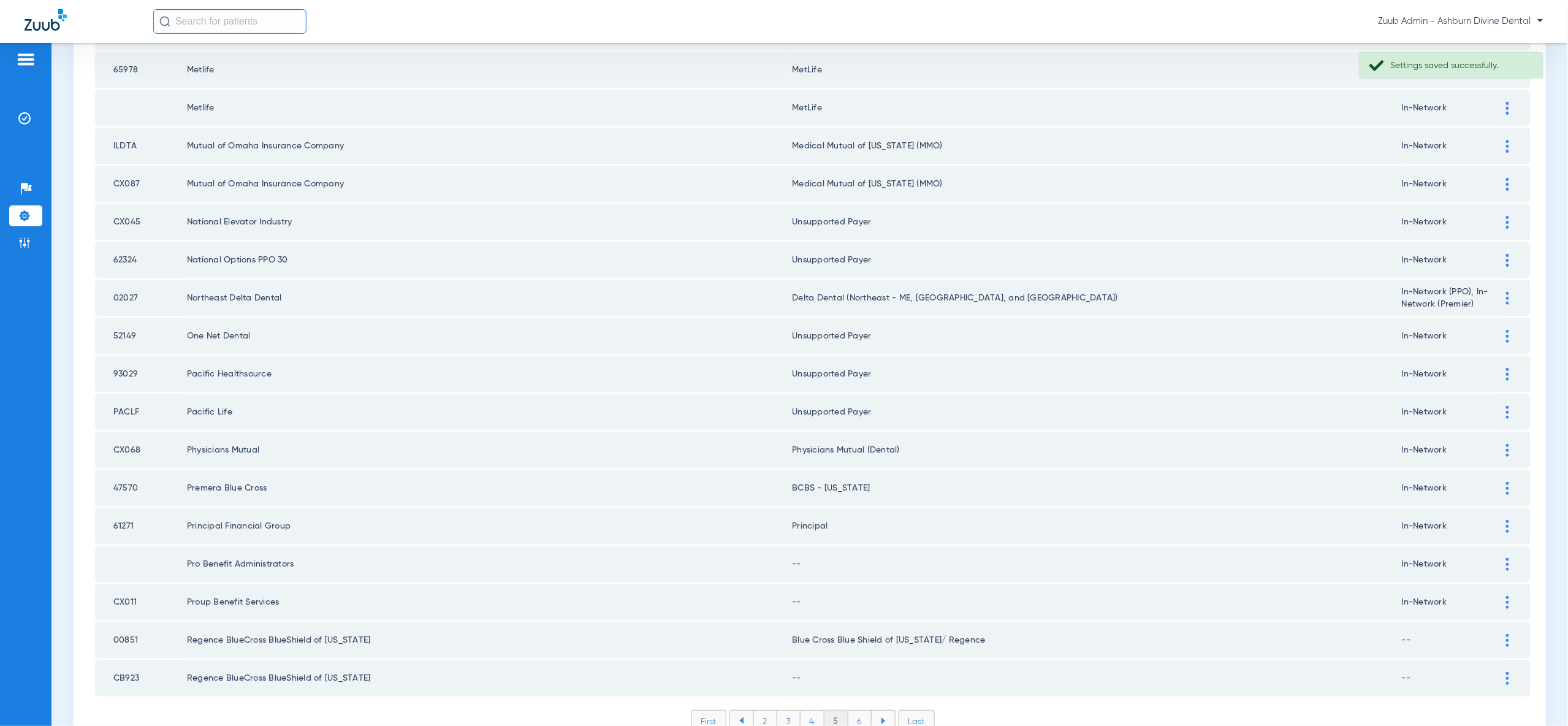
click at [1506, 558] on img at bounding box center [1508, 564] width 3 height 13
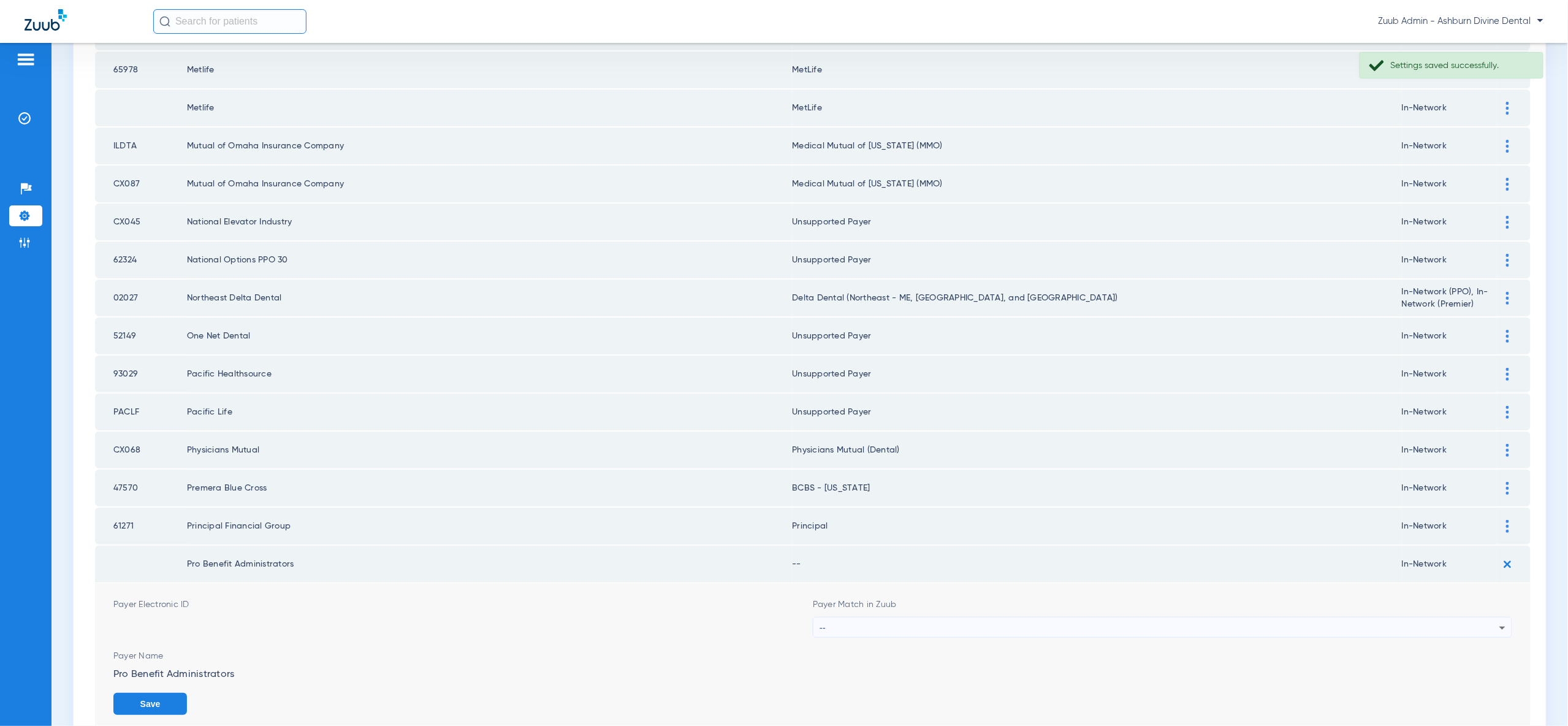
click at [1498, 621] on icon at bounding box center [1502, 628] width 15 height 15
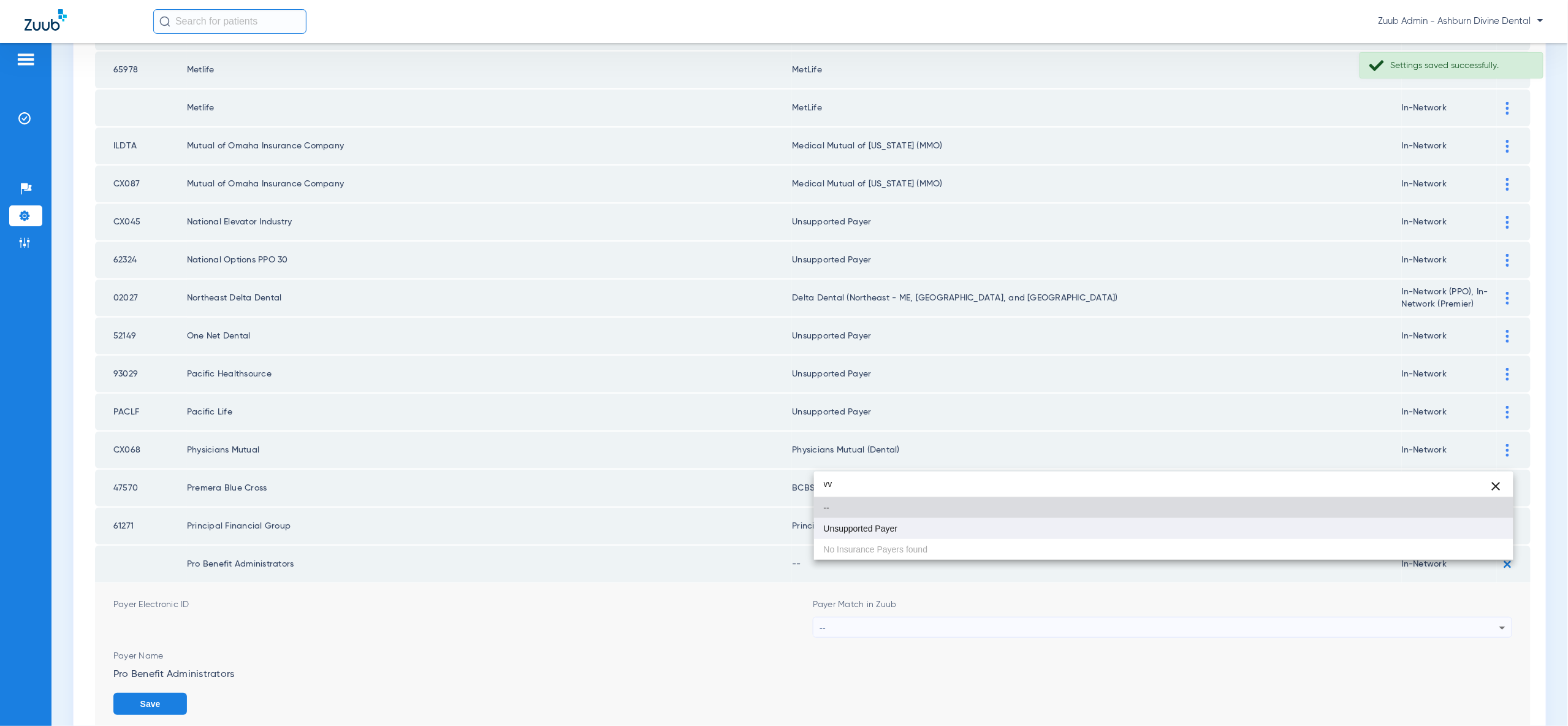
type input "vv"
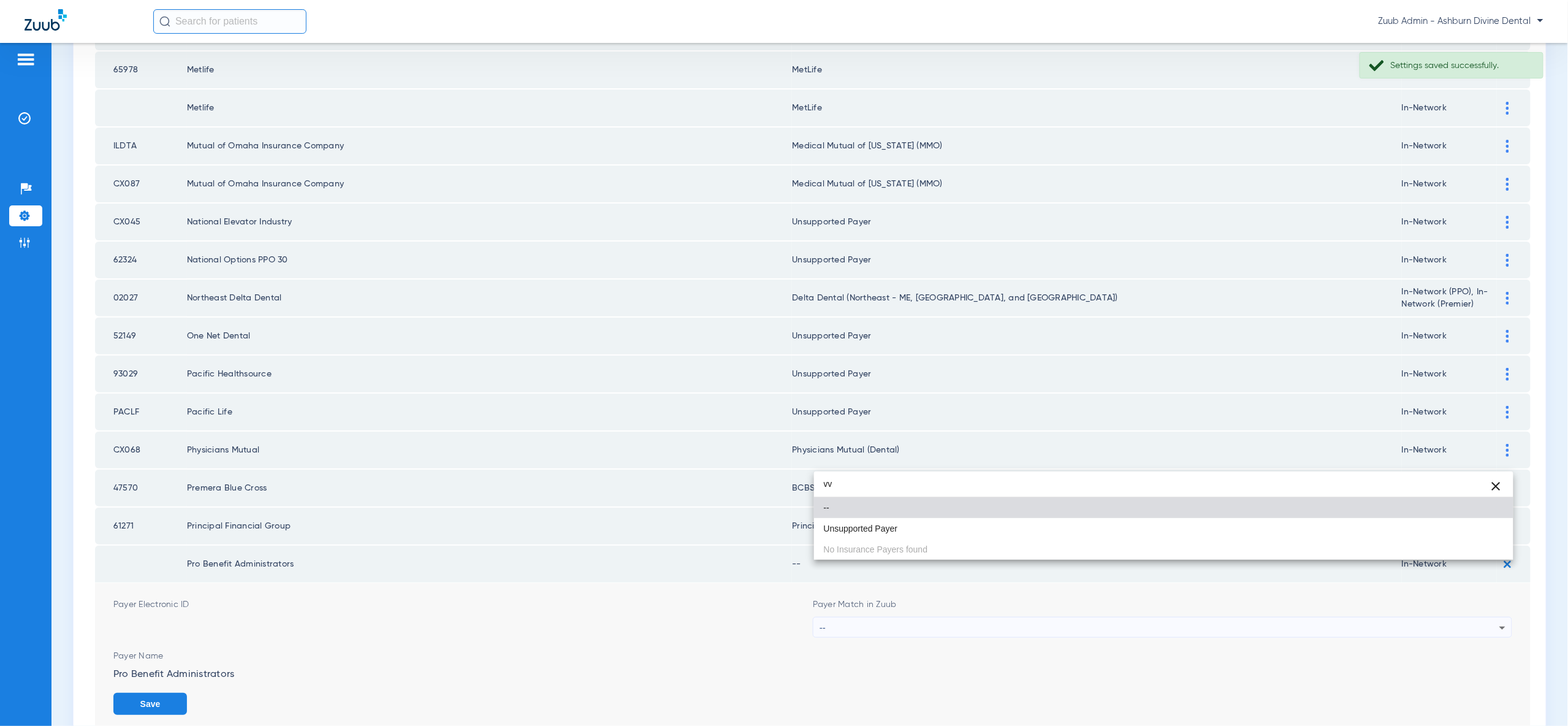
drag, startPoint x: 1417, startPoint y: 534, endPoint x: 1464, endPoint y: 569, distance: 58.6
click at [1417, 534] on mat-option "Unsupported Payer" at bounding box center [1164, 528] width 700 height 21
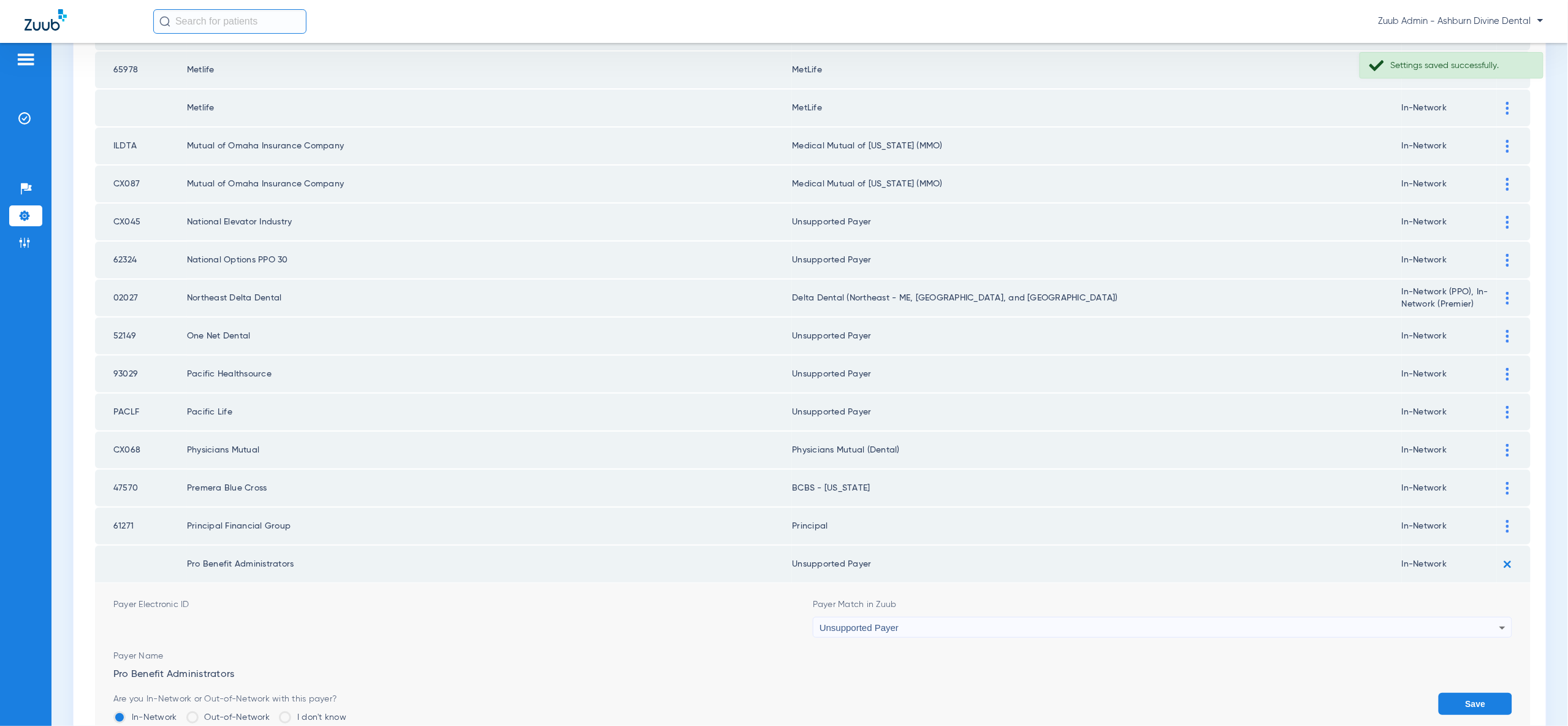
drag, startPoint x: 1497, startPoint y: 641, endPoint x: 1501, endPoint y: 589, distance: 52.2
click at [1498, 693] on button "Save" at bounding box center [1475, 704] width 74 height 22
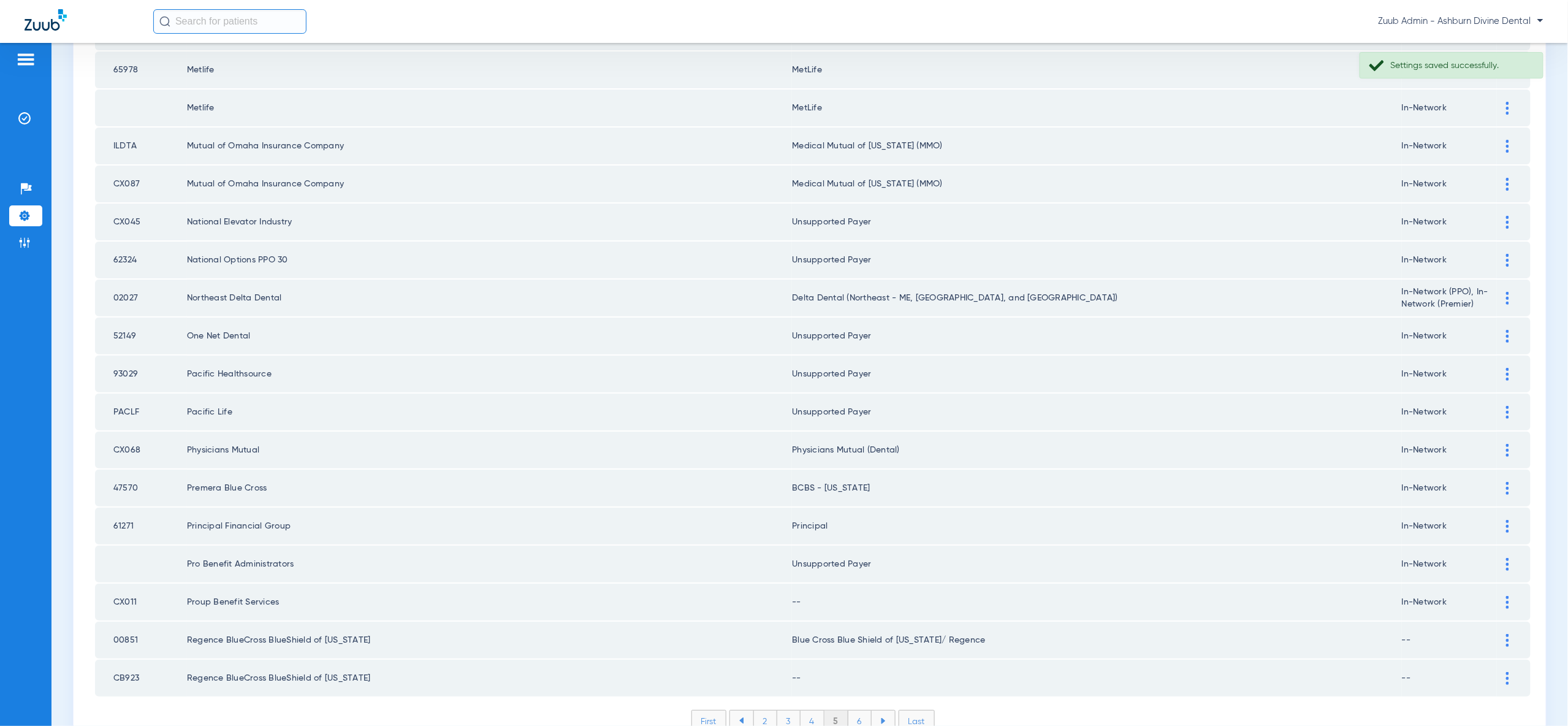
click at [1502, 596] on div at bounding box center [1507, 603] width 21 height 13
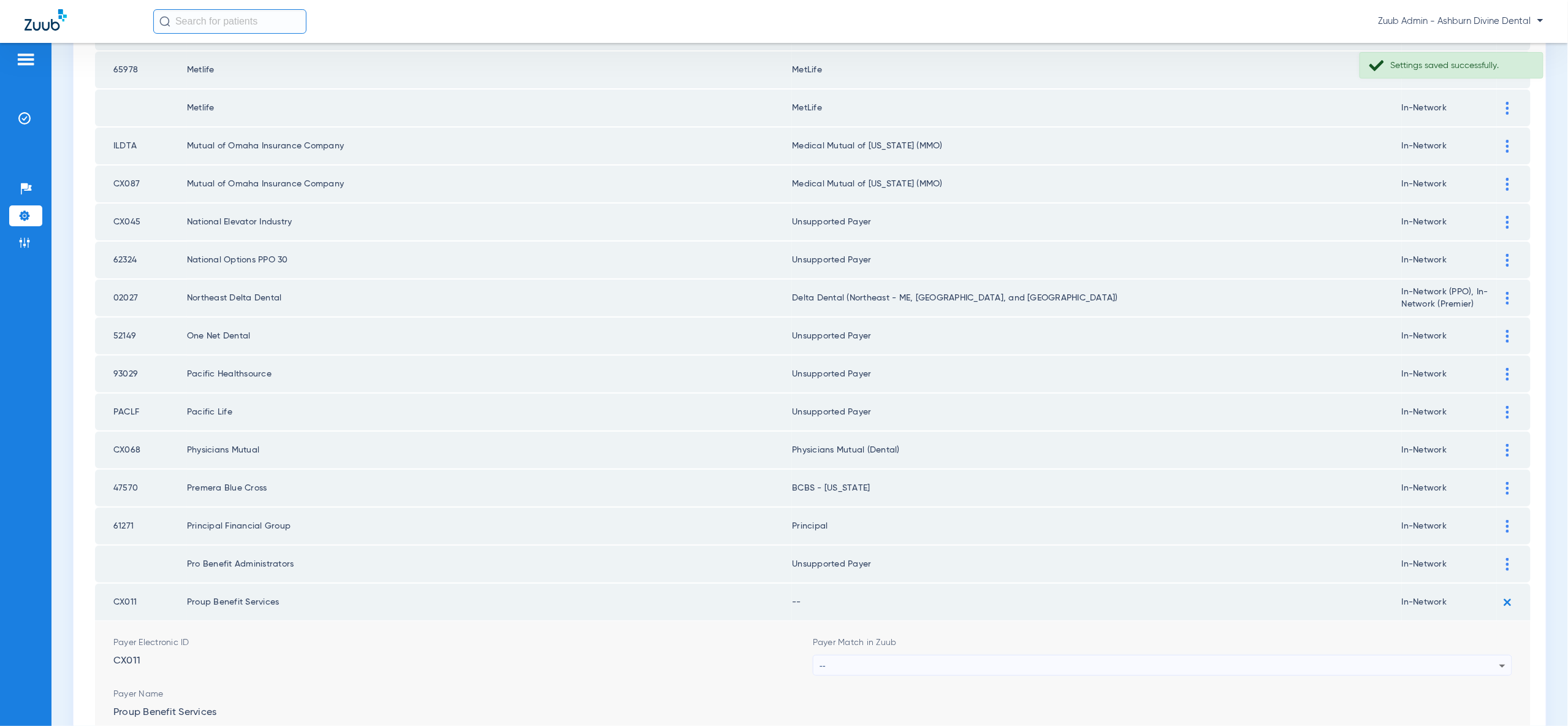
click at [1484, 655] on div "--" at bounding box center [1159, 666] width 680 height 21
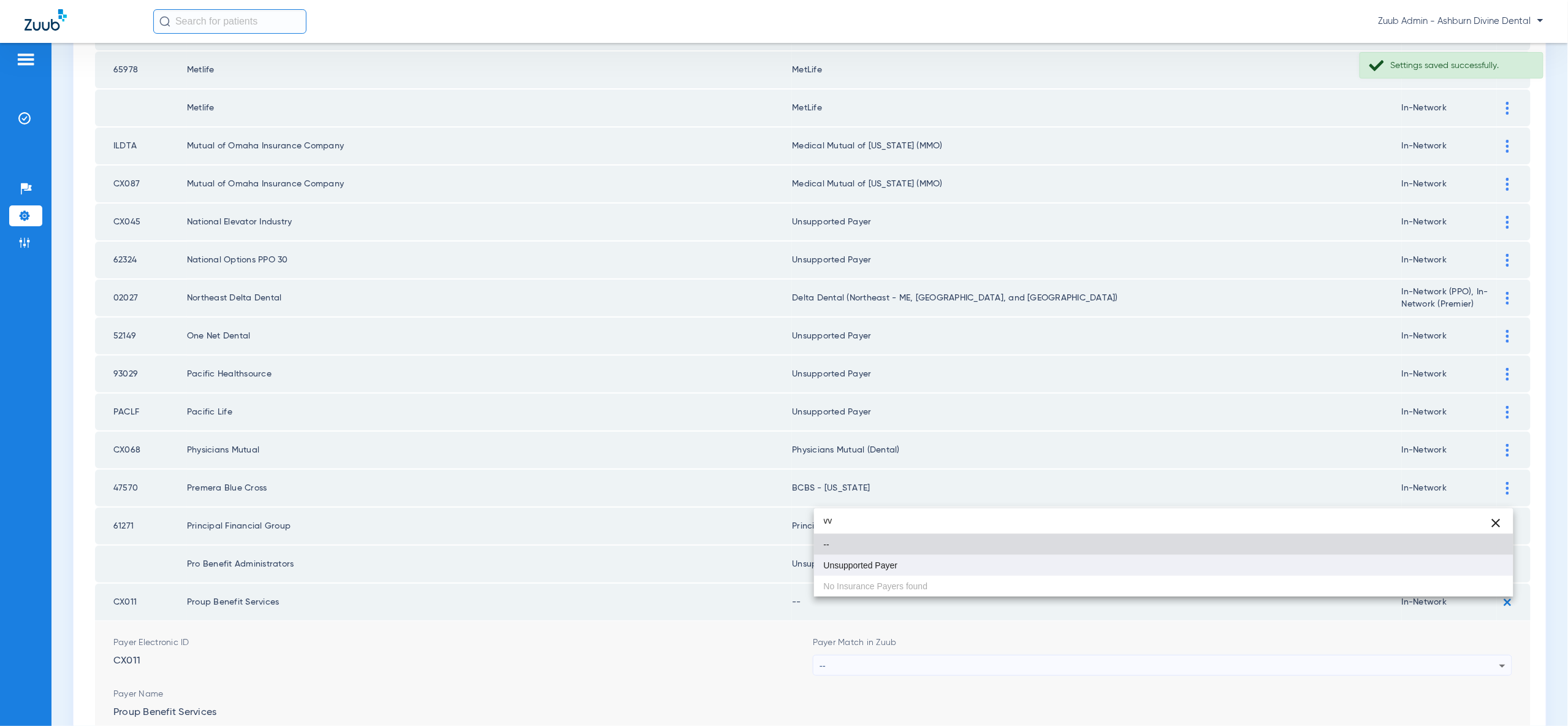
type input "vv"
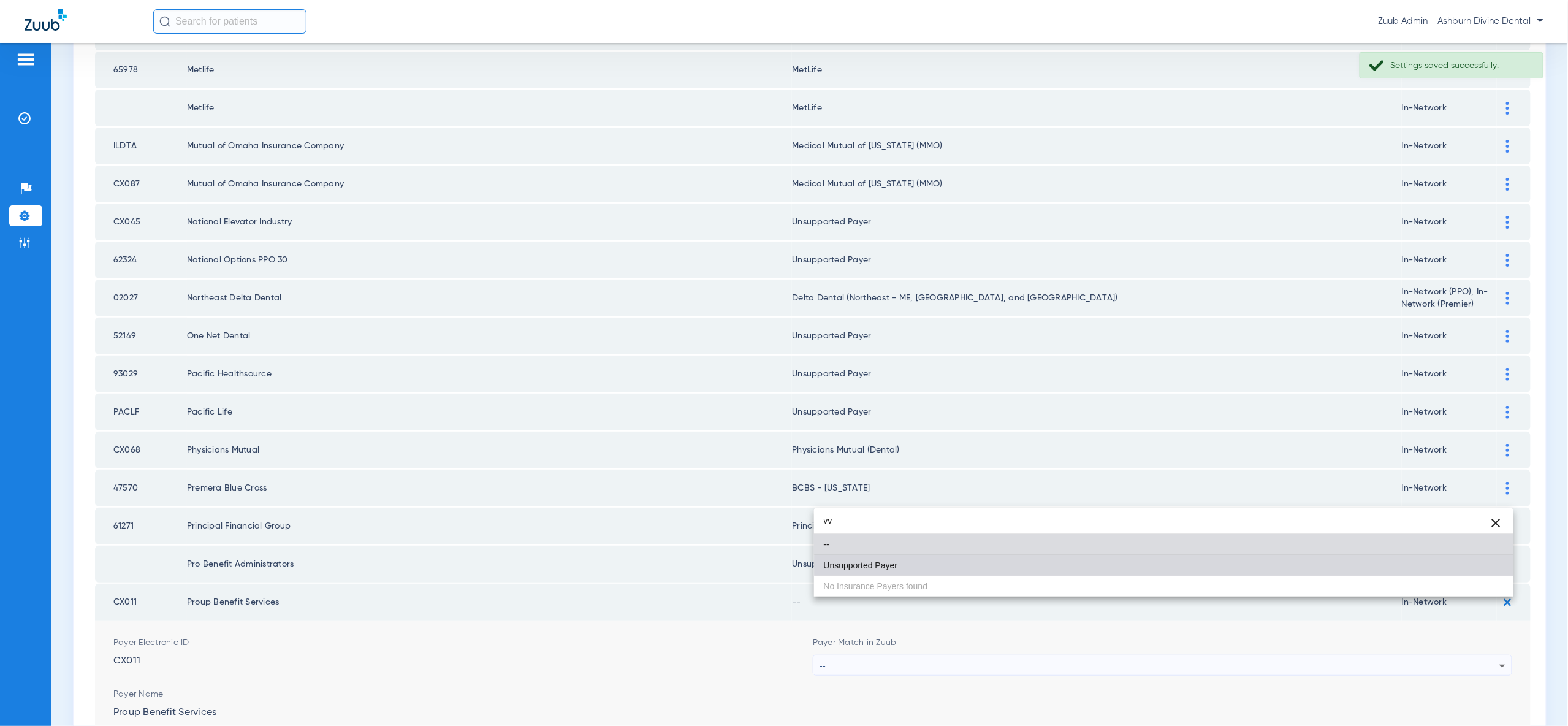
click at [1485, 565] on mat-option "Unsupported Payer" at bounding box center [1164, 565] width 700 height 21
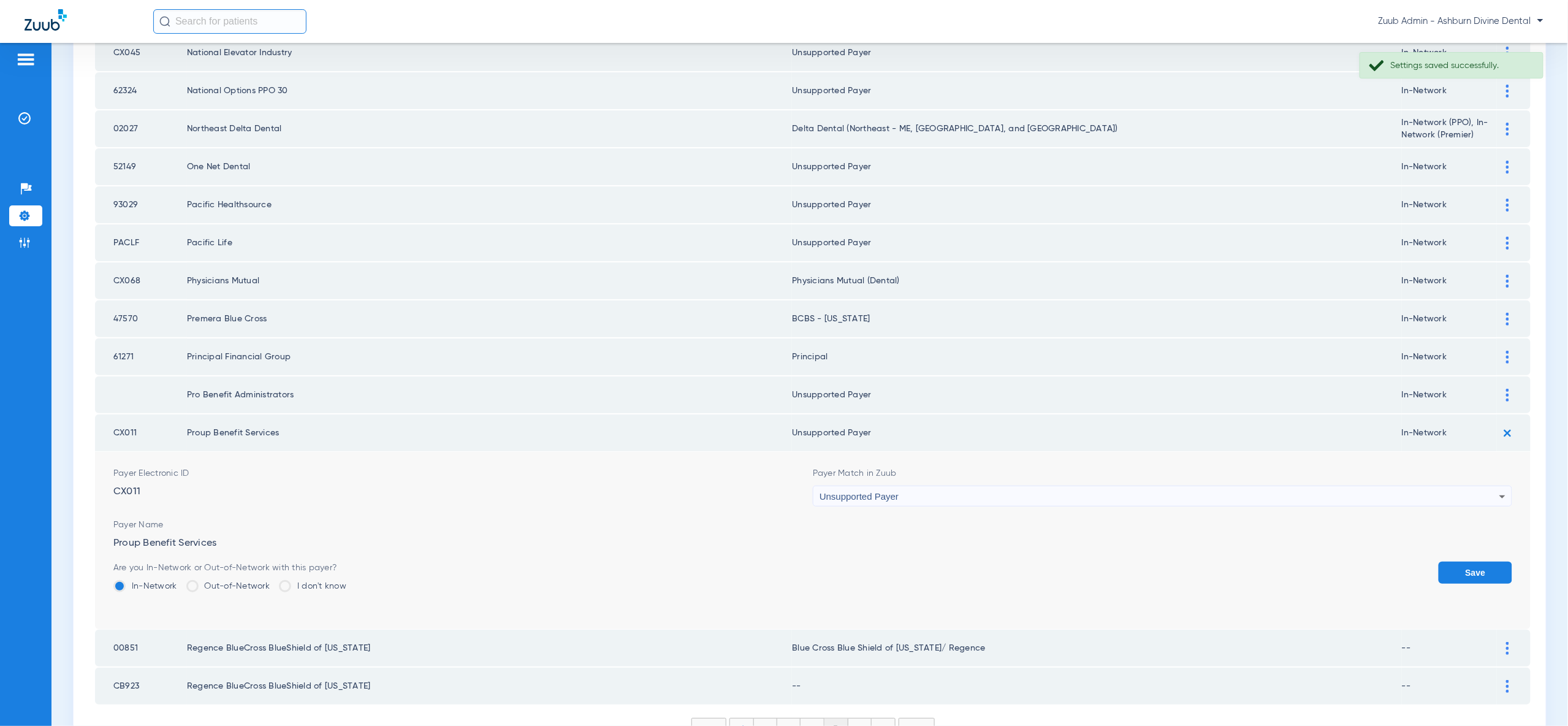
scroll to position [1606, 0]
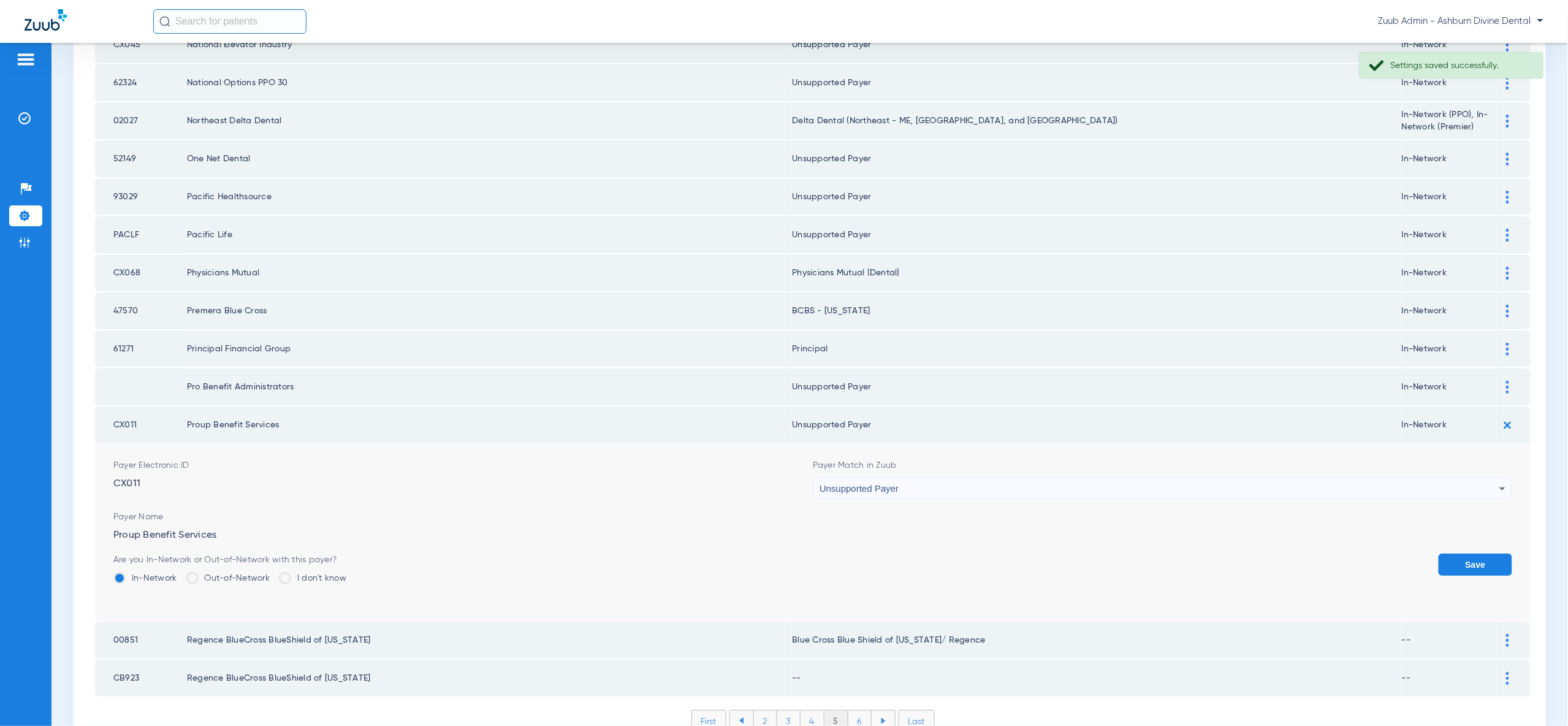
click at [1465, 554] on button "Save" at bounding box center [1475, 565] width 74 height 22
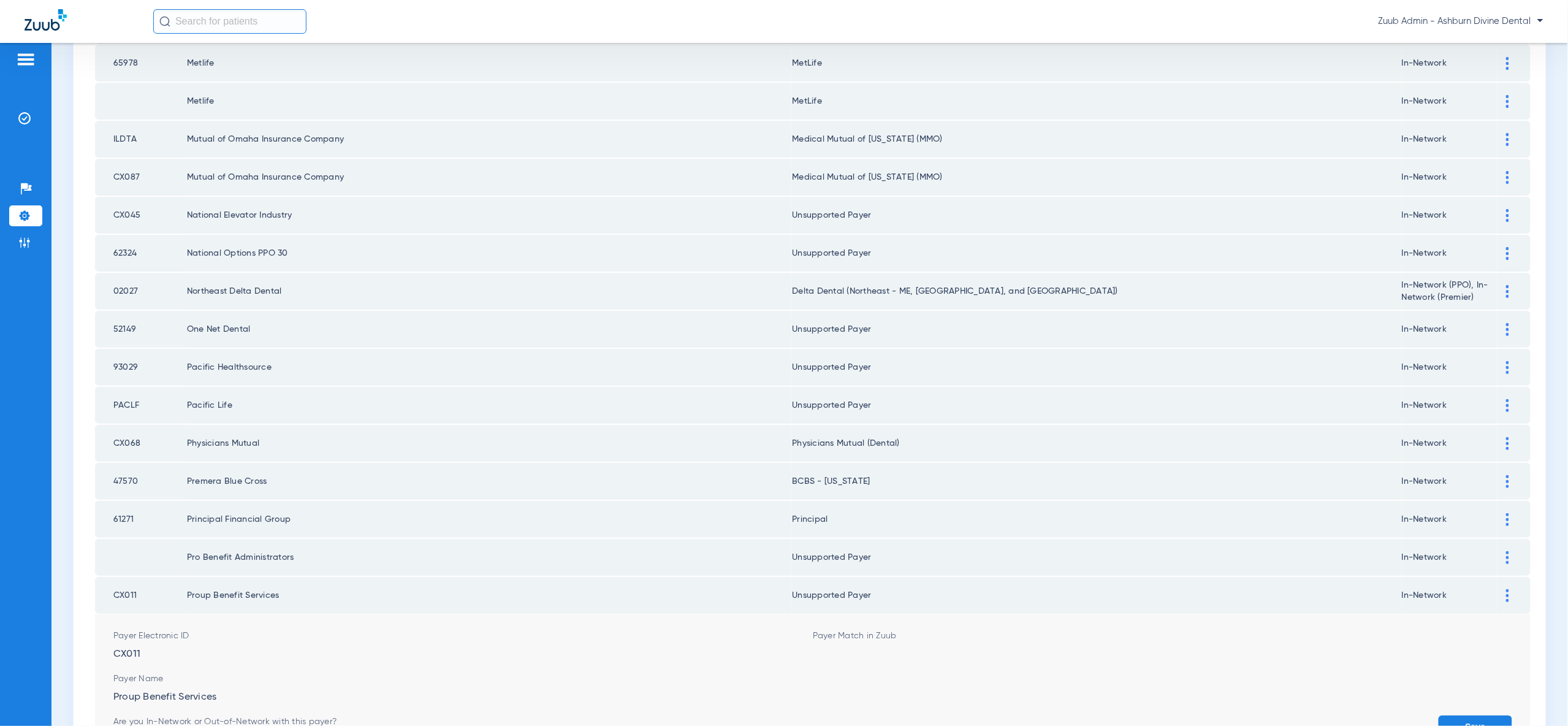
scroll to position [1428, 0]
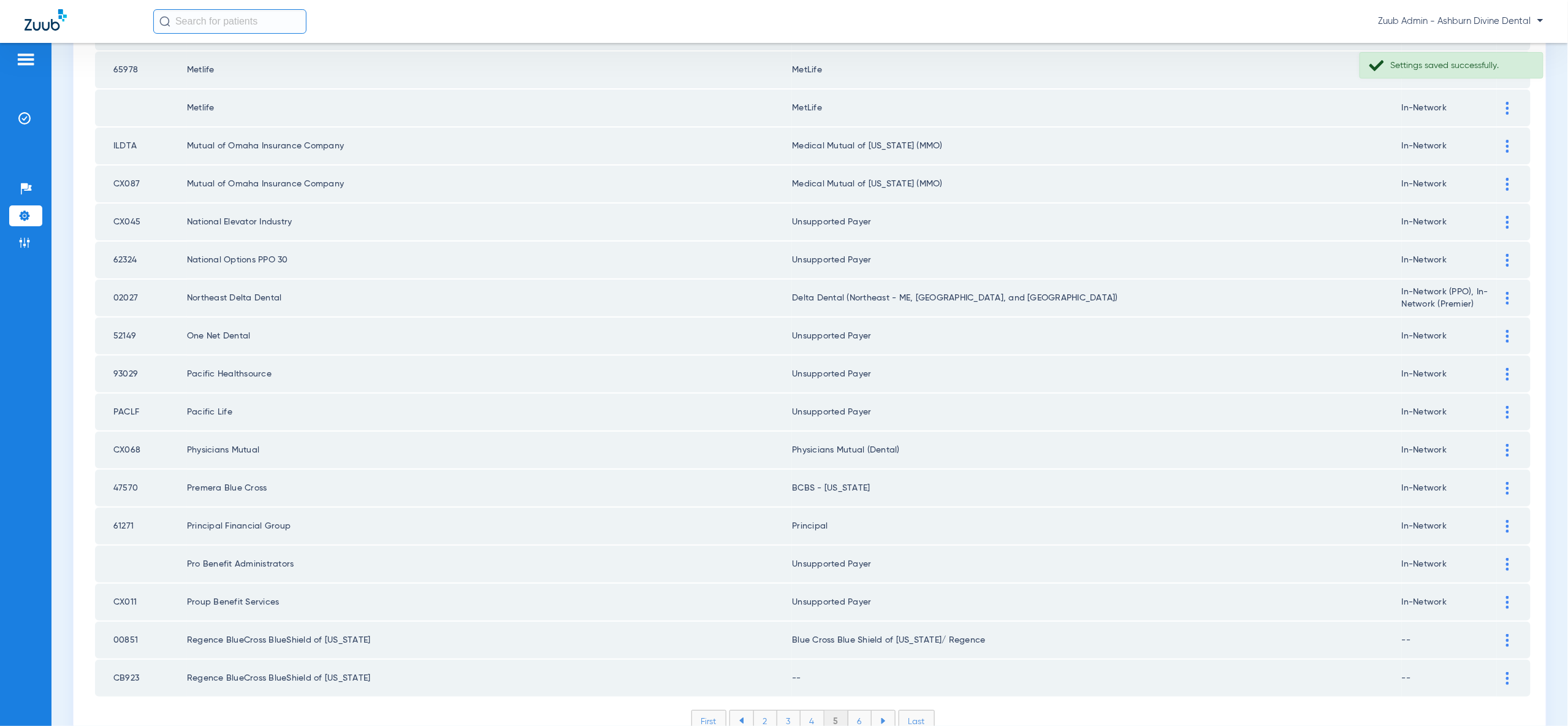
click at [1508, 672] on img at bounding box center [1508, 678] width 3 height 13
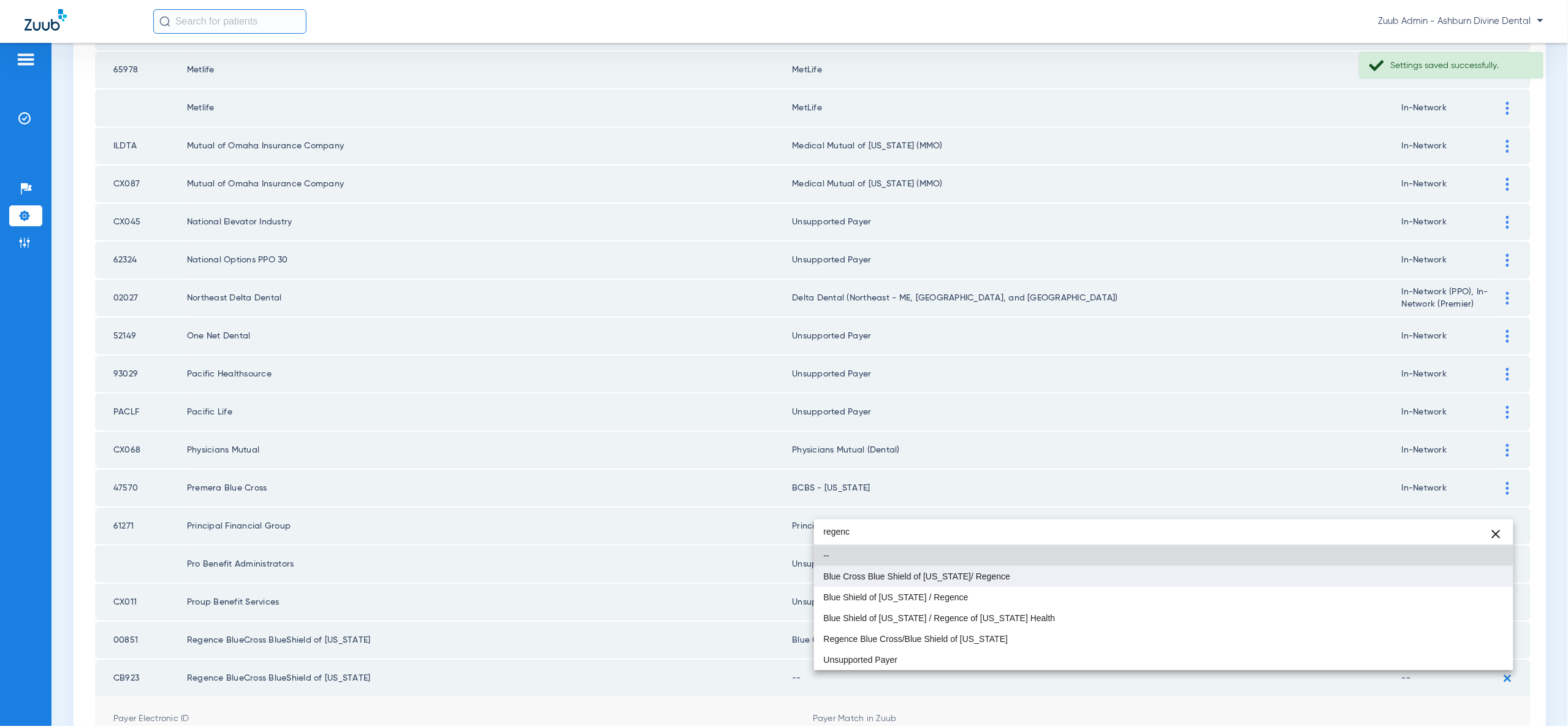
type input "regenc"
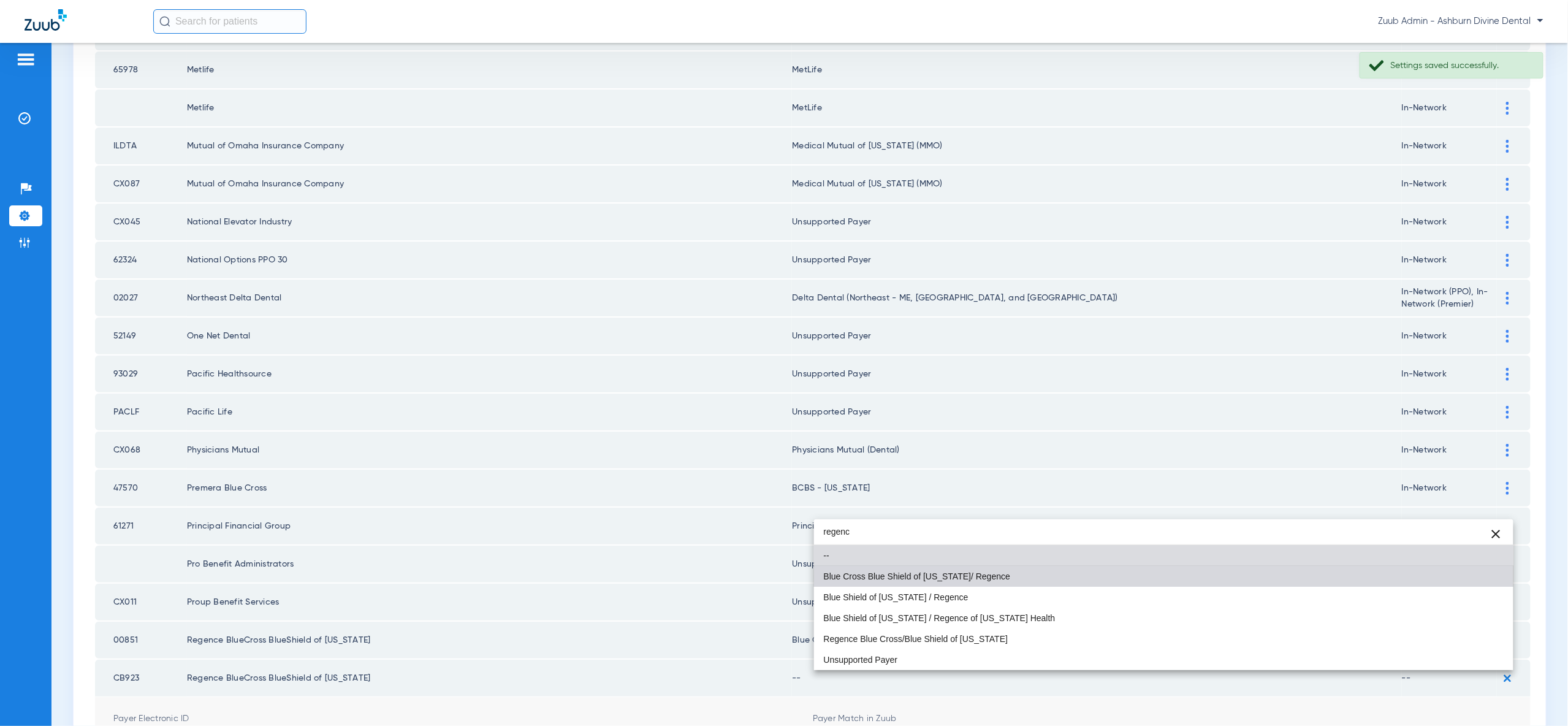
click at [1361, 577] on mat-option "Blue Cross Blue Shield of [US_STATE]/ Regence" at bounding box center [1164, 576] width 700 height 21
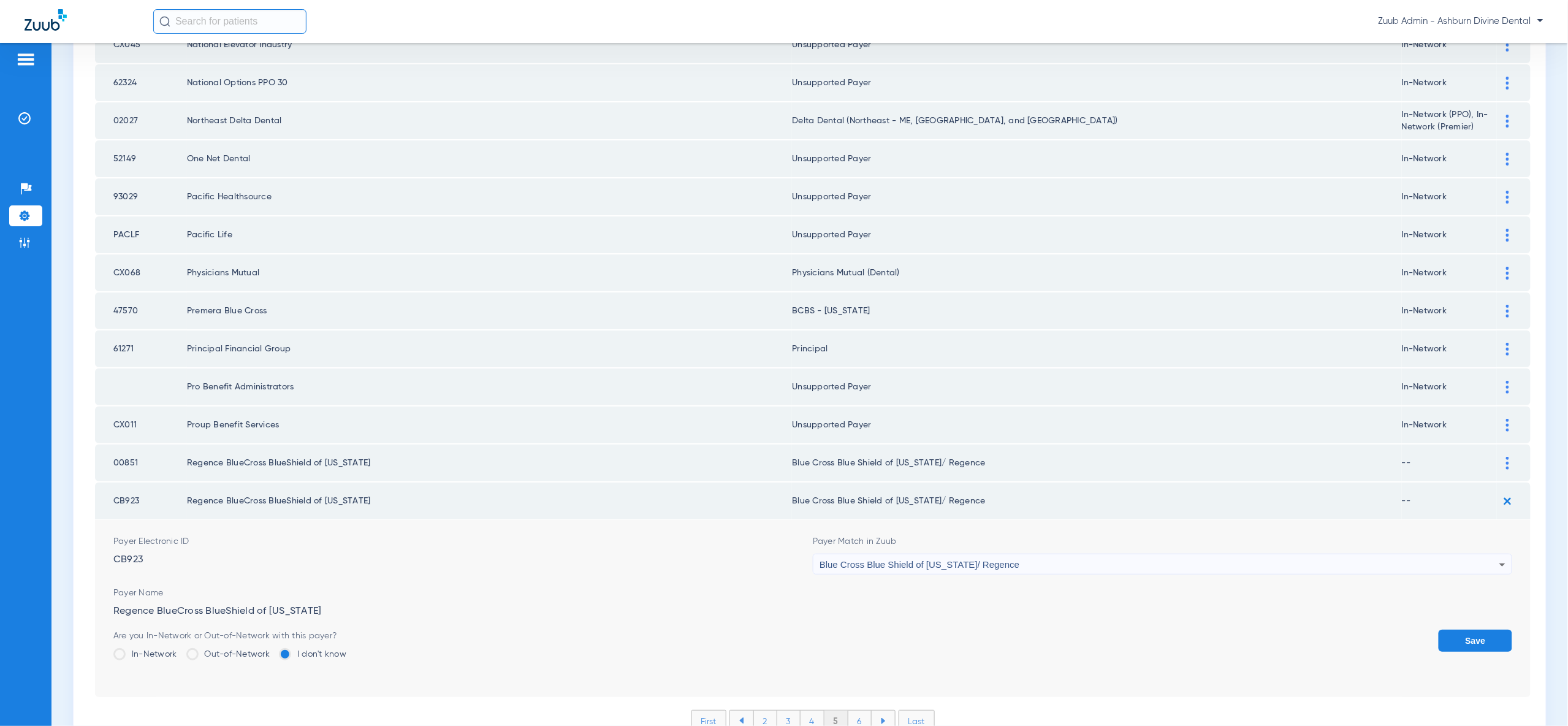
drag, startPoint x: 1459, startPoint y: 582, endPoint x: 996, endPoint y: 666, distance: 470.6
click at [1457, 630] on button "Save" at bounding box center [1475, 641] width 74 height 22
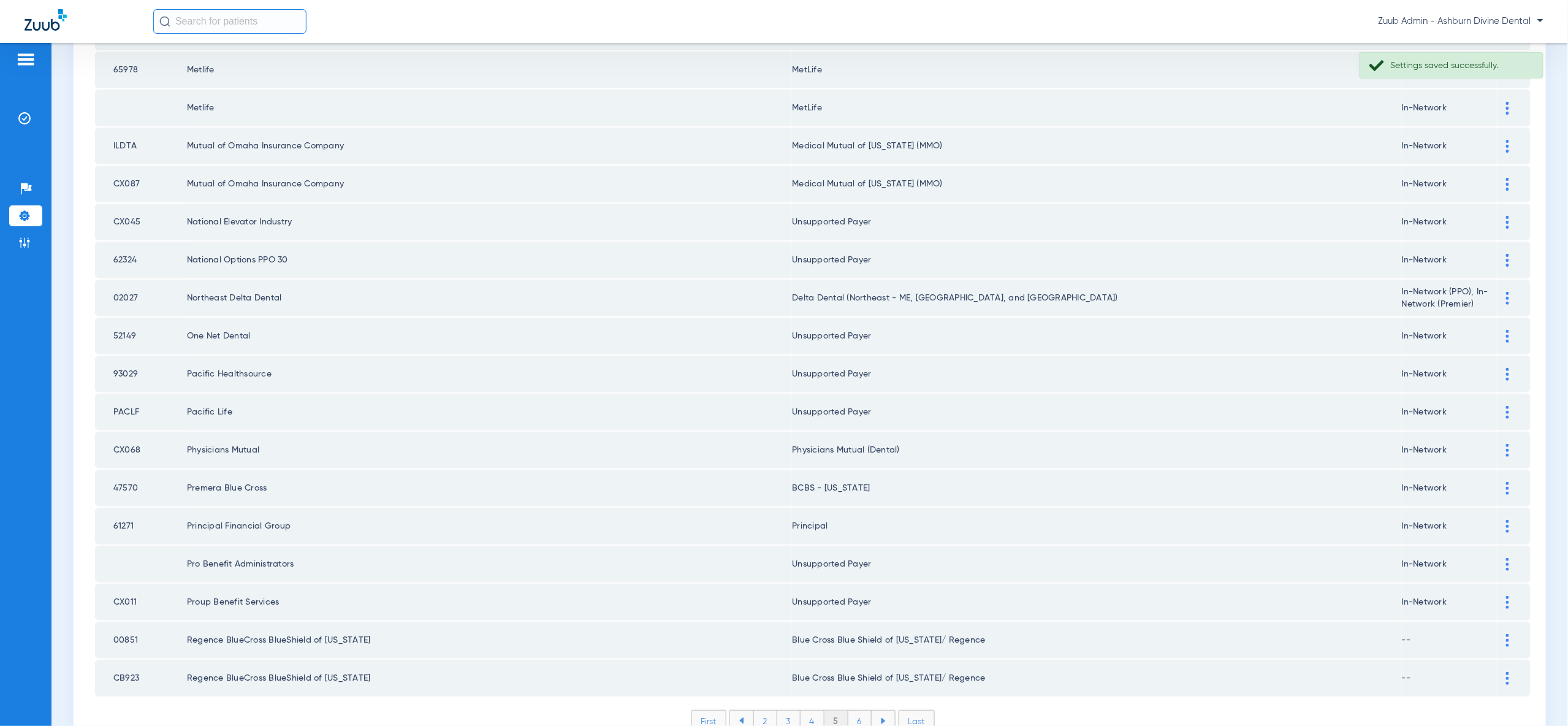
click at [854, 711] on li "6" at bounding box center [860, 721] width 24 height 21
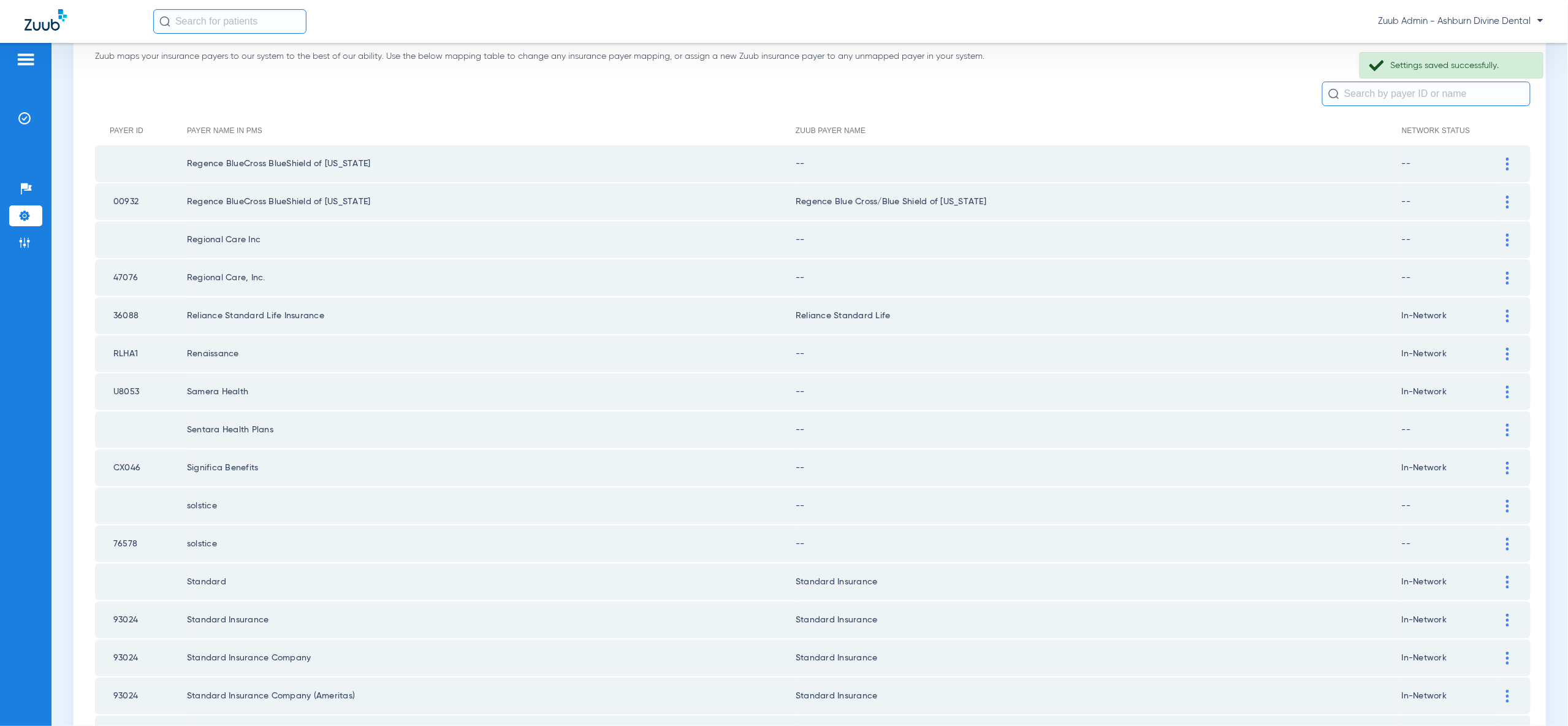
scroll to position [0, 0]
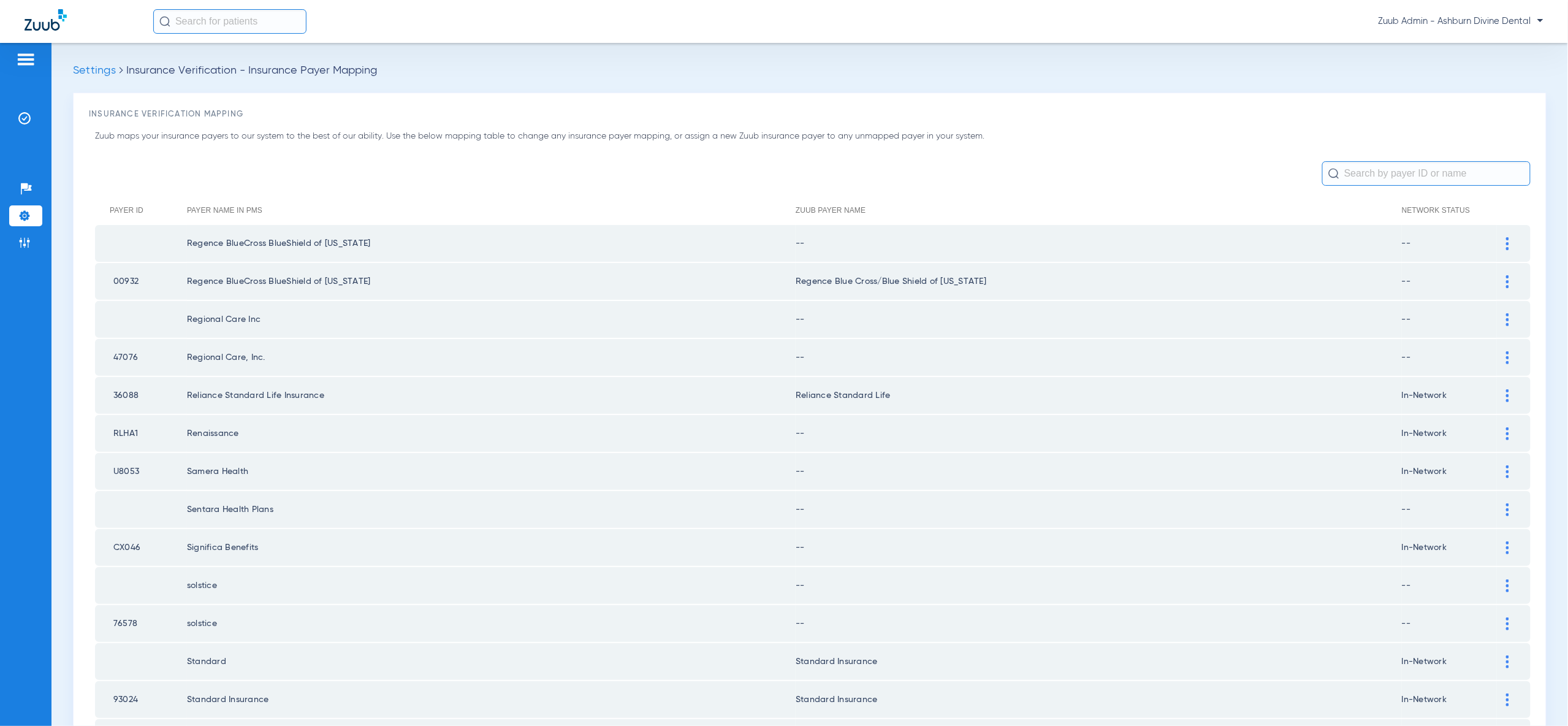
click at [1504, 250] on td at bounding box center [1513, 243] width 34 height 37
drag, startPoint x: 1505, startPoint y: 243, endPoint x: 1472, endPoint y: 271, distance: 43.3
click at [1506, 243] on img at bounding box center [1508, 243] width 3 height 13
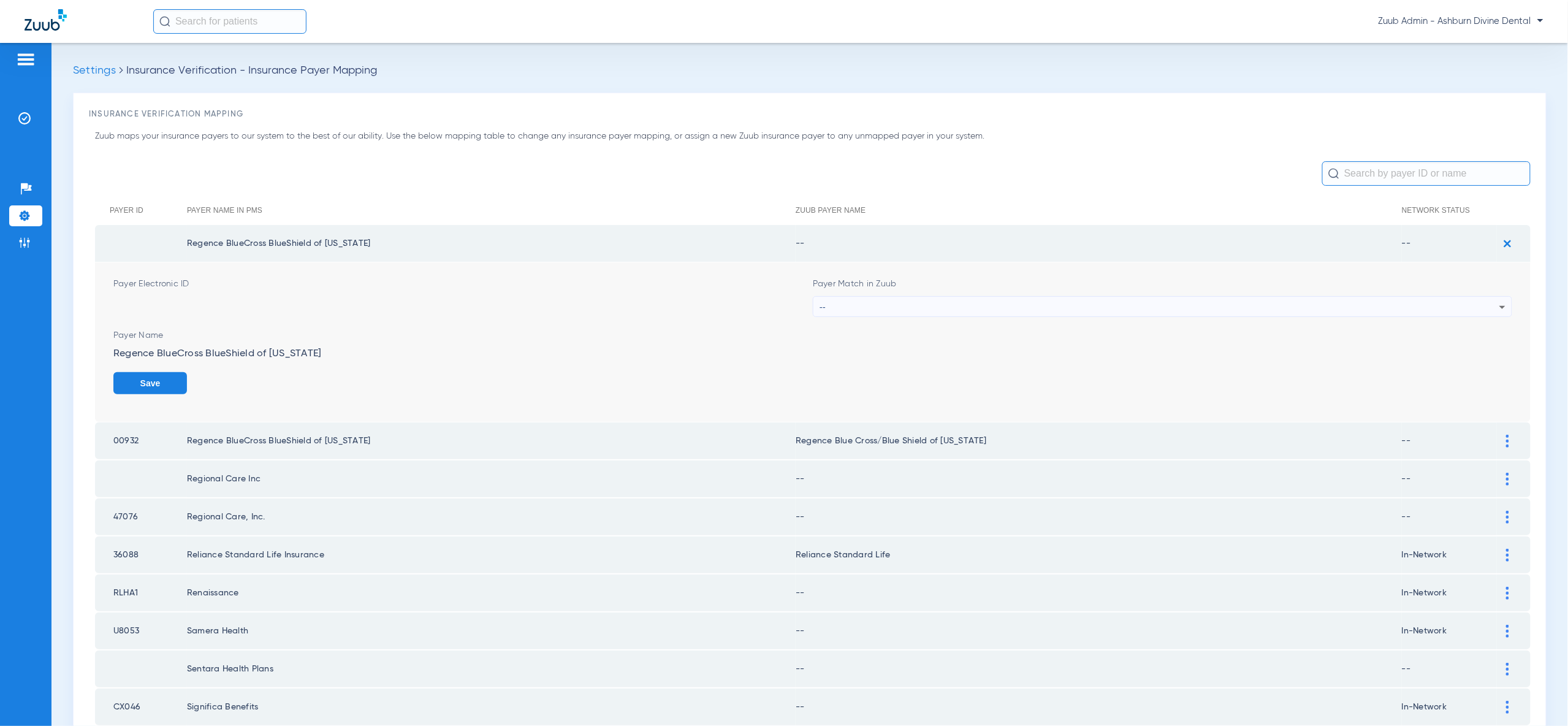
click at [1450, 302] on div "--" at bounding box center [1159, 307] width 680 height 21
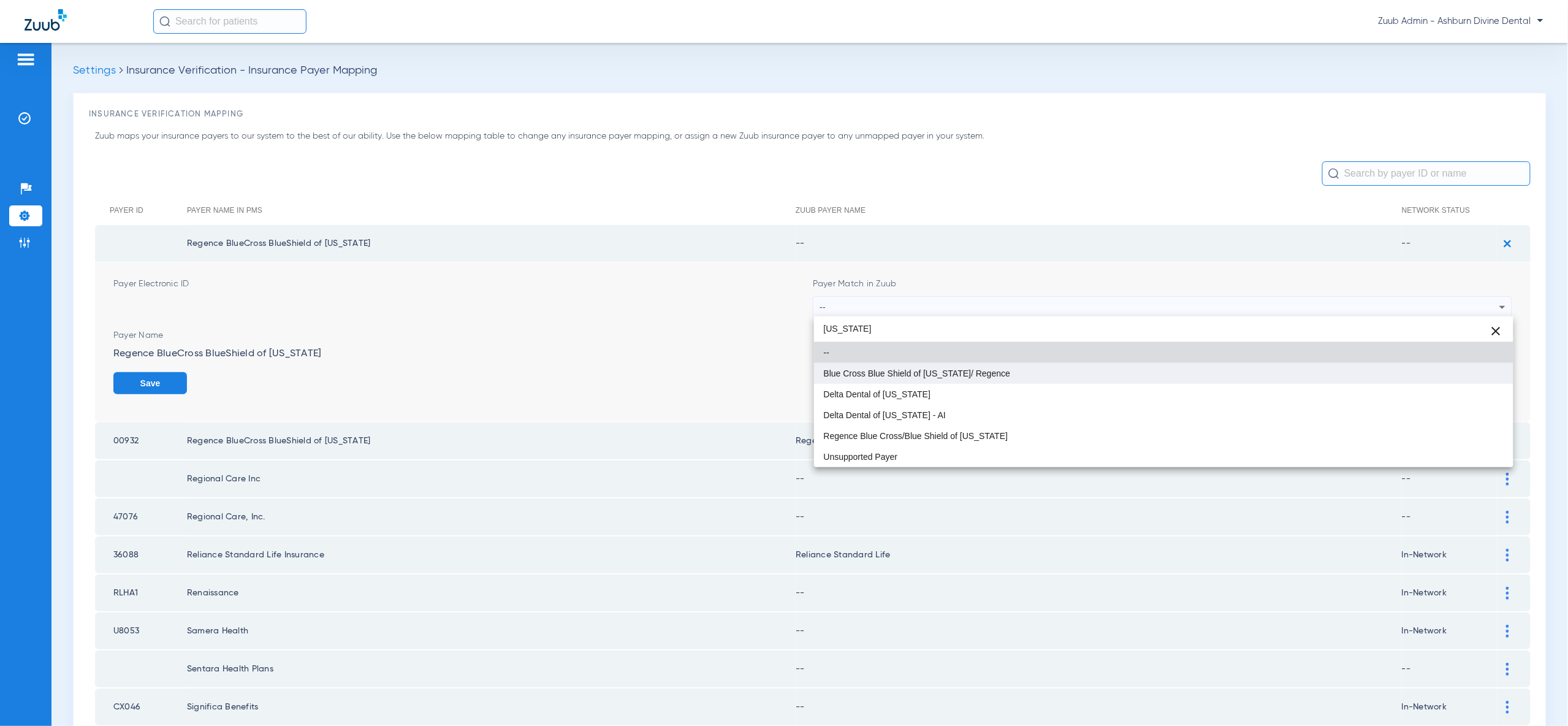
type input "oregon"
drag, startPoint x: 1417, startPoint y: 381, endPoint x: 1440, endPoint y: 380, distance: 23.0
click at [1416, 381] on mat-option "Blue Cross Blue Shield of [US_STATE]/ Regence" at bounding box center [1164, 374] width 700 height 21
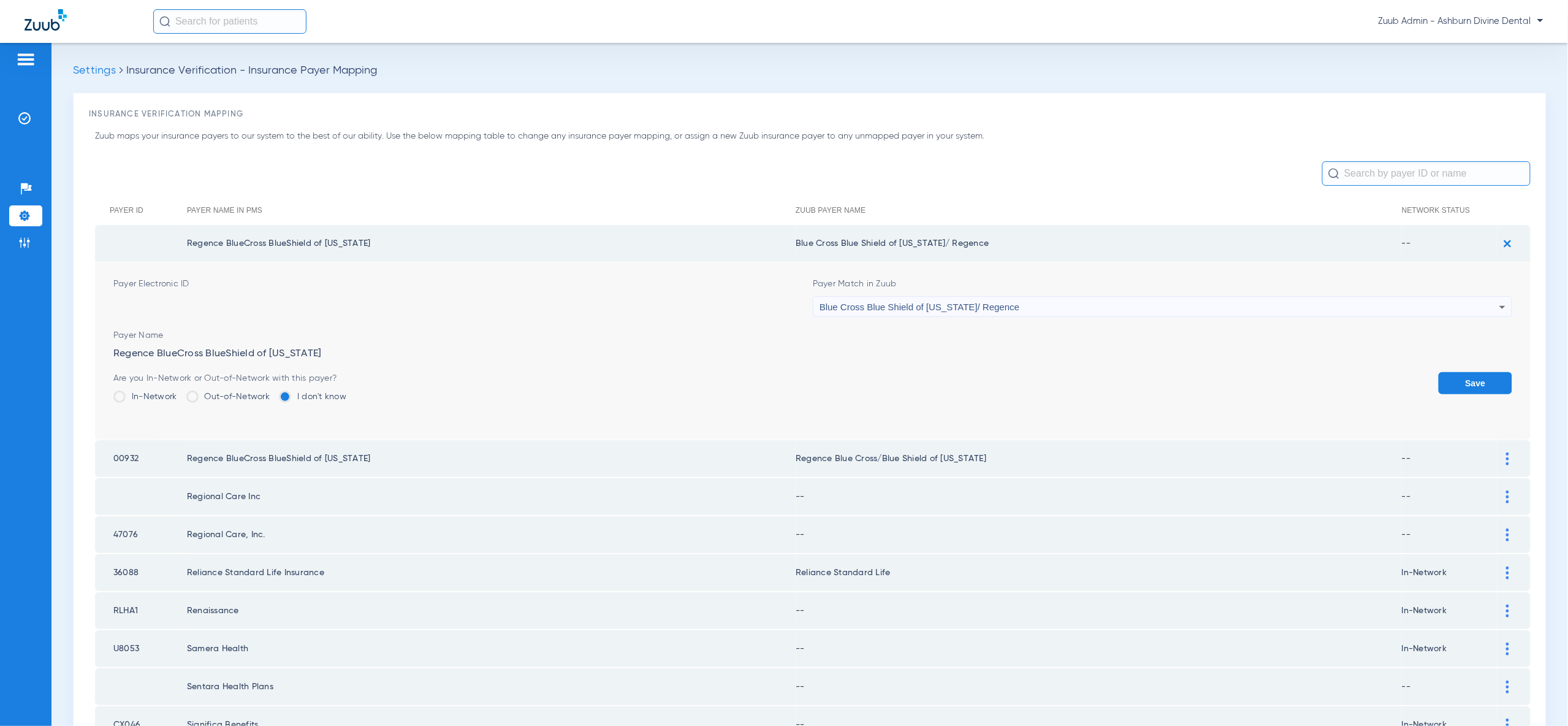
click at [1478, 399] on div "Save" at bounding box center [1475, 392] width 74 height 40
click at [1478, 385] on button "Save" at bounding box center [1475, 383] width 74 height 22
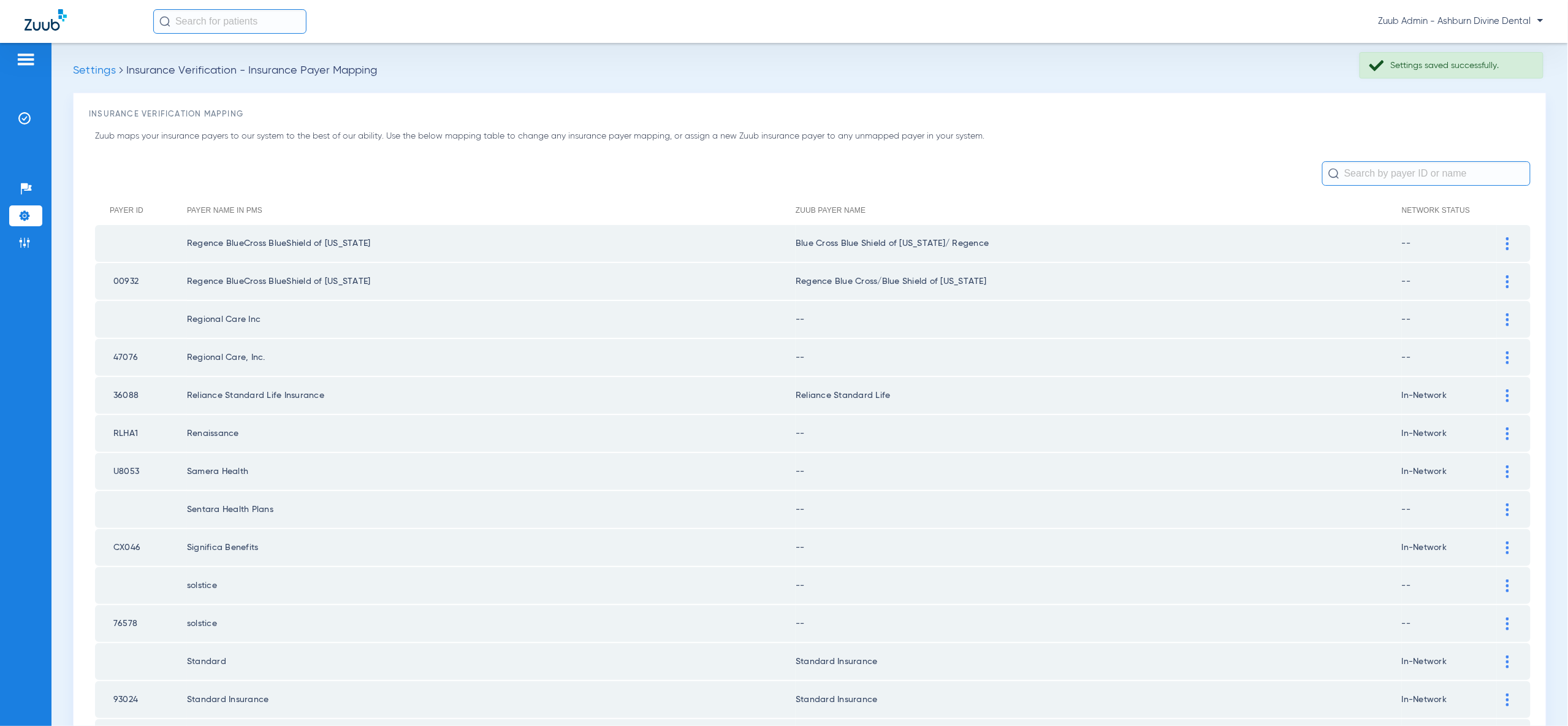
click at [1509, 319] on div at bounding box center [1507, 319] width 21 height 13
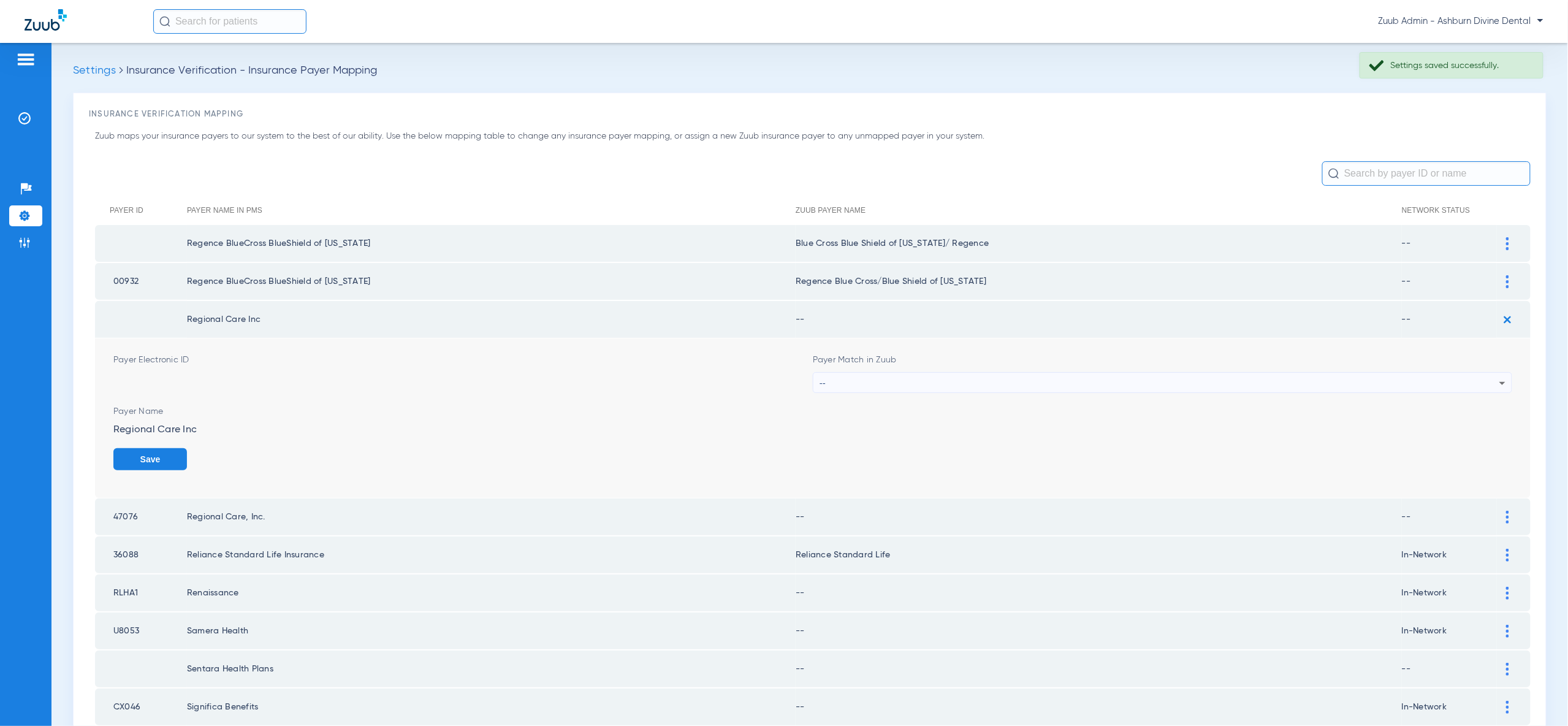
click at [1479, 373] on div "--" at bounding box center [1159, 383] width 680 height 21
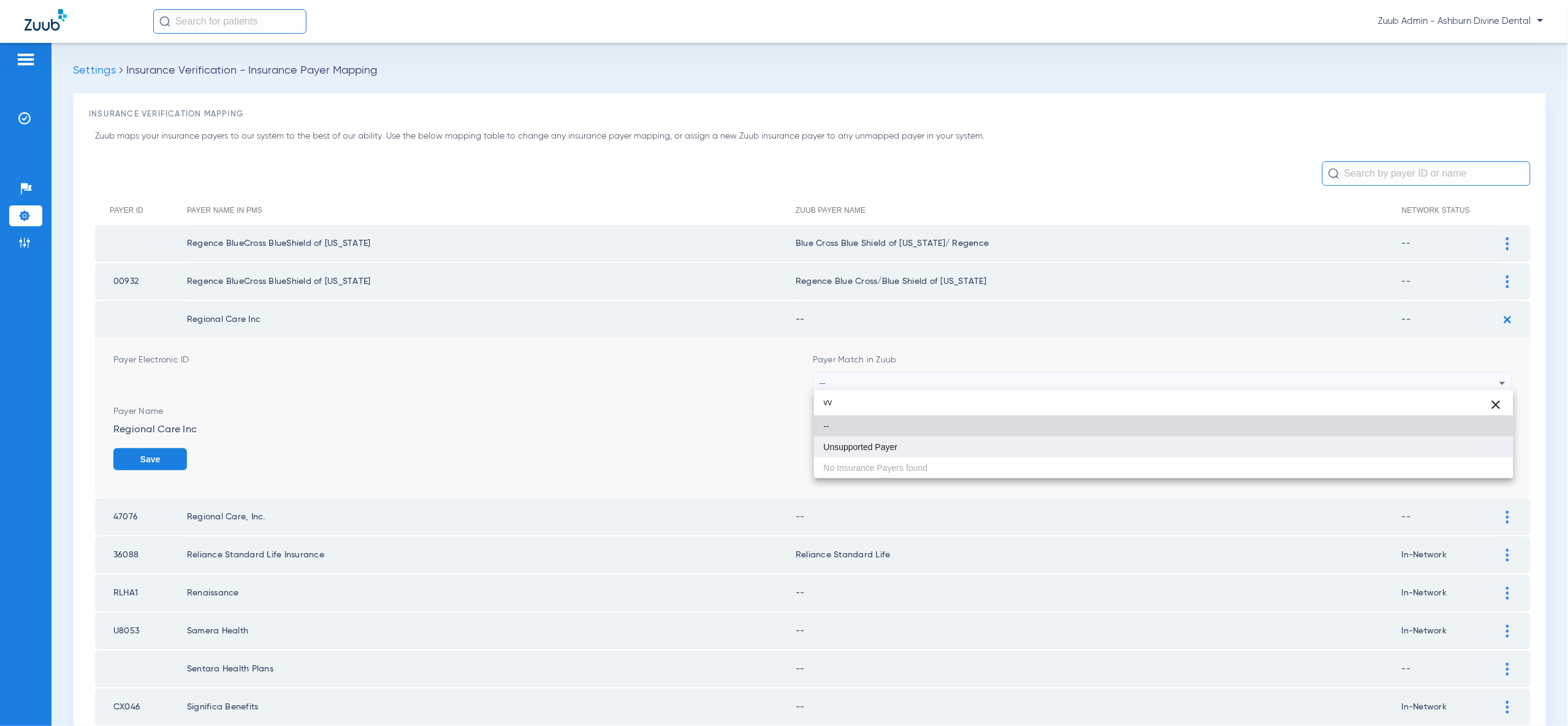
type input "vv"
click at [1460, 449] on mat-option "Unsupported Payer" at bounding box center [1164, 447] width 700 height 21
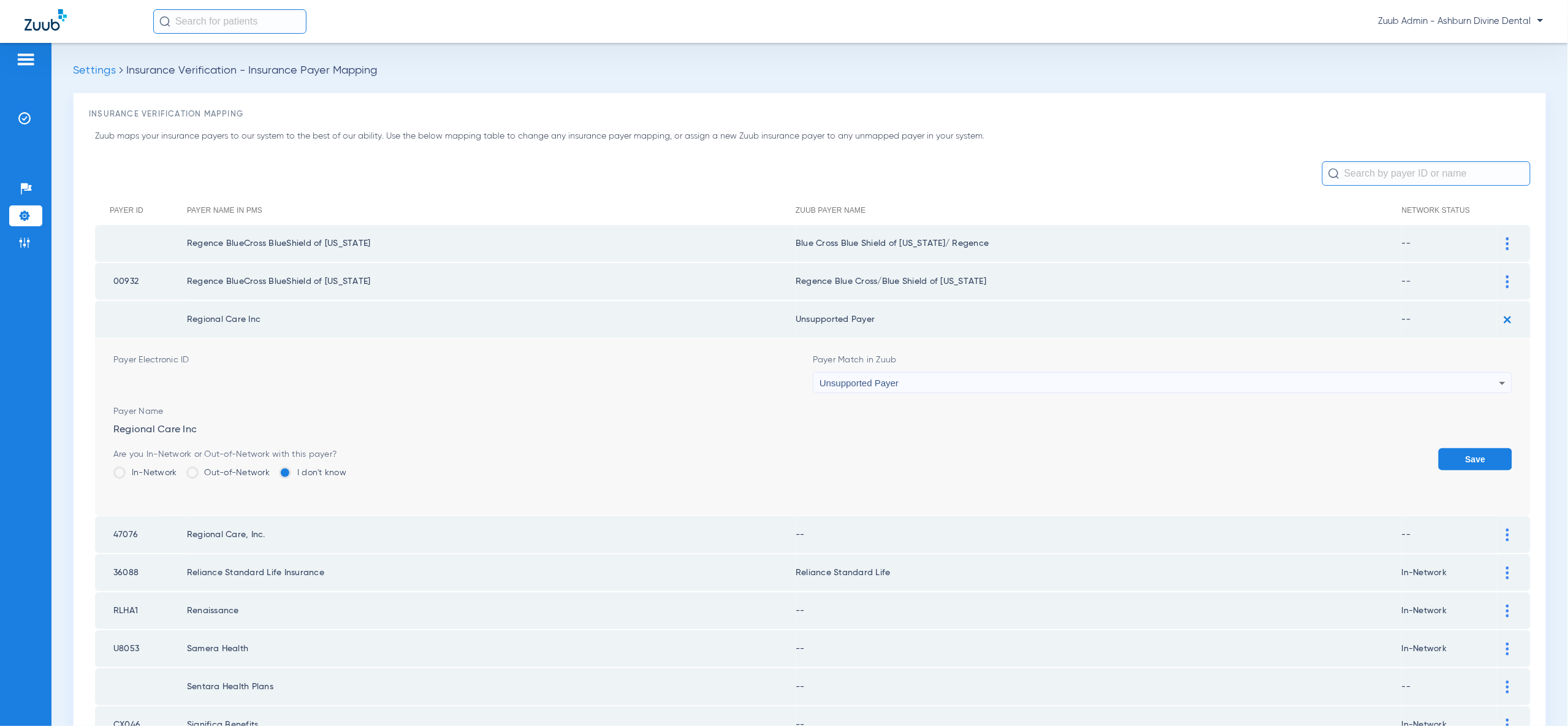
drag, startPoint x: 1471, startPoint y: 447, endPoint x: 1472, endPoint y: 440, distance: 7.1
click at [1471, 448] on button "Save" at bounding box center [1475, 459] width 74 height 22
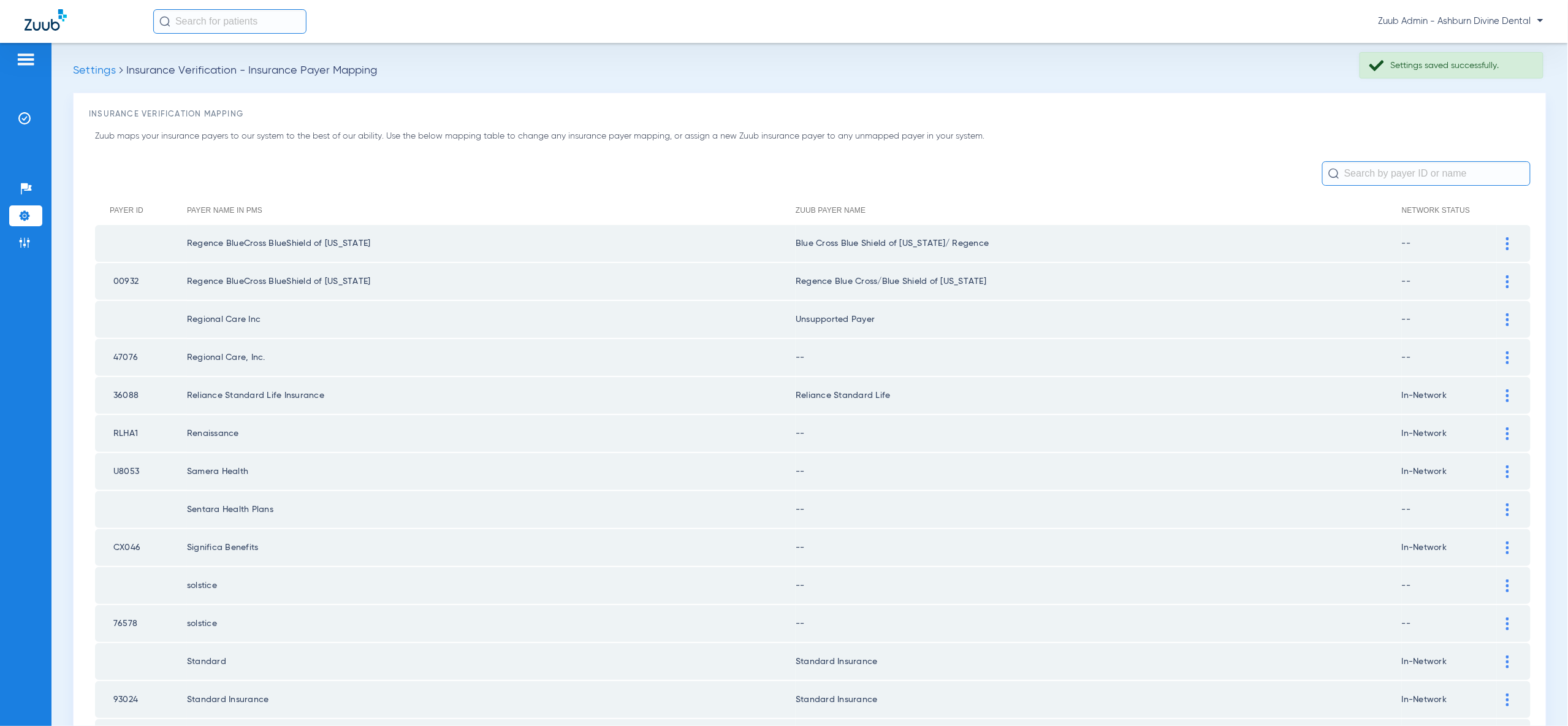
click at [1506, 358] on img at bounding box center [1508, 358] width 3 height 13
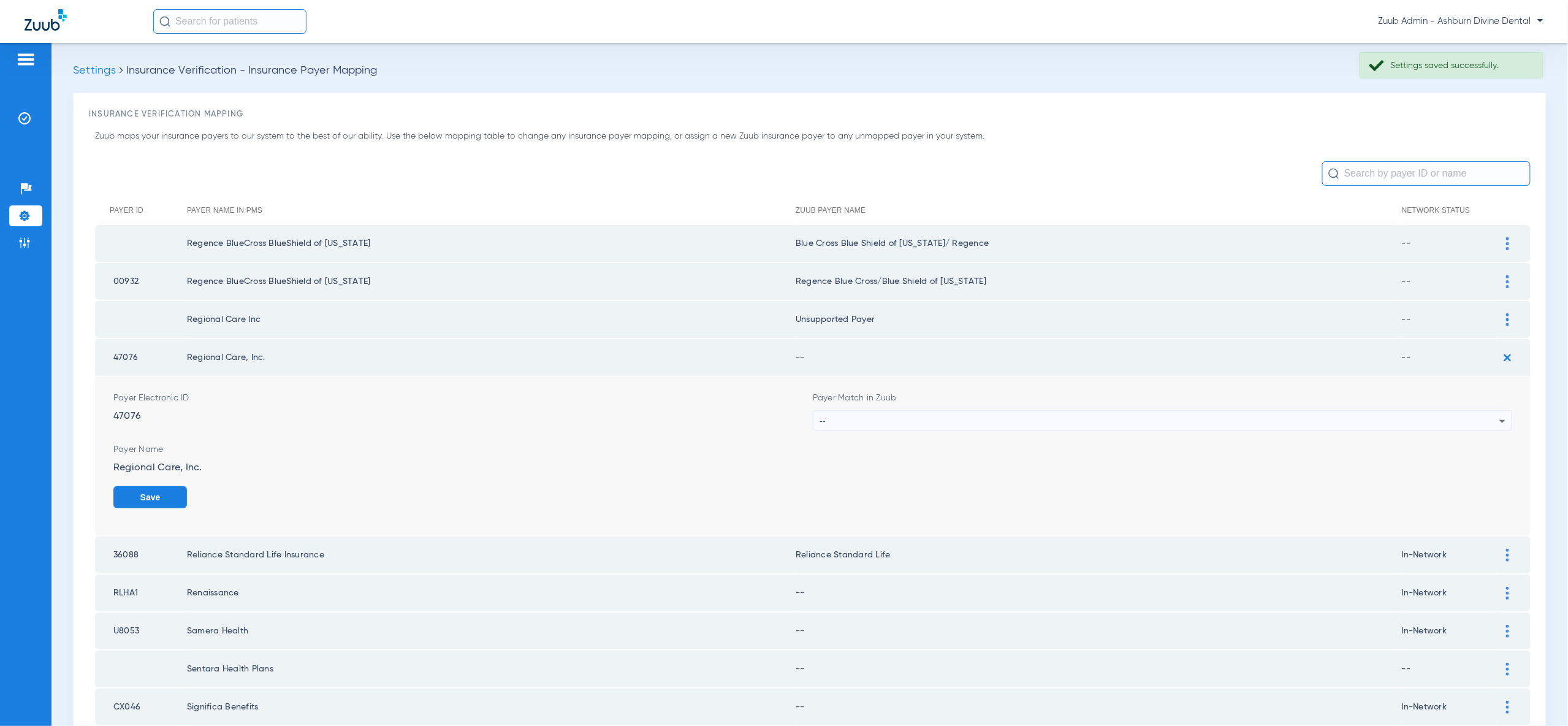
click at [1475, 422] on div "--" at bounding box center [1159, 421] width 680 height 21
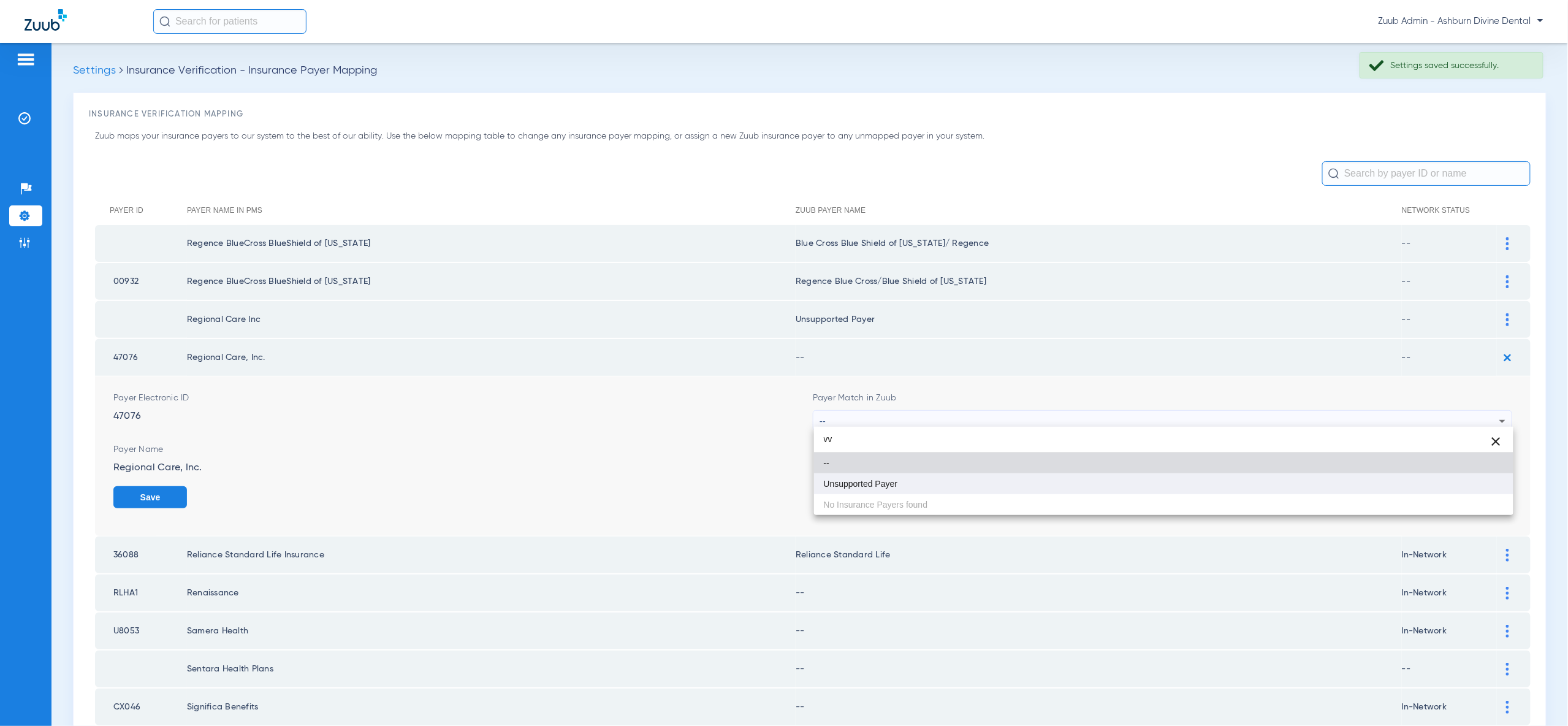
type input "vv"
drag, startPoint x: 1460, startPoint y: 477, endPoint x: 1472, endPoint y: 484, distance: 13.9
click at [1461, 477] on mat-option "Unsupported Payer" at bounding box center [1164, 483] width 700 height 21
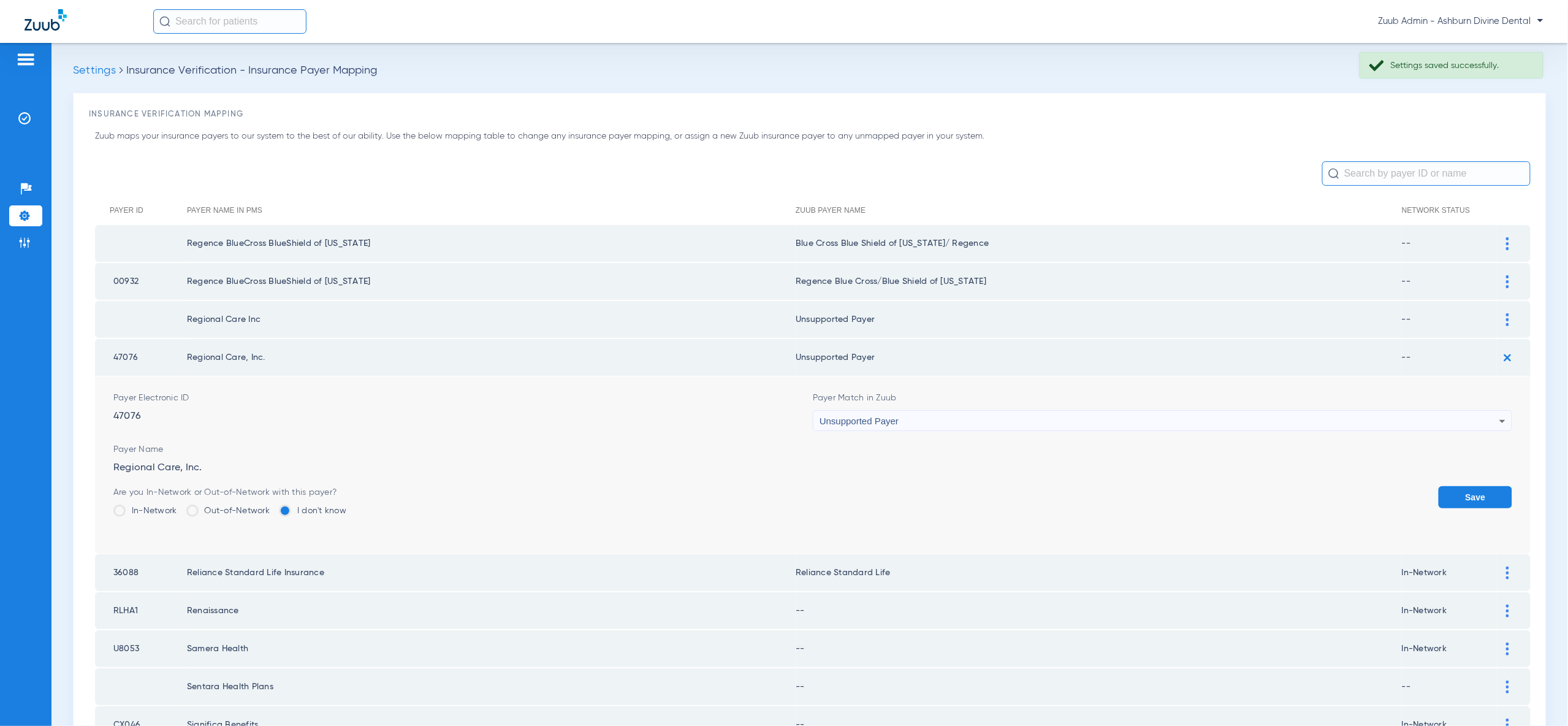
click at [1472, 487] on button "Save" at bounding box center [1475, 498] width 74 height 22
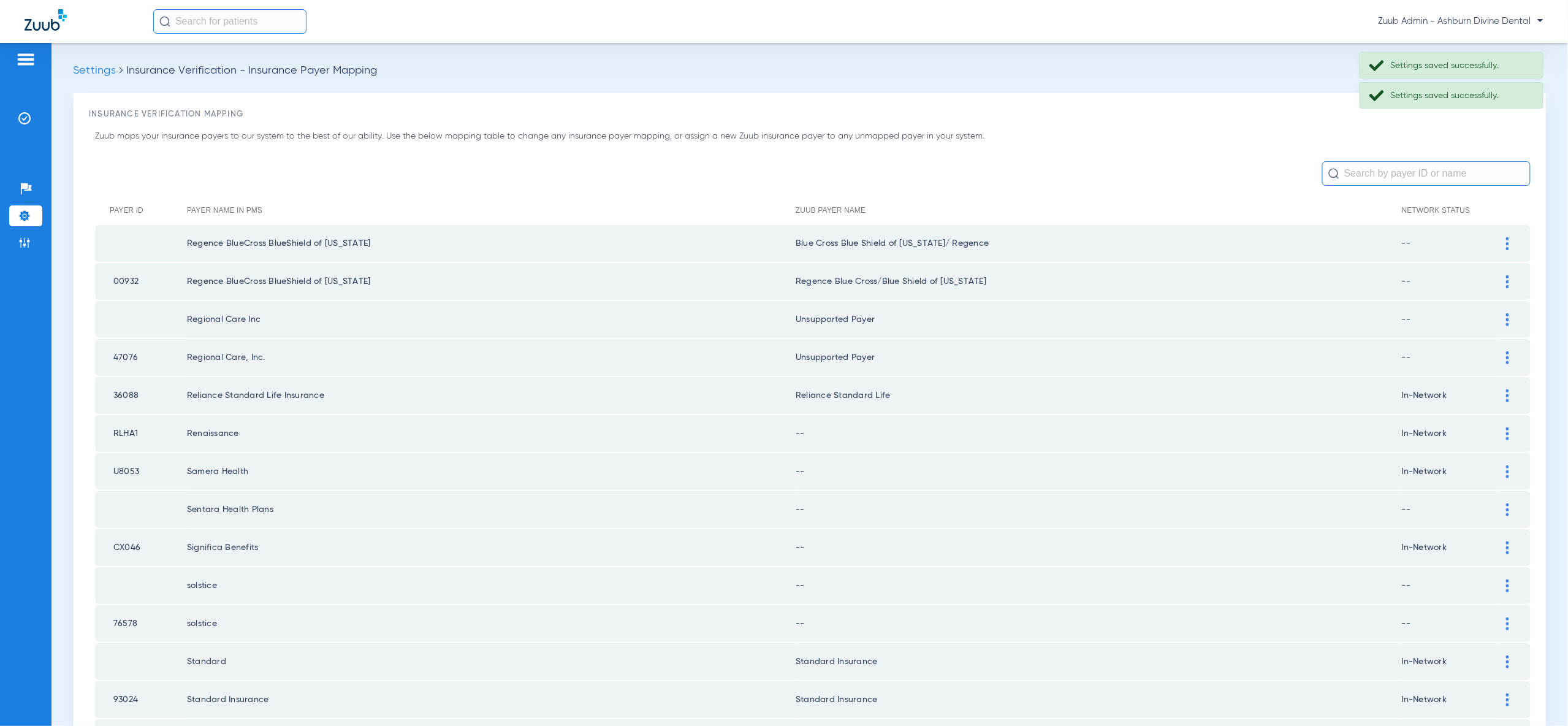
click at [1511, 428] on div at bounding box center [1507, 434] width 21 height 13
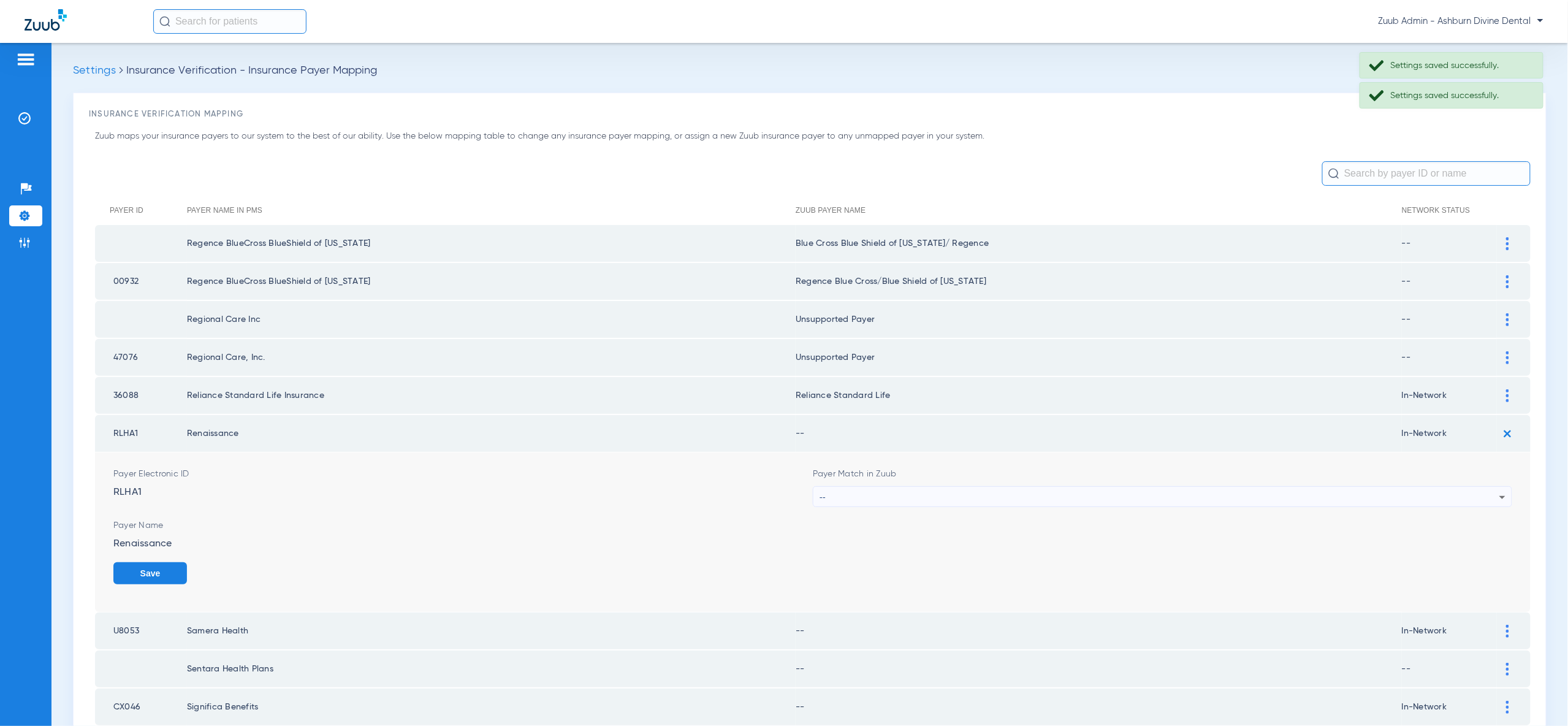
click at [1477, 491] on div "--" at bounding box center [1159, 497] width 680 height 21
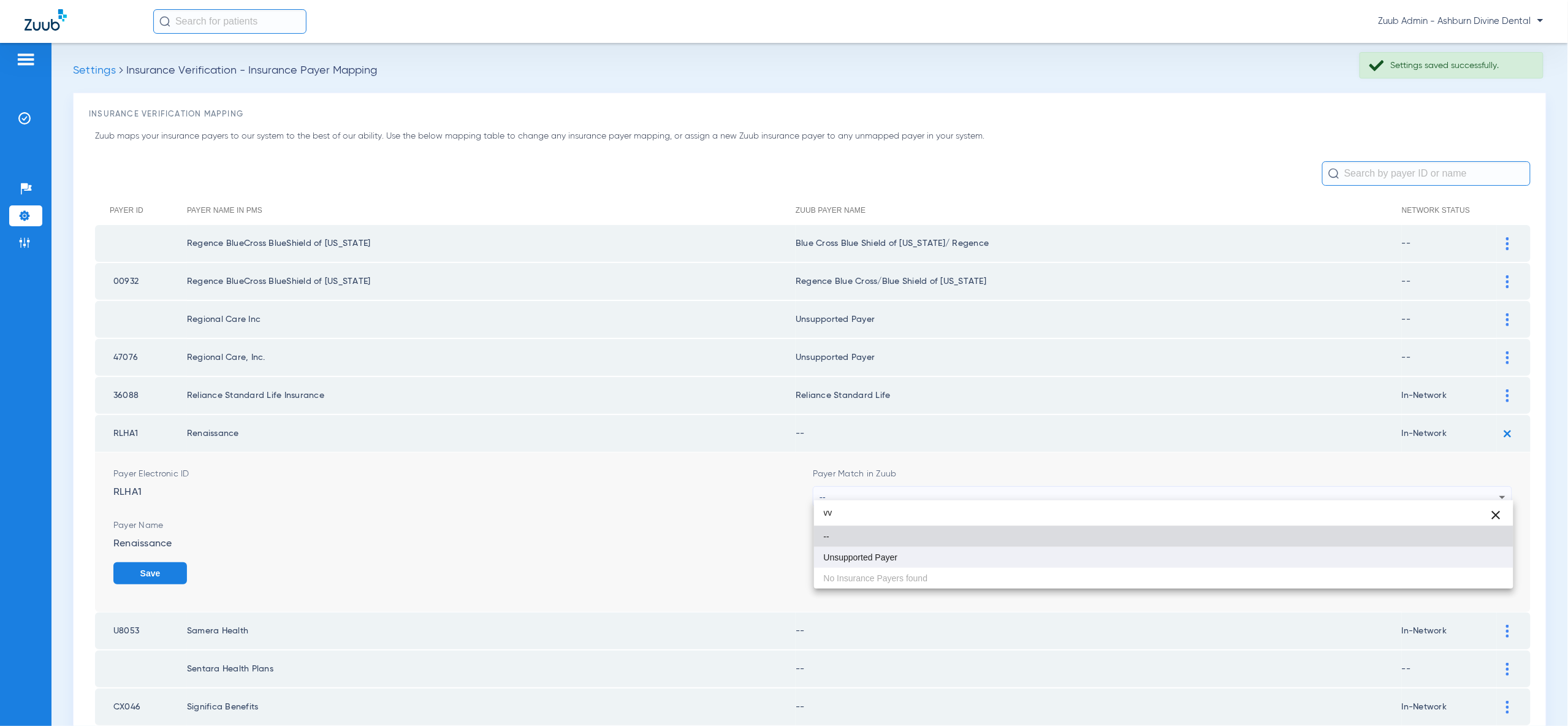
type input "vv"
click at [1461, 552] on mat-option "Unsupported Payer" at bounding box center [1164, 557] width 700 height 21
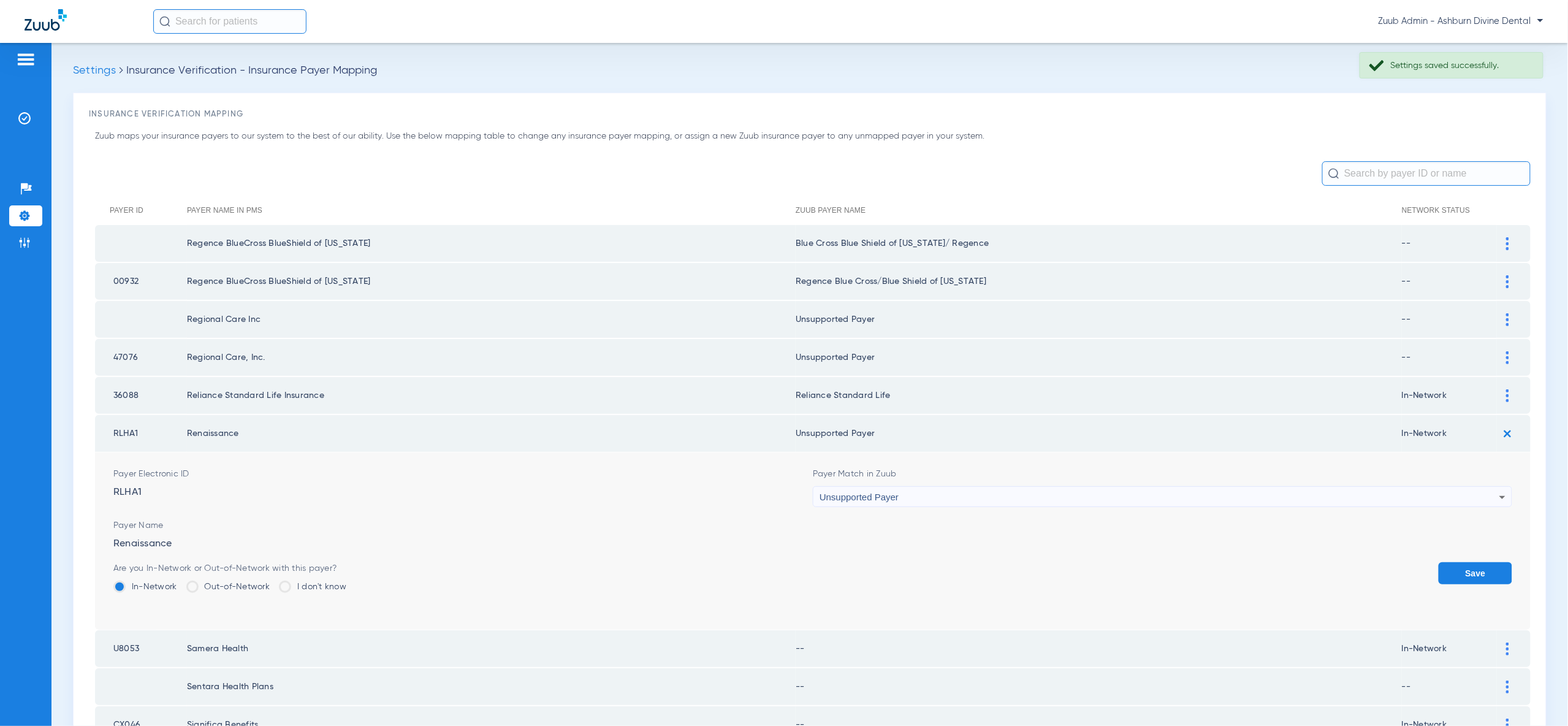
click at [1468, 563] on button "Save" at bounding box center [1475, 574] width 74 height 22
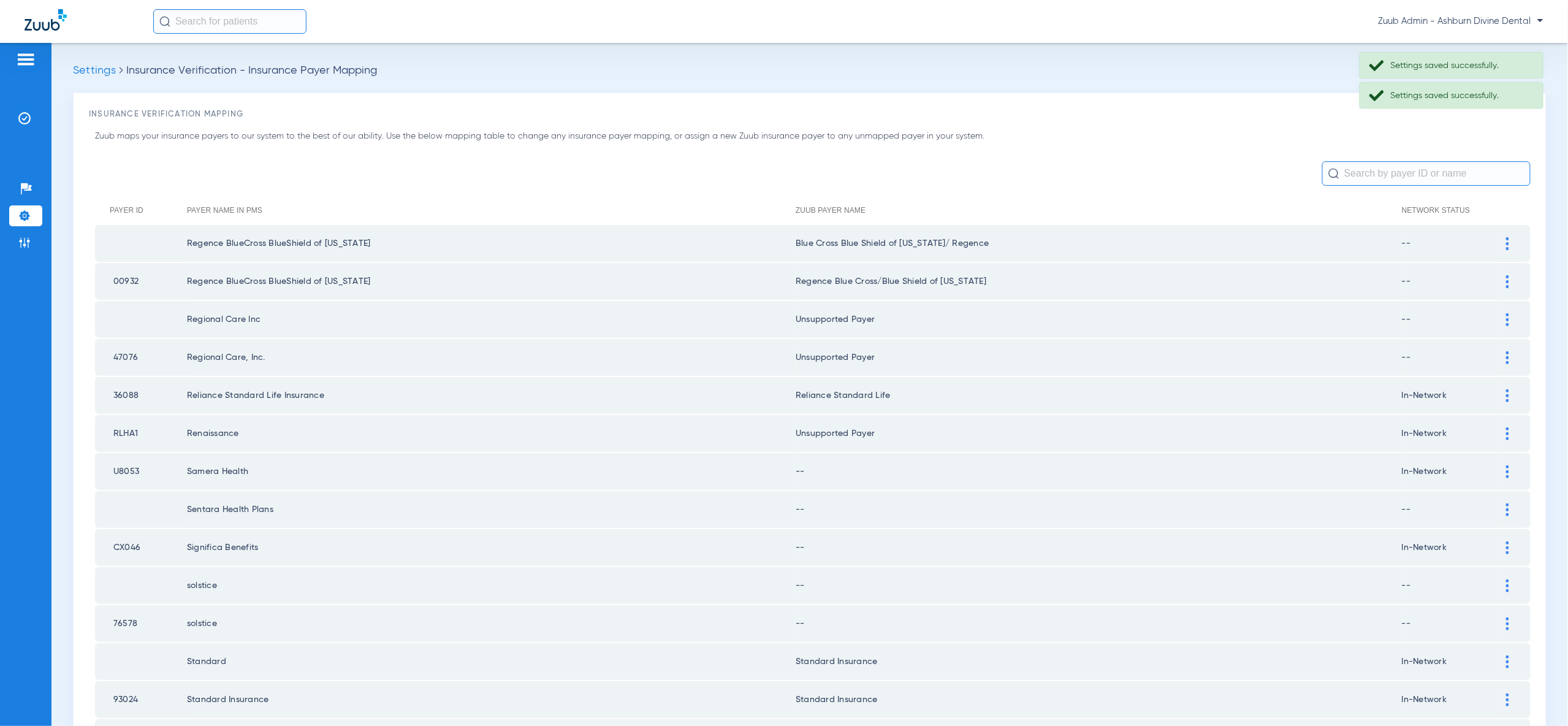
click at [1509, 465] on div at bounding box center [1507, 472] width 21 height 13
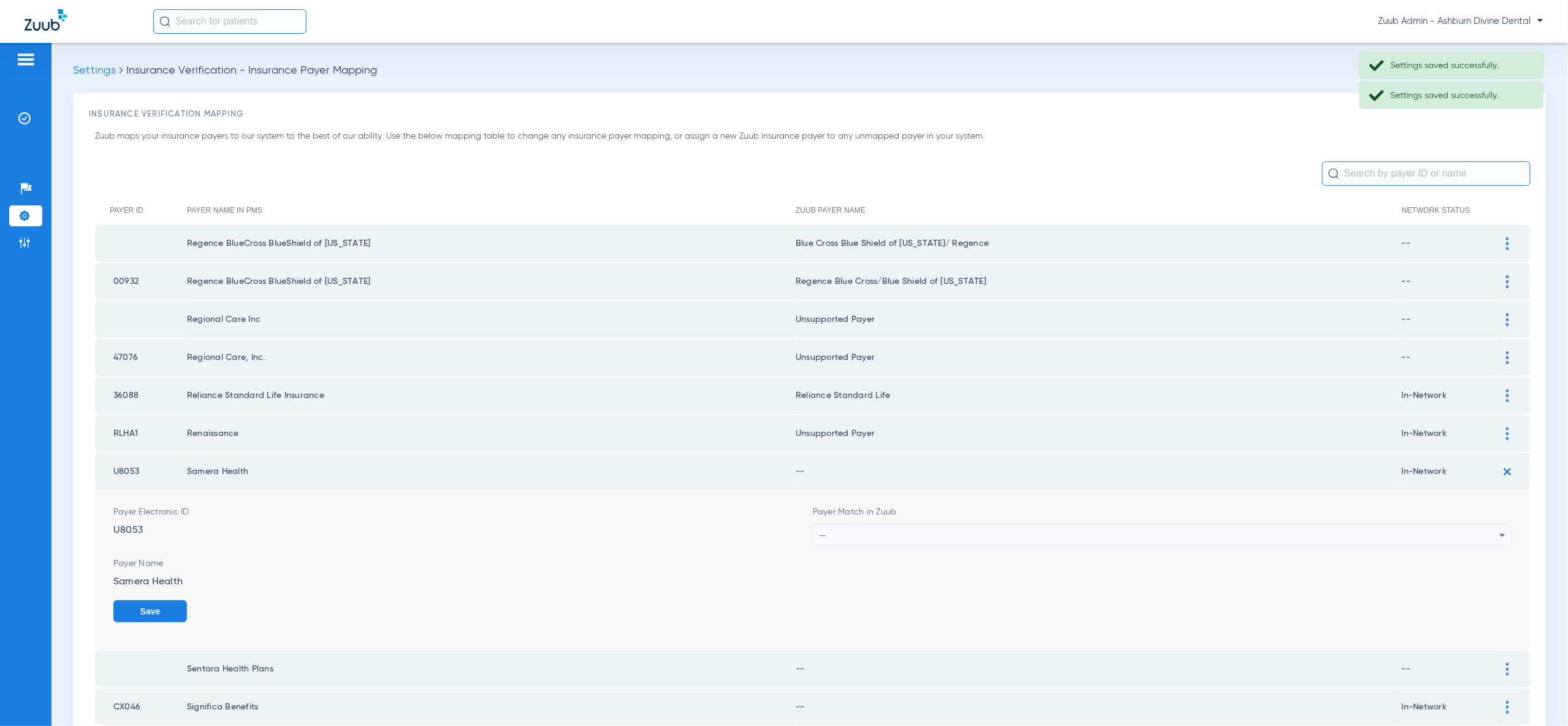
drag, startPoint x: 1483, startPoint y: 542, endPoint x: 1483, endPoint y: 529, distance: 13.0
click at [1483, 541] on form "Payer Electronic ID U8053 Payer Match in Zuub -- Payer Name Samera Health Save" at bounding box center [813, 570] width 1399 height 159
click at [1483, 527] on div "--" at bounding box center [1159, 535] width 680 height 21
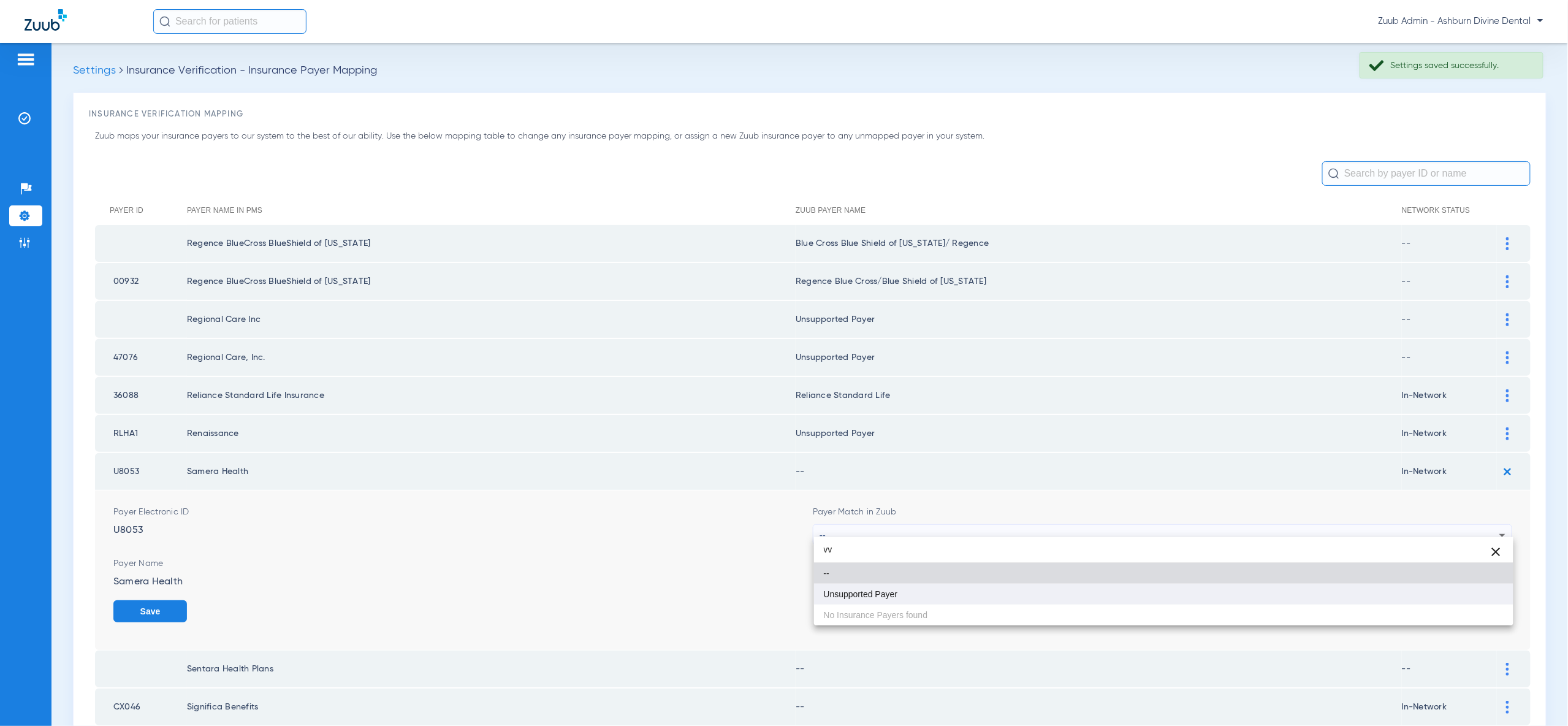
type input "vv"
click at [1480, 604] on mat-option "Unsupported Payer" at bounding box center [1164, 594] width 700 height 21
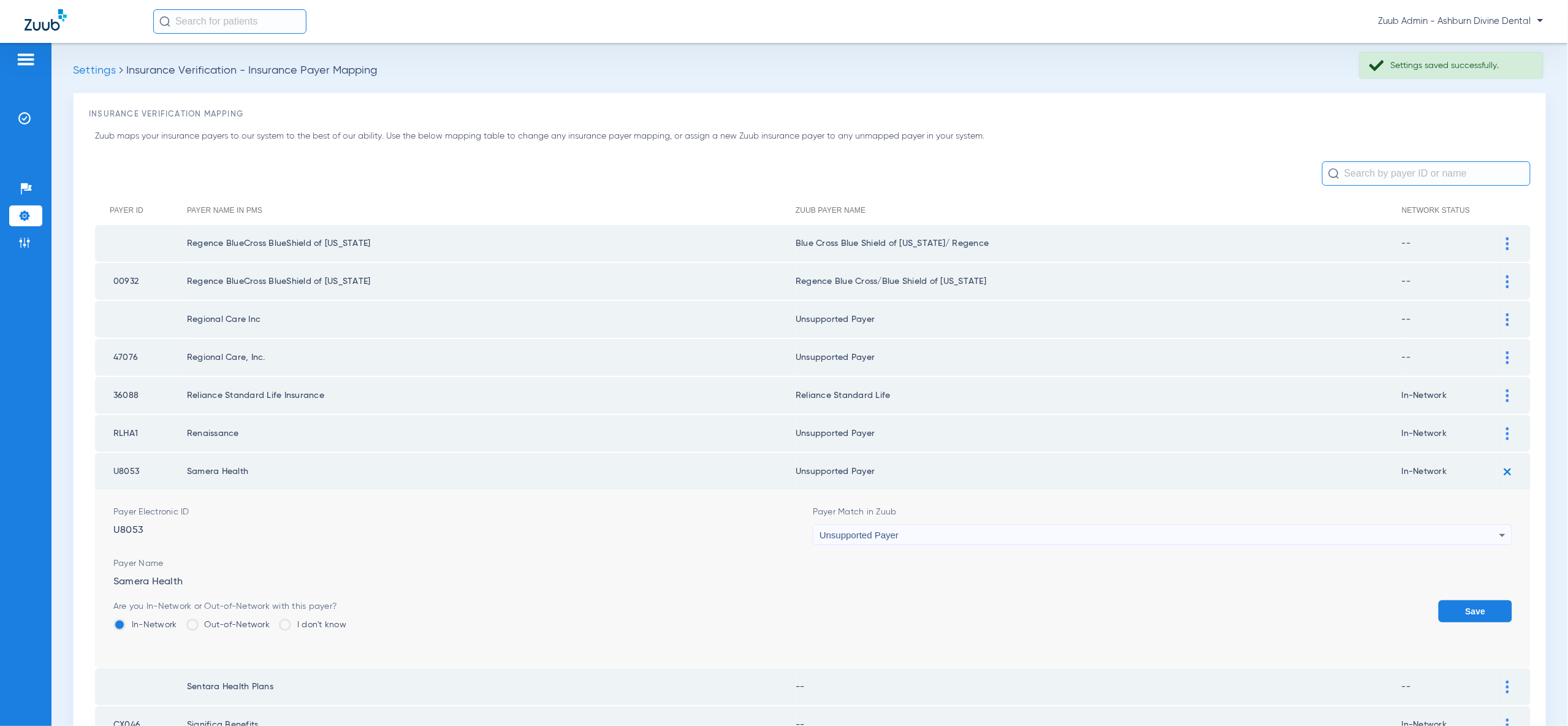
click at [1480, 604] on button "Save" at bounding box center [1475, 611] width 74 height 22
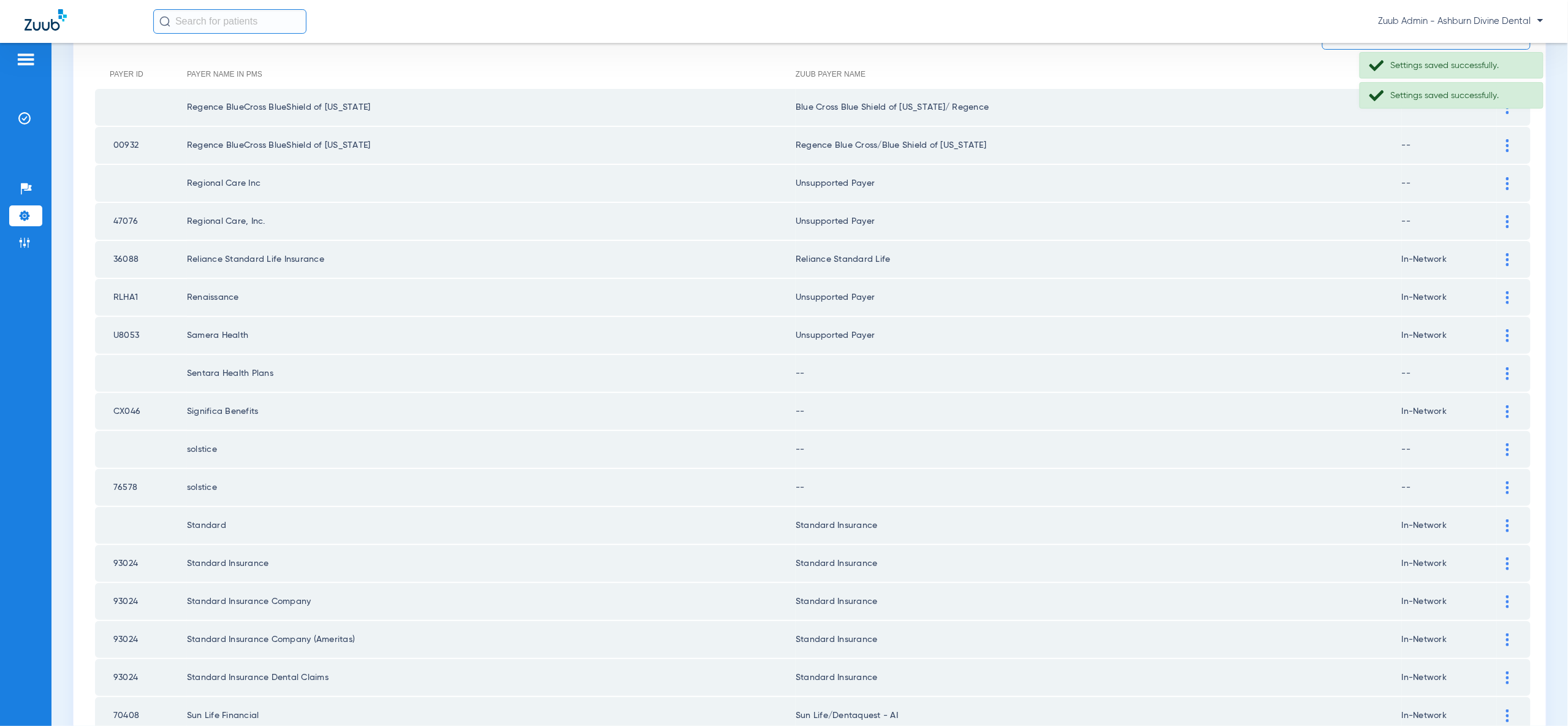
scroll to position [178, 0]
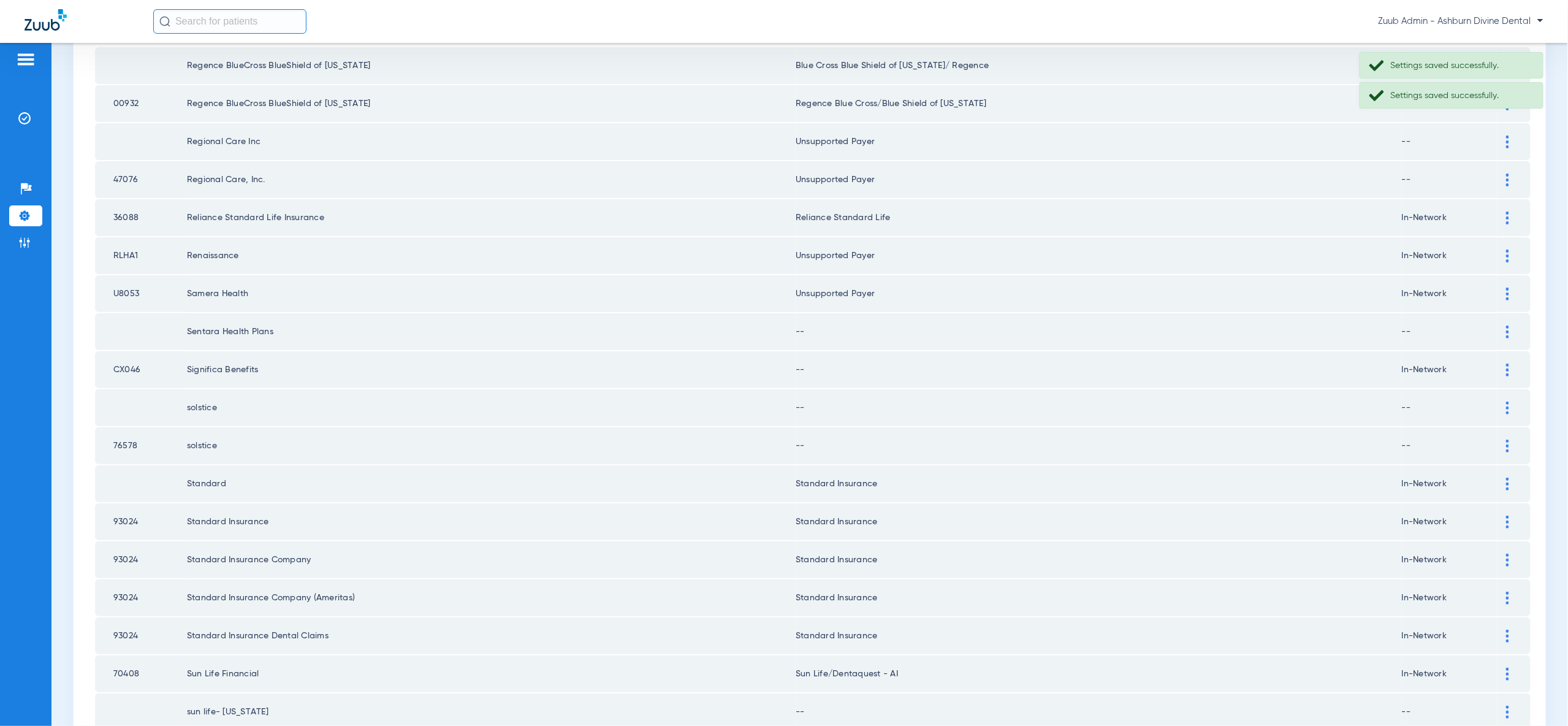
click at [1506, 326] on img at bounding box center [1508, 332] width 3 height 13
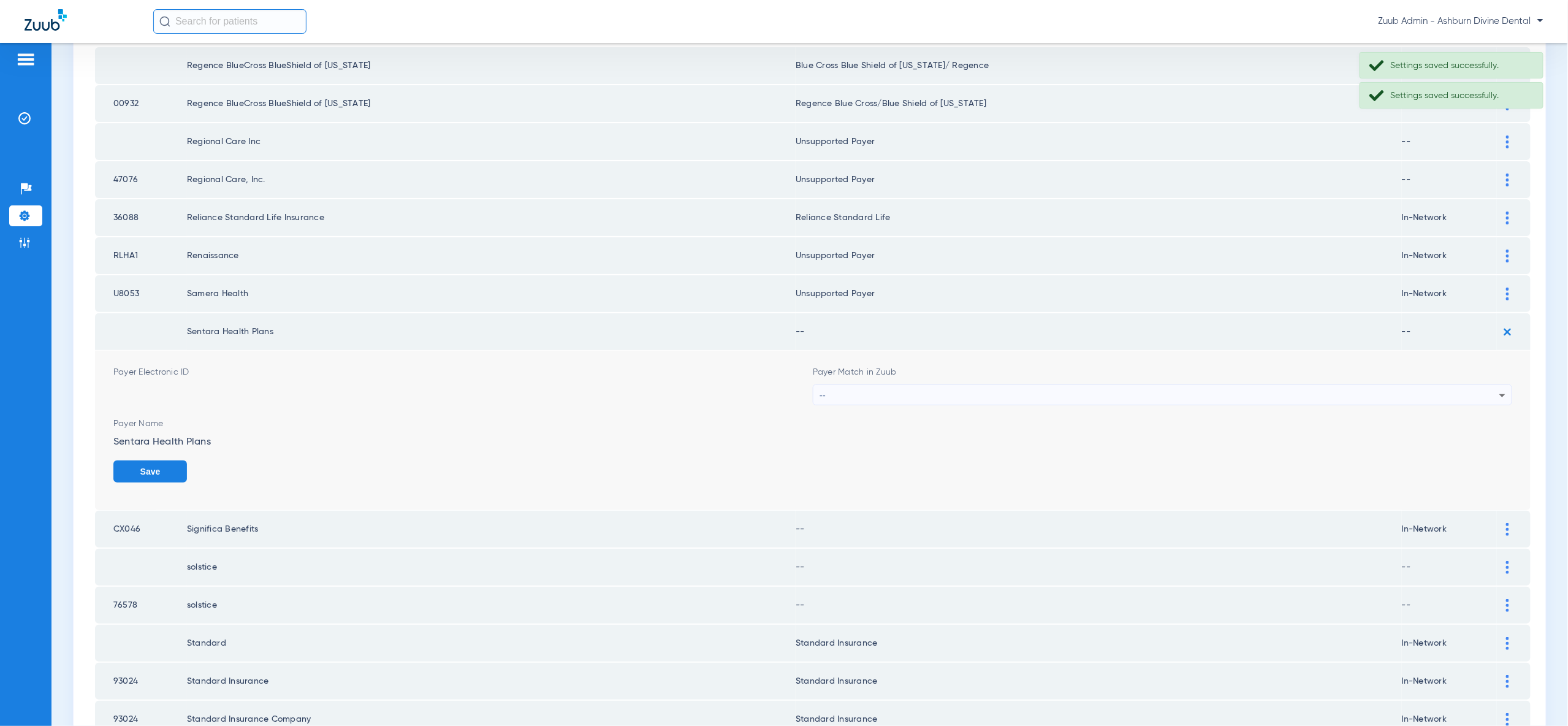
click at [1485, 385] on div "--" at bounding box center [1159, 396] width 680 height 21
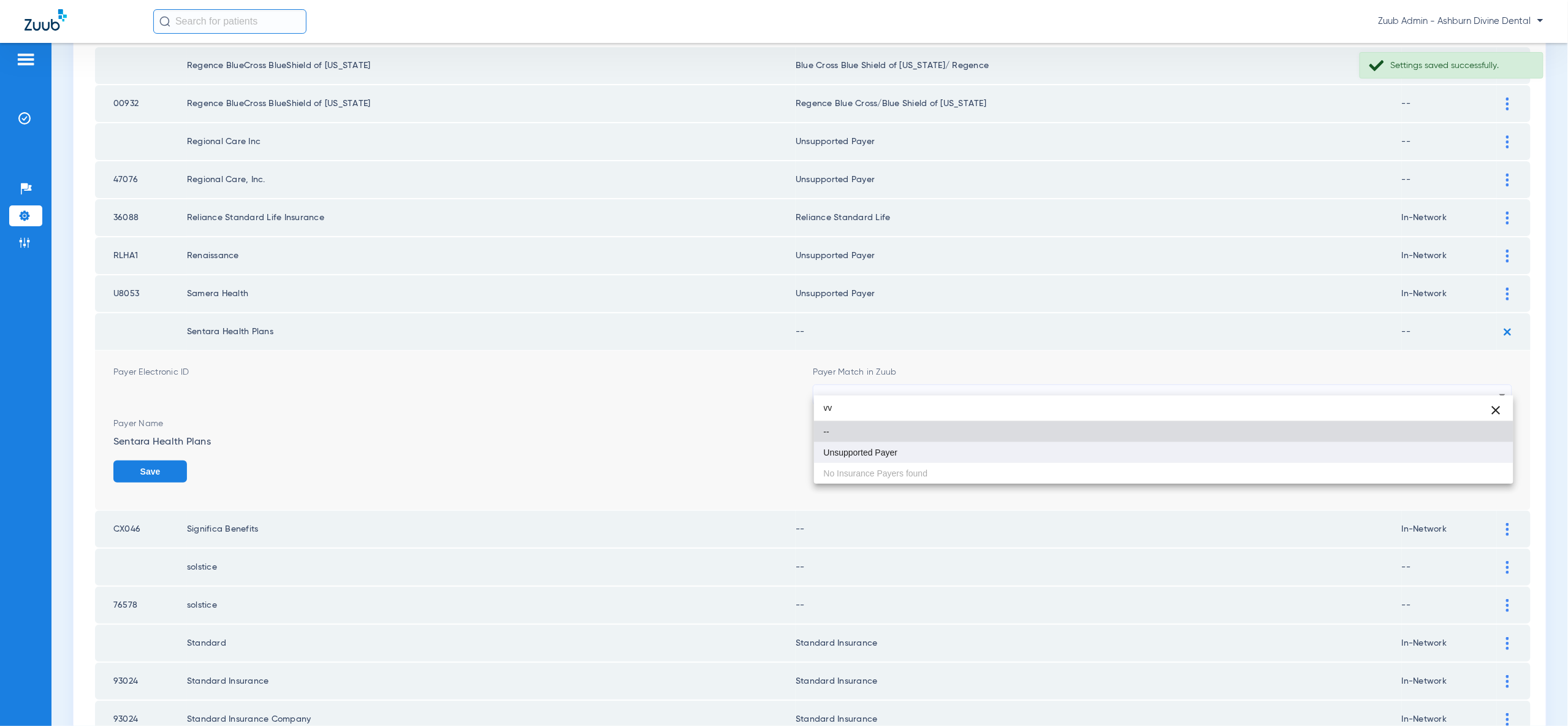
type input "vv"
click at [1475, 454] on mat-option "Unsupported Payer" at bounding box center [1164, 452] width 700 height 21
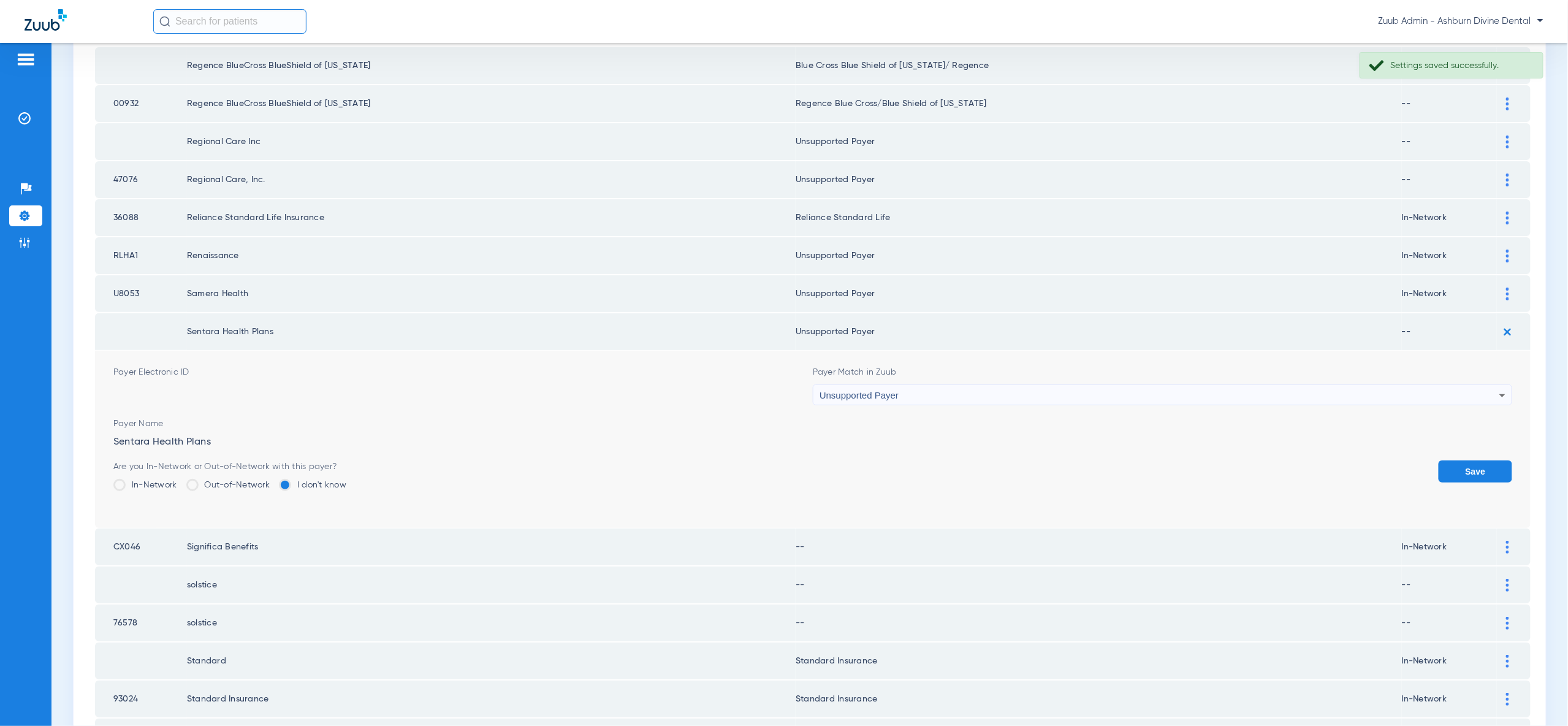
click at [1475, 461] on button "Save" at bounding box center [1475, 472] width 74 height 22
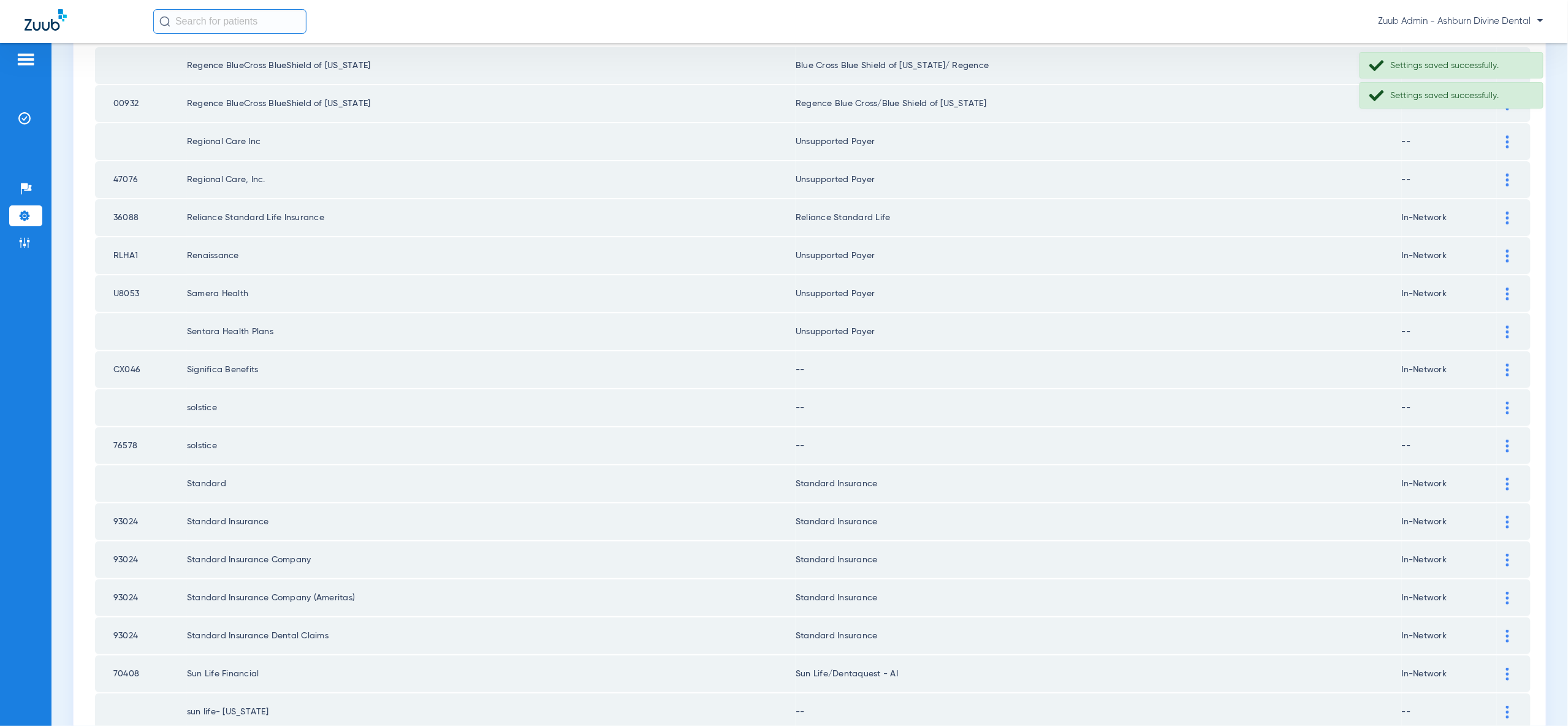
click at [1507, 363] on img at bounding box center [1508, 370] width 3 height 13
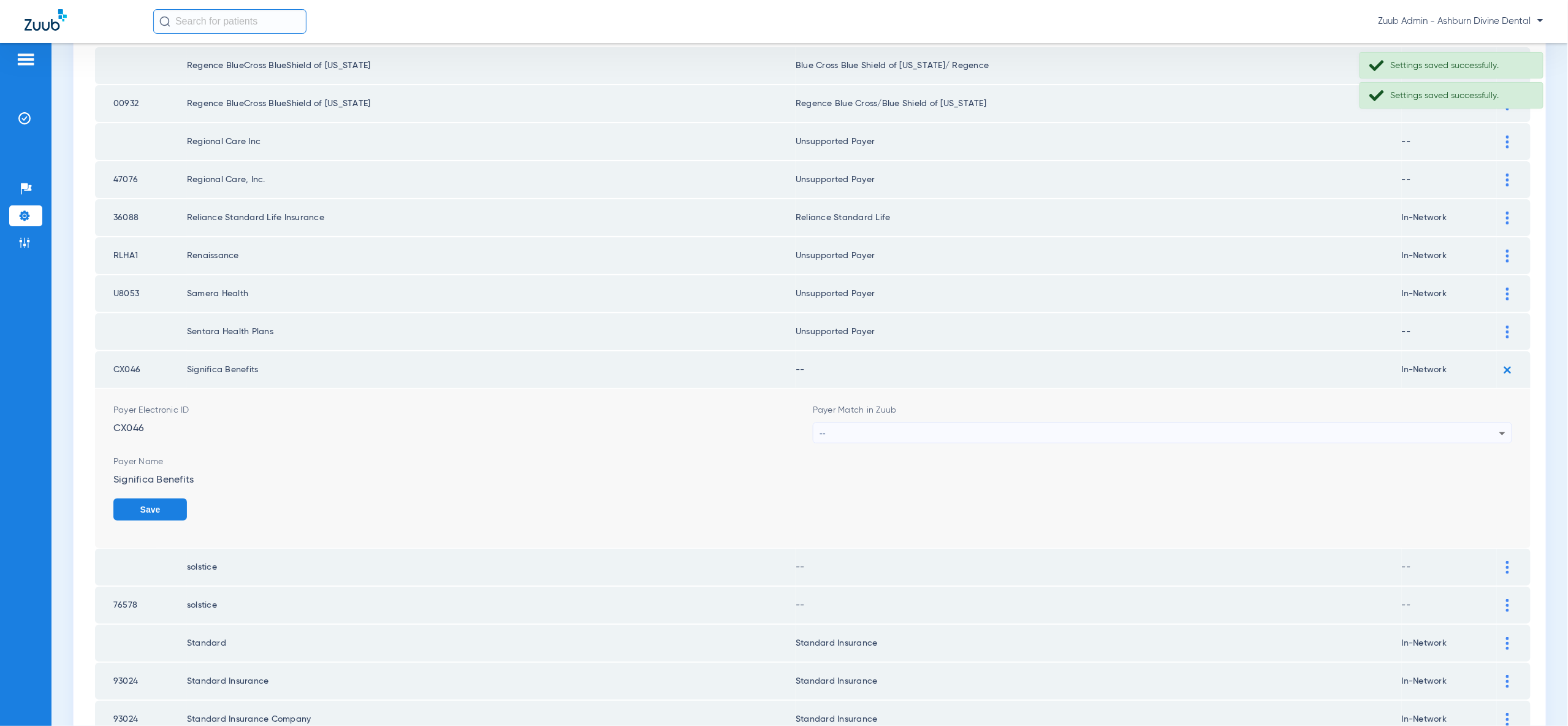
click at [1488, 423] on div "--" at bounding box center [1159, 433] width 680 height 21
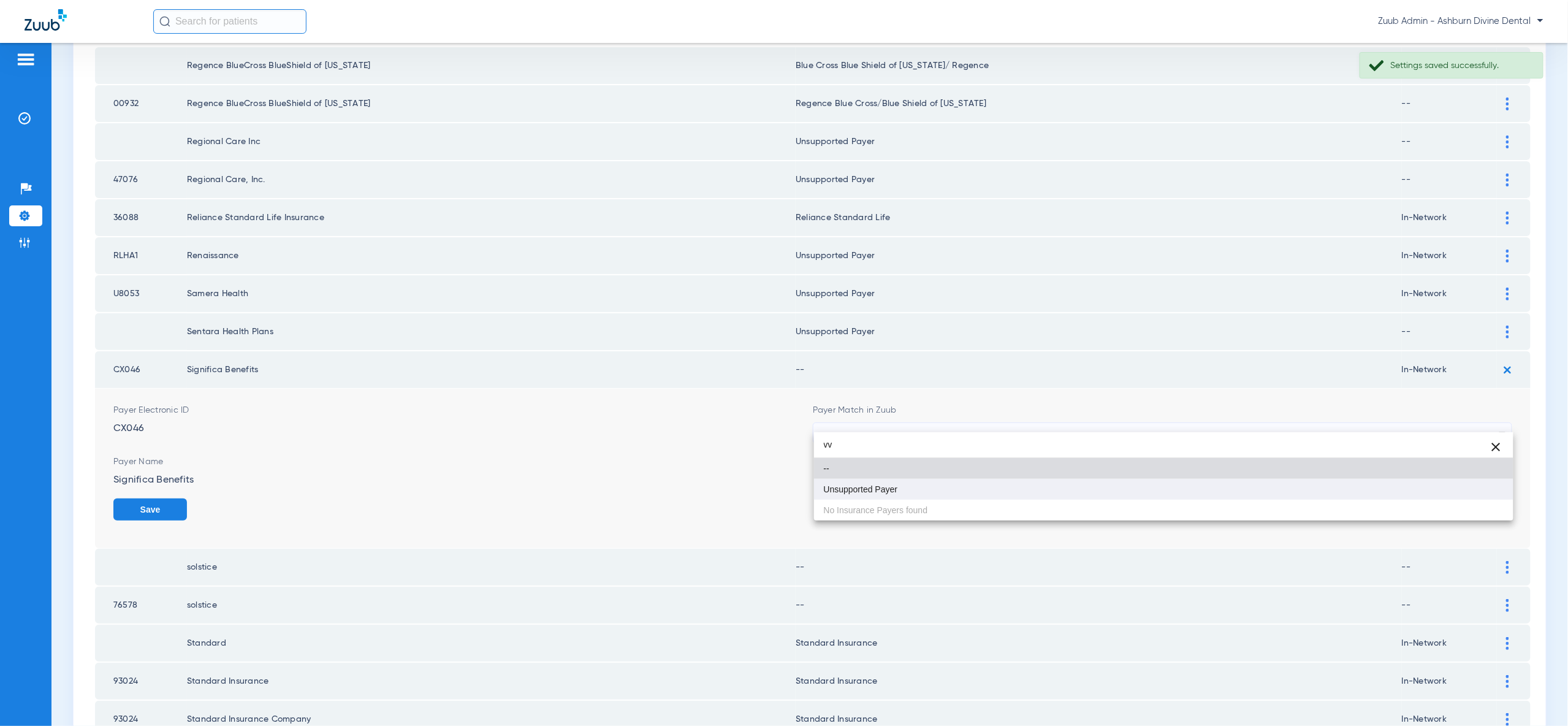
type input "vv"
click at [1469, 493] on mat-option "Unsupported Payer" at bounding box center [1164, 489] width 700 height 21
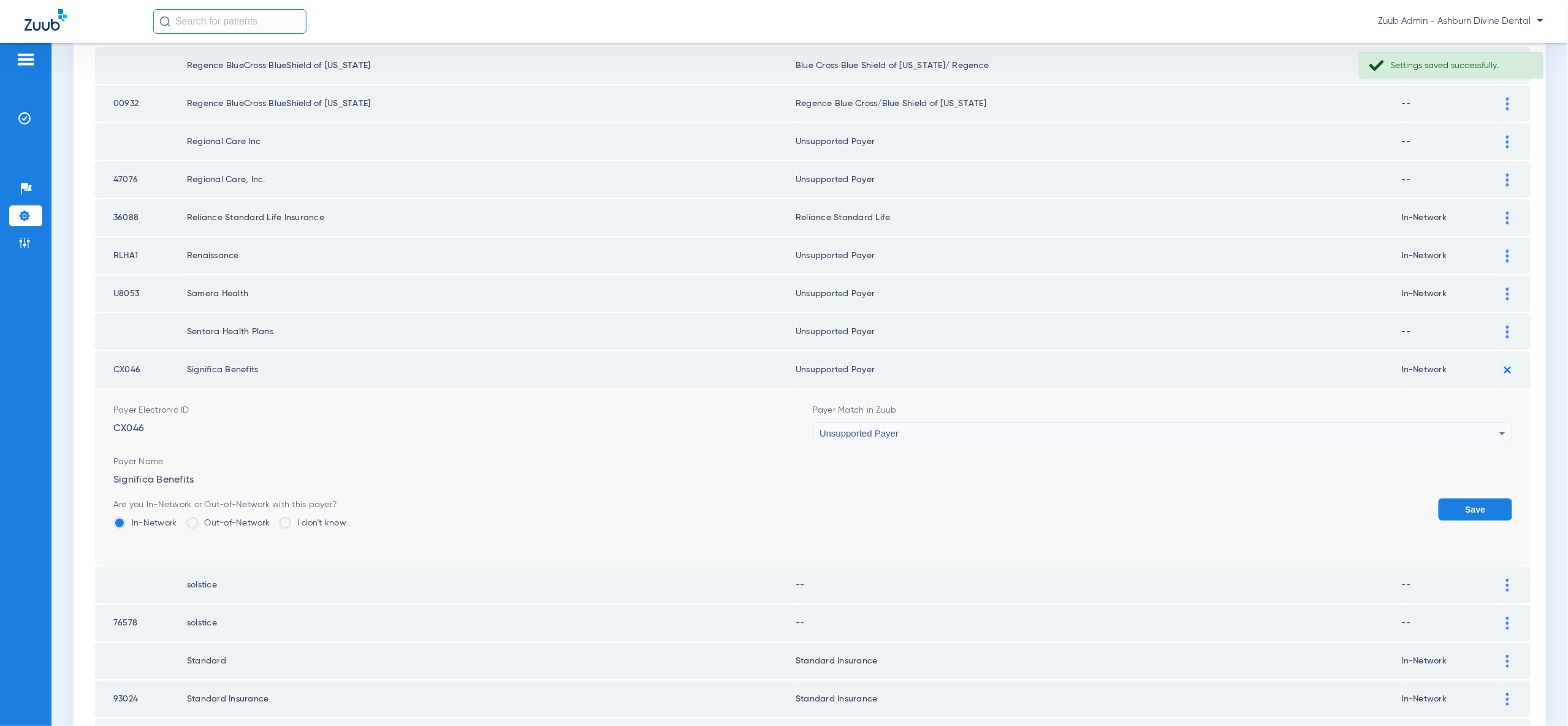
click at [1474, 498] on button "Save" at bounding box center [1475, 509] width 74 height 22
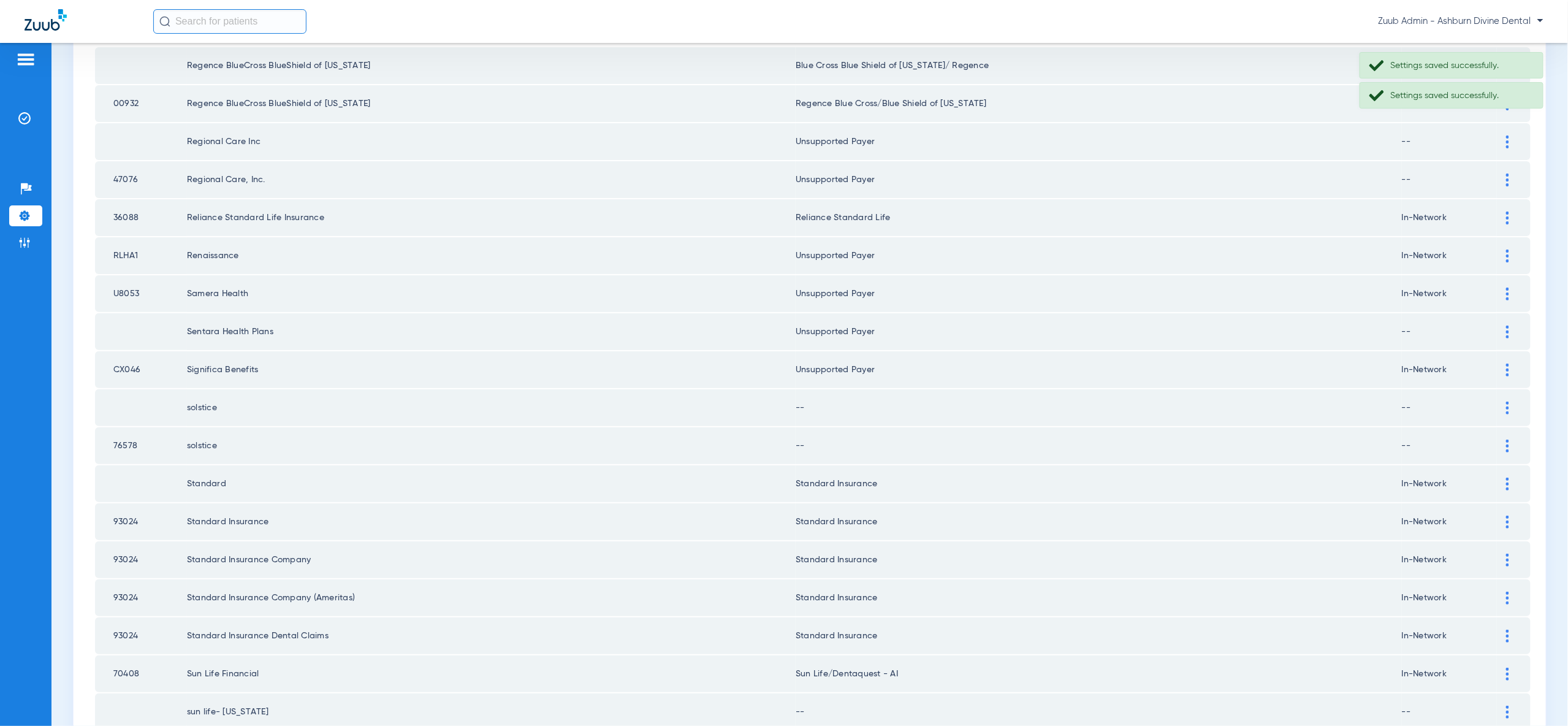
click at [1508, 402] on img at bounding box center [1508, 408] width 3 height 13
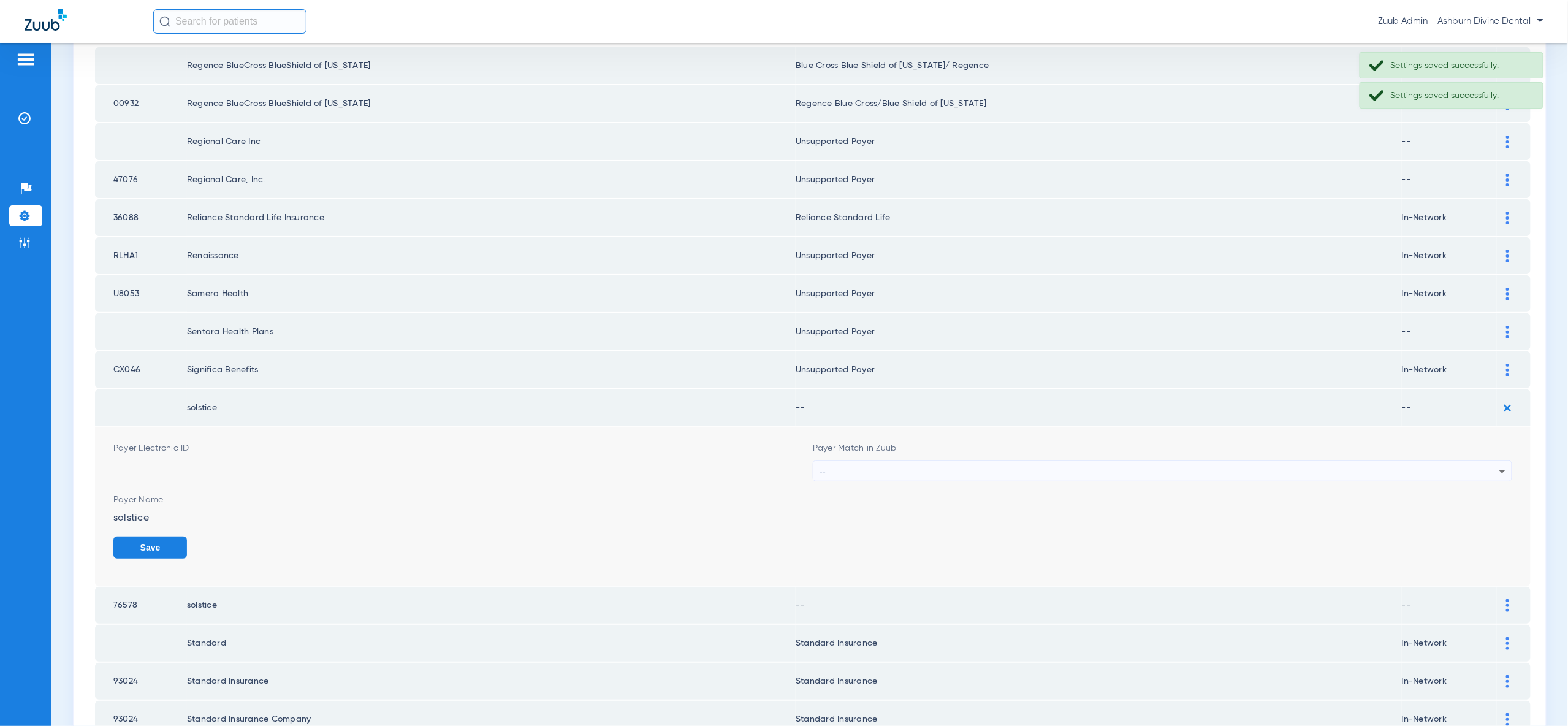
click at [1496, 465] on icon at bounding box center [1502, 472] width 15 height 15
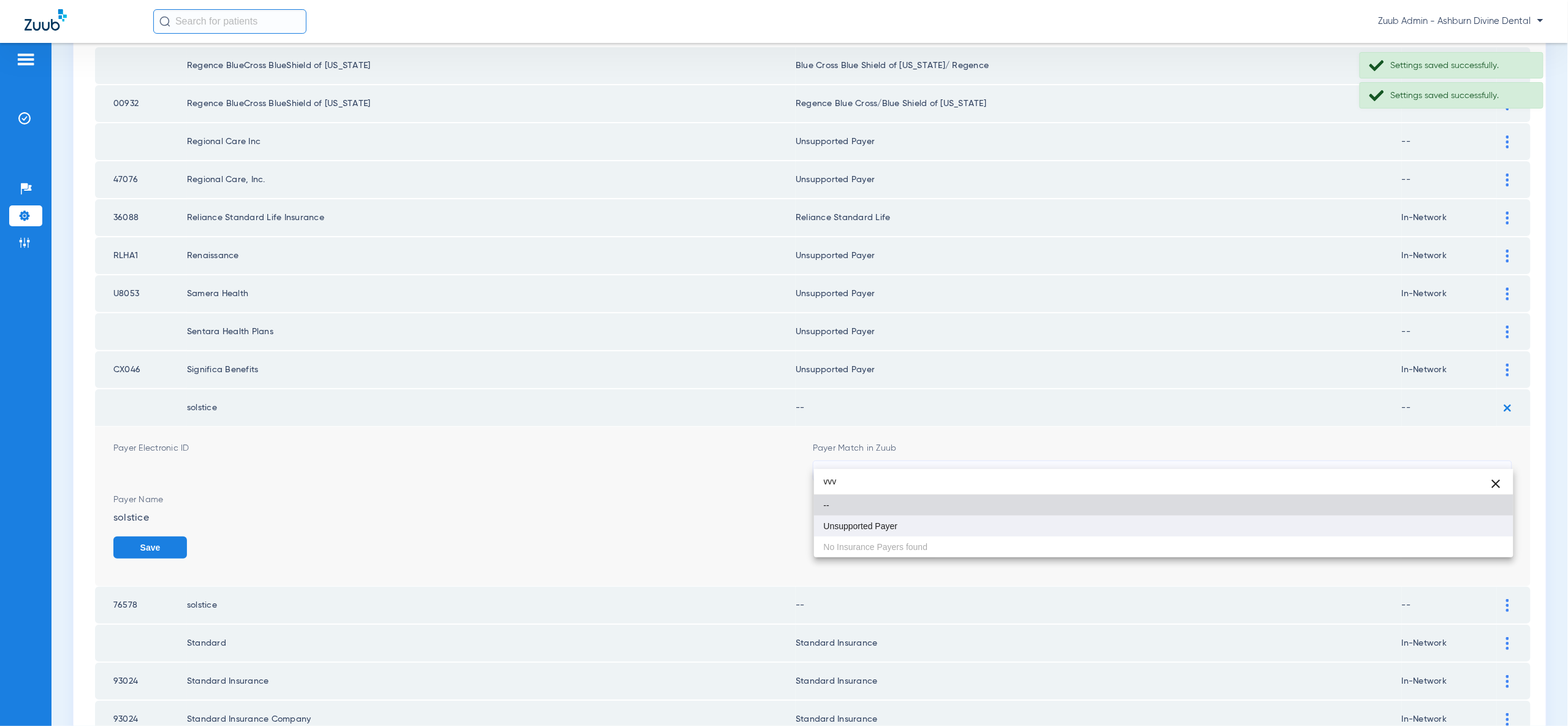
type input "vvv"
click at [1479, 524] on mat-option "Unsupported Payer" at bounding box center [1164, 526] width 700 height 21
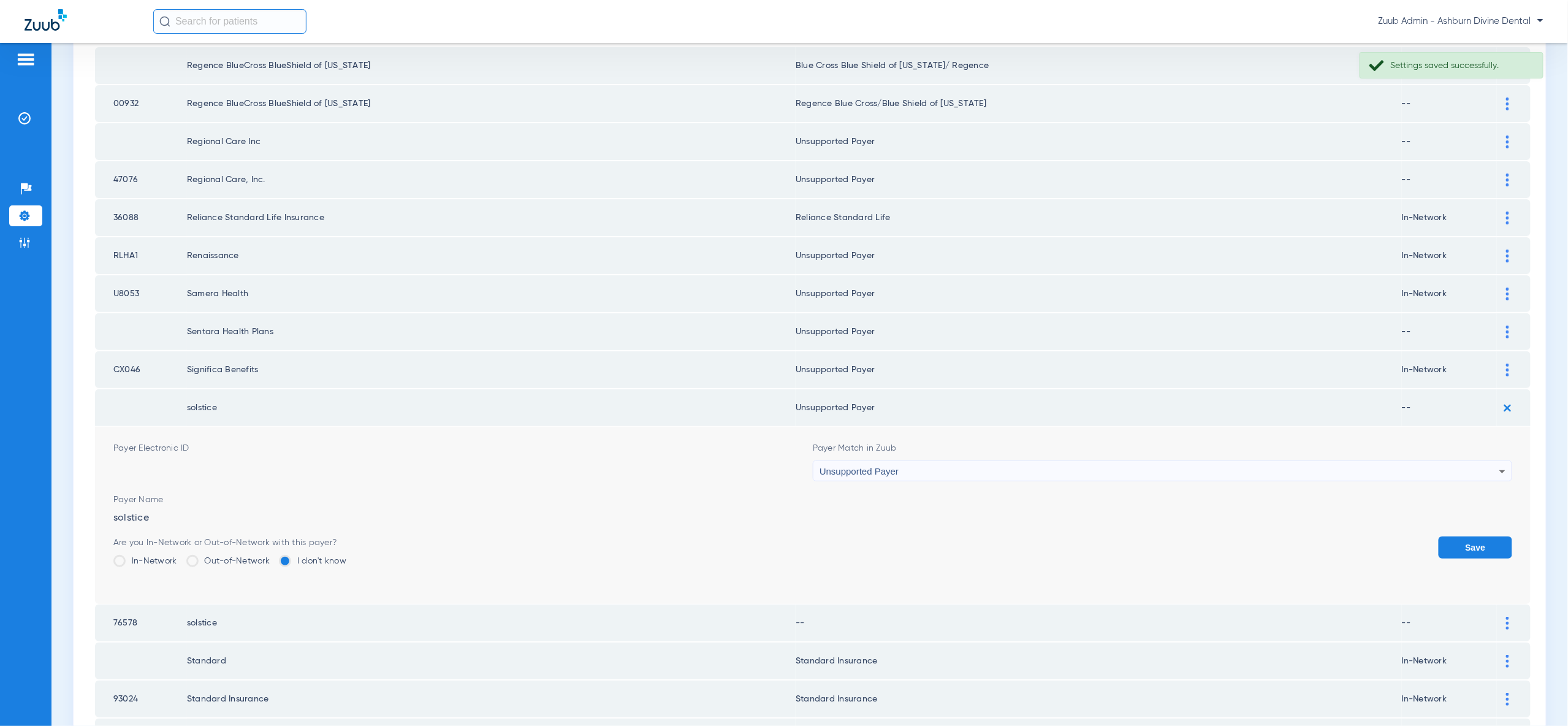
click at [1492, 537] on button "Save" at bounding box center [1475, 548] width 74 height 22
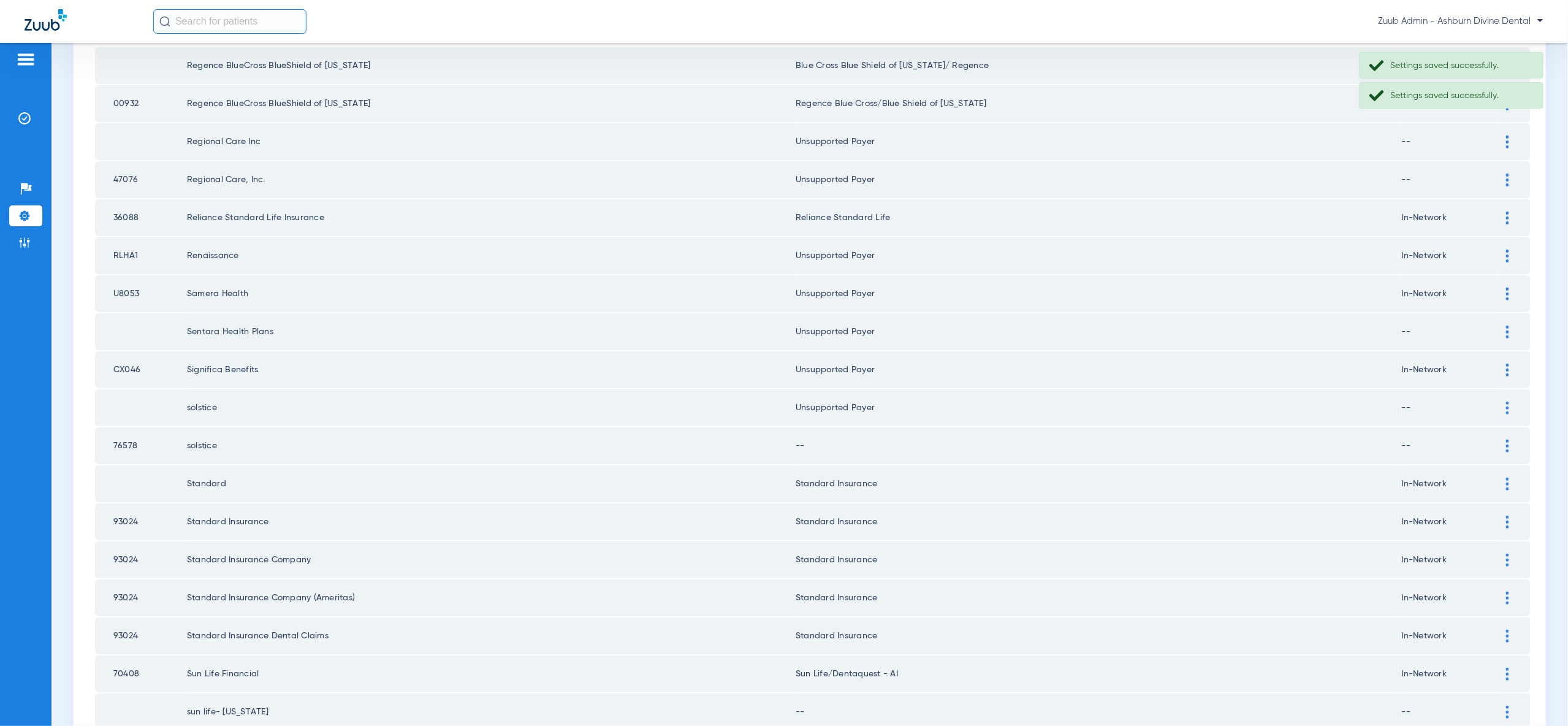
click at [1510, 440] on div at bounding box center [1507, 446] width 21 height 13
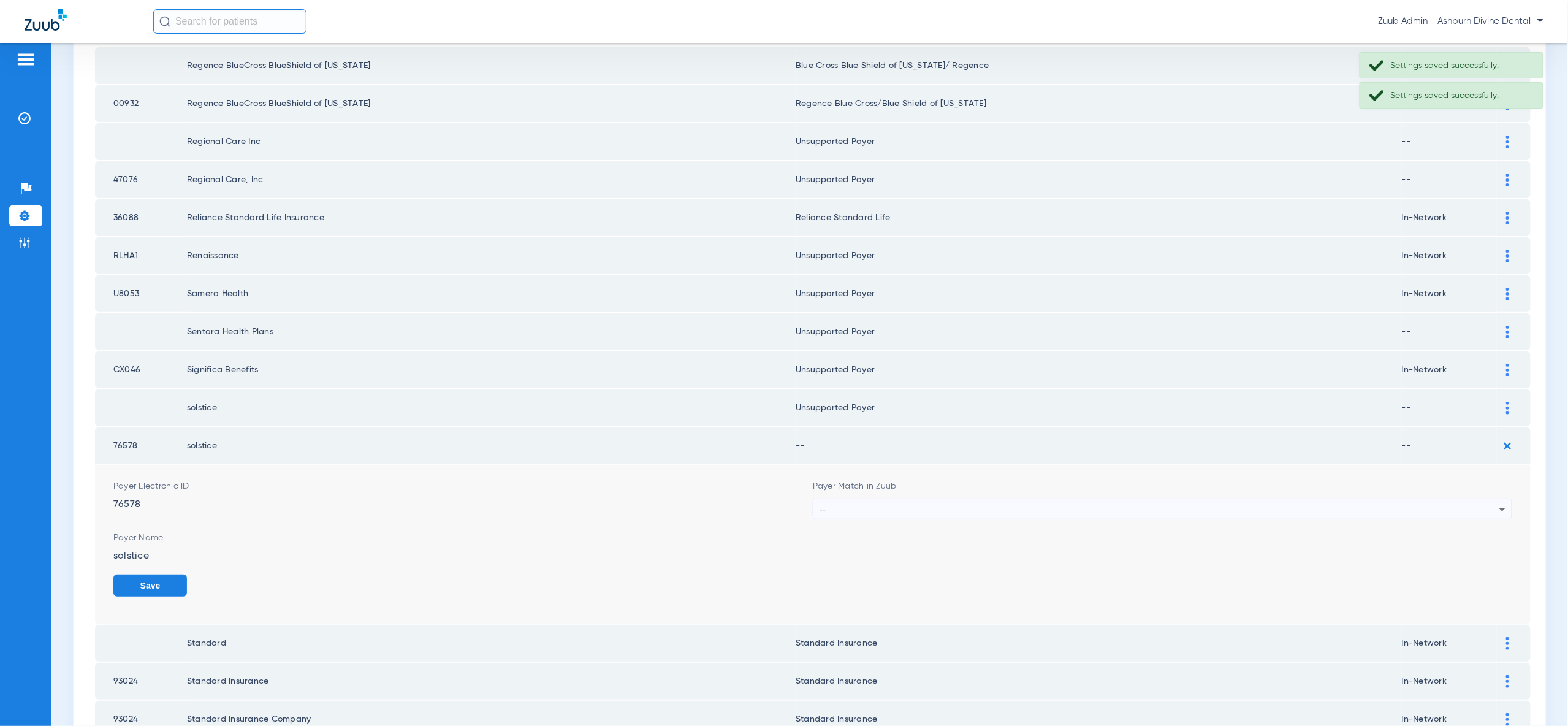
click at [1479, 500] on div "--" at bounding box center [1159, 509] width 680 height 21
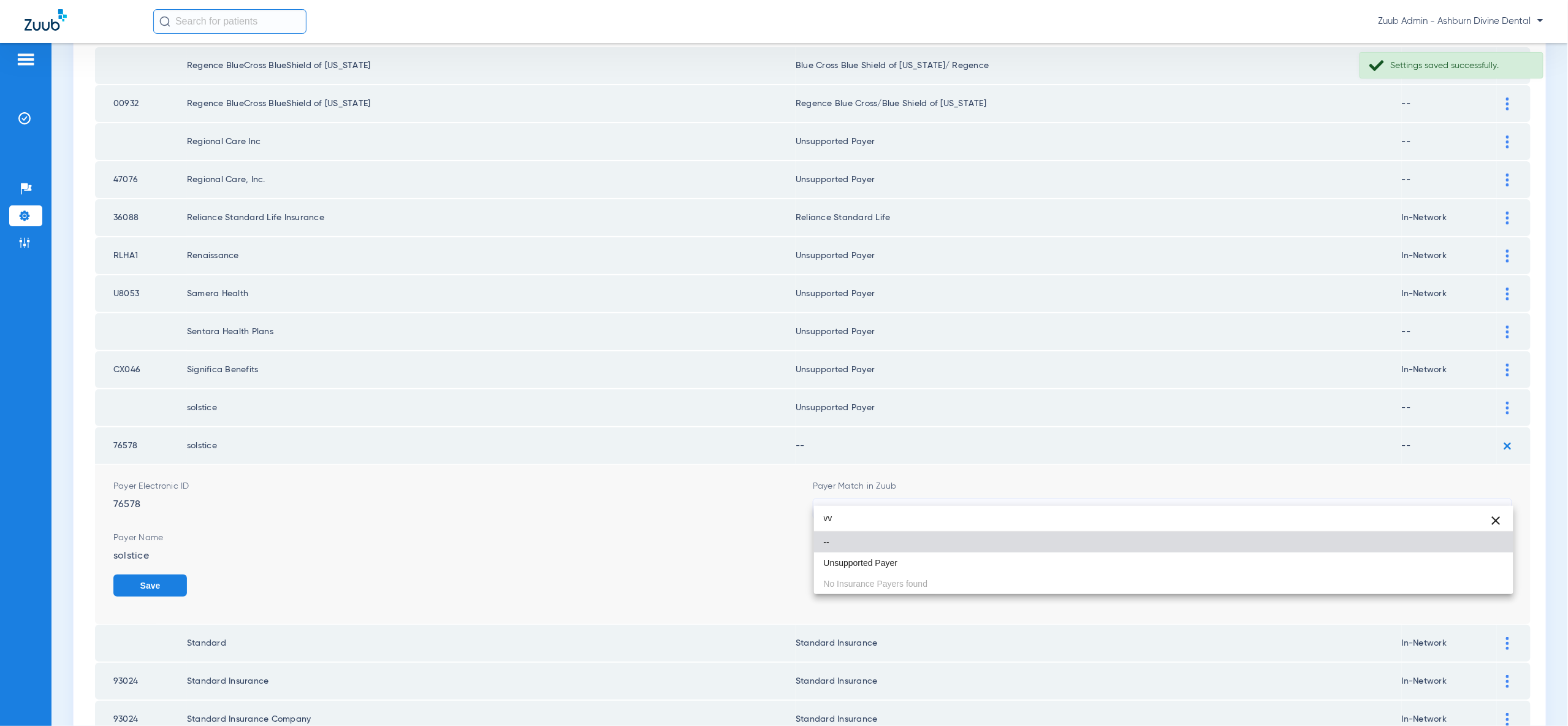
type input "vv"
click at [1484, 567] on mat-option "Unsupported Payer" at bounding box center [1164, 563] width 700 height 21
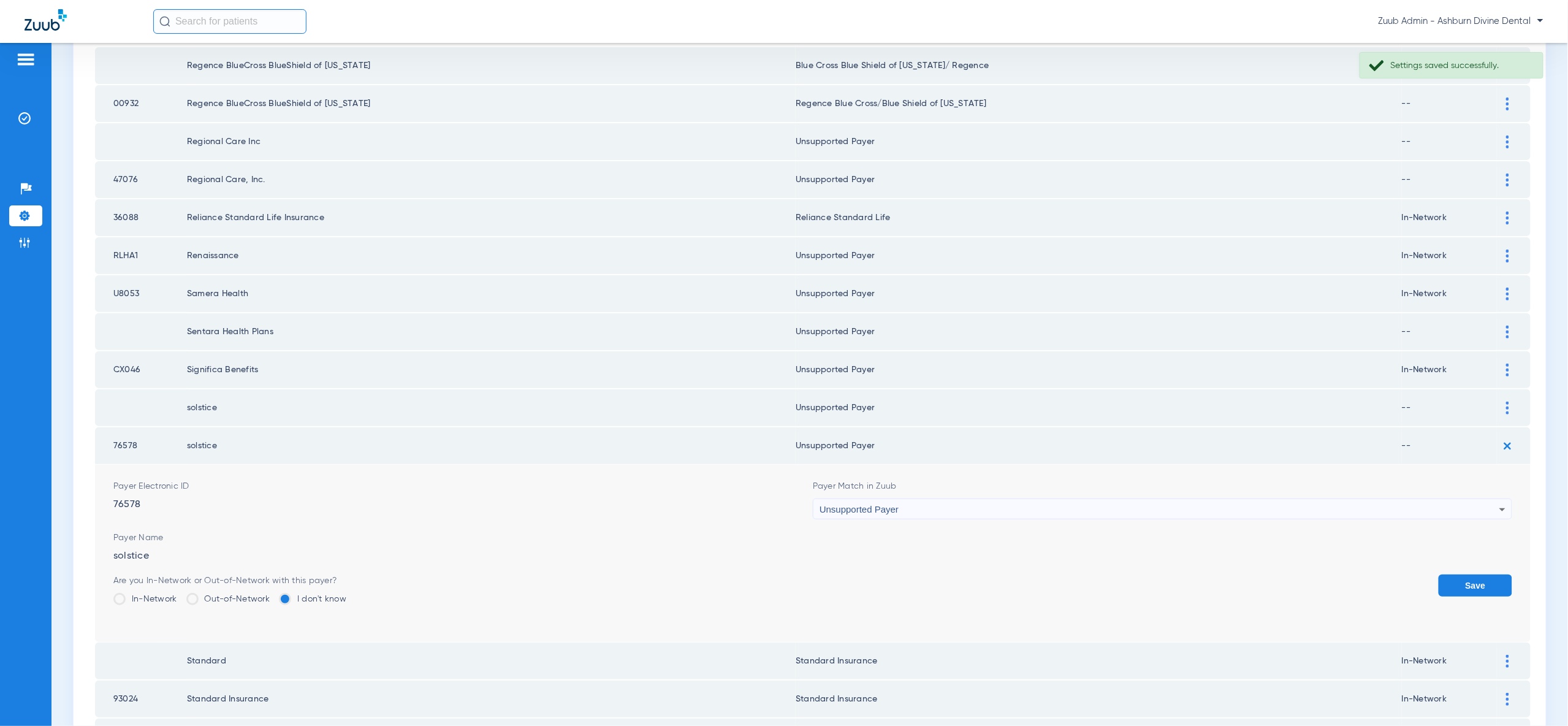
click at [1485, 575] on button "Save" at bounding box center [1475, 586] width 74 height 22
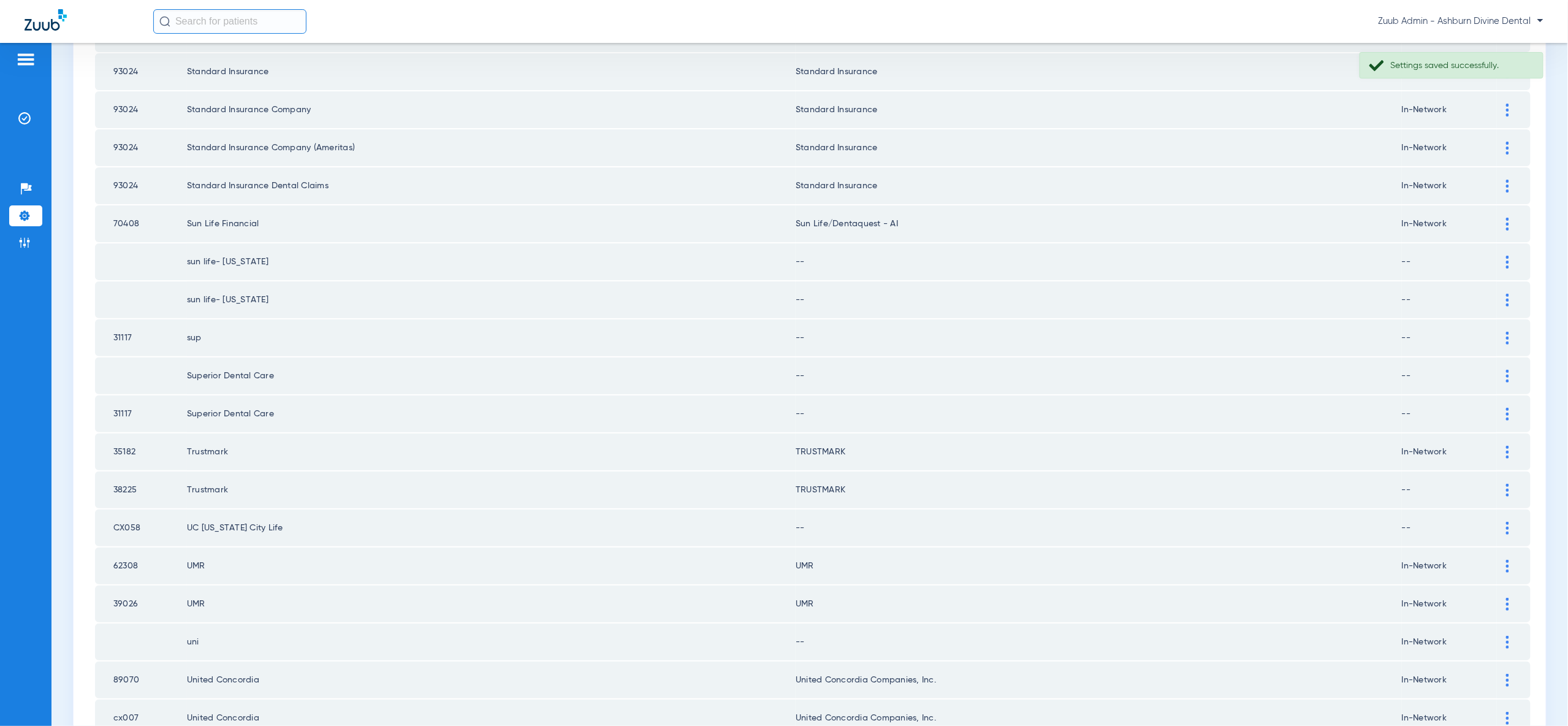
scroll to position [633, 0]
click at [1506, 251] on img at bounding box center [1508, 257] width 3 height 13
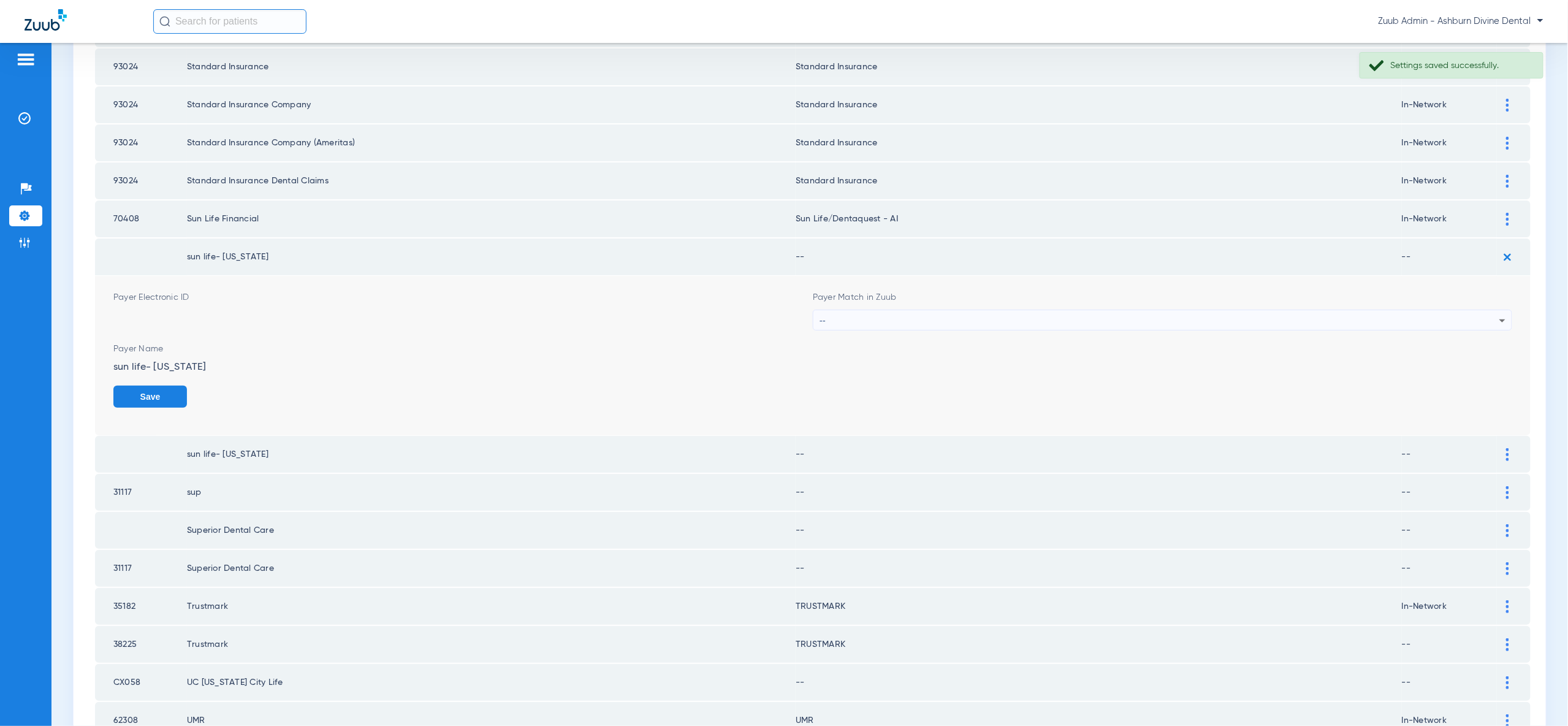
click at [1457, 310] on div "--" at bounding box center [1159, 320] width 680 height 21
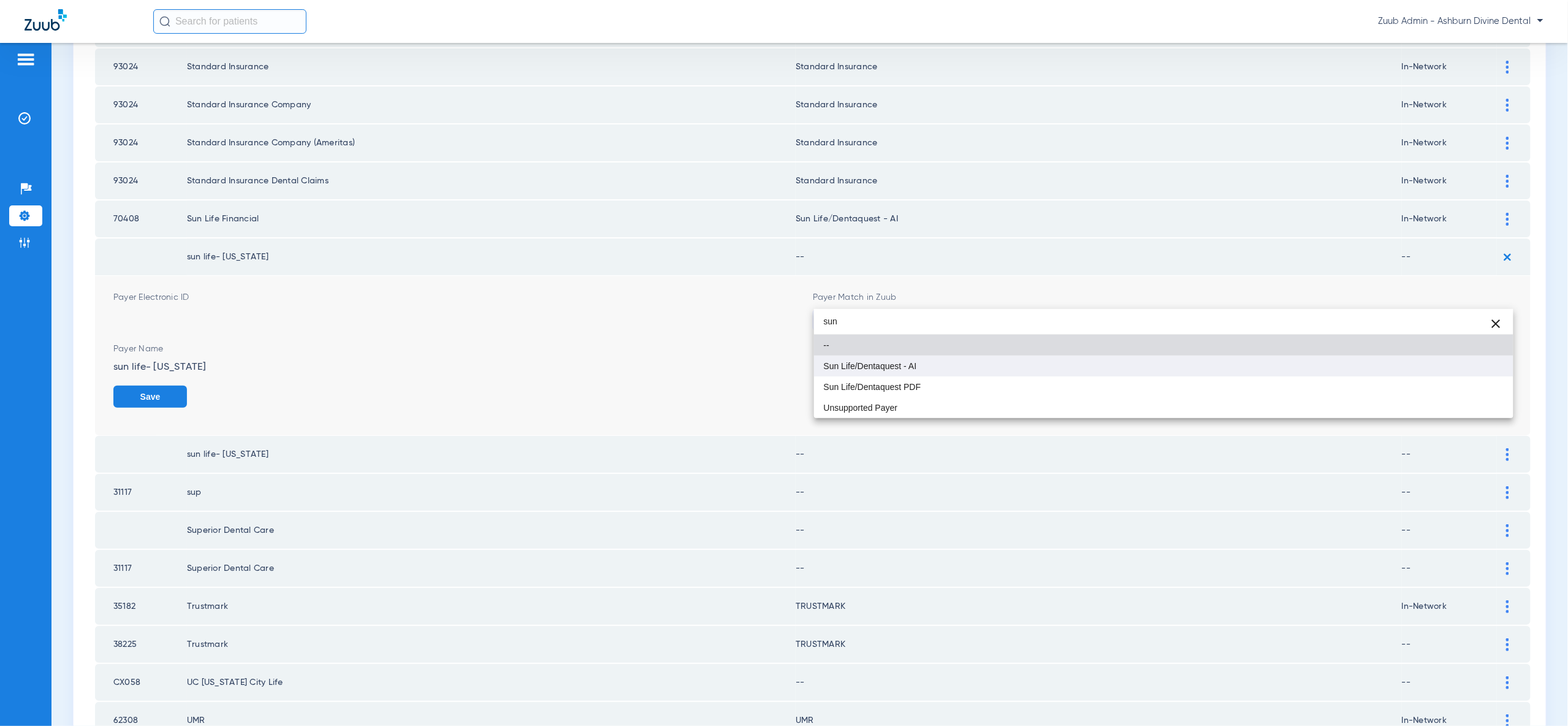
type input "sun"
click at [1448, 368] on mat-option "Sun Life/Dentaquest - AI" at bounding box center [1164, 366] width 700 height 21
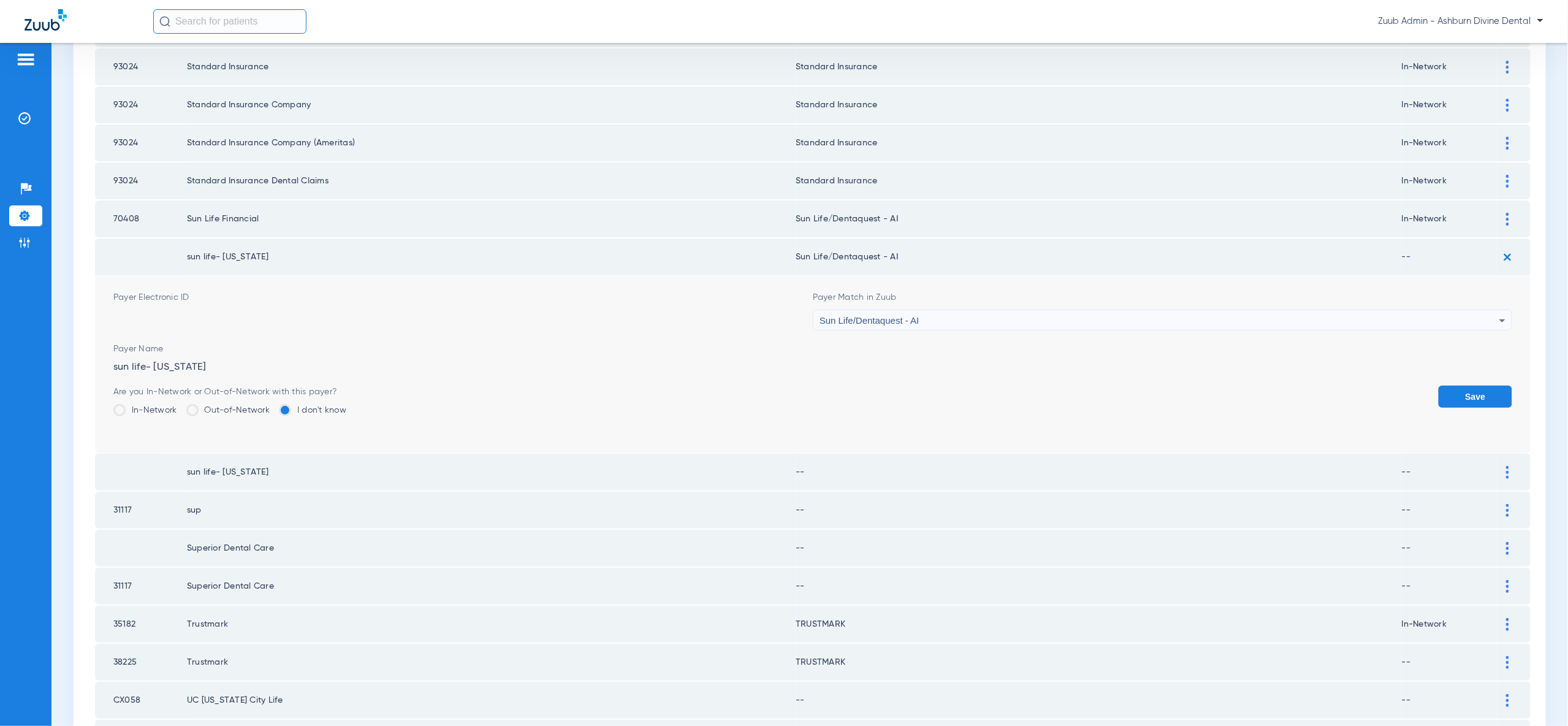
click at [1478, 386] on button "Save" at bounding box center [1475, 397] width 74 height 22
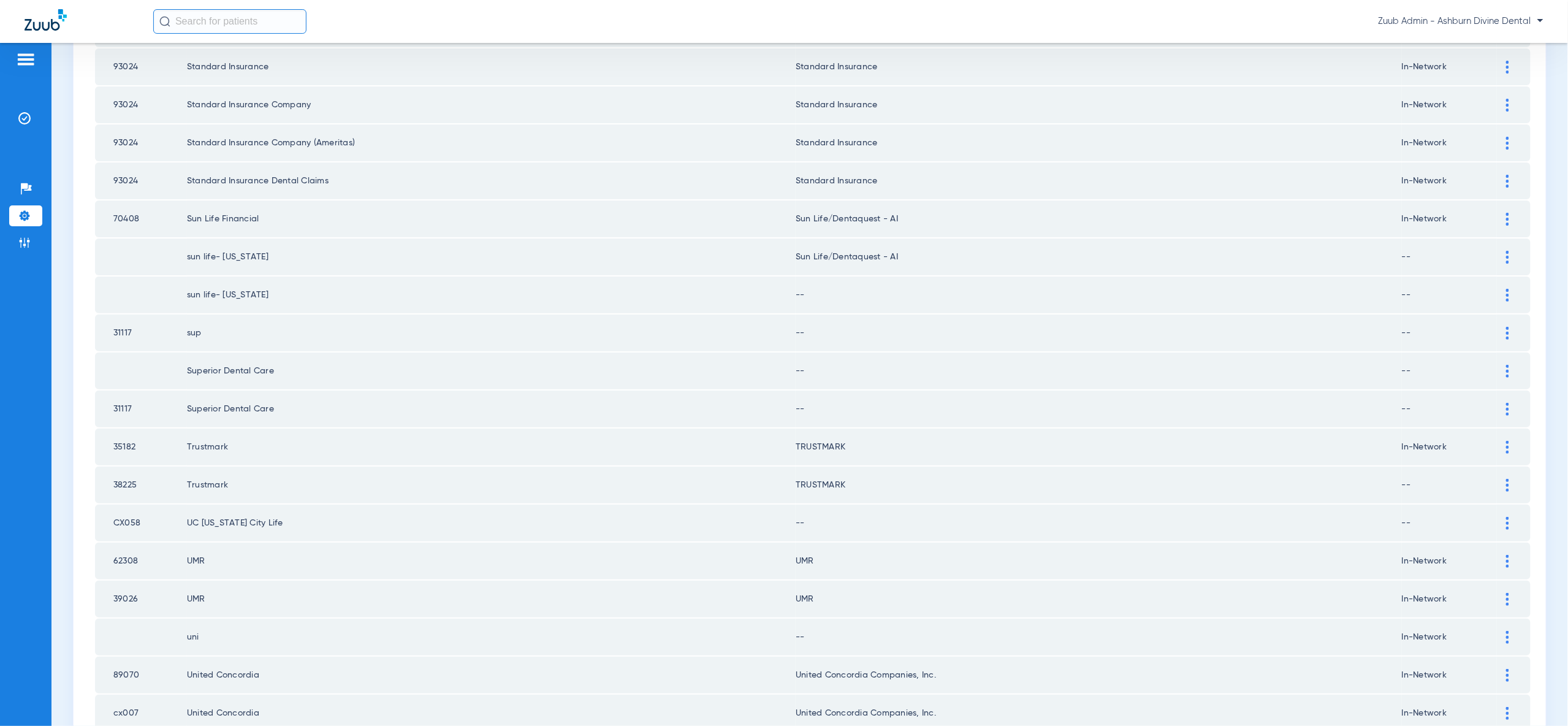
drag, startPoint x: 1504, startPoint y: 272, endPoint x: 1501, endPoint y: 284, distance: 12.4
click at [1504, 289] on div at bounding box center [1507, 295] width 21 height 13
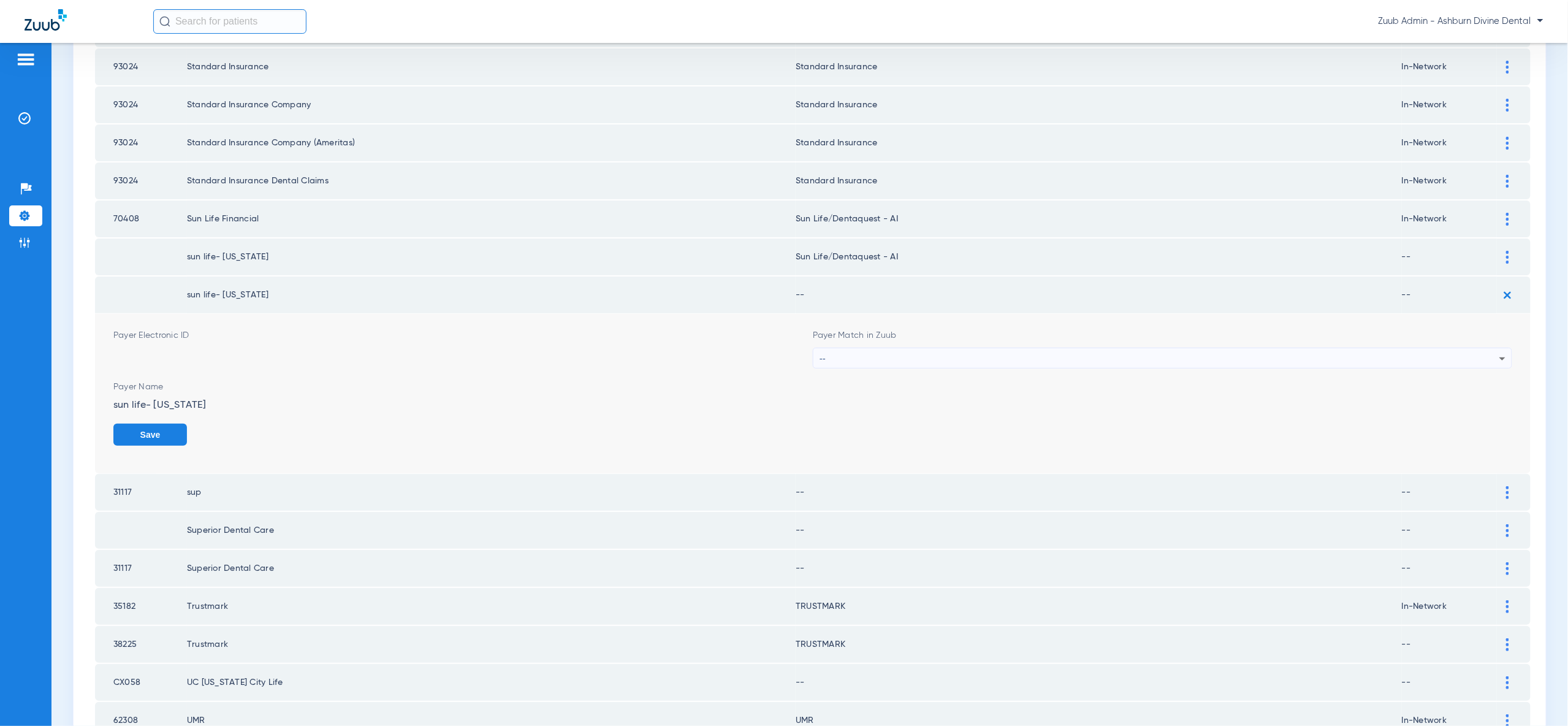
click at [1475, 348] on div "--" at bounding box center [1159, 359] width 680 height 21
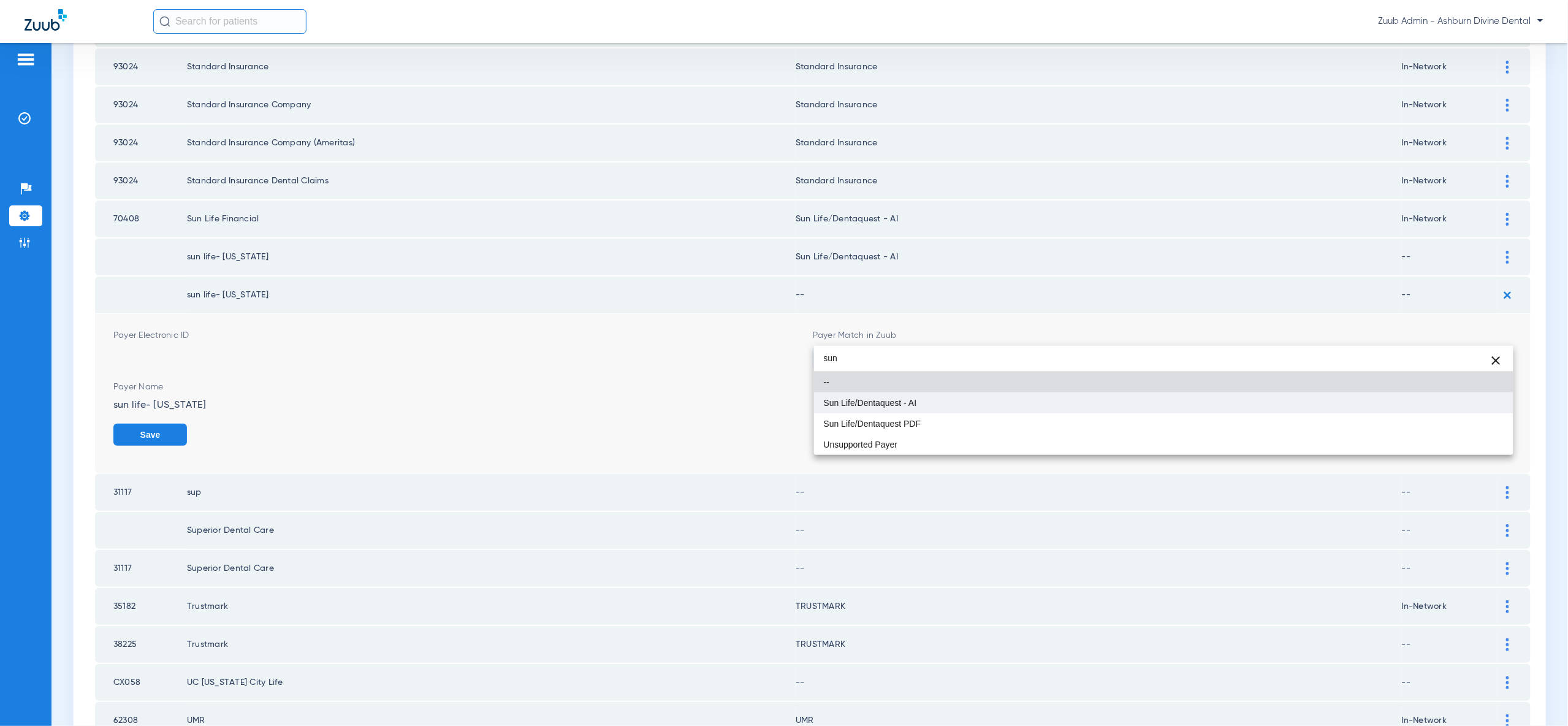
type input "sun"
click at [1468, 405] on mat-option "Sun Life/Dentaquest - AI" at bounding box center [1164, 403] width 700 height 21
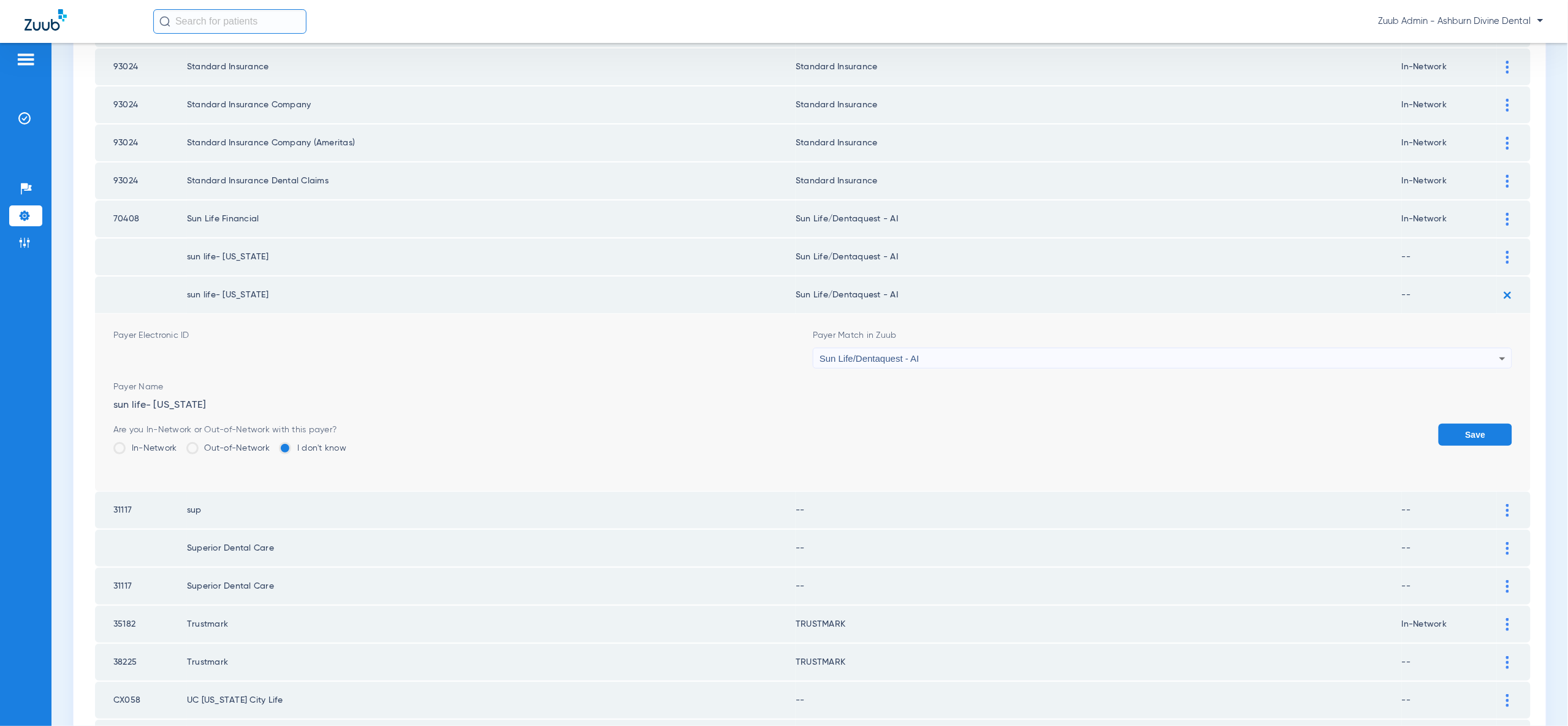
click at [1475, 424] on button "Save" at bounding box center [1475, 435] width 74 height 22
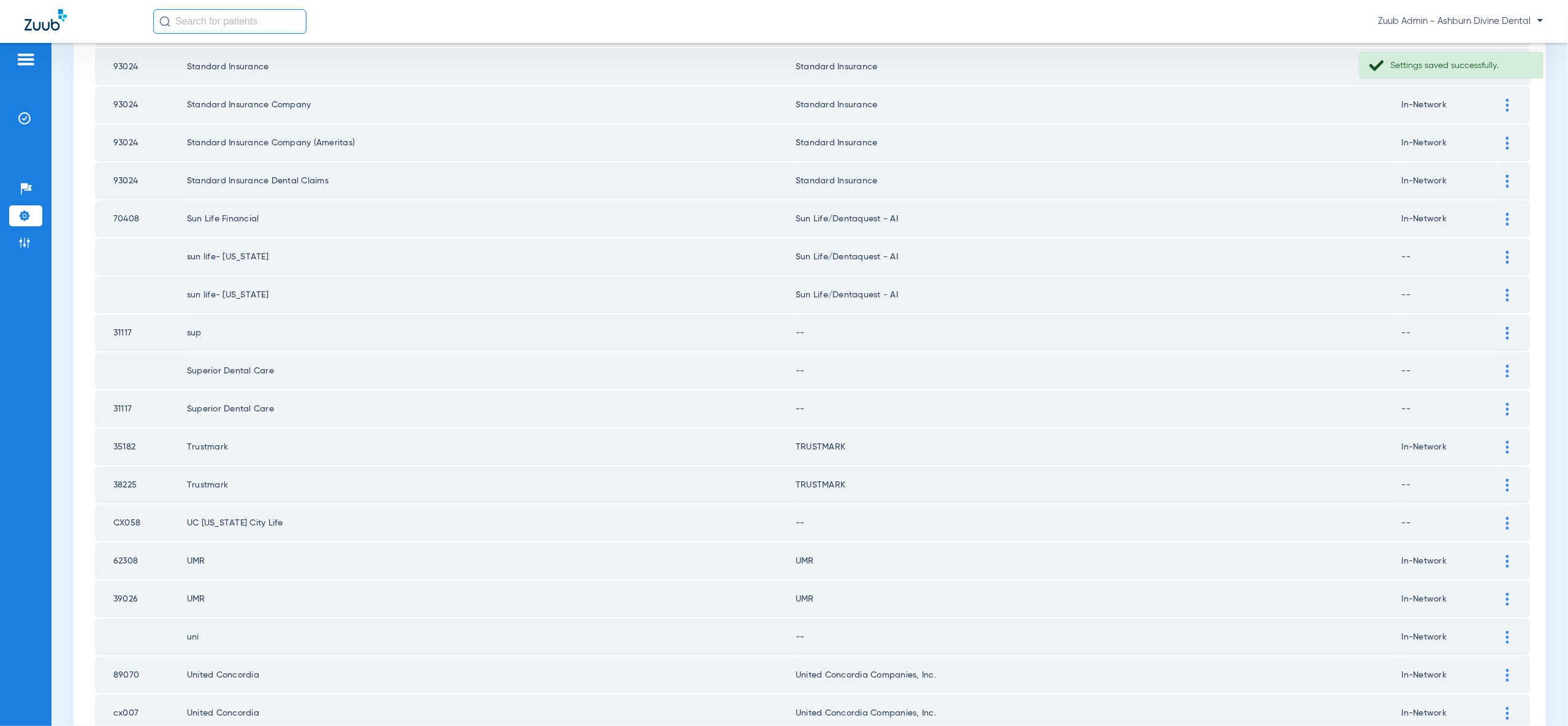
click at [1504, 327] on div at bounding box center [1507, 334] width 21 height 13
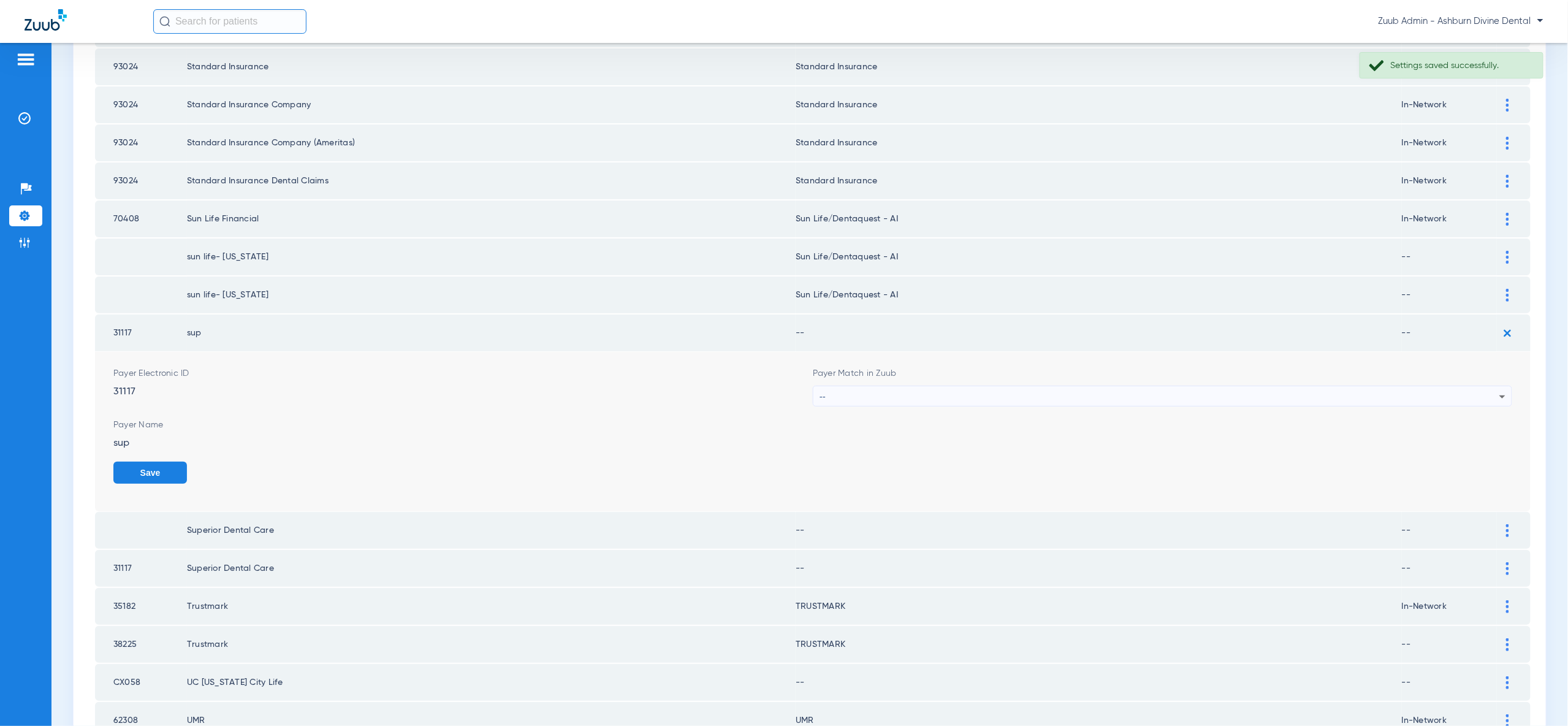
click at [1485, 386] on div "--" at bounding box center [1159, 396] width 680 height 21
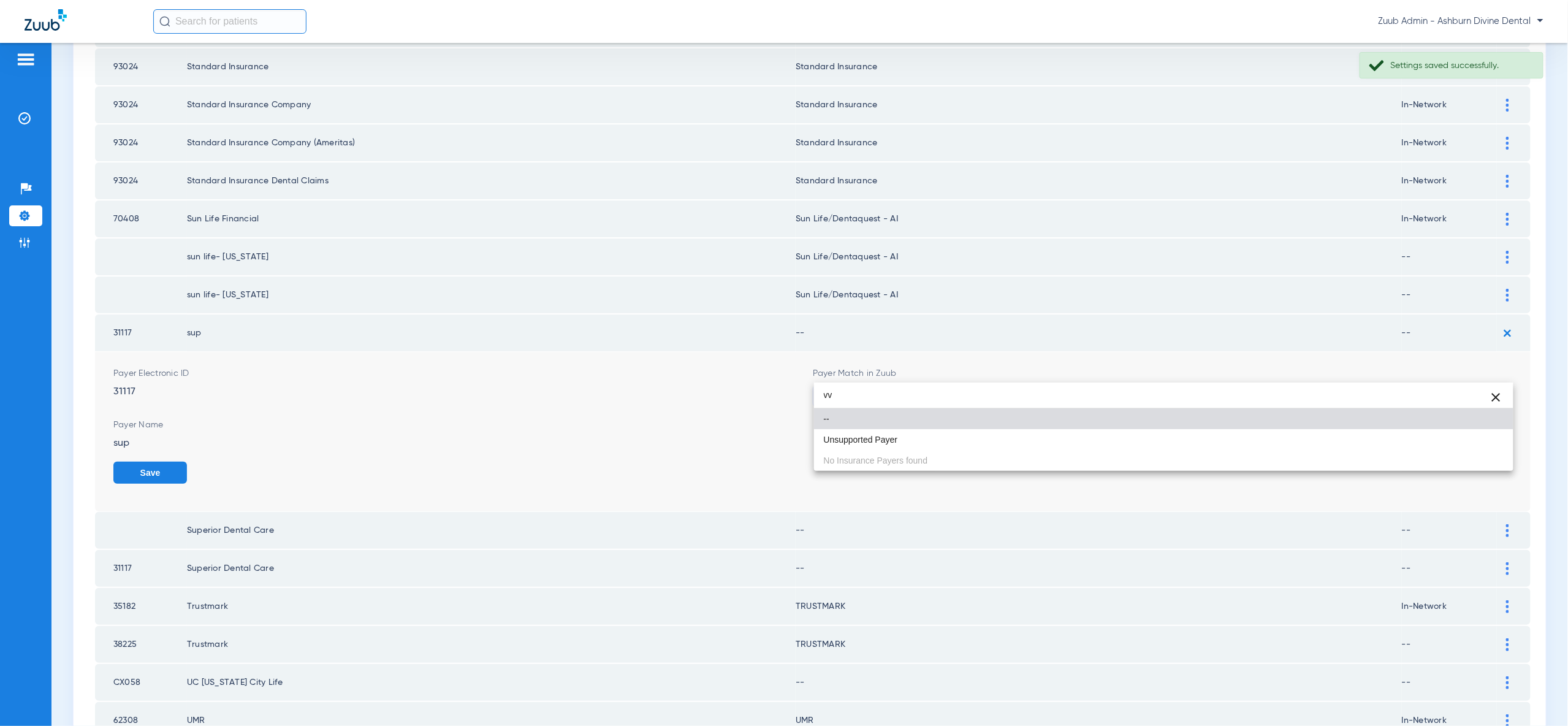
type input "vv"
click at [1476, 440] on mat-option "Unsupported Payer" at bounding box center [1164, 440] width 700 height 21
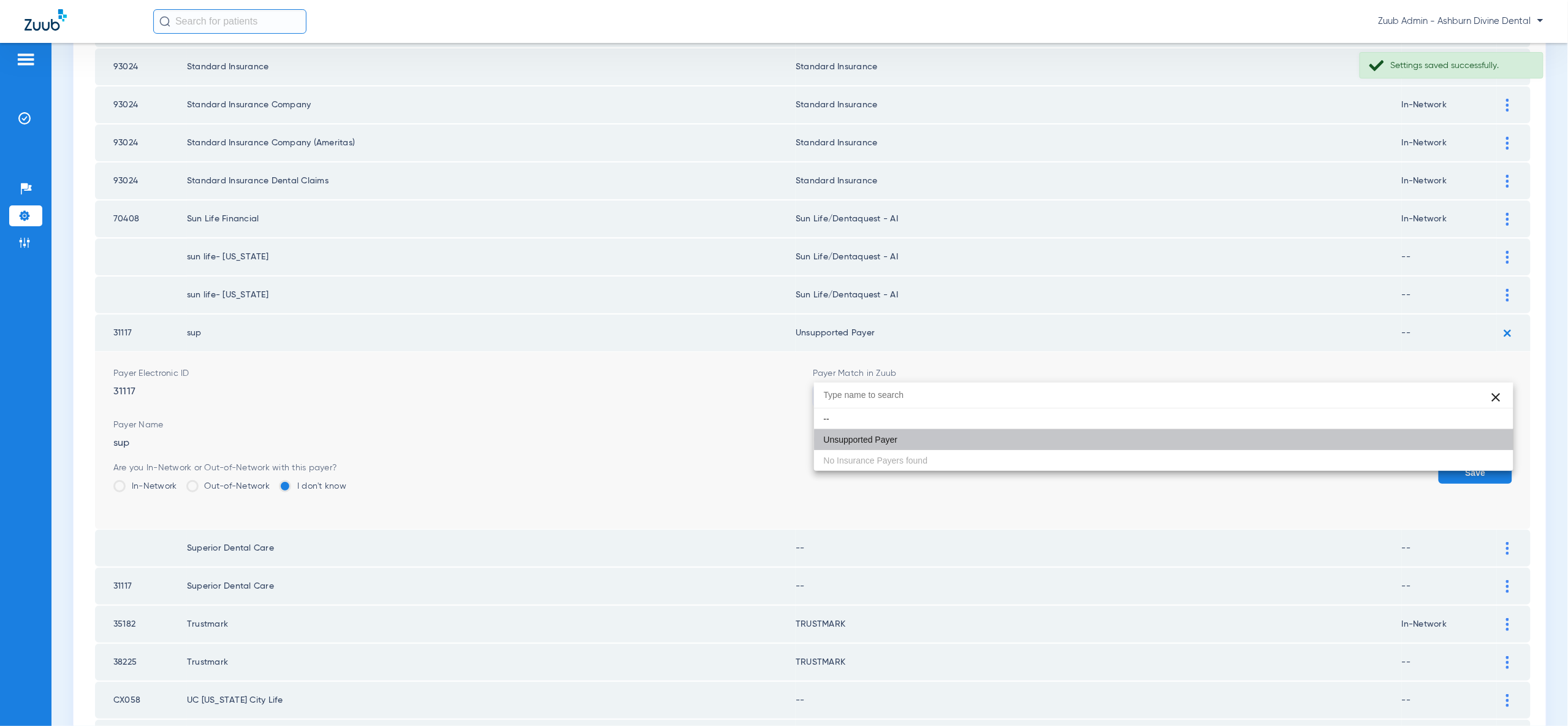
click at [1486, 462] on button "Save" at bounding box center [1475, 472] width 74 height 22
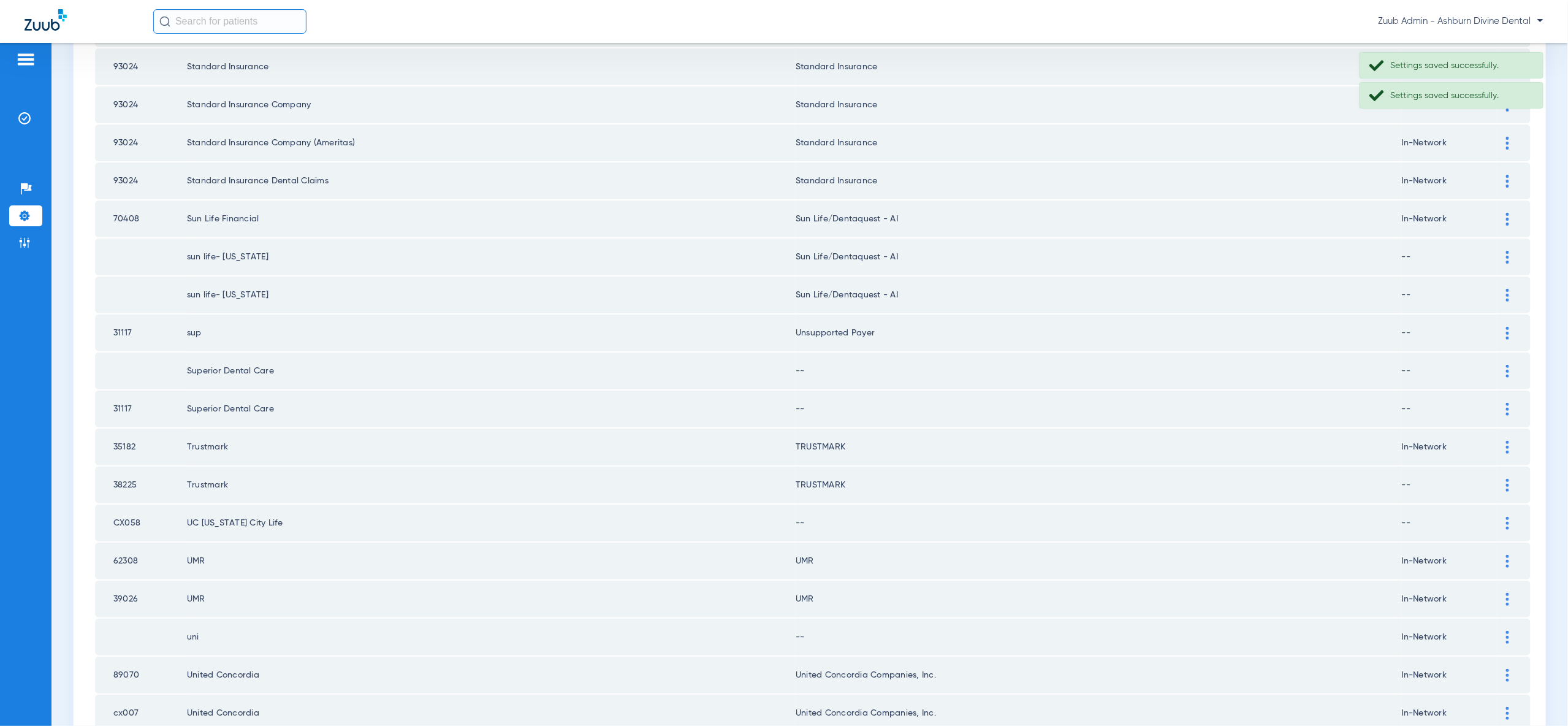
click at [1504, 365] on div at bounding box center [1507, 371] width 21 height 13
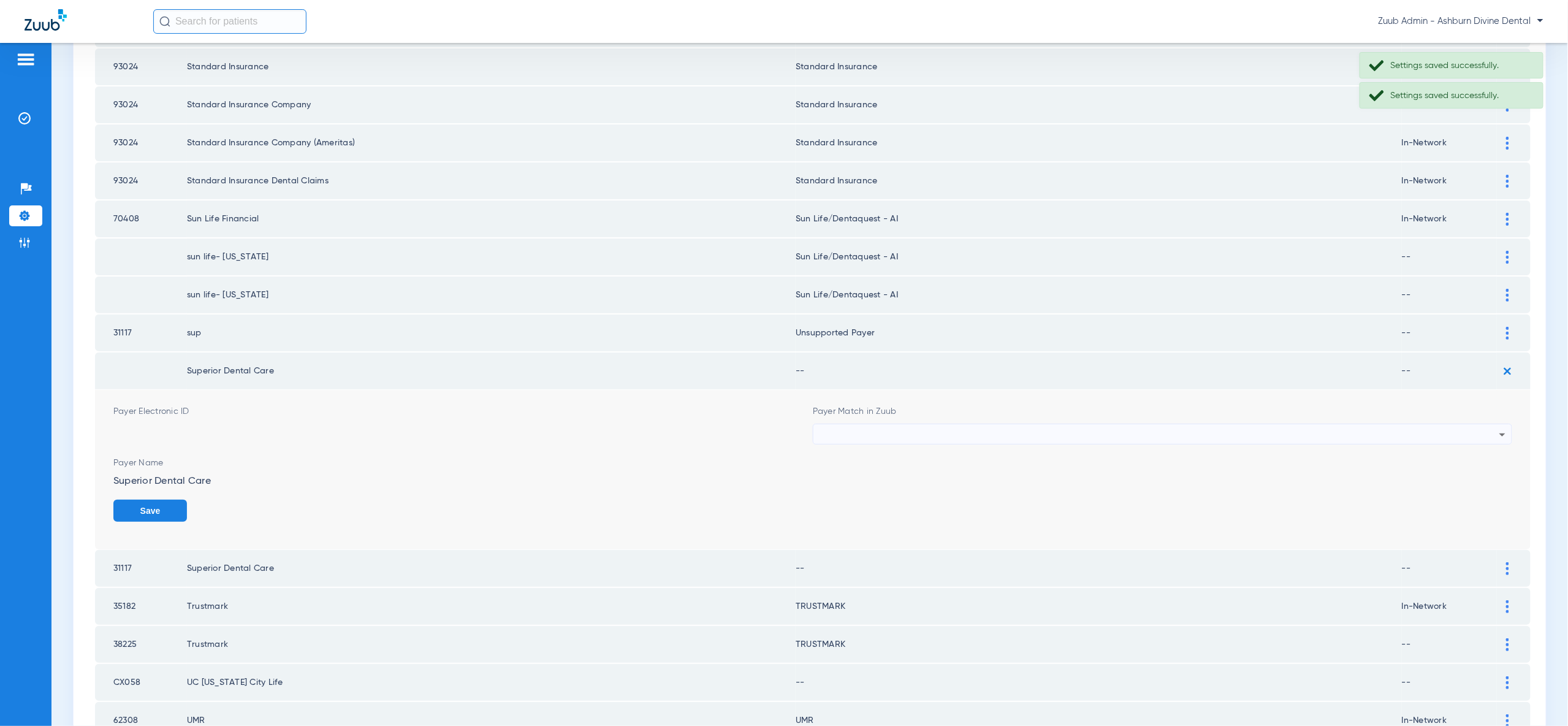
click at [1502, 428] on icon at bounding box center [1502, 435] width 15 height 15
type input "vv"
drag, startPoint x: 1485, startPoint y: 491, endPoint x: 1476, endPoint y: 500, distance: 12.7
click at [1483, 491] on div "vv close -- Unsupported Payer No Insurance Payers found" at bounding box center [1164, 464] width 700 height 89
click at [1476, 479] on mat-option "Unsupported Payer" at bounding box center [1164, 476] width 700 height 21
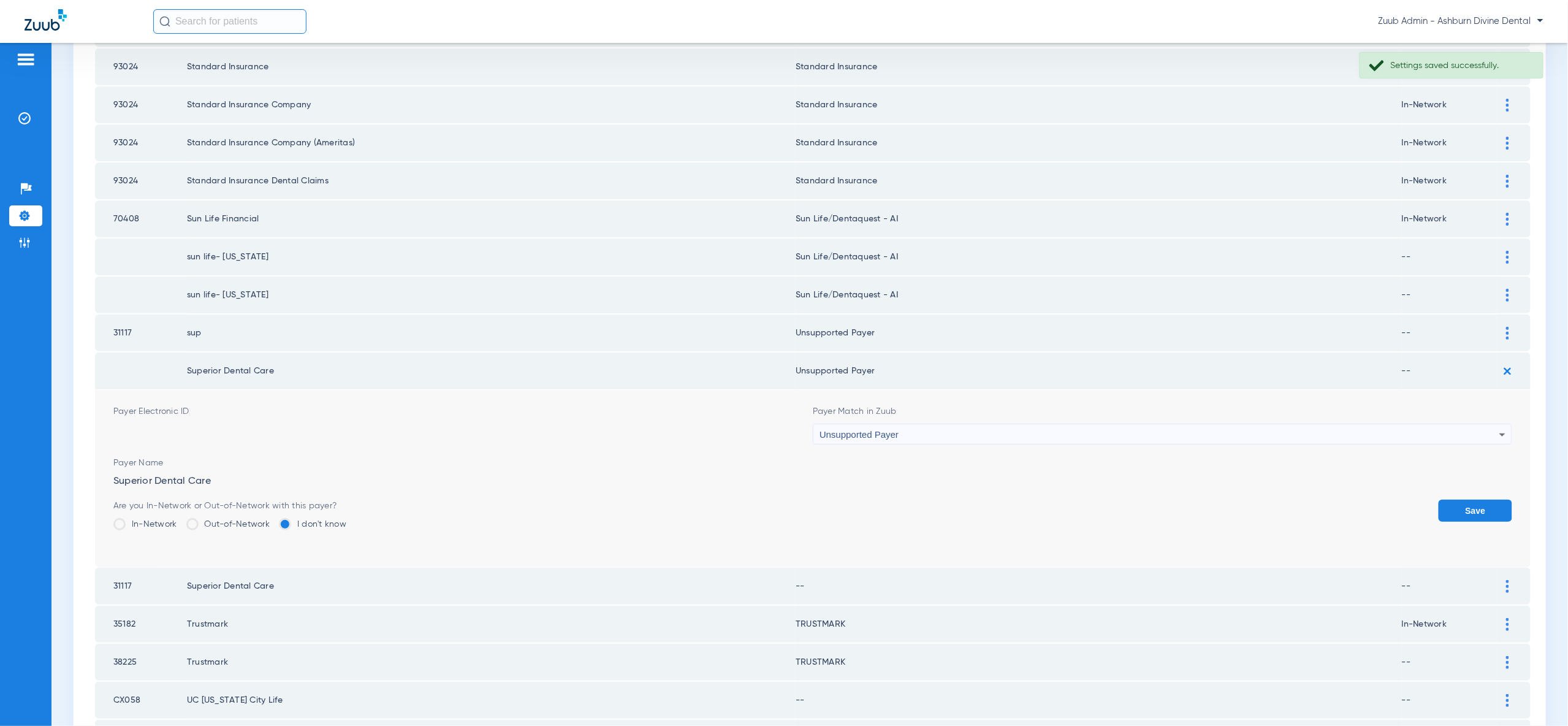
drag, startPoint x: 1479, startPoint y: 489, endPoint x: 1481, endPoint y: 444, distance: 45.0
click at [1479, 500] on button "Save" at bounding box center [1475, 511] width 74 height 22
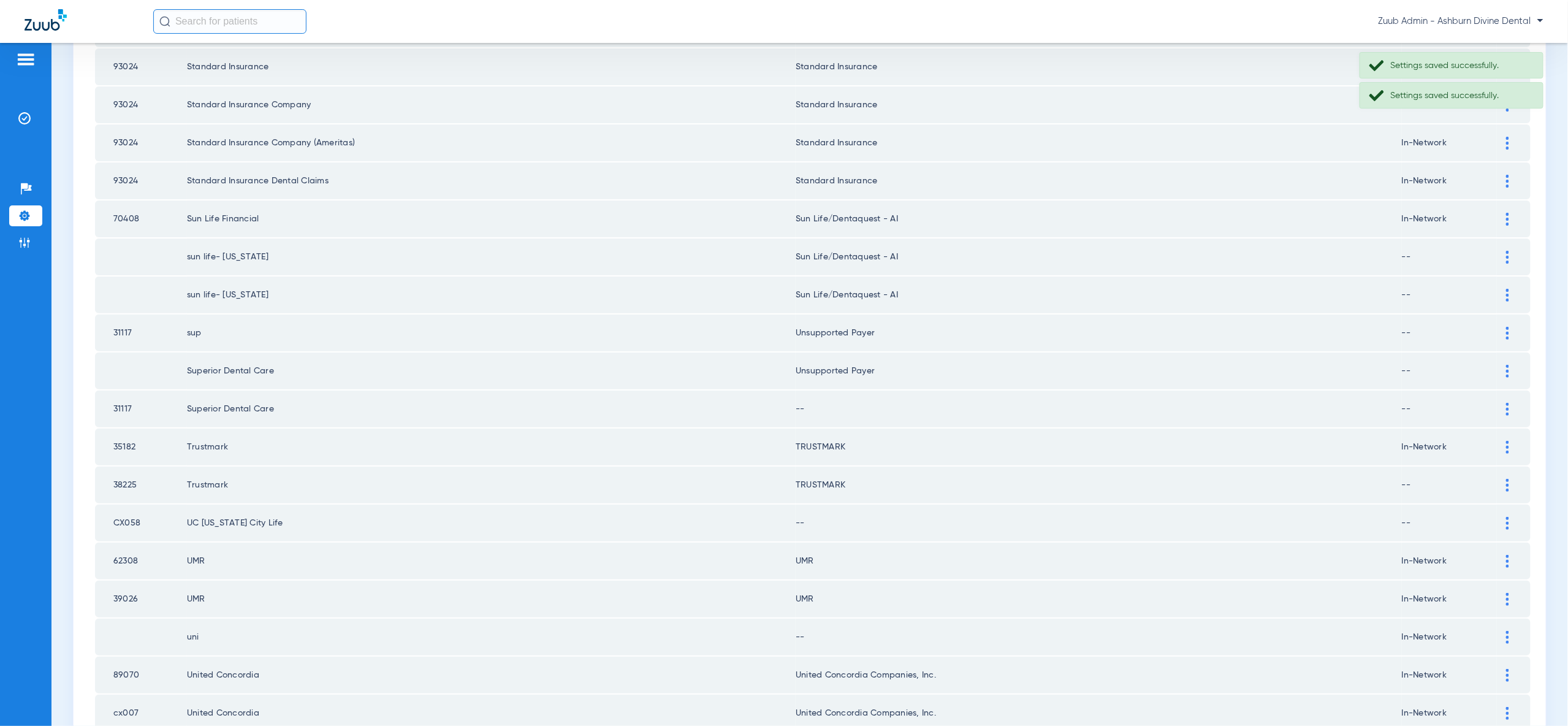
click at [1504, 403] on div at bounding box center [1507, 409] width 21 height 13
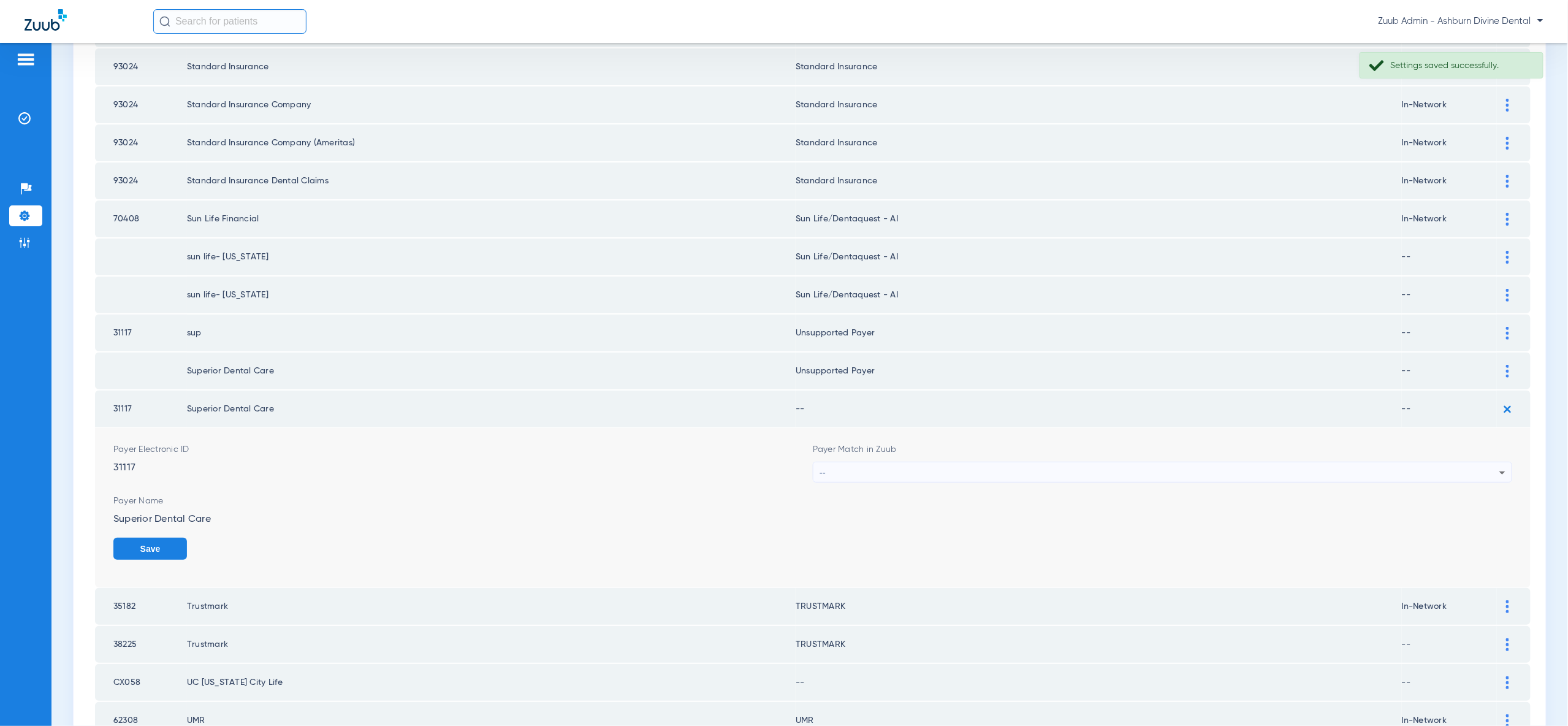
click at [1471, 462] on div "--" at bounding box center [1159, 472] width 680 height 21
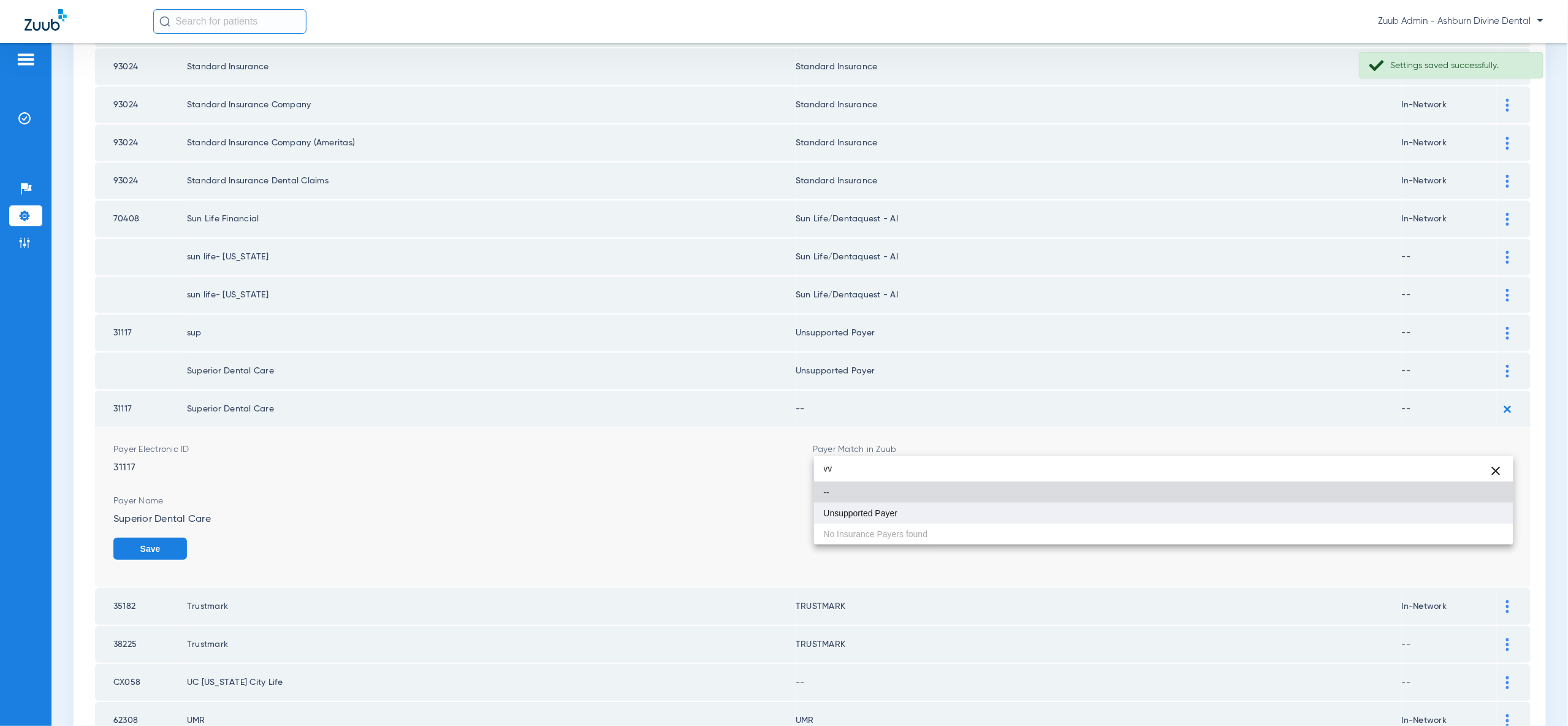
type input "vv"
click at [1467, 514] on mat-option "Unsupported Payer" at bounding box center [1164, 513] width 700 height 21
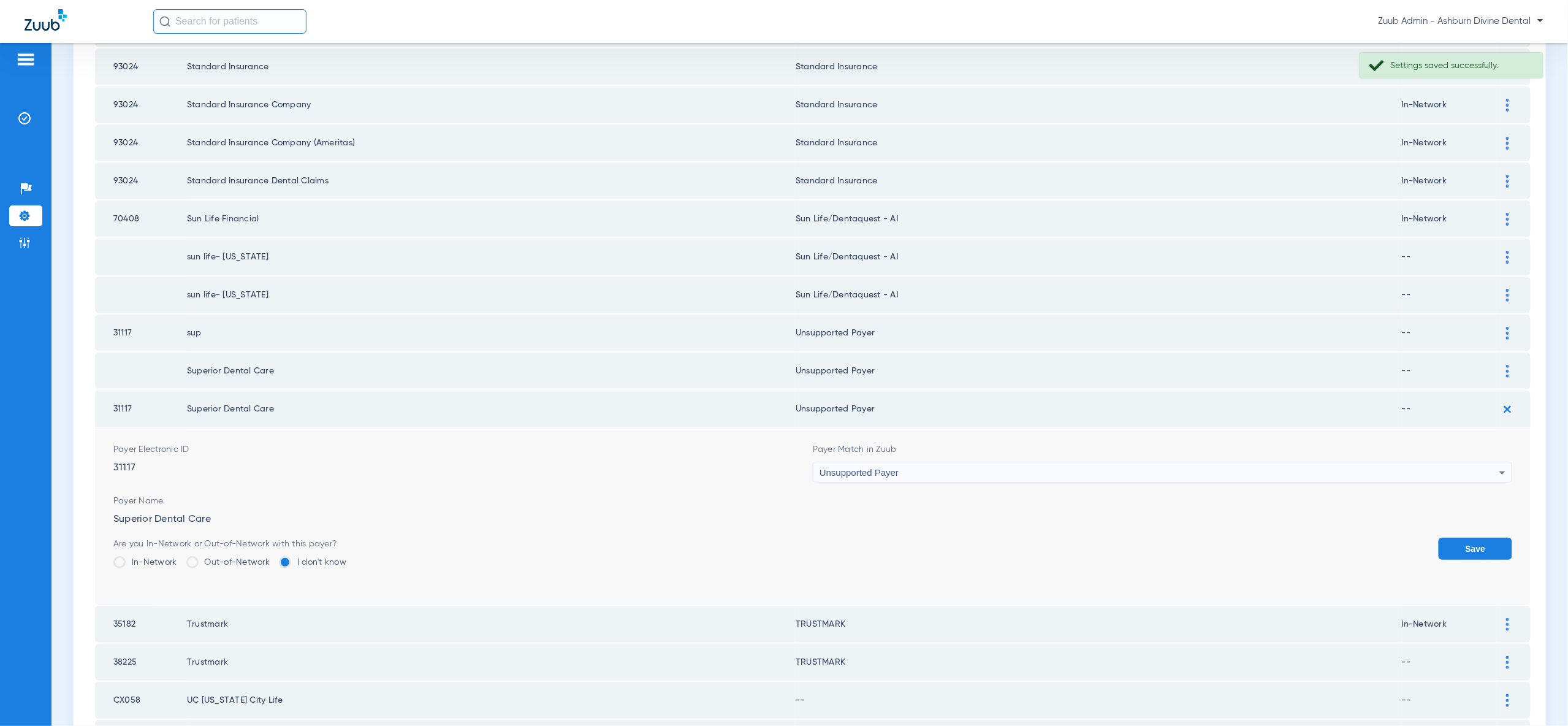
click at [1489, 538] on button "Save" at bounding box center [1475, 549] width 74 height 22
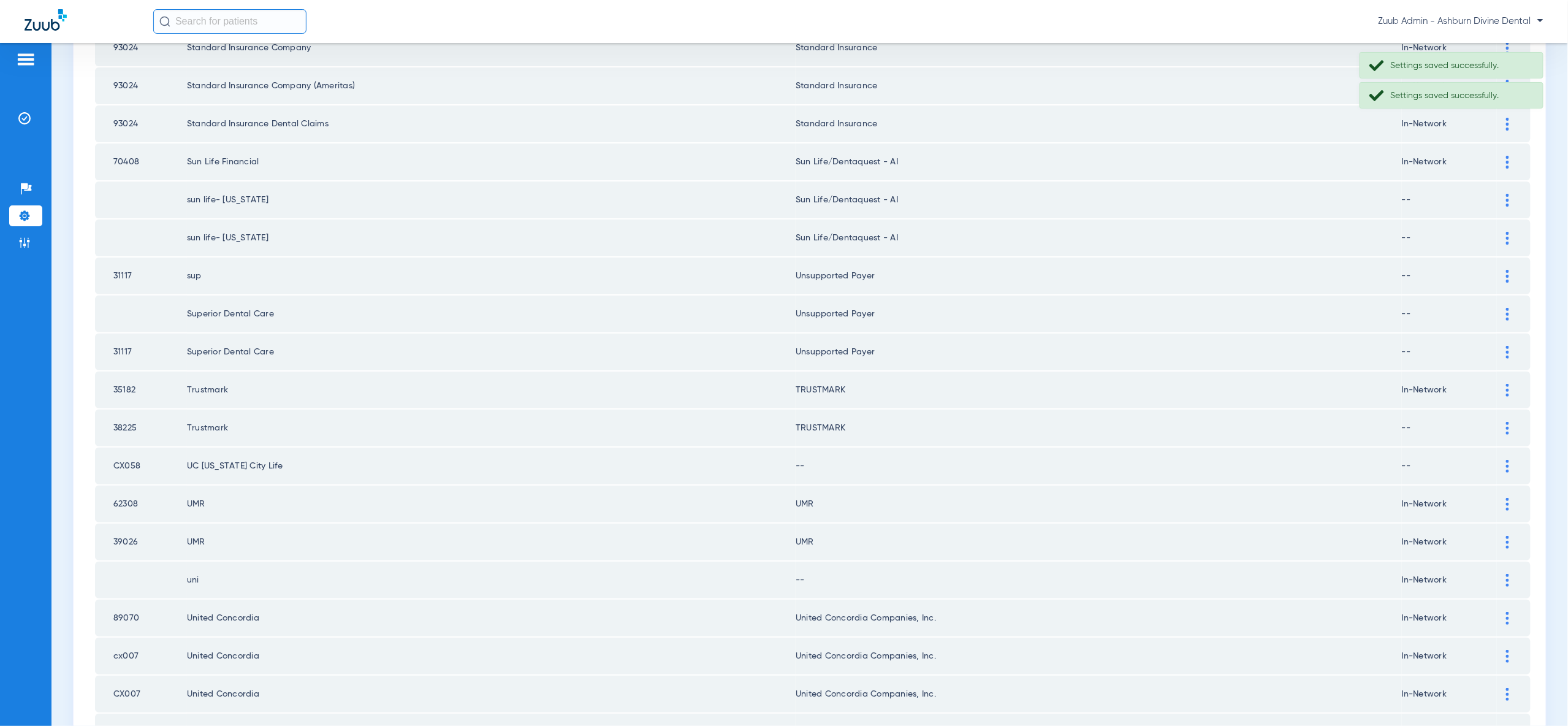
scroll to position [715, 0]
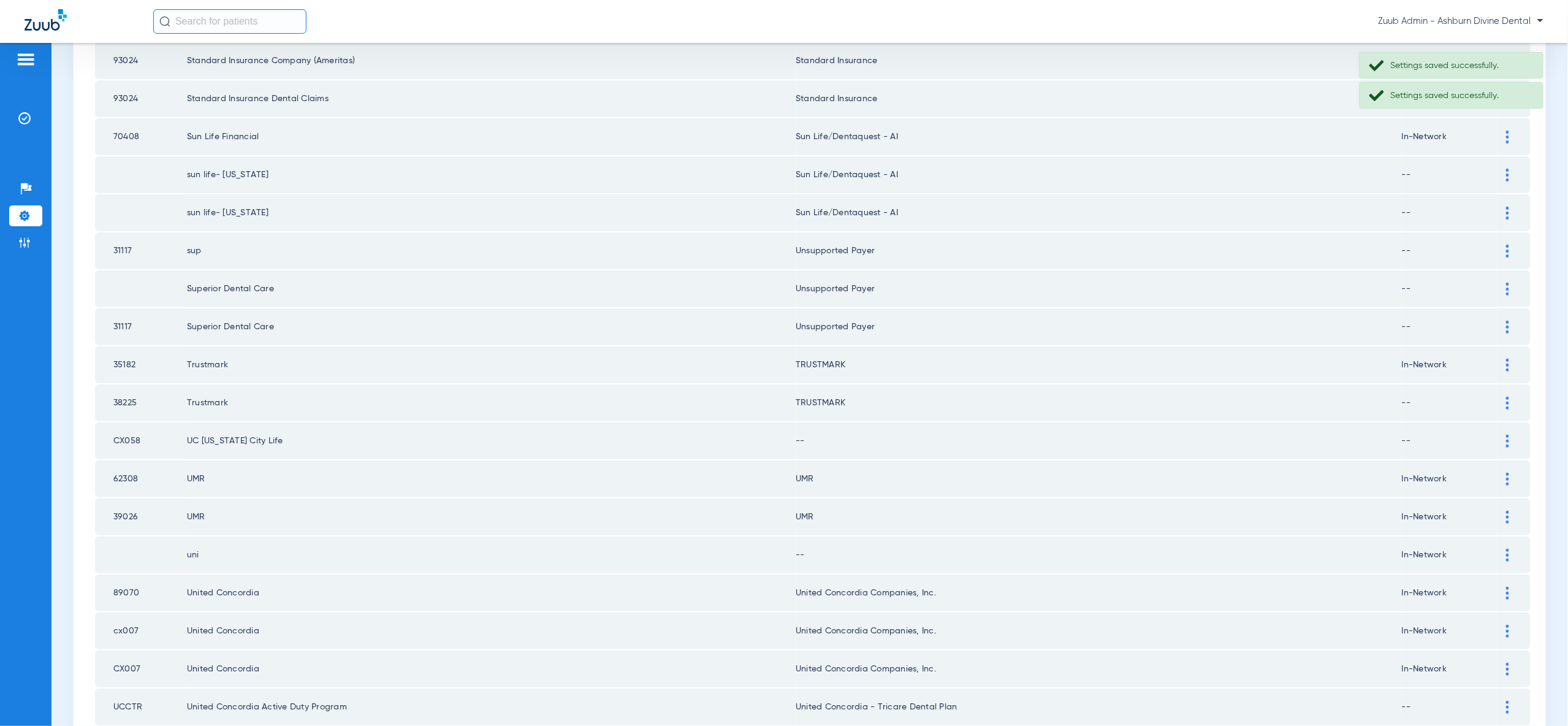
click at [1502, 435] on div at bounding box center [1507, 441] width 21 height 13
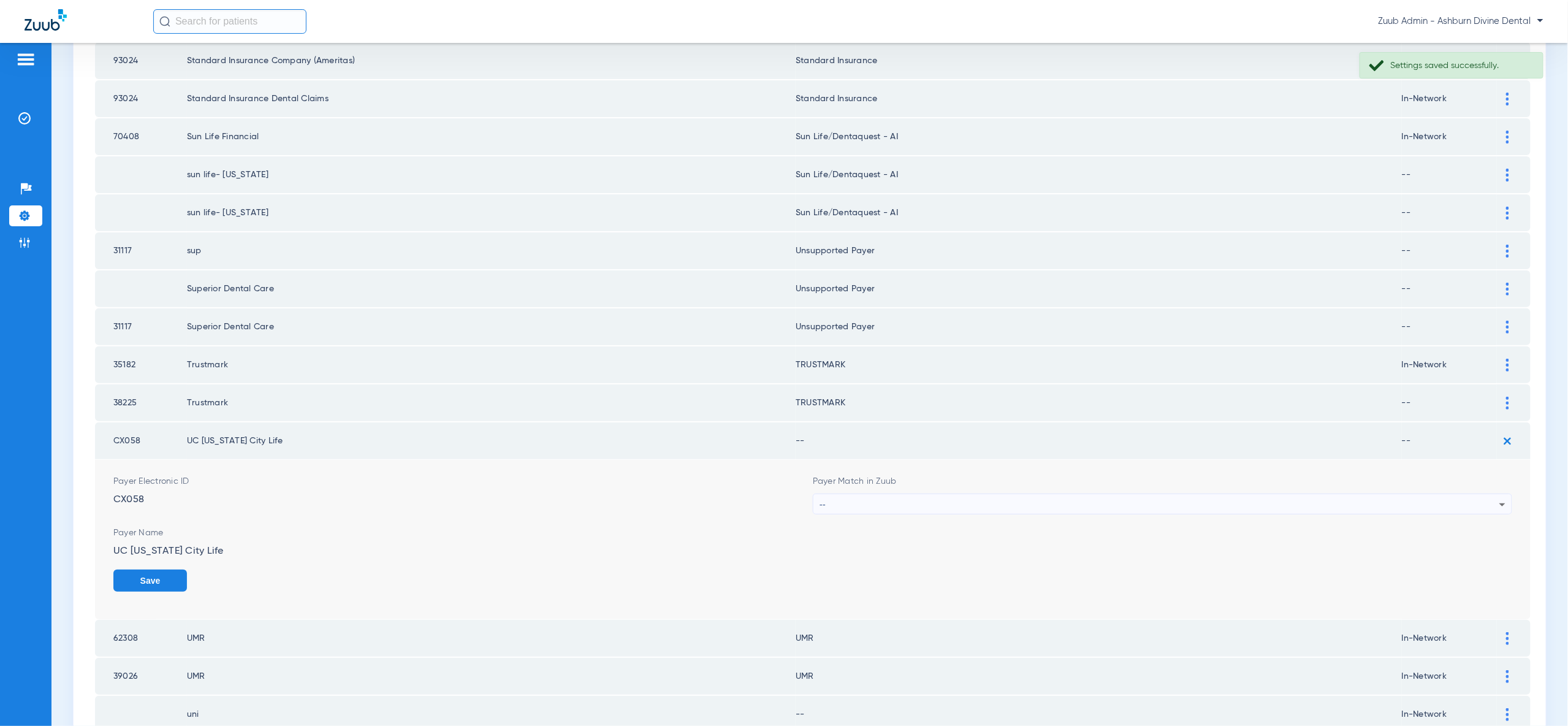
click at [1495, 498] on icon at bounding box center [1502, 505] width 15 height 15
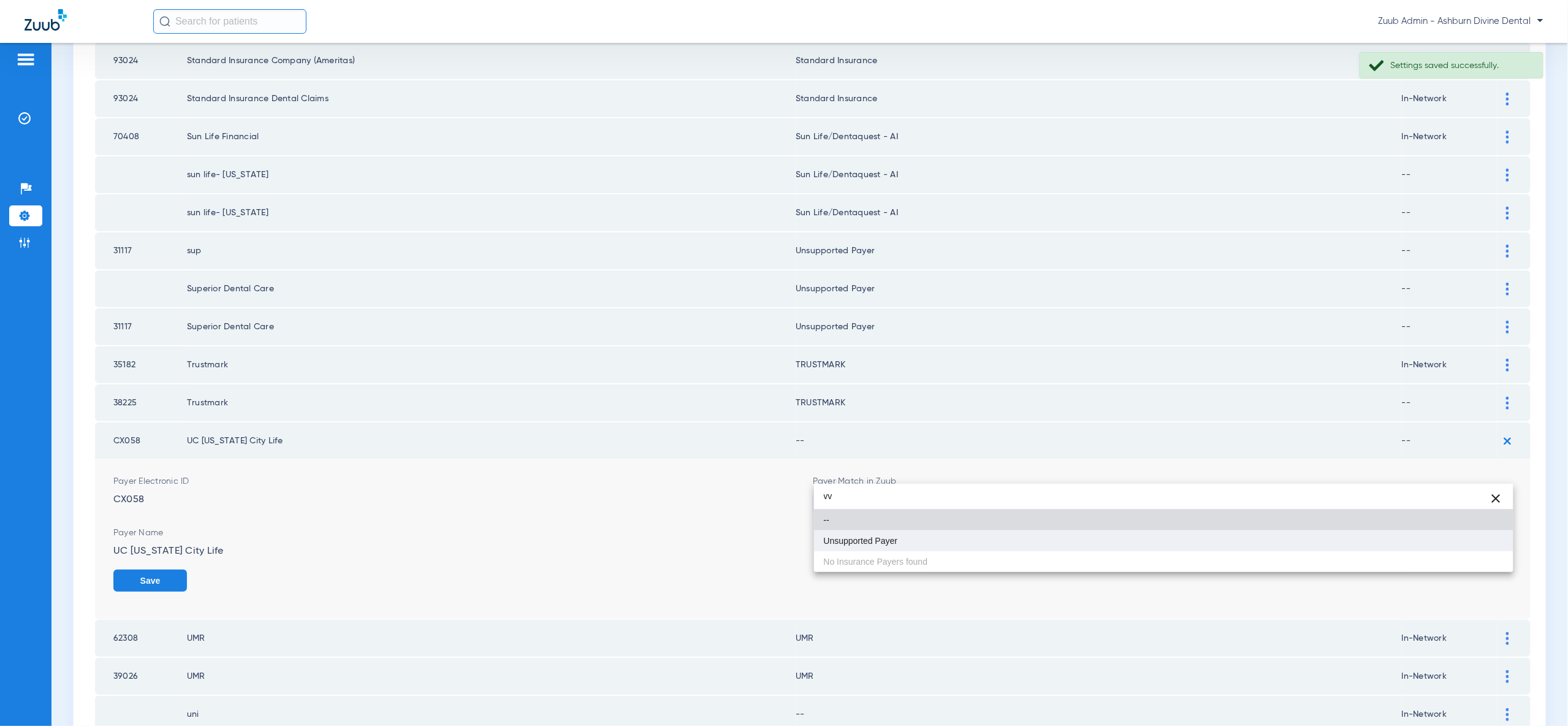
type input "vv"
click at [1487, 548] on mat-option "Unsupported Payer" at bounding box center [1164, 541] width 700 height 21
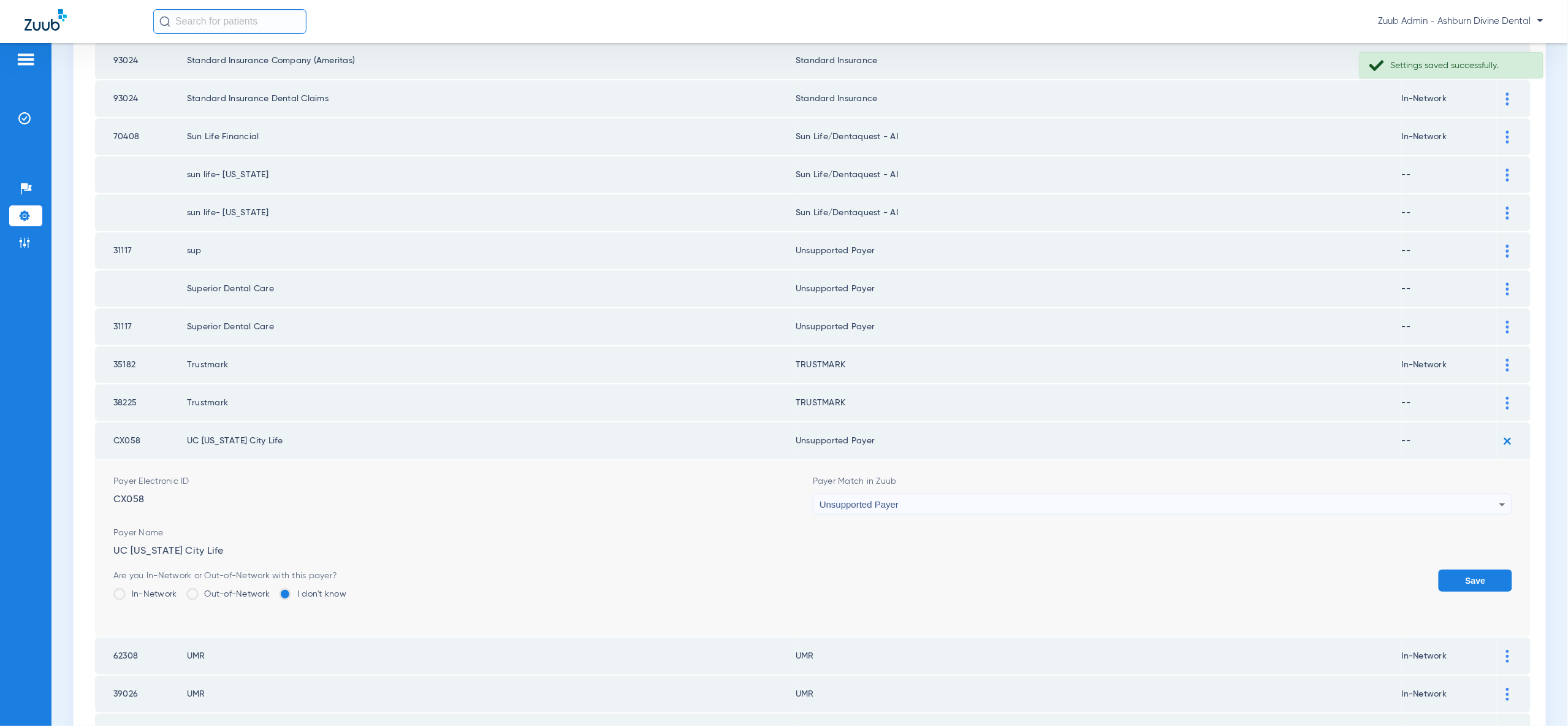
click at [1487, 570] on button "Save" at bounding box center [1475, 581] width 74 height 22
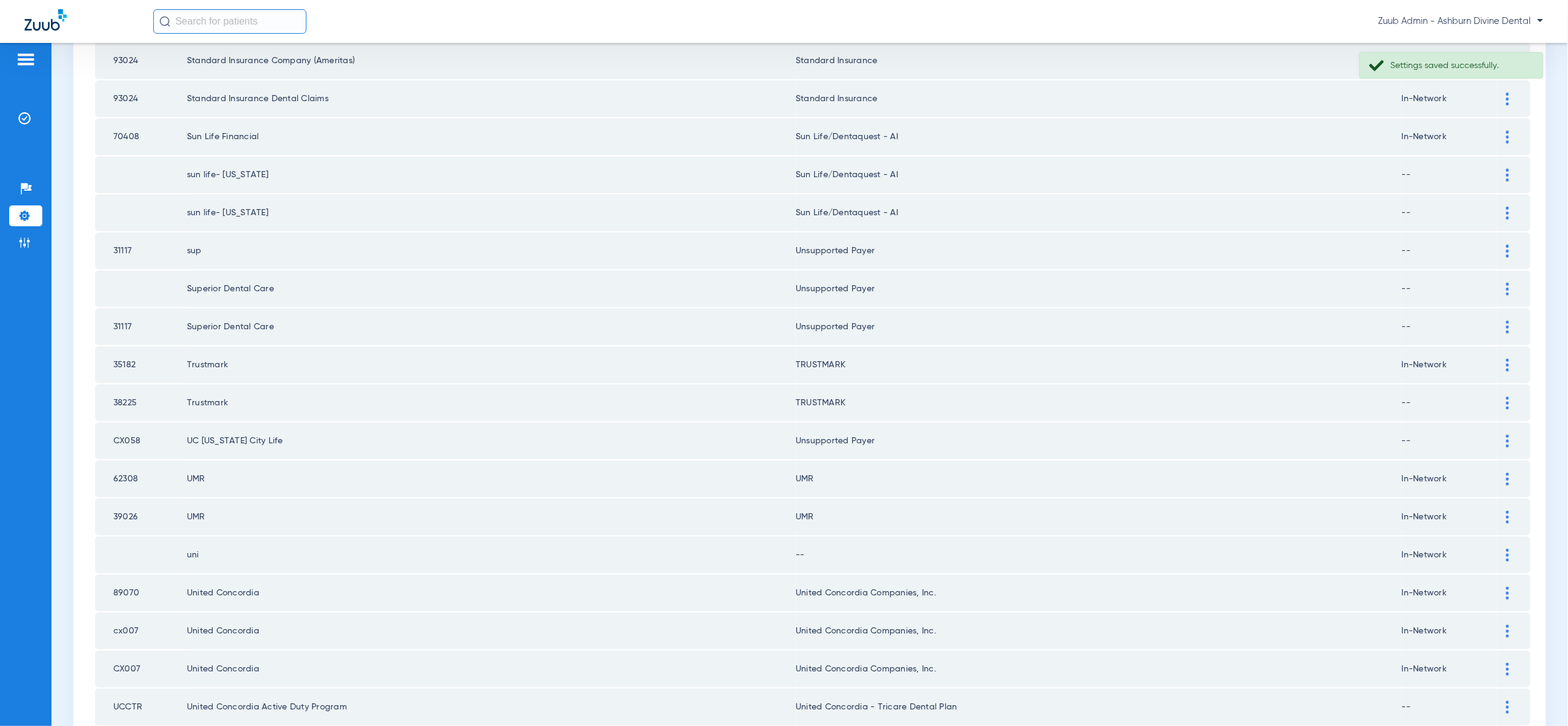
click at [1504, 549] on div at bounding box center [1507, 555] width 21 height 13
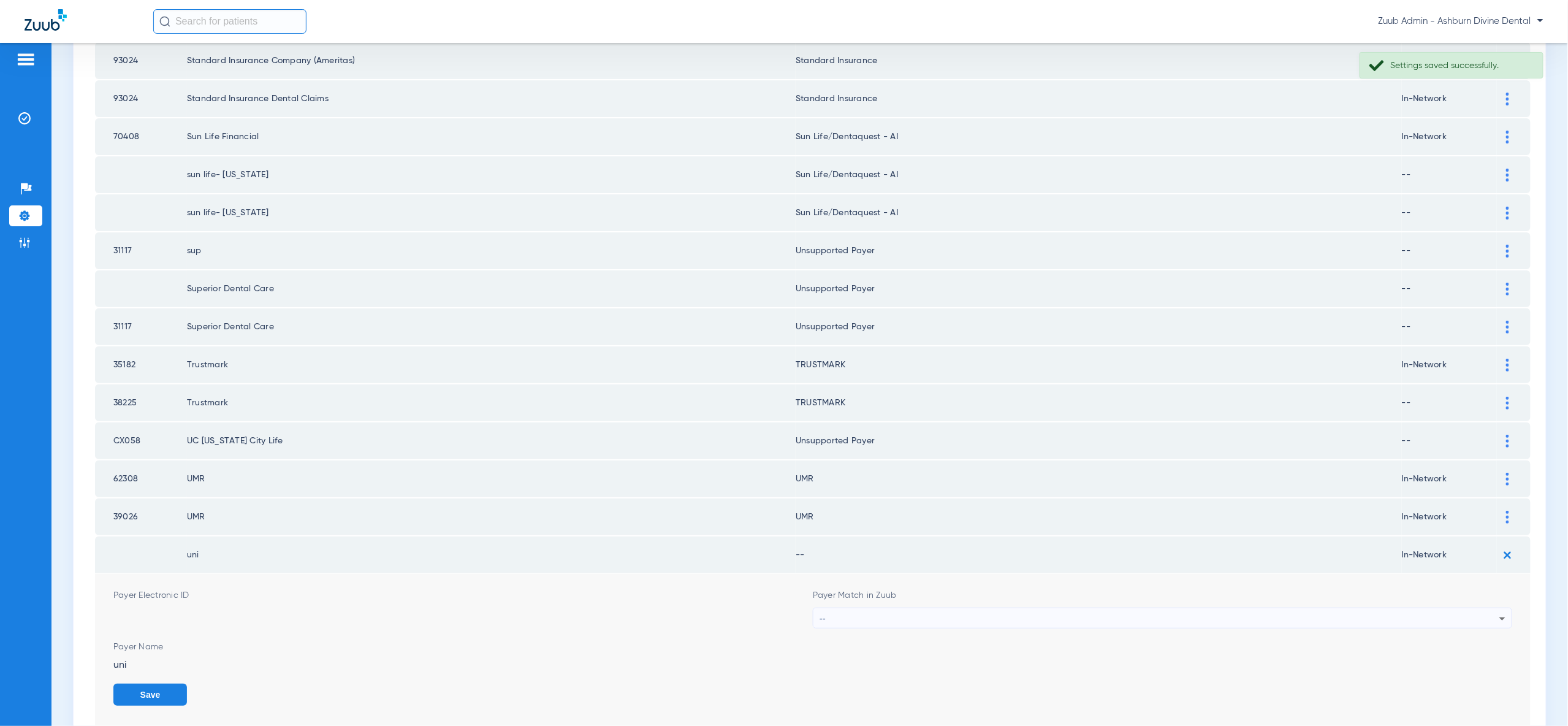
click at [1472, 608] on div "--" at bounding box center [1159, 618] width 680 height 21
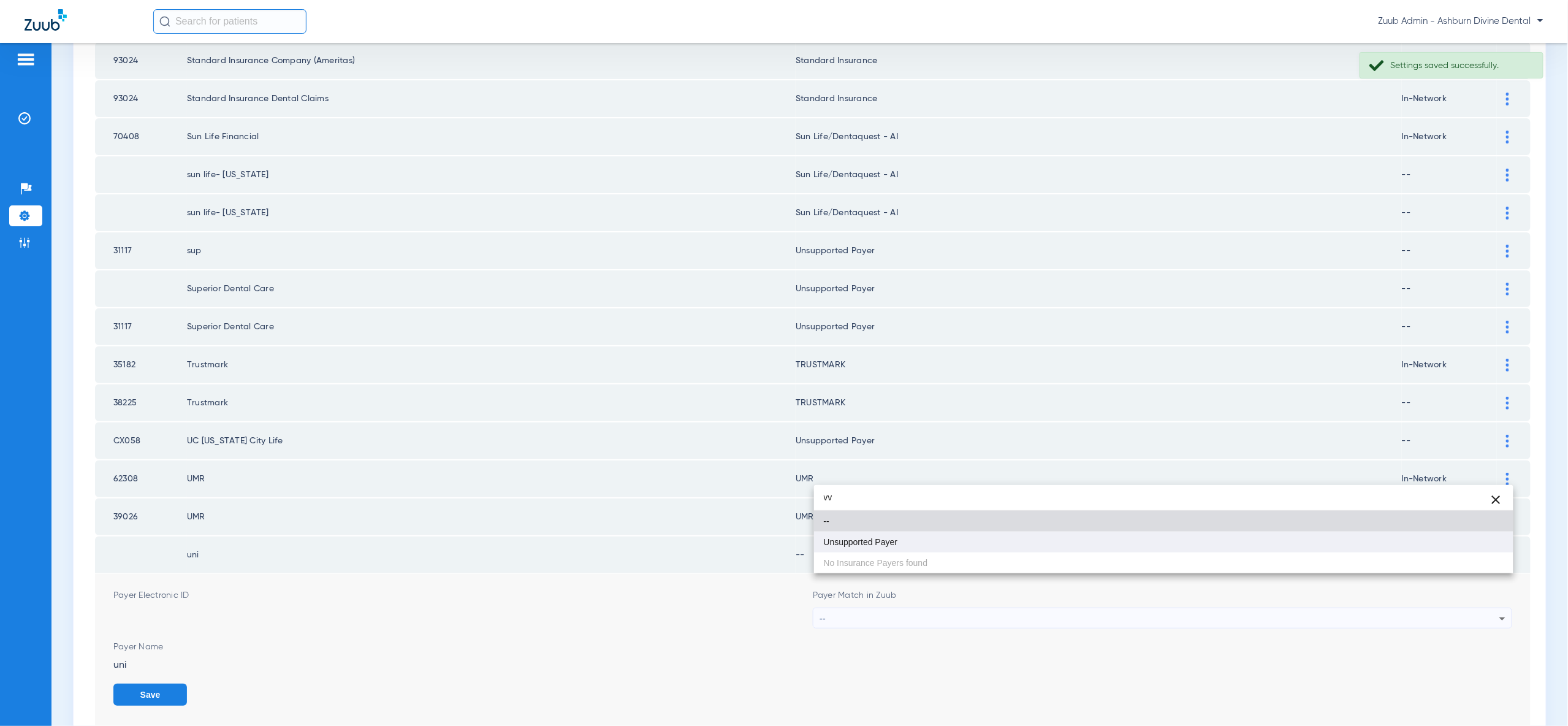
type input "vv"
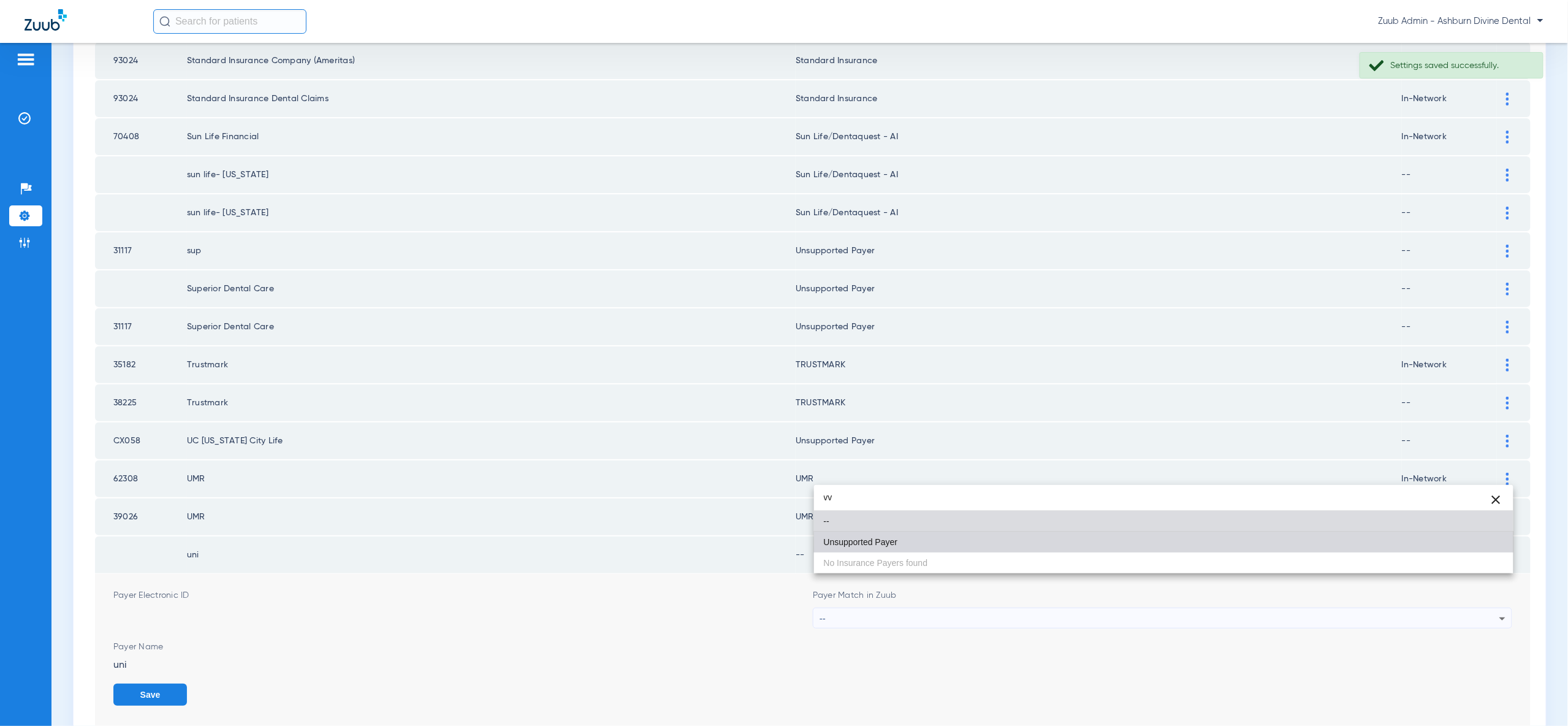
click at [1449, 552] on mat-option "Unsupported Payer" at bounding box center [1164, 542] width 700 height 21
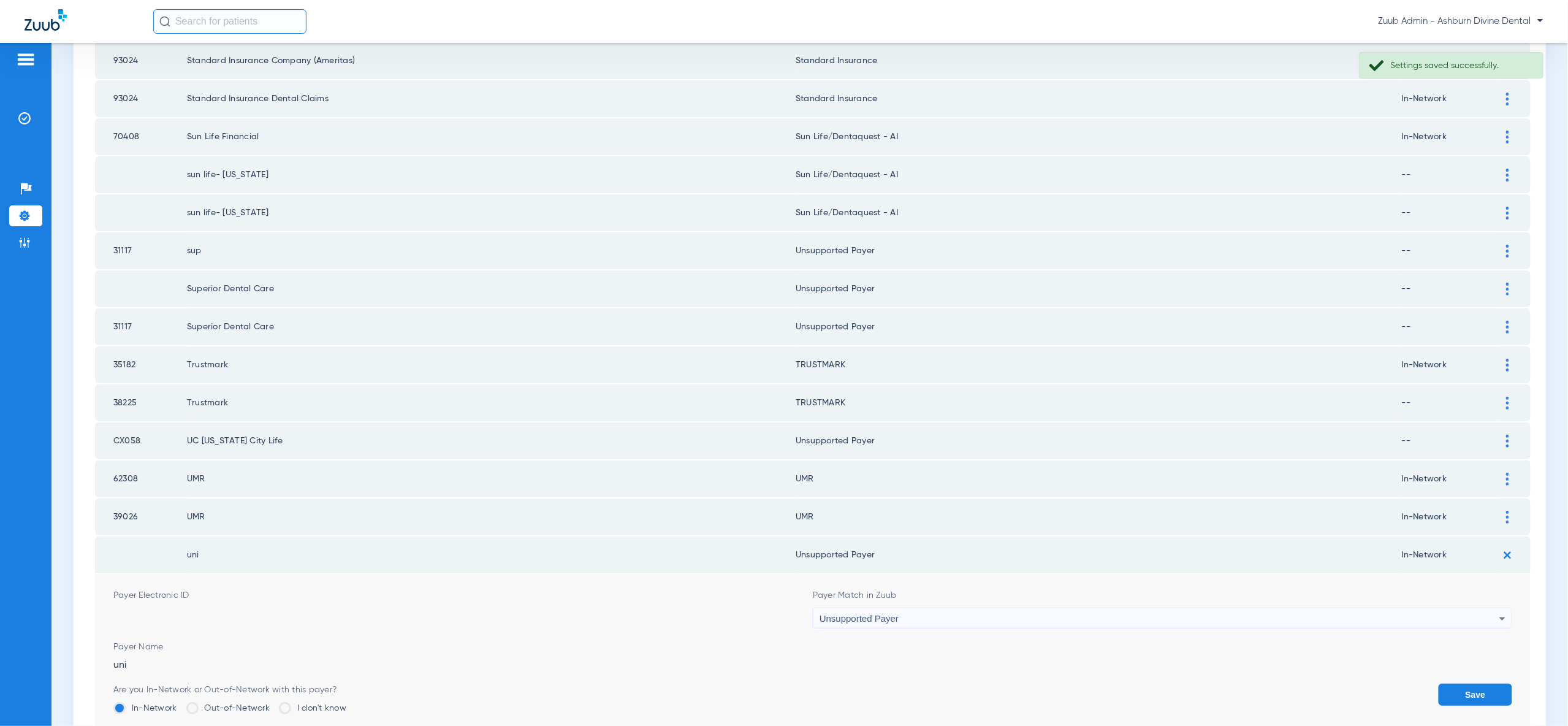
click at [1489, 684] on button "Save" at bounding box center [1475, 695] width 74 height 22
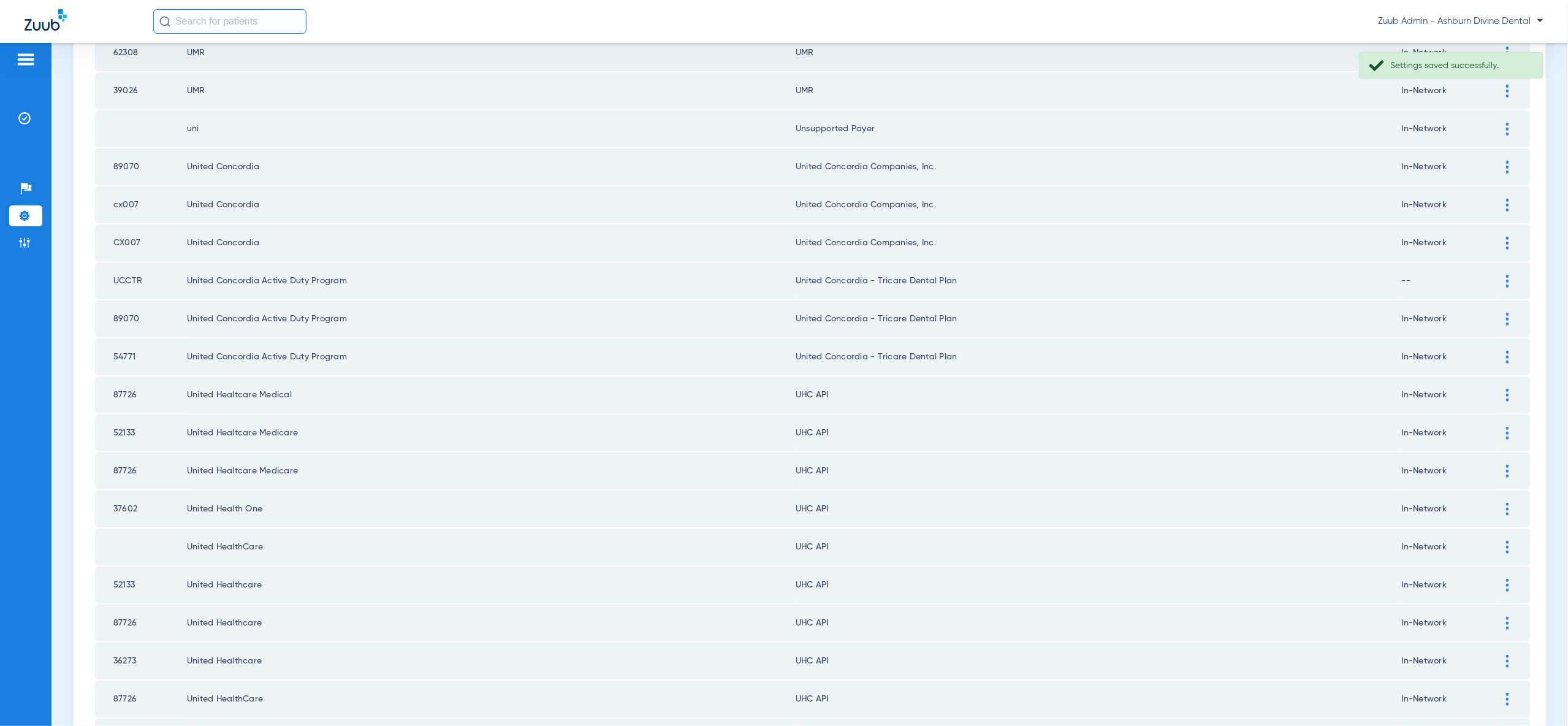
scroll to position [1122, 0]
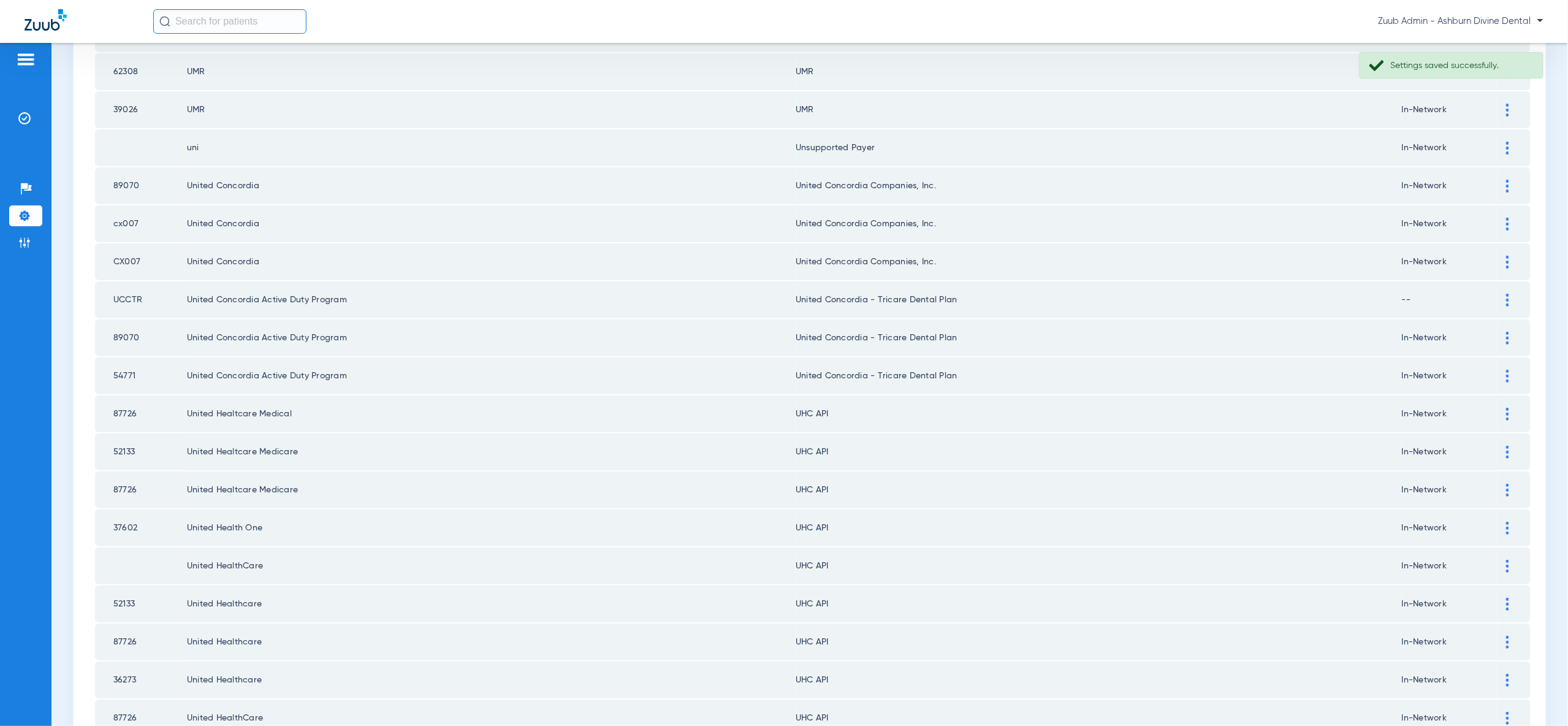
click at [1504, 408] on div at bounding box center [1507, 414] width 21 height 13
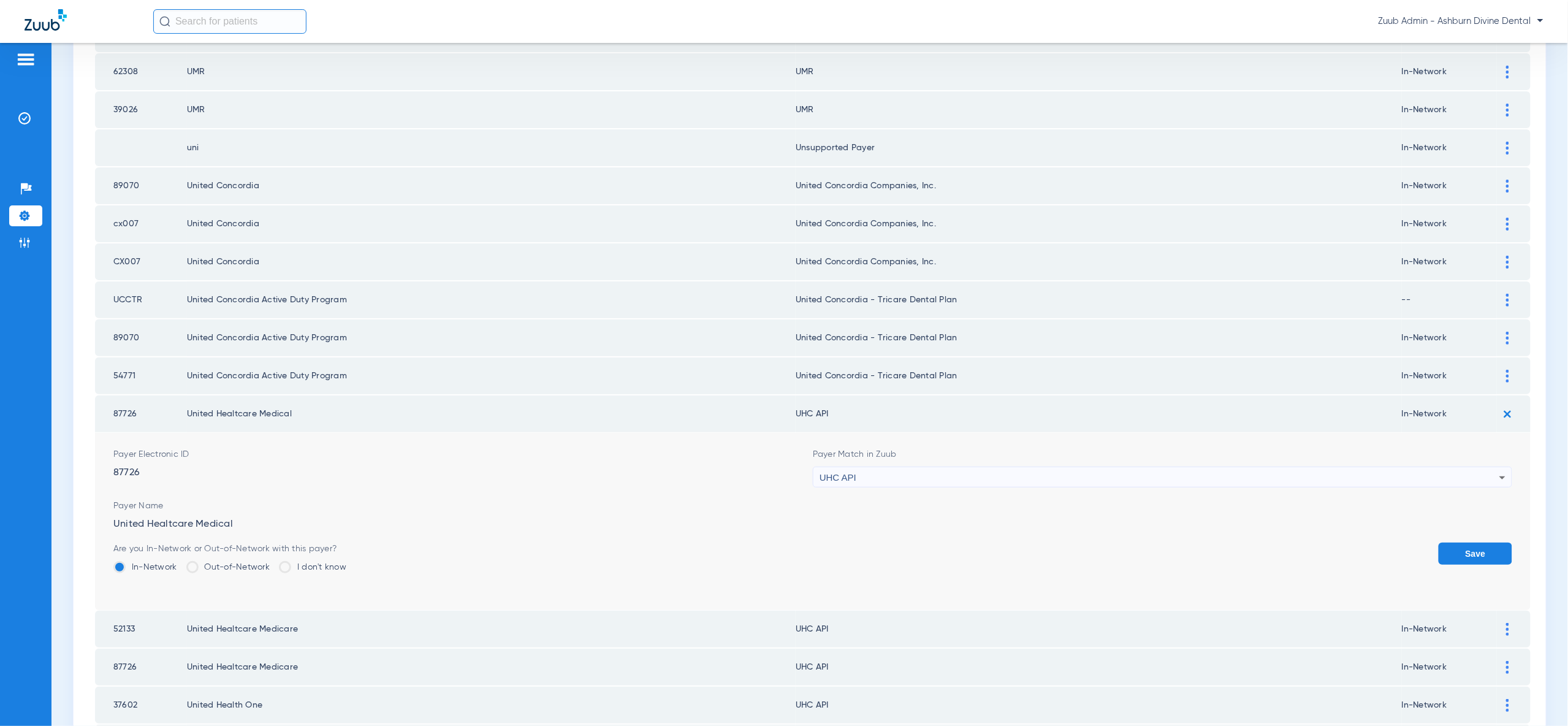
click at [1453, 467] on div "UHC API" at bounding box center [1159, 477] width 680 height 21
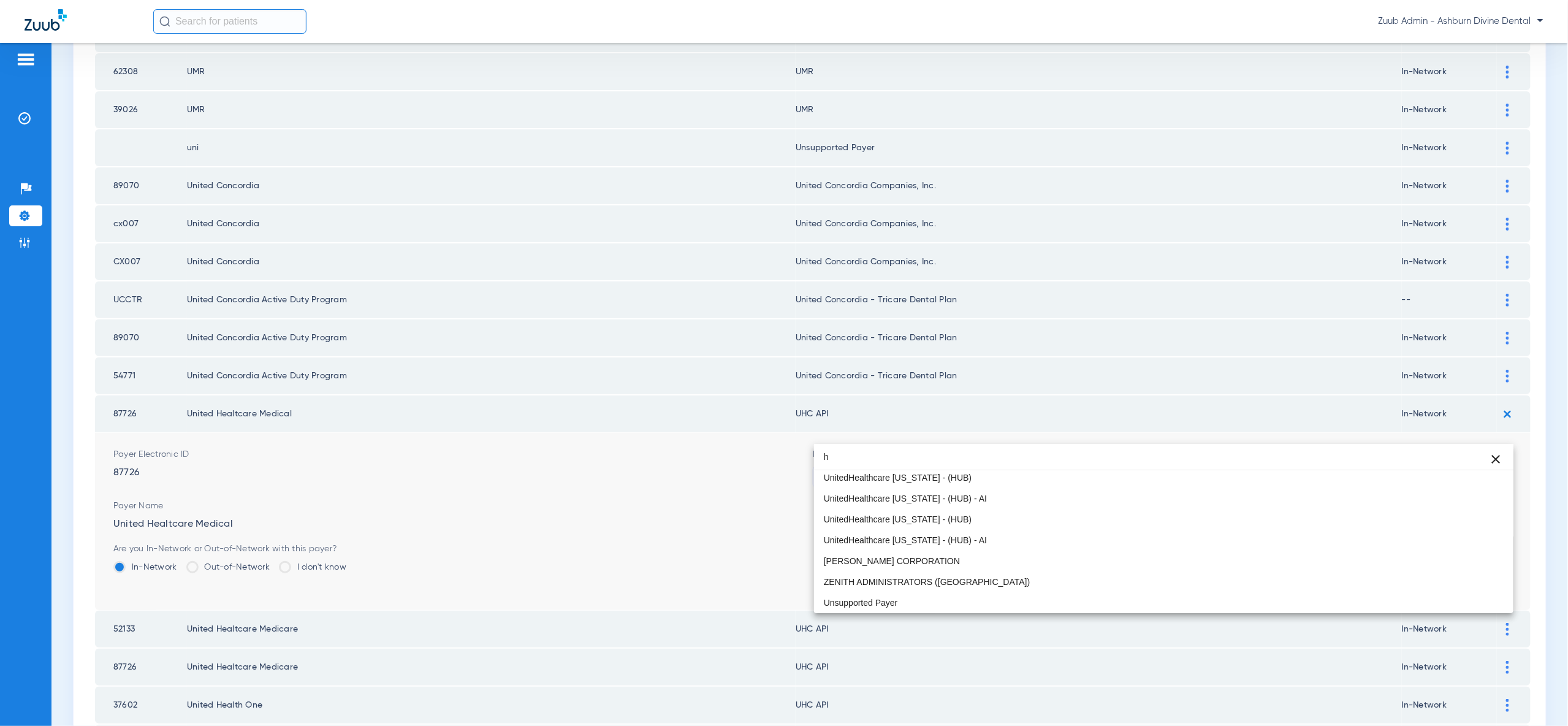
scroll to position [26, 0]
type input "h"
drag, startPoint x: 851, startPoint y: 459, endPoint x: 813, endPoint y: 460, distance: 38.0
click at [814, 460] on input "united" at bounding box center [1164, 458] width 700 height 25
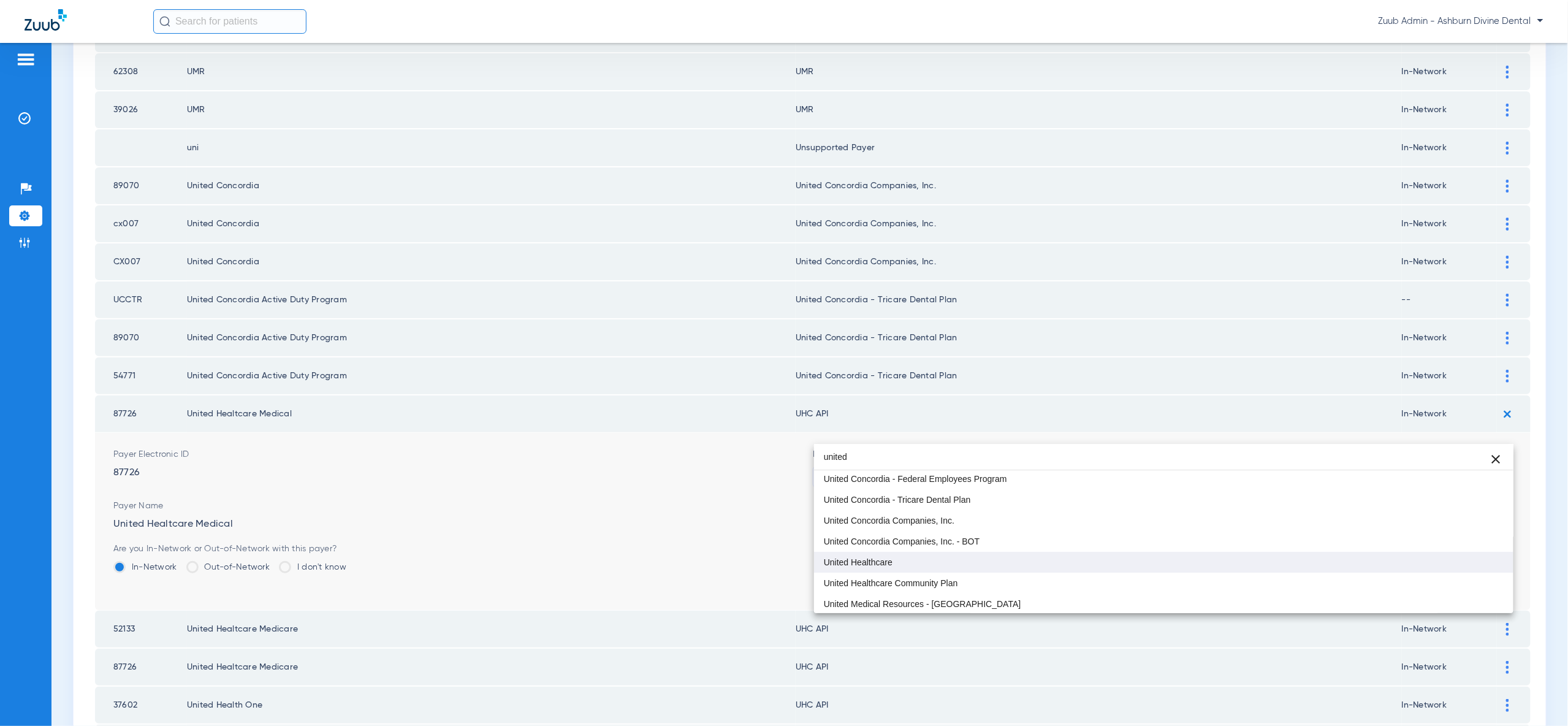
type input "united"
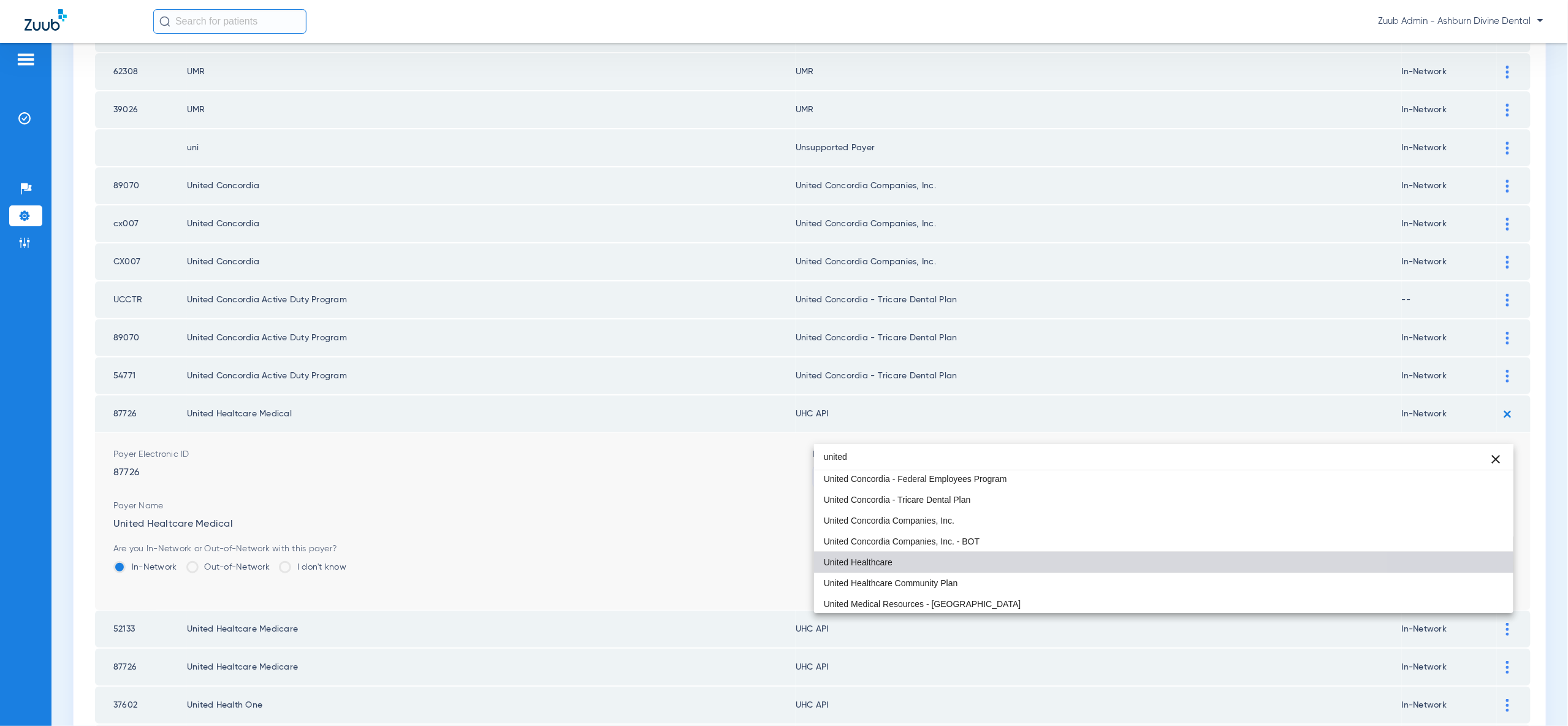
click at [983, 569] on mat-option "United Healthcare" at bounding box center [1164, 562] width 700 height 21
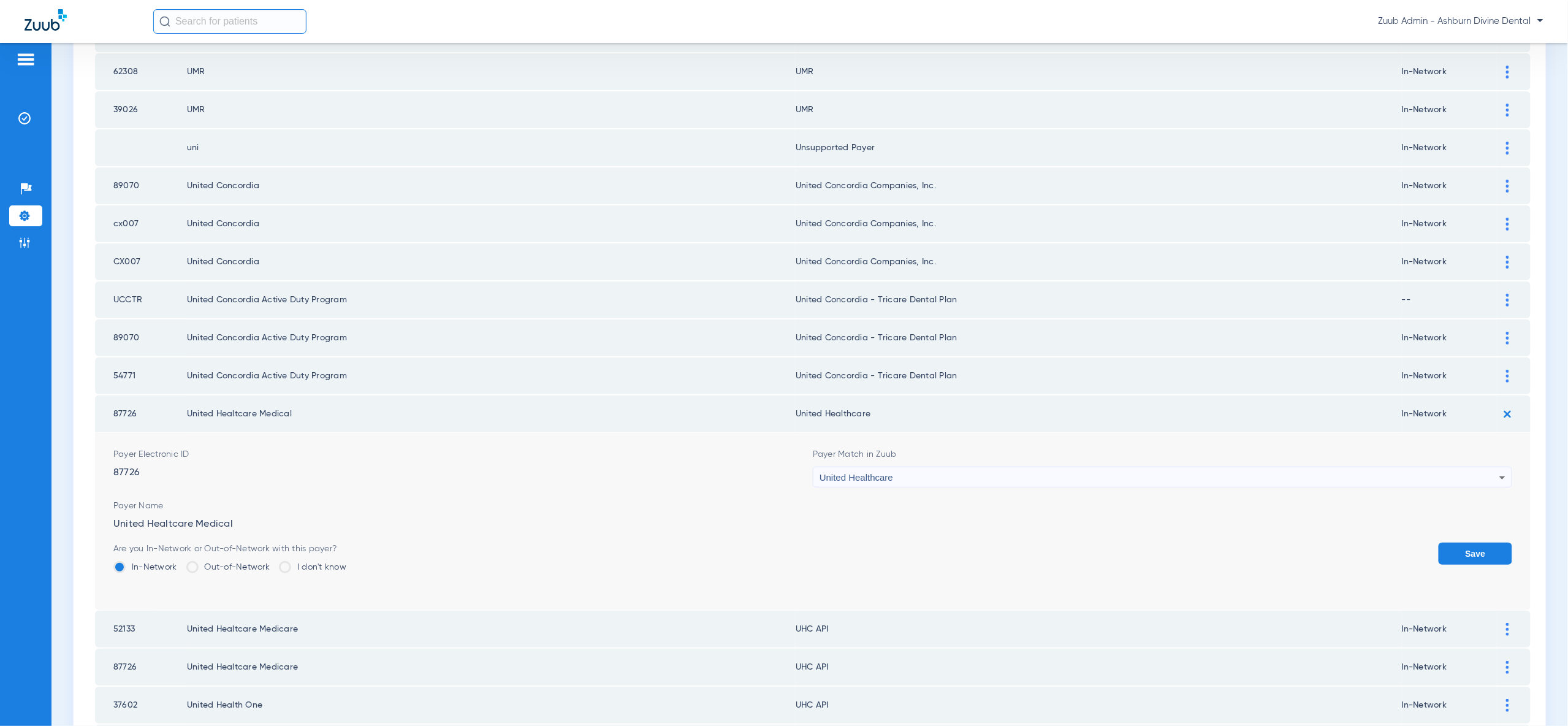
click at [1459, 543] on button "Save" at bounding box center [1475, 554] width 74 height 22
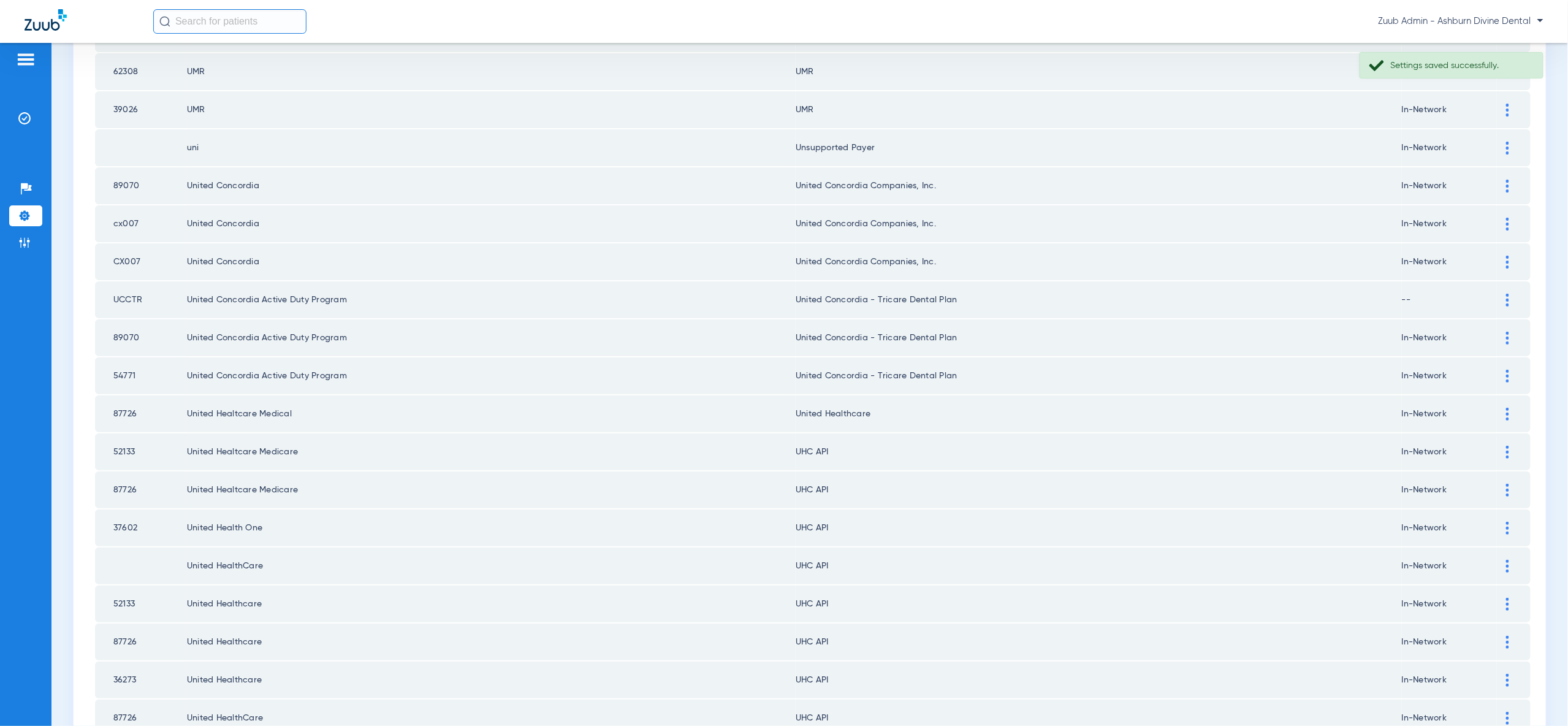
drag, startPoint x: 1504, startPoint y: 409, endPoint x: 1488, endPoint y: 451, distance: 44.9
click at [1504, 446] on div at bounding box center [1507, 452] width 21 height 13
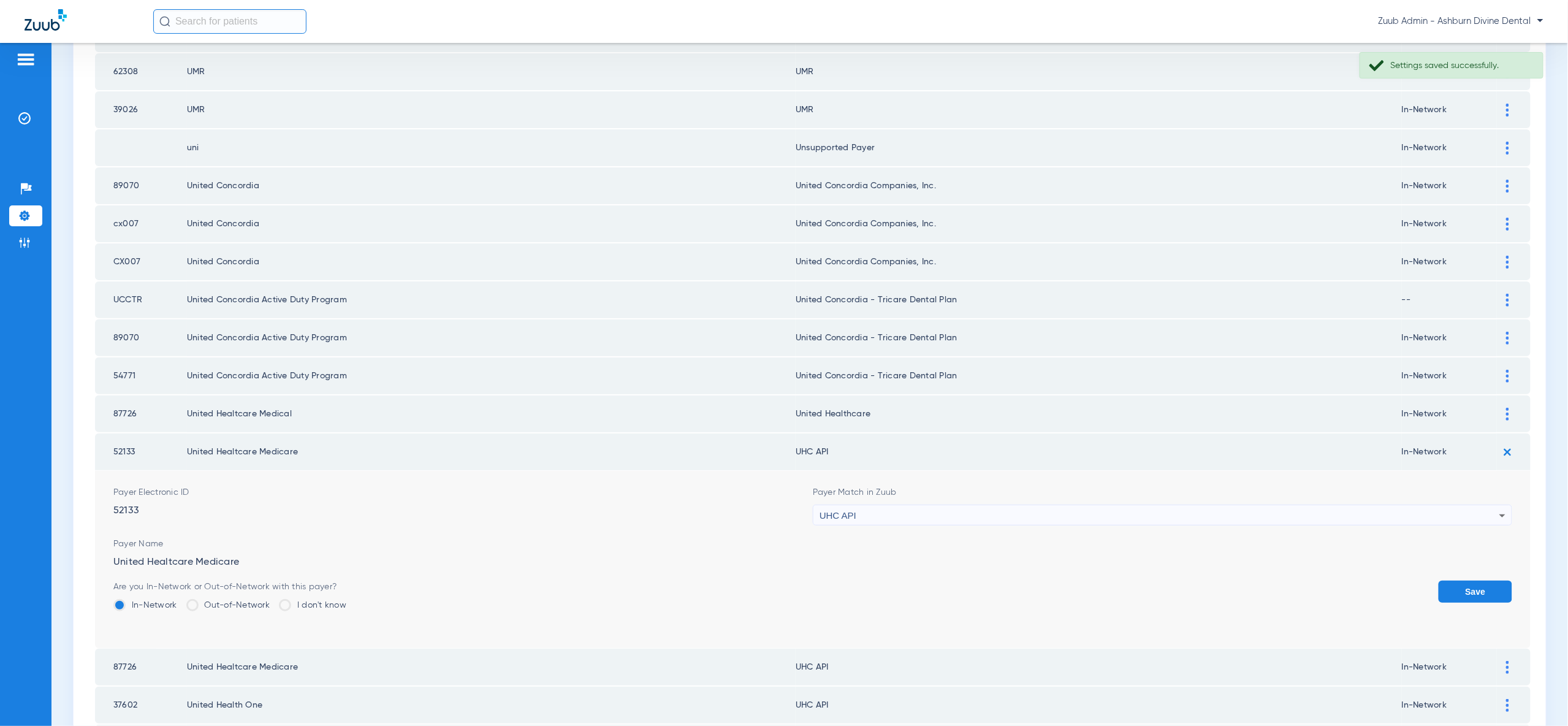
click at [1476, 505] on div "UHC API" at bounding box center [1159, 516] width 680 height 21
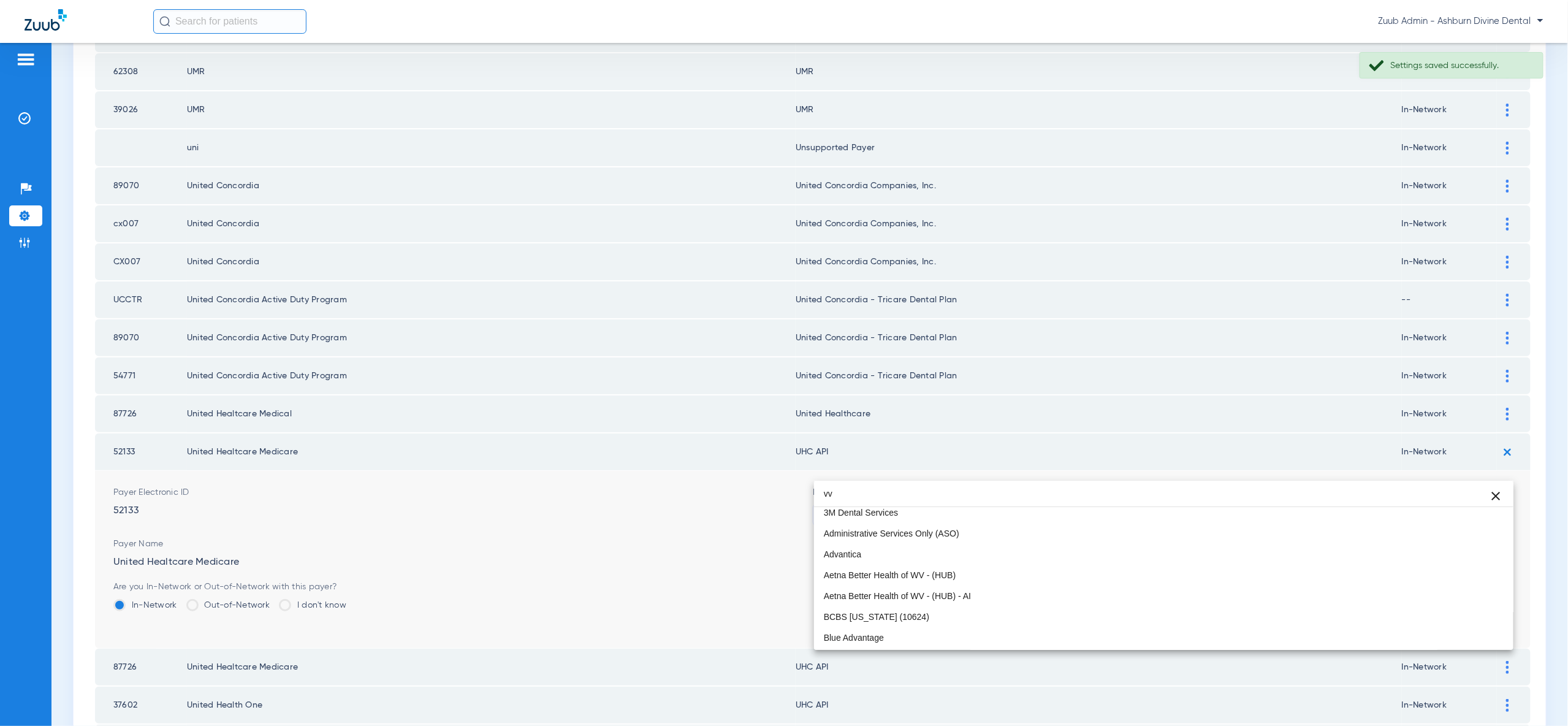
scroll to position [0, 0]
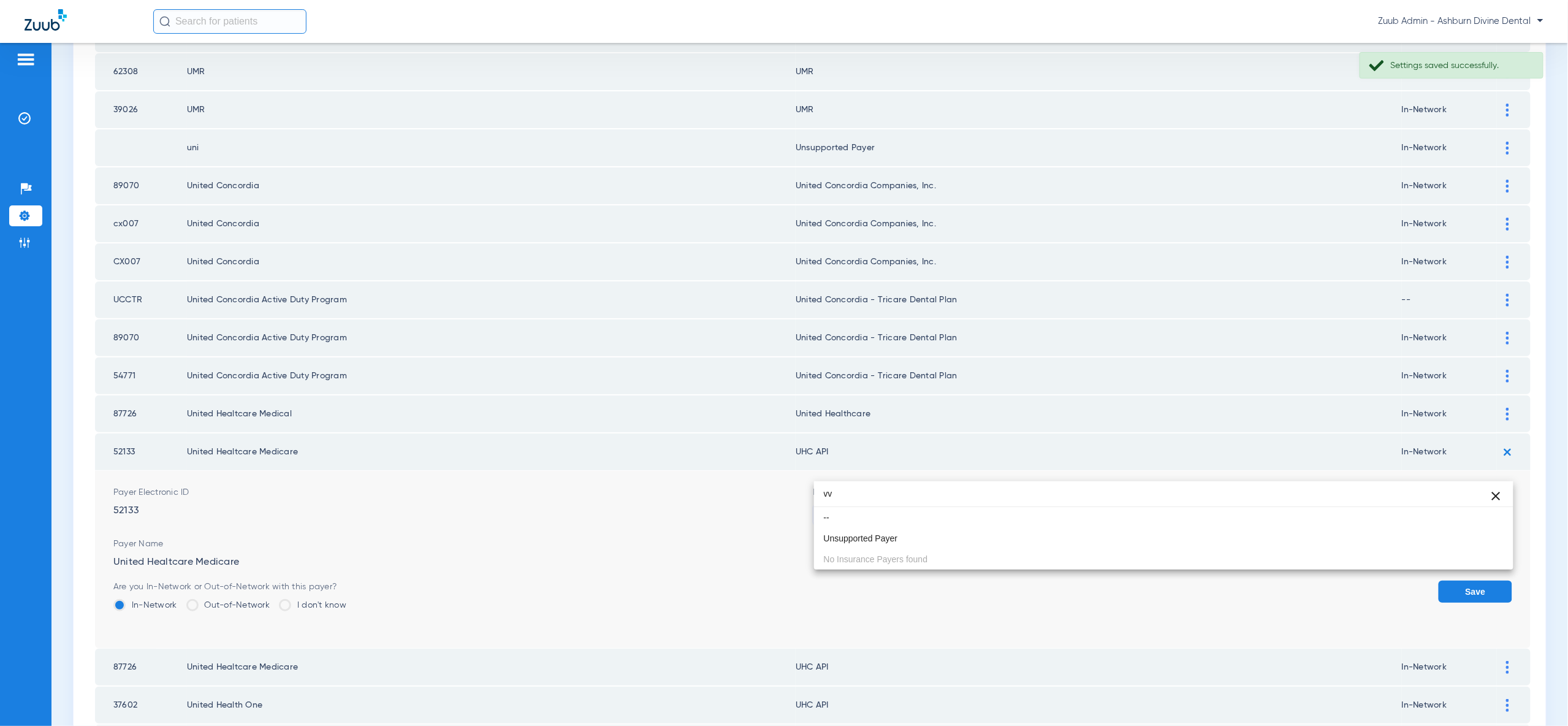
drag, startPoint x: 1391, startPoint y: 492, endPoint x: 1020, endPoint y: 483, distance: 371.1
click at [1020, 483] on input "vv" at bounding box center [1164, 494] width 700 height 25
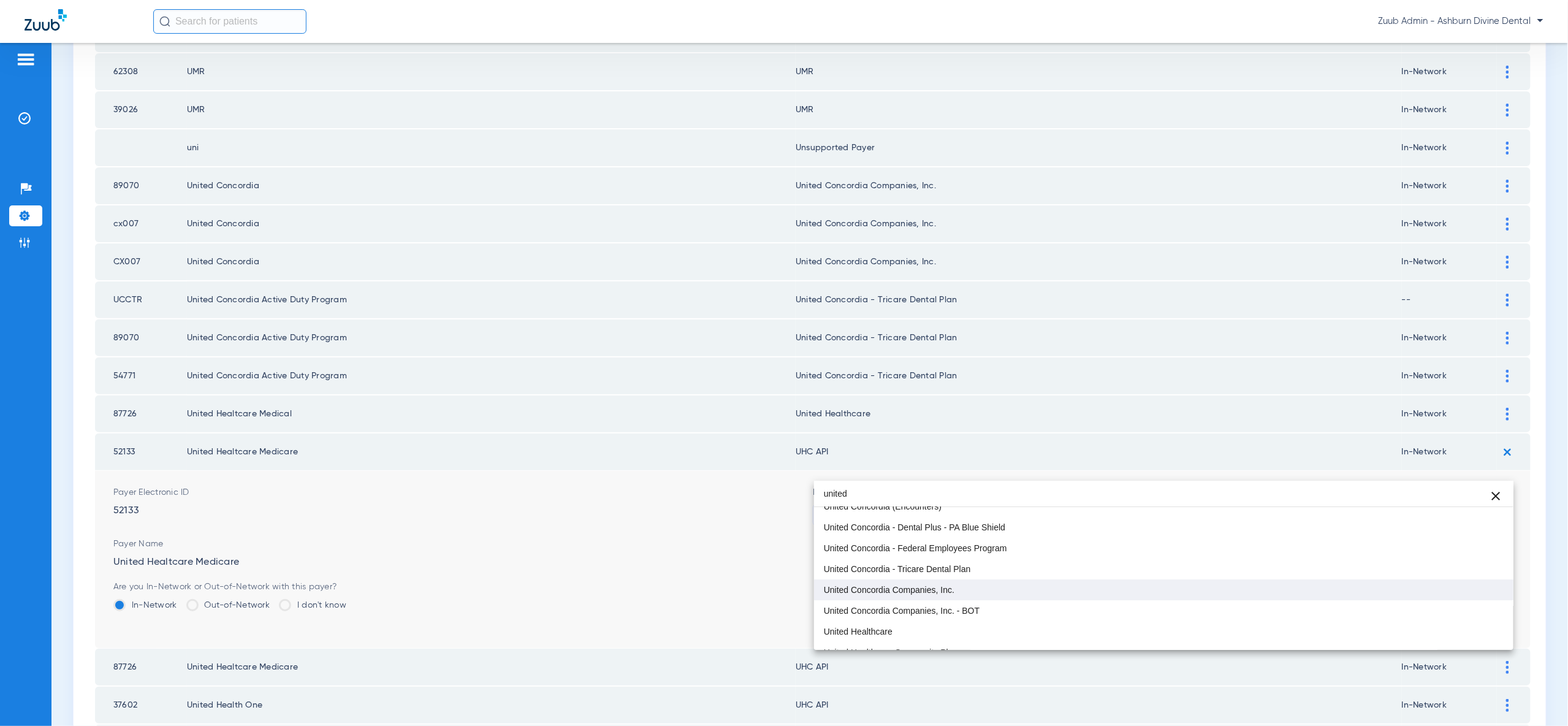
scroll to position [43, 0]
type input "united"
click at [1183, 608] on mat-option "United Concordia Companies, Inc. - BOT" at bounding box center [1164, 600] width 700 height 21
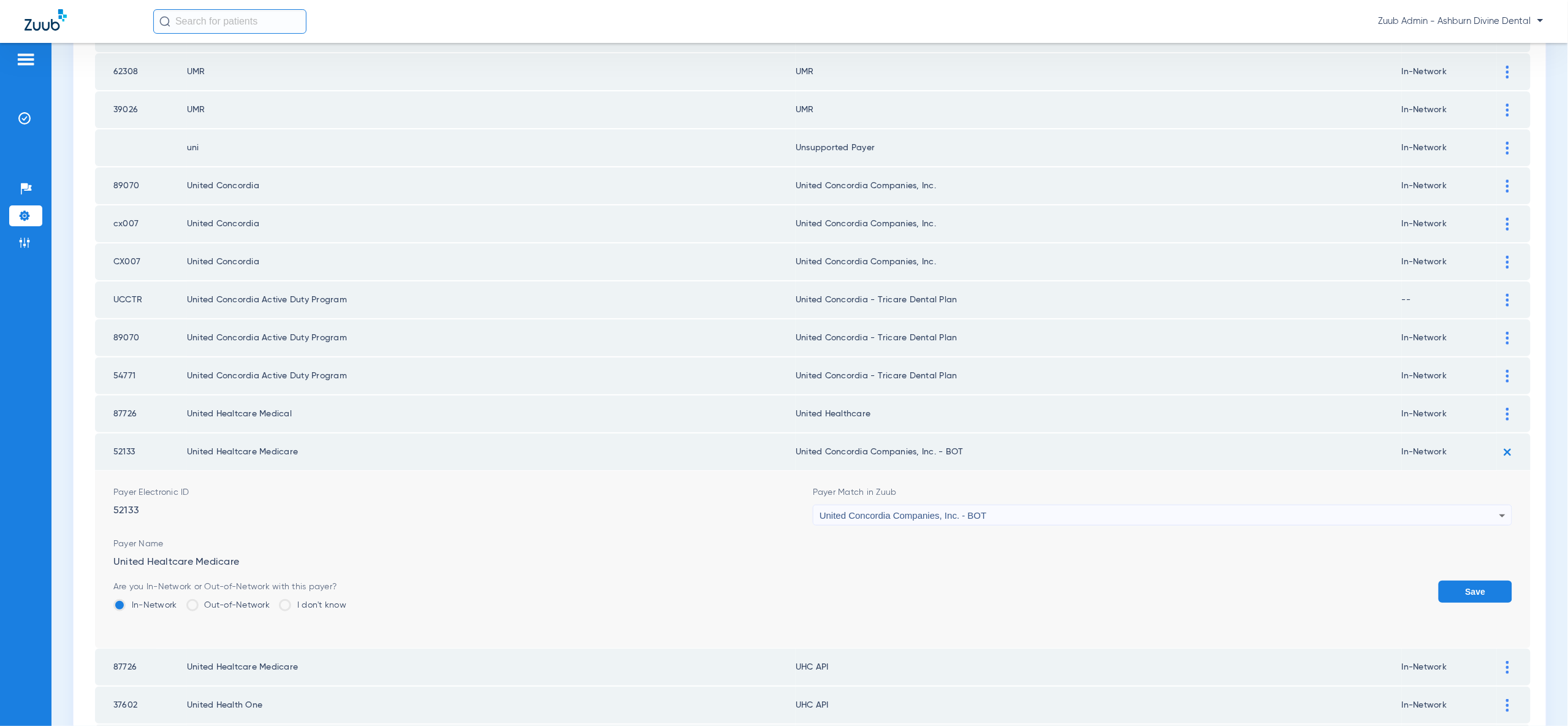
click at [1048, 505] on div "United Concordia Companies, Inc. - BOT" at bounding box center [1159, 516] width 680 height 21
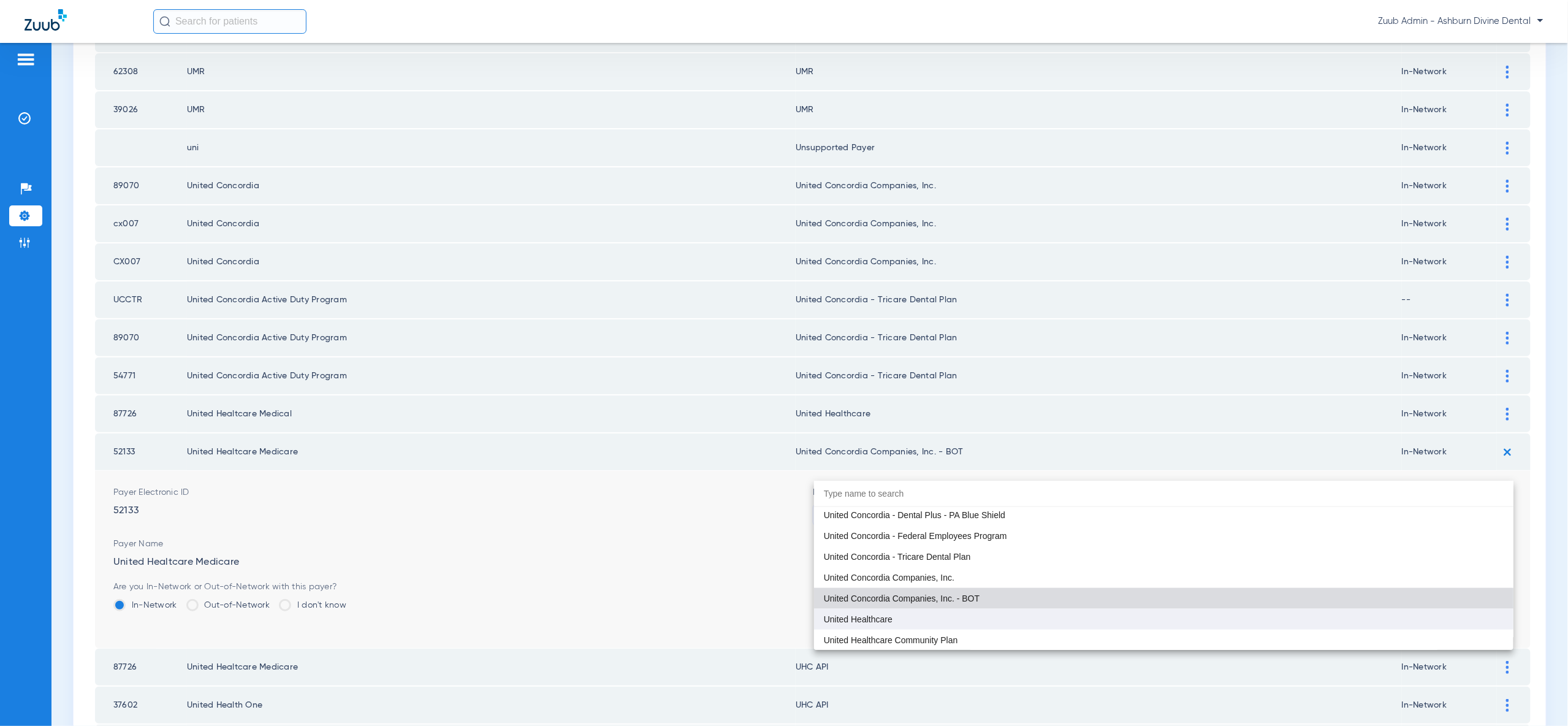
scroll to position [7949, 0]
click at [1059, 612] on mat-option "United Healthcare" at bounding box center [1164, 618] width 700 height 21
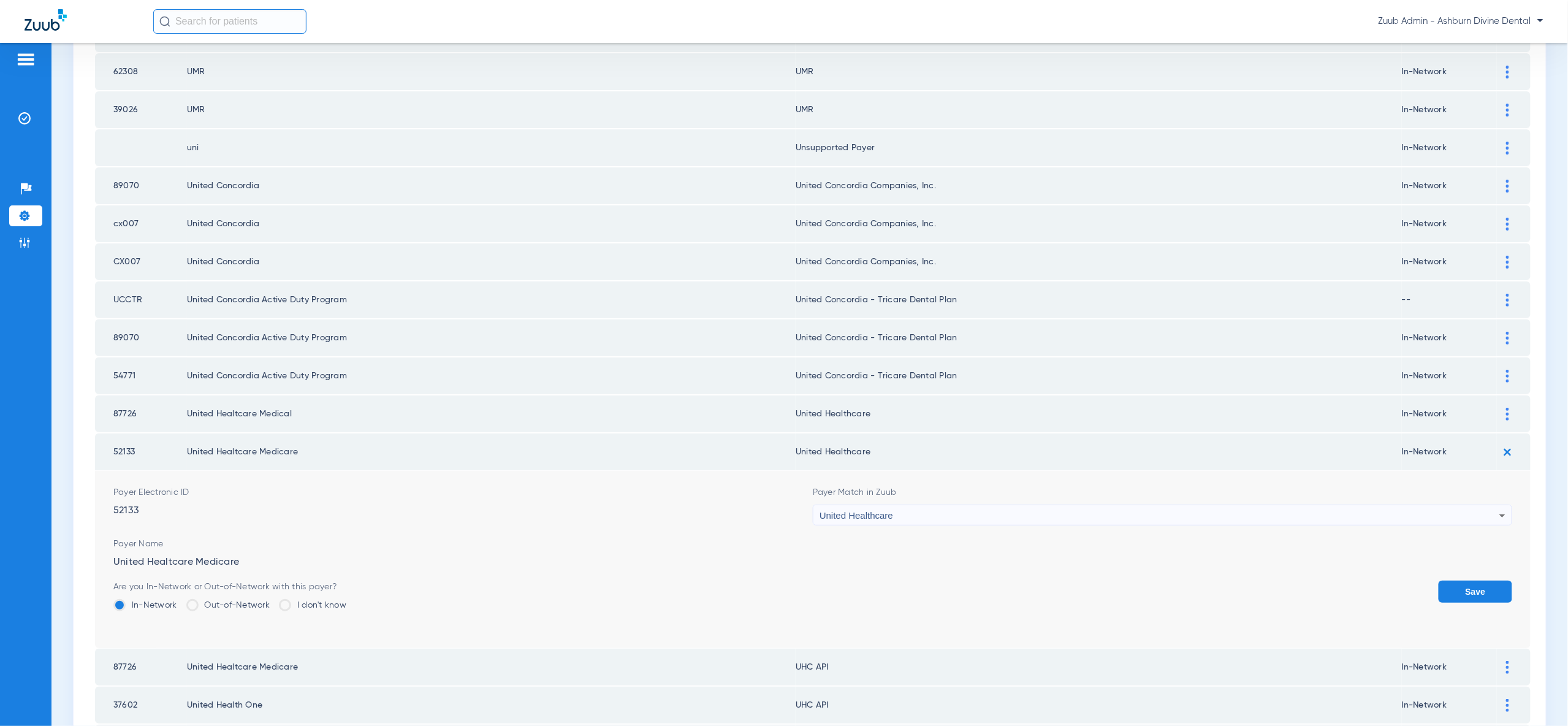
click at [1461, 581] on button "Save" at bounding box center [1475, 592] width 74 height 22
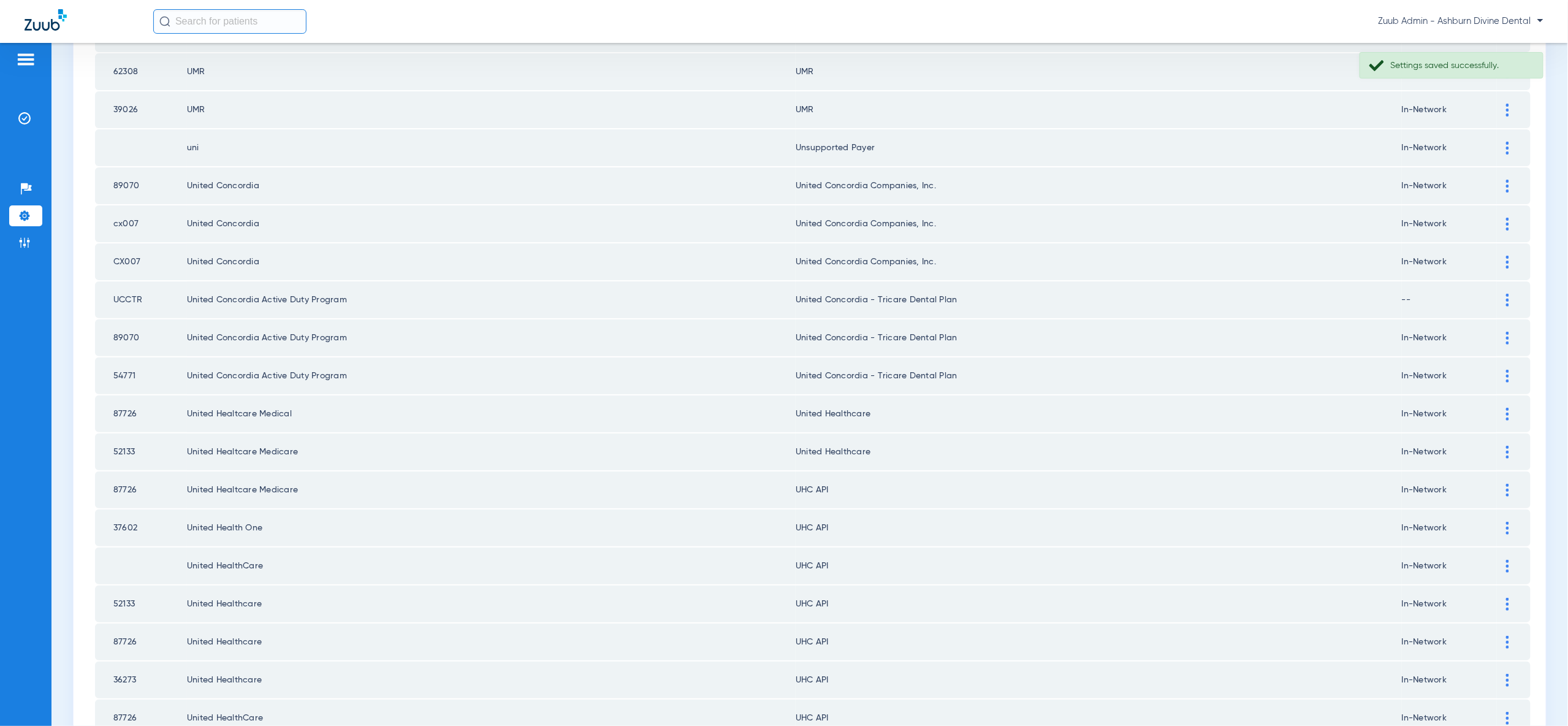
drag, startPoint x: 1509, startPoint y: 446, endPoint x: 1506, endPoint y: 470, distance: 24.2
click at [1509, 484] on div at bounding box center [1507, 491] width 21 height 13
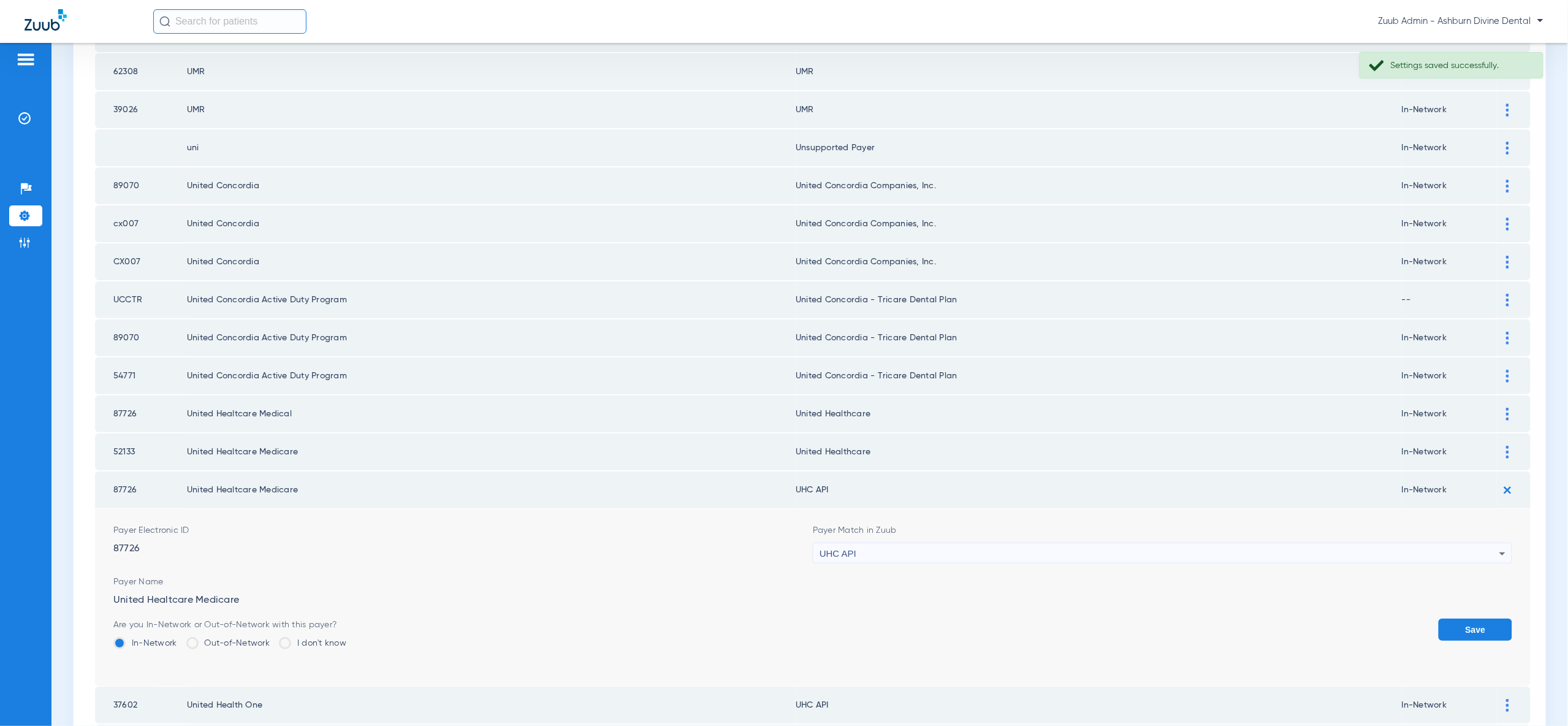
click at [1496, 546] on icon at bounding box center [1502, 553] width 15 height 15
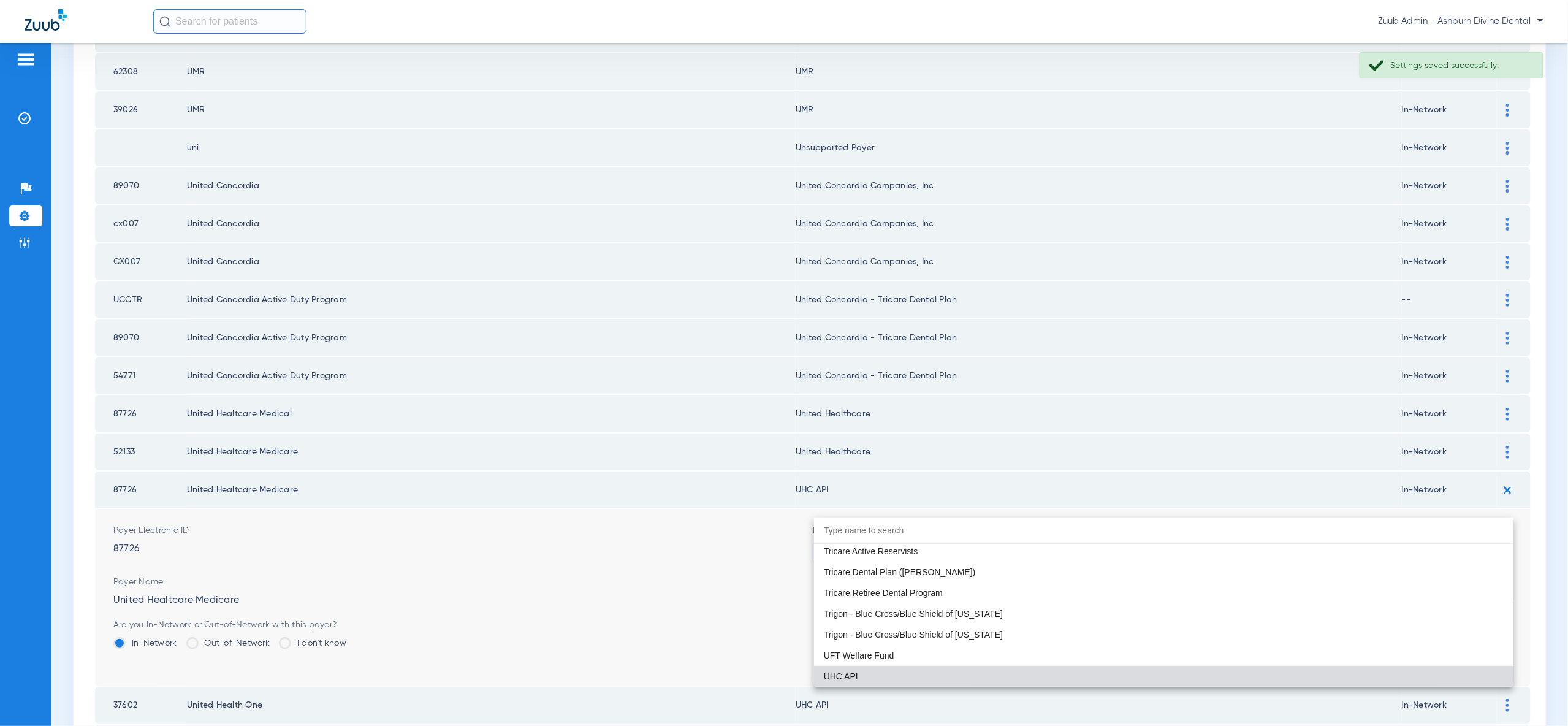
paste input "united"
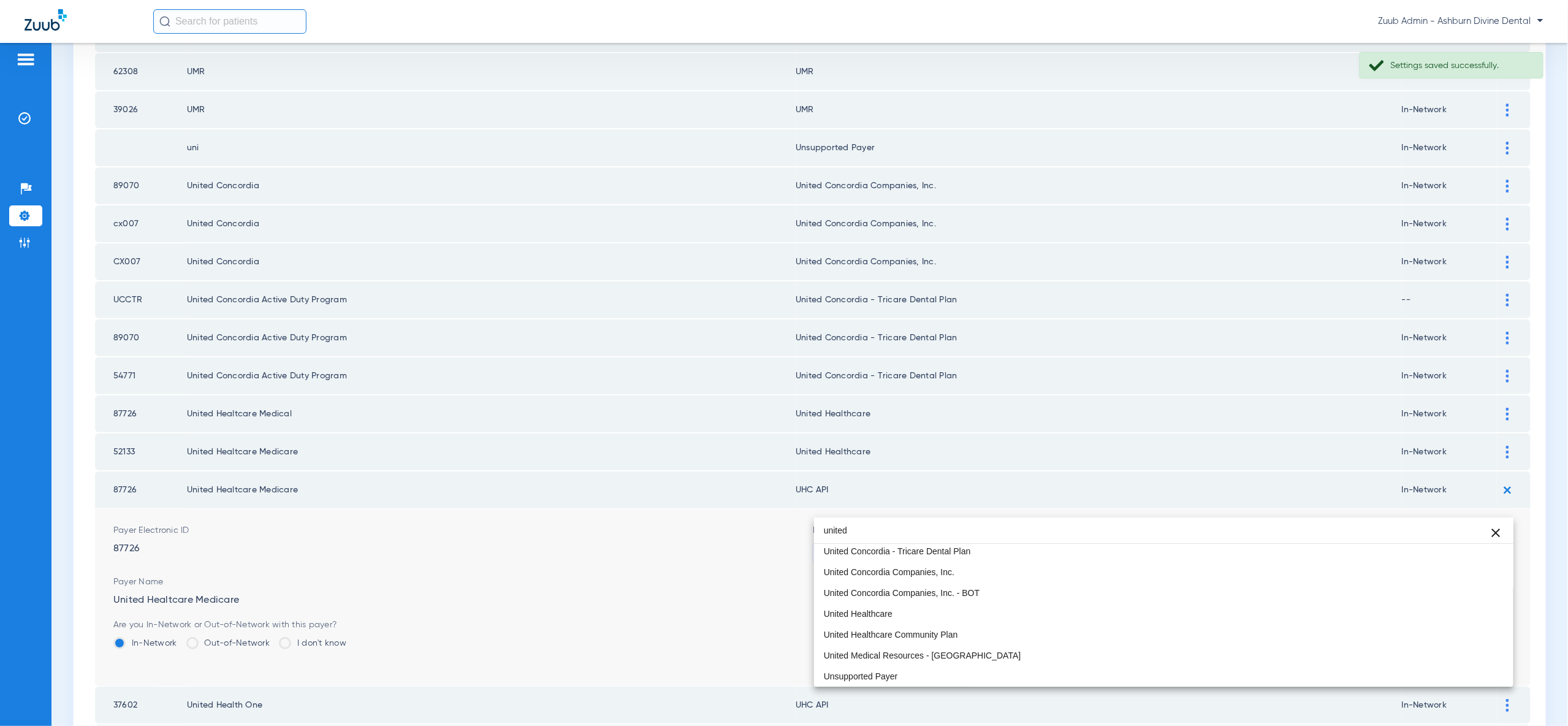
scroll to position [26, 0]
type input "united"
click at [1464, 675] on mat-option "United Healthcare" at bounding box center [1164, 674] width 700 height 21
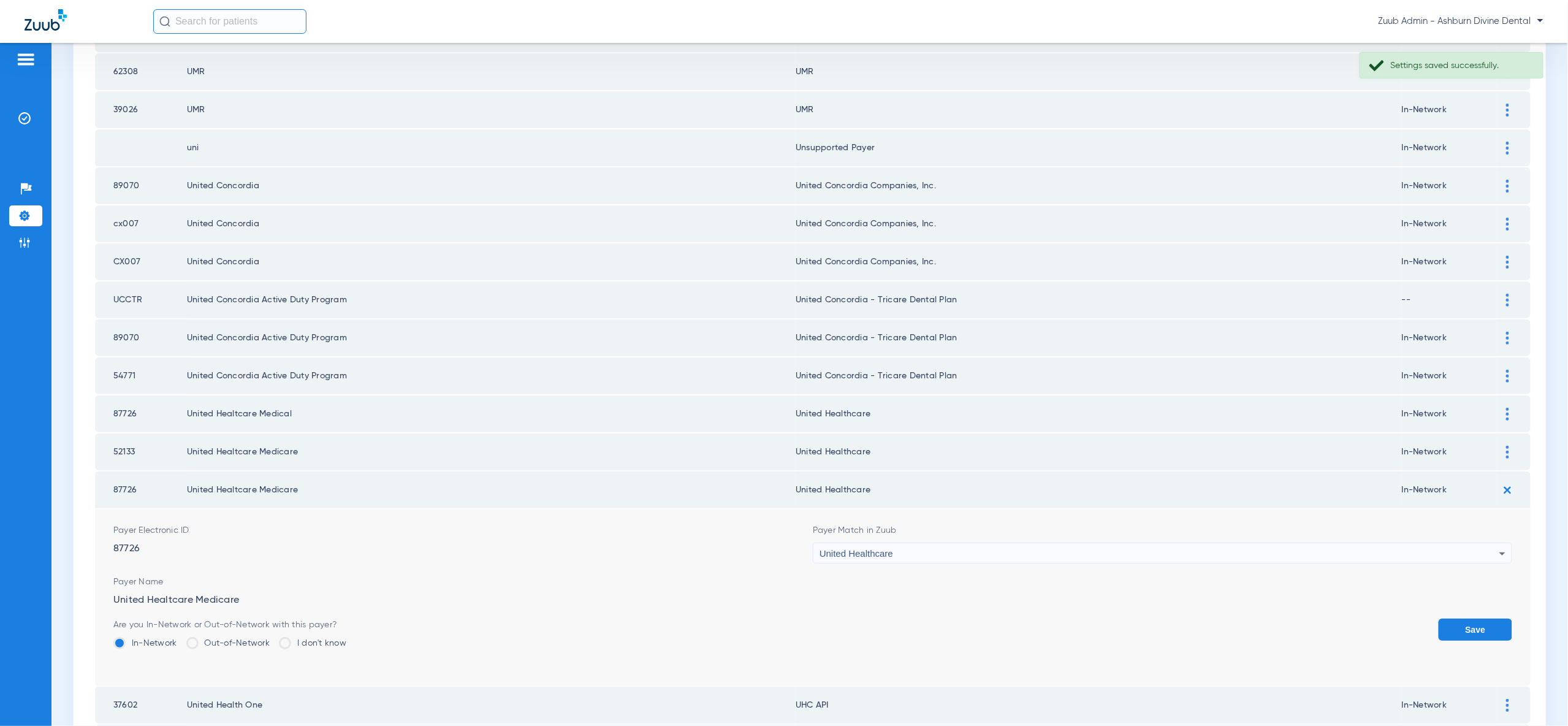
click at [1489, 618] on button "Save" at bounding box center [1475, 629] width 74 height 22
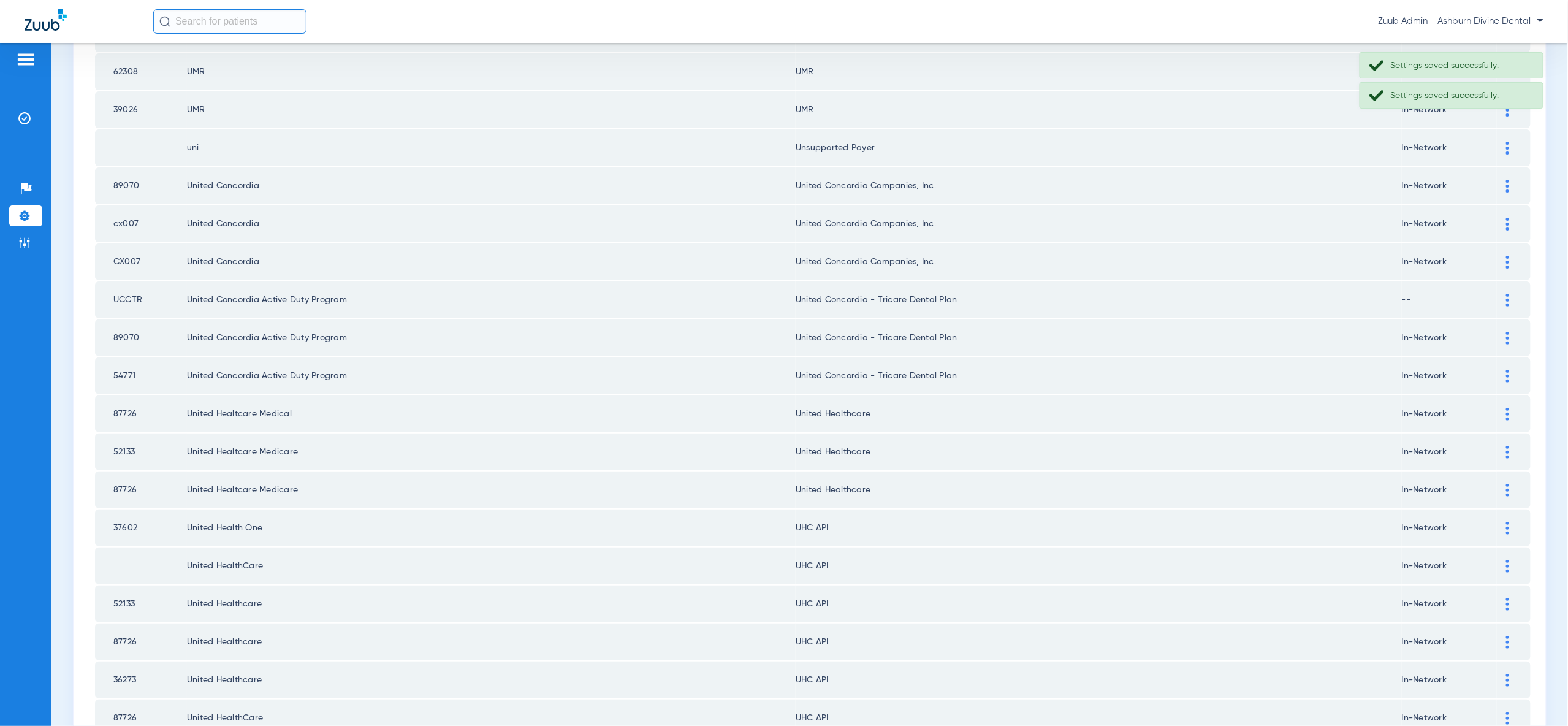
drag, startPoint x: 1508, startPoint y: 485, endPoint x: 1504, endPoint y: 505, distance: 20.4
click at [1508, 522] on img at bounding box center [1508, 528] width 3 height 13
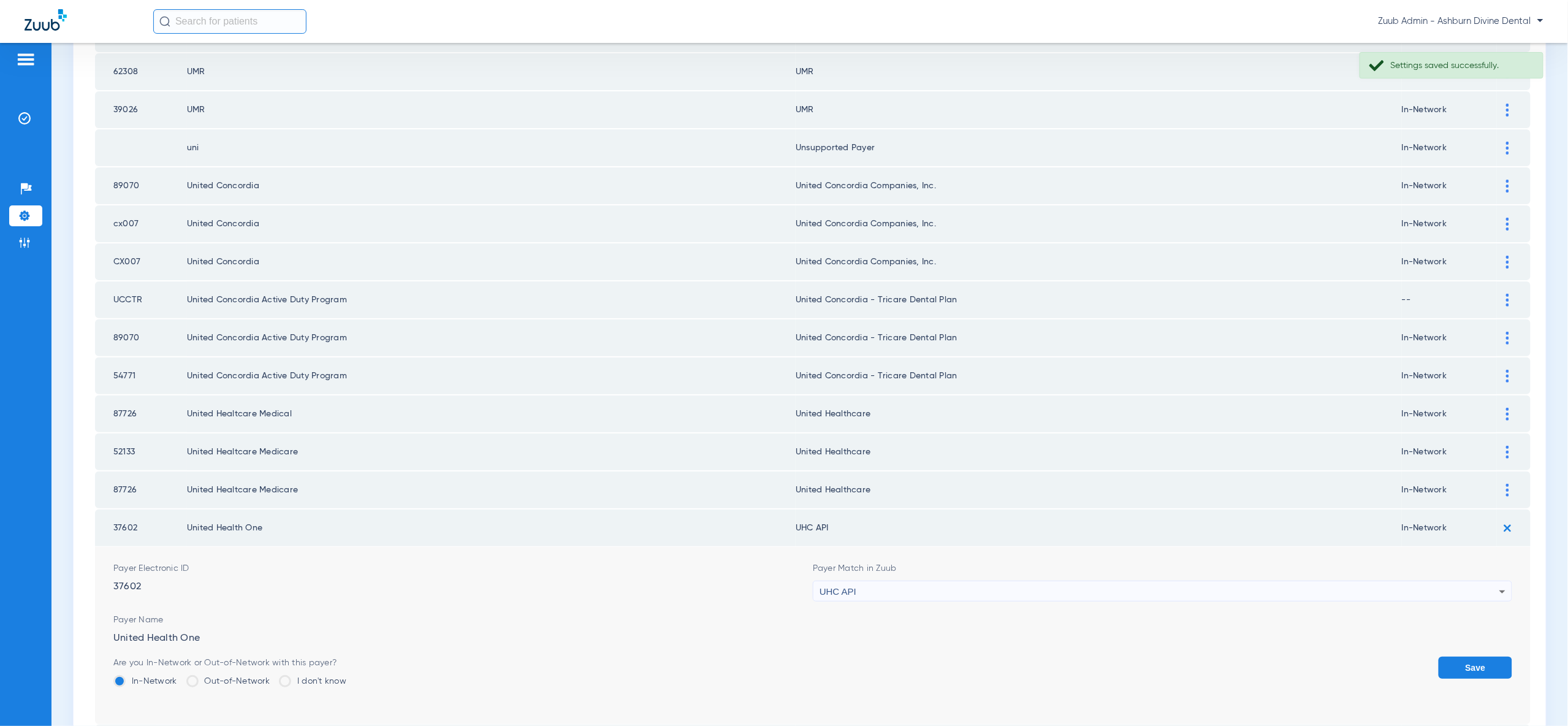
click at [1500, 585] on icon at bounding box center [1502, 592] width 15 height 15
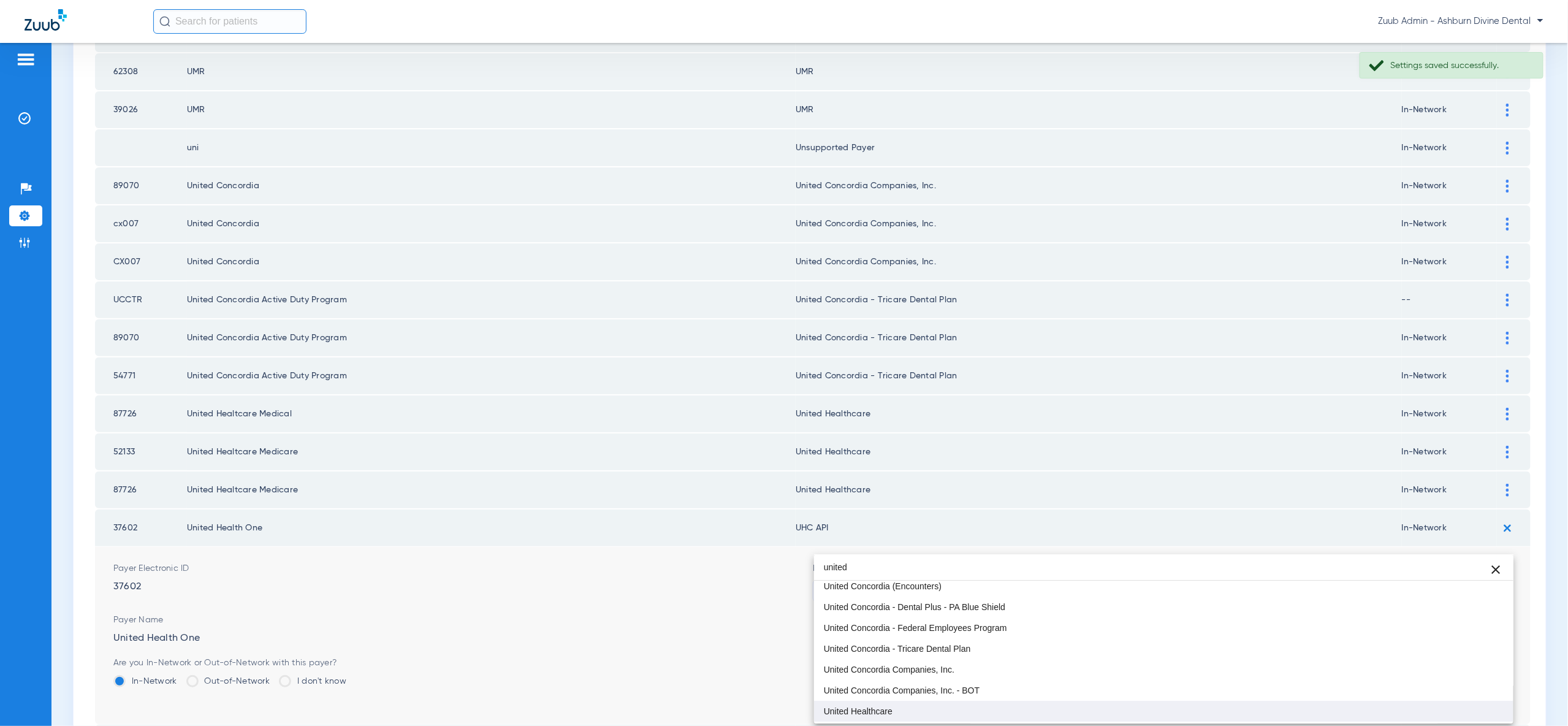
type input "united"
click at [1463, 710] on mat-option "United Healthcare" at bounding box center [1164, 711] width 700 height 21
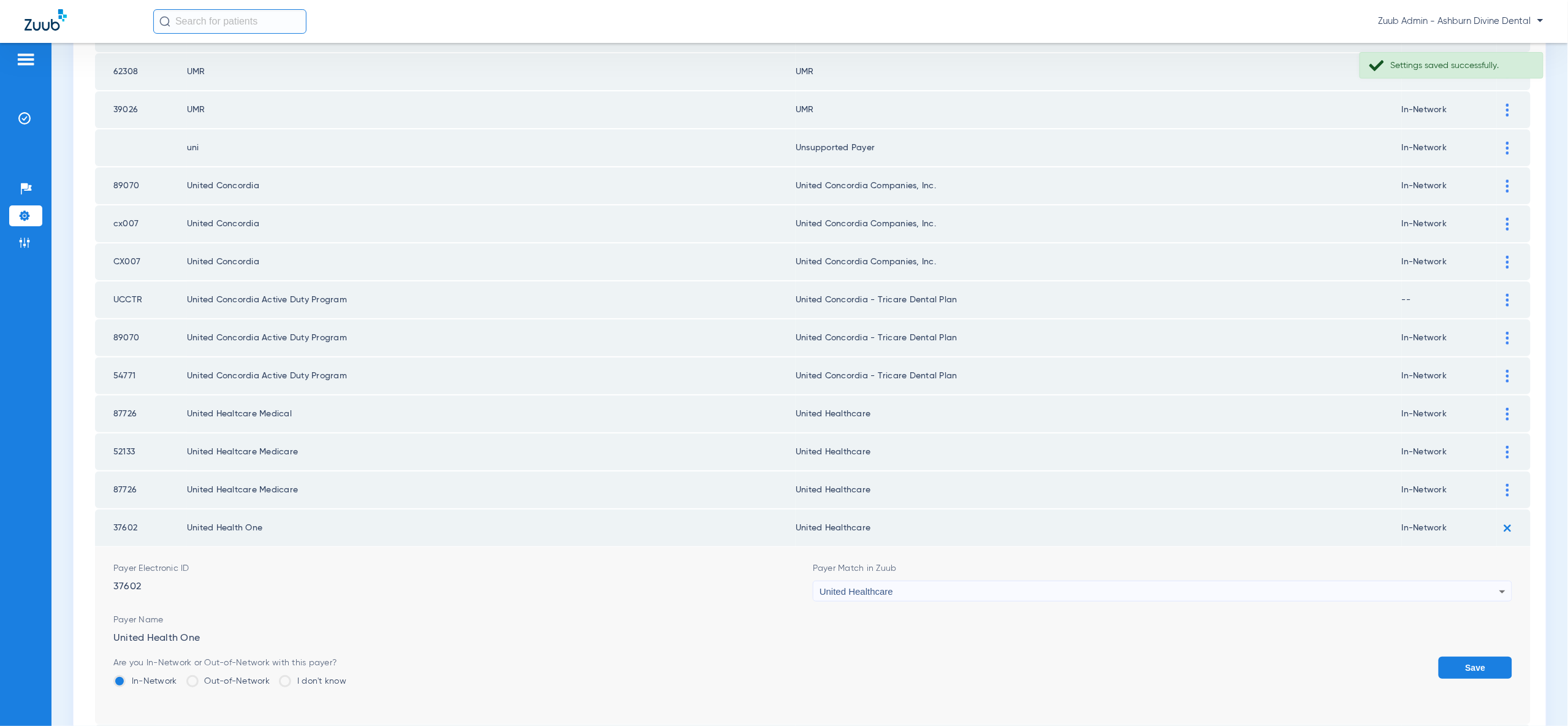
click at [1491, 657] on button "Save" at bounding box center [1475, 668] width 74 height 22
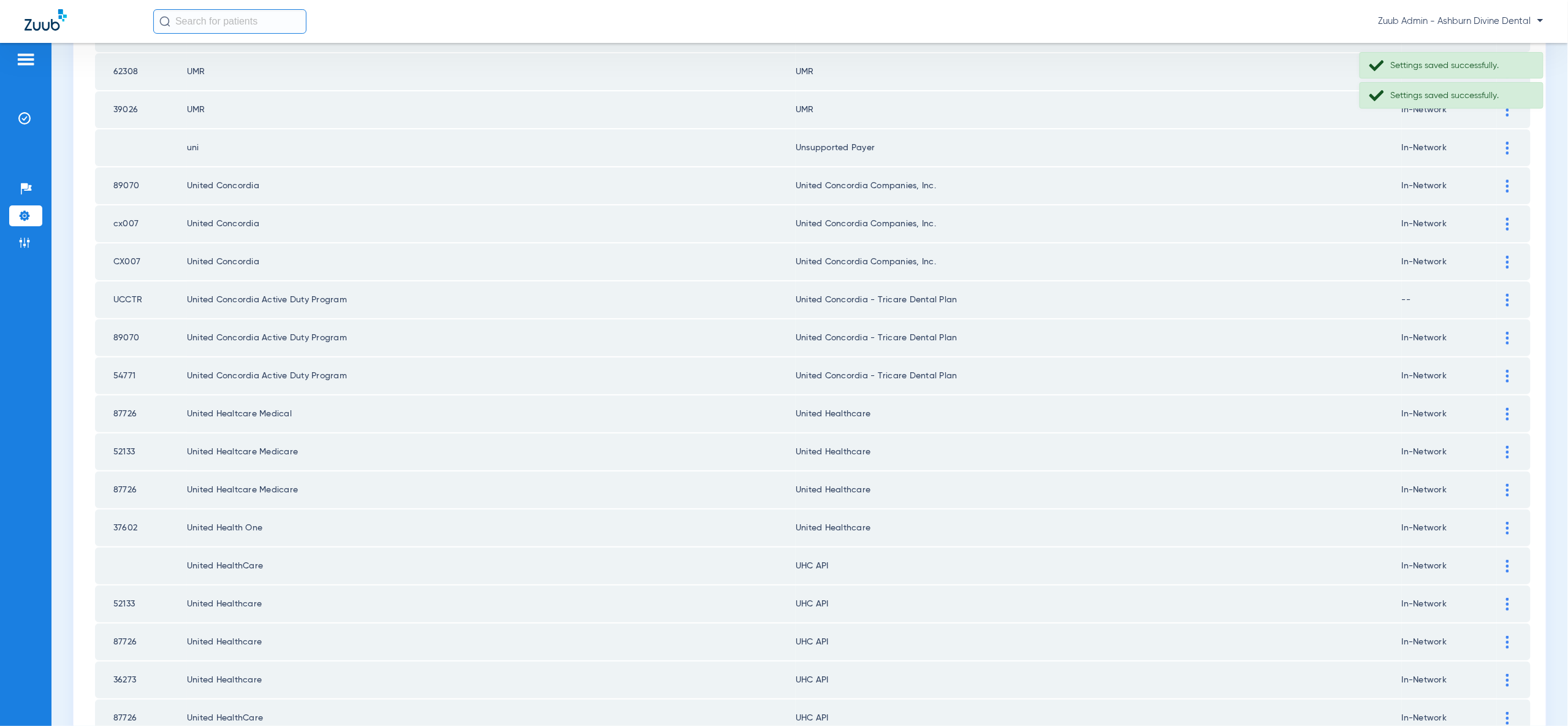
click at [1508, 560] on img at bounding box center [1508, 566] width 3 height 13
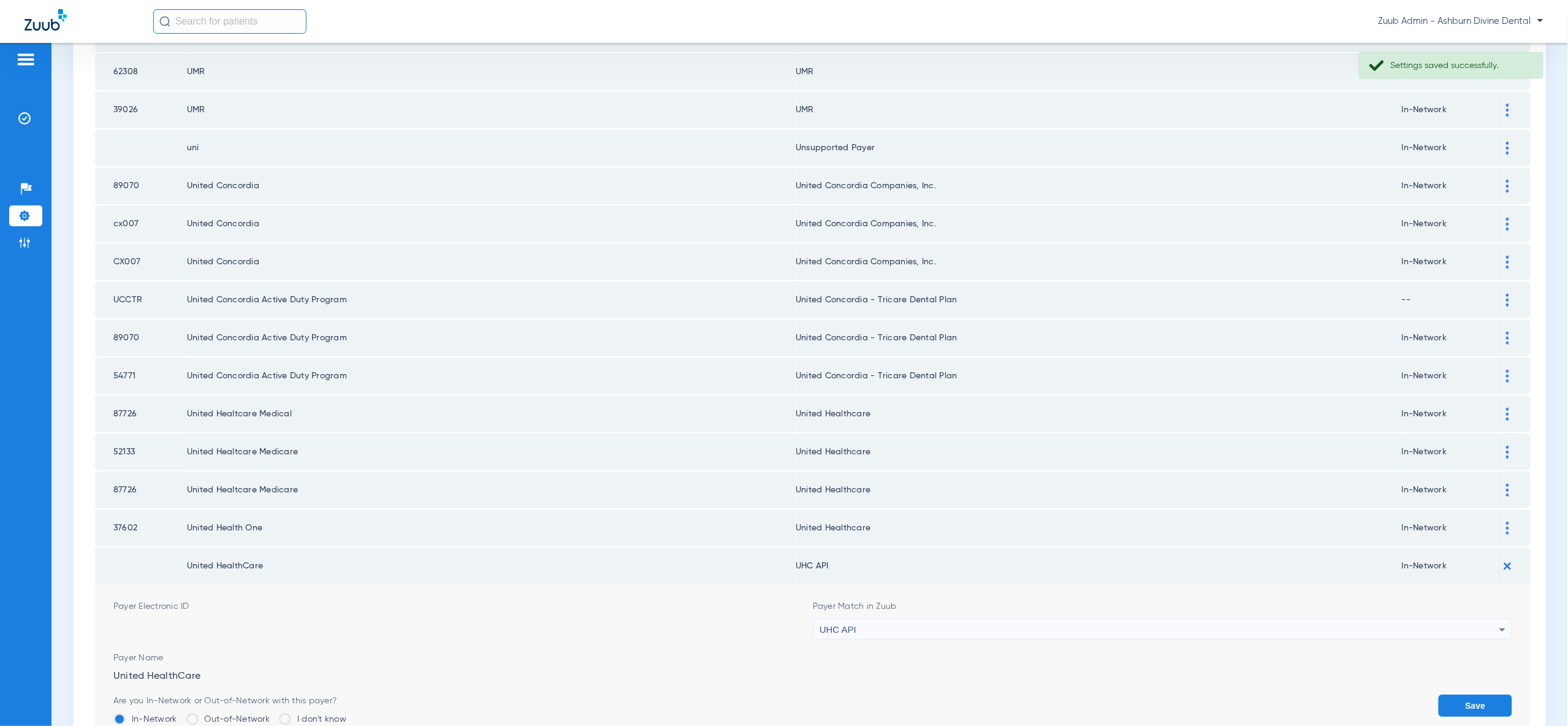
click at [1449, 619] on div "UHC API" at bounding box center [1159, 629] width 680 height 21
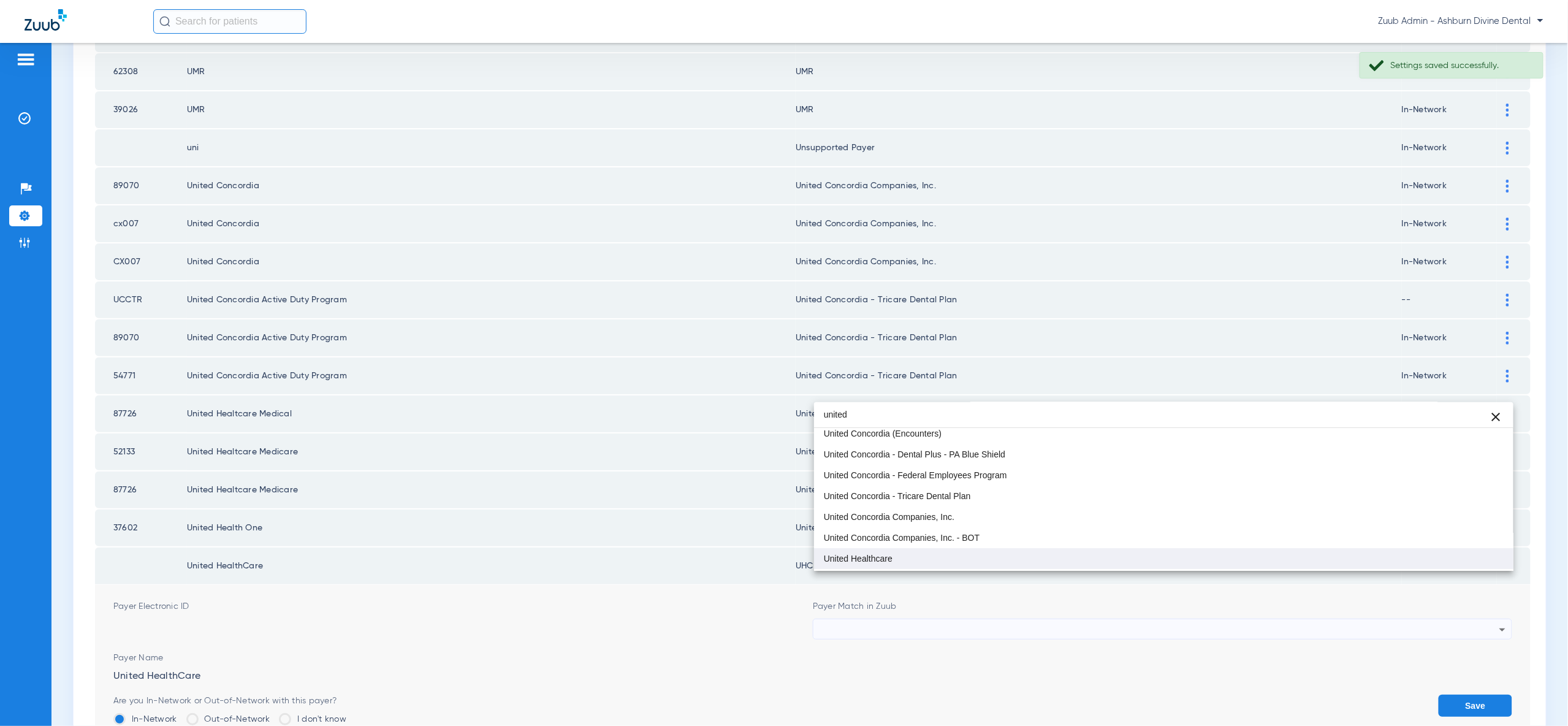
type input "united"
click at [1415, 553] on mat-option "United Healthcare" at bounding box center [1164, 559] width 700 height 21
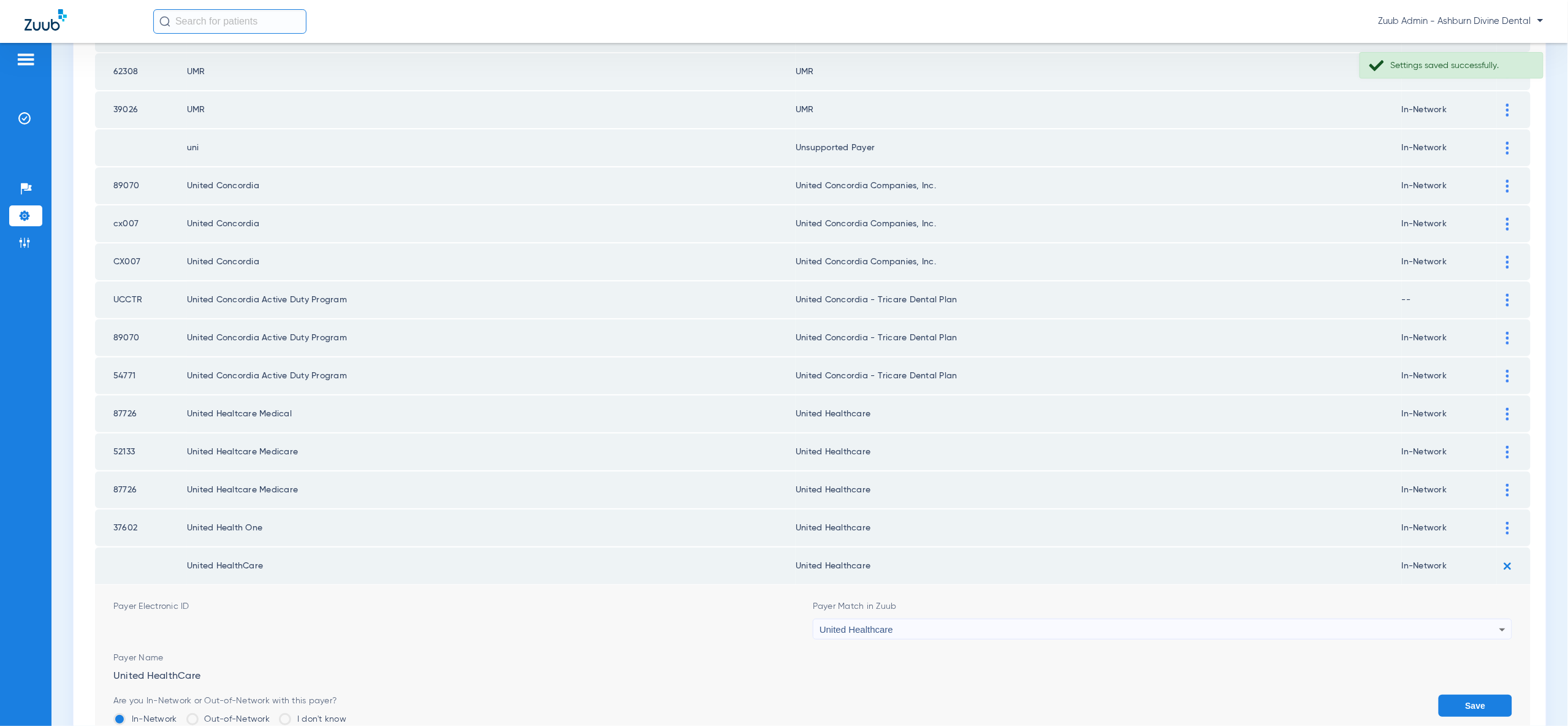
drag, startPoint x: 1457, startPoint y: 651, endPoint x: 1461, endPoint y: 644, distance: 8.1
click at [1457, 695] on button "Save" at bounding box center [1475, 706] width 74 height 22
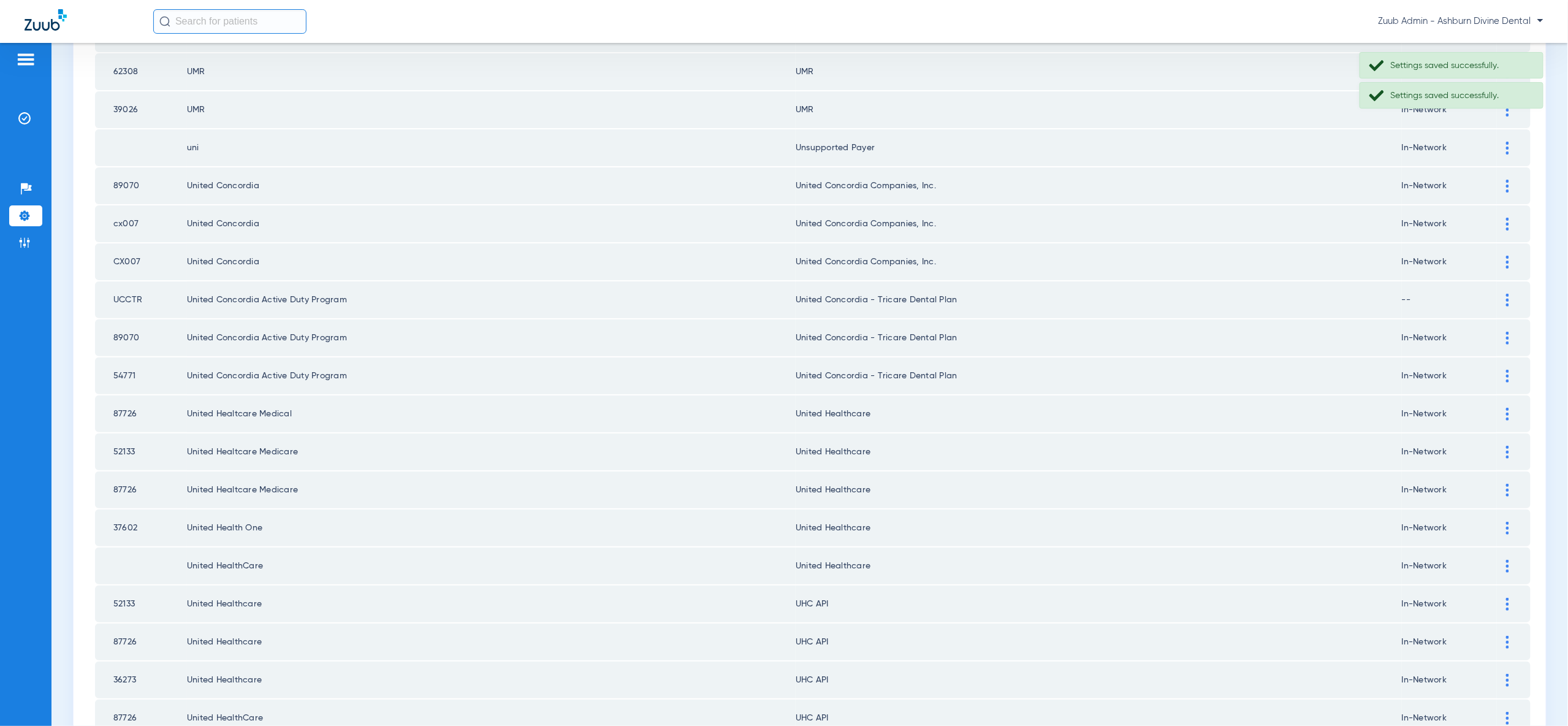
click at [1510, 586] on td at bounding box center [1513, 604] width 34 height 37
click at [1504, 598] on div at bounding box center [1507, 604] width 21 height 13
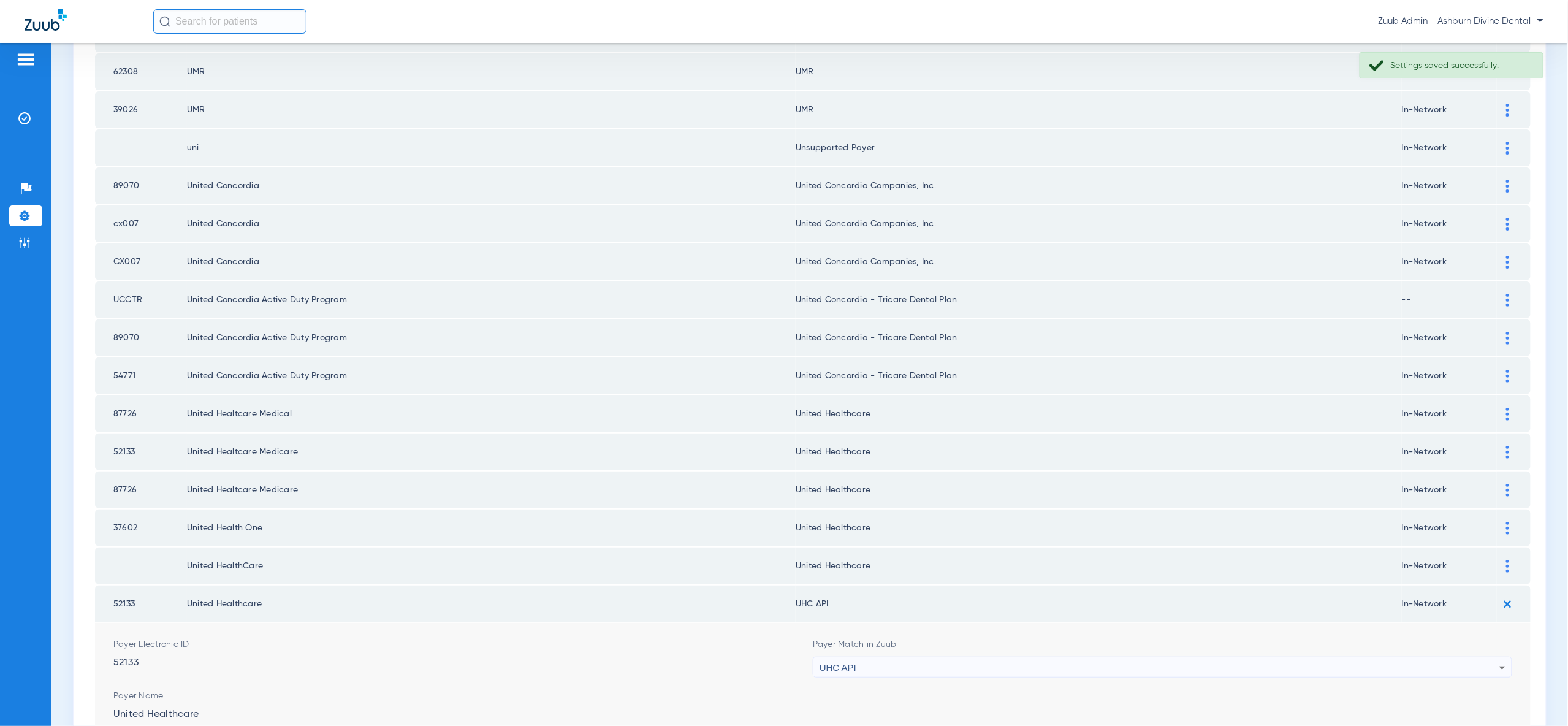
click at [1485, 658] on div "UHC API" at bounding box center [1159, 668] width 680 height 21
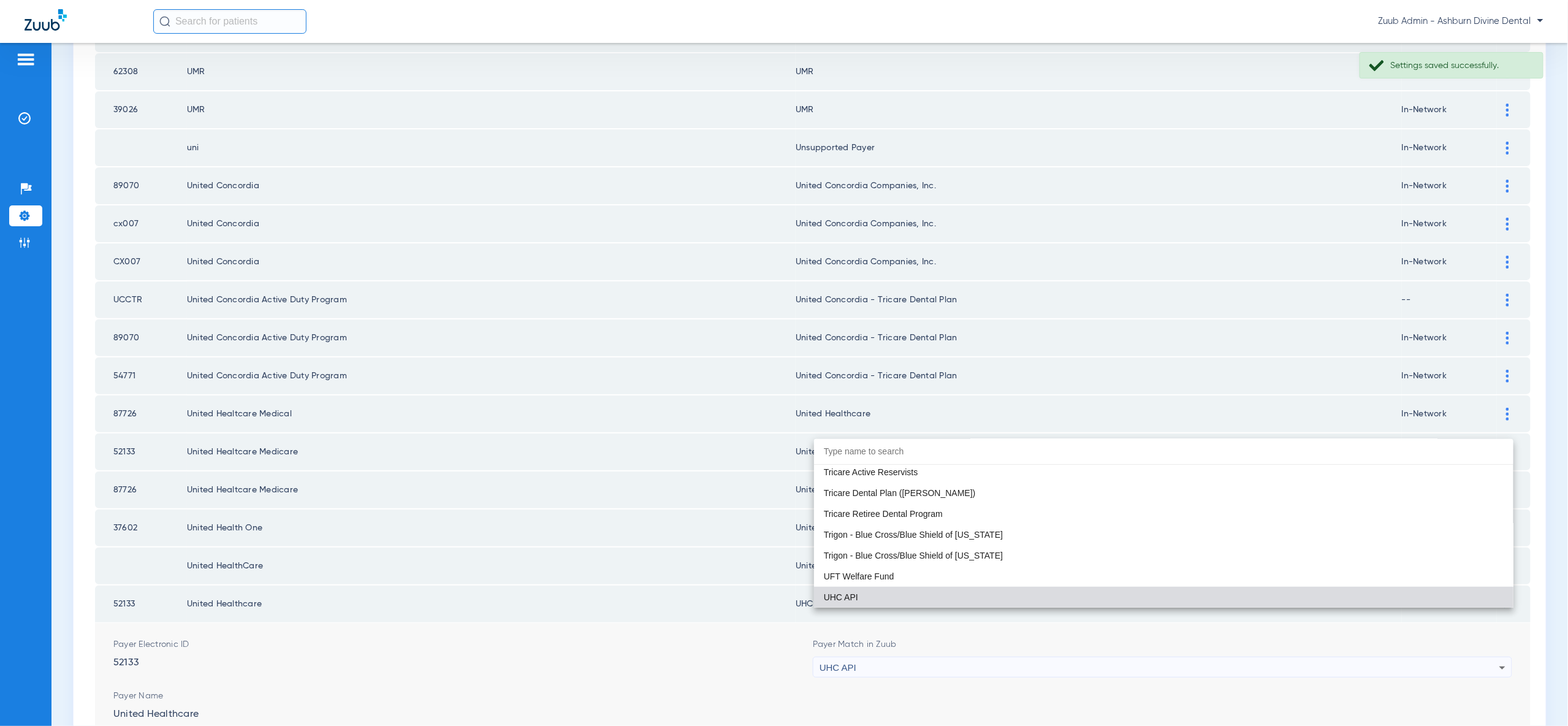
paste input "united"
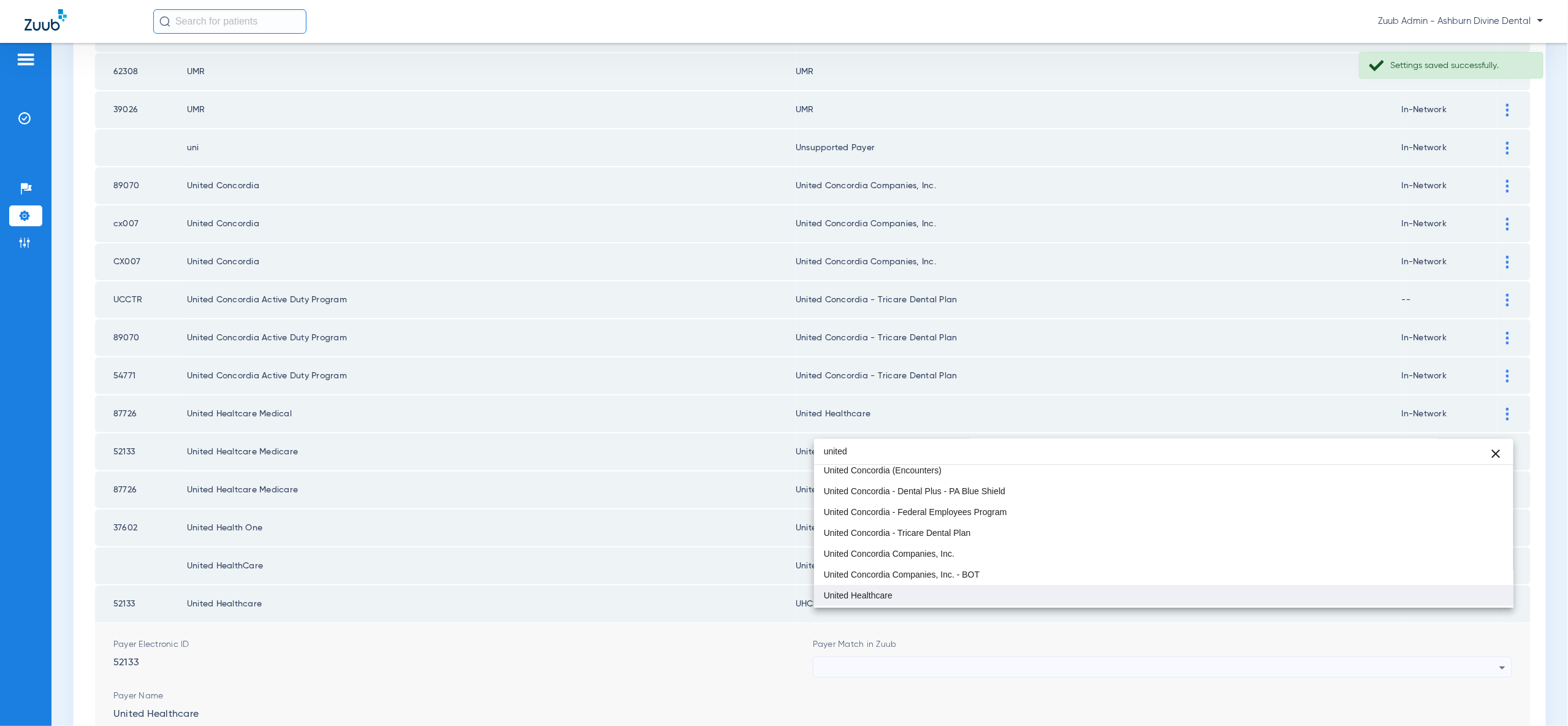
type input "united"
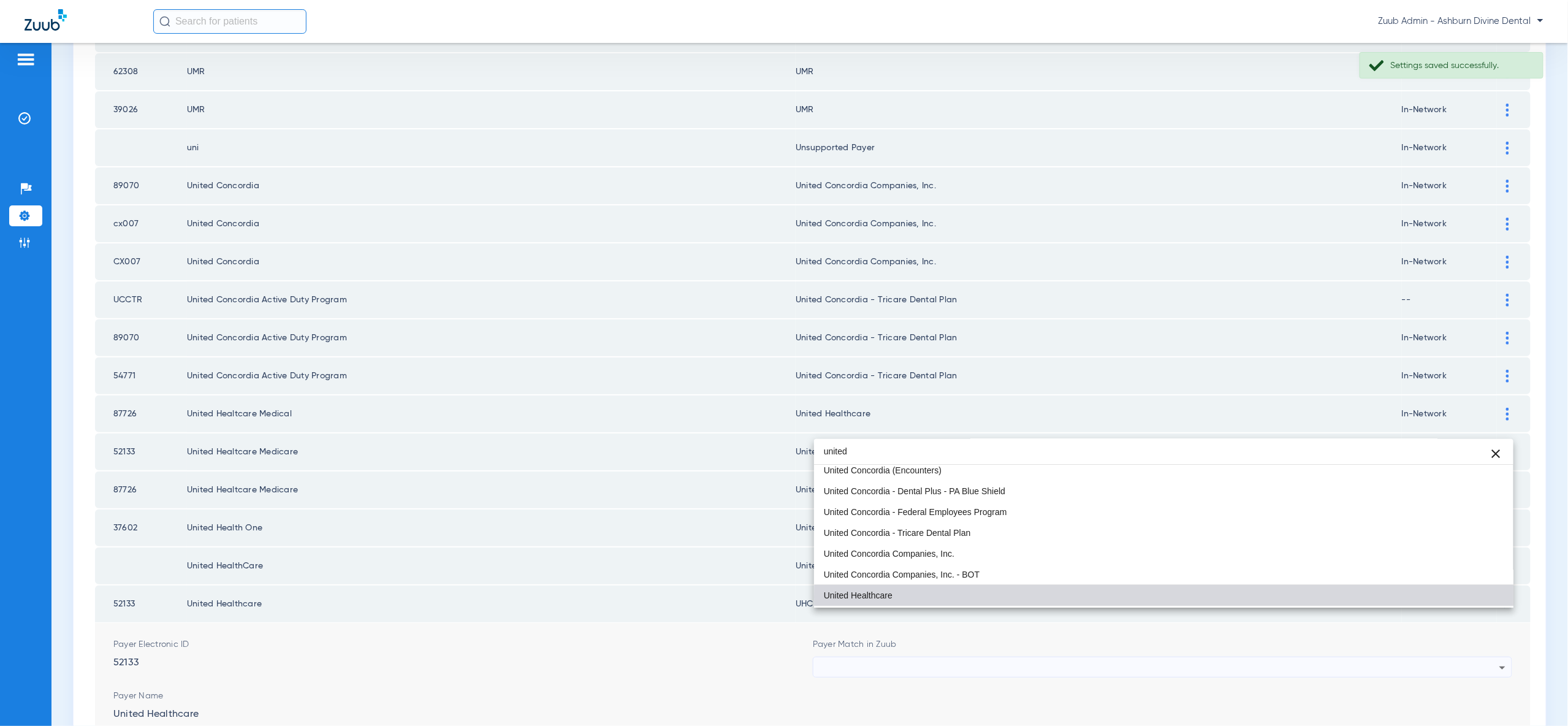
click at [1481, 596] on mat-option "United Healthcare" at bounding box center [1164, 595] width 700 height 21
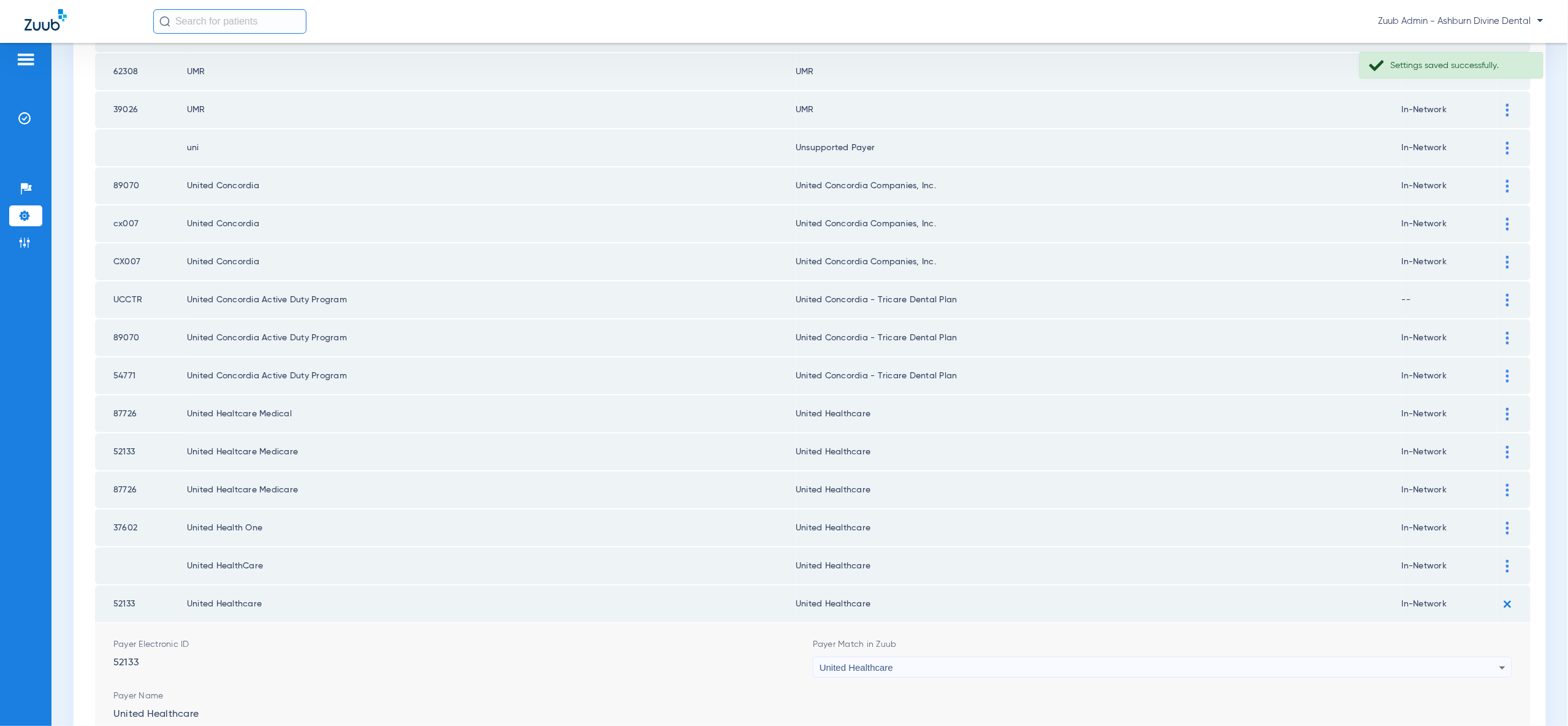
drag, startPoint x: 1475, startPoint y: 691, endPoint x: 1475, endPoint y: 676, distance: 15.0
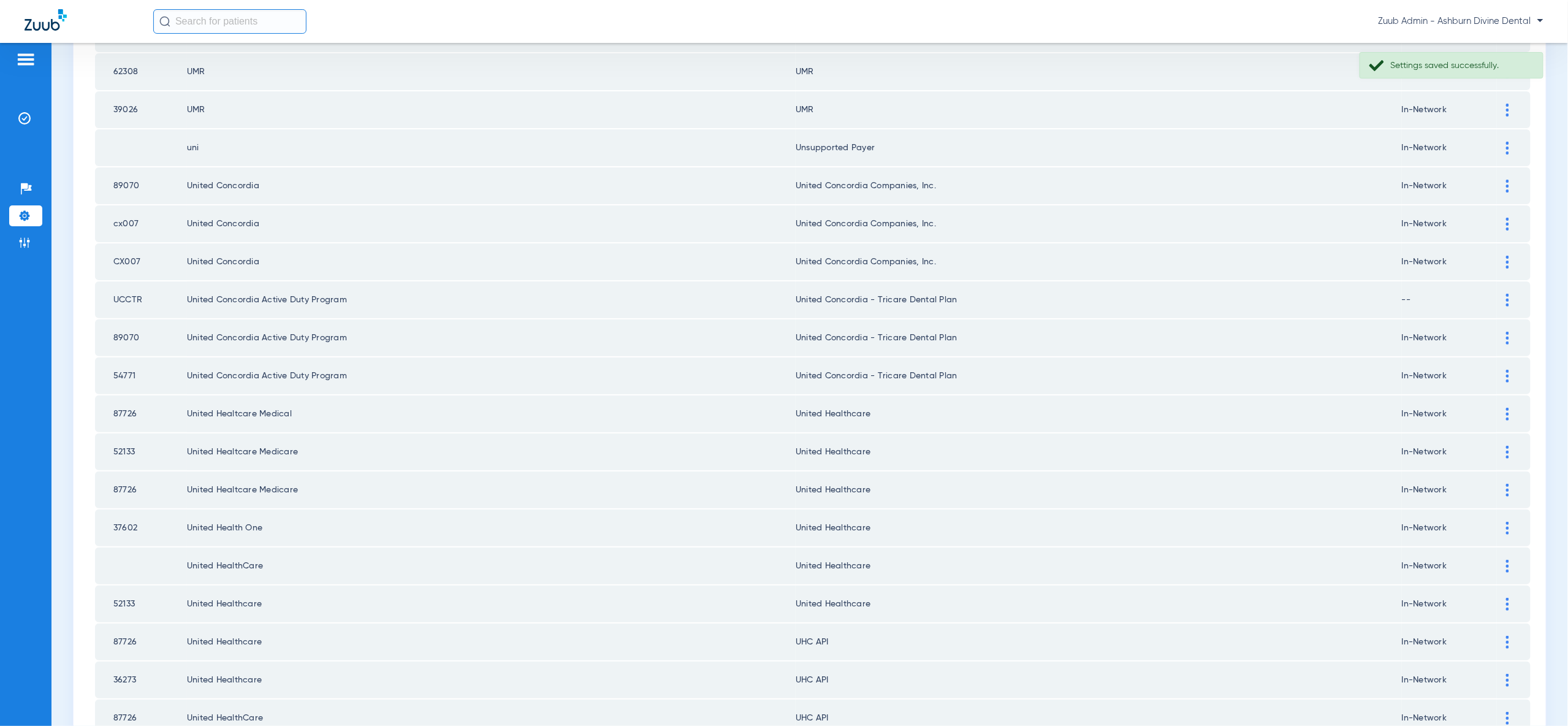
drag, startPoint x: 1507, startPoint y: 590, endPoint x: 1493, endPoint y: 604, distance: 19.8
click at [1507, 636] on img at bounding box center [1508, 642] width 3 height 13
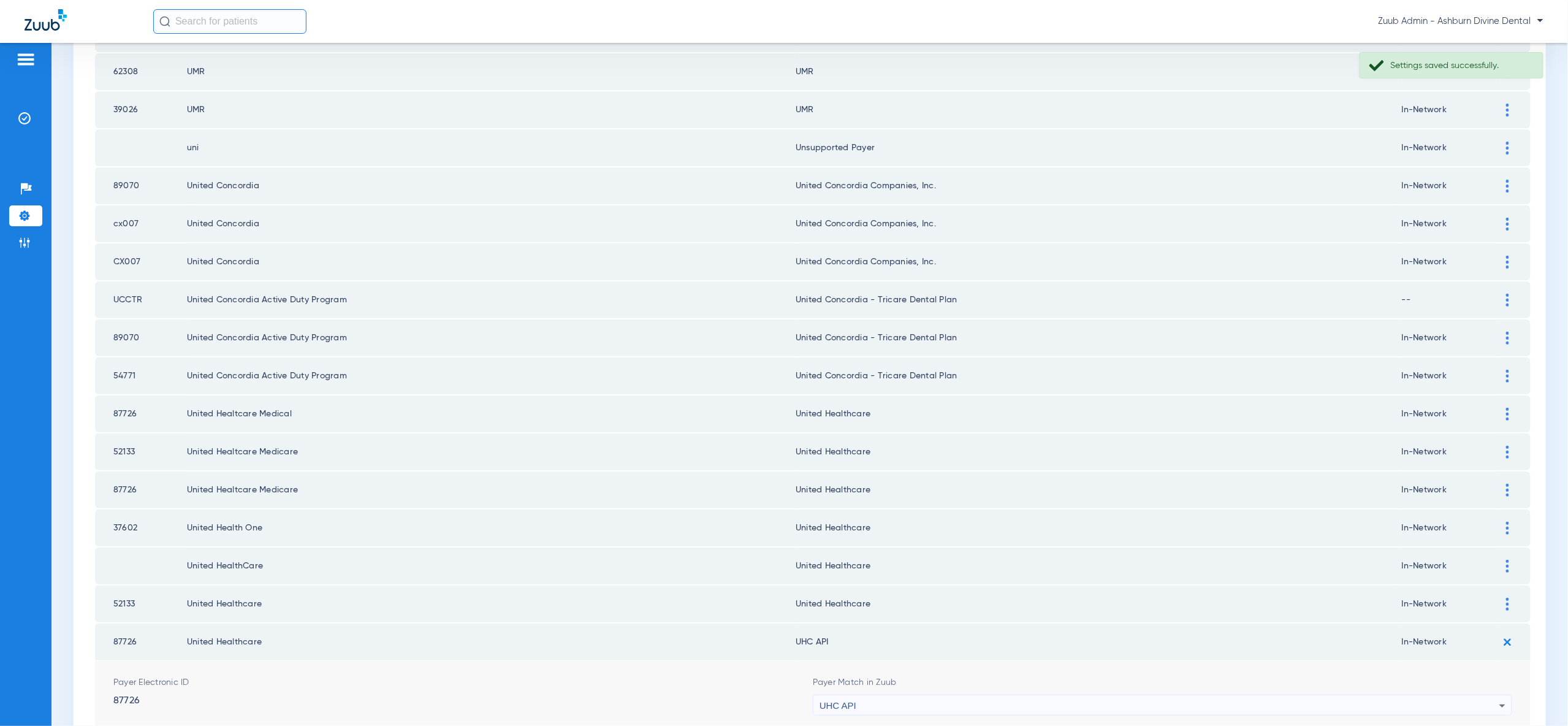
click at [1463, 695] on div "UHC API" at bounding box center [1159, 706] width 680 height 21
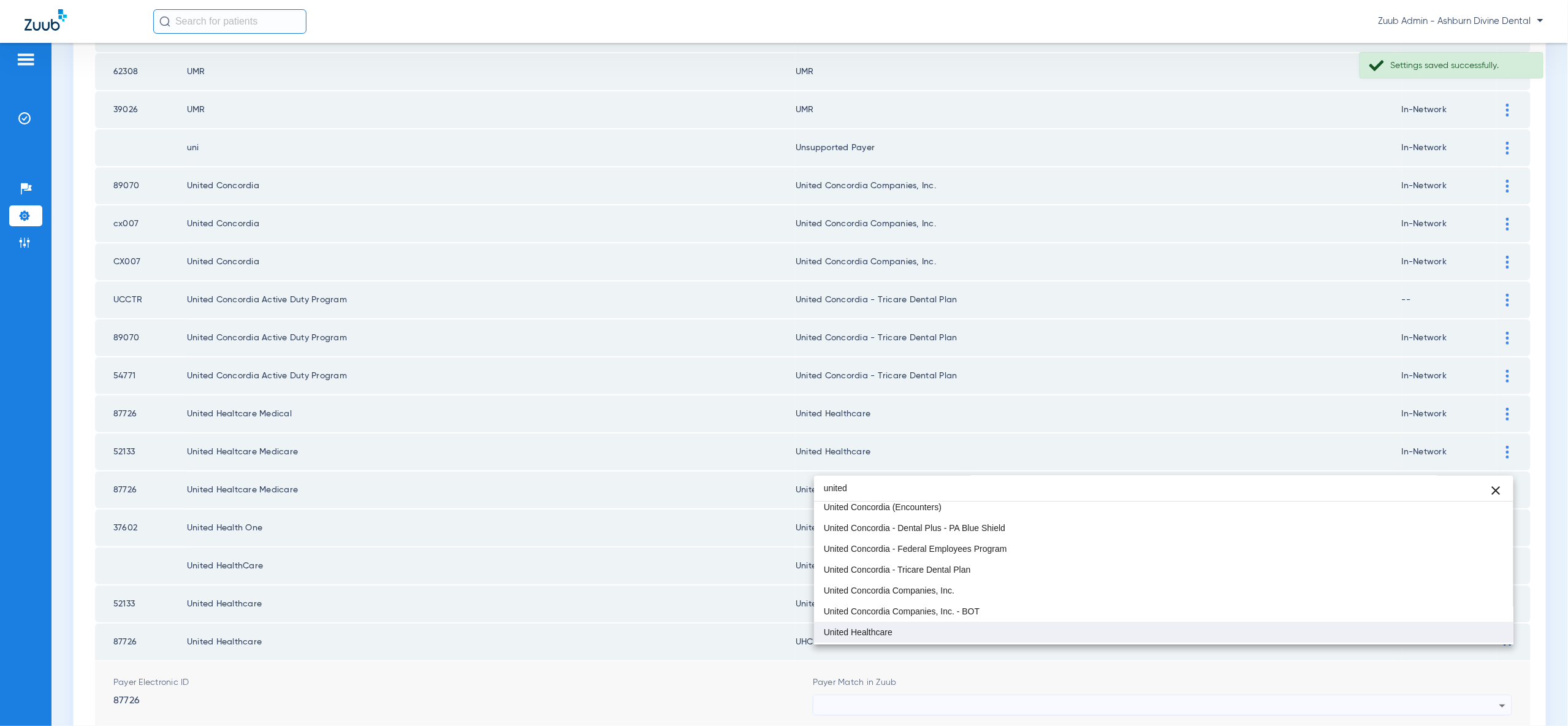
type input "united"
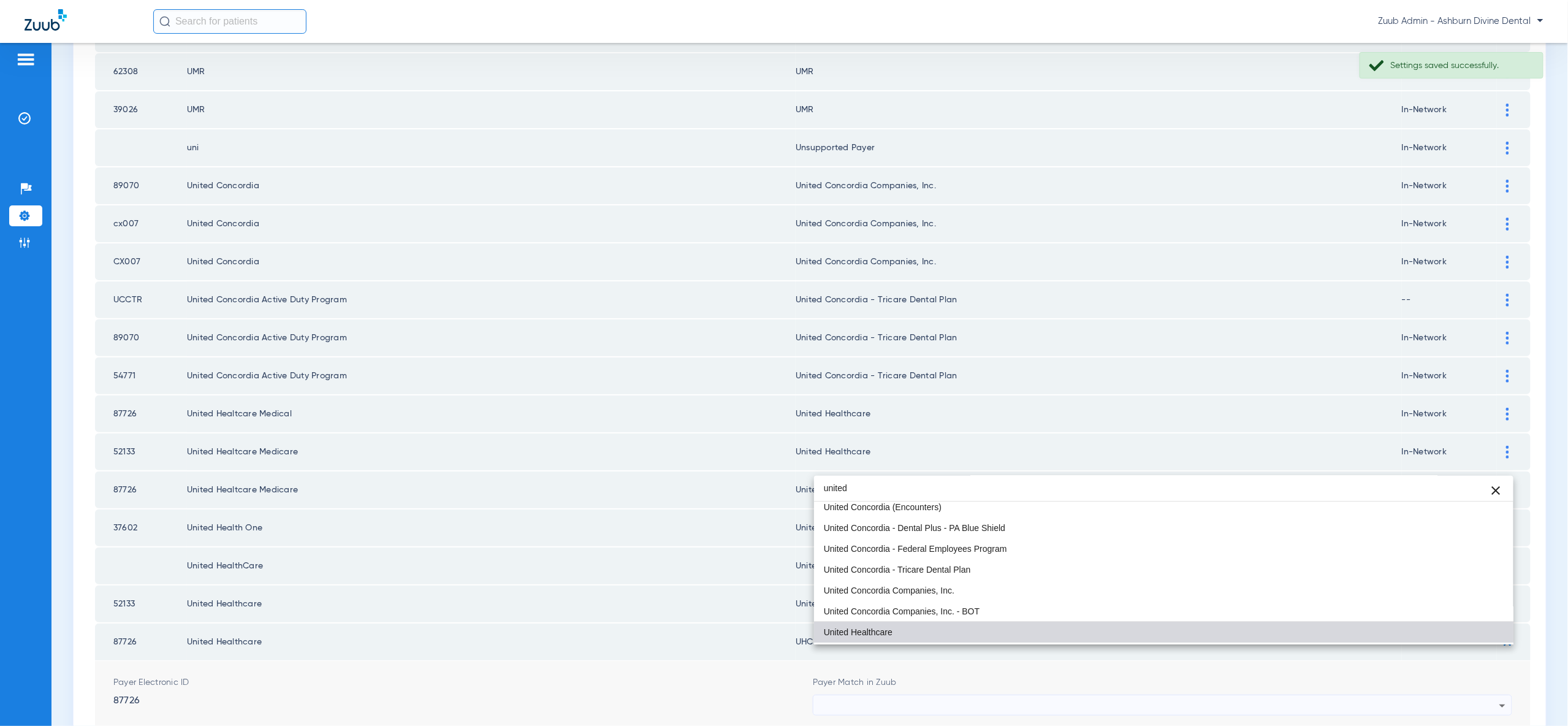
click at [1457, 638] on mat-option "United Healthcare" at bounding box center [1164, 632] width 700 height 21
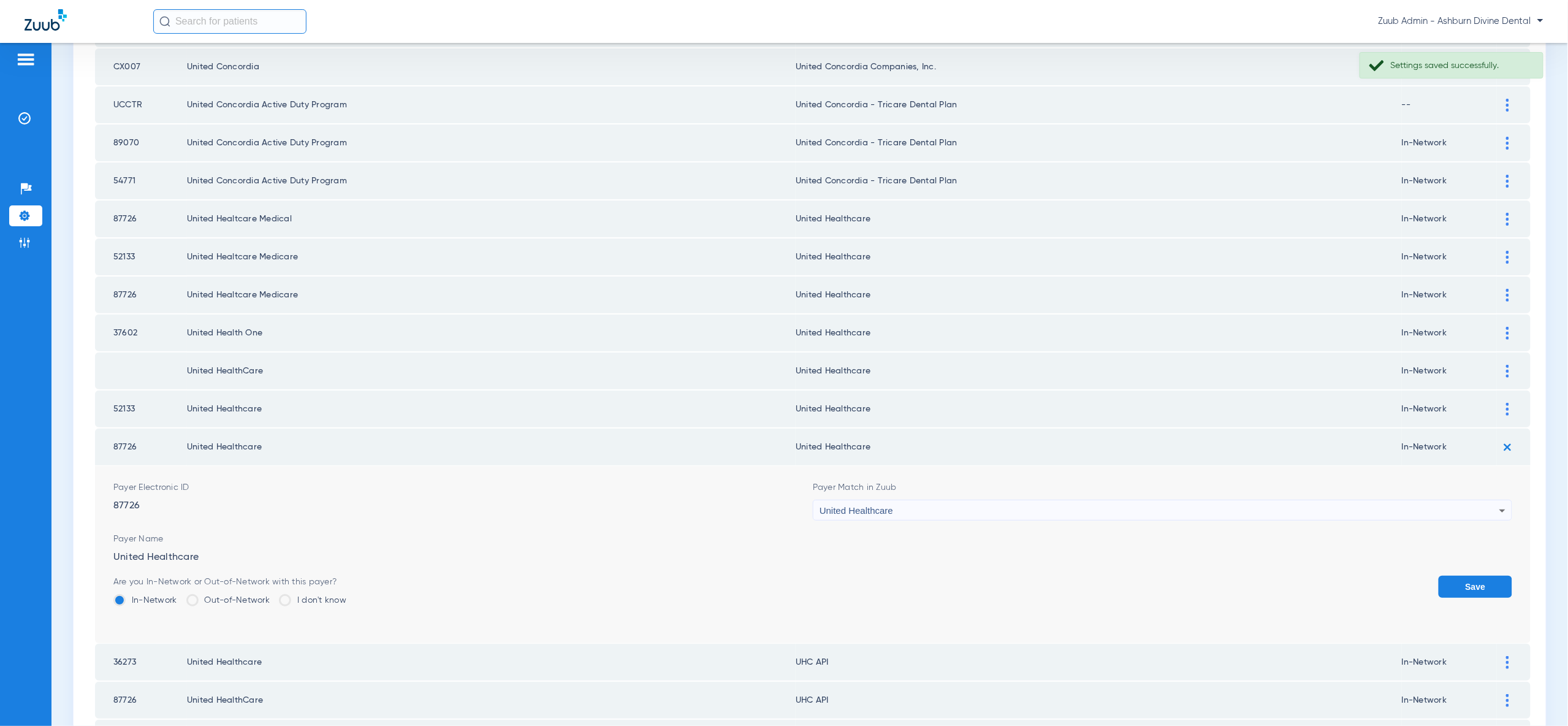
scroll to position [1327, 0]
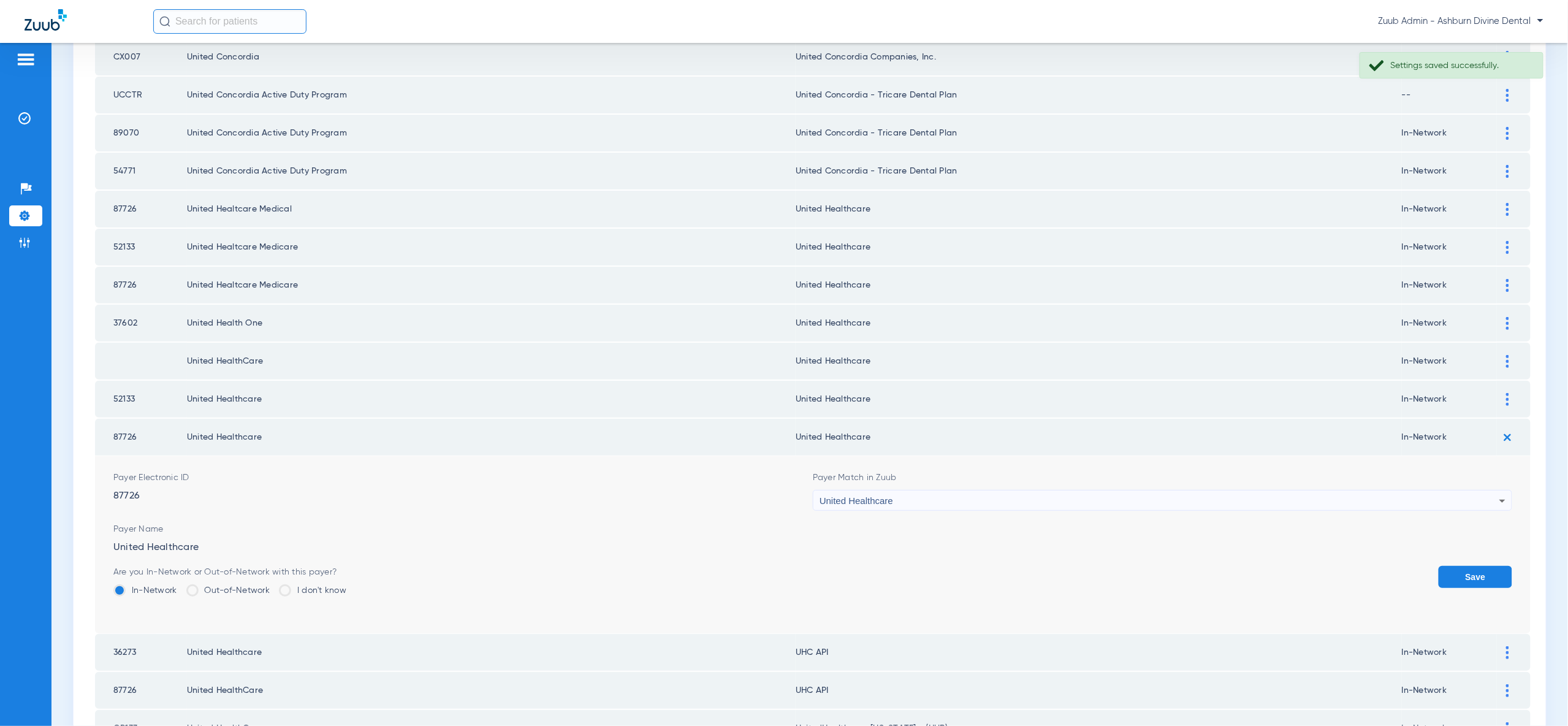
click at [1481, 566] on button "Save" at bounding box center [1475, 577] width 74 height 22
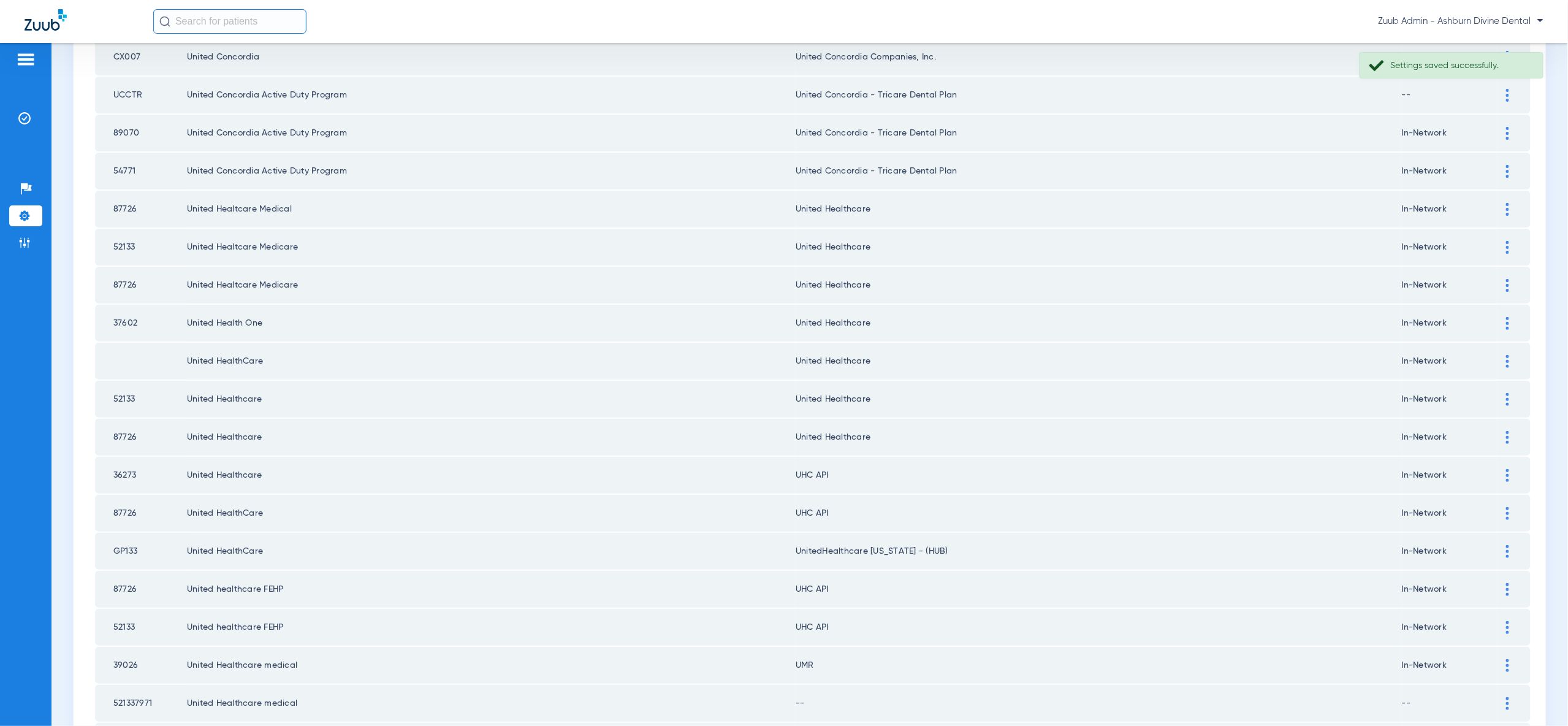
click at [1508, 457] on td at bounding box center [1513, 475] width 34 height 37
click at [1501, 469] on div at bounding box center [1507, 476] width 21 height 13
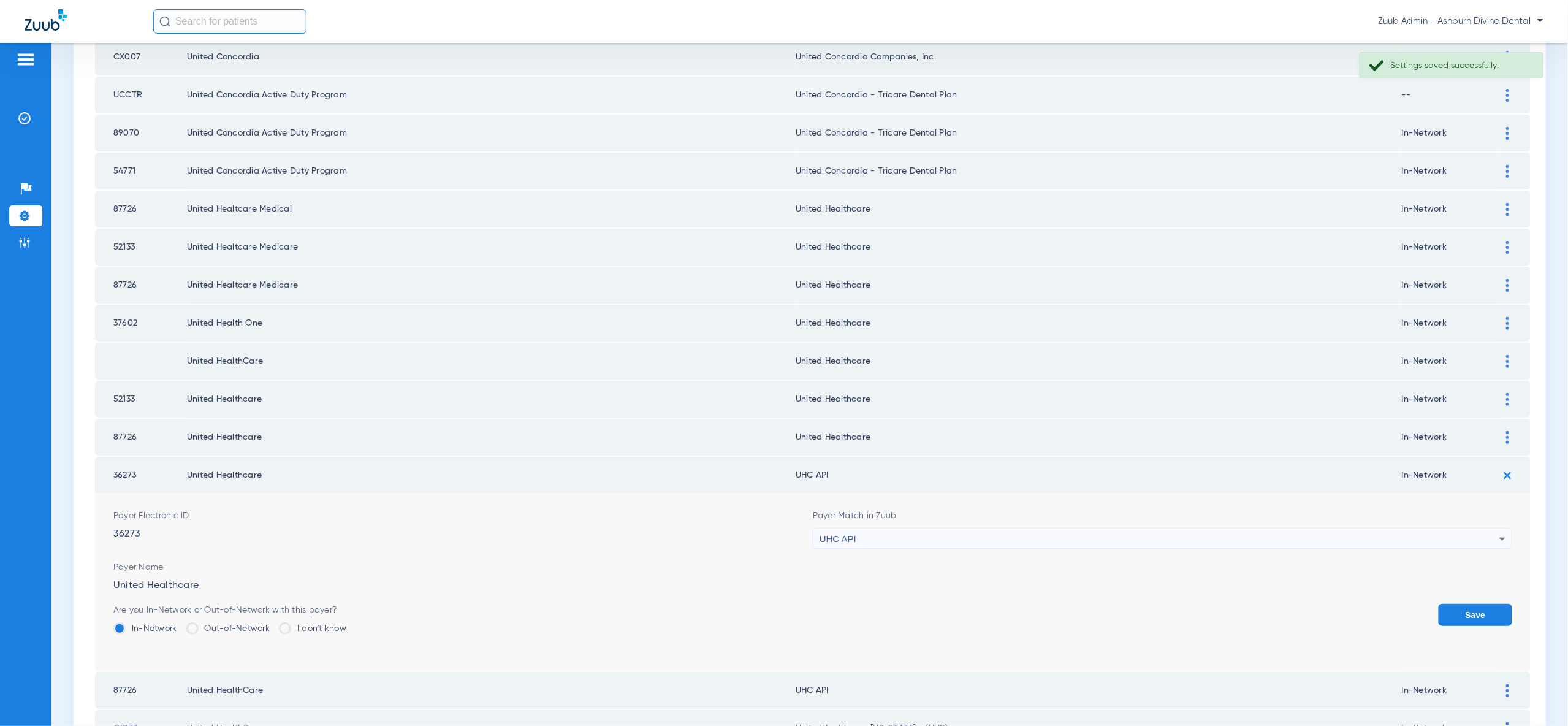
click at [1486, 529] on div "UHC API" at bounding box center [1159, 539] width 680 height 21
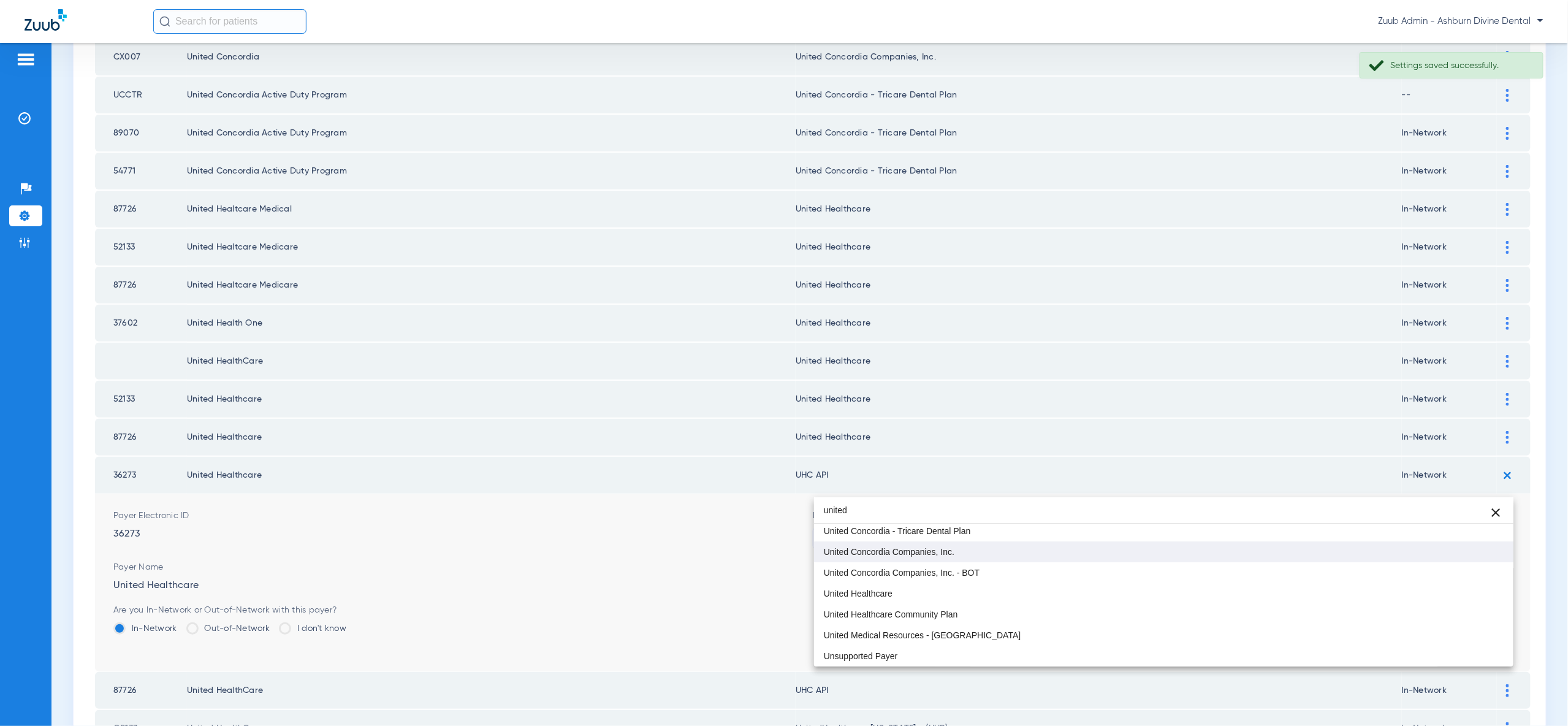
scroll to position [26, 0]
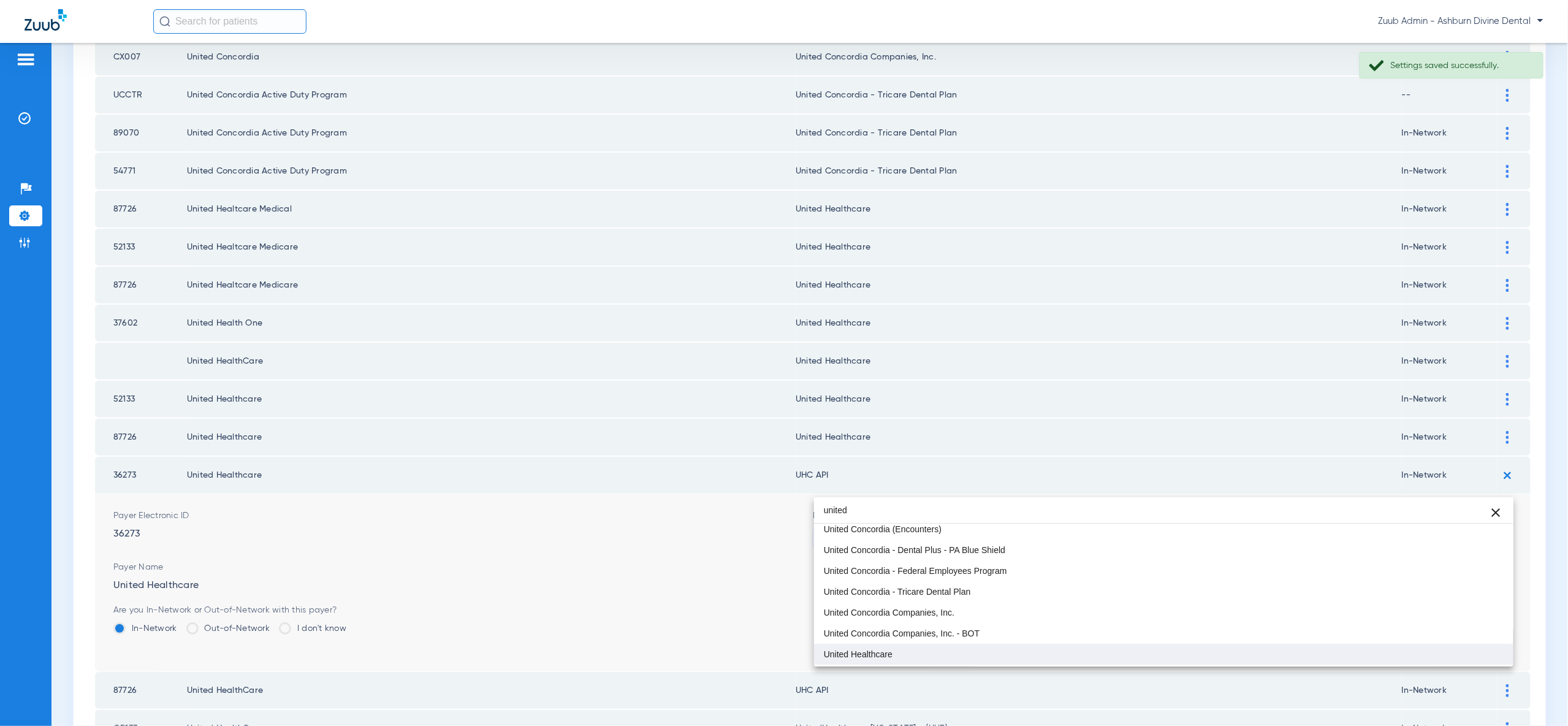
type input "united"
click at [1457, 650] on mat-option "United Healthcare" at bounding box center [1164, 655] width 700 height 21
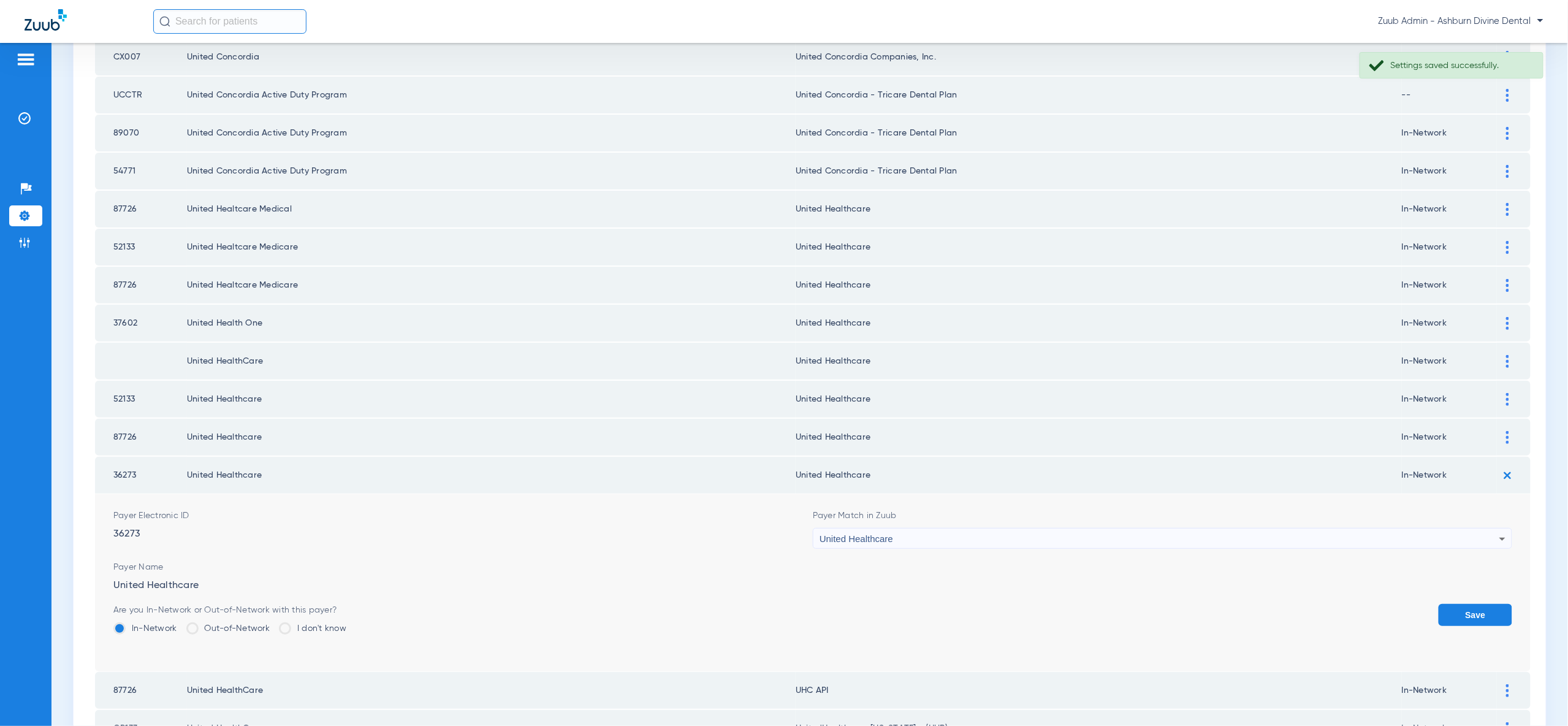
click at [1461, 604] on button "Save" at bounding box center [1475, 615] width 74 height 22
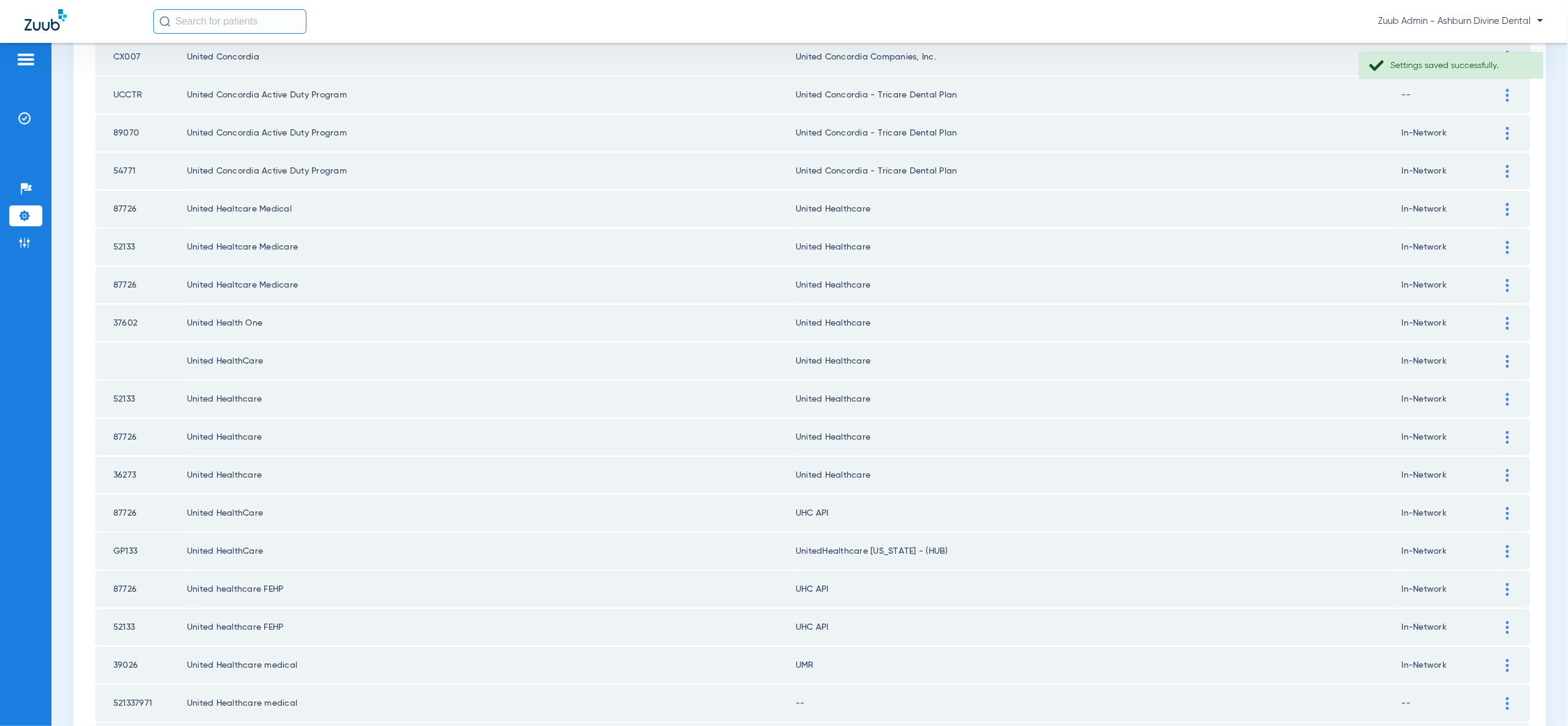
click at [1514, 507] on div at bounding box center [1507, 513] width 21 height 13
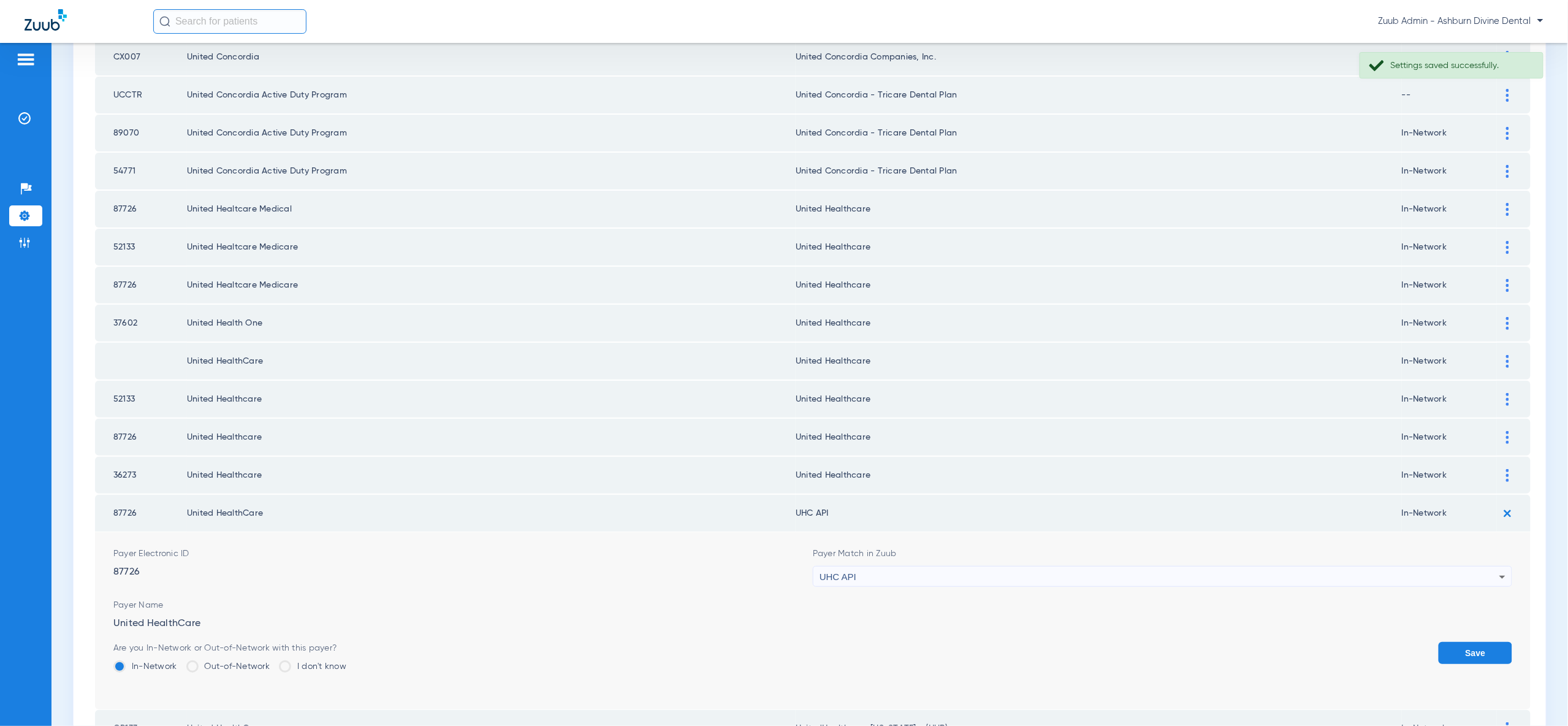
click at [1484, 567] on div "UHC API" at bounding box center [1159, 577] width 680 height 21
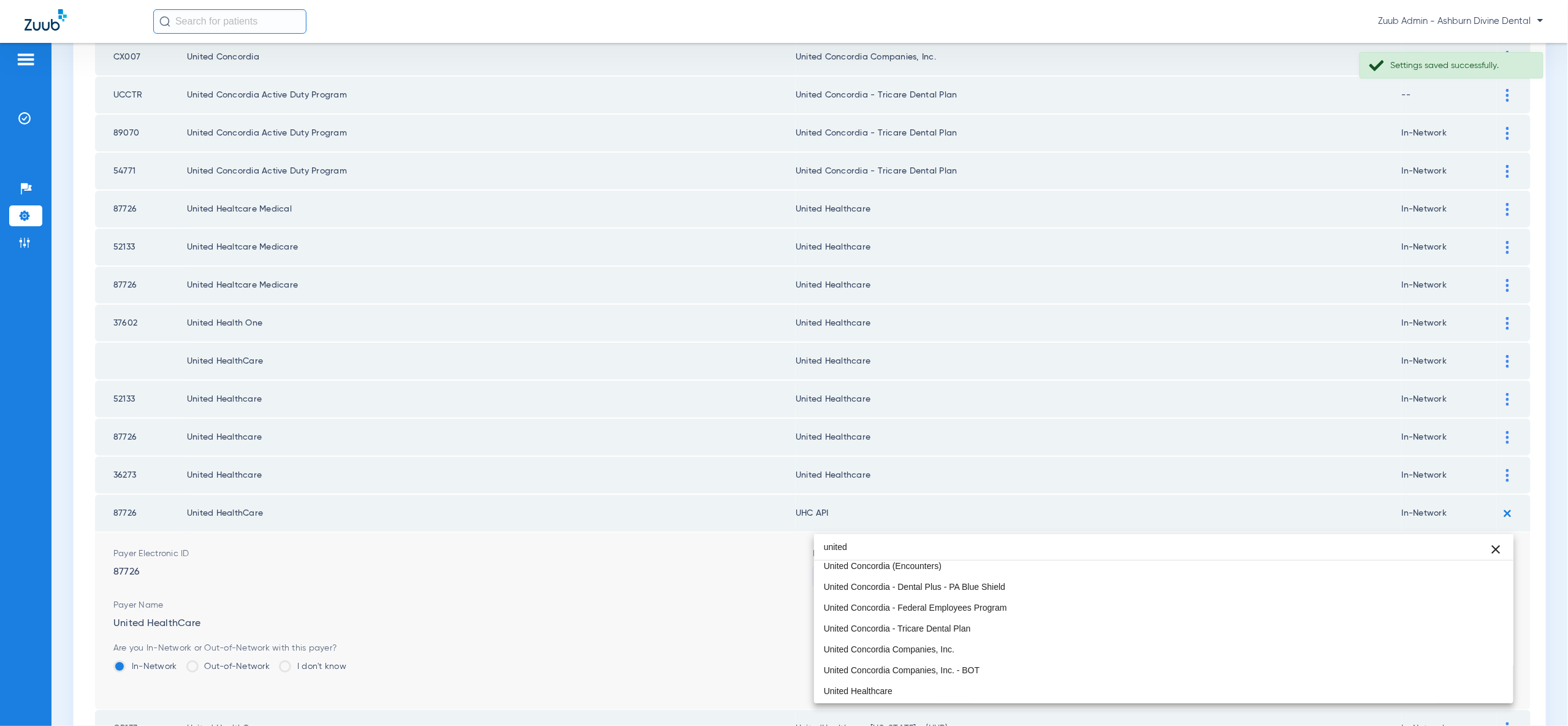
type input "united"
click at [1408, 684] on mat-option "United Healthcare" at bounding box center [1164, 691] width 700 height 21
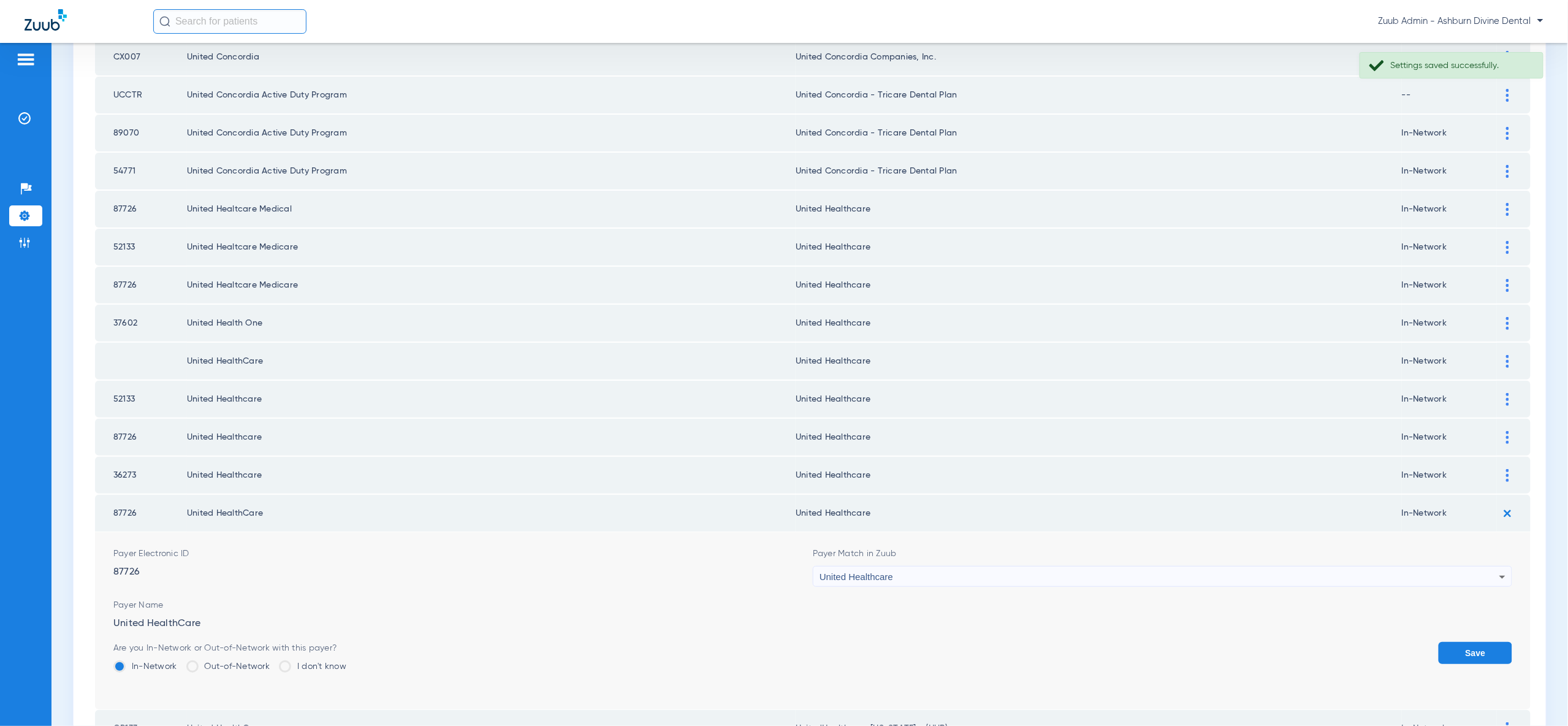
click at [1476, 642] on button "Save" at bounding box center [1475, 653] width 74 height 22
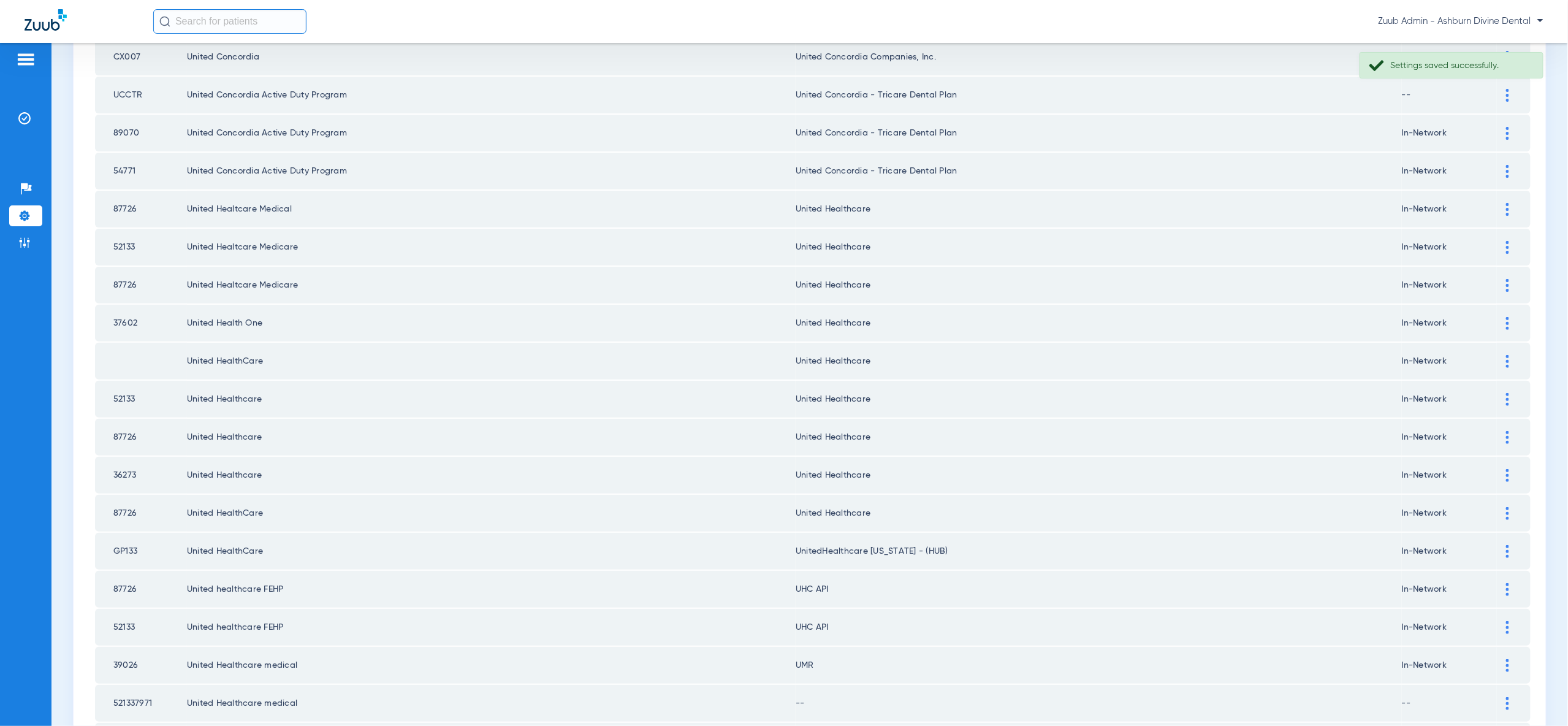
scroll to position [1428, 0]
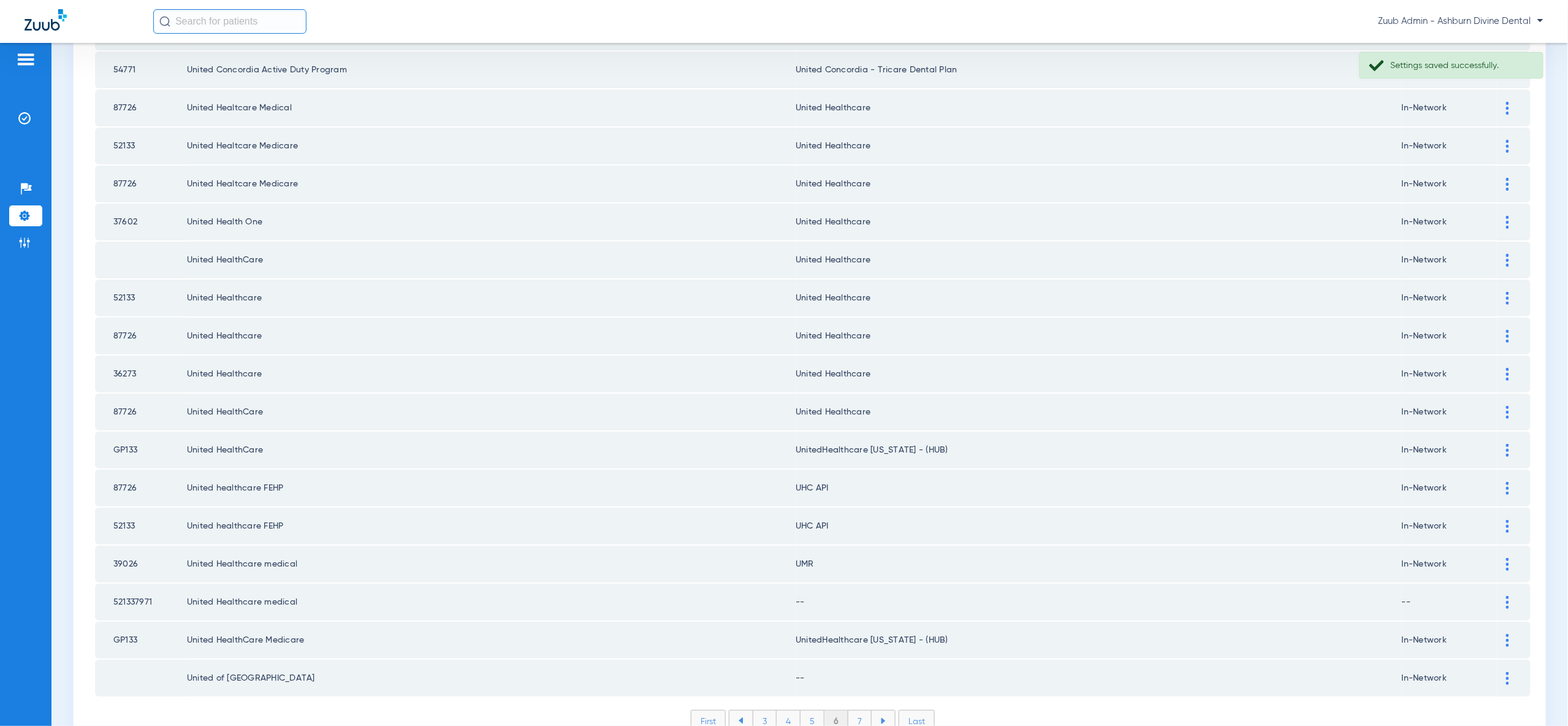
click at [1506, 482] on img at bounding box center [1508, 488] width 3 height 13
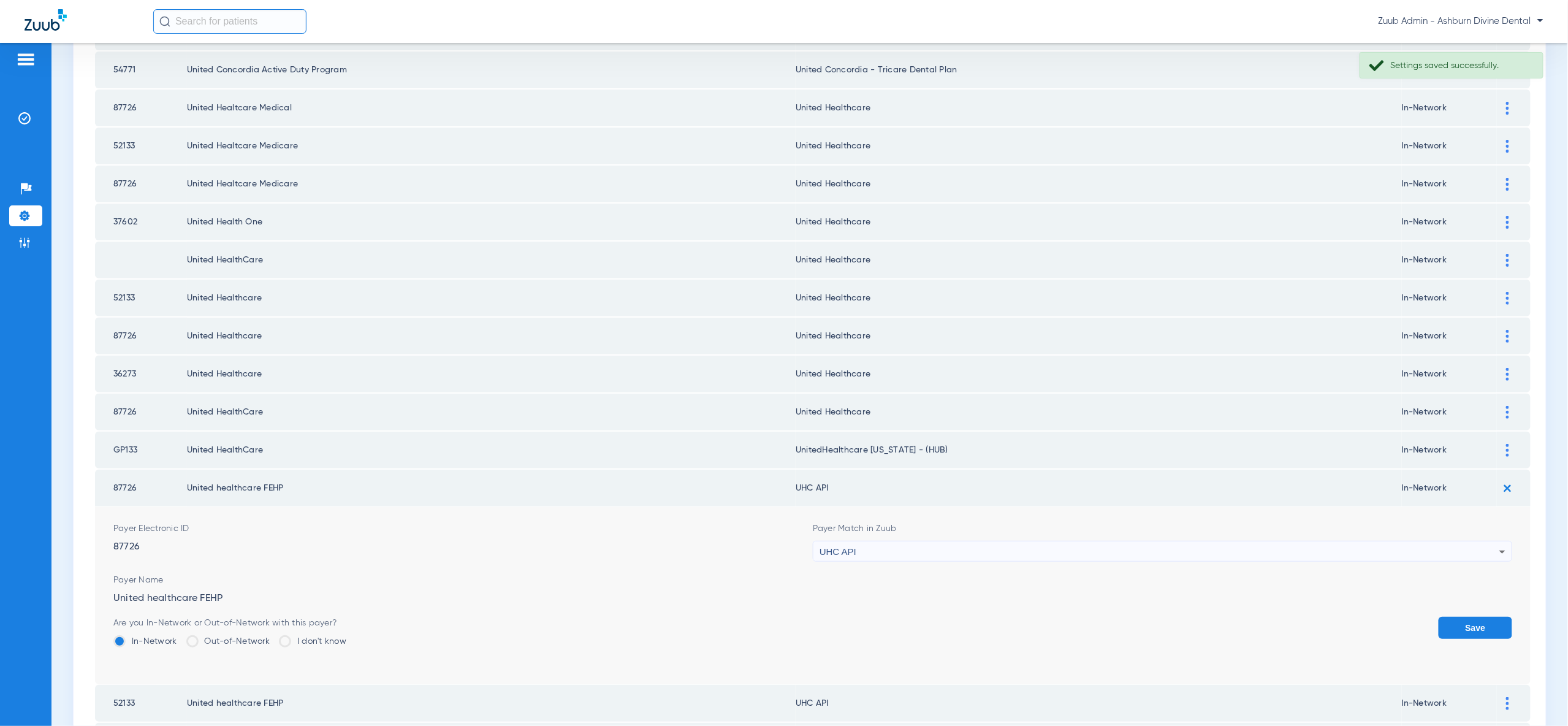
click at [1489, 542] on div "UHC API" at bounding box center [1159, 552] width 680 height 21
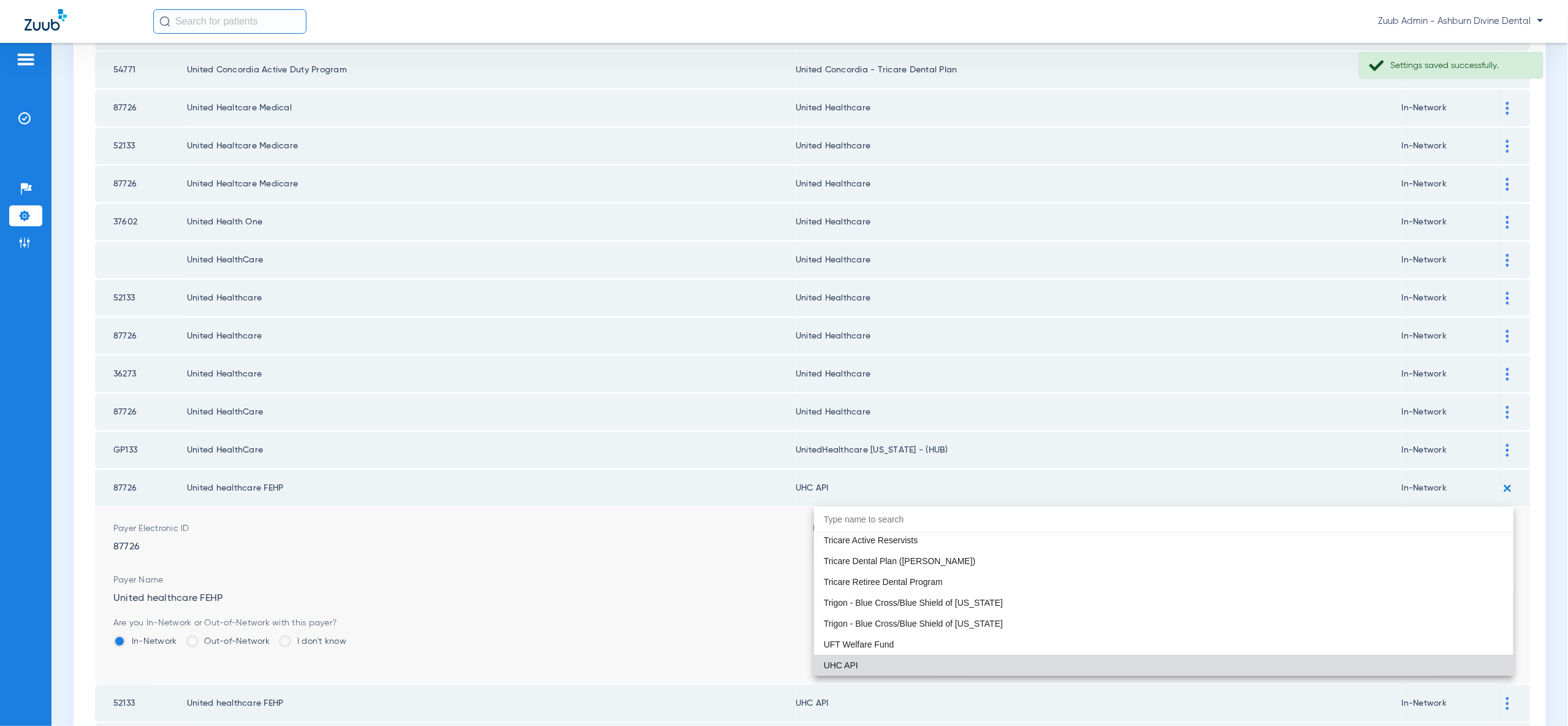
paste input "united"
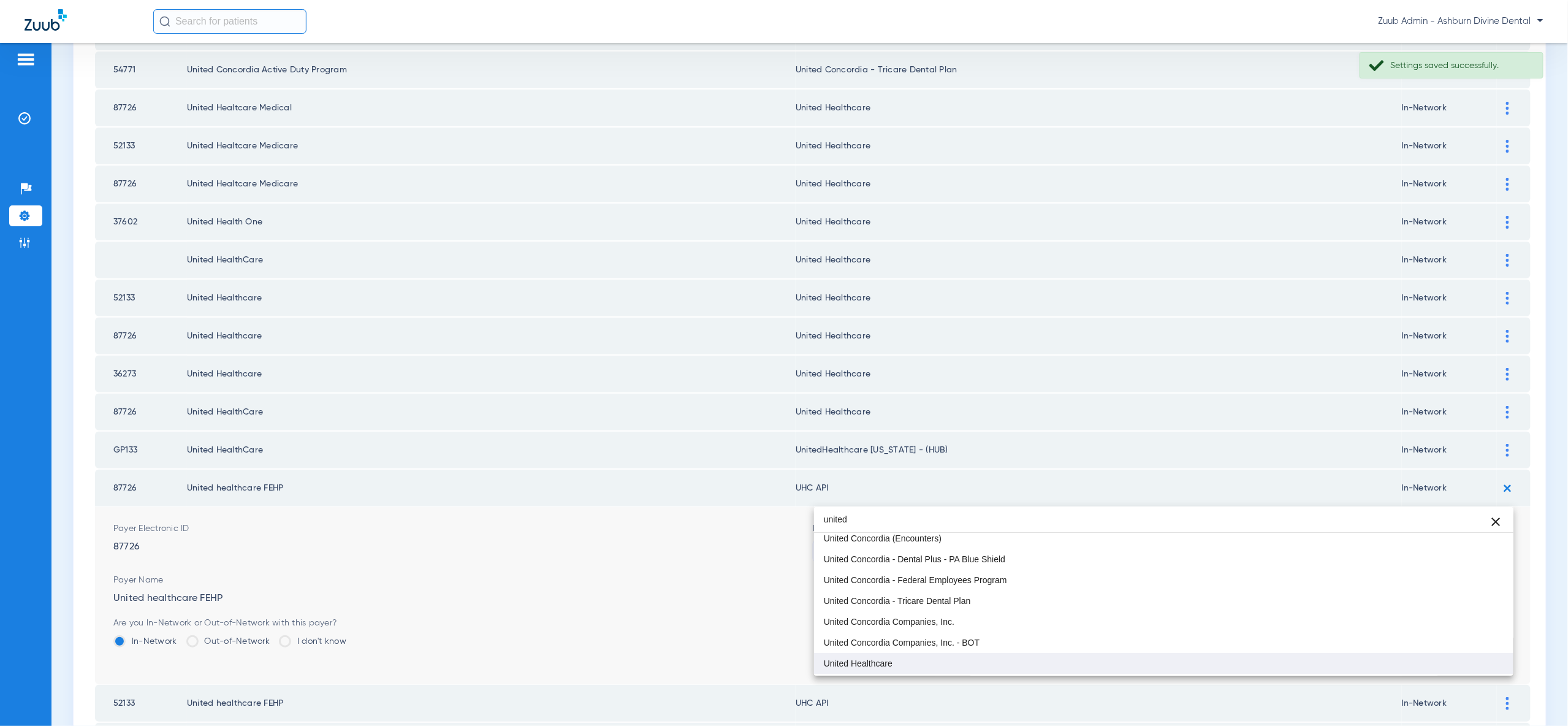
type input "united"
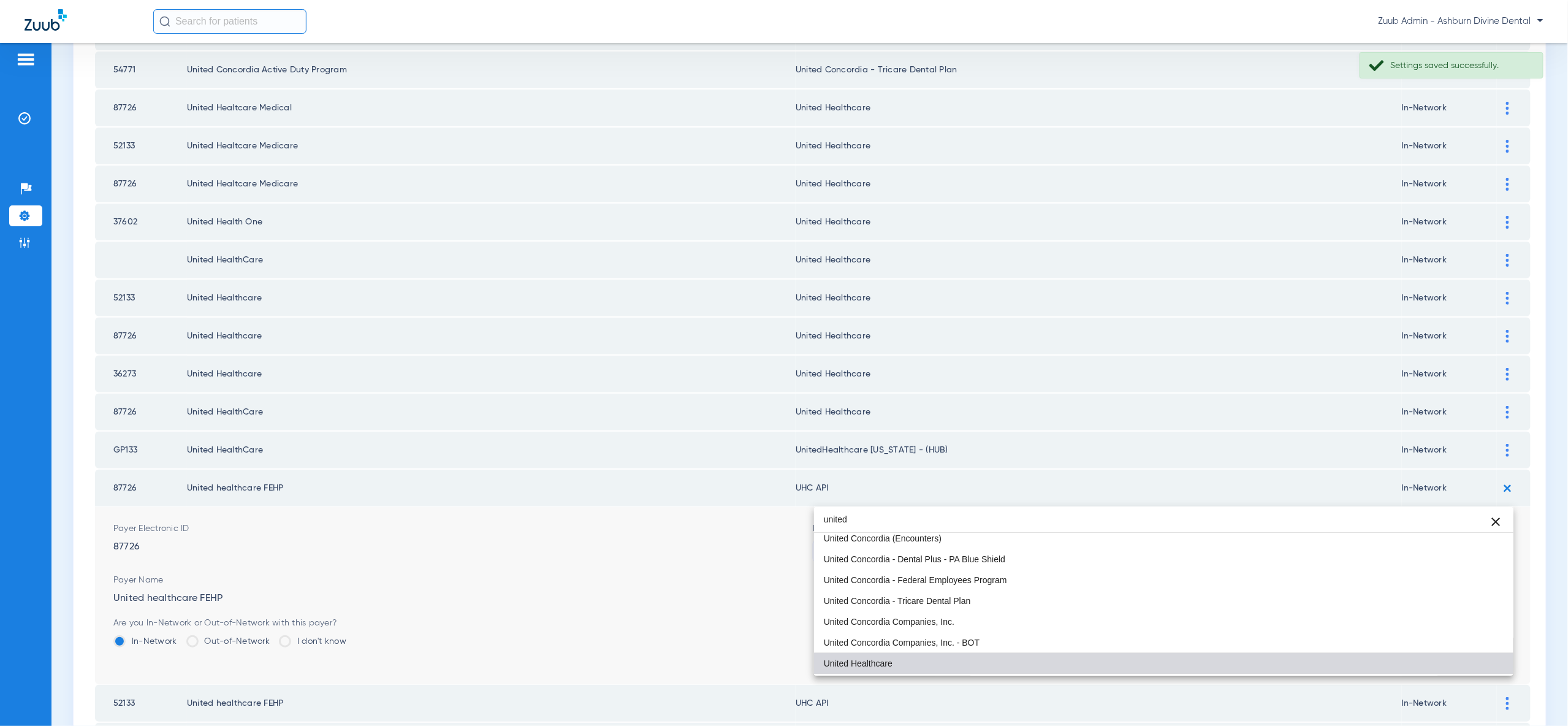
click at [1456, 662] on mat-option "United Healthcare" at bounding box center [1164, 663] width 700 height 21
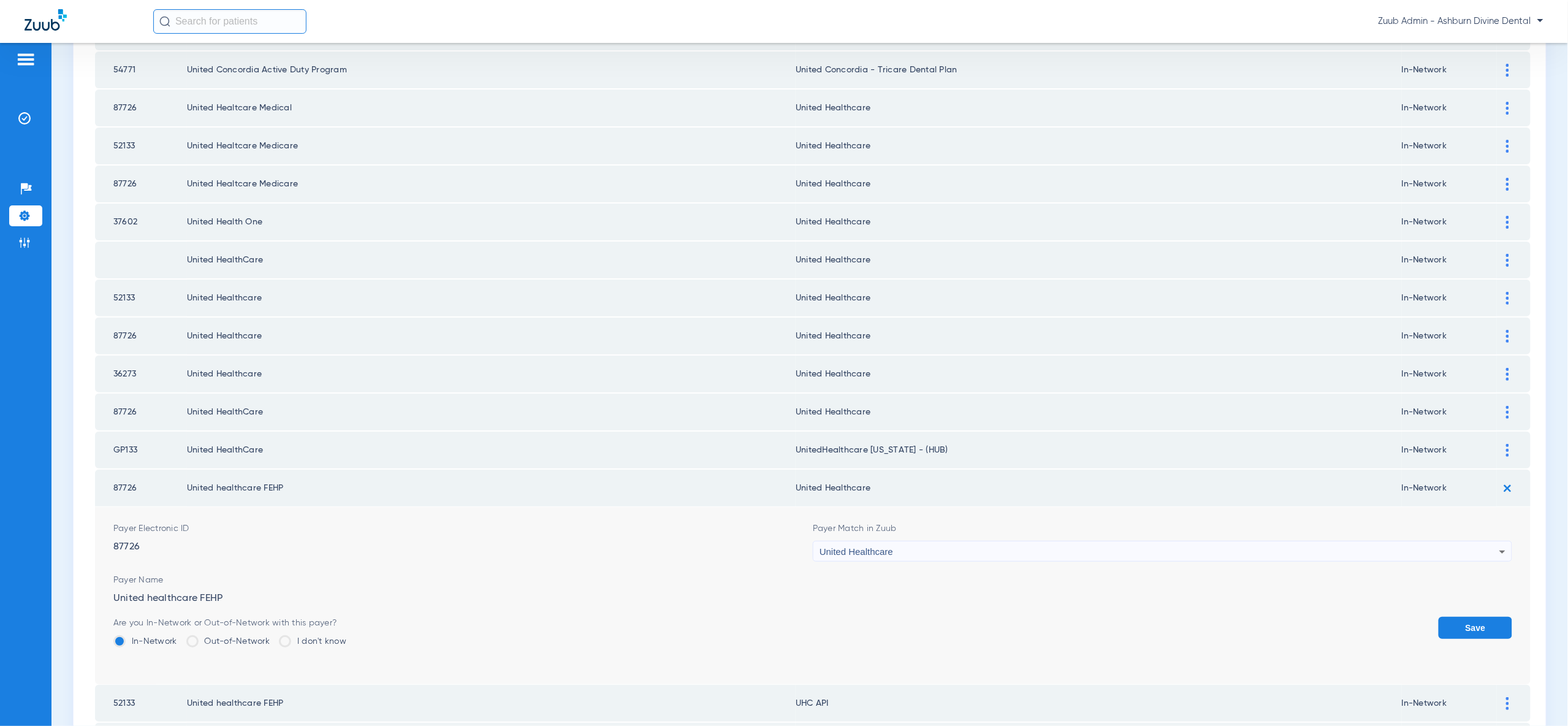
click at [1475, 617] on button "Save" at bounding box center [1475, 628] width 74 height 22
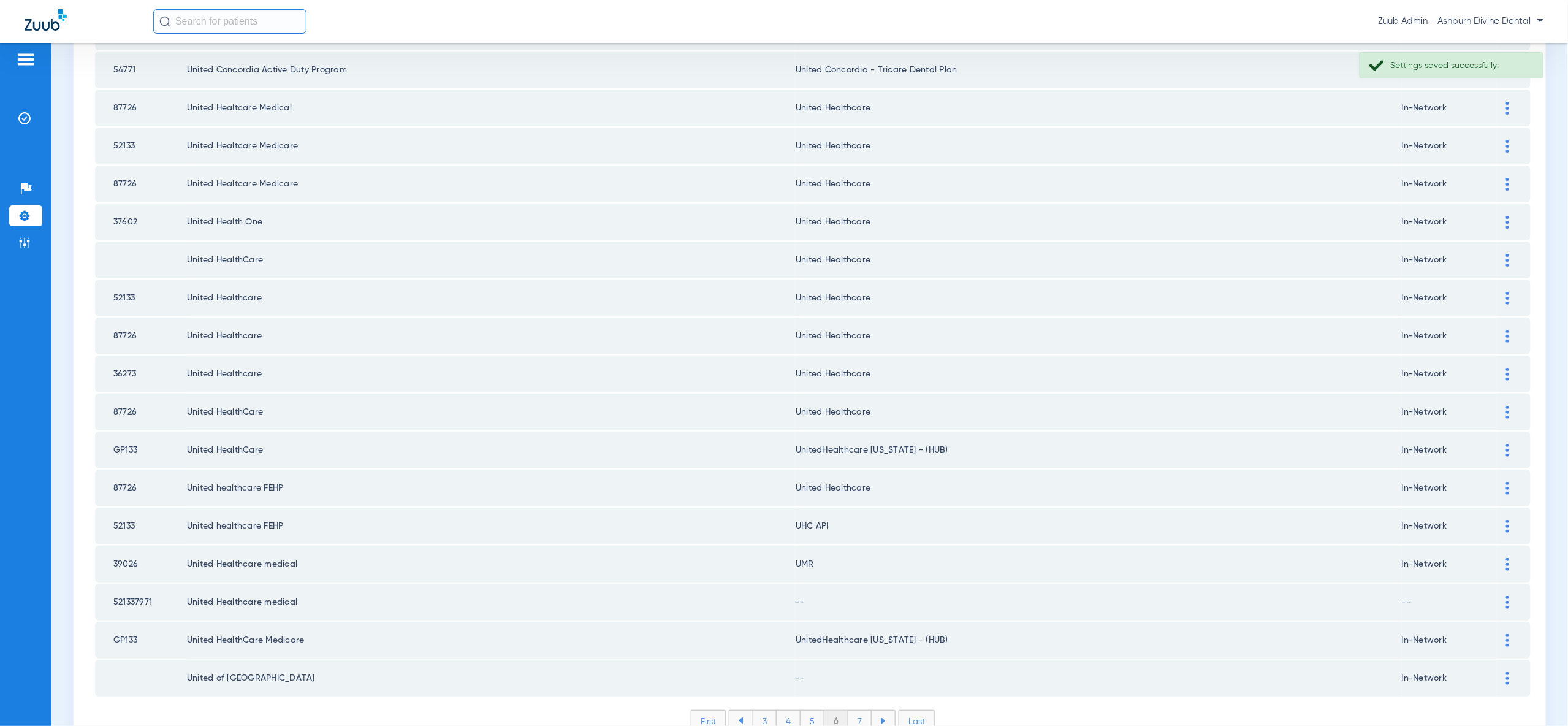
click at [1510, 520] on div at bounding box center [1507, 527] width 21 height 13
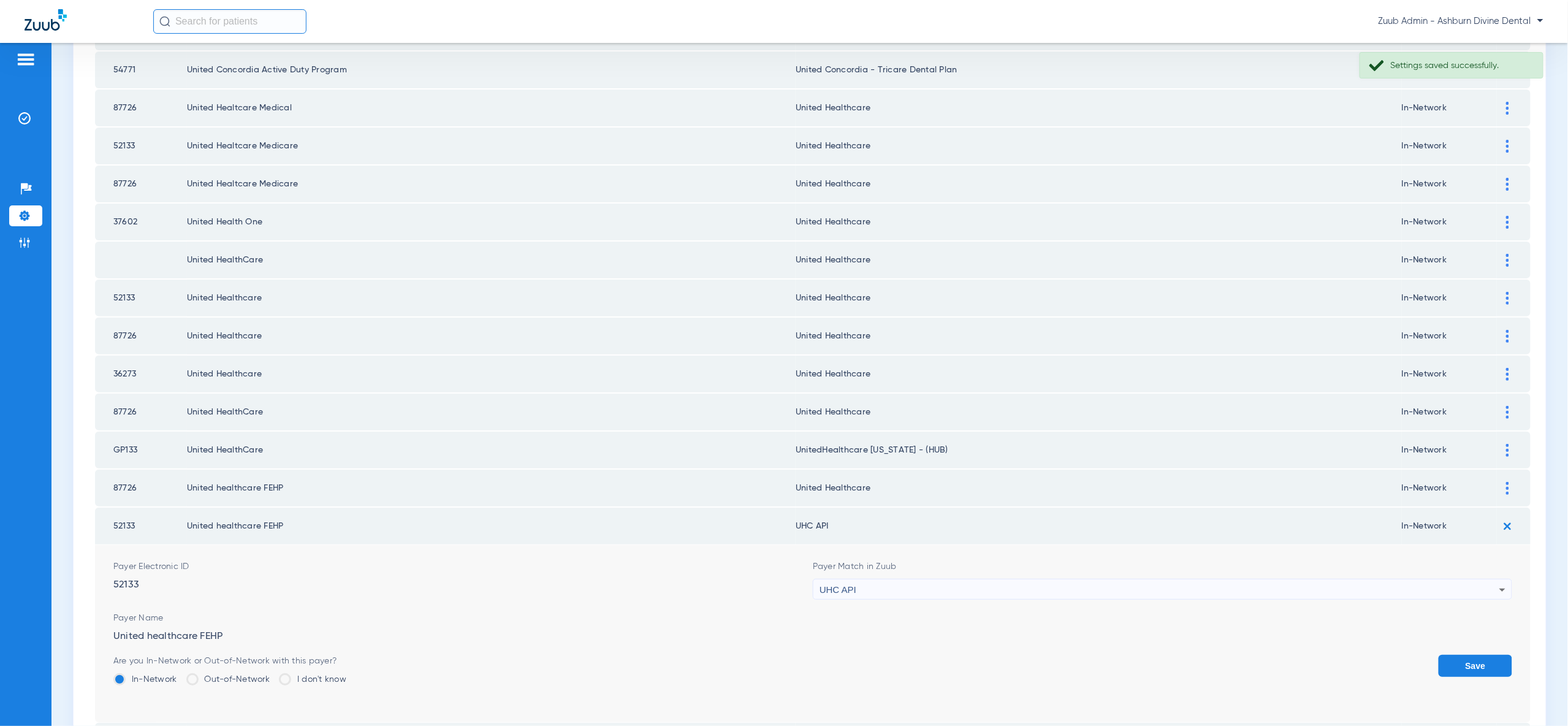
click at [1421, 579] on div "UHC API" at bounding box center [1159, 589] width 680 height 21
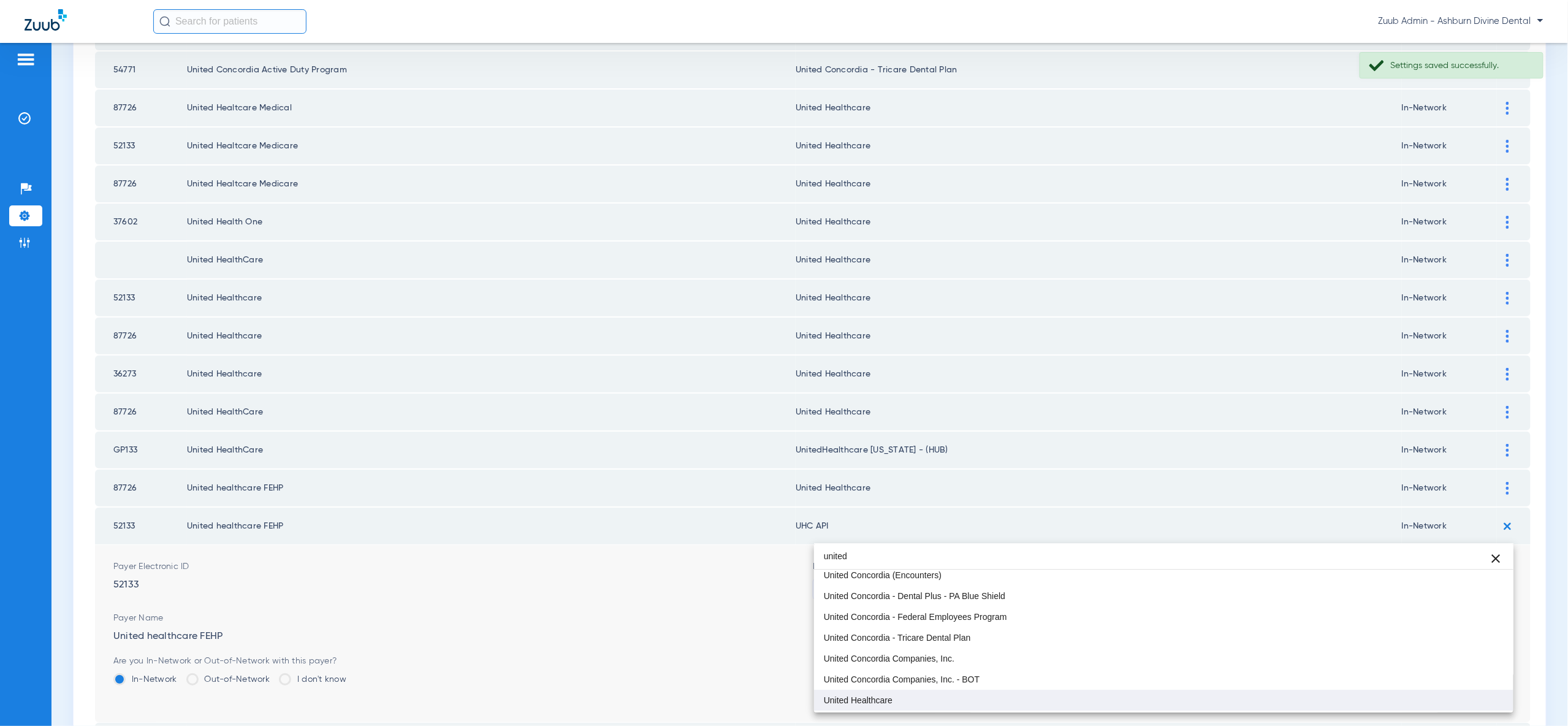
type input "united"
click at [1442, 692] on mat-option "United Healthcare" at bounding box center [1164, 700] width 700 height 21
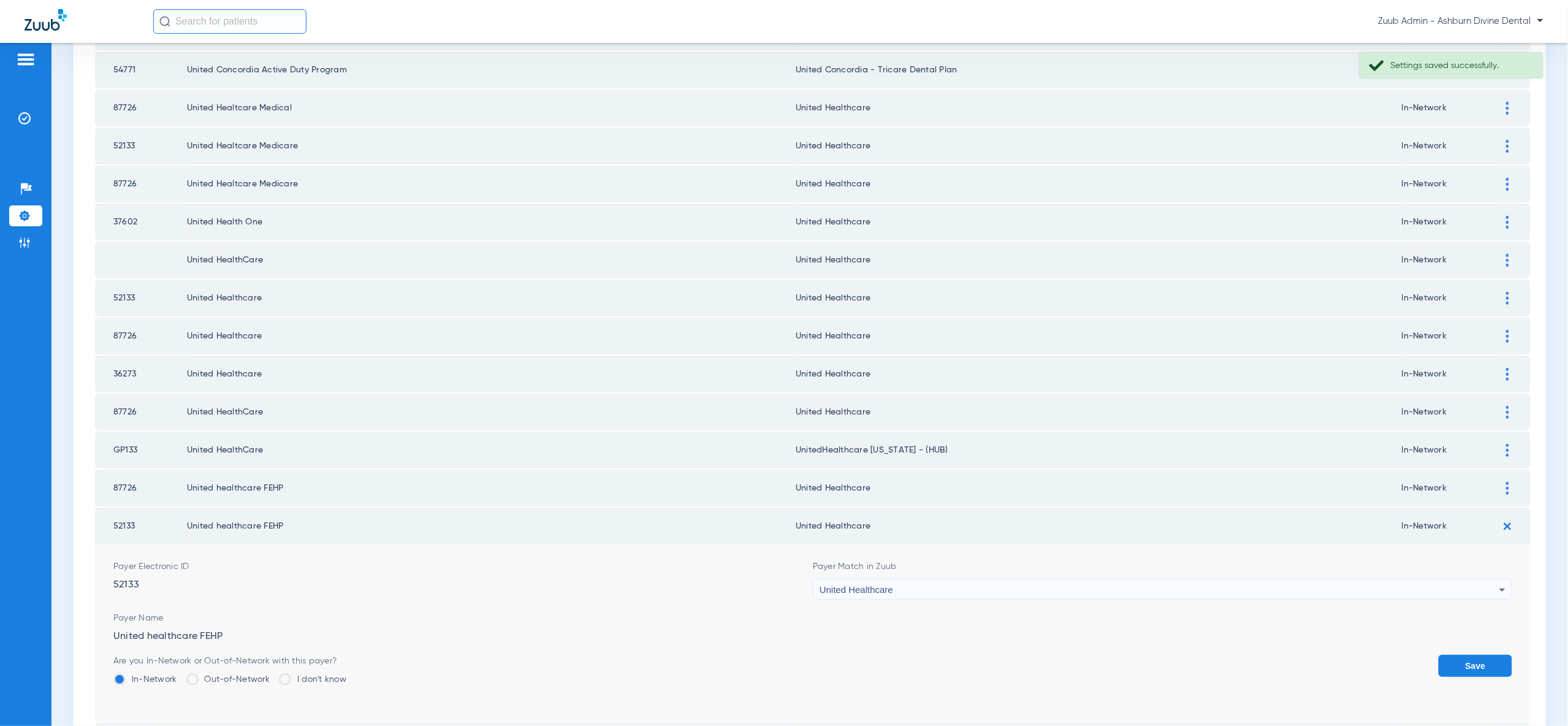
click at [1472, 655] on button "Save" at bounding box center [1475, 666] width 74 height 22
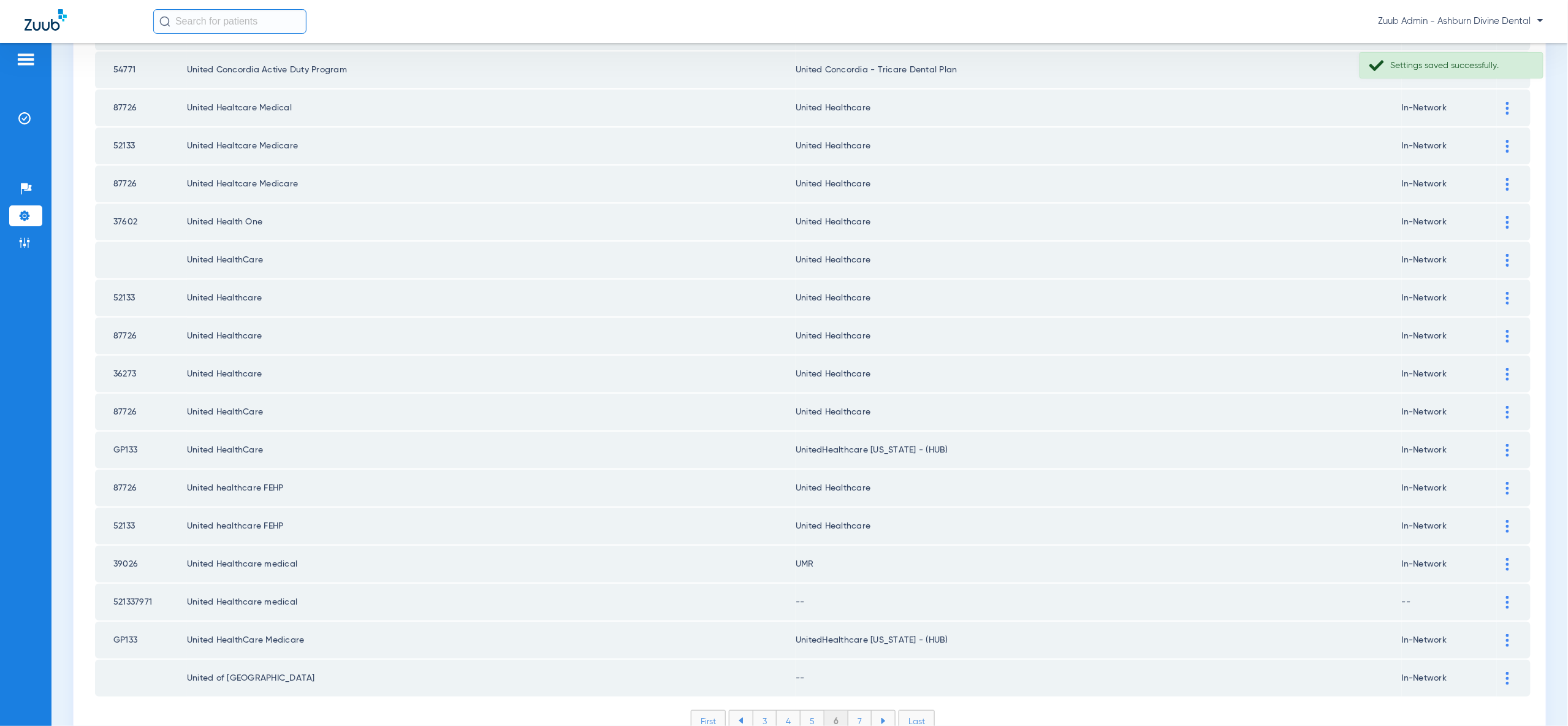
drag, startPoint x: 1504, startPoint y: 505, endPoint x: 1483, endPoint y: 545, distance: 45.2
click at [1504, 558] on div at bounding box center [1507, 564] width 21 height 13
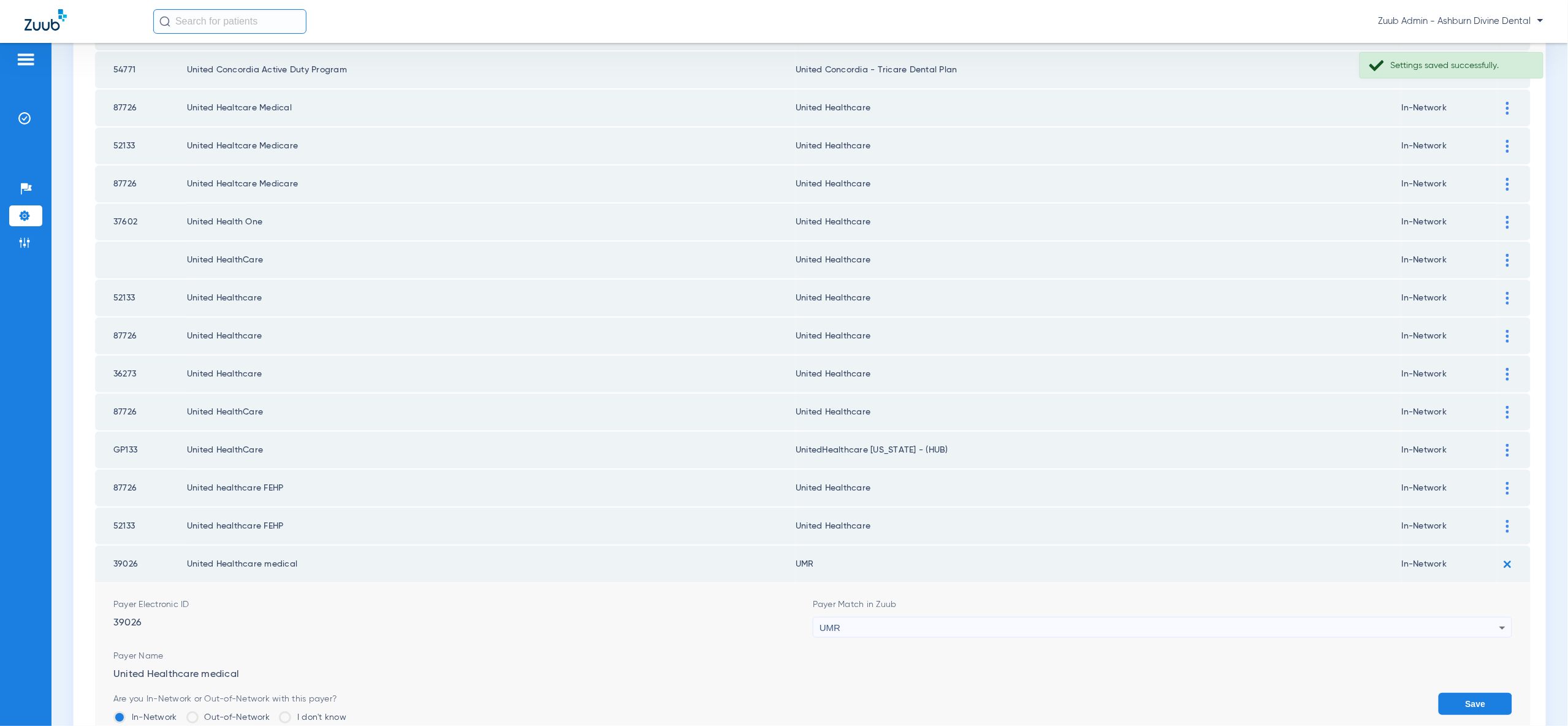
click at [1458, 618] on div "UMR" at bounding box center [1159, 628] width 680 height 21
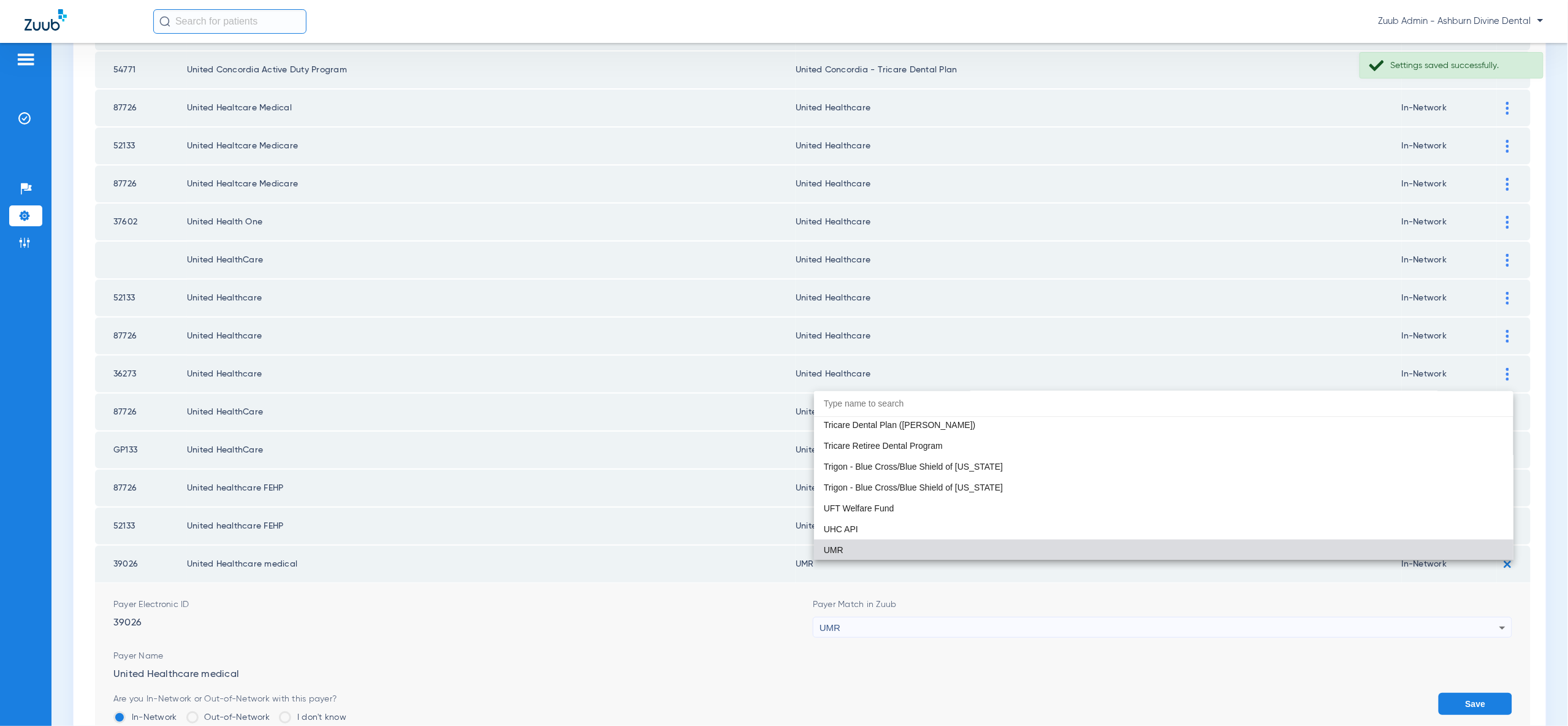
paste input "united"
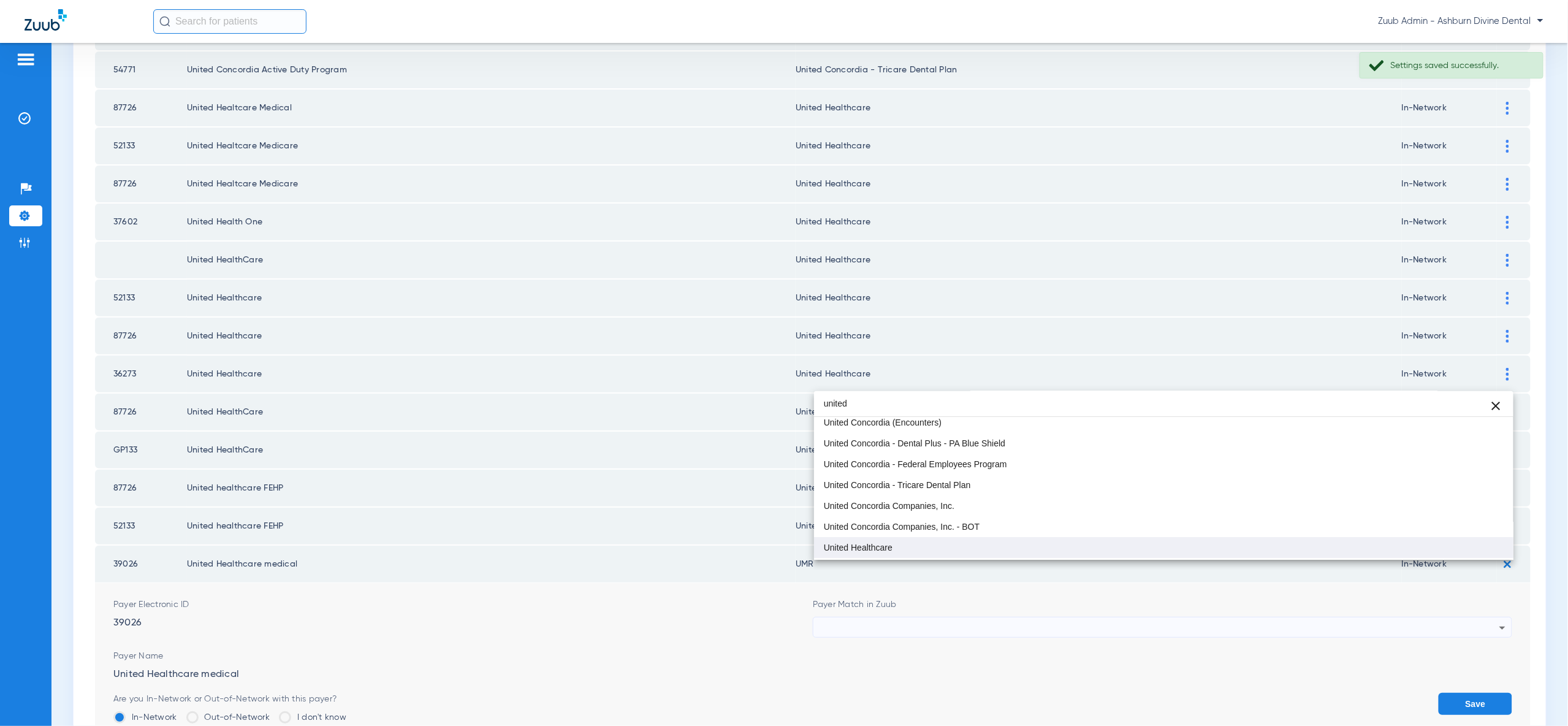
type input "united"
click at [1448, 549] on mat-option "United Healthcare" at bounding box center [1164, 548] width 700 height 21
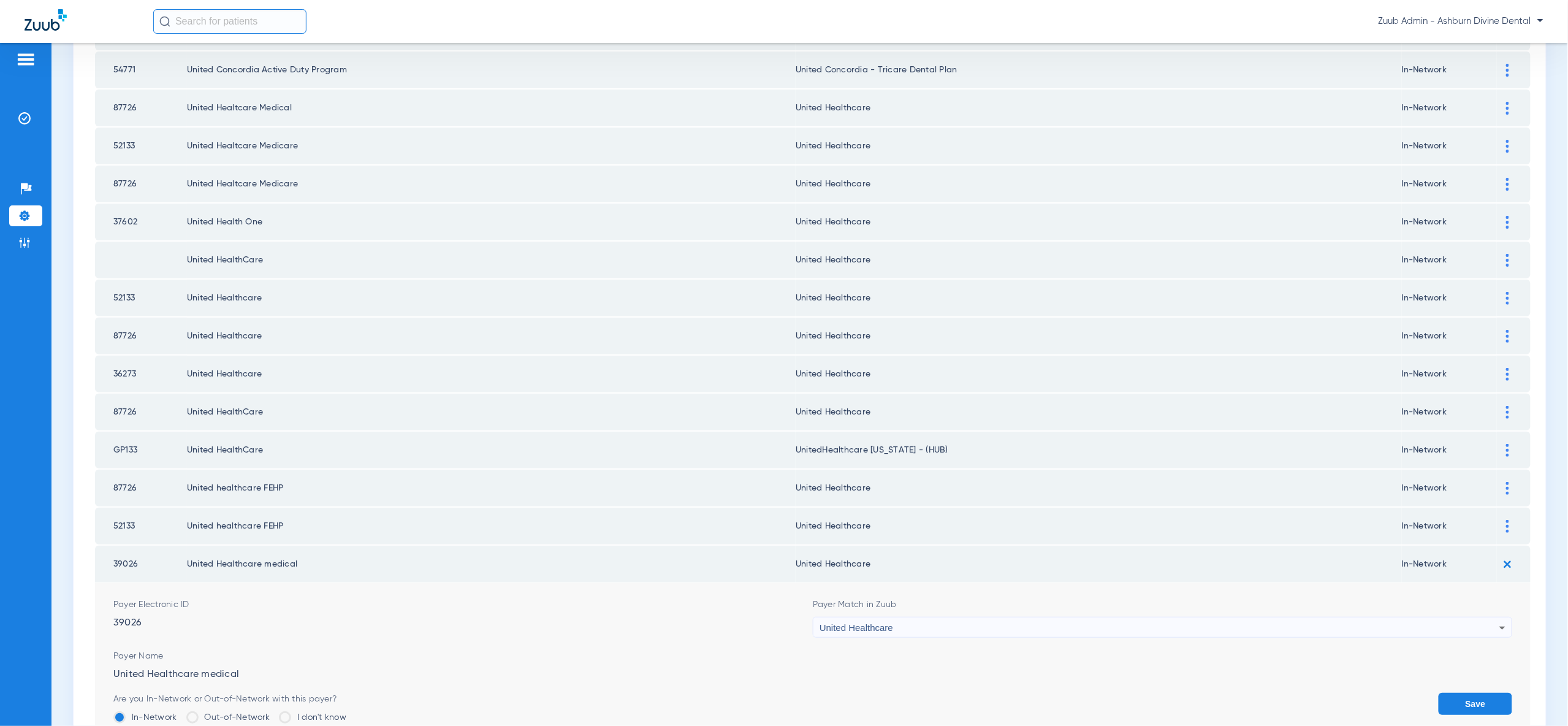
click at [1477, 693] on button "Save" at bounding box center [1475, 704] width 74 height 22
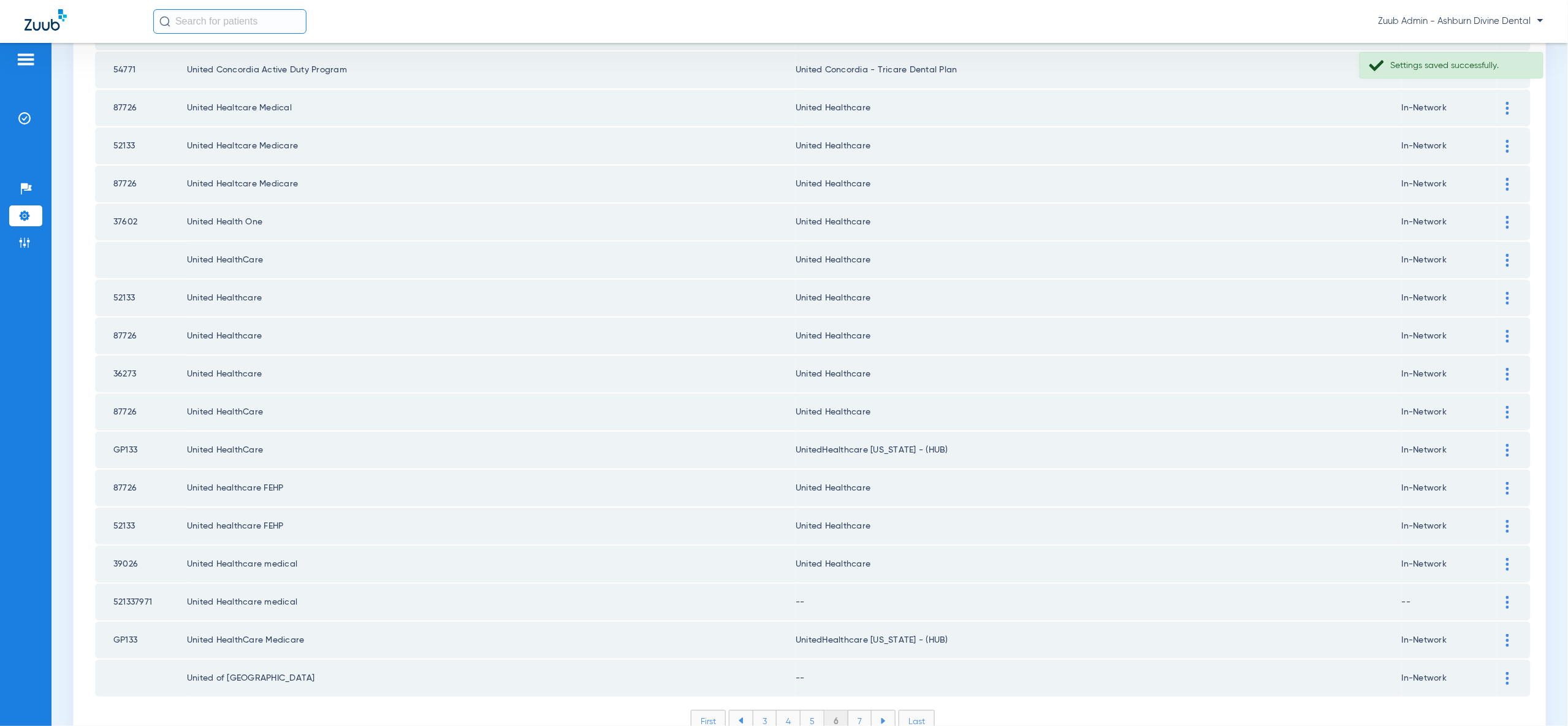
drag, startPoint x: 1515, startPoint y: 550, endPoint x: 1503, endPoint y: 545, distance: 13.0
click at [1514, 584] on td at bounding box center [1513, 602] width 34 height 37
click at [1501, 596] on div at bounding box center [1507, 603] width 21 height 13
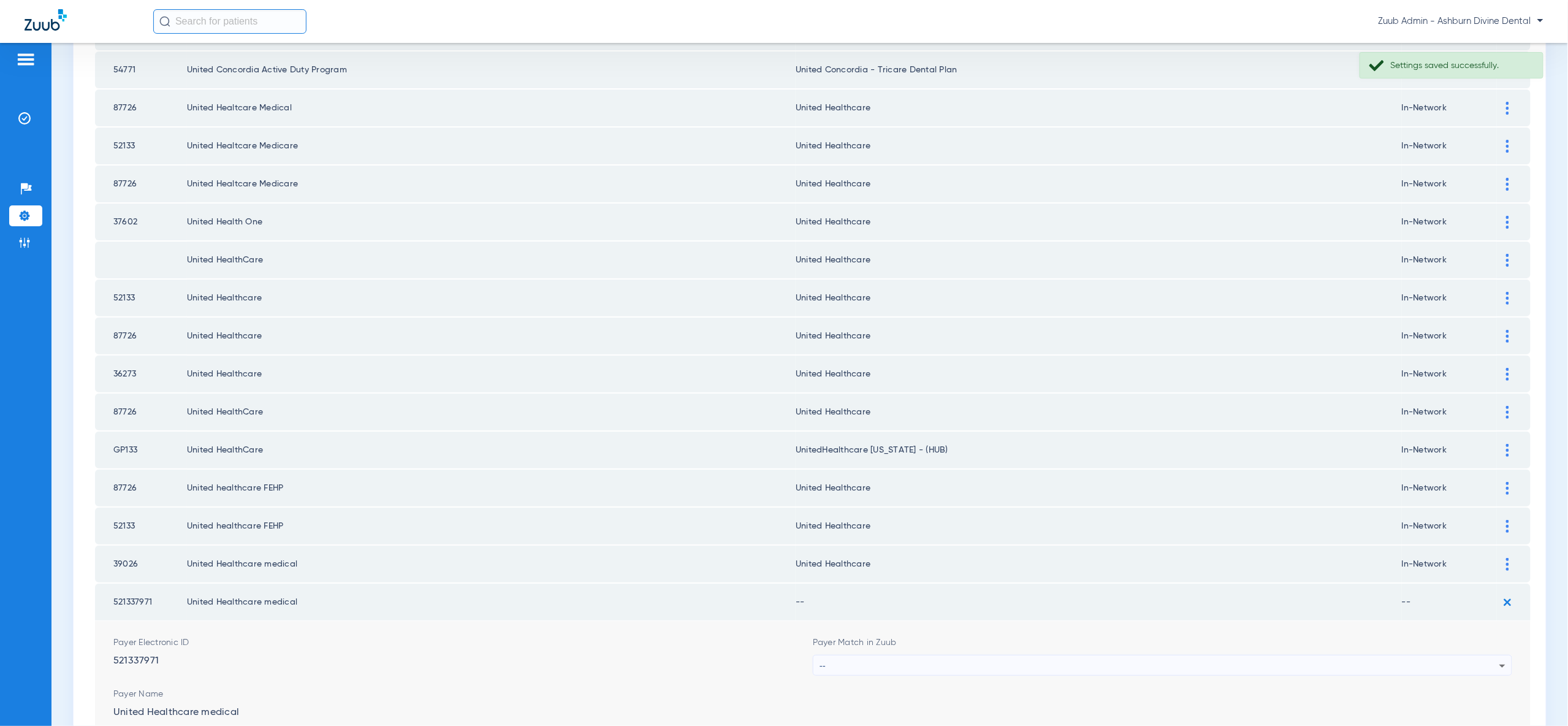
click at [1474, 655] on div "--" at bounding box center [1159, 666] width 680 height 21
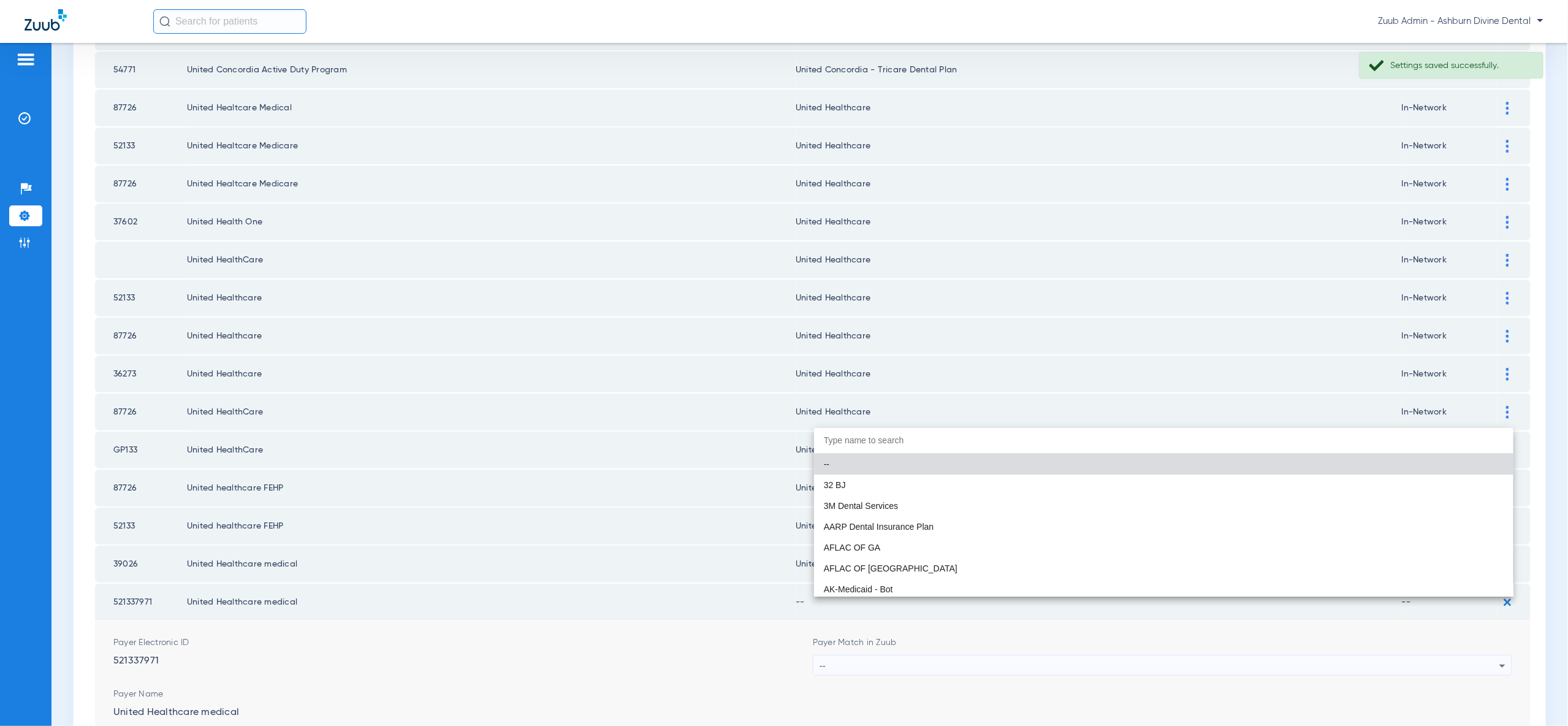
paste input "united"
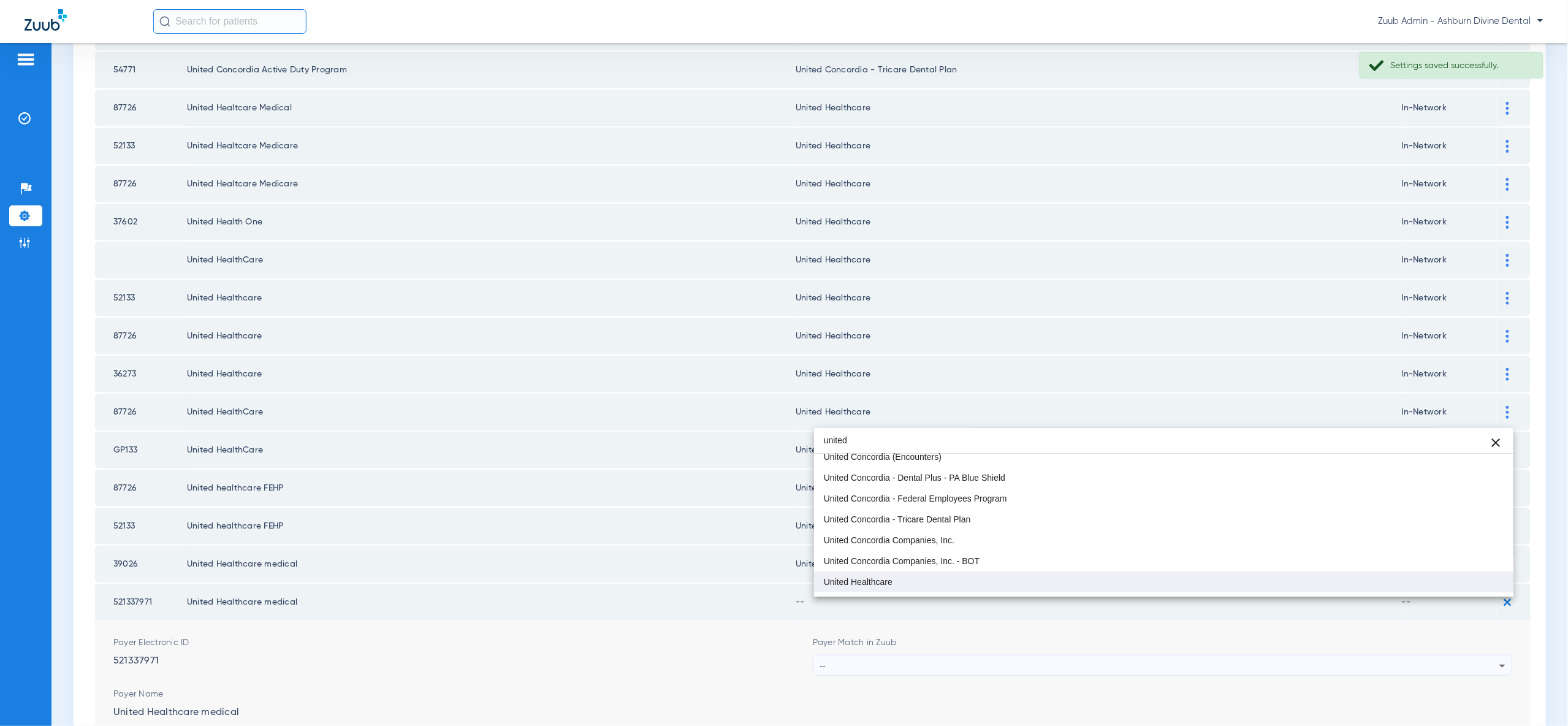
scroll to position [30, 0]
type input "united"
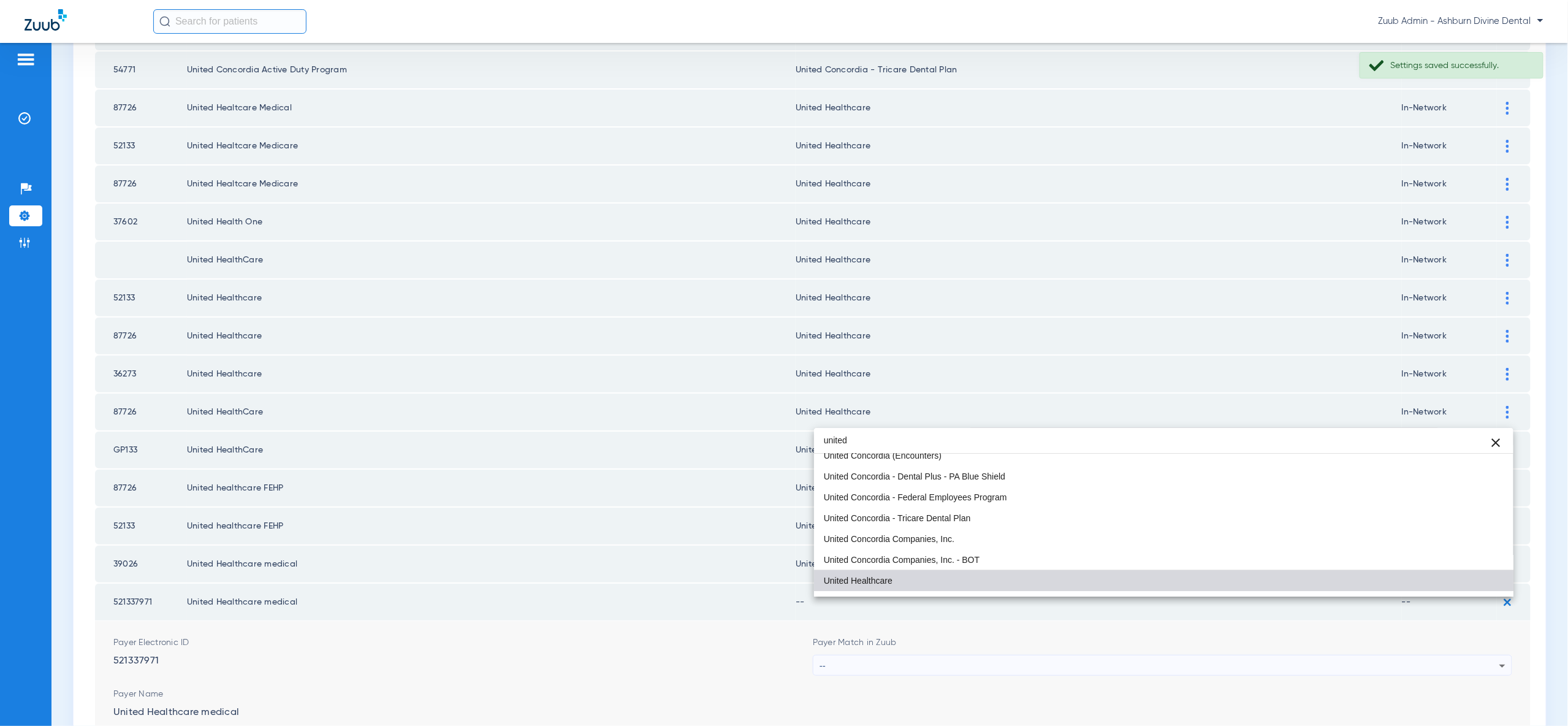
click at [1446, 584] on mat-option "United Healthcare" at bounding box center [1164, 581] width 700 height 21
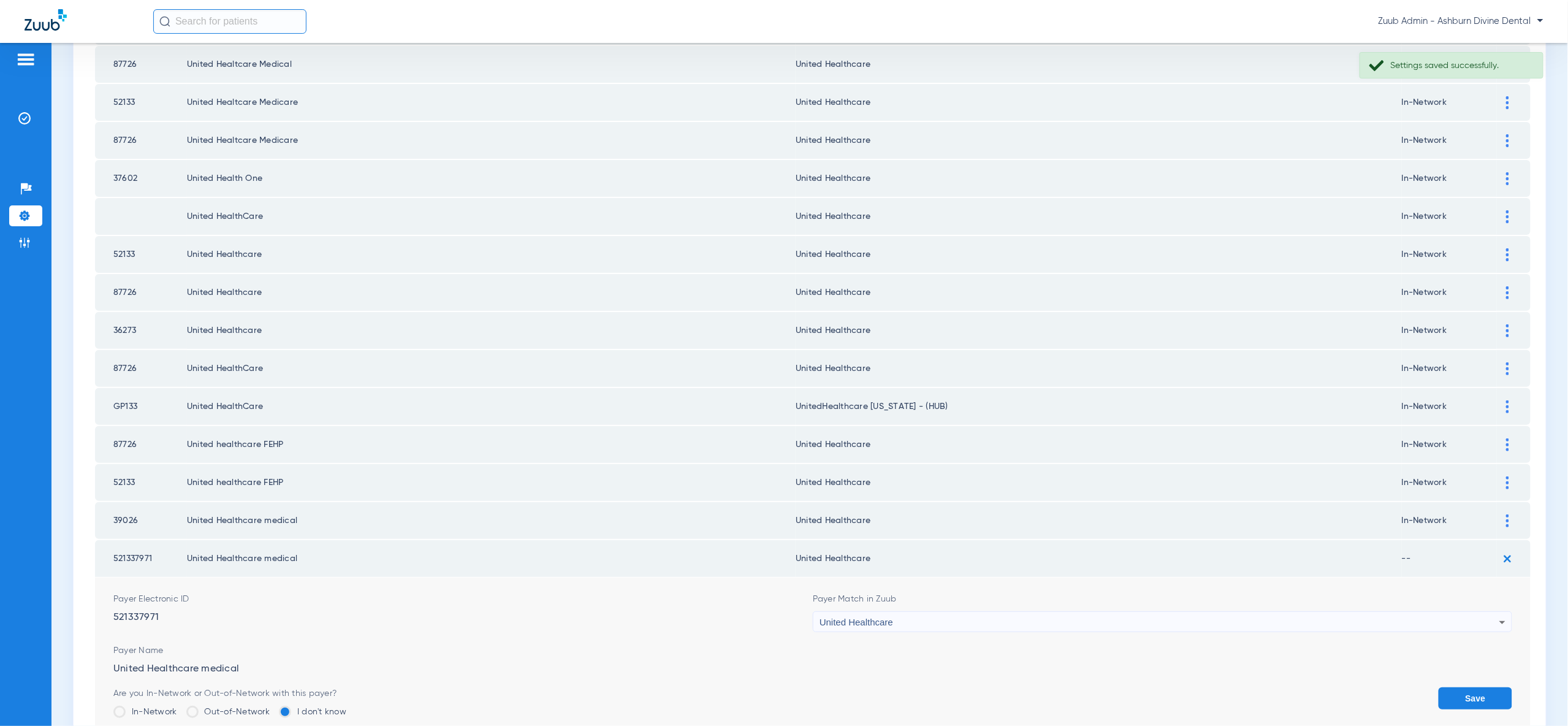
click at [1475, 688] on button "Save" at bounding box center [1475, 699] width 74 height 22
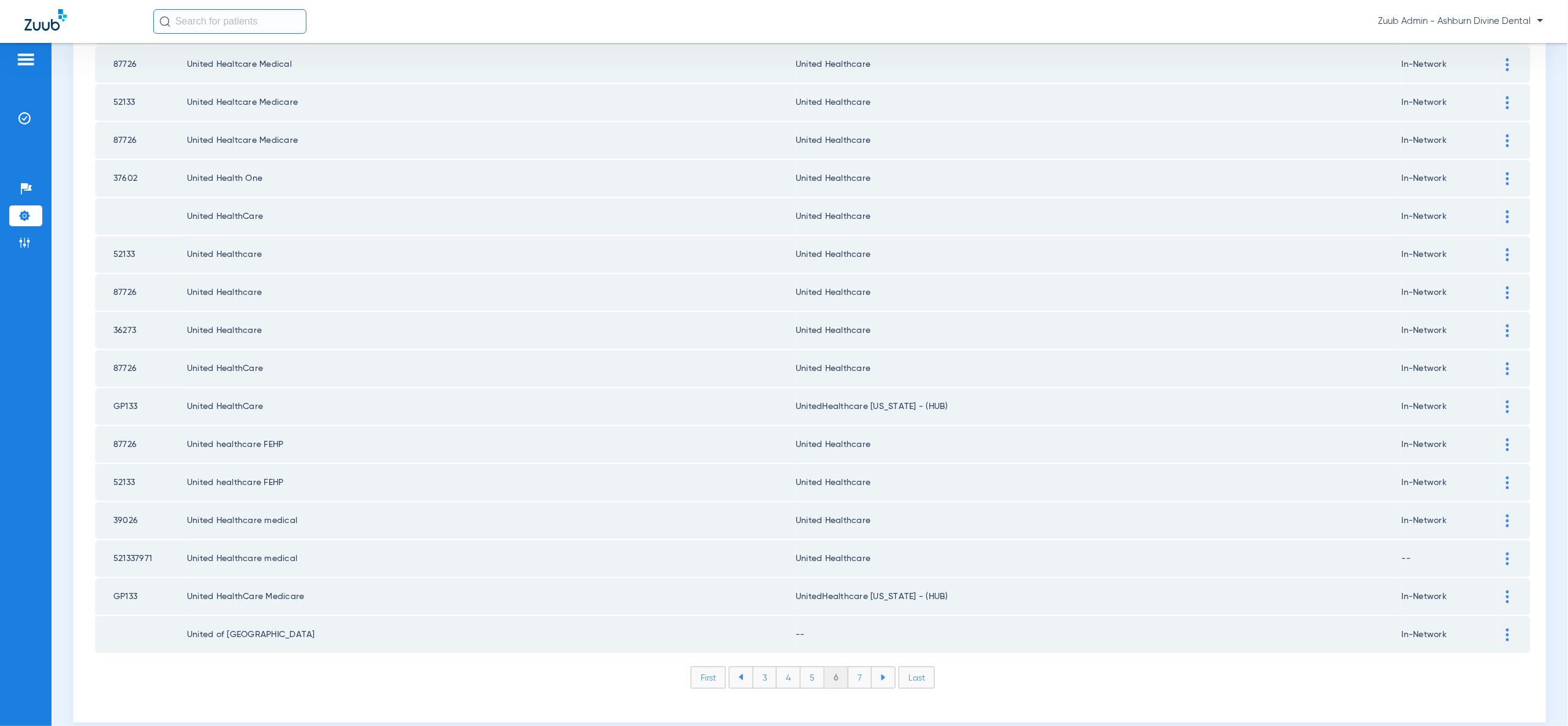
scroll to position [1428, 0]
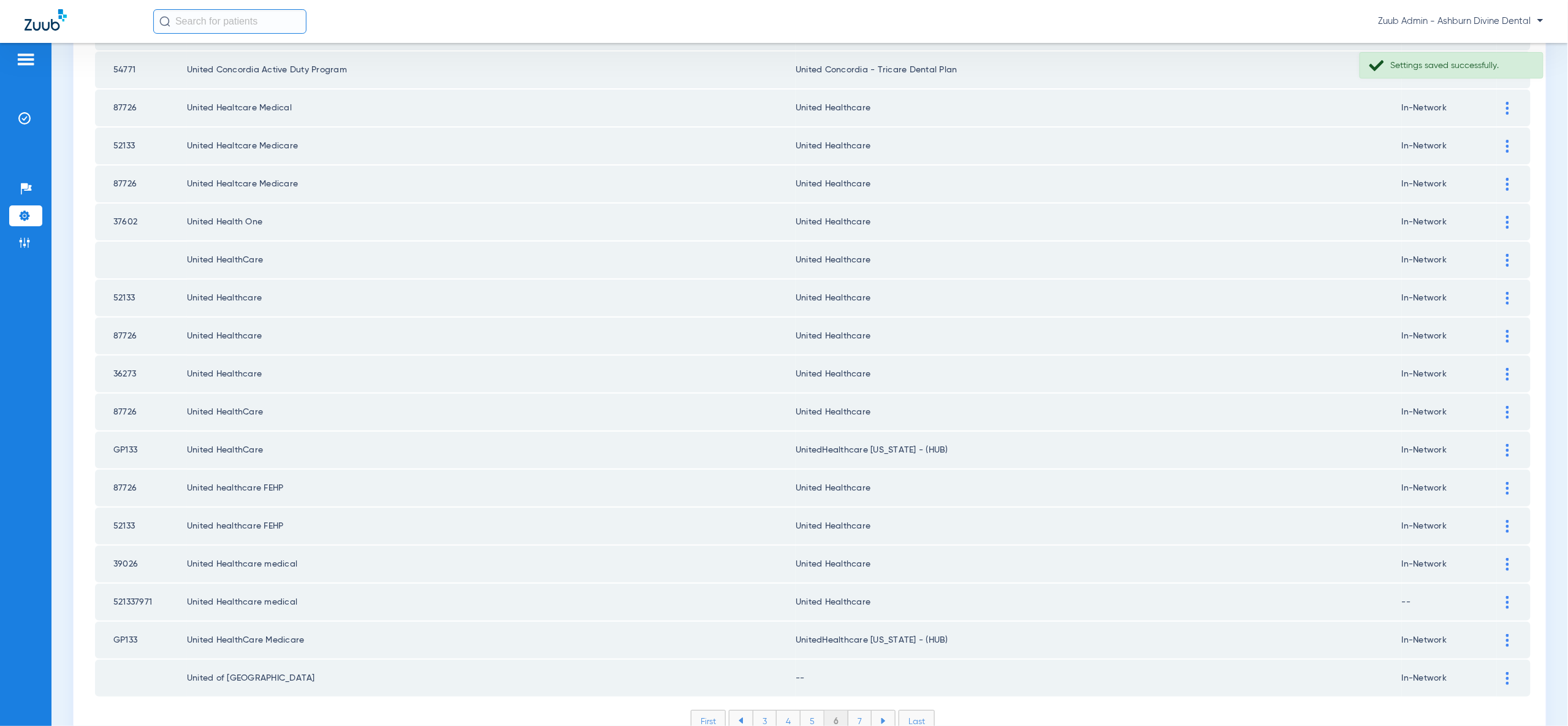
click at [1508, 672] on img at bounding box center [1508, 678] width 3 height 13
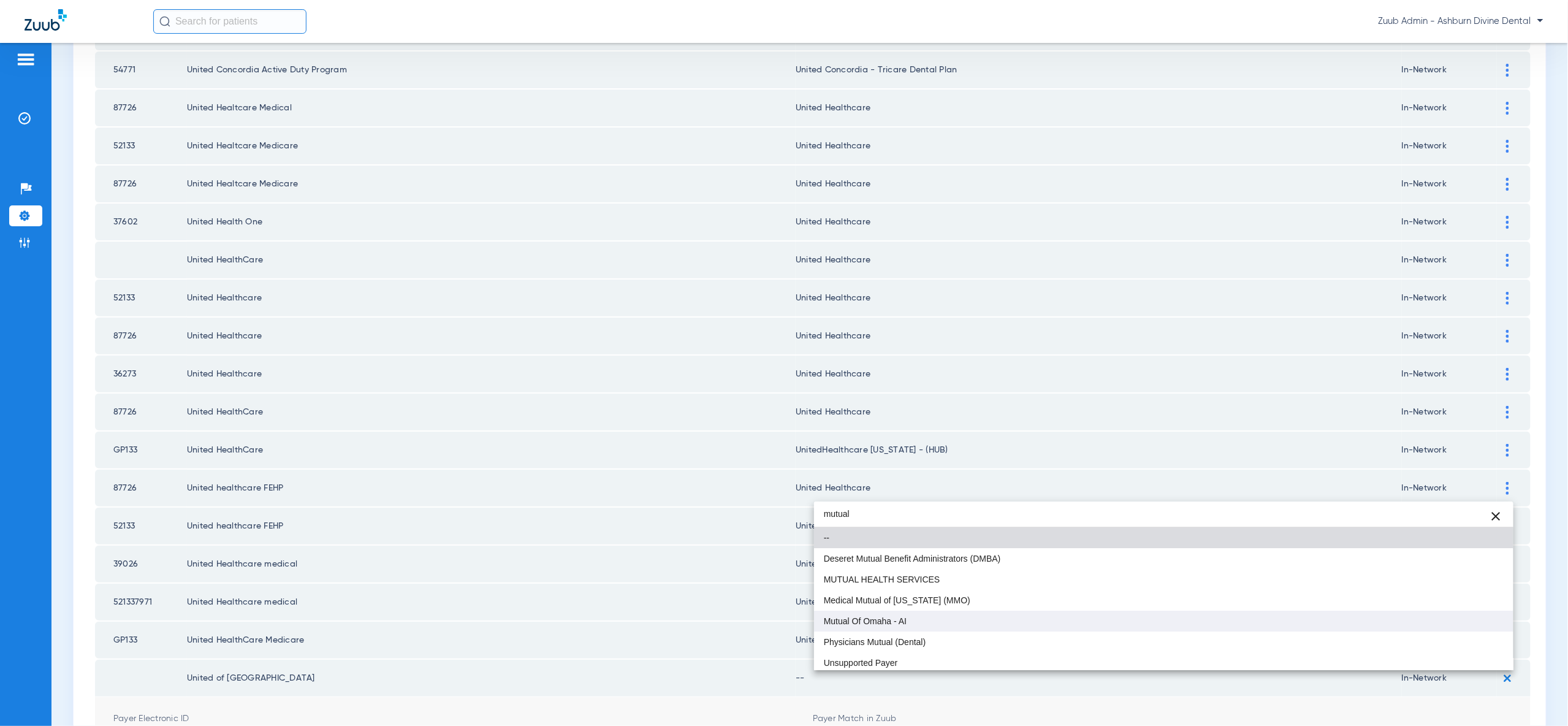
type input "mutual"
click at [1319, 622] on mat-option "Mutual Of Omaha - AI" at bounding box center [1164, 621] width 700 height 21
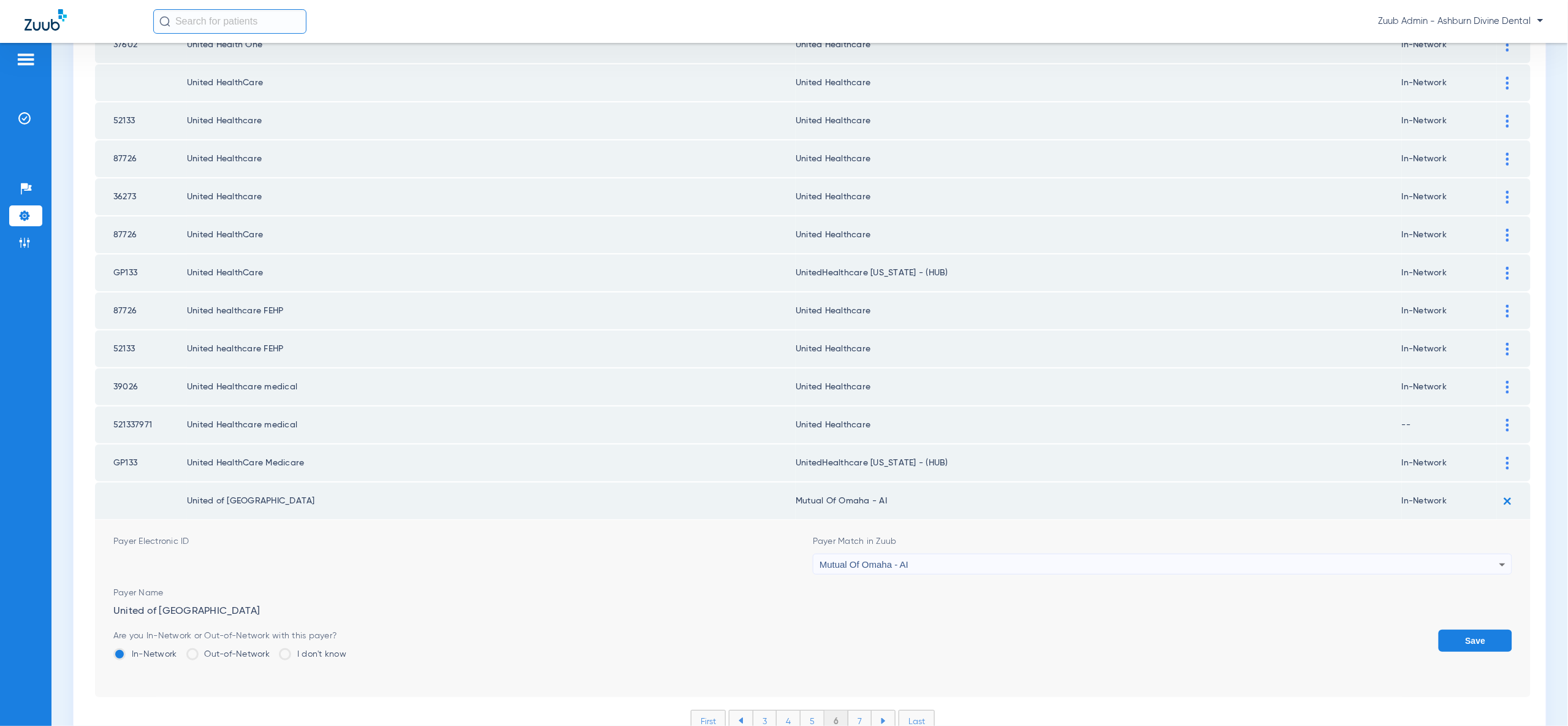
drag, startPoint x: 1461, startPoint y: 582, endPoint x: 1261, endPoint y: 629, distance: 205.4
click at [1460, 630] on button "Save" at bounding box center [1475, 641] width 74 height 22
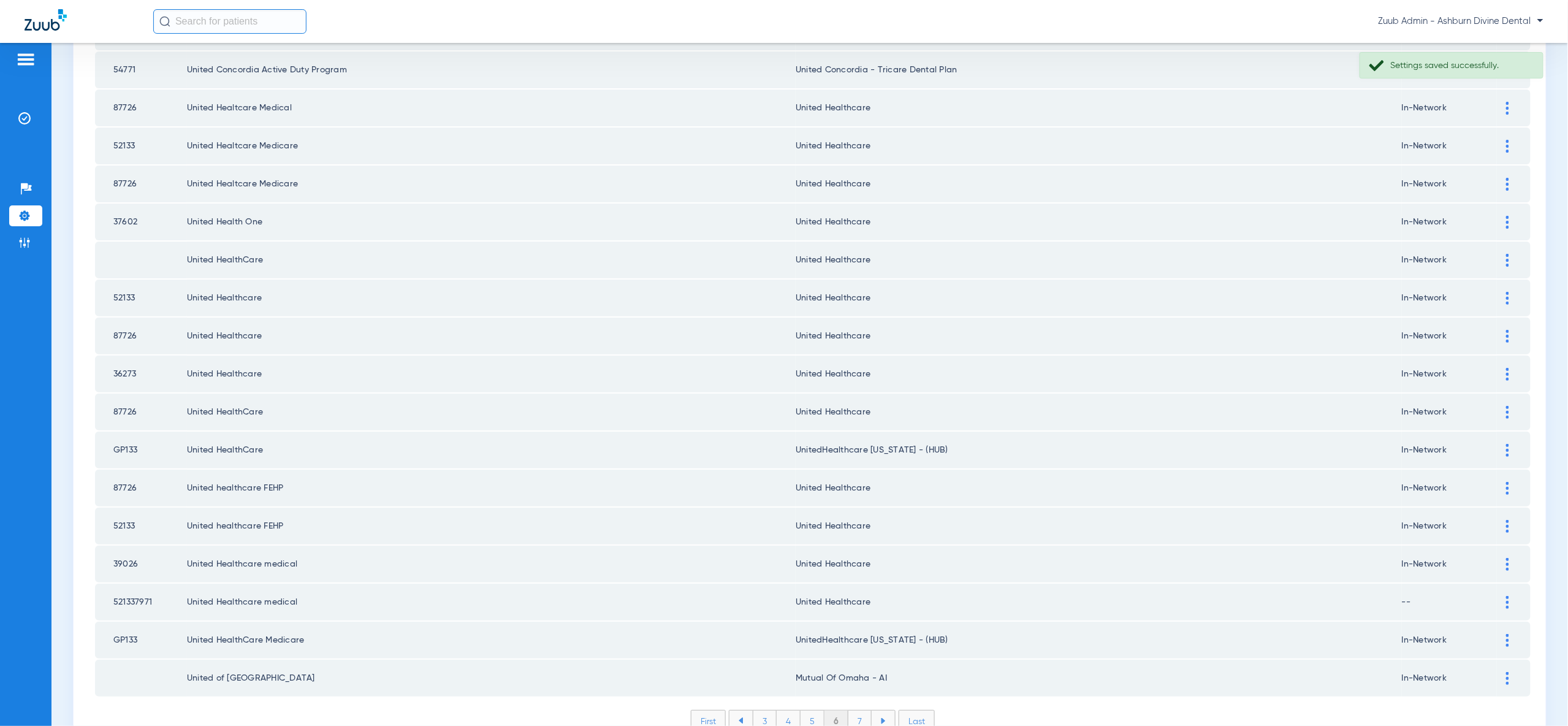
click at [859, 711] on li "7" at bounding box center [860, 721] width 24 height 21
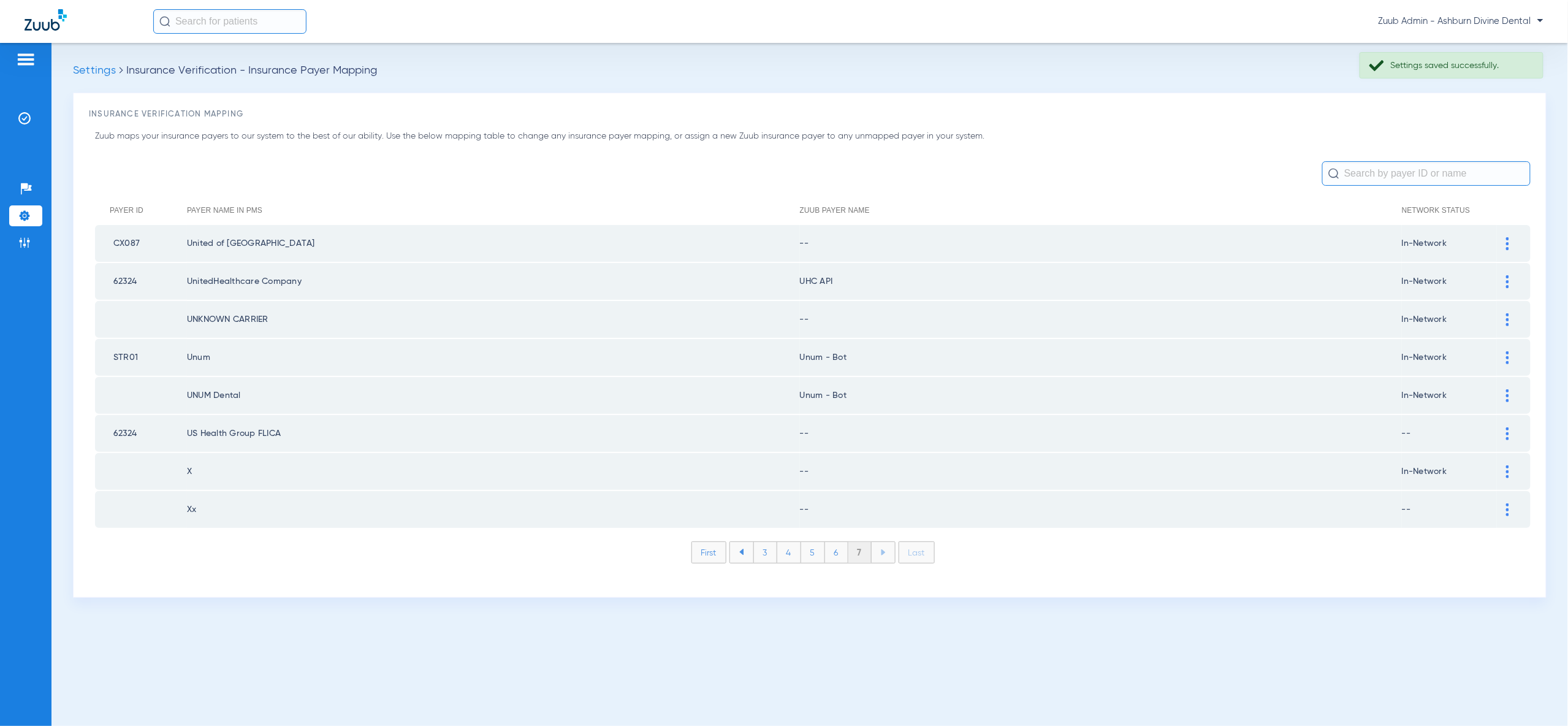
drag, startPoint x: 1507, startPoint y: 240, endPoint x: 1478, endPoint y: 291, distance: 58.7
click at [1507, 240] on img at bounding box center [1508, 243] width 3 height 13
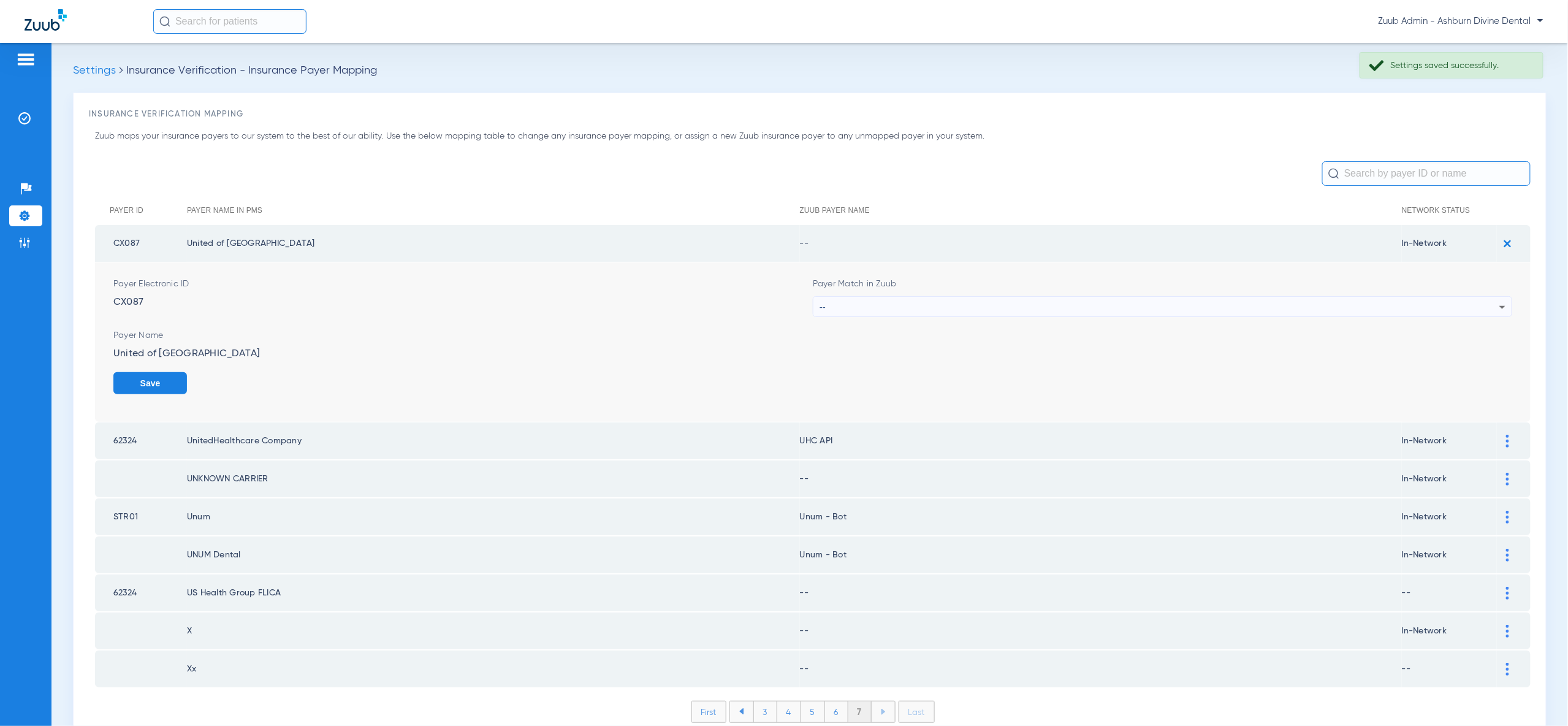
click at [1470, 305] on div "--" at bounding box center [1159, 307] width 680 height 21
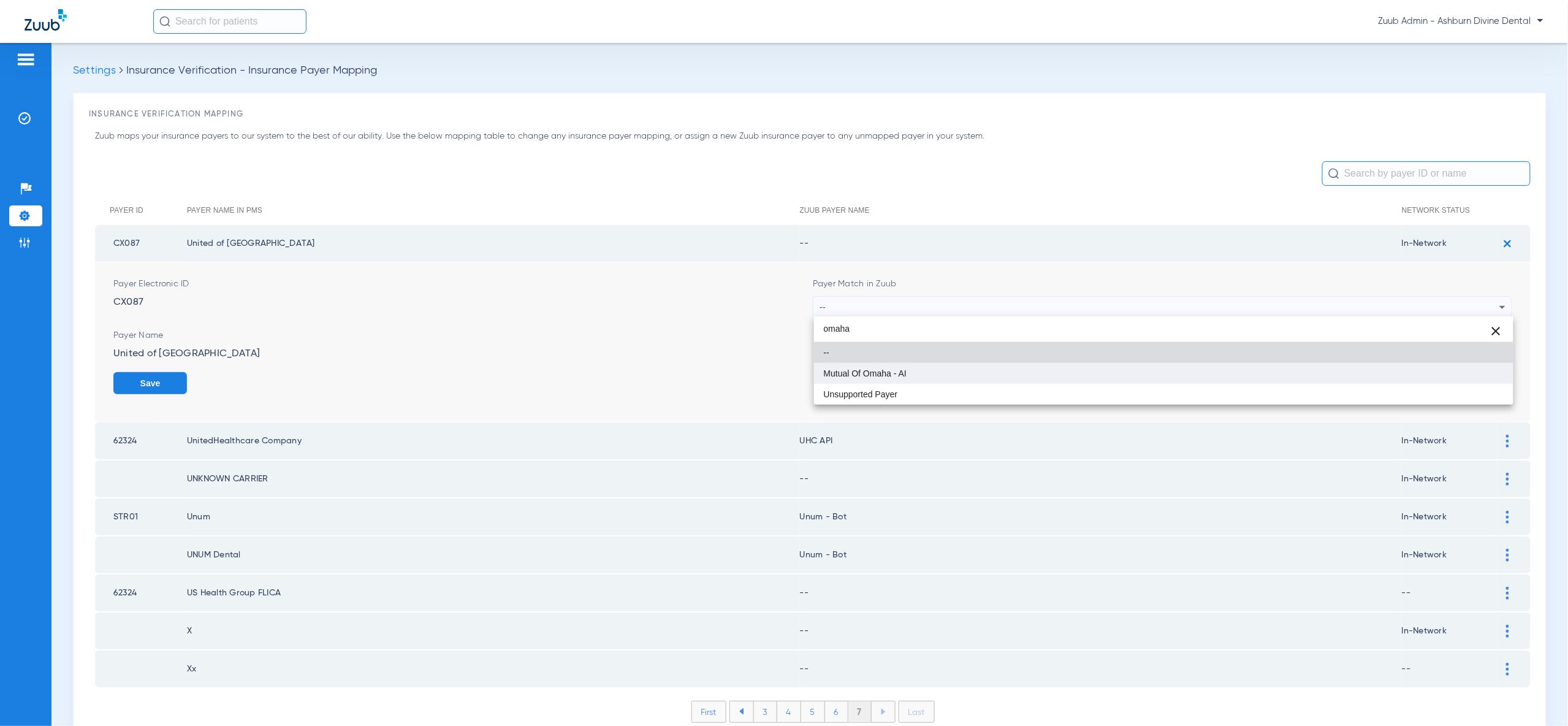
type input "omaha"
click at [1473, 378] on mat-option "Mutual Of Omaha - AI" at bounding box center [1164, 374] width 700 height 21
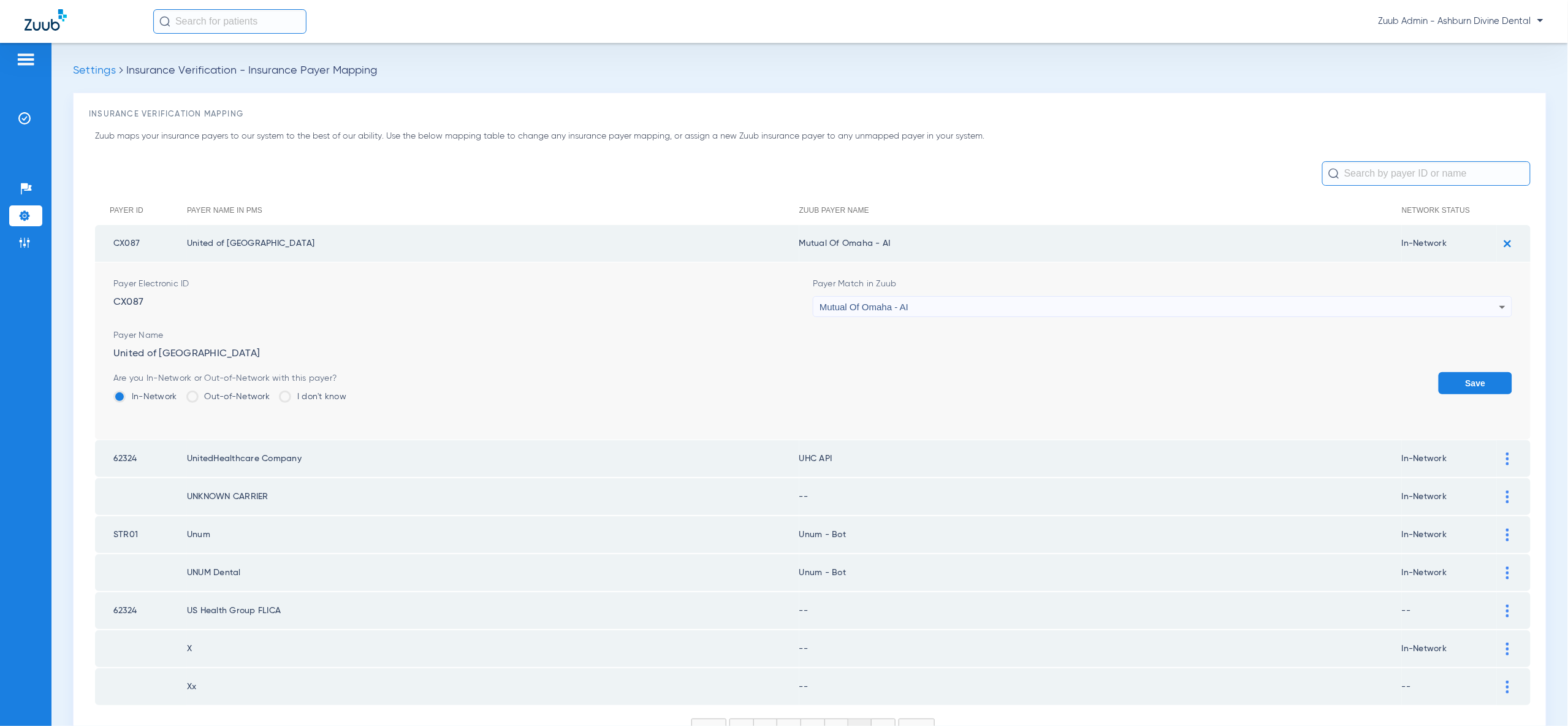
drag, startPoint x: 1473, startPoint y: 378, endPoint x: 1476, endPoint y: 316, distance: 62.1
click at [1473, 375] on button "Save" at bounding box center [1475, 383] width 74 height 22
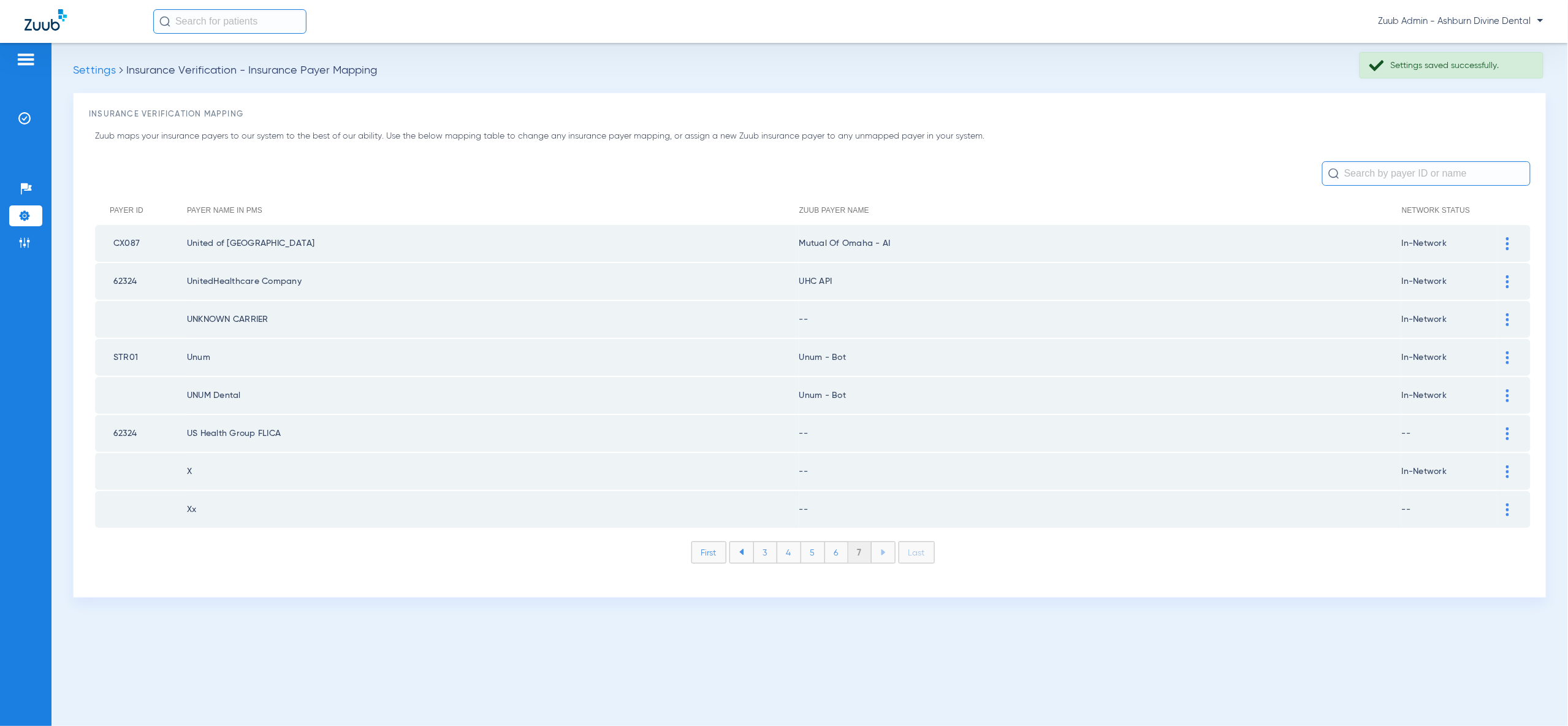
click at [1506, 283] on img at bounding box center [1508, 282] width 3 height 13
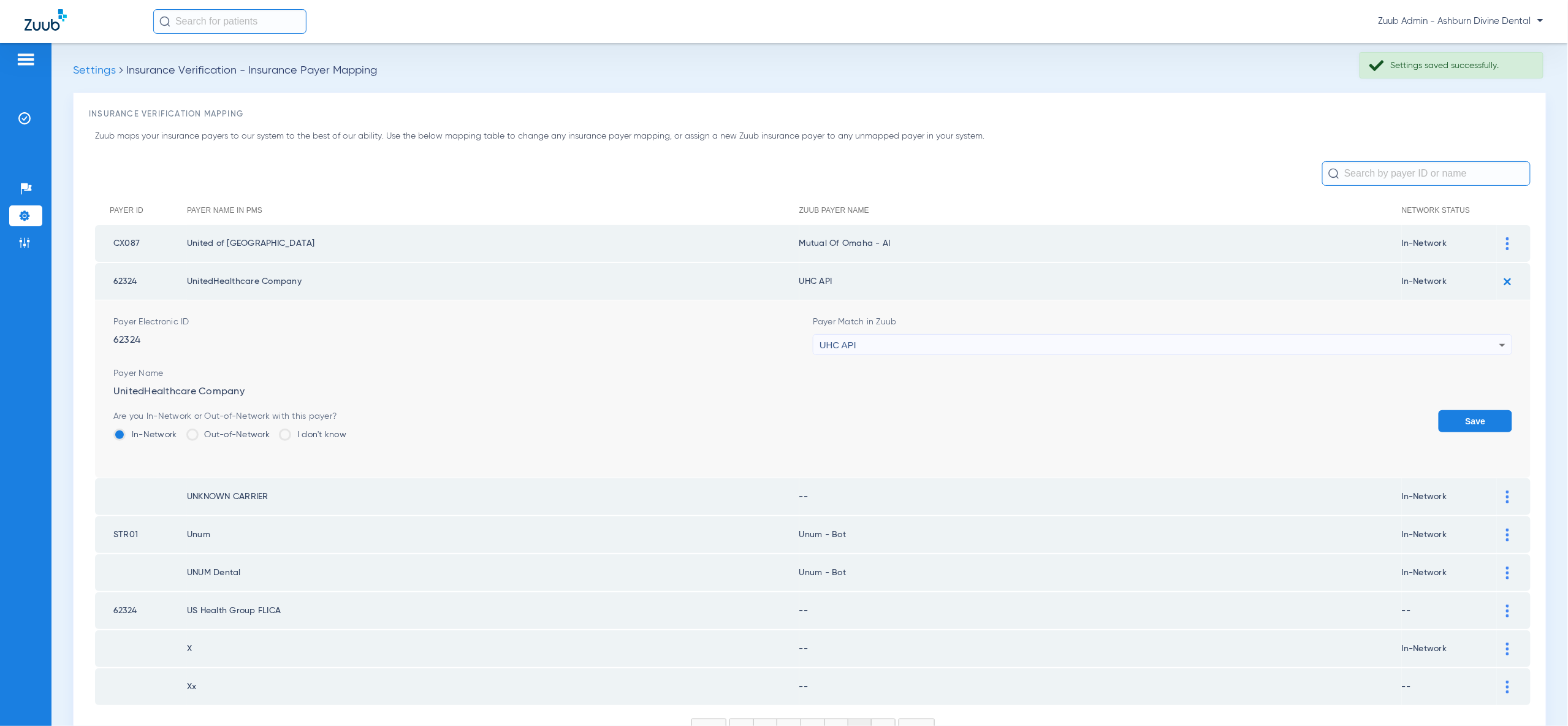
click at [1486, 337] on div "UHC API" at bounding box center [1159, 345] width 680 height 21
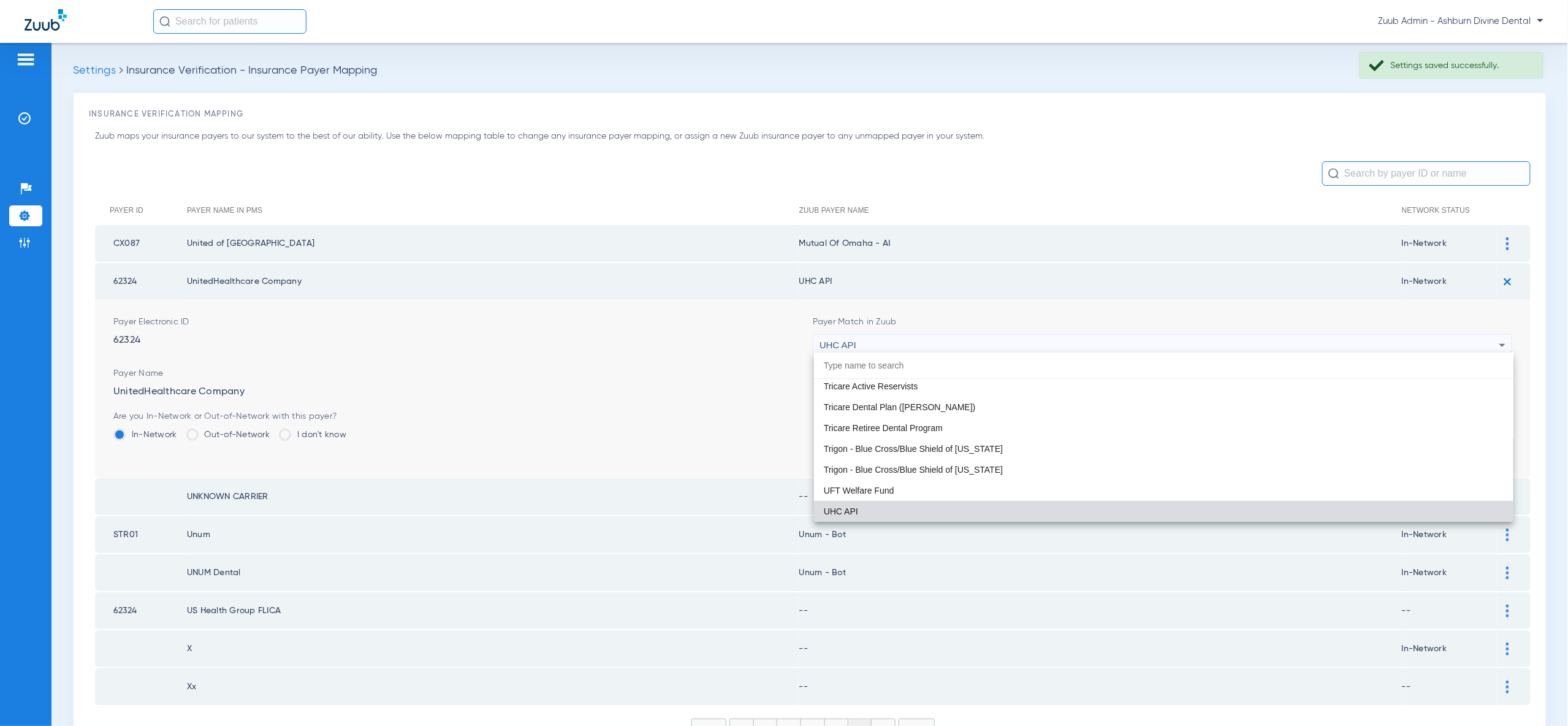
paste input "united"
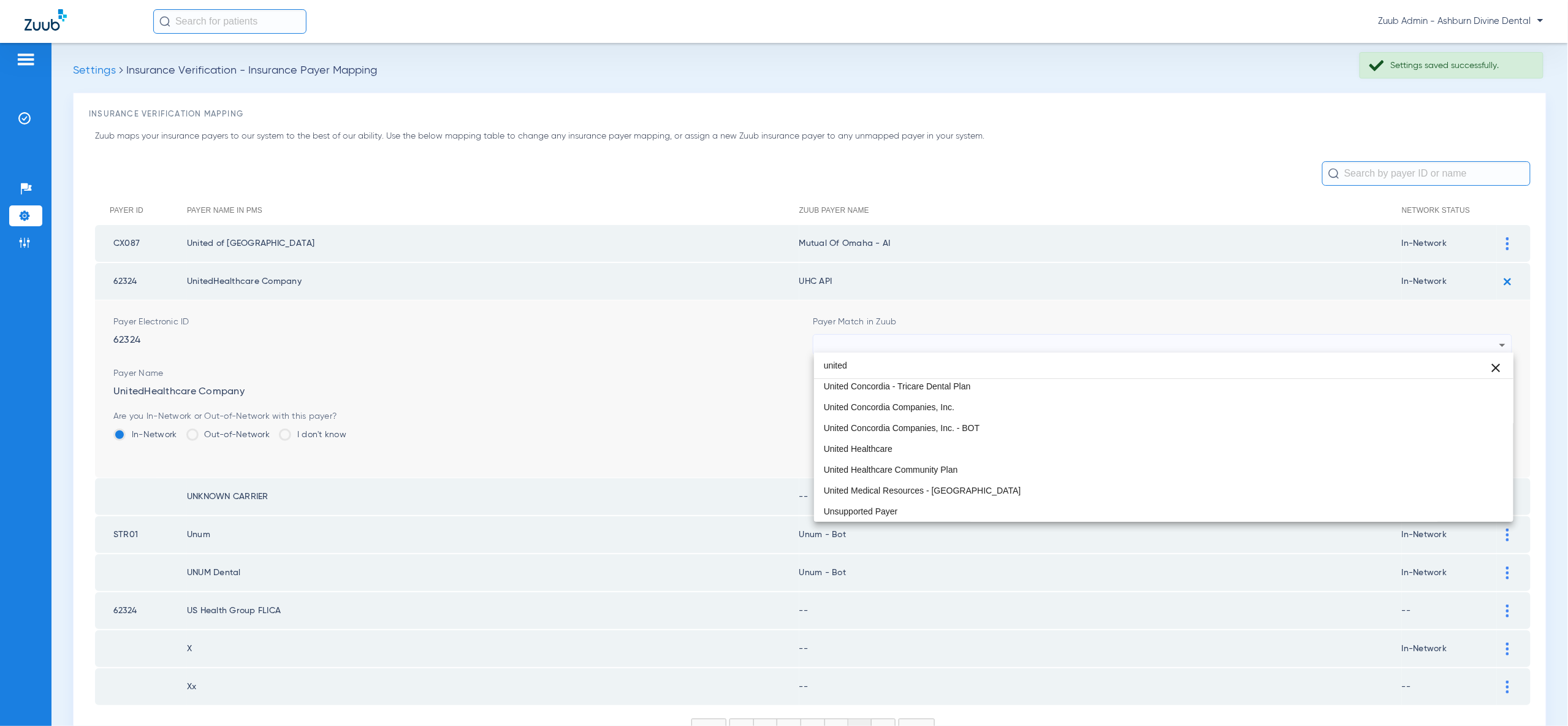
scroll to position [26, 0]
type input "united"
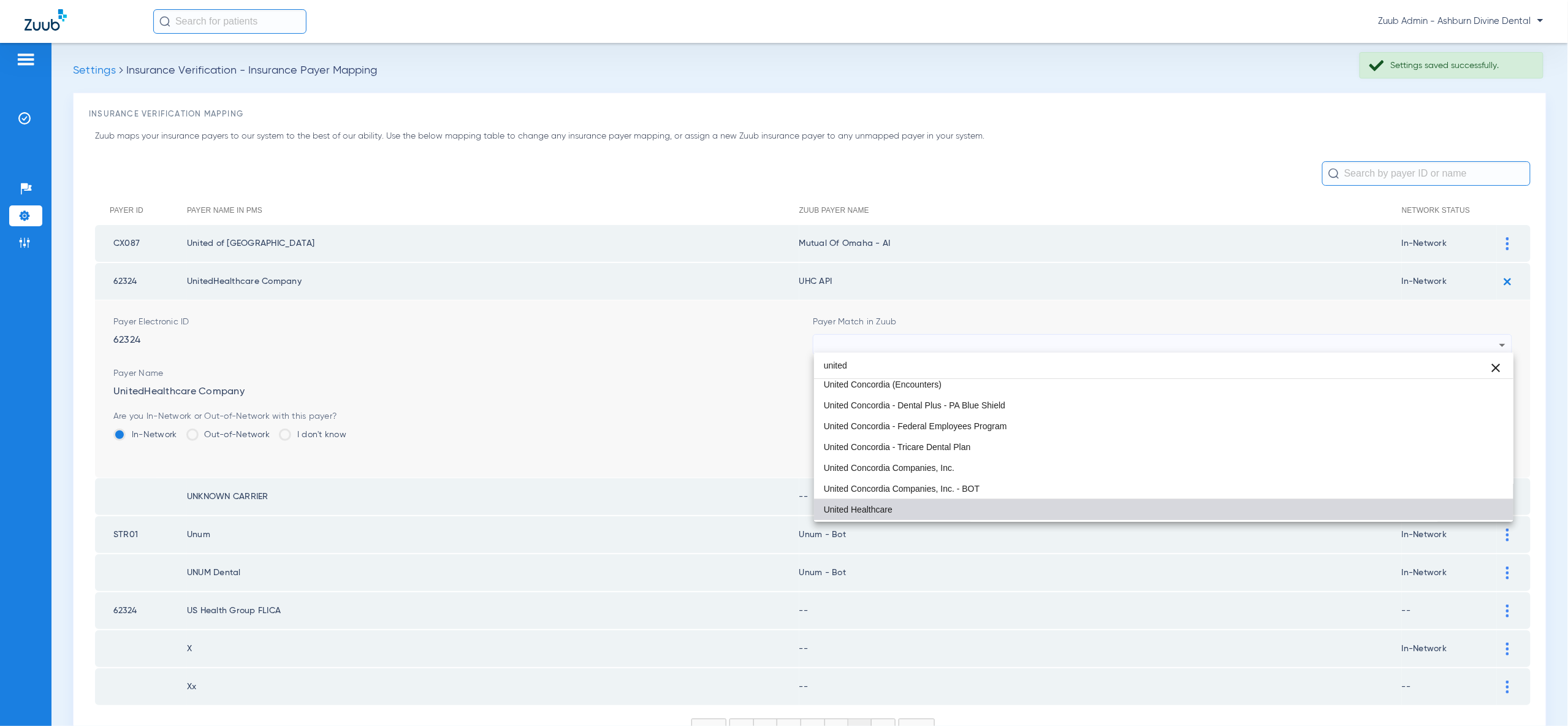
click at [1392, 502] on mat-option "United Healthcare" at bounding box center [1164, 509] width 700 height 21
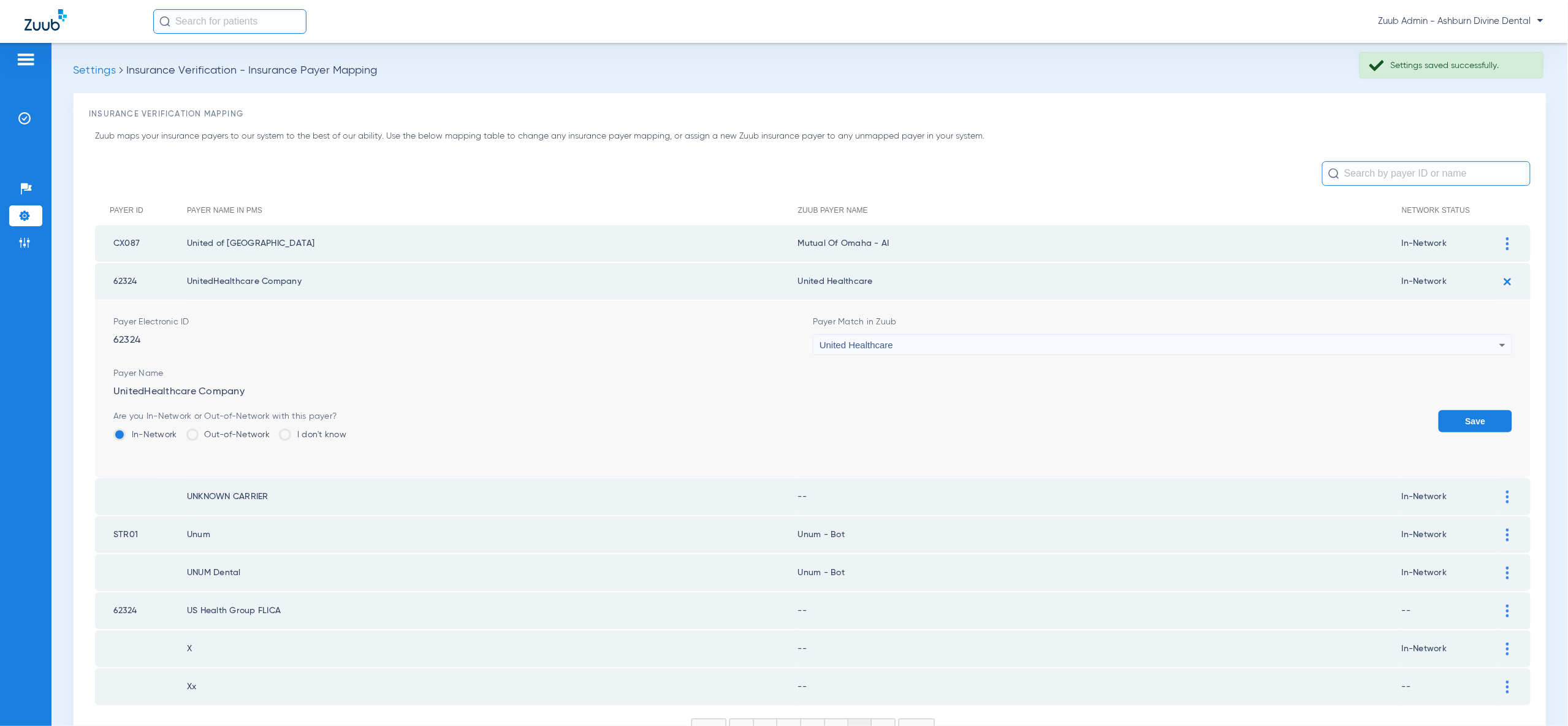
click at [1470, 415] on button "Save" at bounding box center [1475, 421] width 74 height 22
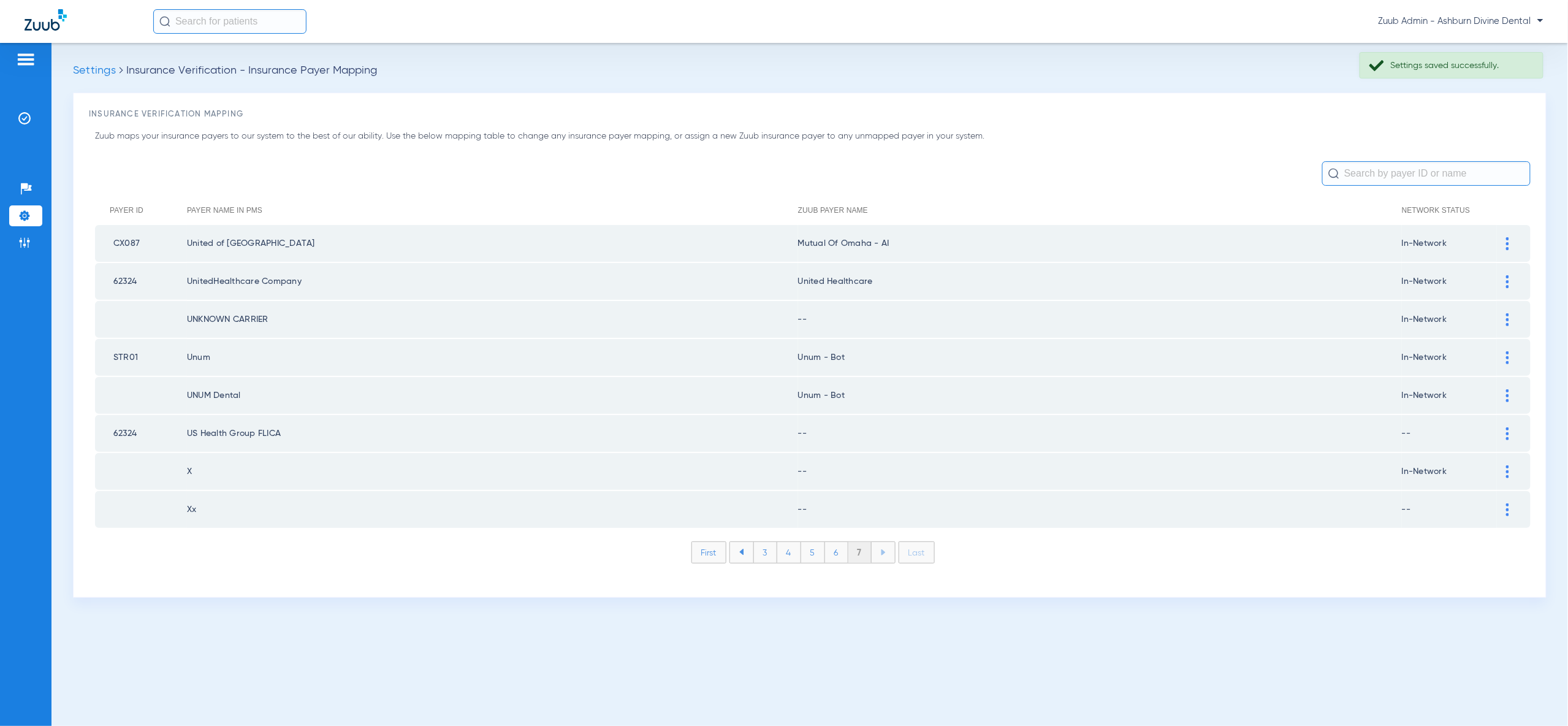
click at [1518, 313] on div at bounding box center [1507, 319] width 21 height 13
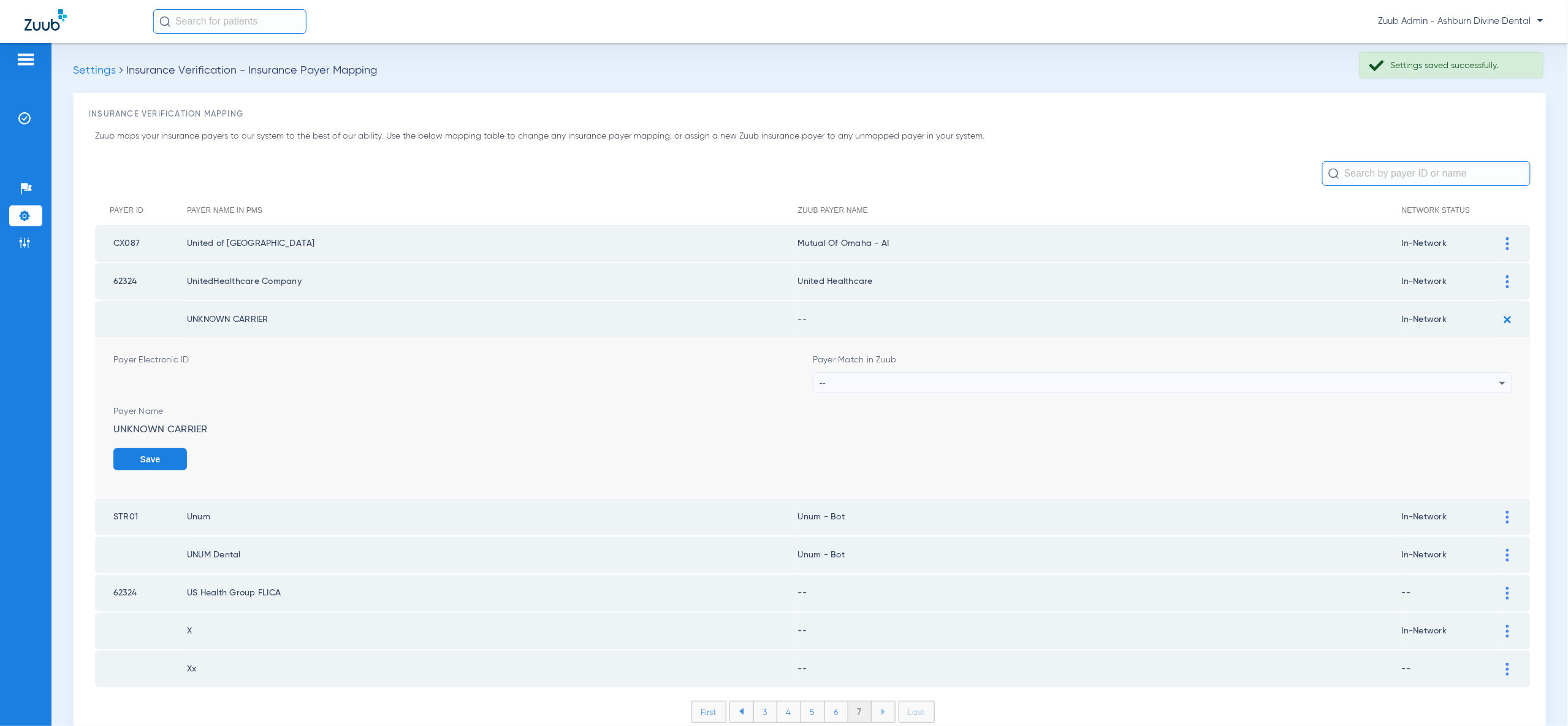
click at [1470, 373] on div "--" at bounding box center [1159, 383] width 680 height 21
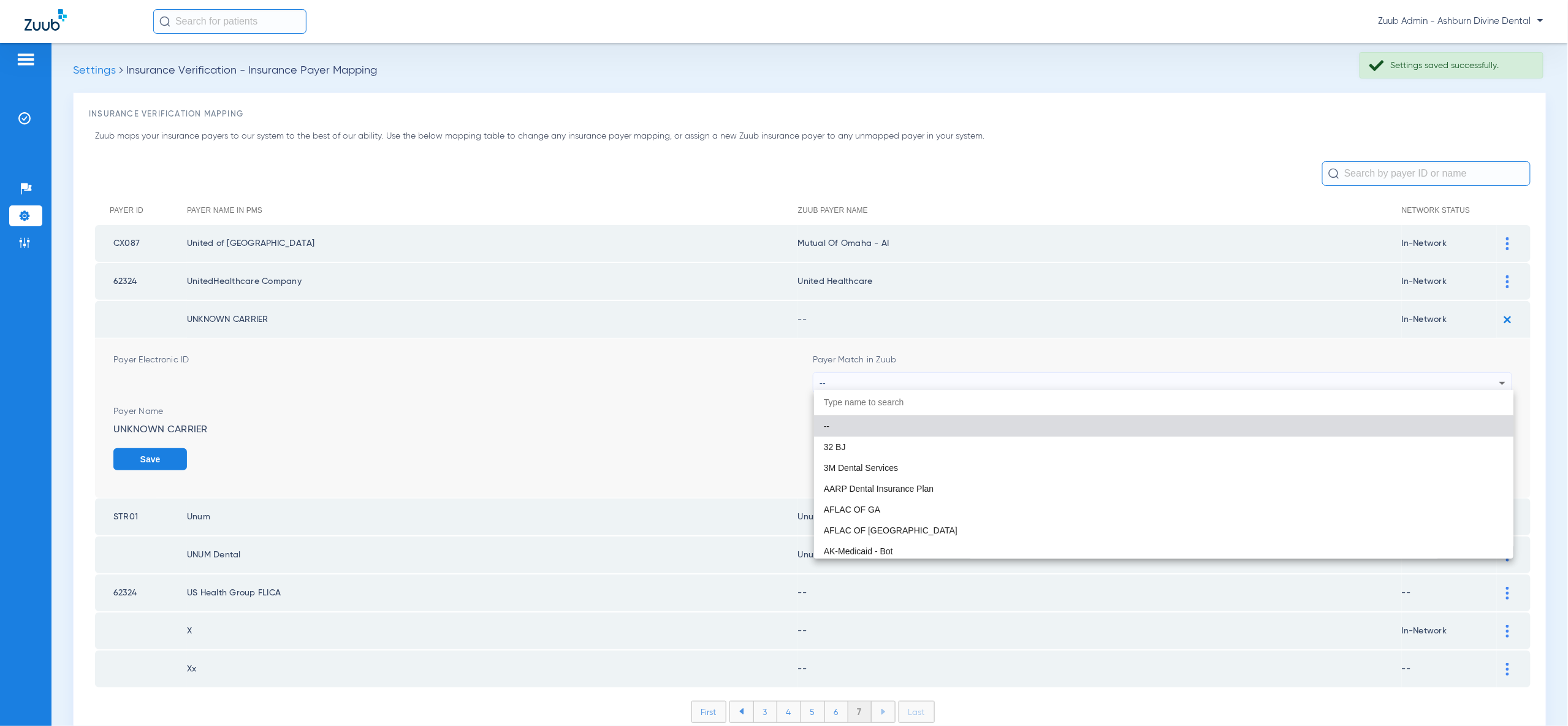
type input "united"
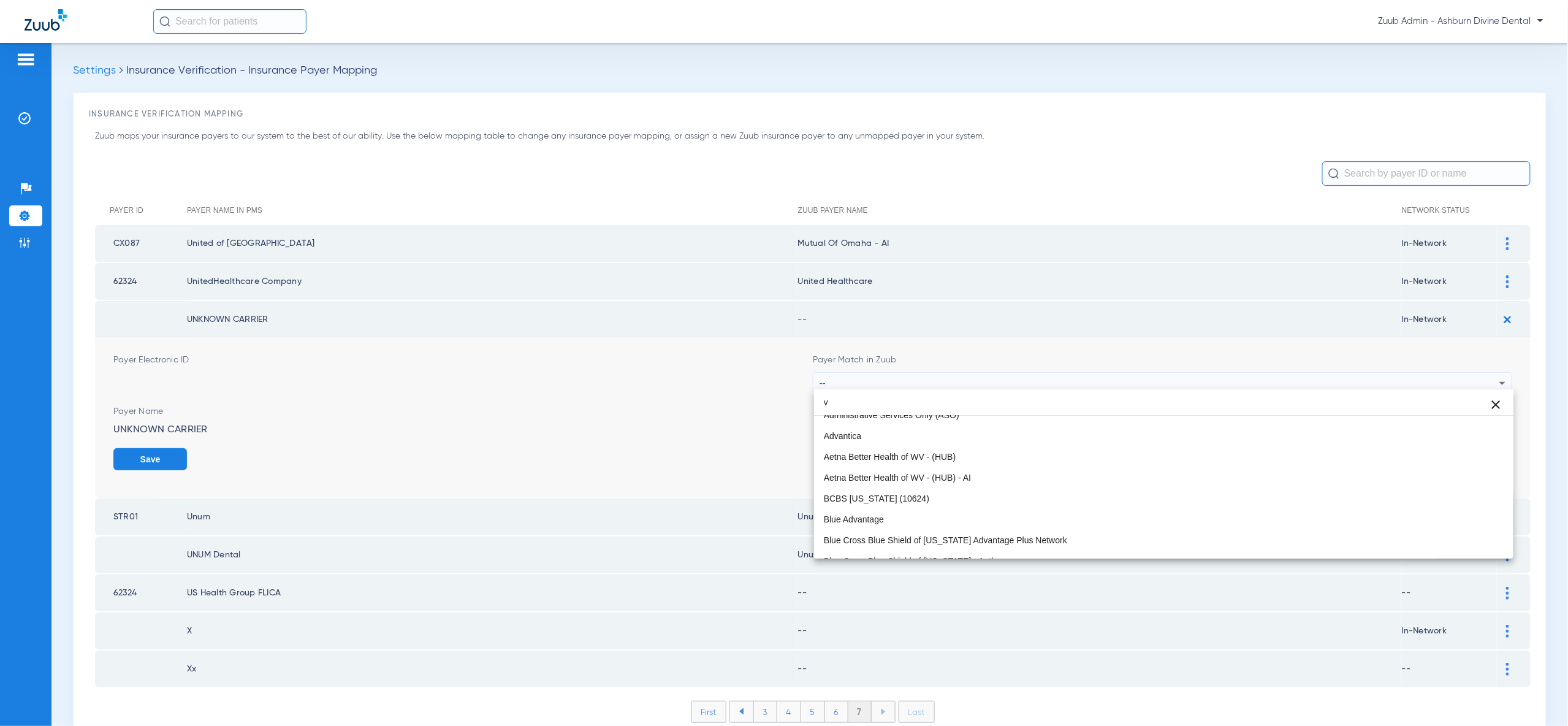
scroll to position [0, 0]
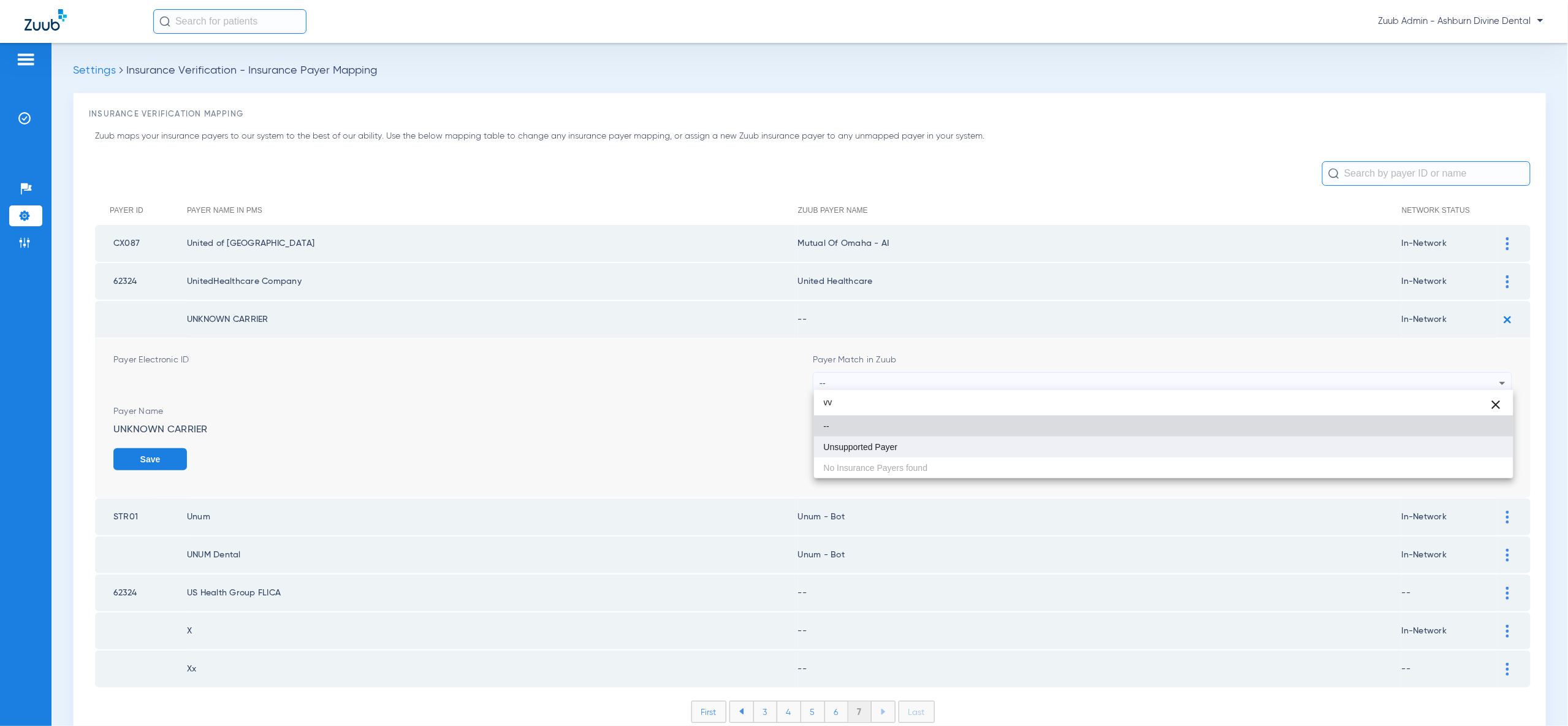
type input "vv"
click at [1222, 442] on mat-option "Unsupported Payer" at bounding box center [1164, 447] width 700 height 21
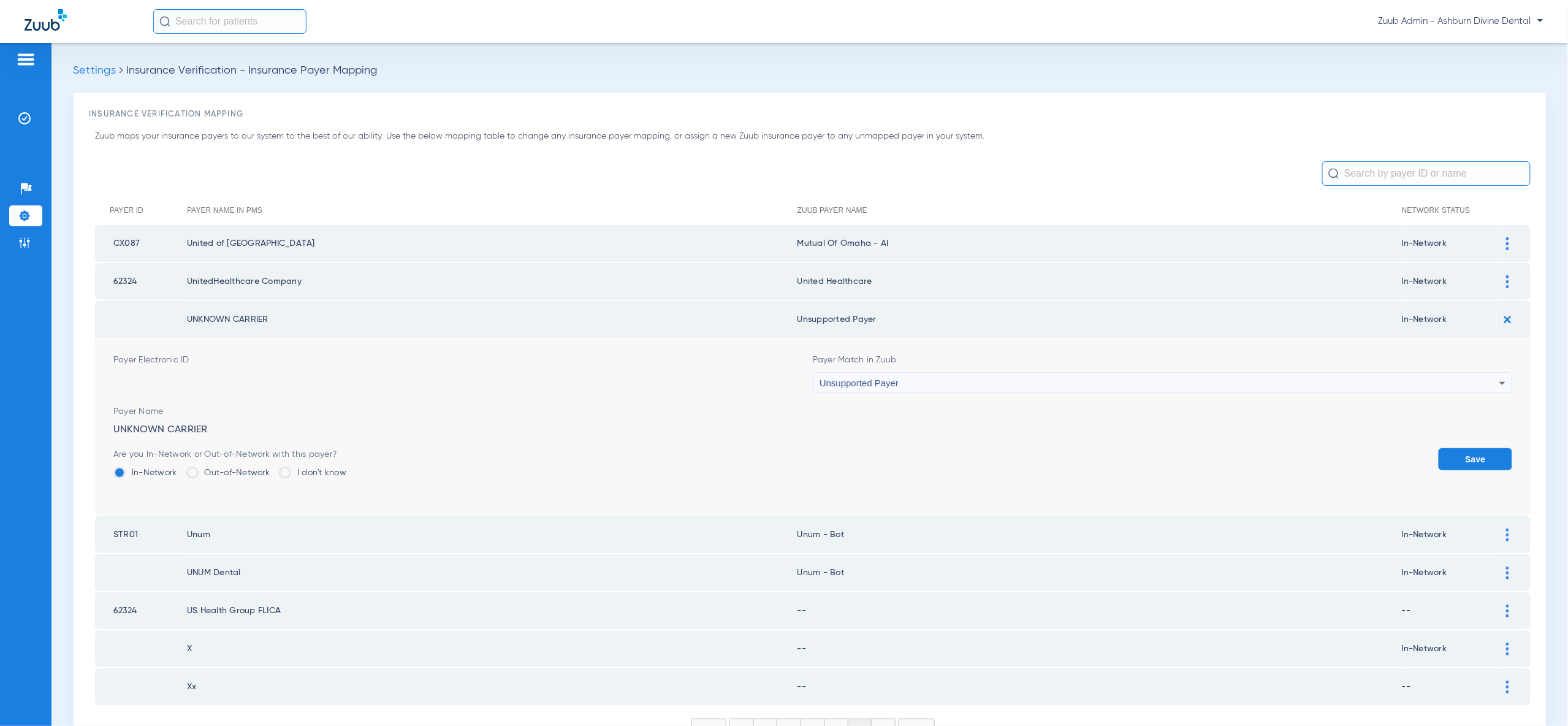
click at [1472, 458] on button "Save" at bounding box center [1475, 459] width 74 height 22
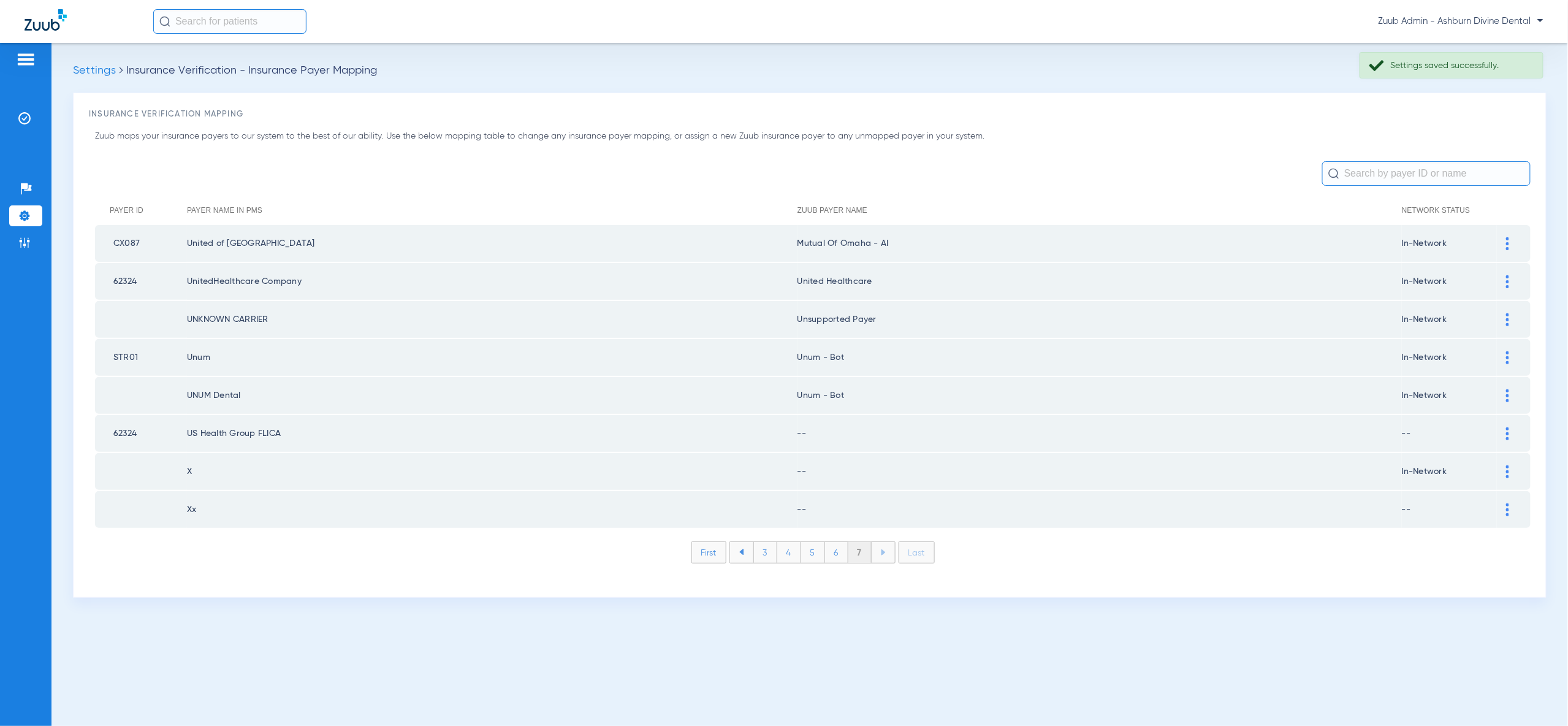
click at [1510, 352] on div at bounding box center [1507, 358] width 21 height 13
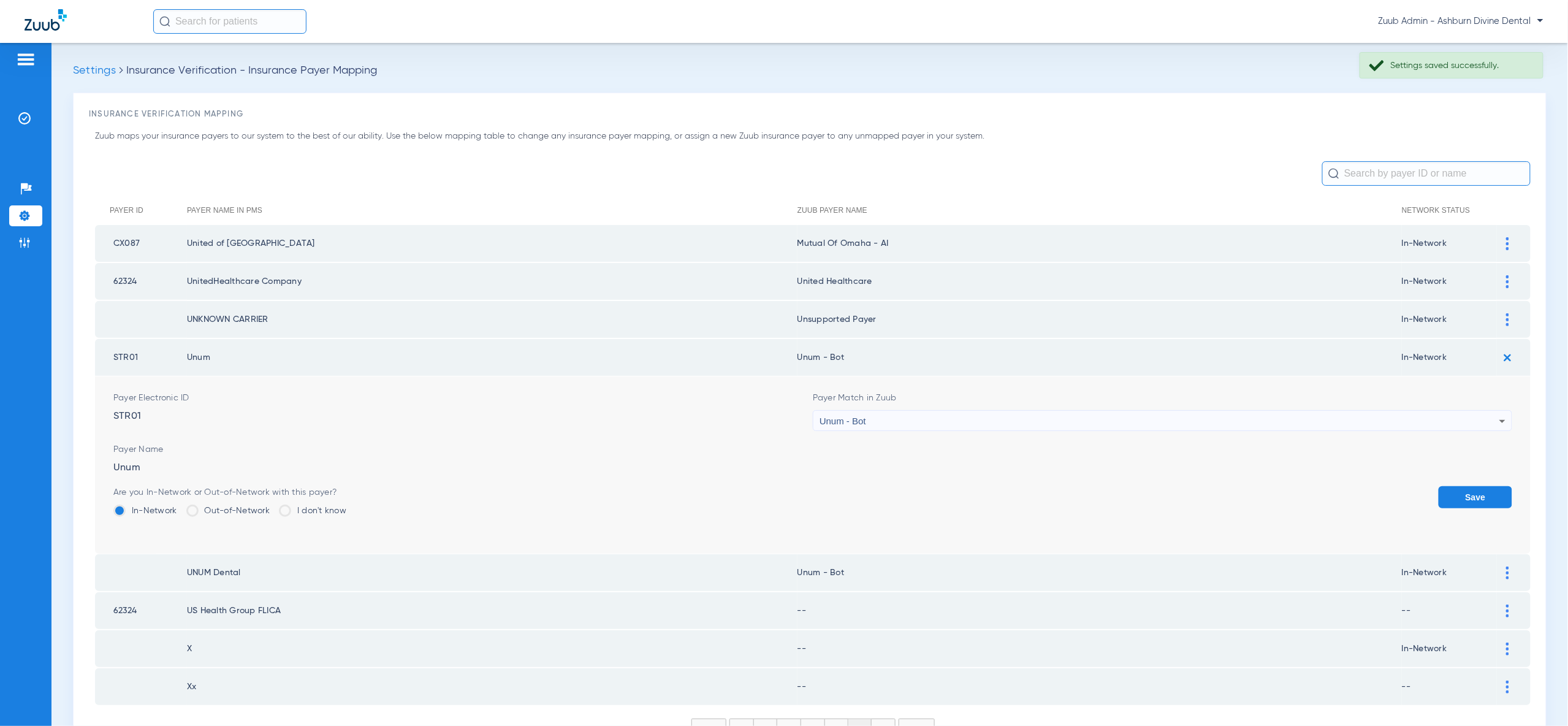
click at [1442, 414] on div "Unum - Bot" at bounding box center [1159, 421] width 680 height 21
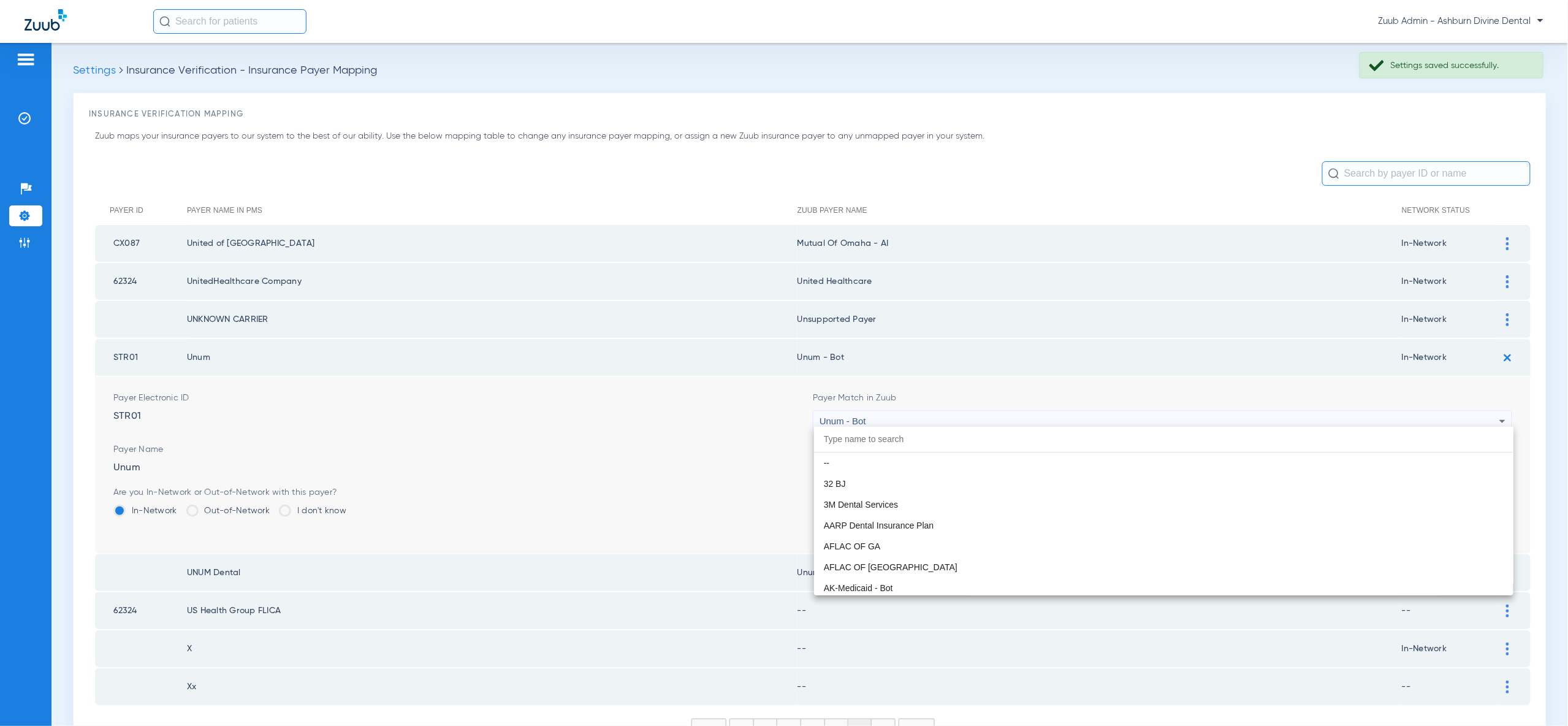
scroll to position [9888, 0]
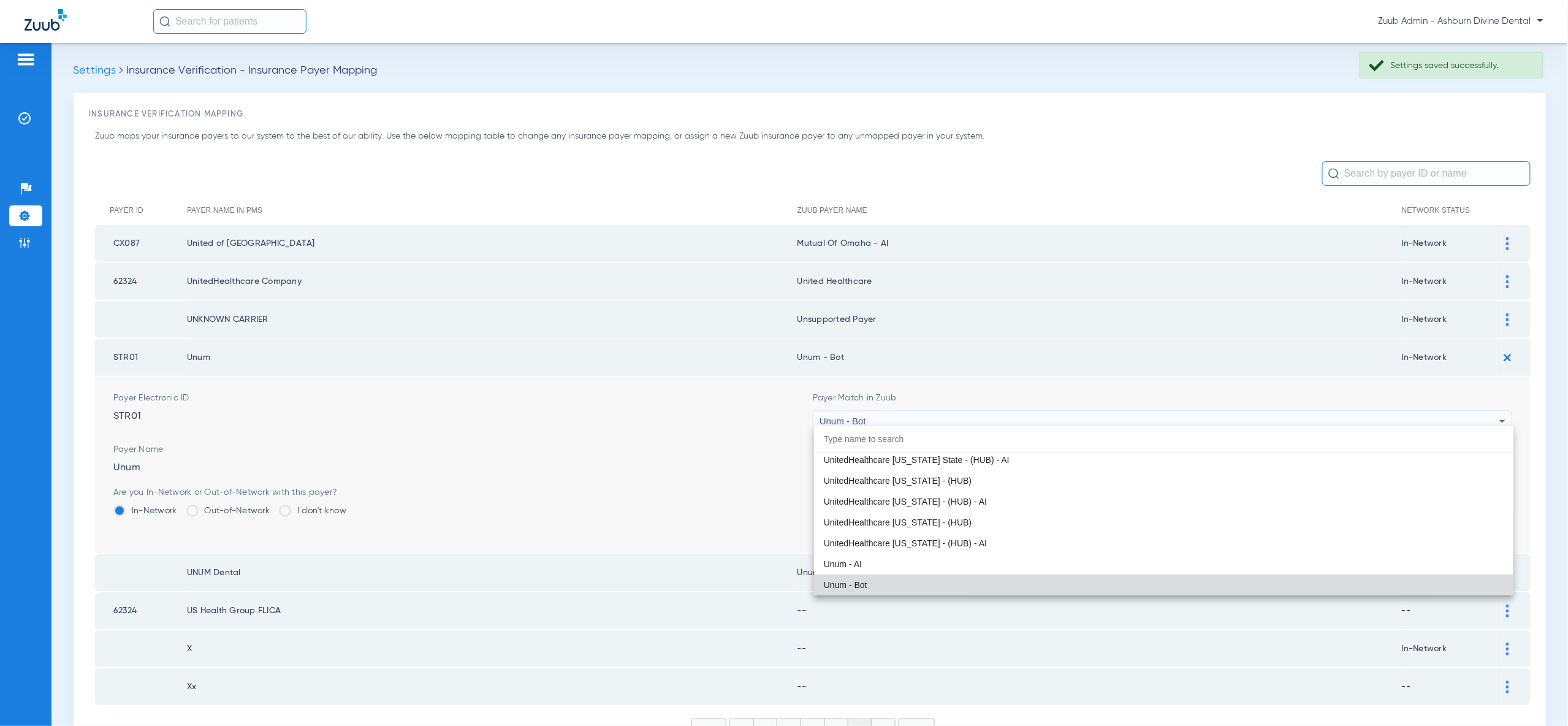
drag, startPoint x: 1414, startPoint y: 570, endPoint x: 1426, endPoint y: 559, distance: 16.3
click at [1414, 570] on mat-option "Unum - AI" at bounding box center [1164, 564] width 700 height 21
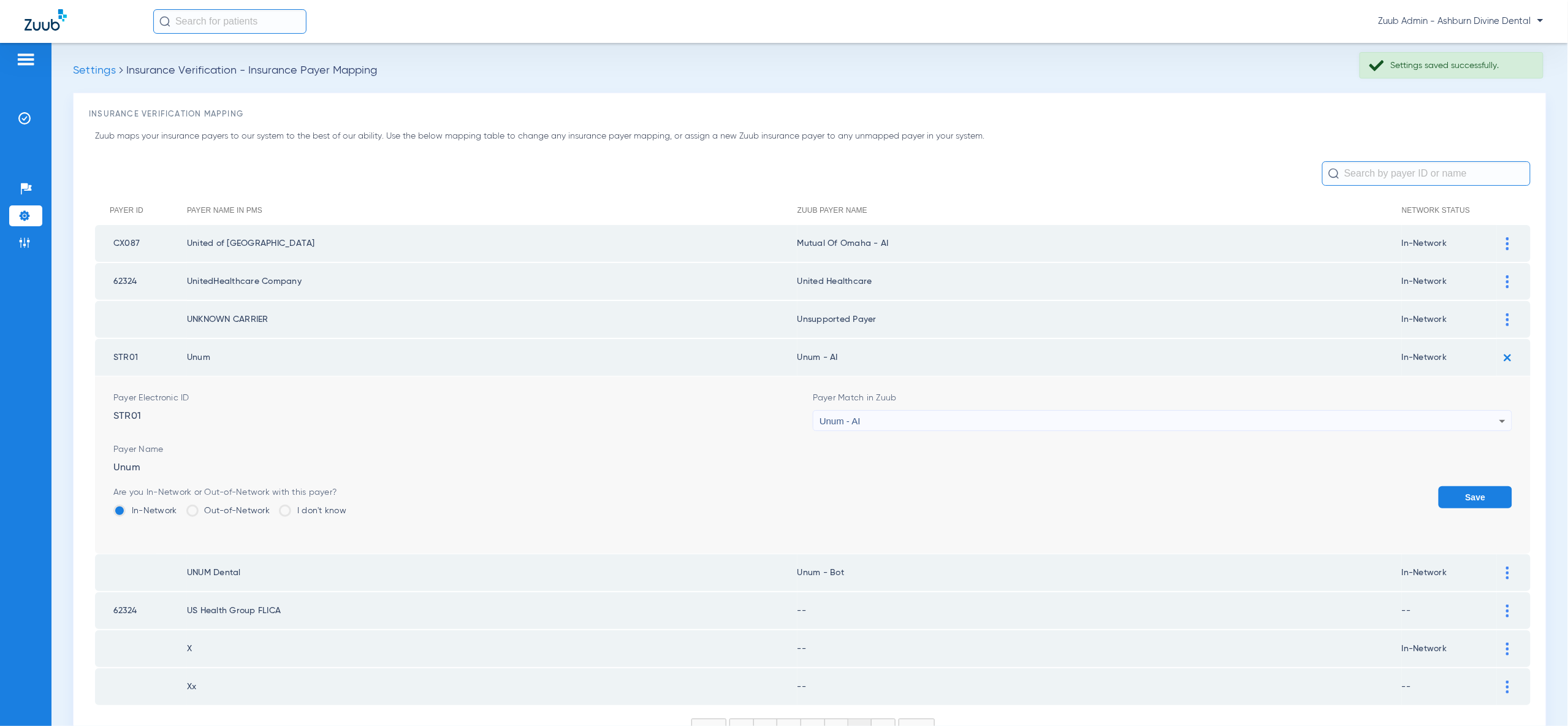
click at [1473, 494] on button "Save" at bounding box center [1475, 498] width 74 height 22
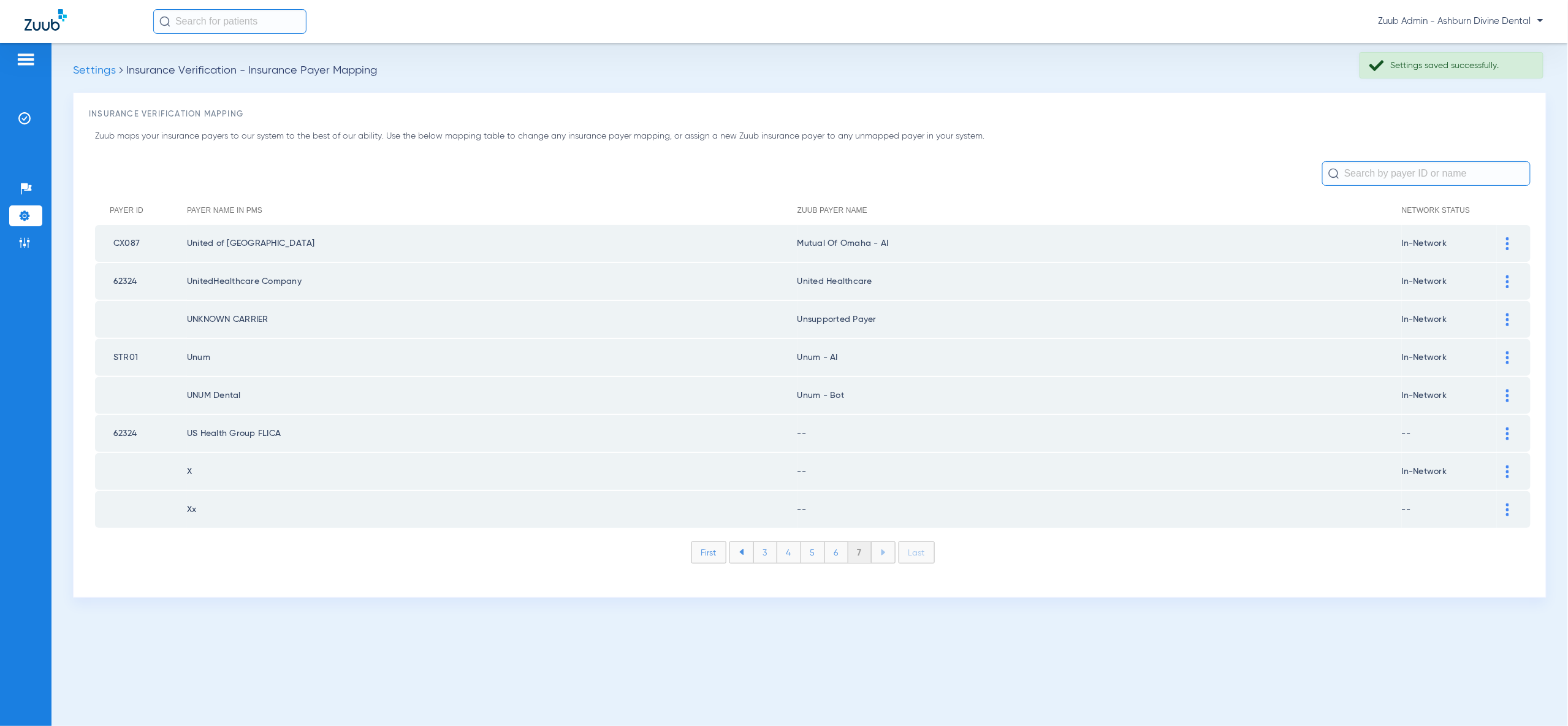
click at [1508, 389] on img at bounding box center [1508, 396] width 3 height 13
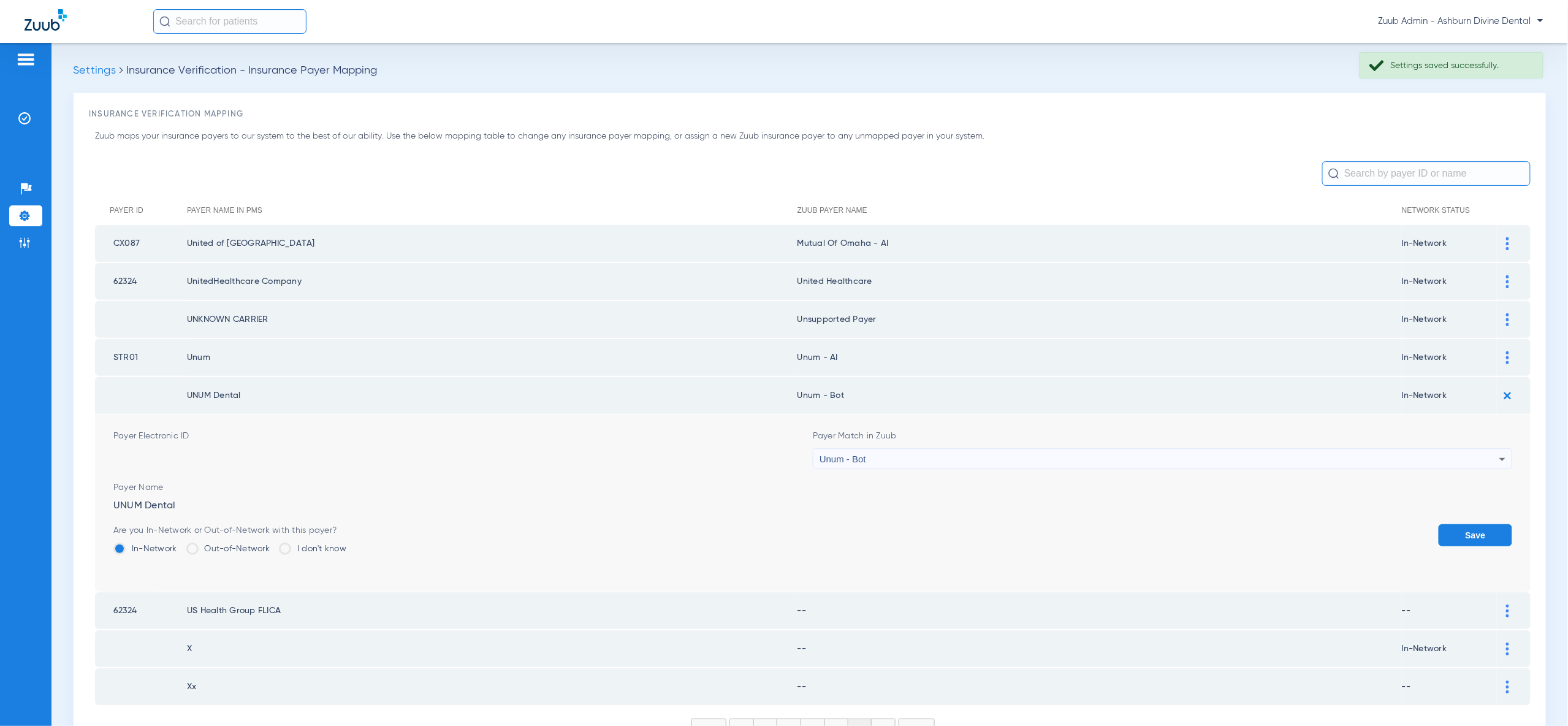
click at [1490, 453] on div "Unum - Bot" at bounding box center [1159, 459] width 680 height 21
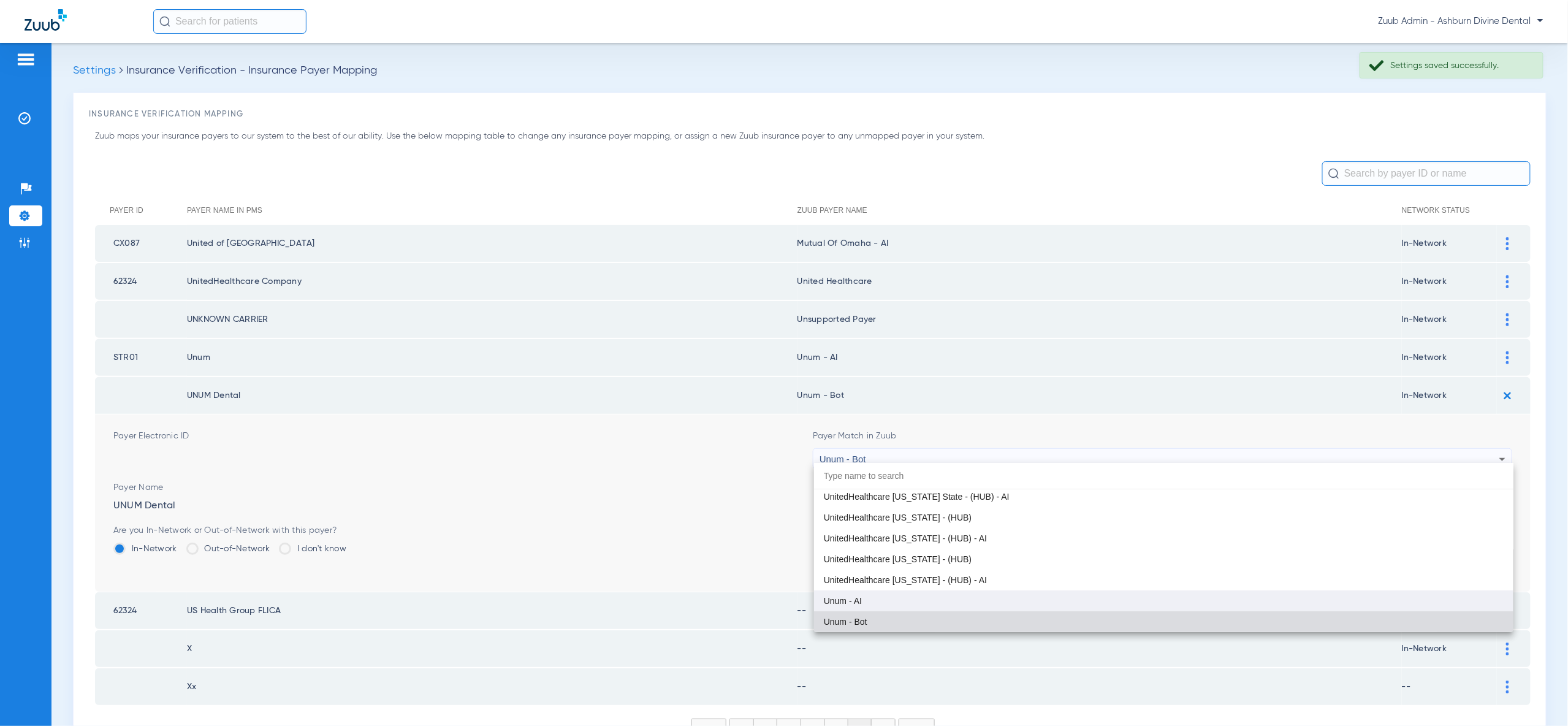
click at [1255, 597] on mat-option "Unum - AI" at bounding box center [1164, 601] width 700 height 21
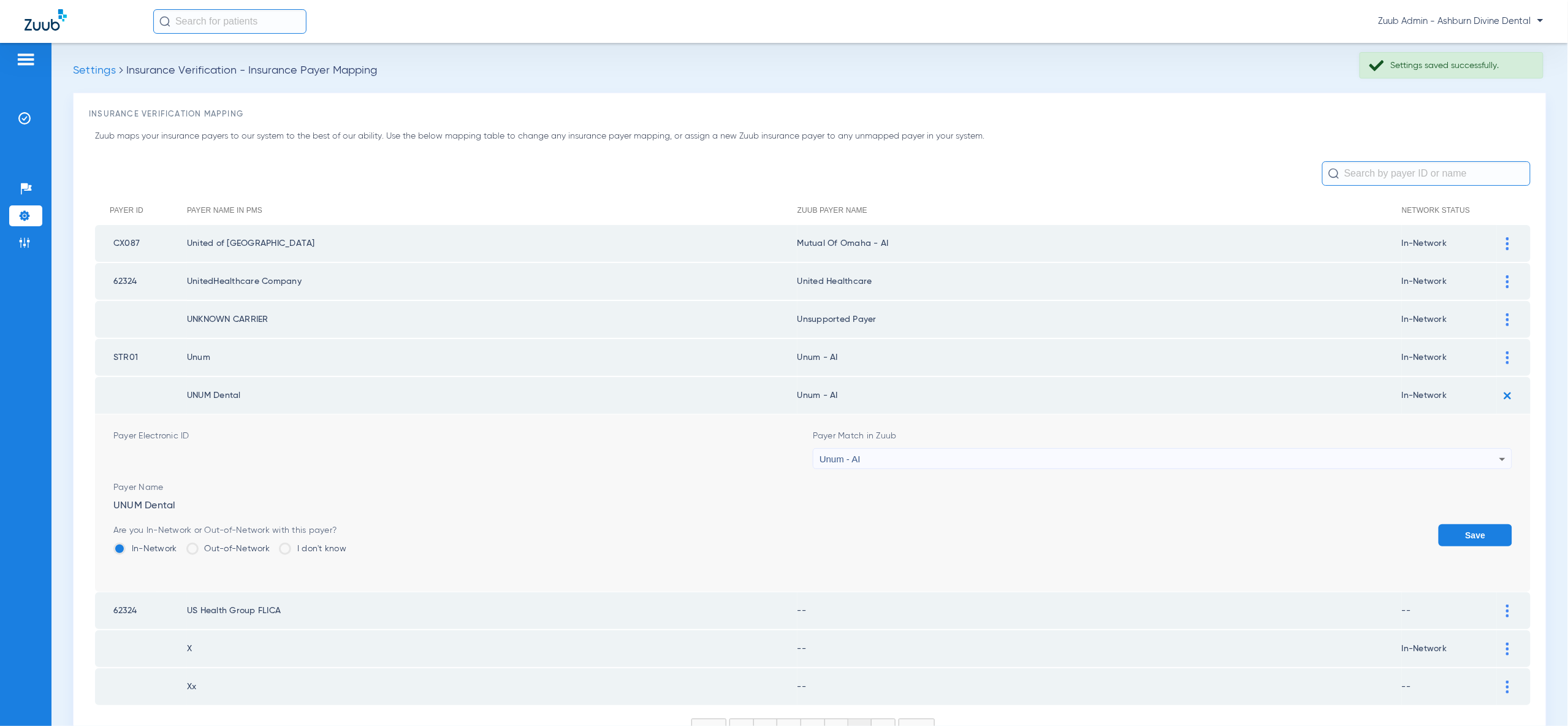
click at [1460, 538] on button "Save" at bounding box center [1475, 535] width 74 height 22
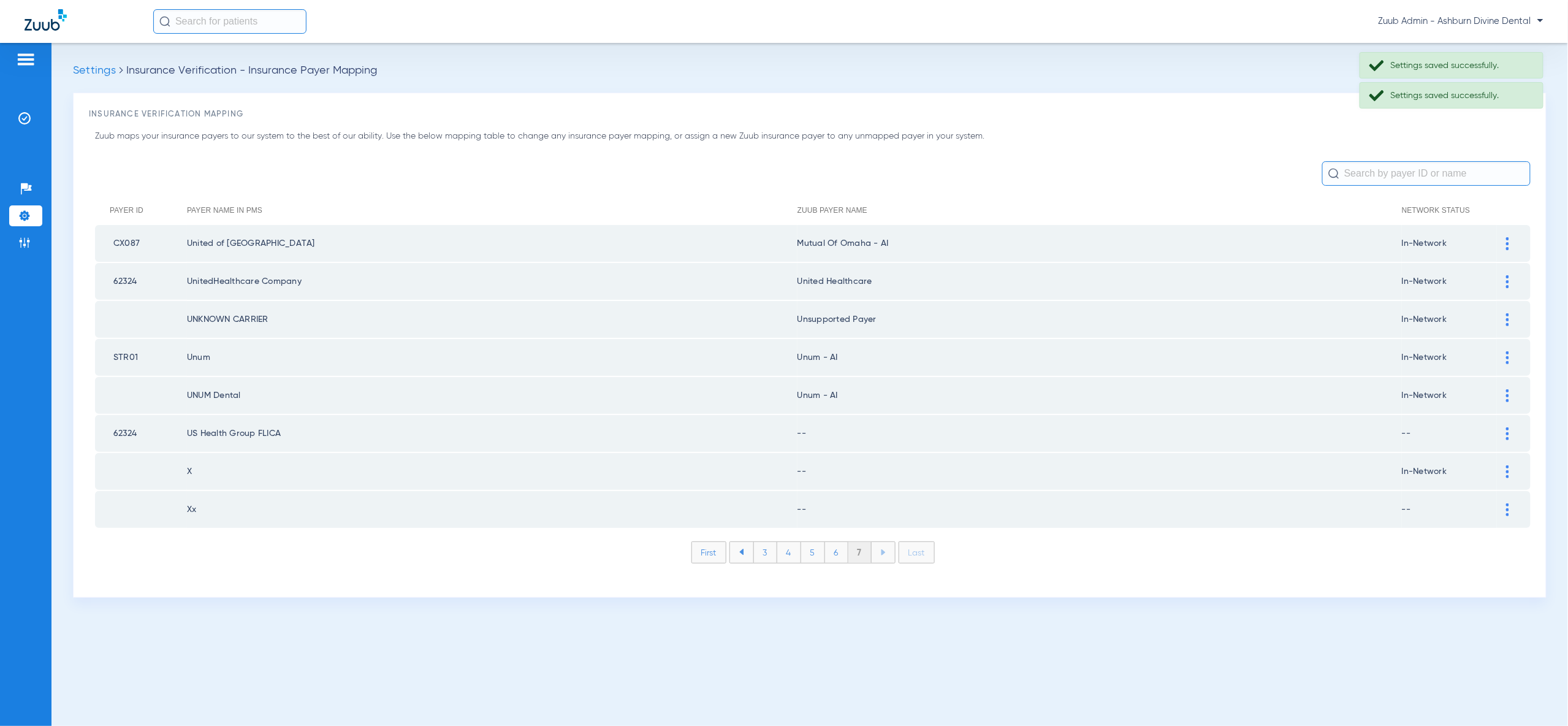
click at [1507, 431] on img at bounding box center [1508, 434] width 3 height 13
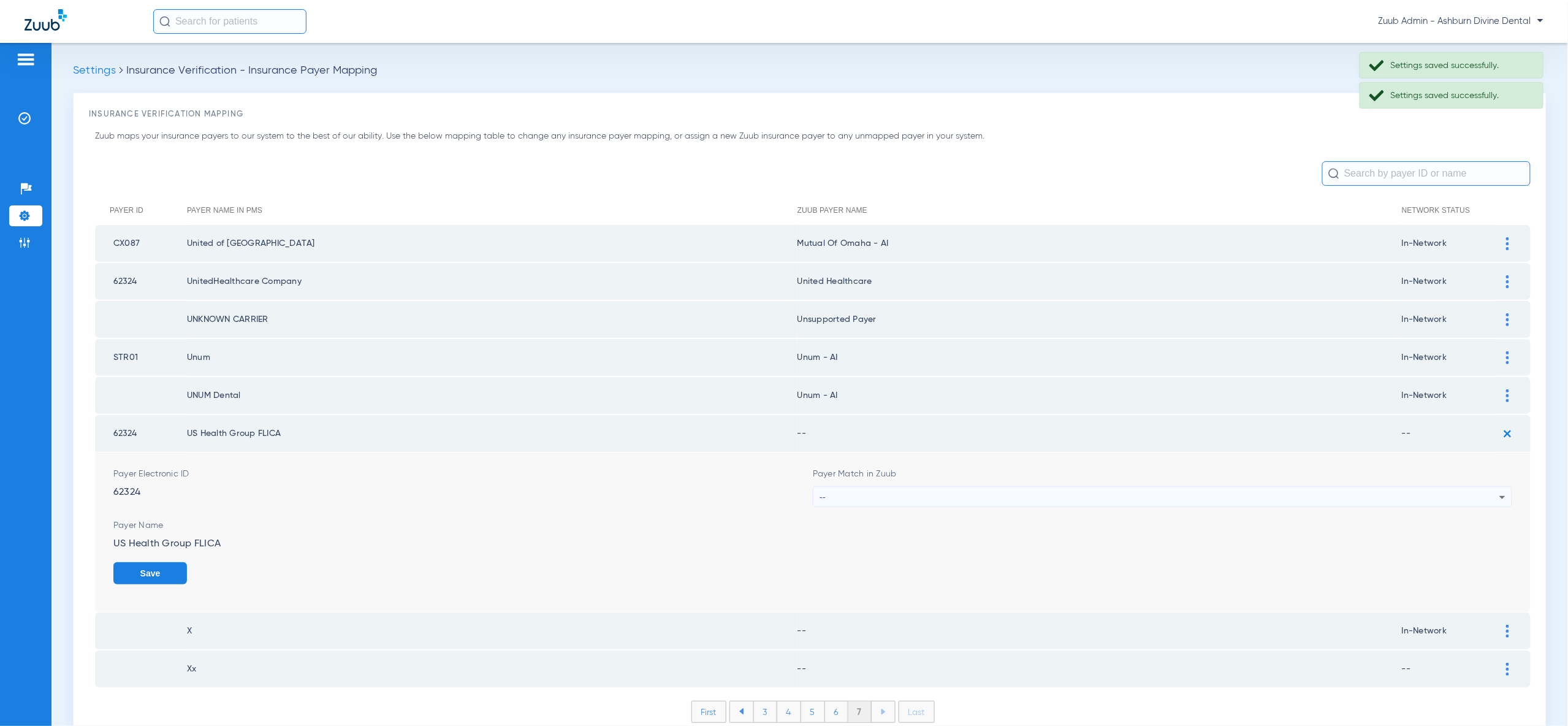
click at [1490, 495] on div "--" at bounding box center [1159, 497] width 680 height 21
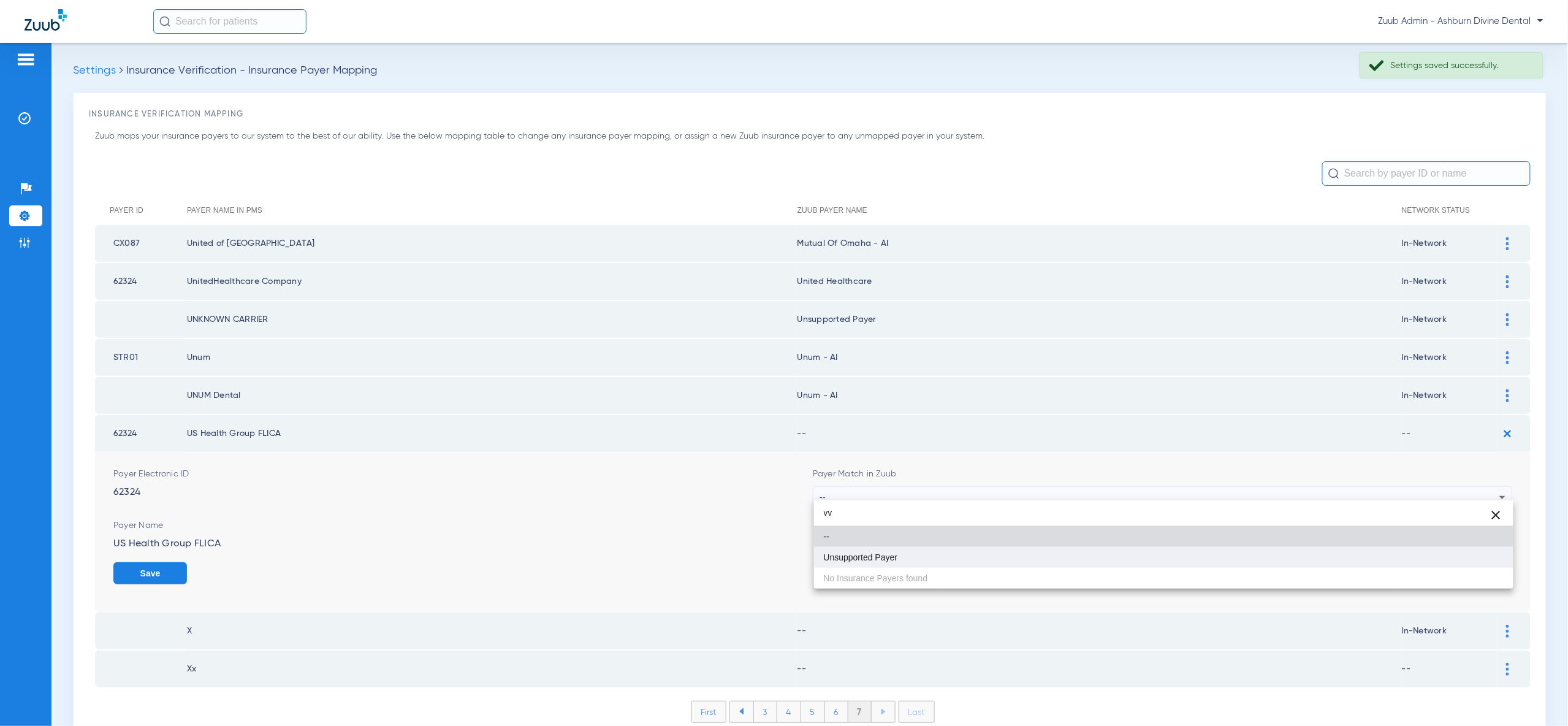
type input "vv"
click at [1428, 560] on mat-option "Unsupported Payer" at bounding box center [1164, 557] width 700 height 21
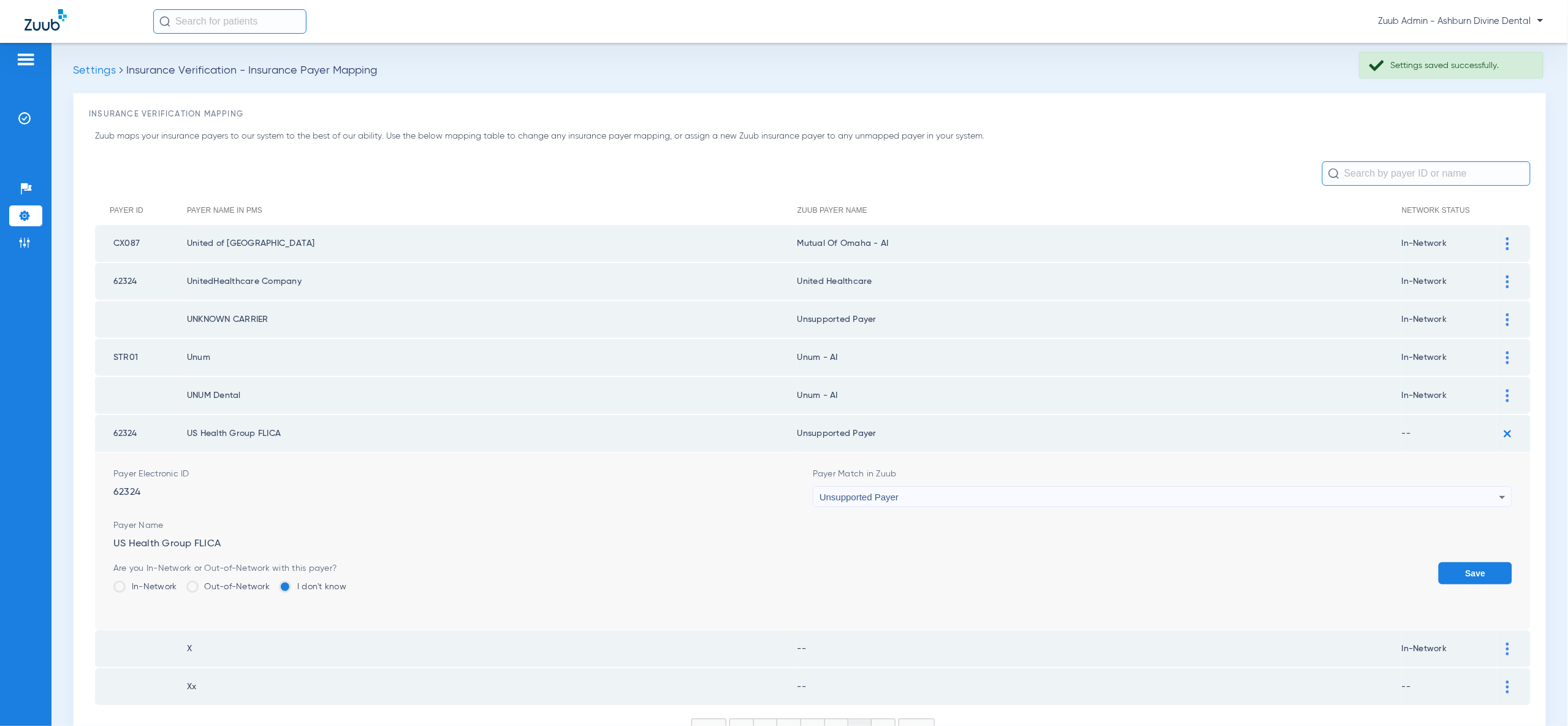
click at [1451, 572] on button "Save" at bounding box center [1475, 574] width 74 height 22
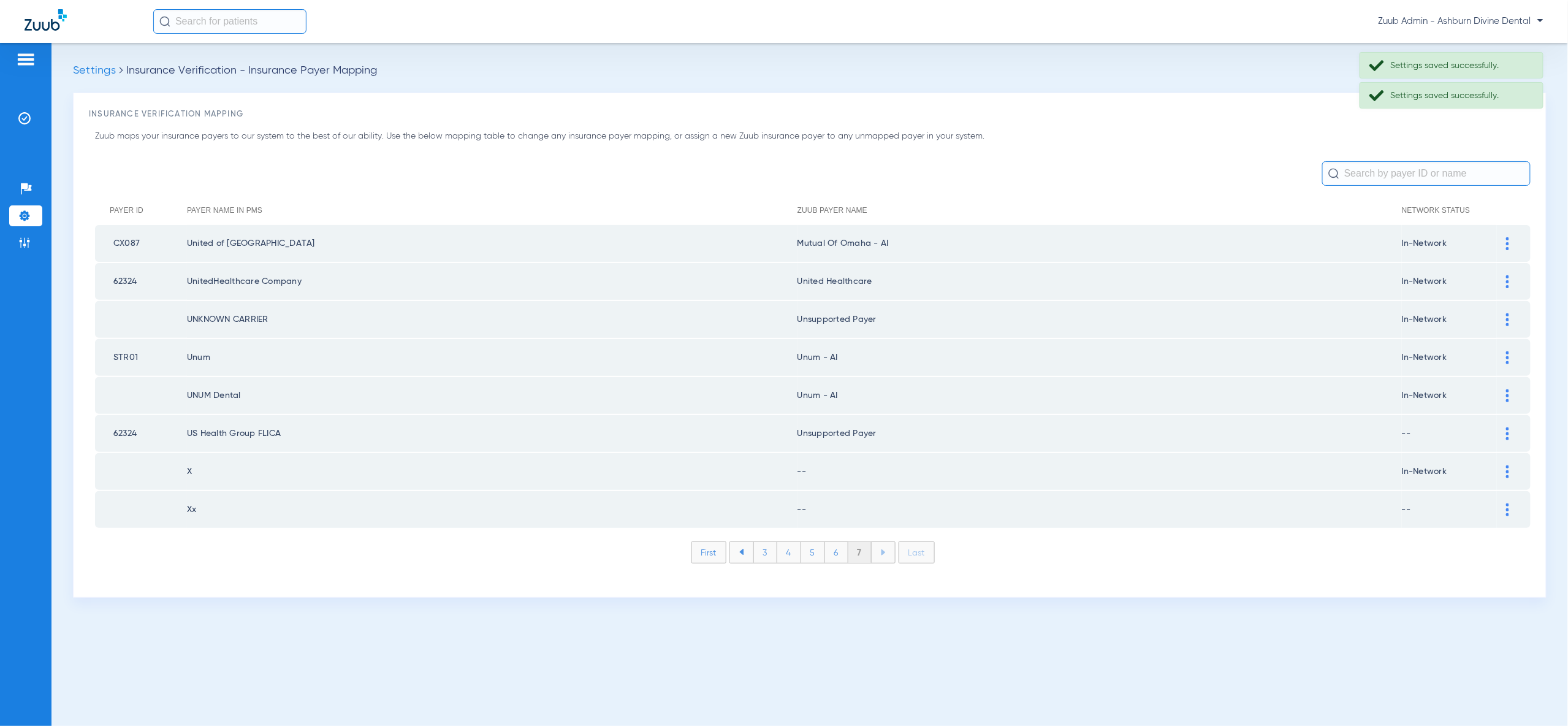
click at [1510, 467] on div at bounding box center [1507, 472] width 21 height 13
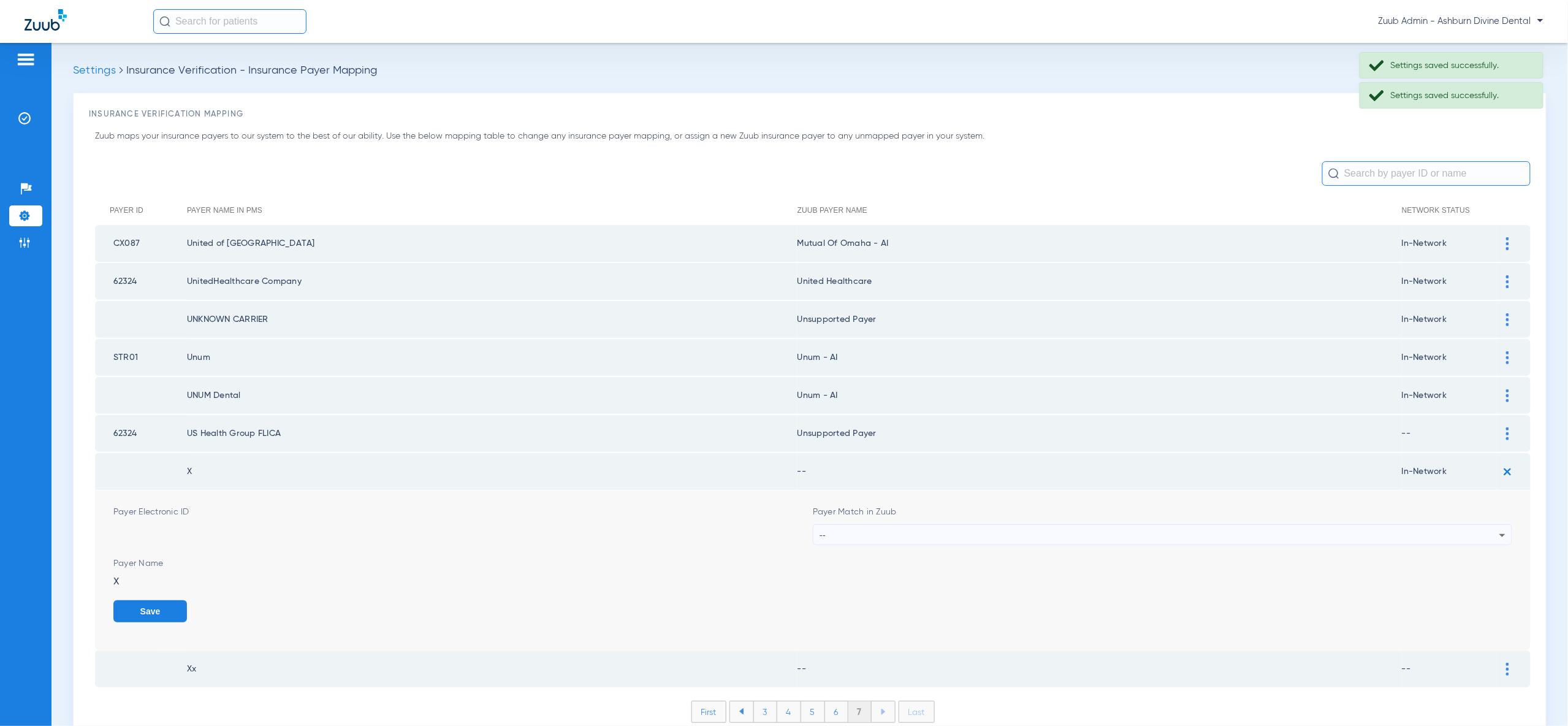
click at [1485, 529] on div "--" at bounding box center [1159, 535] width 680 height 21
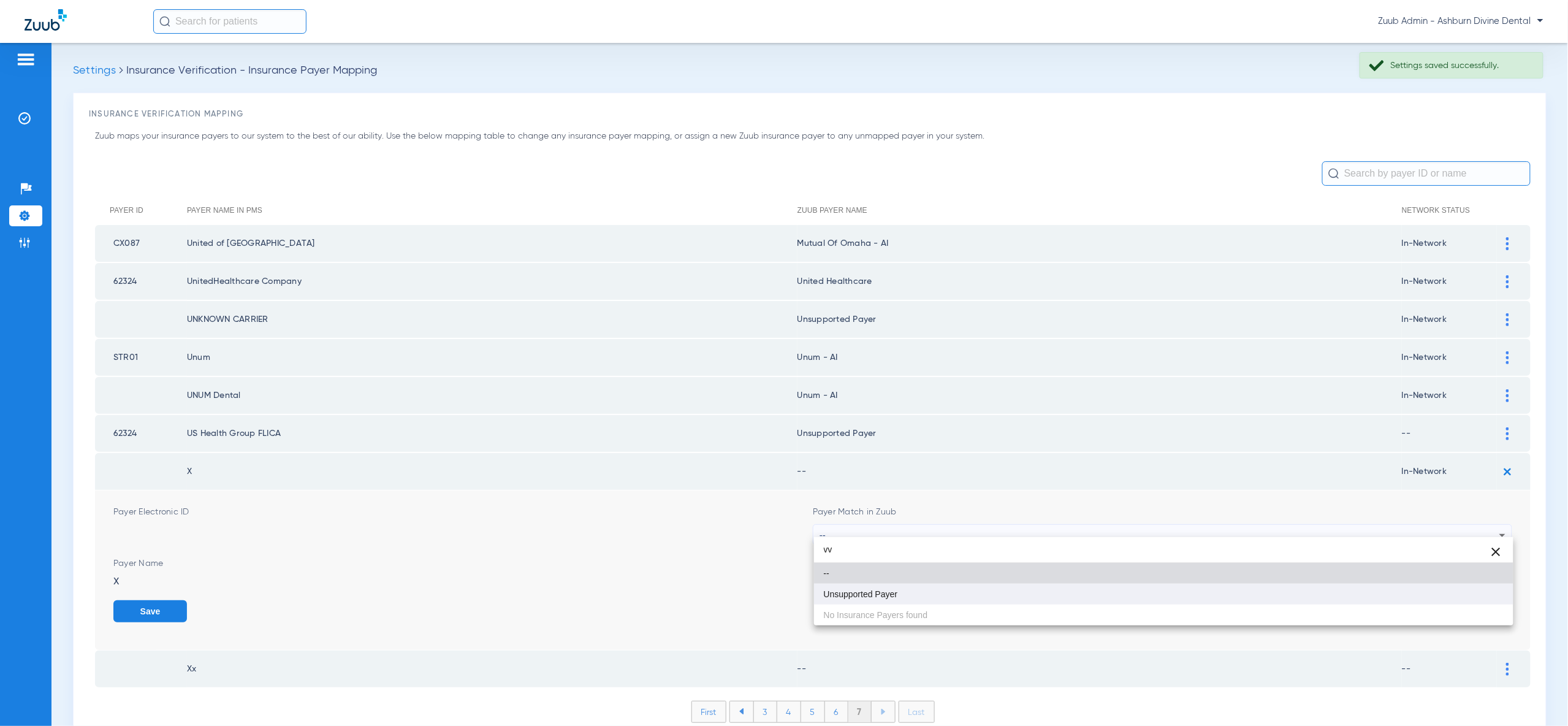
type input "vv"
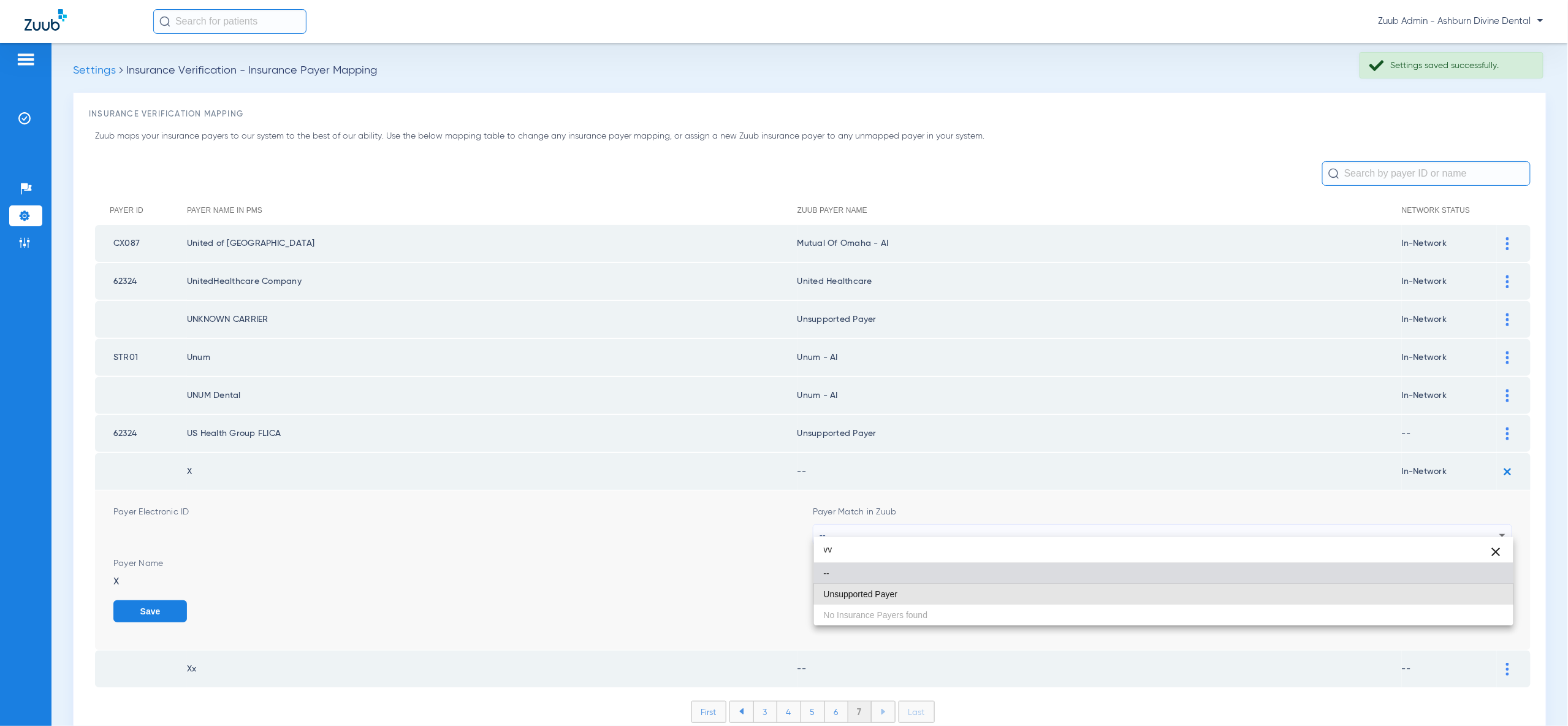
drag, startPoint x: 1443, startPoint y: 585, endPoint x: 1472, endPoint y: 601, distance: 33.1
click at [1443, 585] on mat-option "Unsupported Payer" at bounding box center [1164, 594] width 700 height 21
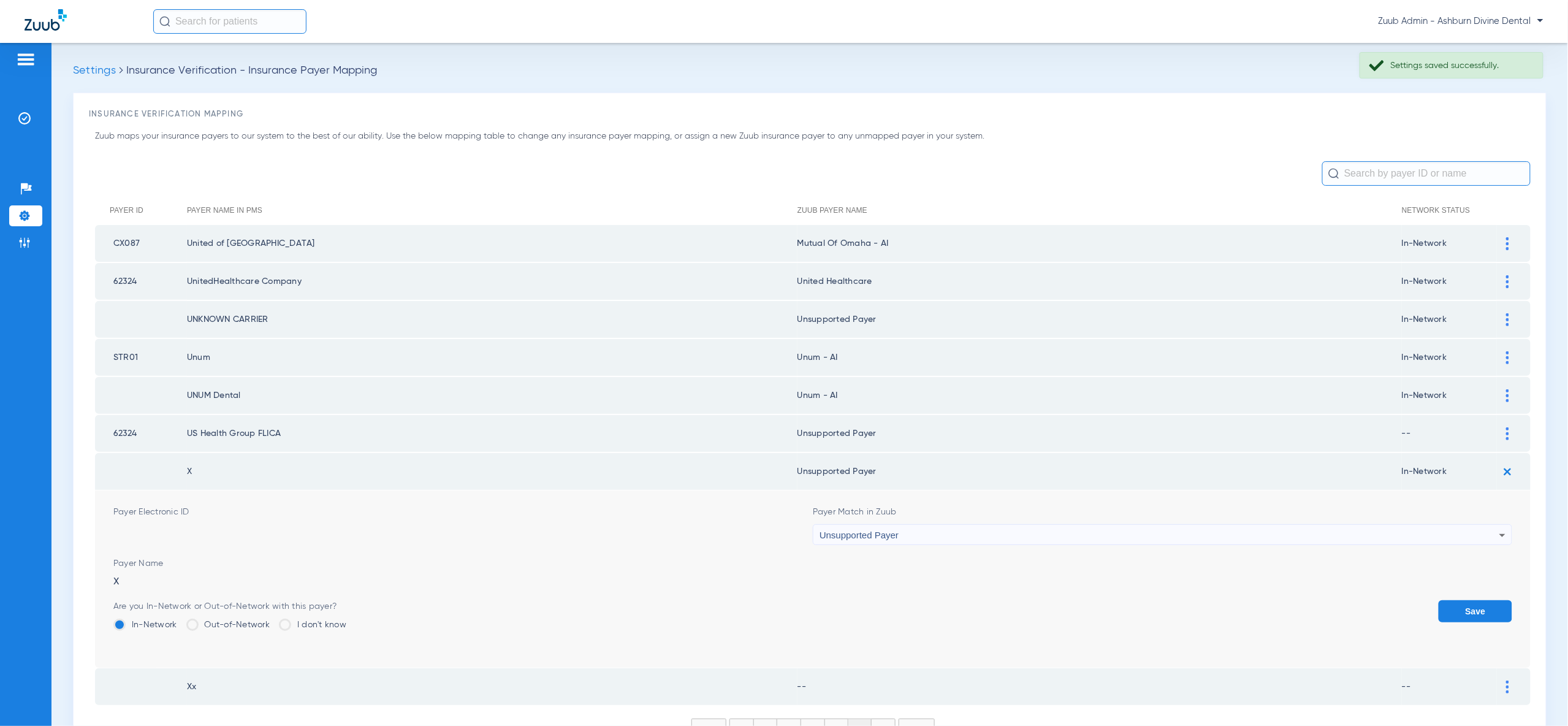
drag, startPoint x: 1472, startPoint y: 602, endPoint x: 1504, endPoint y: 529, distance: 79.7
click at [1473, 600] on button "Save" at bounding box center [1475, 611] width 74 height 22
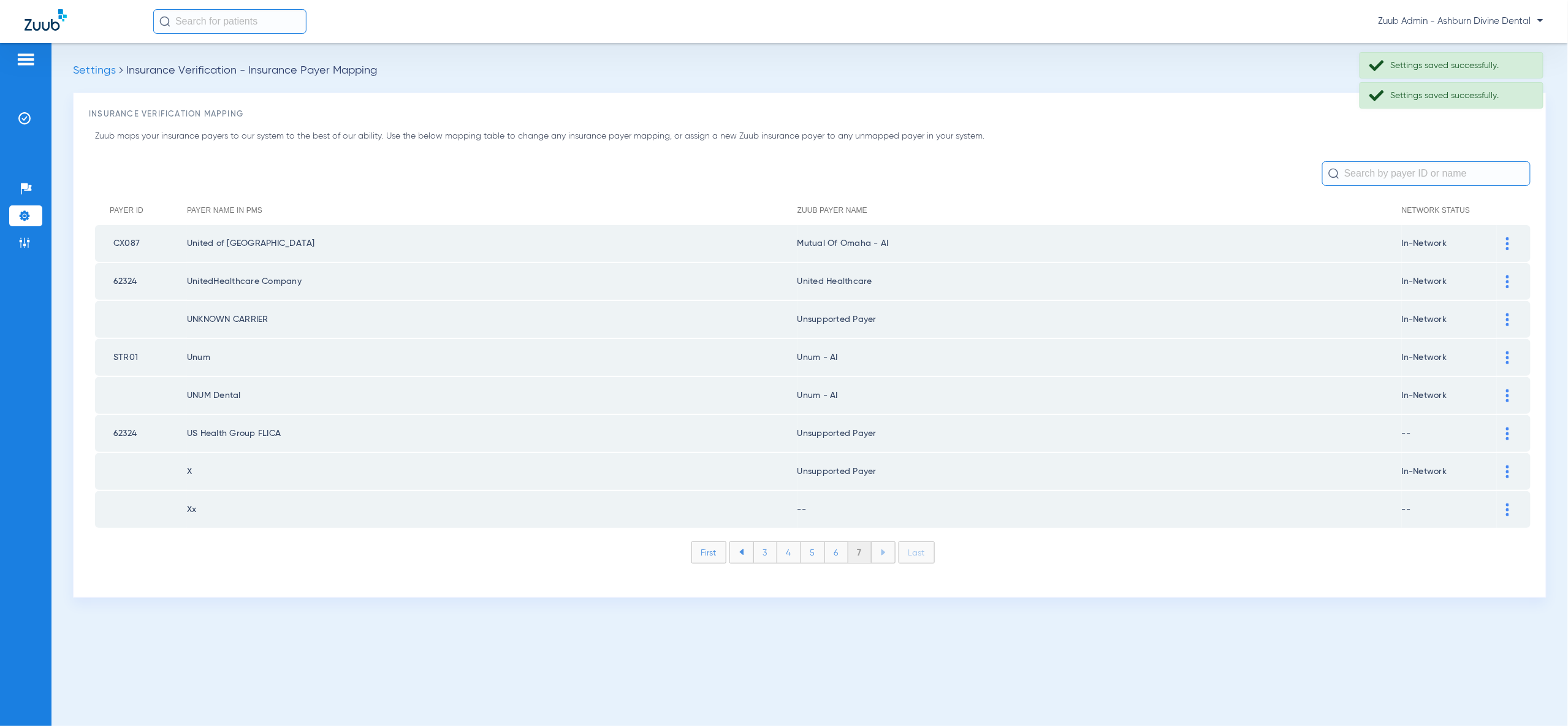
drag, startPoint x: 1508, startPoint y: 497, endPoint x: 1508, endPoint y: 545, distance: 48.0
click at [1508, 504] on img at bounding box center [1508, 510] width 3 height 13
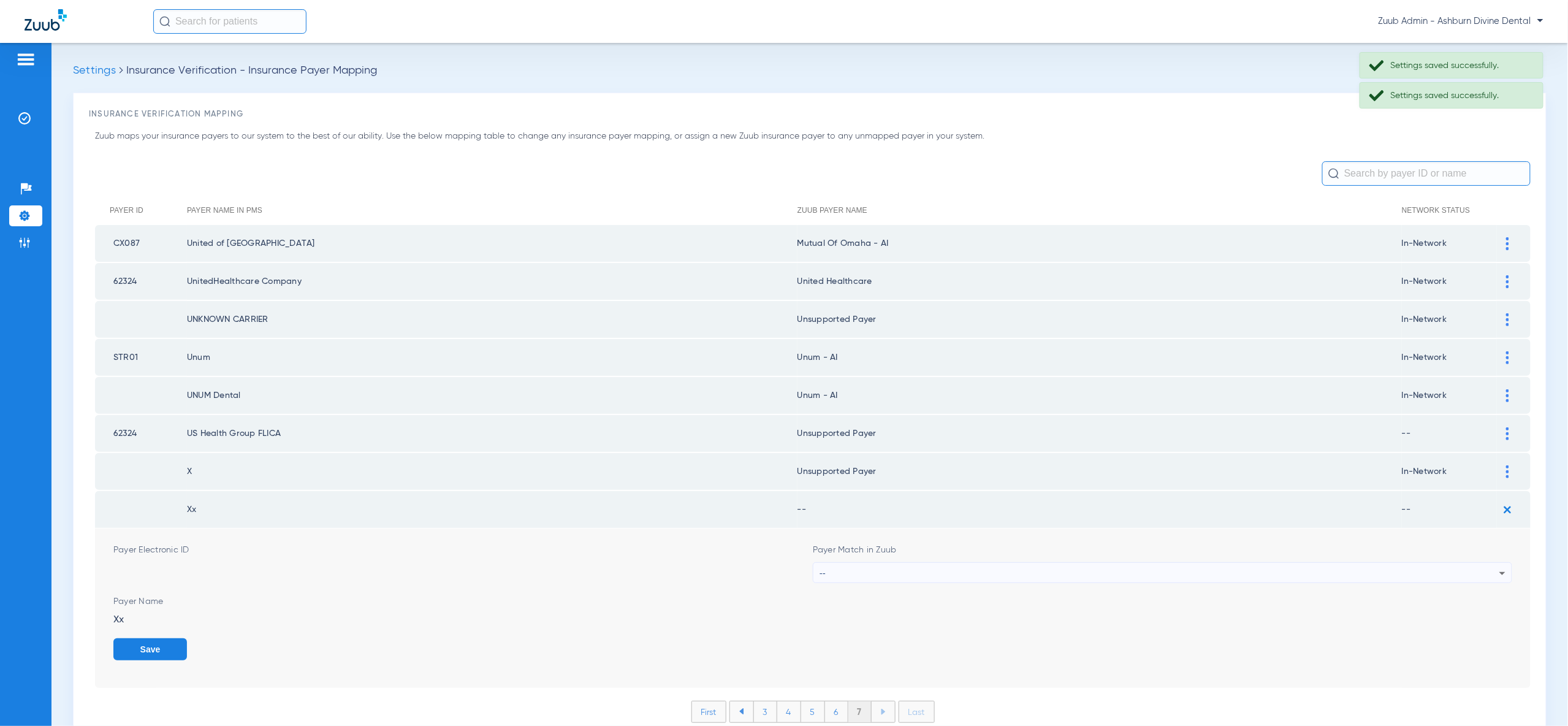
click at [1480, 572] on div "--" at bounding box center [1159, 573] width 680 height 21
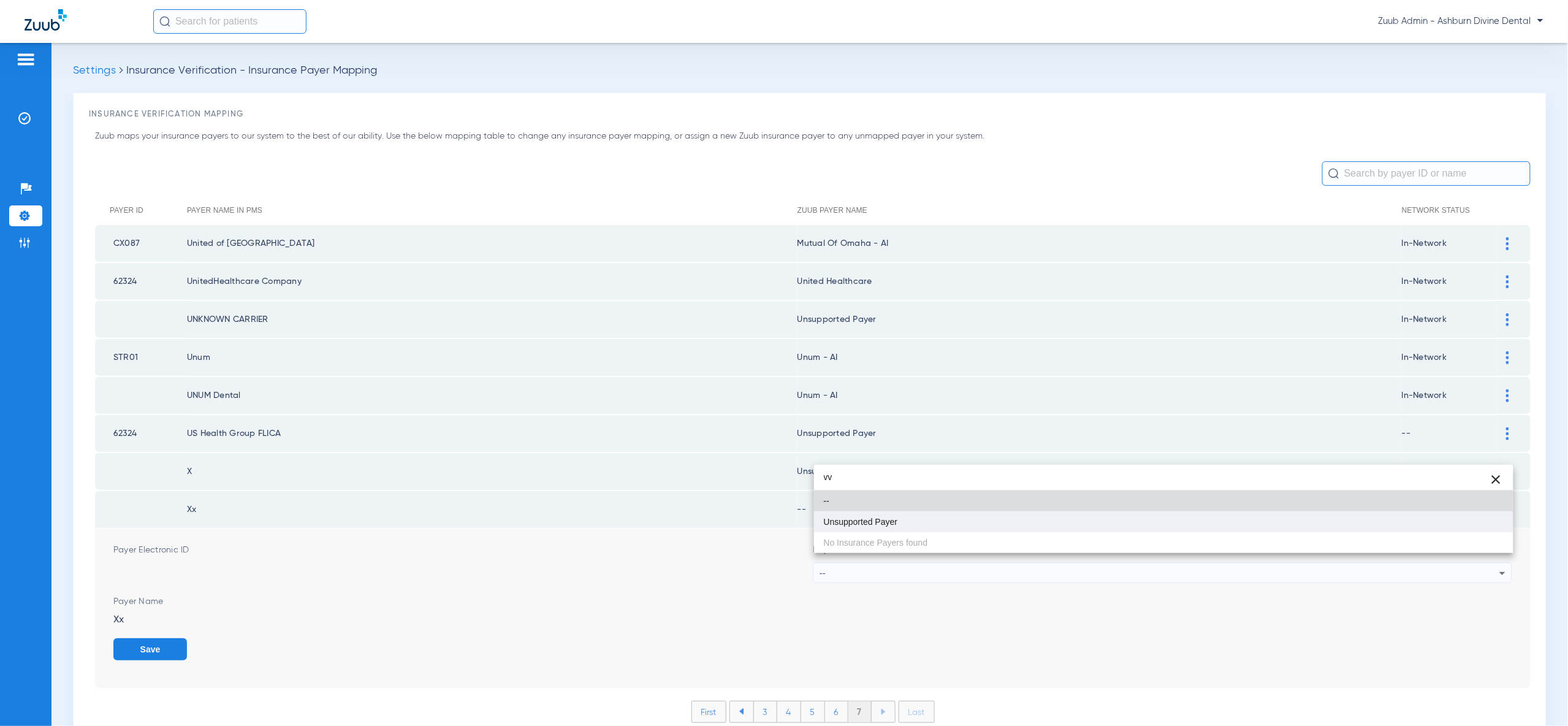
type input "vv"
click at [1465, 524] on mat-option "Unsupported Payer" at bounding box center [1164, 522] width 700 height 21
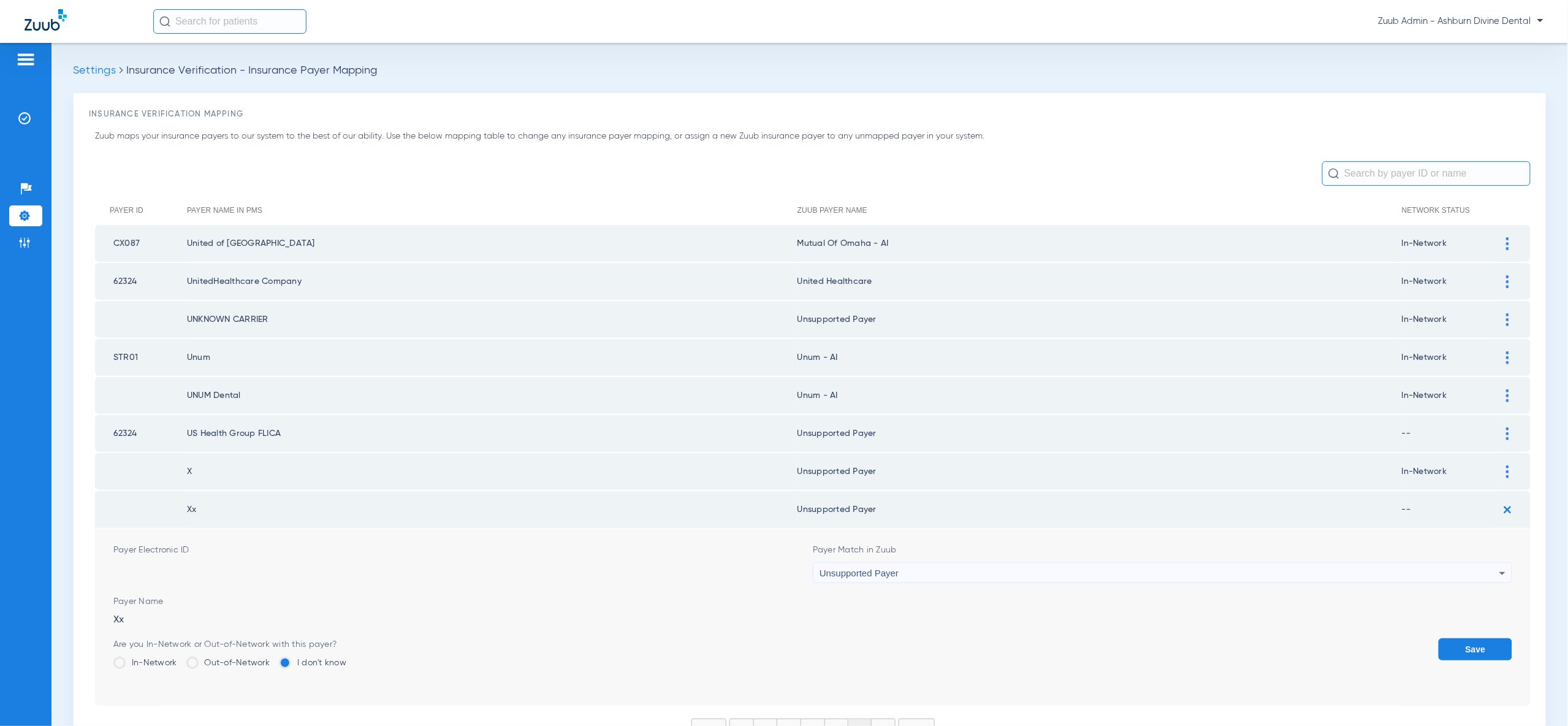
click at [1478, 638] on button "Save" at bounding box center [1475, 649] width 74 height 22
